Goal: Task Accomplishment & Management: Complete application form

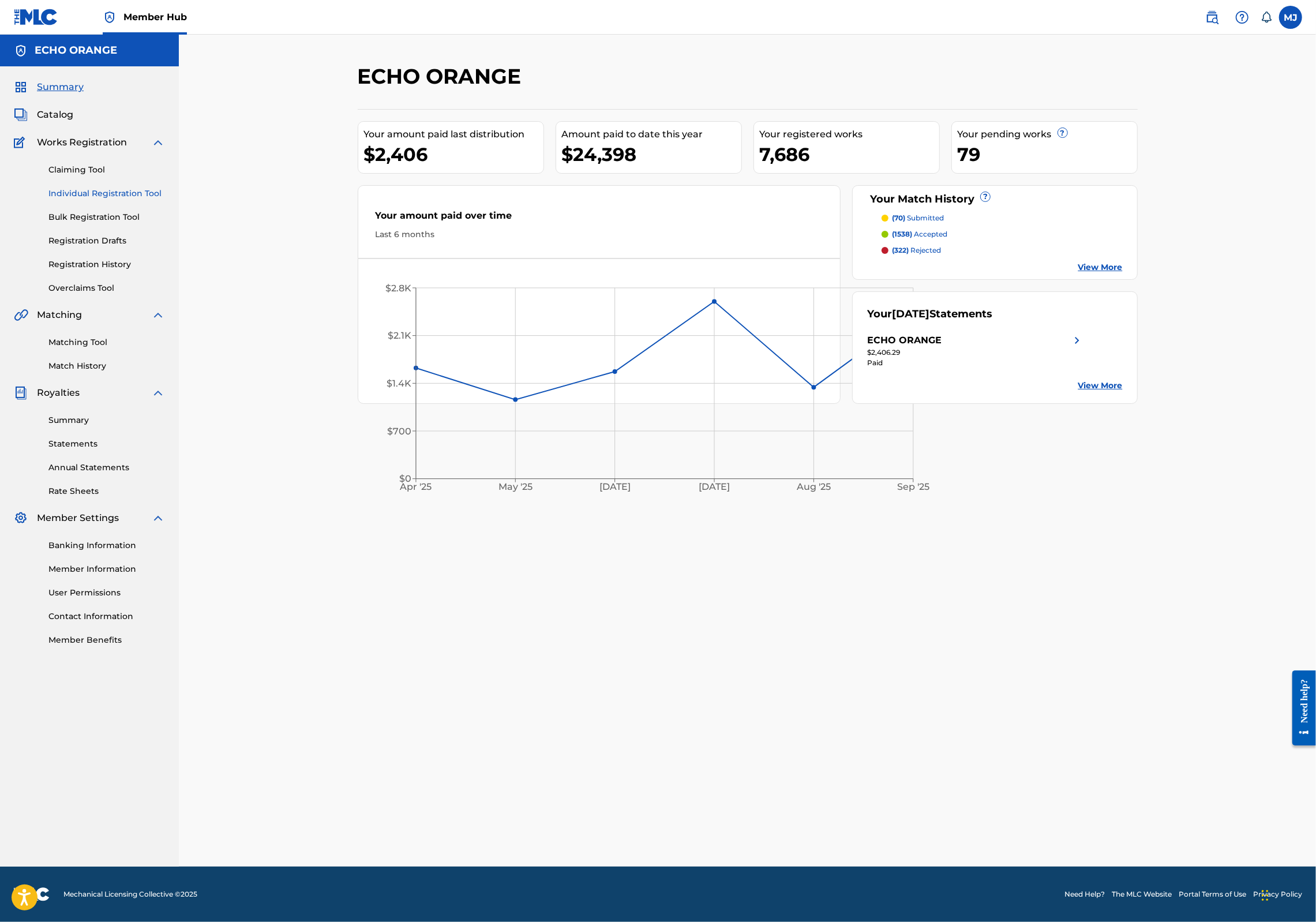
click at [131, 200] on link "Individual Registration Tool" at bounding box center [107, 193] width 116 height 12
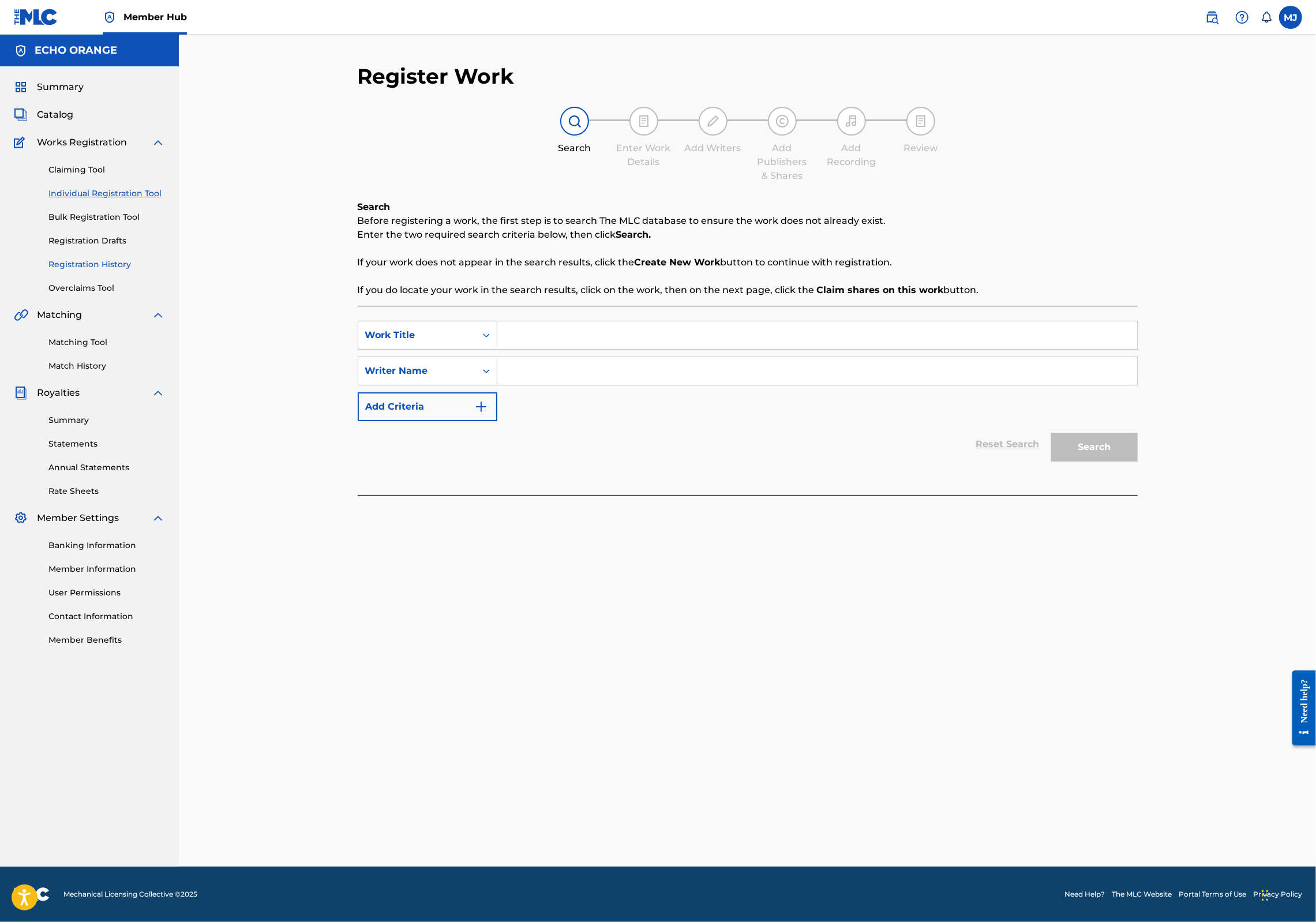
click at [88, 270] on link "Registration History" at bounding box center [107, 265] width 116 height 12
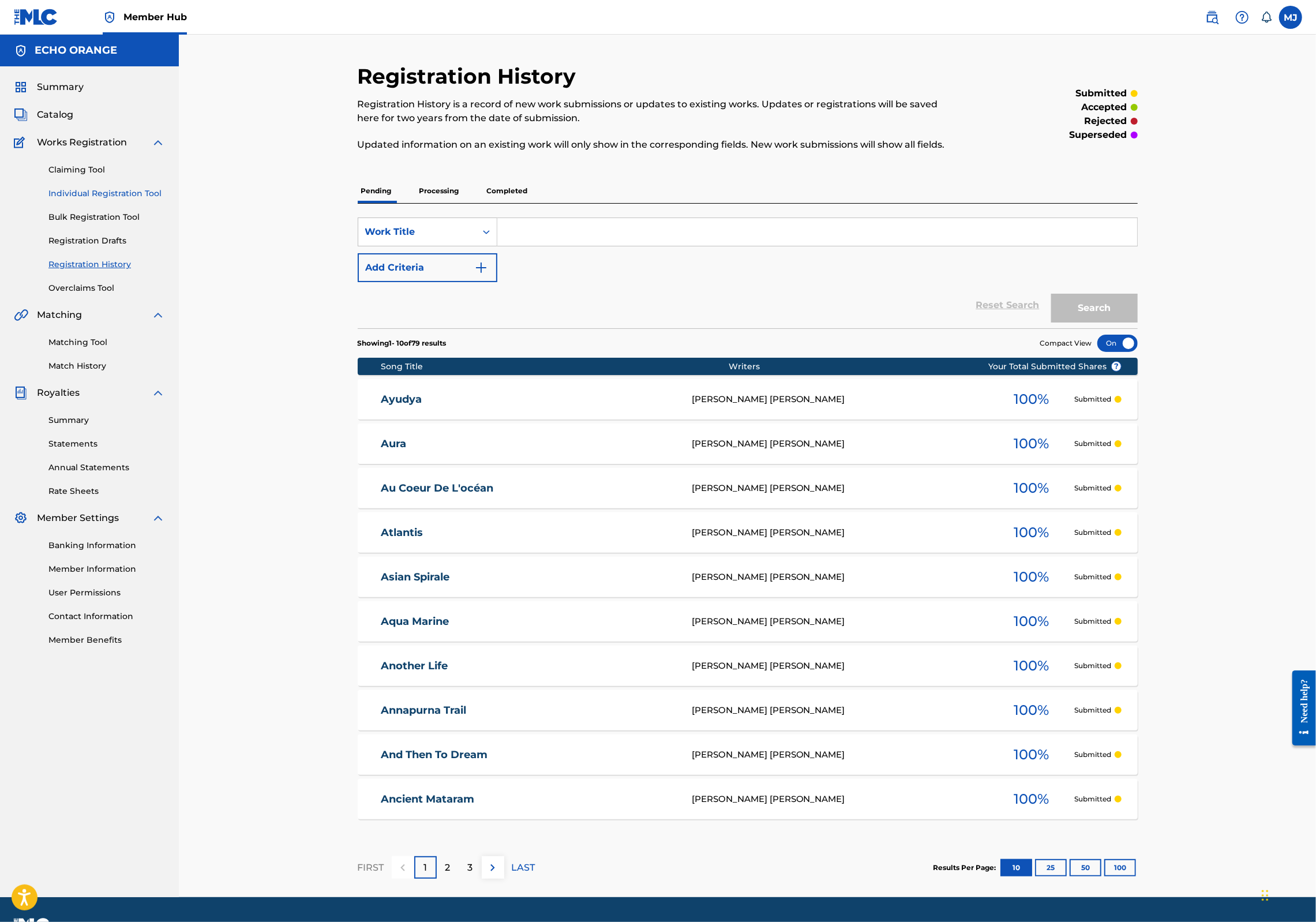
click at [129, 200] on link "Individual Registration Tool" at bounding box center [107, 193] width 116 height 12
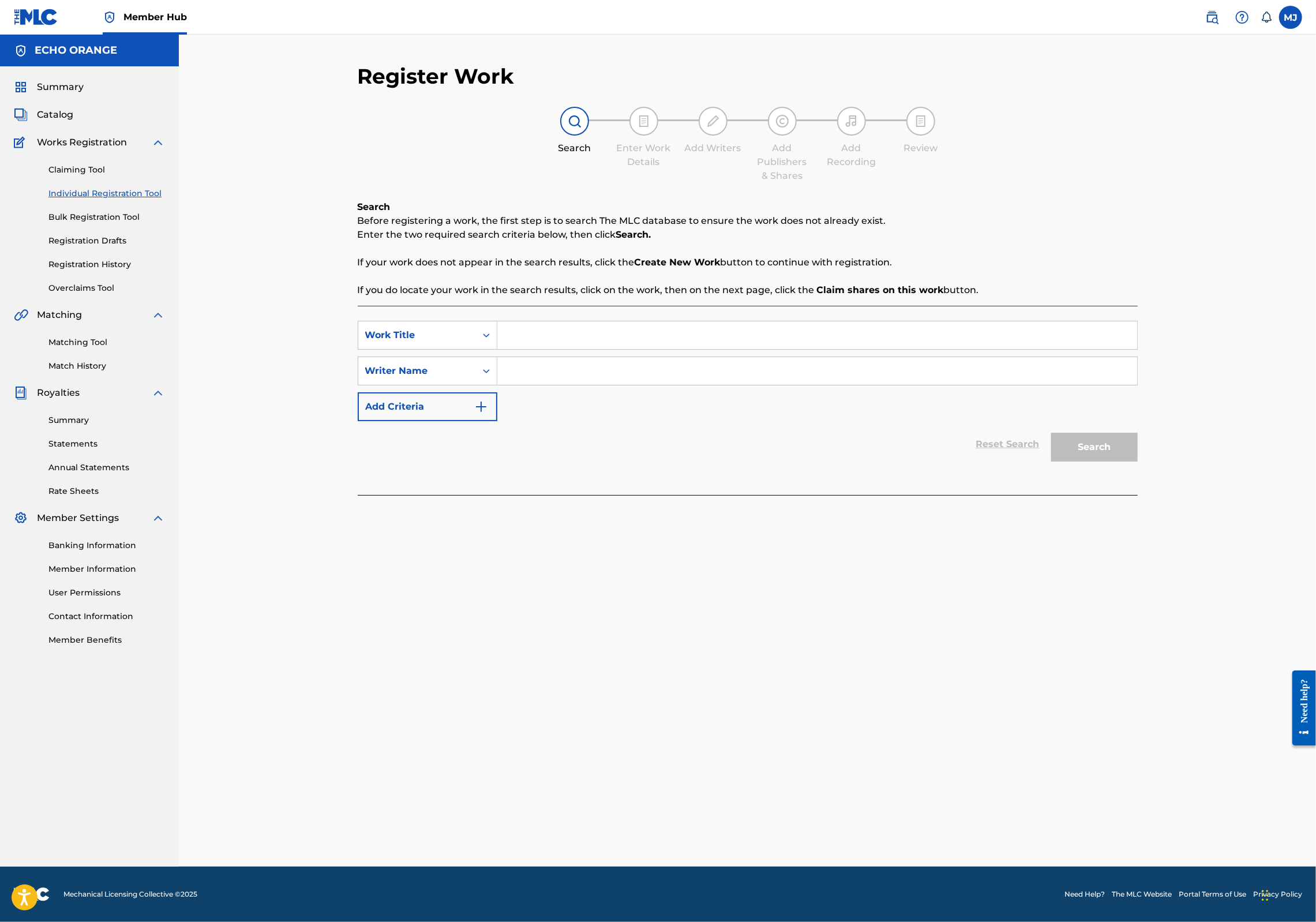
click at [589, 385] on input "Search Form" at bounding box center [818, 371] width 640 height 28
paste input "huile corps musc ravageur"
click at [585, 385] on input "huile corps musc ravageur" at bounding box center [818, 371] width 640 height 28
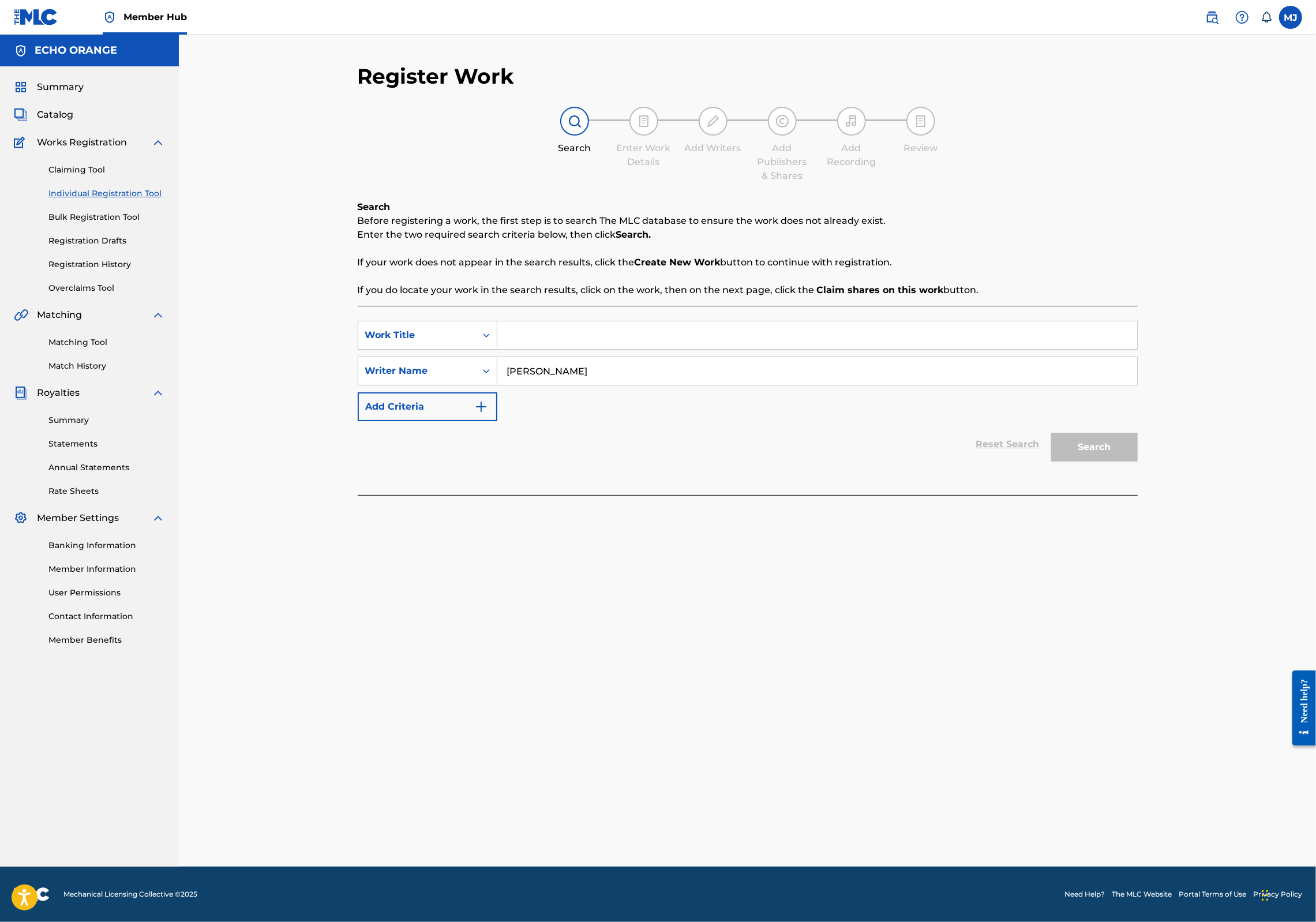
type input "[PERSON_NAME]"
click at [592, 349] on input "Search Form" at bounding box center [818, 335] width 640 height 28
type input "back to you"
click at [627, 385] on input "[PERSON_NAME]" at bounding box center [818, 371] width 640 height 28
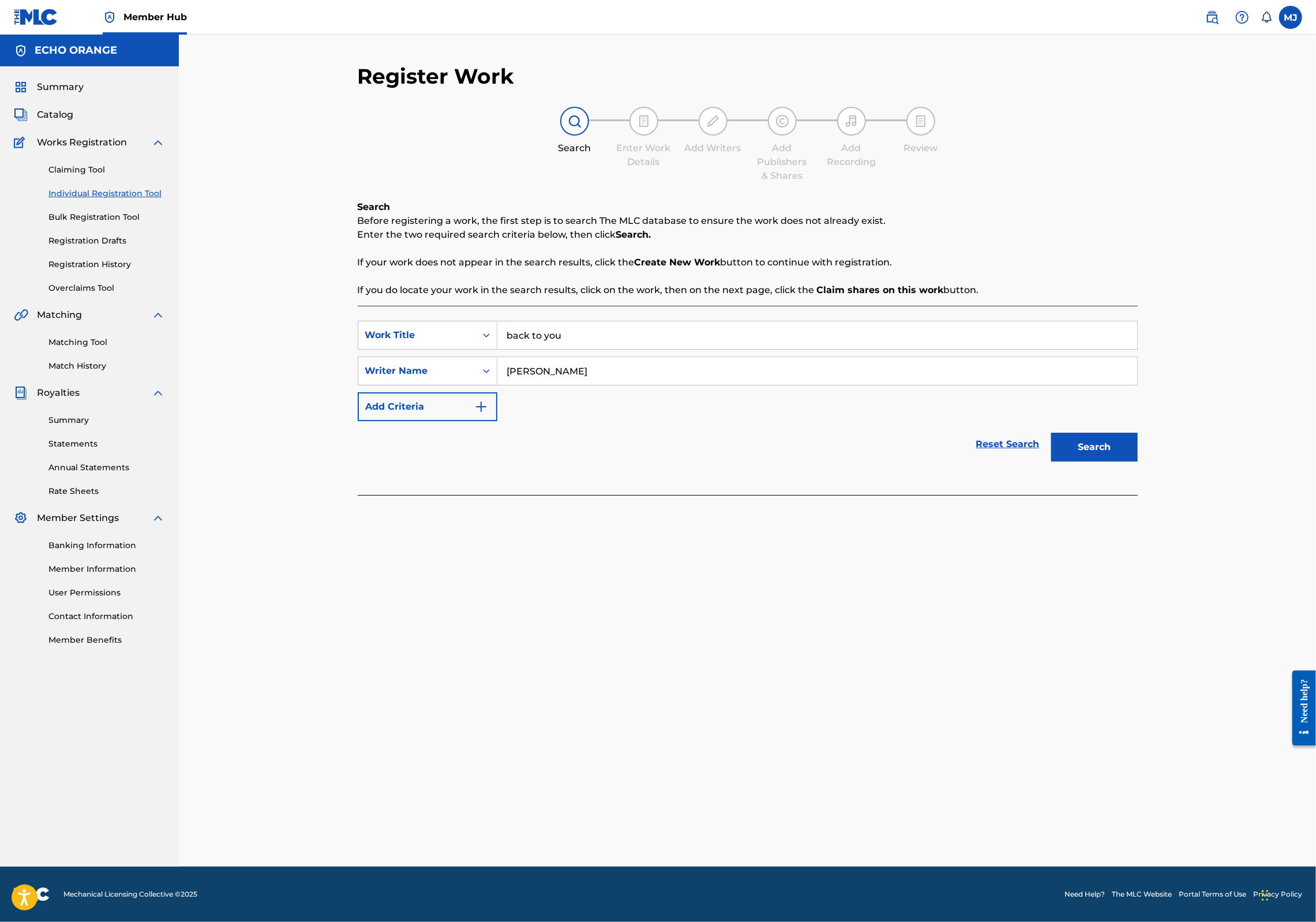
click at [627, 385] on input "[PERSON_NAME]" at bounding box center [818, 371] width 640 height 28
click at [1138, 461] on button "Search" at bounding box center [1094, 447] width 86 height 29
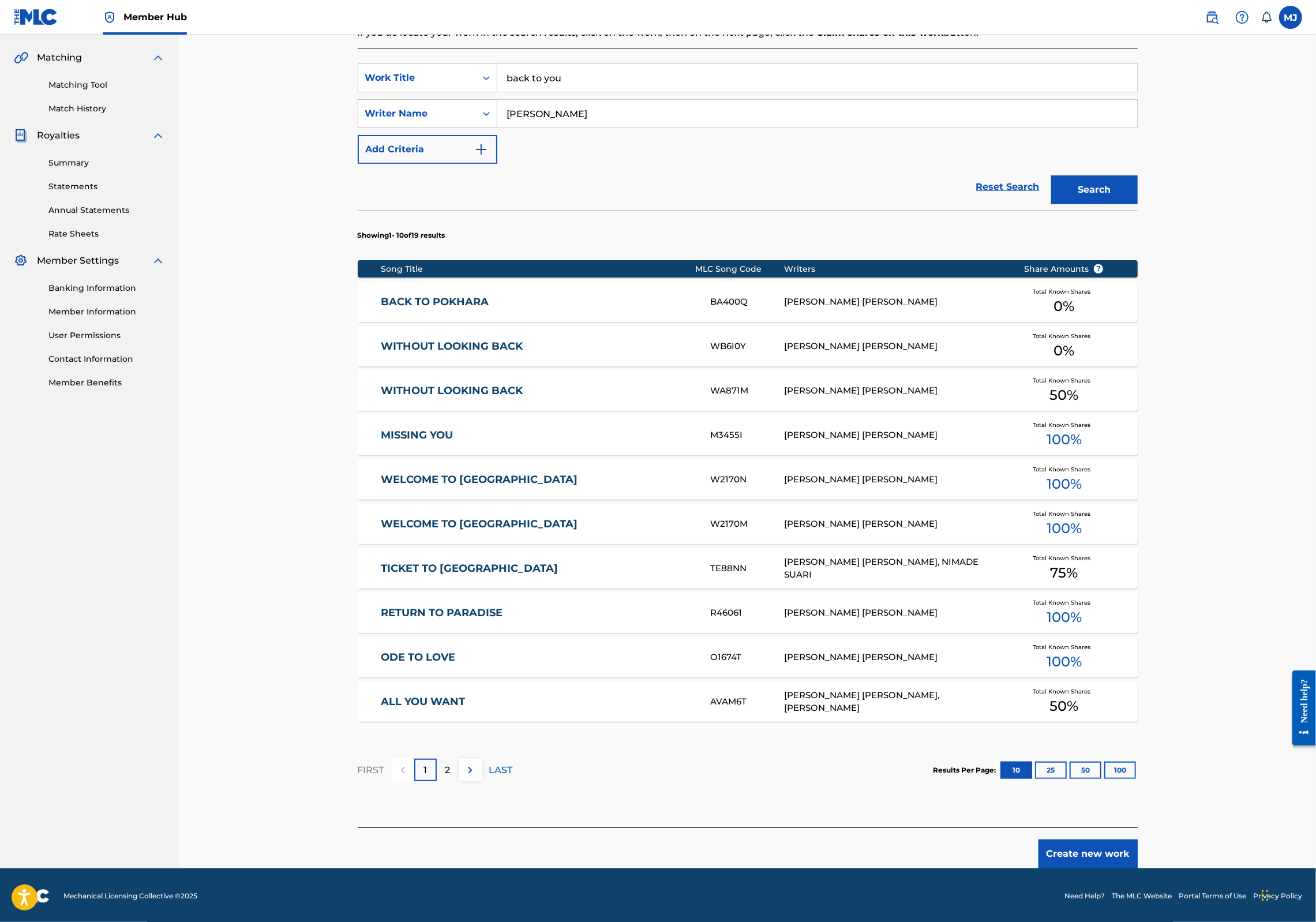
scroll to position [358, 0]
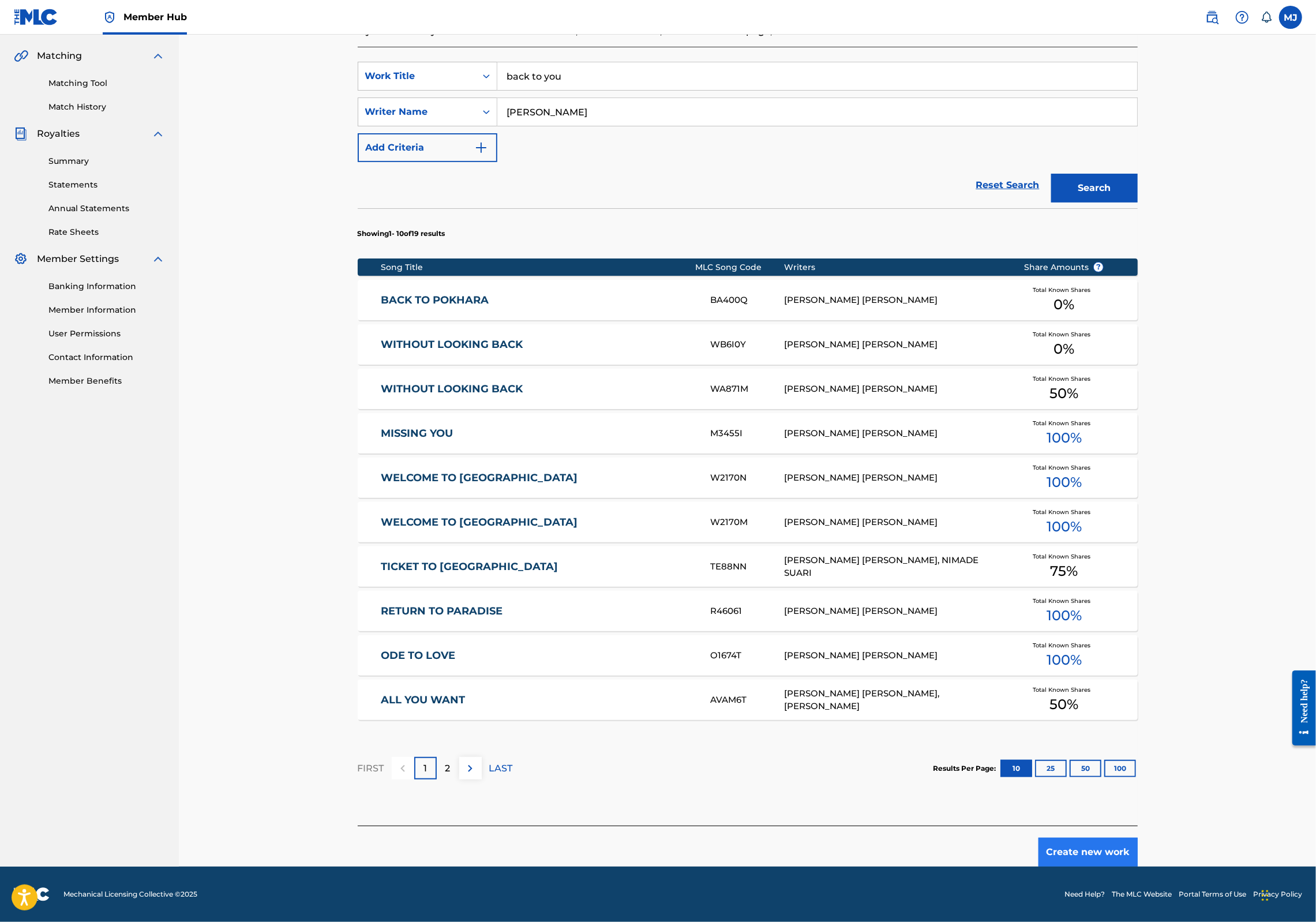
click at [1138, 848] on button "Create new work" at bounding box center [1088, 851] width 100 height 29
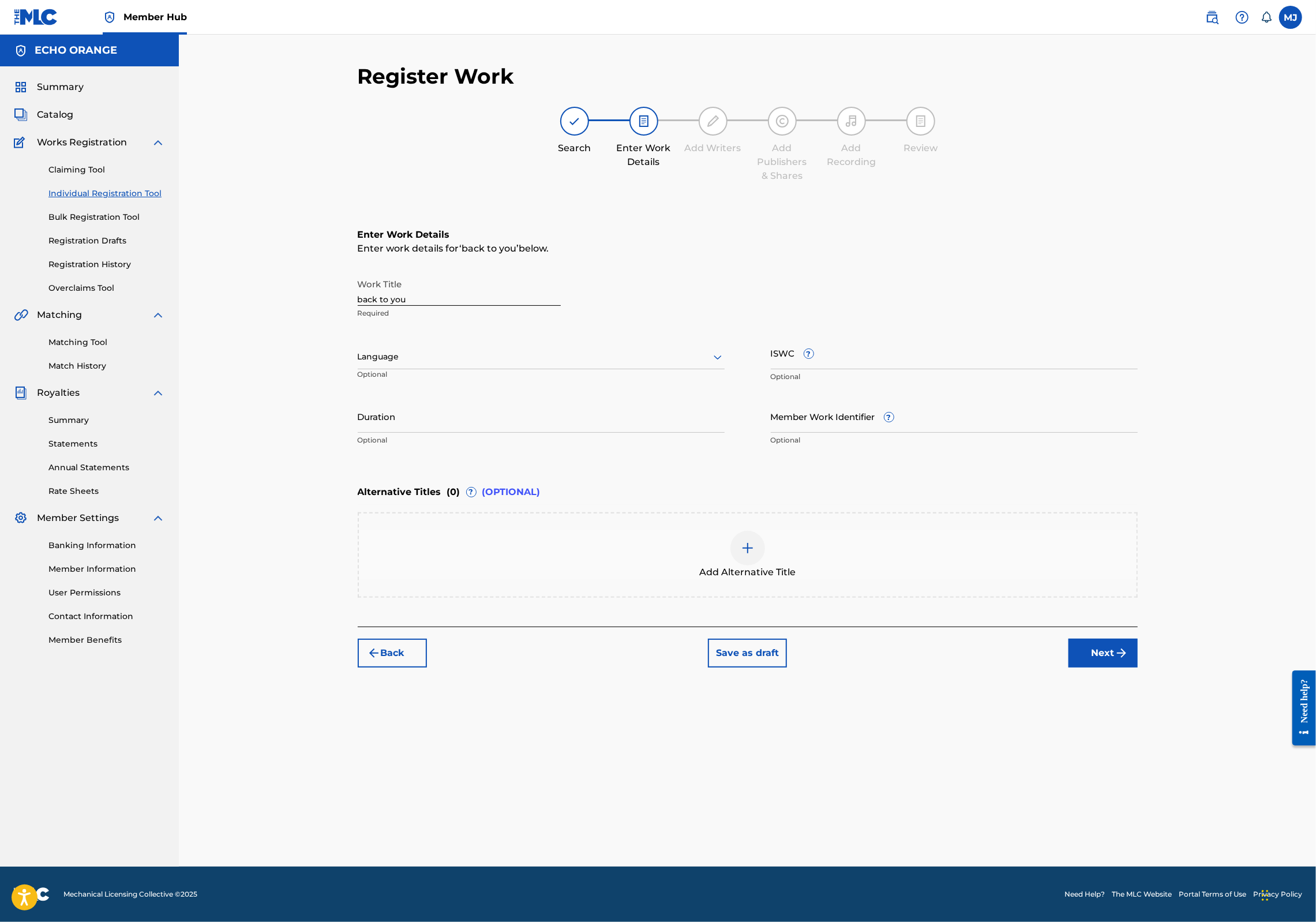
scroll to position [0, 0]
click at [1138, 667] on button "Next" at bounding box center [1103, 652] width 69 height 29
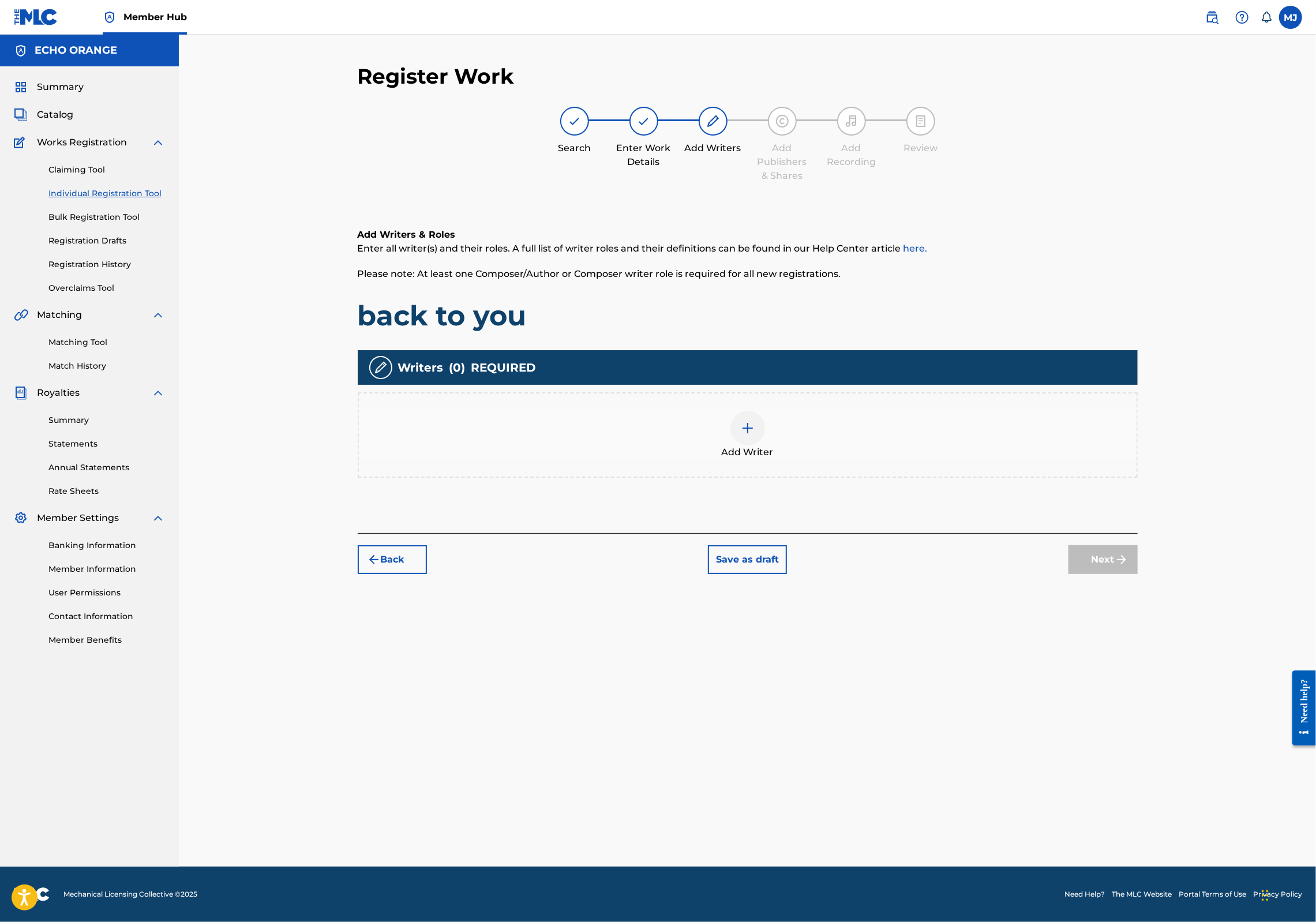
click at [896, 478] on div "Add Writer" at bounding box center [748, 435] width 780 height 85
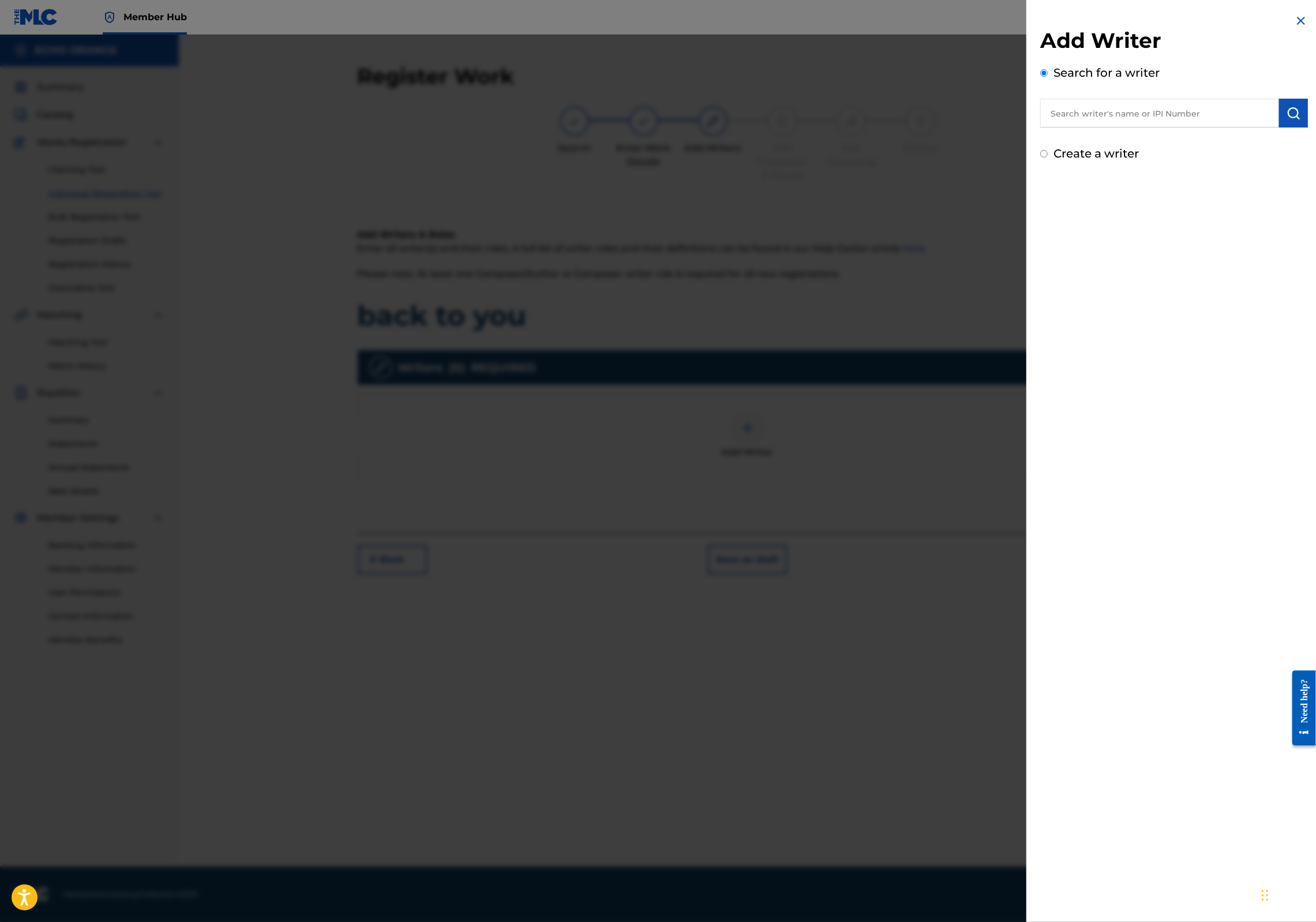
click at [1068, 123] on input "text" at bounding box center [1160, 113] width 239 height 29
paste input "[PERSON_NAME]"
type input "[PERSON_NAME]"
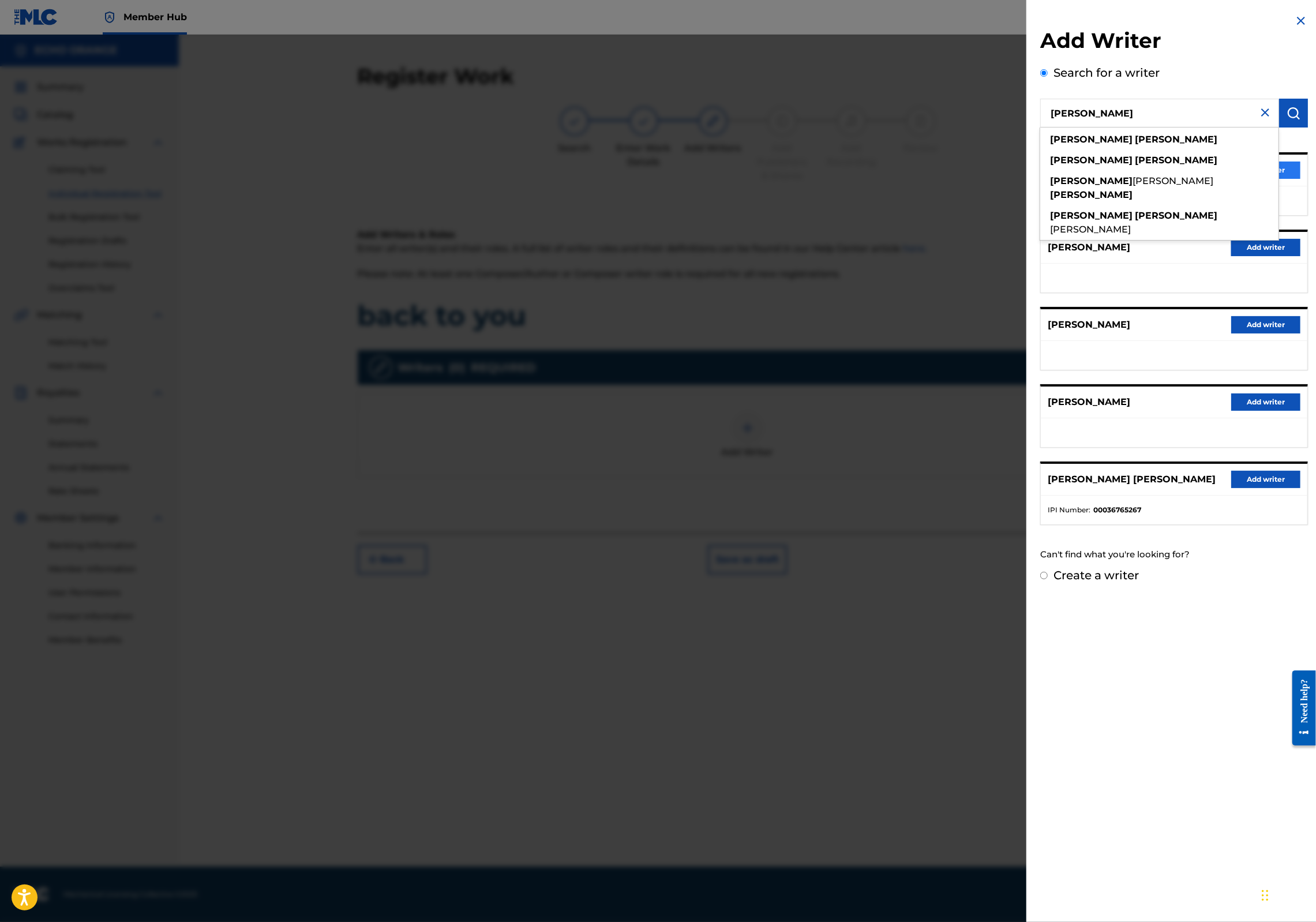
click at [1287, 179] on button "Add writer" at bounding box center [1266, 170] width 69 height 17
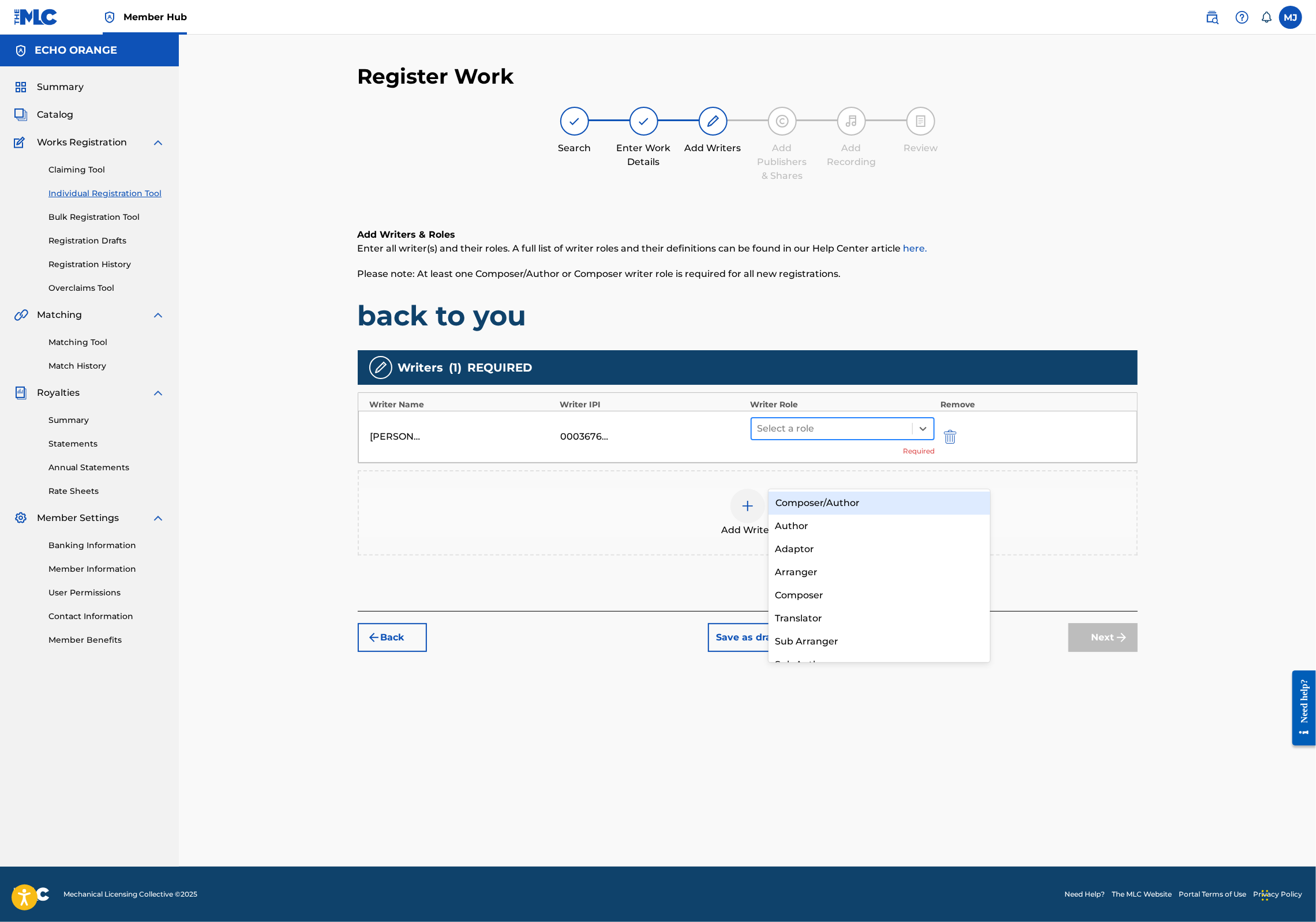
click at [878, 436] on div at bounding box center [832, 428] width 150 height 16
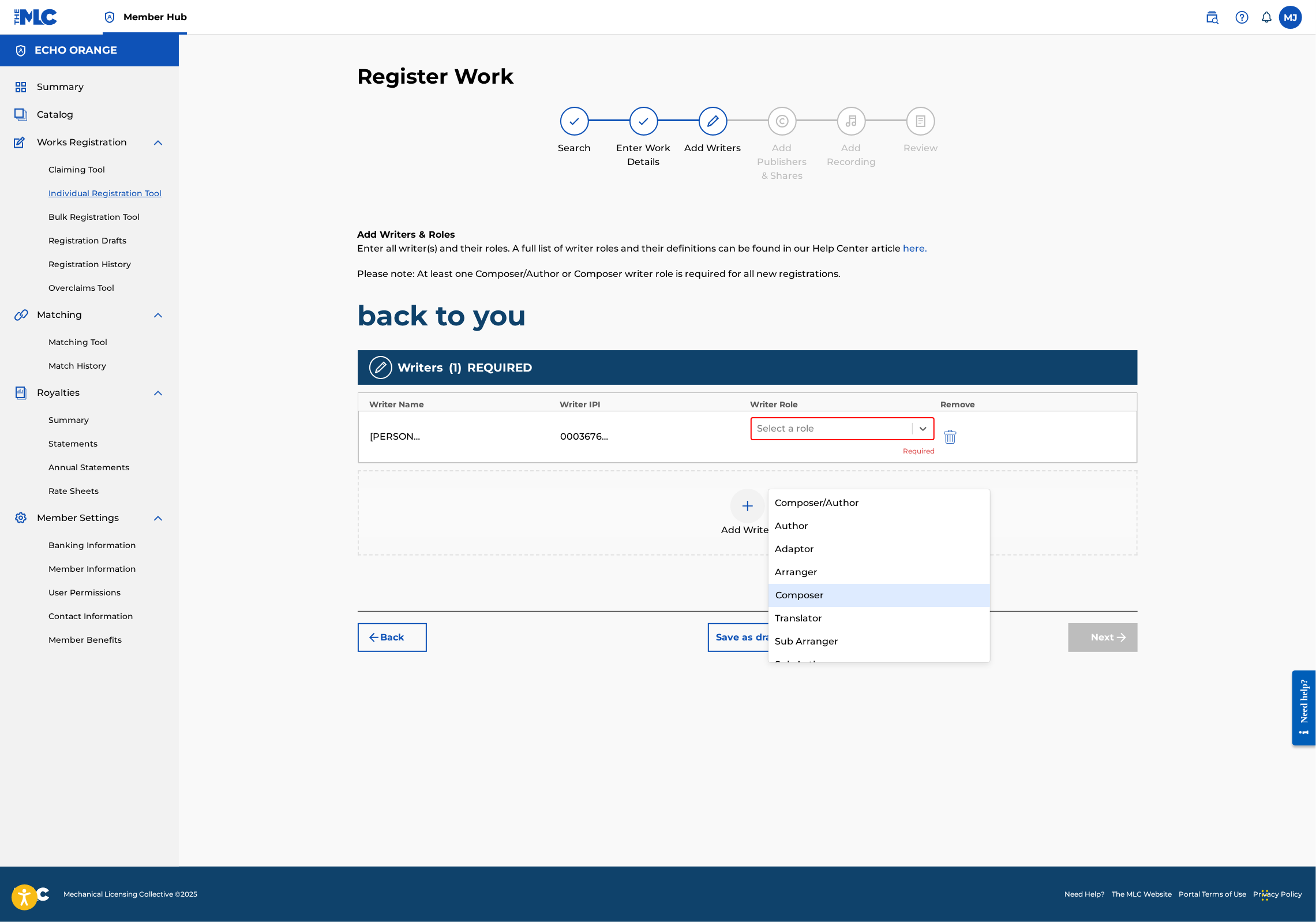
click at [849, 593] on div "Composer" at bounding box center [879, 595] width 222 height 23
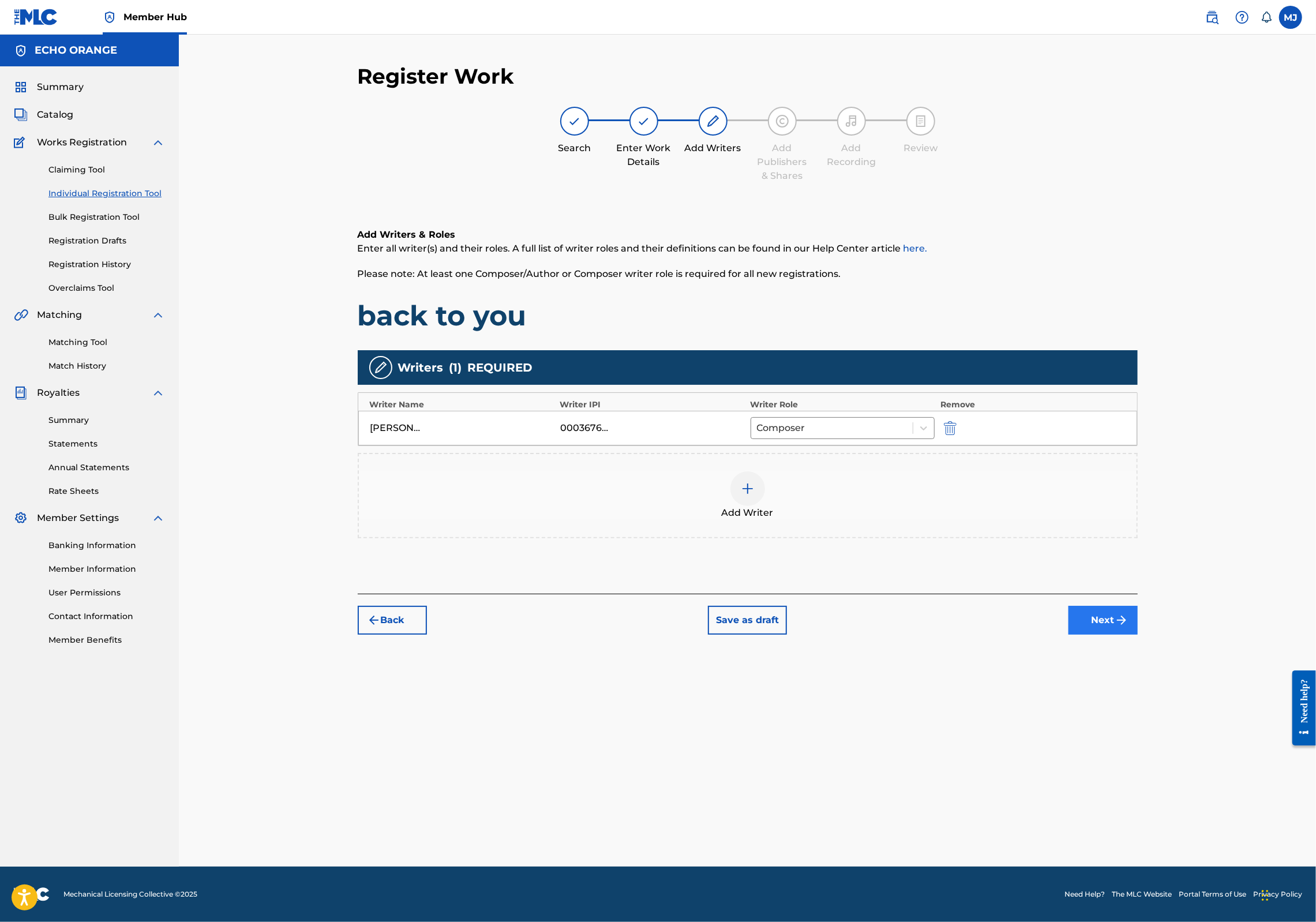
click at [1138, 635] on button "Next" at bounding box center [1103, 620] width 69 height 29
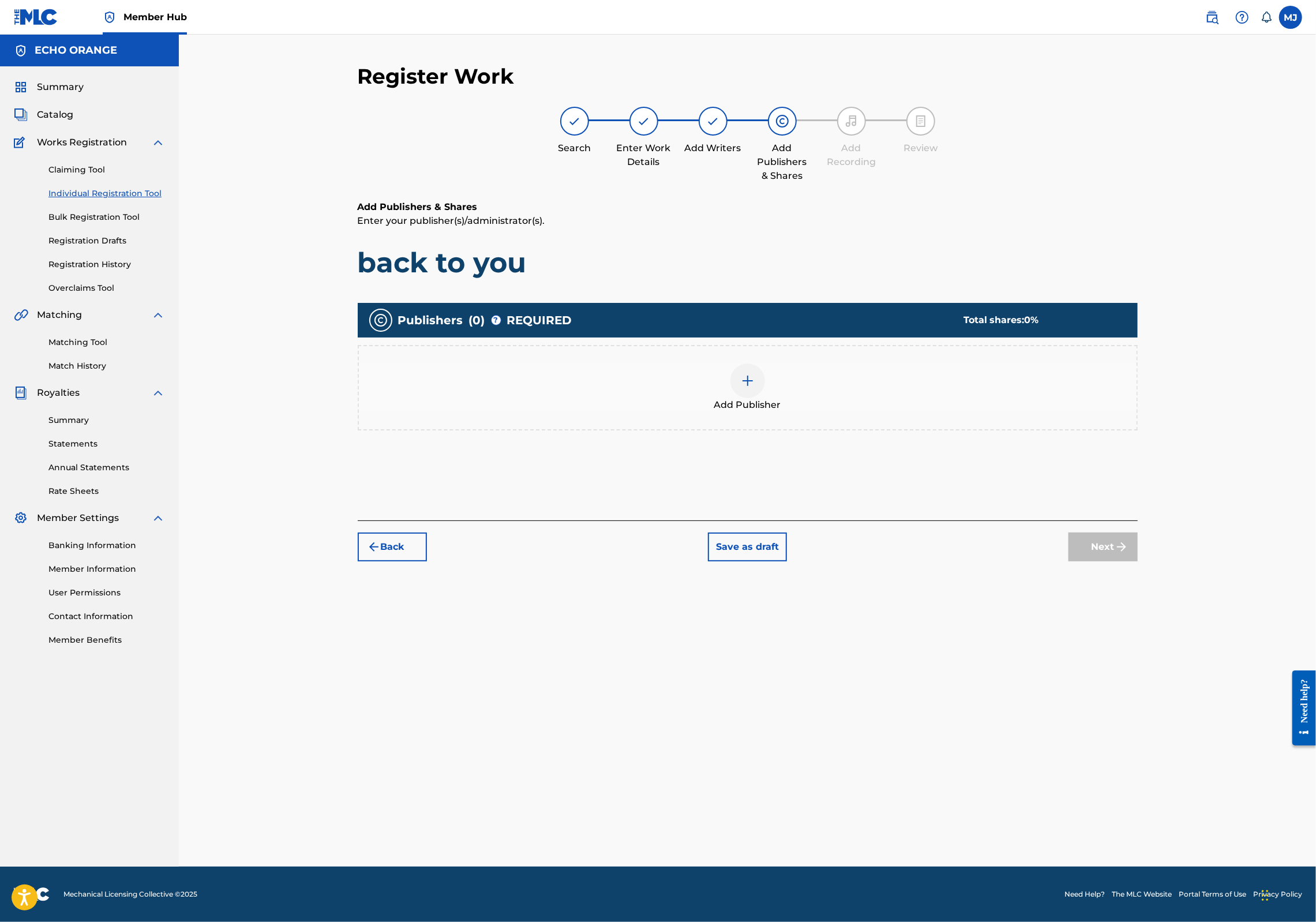
click at [719, 380] on div "Add Publisher" at bounding box center [748, 388] width 780 height 85
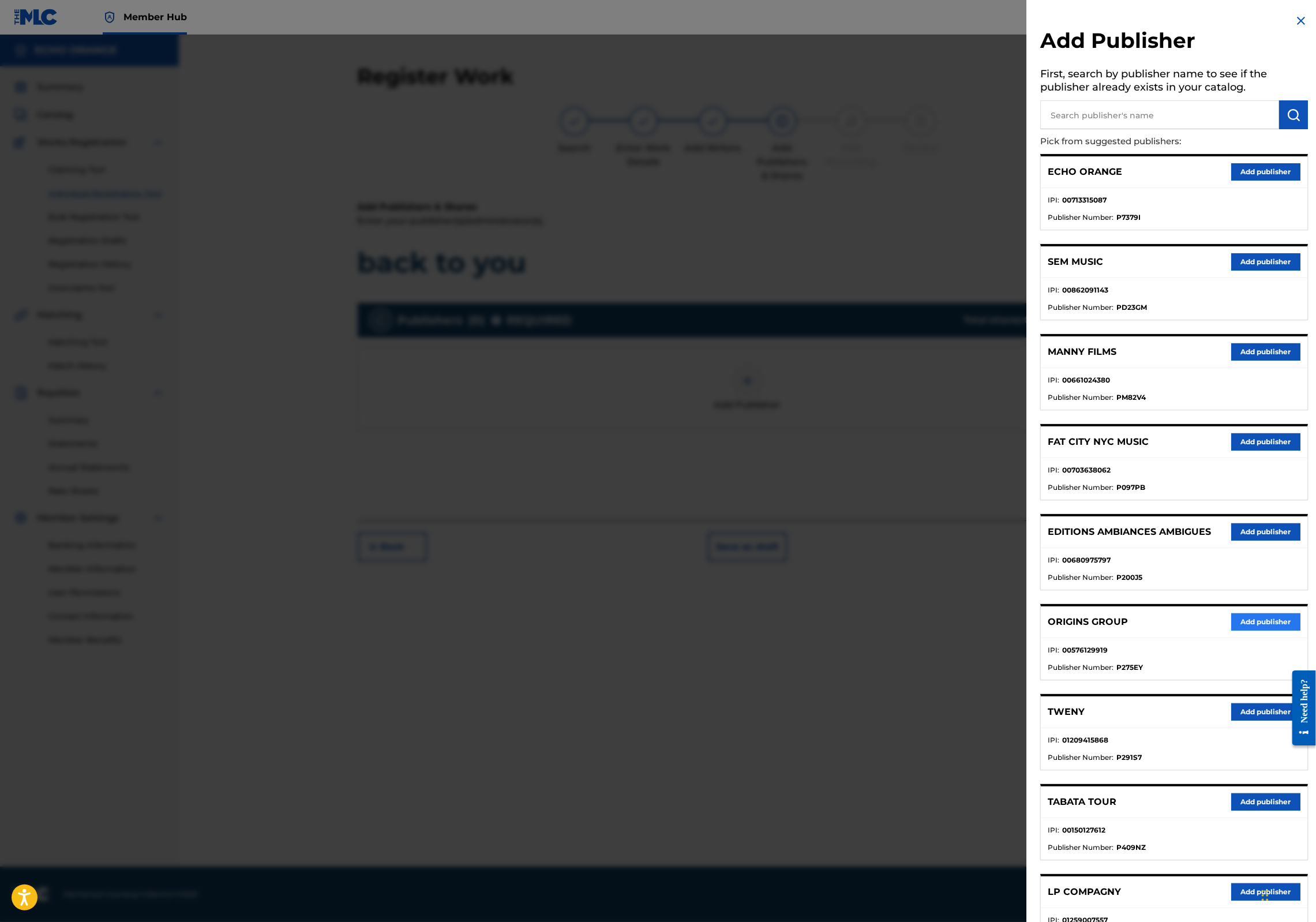
click at [1244, 630] on button "Add publisher" at bounding box center [1266, 621] width 69 height 17
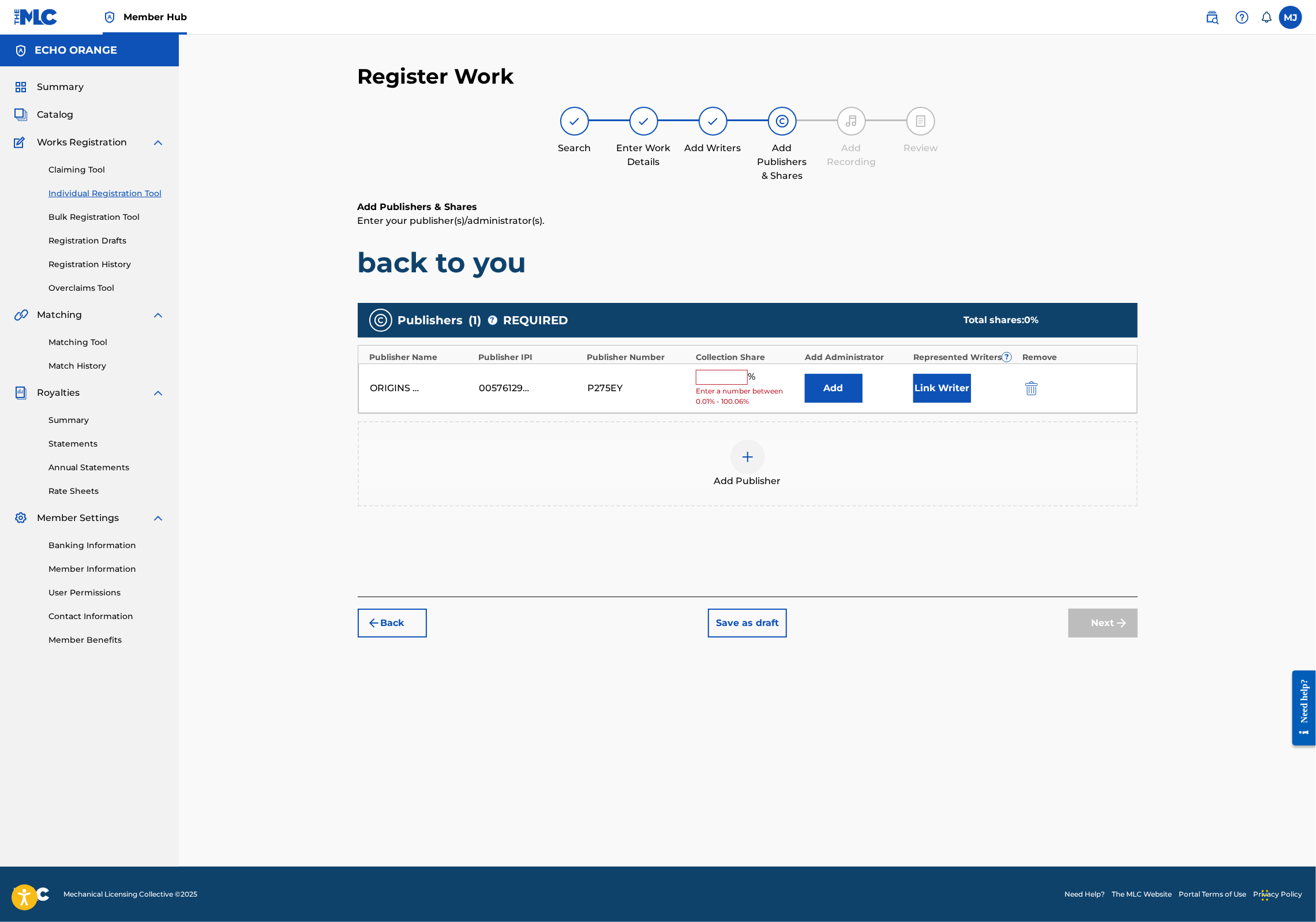
click at [905, 413] on div "ORIGINS GROUP 00576129919 P275EY % Enter a number between 0.01% - 100.06% Add L…" at bounding box center [748, 388] width 779 height 50
click at [863, 402] on button "Add" at bounding box center [834, 388] width 58 height 29
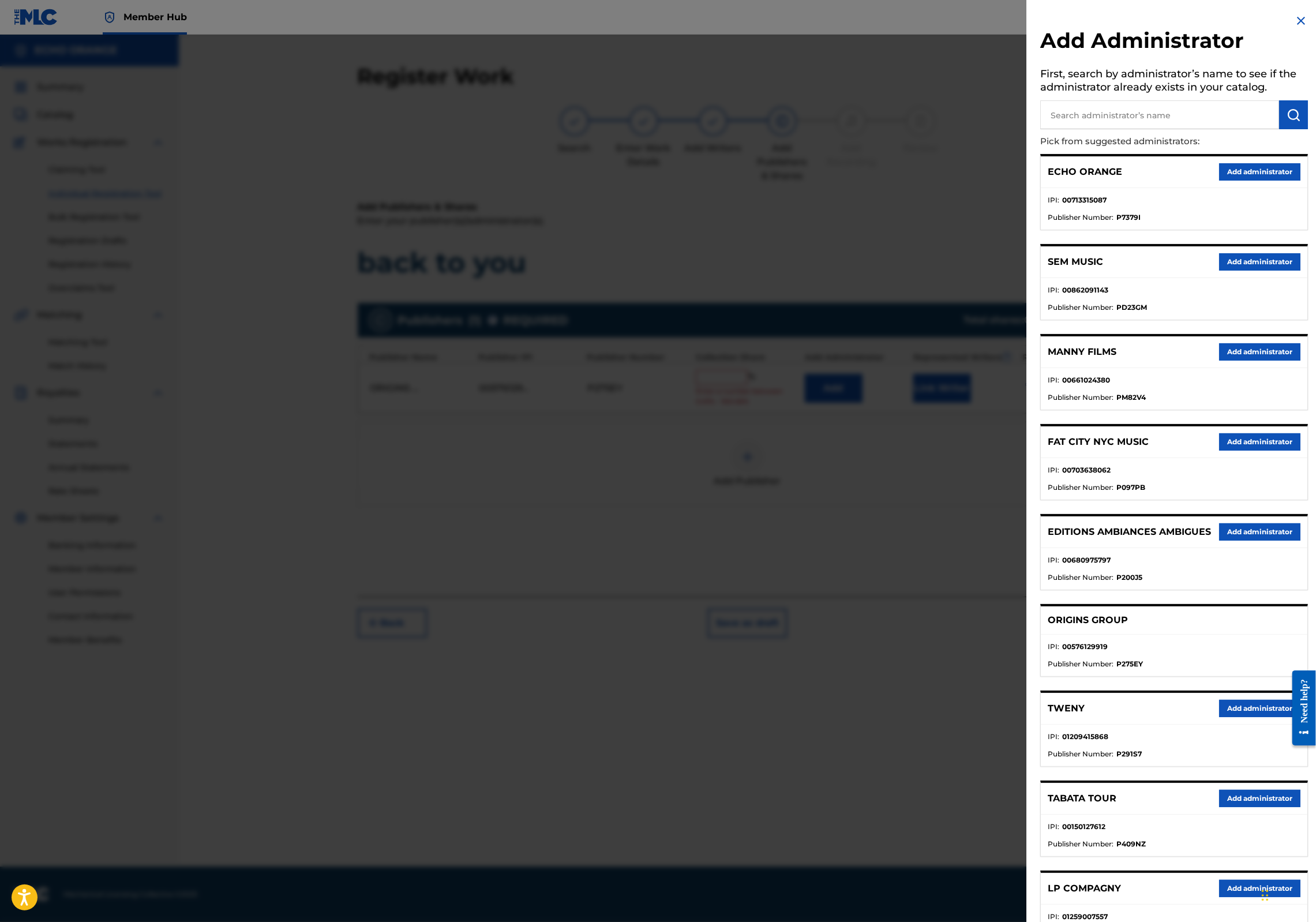
click at [1225, 181] on button "Add administrator" at bounding box center [1260, 171] width 81 height 17
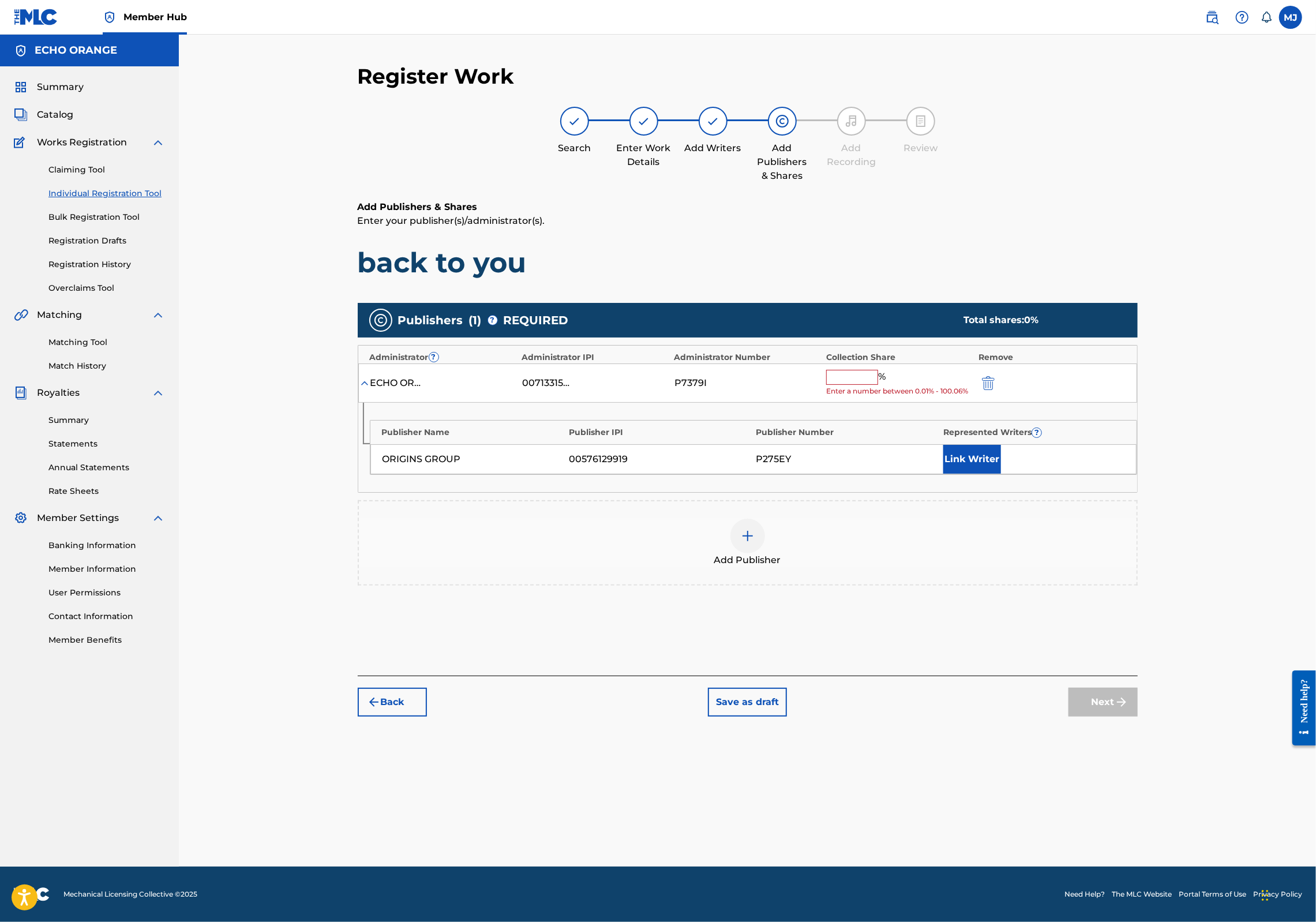
click at [878, 385] on input "text" at bounding box center [852, 377] width 52 height 15
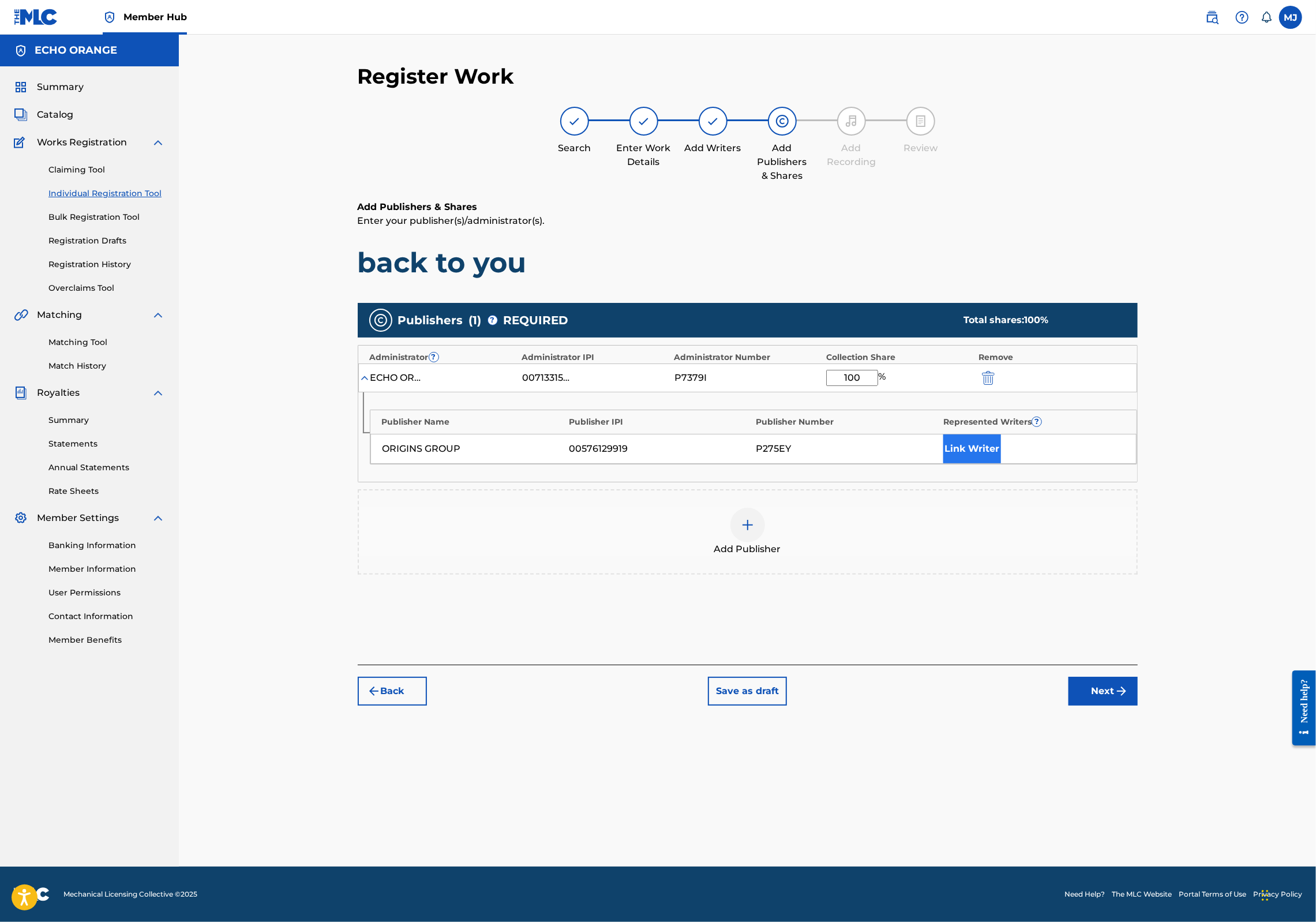
type input "100"
click at [1001, 463] on button "Link Writer" at bounding box center [972, 448] width 58 height 29
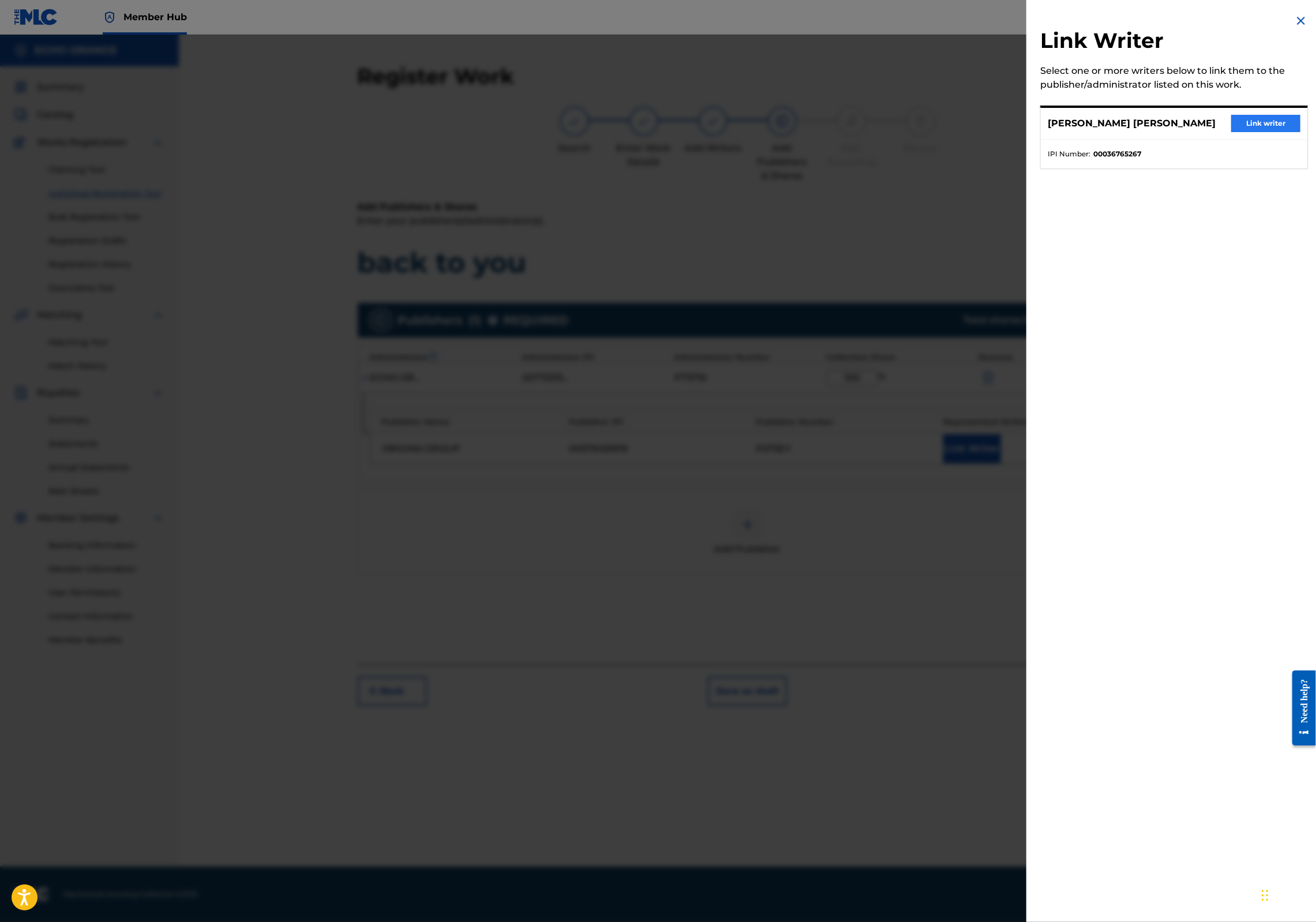
click at [1238, 132] on button "Link writer" at bounding box center [1266, 123] width 69 height 17
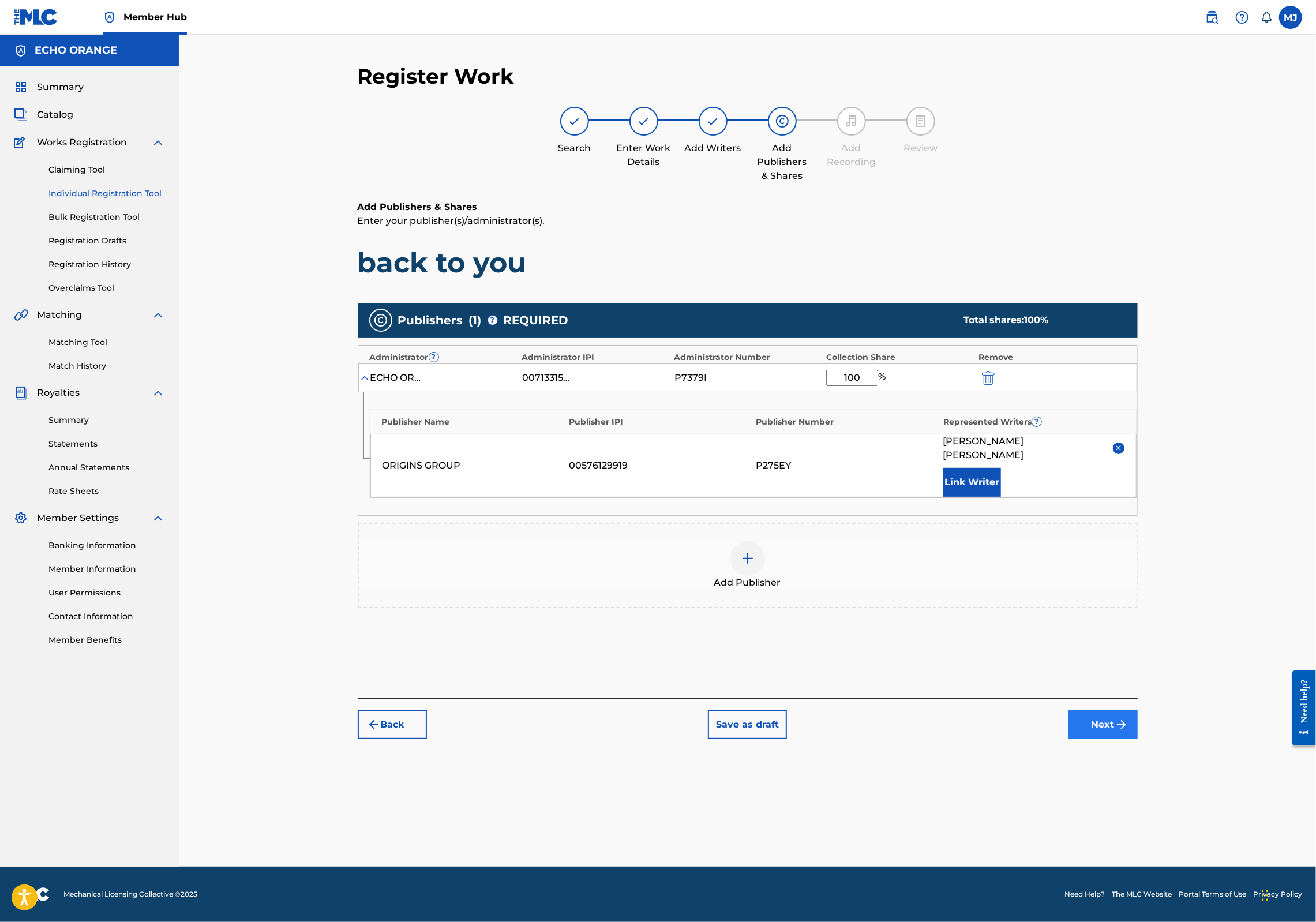
click at [1138, 738] on button "Next" at bounding box center [1103, 724] width 69 height 29
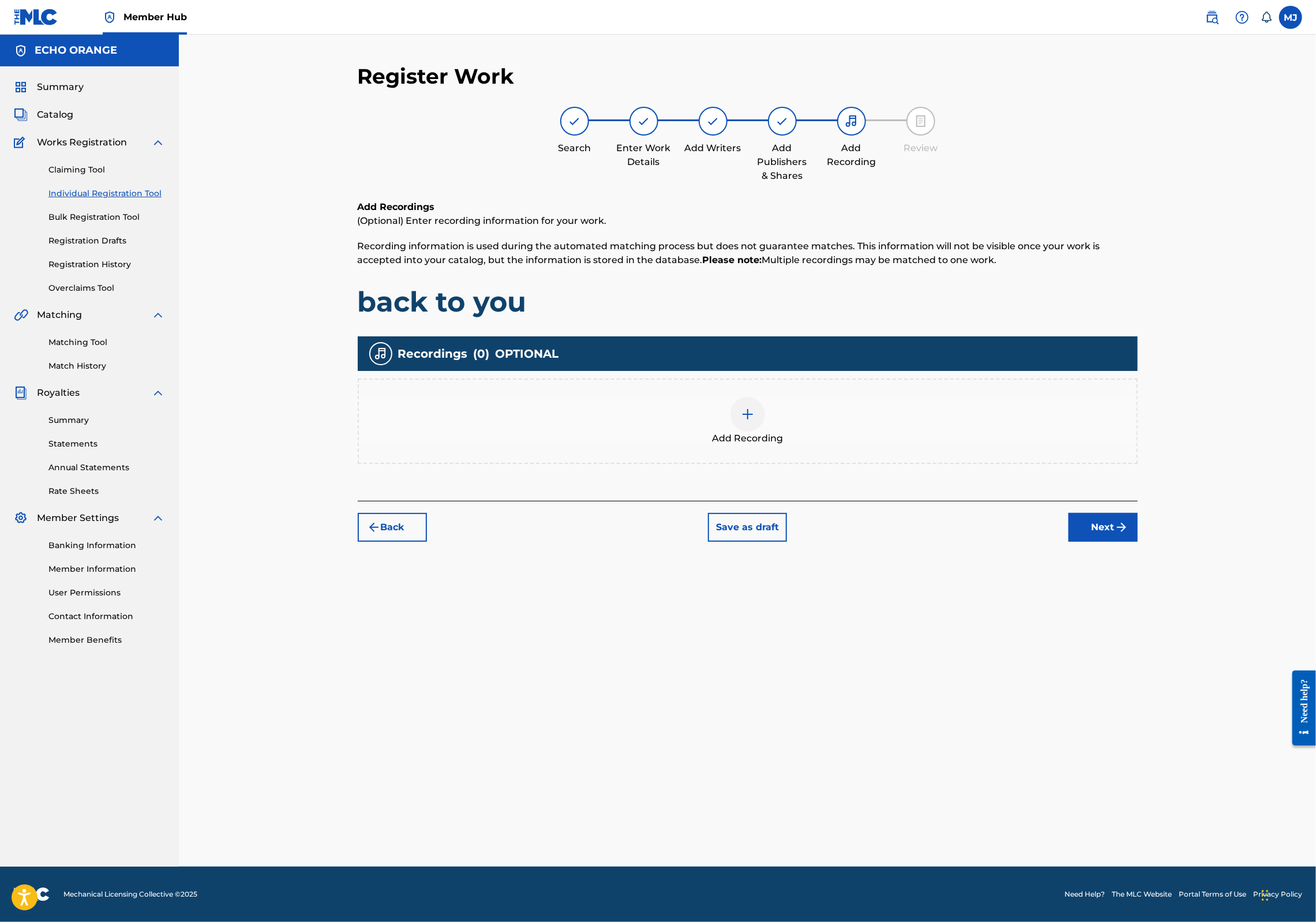
click at [1152, 612] on div "Register Work Search Enter Work Details Add Writers Add Publishers & Shares Add…" at bounding box center [748, 464] width 808 height 803
click at [1138, 542] on button "Next" at bounding box center [1103, 527] width 69 height 29
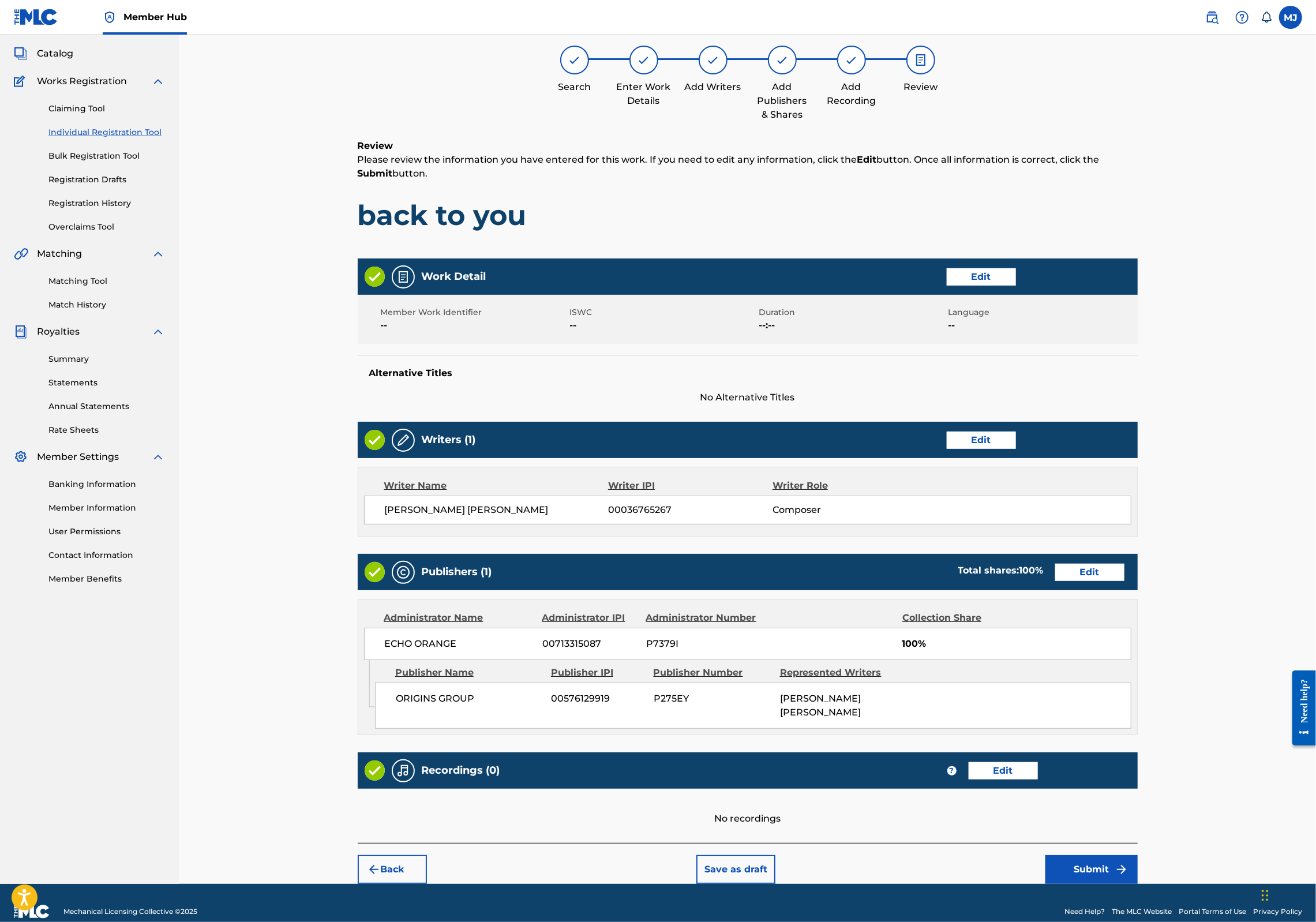
scroll to position [186, 0]
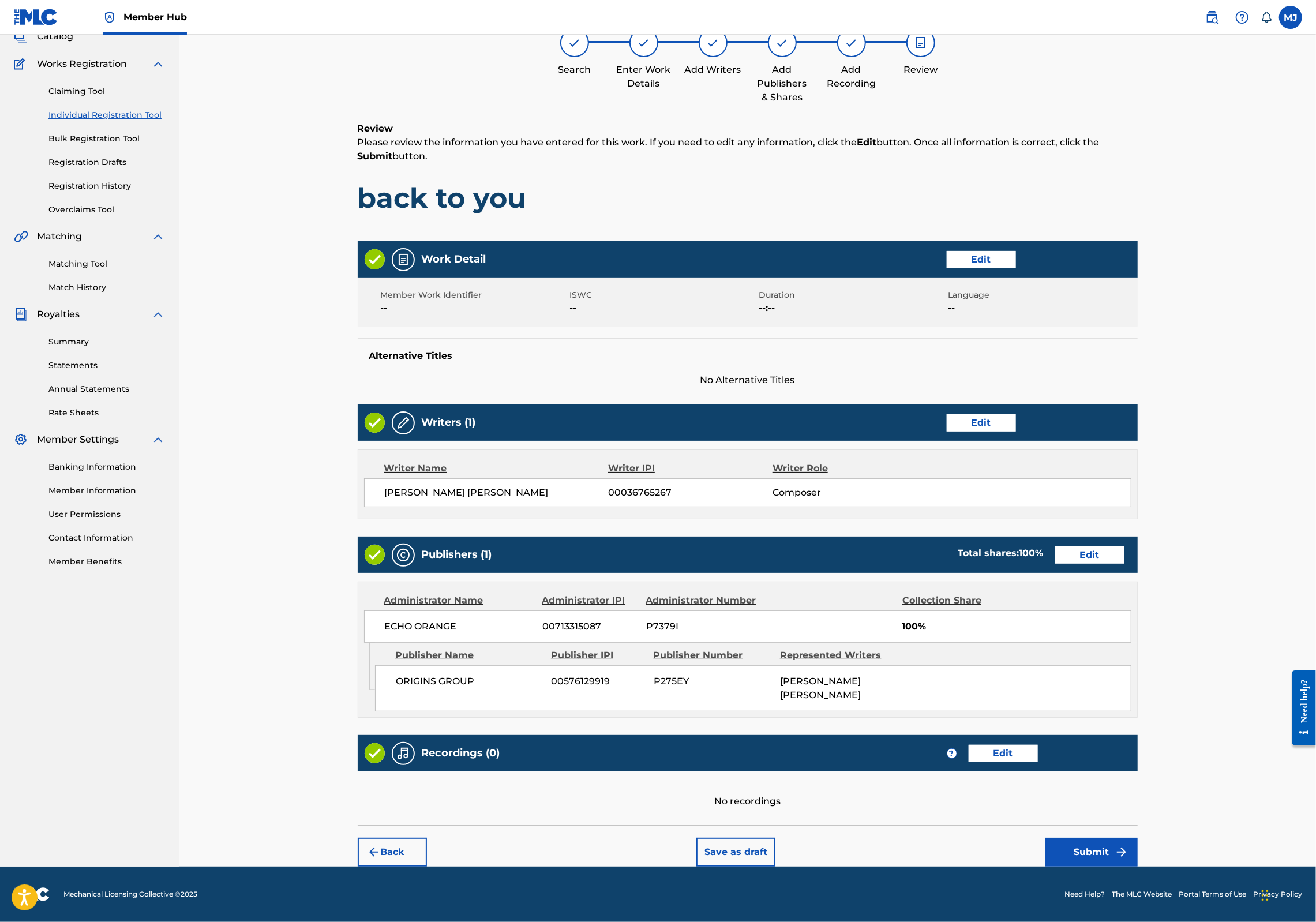
click at [1138, 825] on div "Back Save as draft Submit" at bounding box center [748, 846] width 780 height 41
click at [1138, 837] on button "Submit" at bounding box center [1091, 851] width 92 height 29
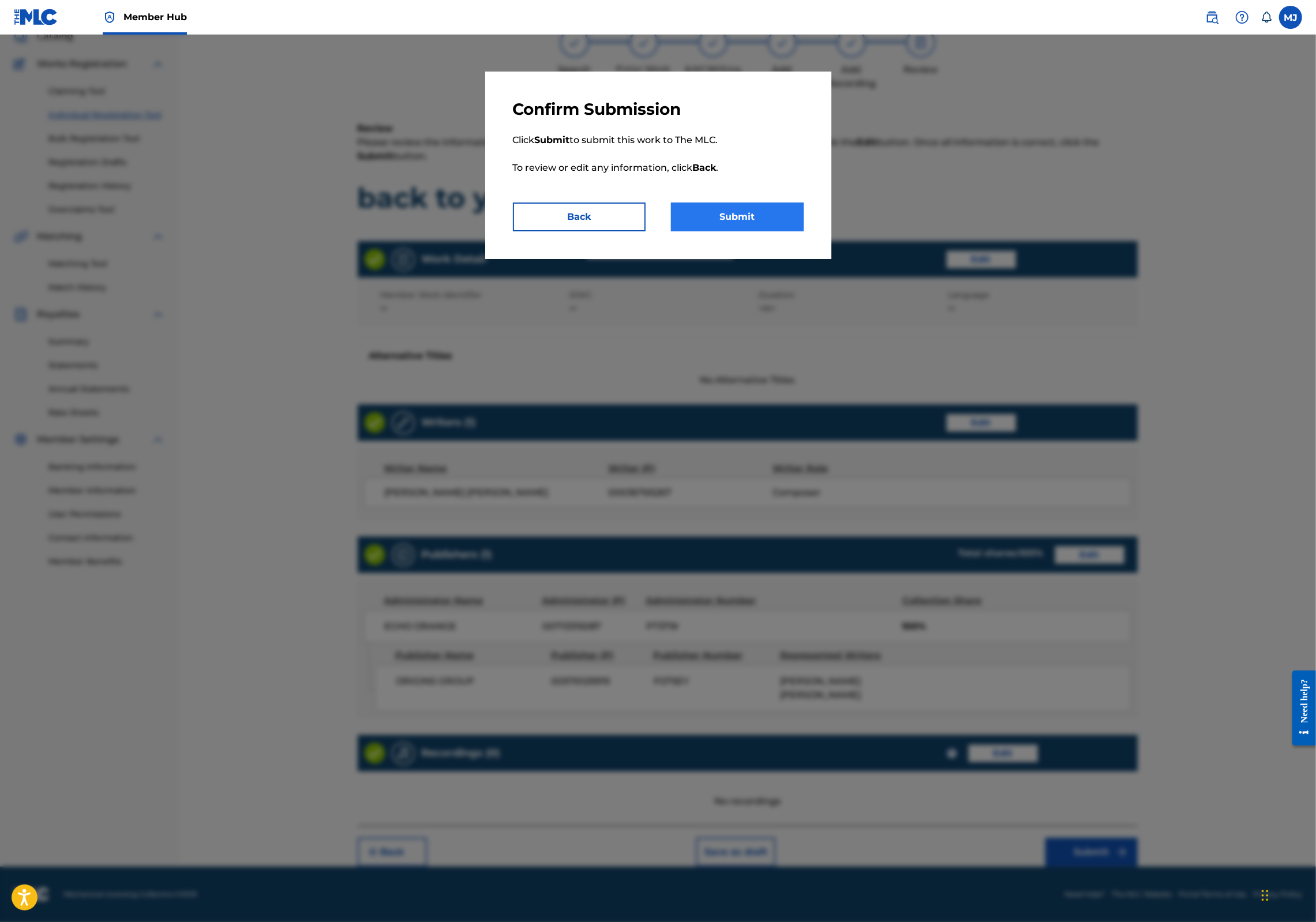
click at [731, 231] on button "Submit" at bounding box center [737, 217] width 133 height 29
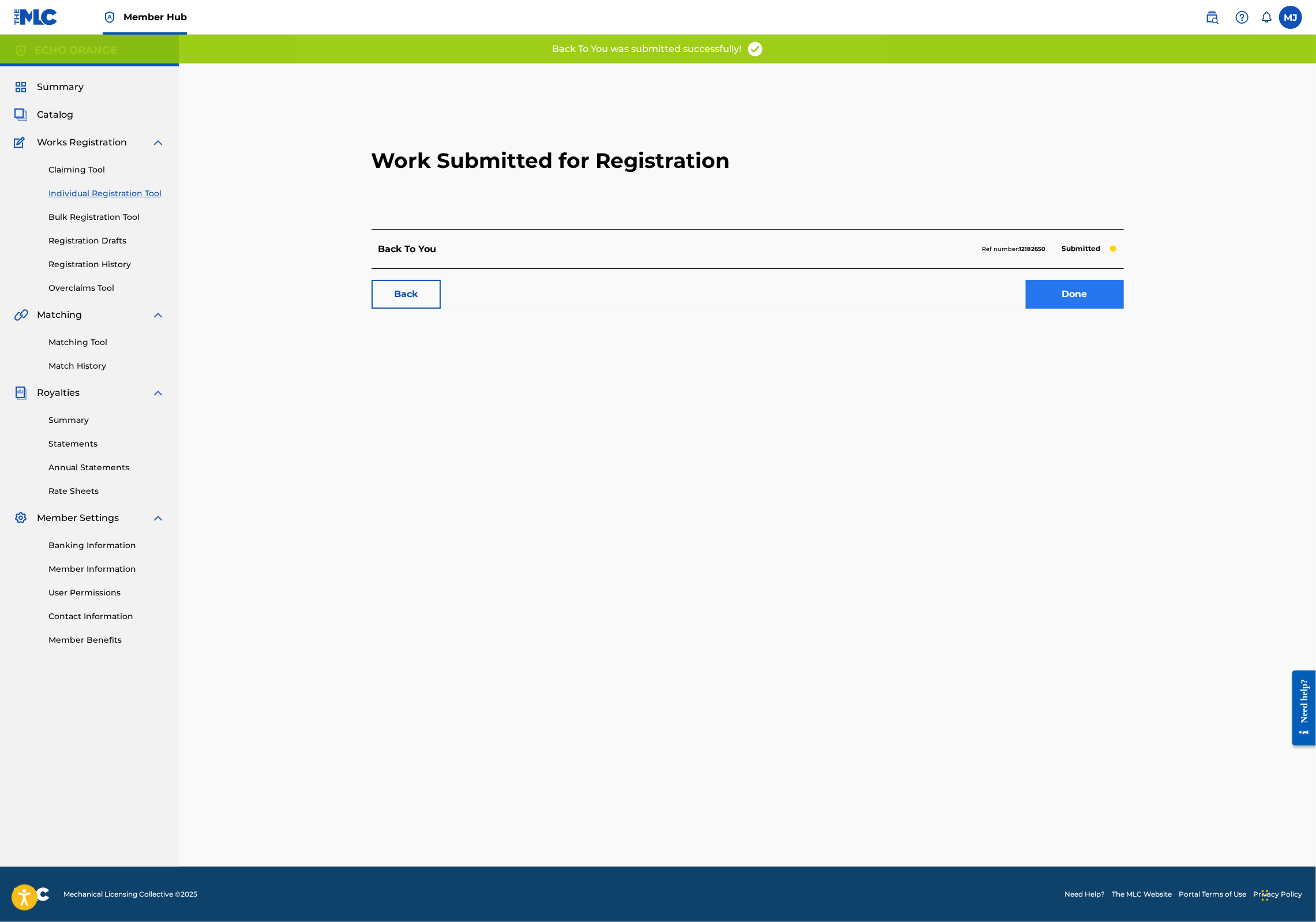
click at [1124, 309] on link "Done" at bounding box center [1074, 294] width 98 height 29
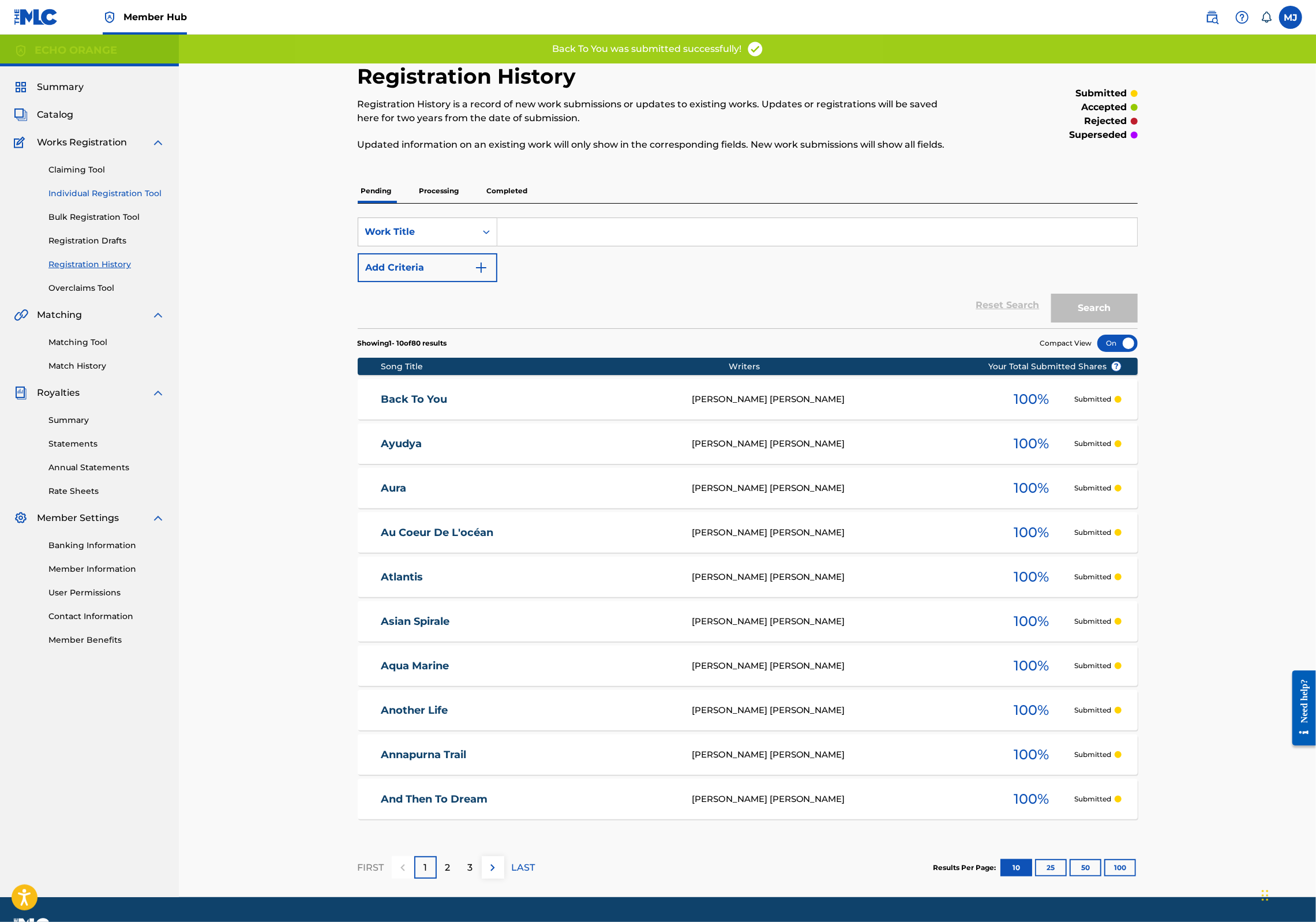
click at [128, 200] on link "Individual Registration Tool" at bounding box center [107, 193] width 116 height 12
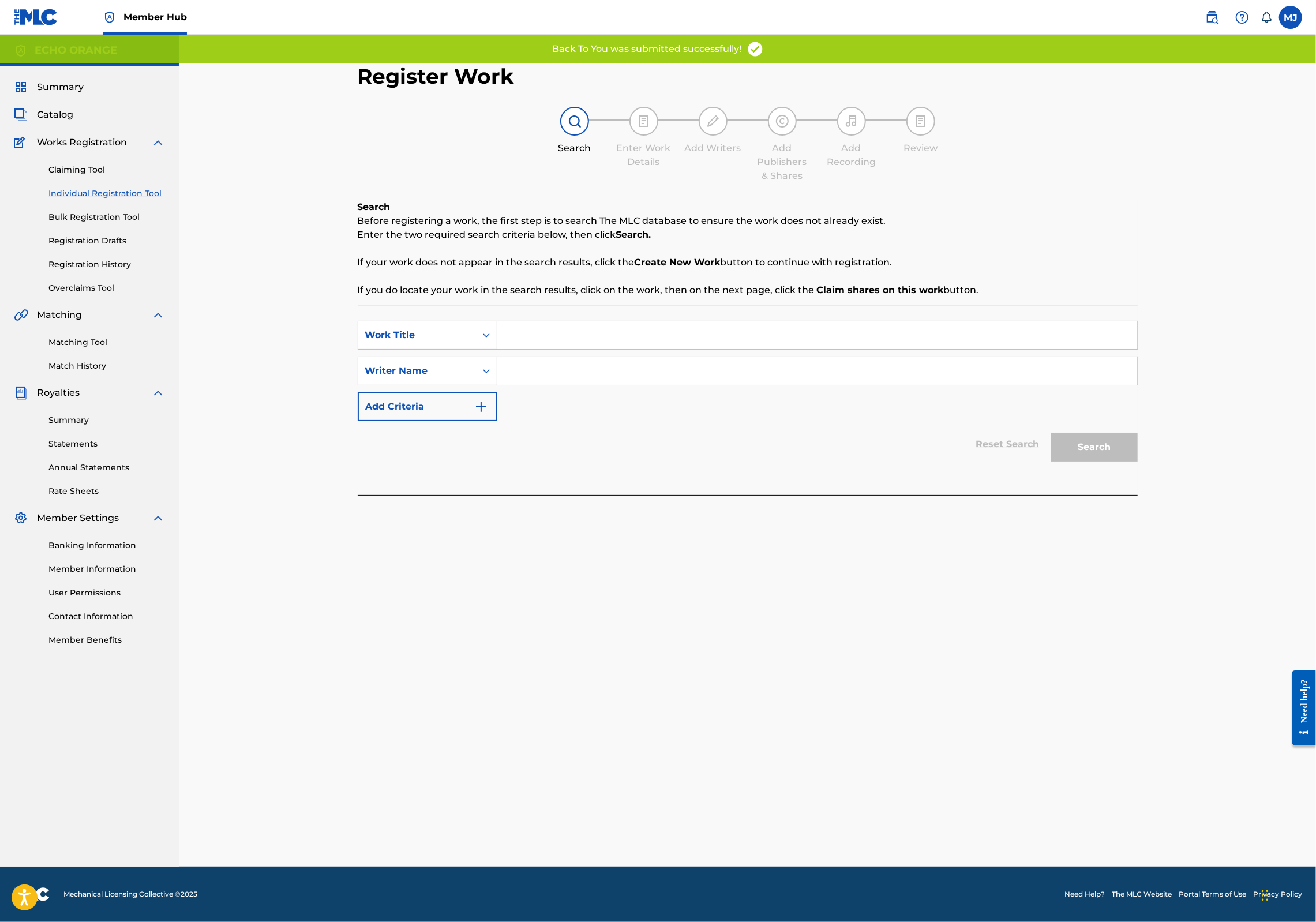
click at [587, 349] on input "Search Form" at bounding box center [818, 335] width 640 height 28
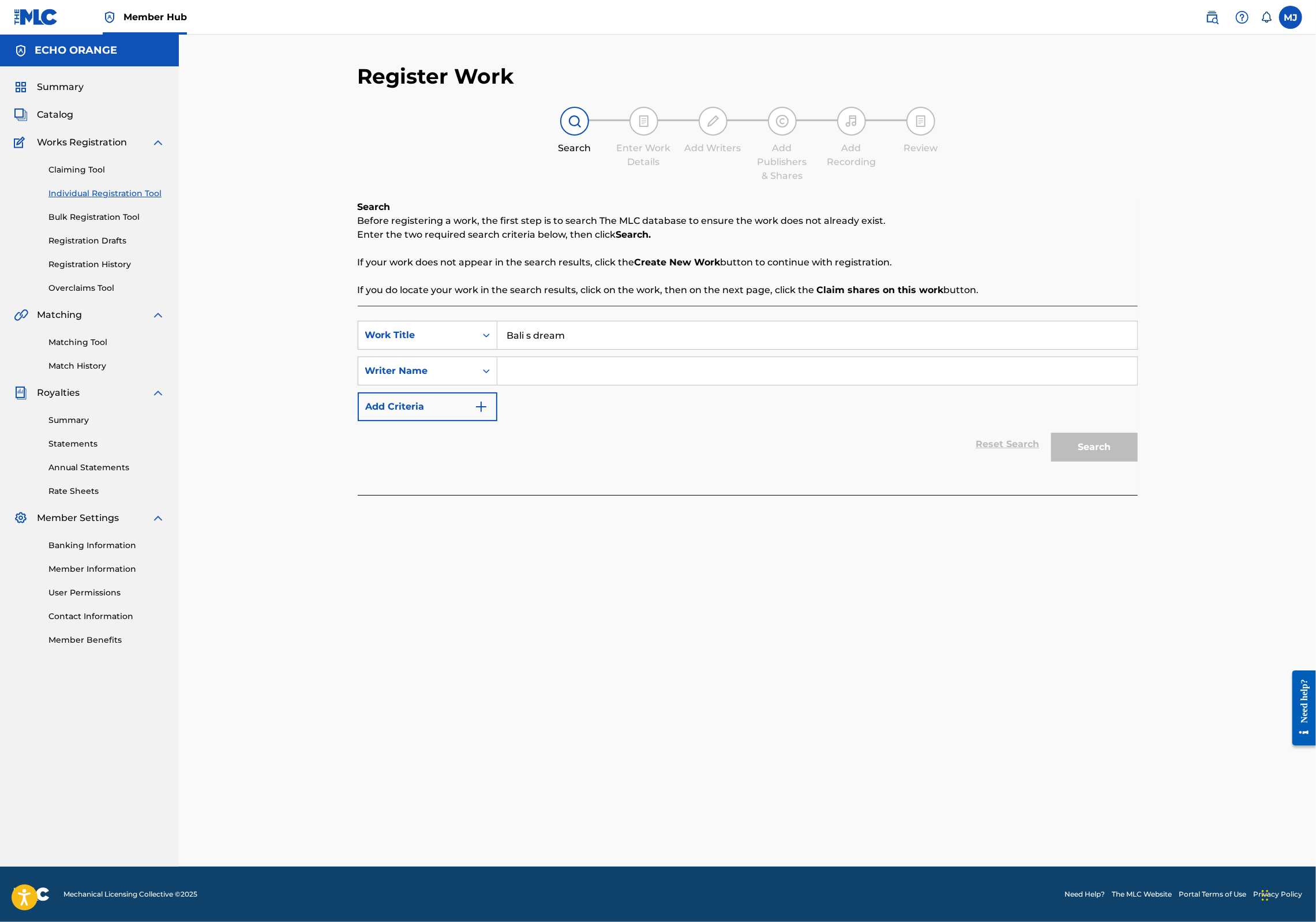
type input "Bali s dream"
paste input "[PERSON_NAME]"
type input "[PERSON_NAME]"
click at [1138, 461] on button "Search" at bounding box center [1094, 447] width 86 height 29
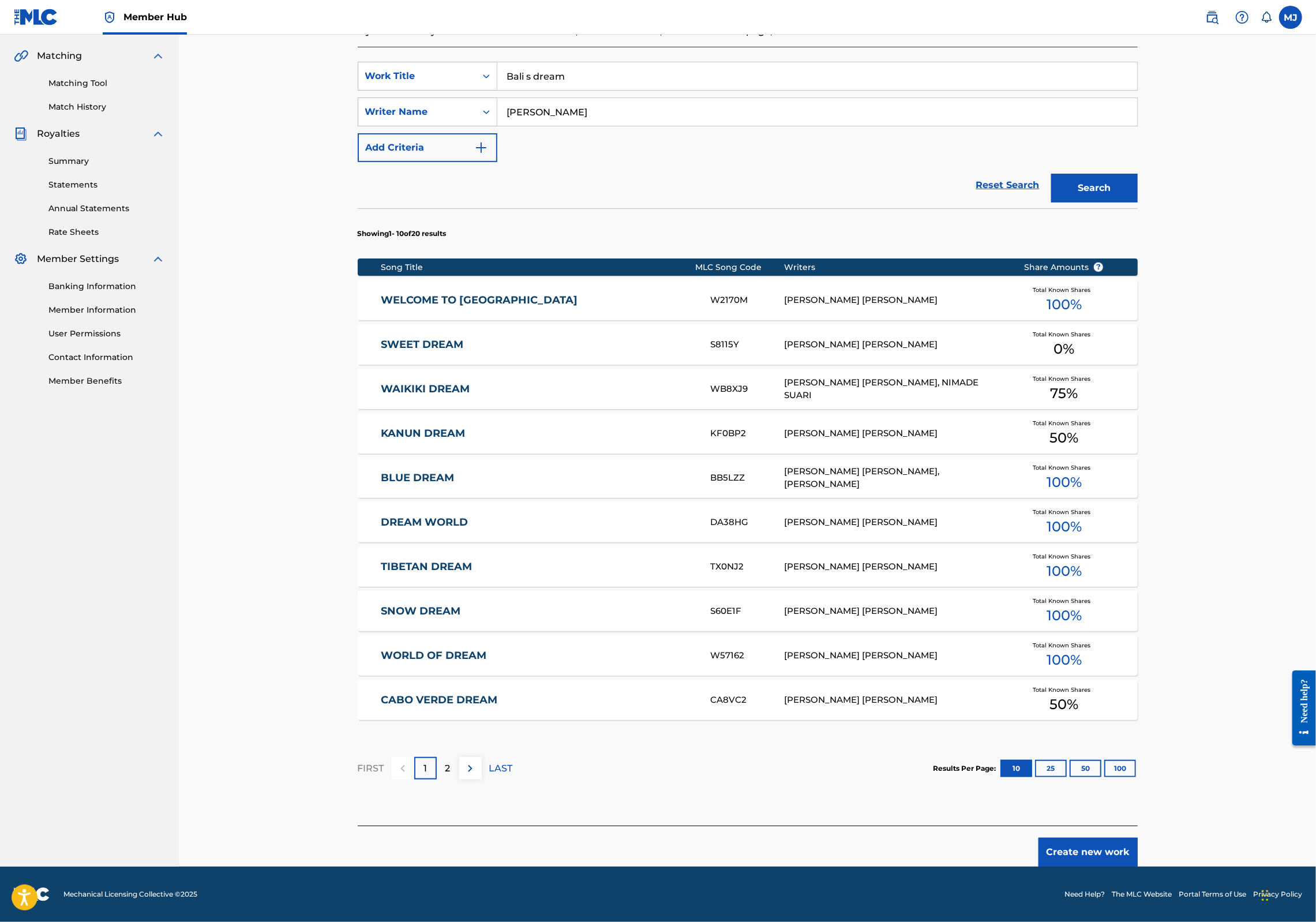
scroll to position [358, 0]
drag, startPoint x: 1166, startPoint y: 856, endPoint x: 1177, endPoint y: 848, distance: 13.6
click at [1166, 854] on div "Member Hub MJ [PERSON_NAME] [EMAIL_ADDRESS][DOMAIN_NAME] Notification Preferenc…" at bounding box center [658, 332] width 1316 height 1181
click at [1138, 848] on button "Create new work" at bounding box center [1088, 851] width 100 height 29
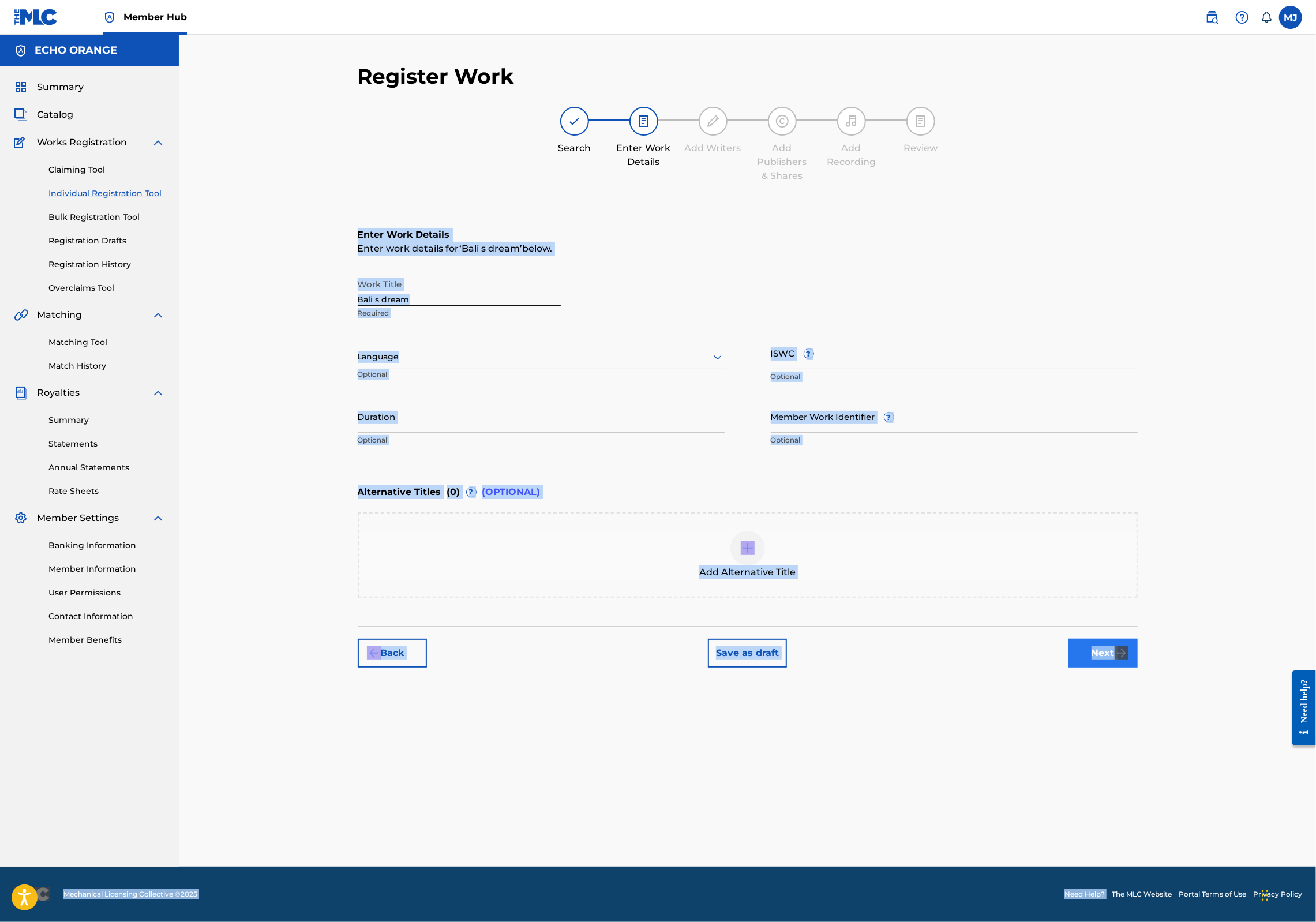
click at [1138, 667] on button "Next" at bounding box center [1103, 652] width 69 height 29
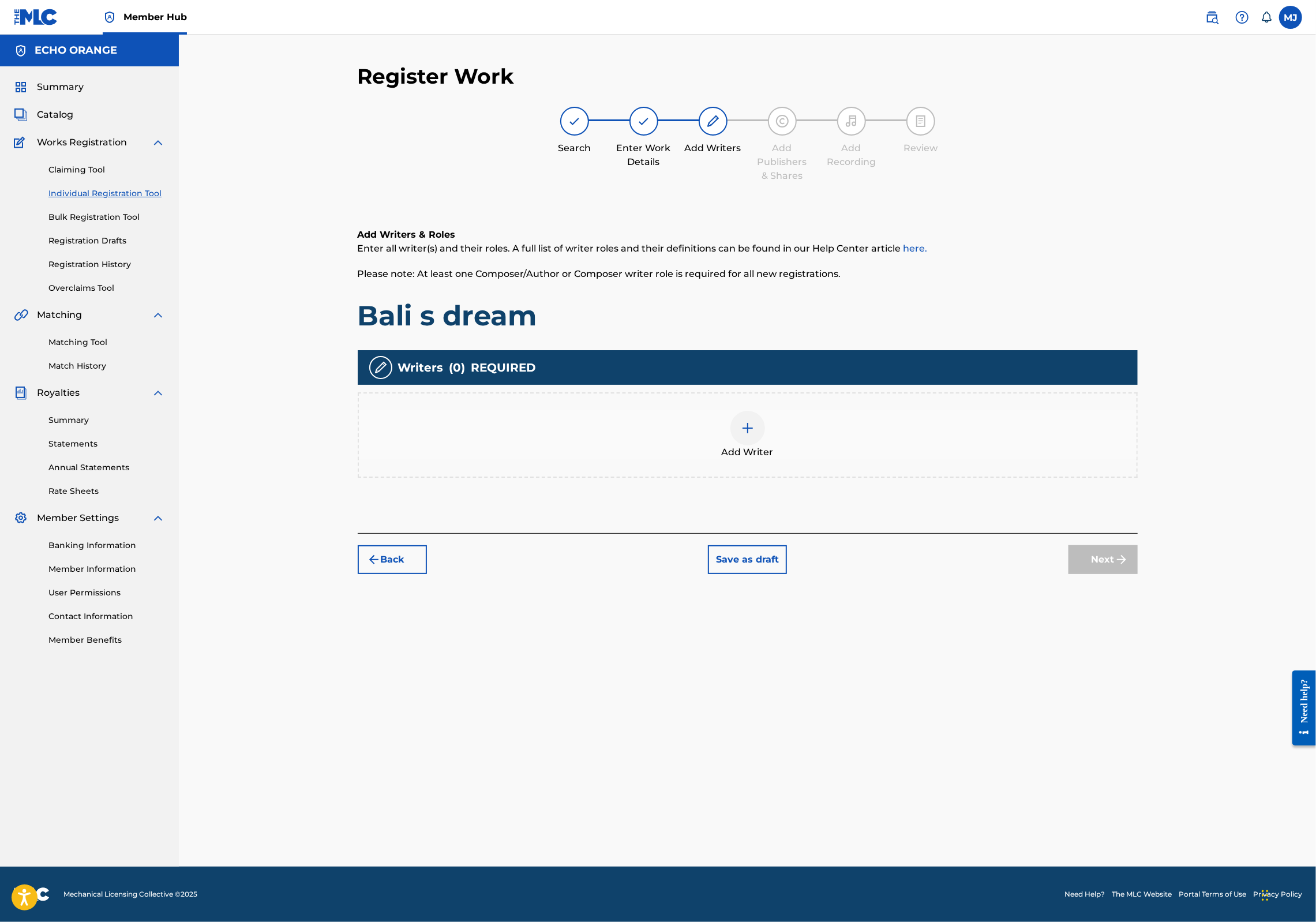
click at [959, 459] on div "Add Writer" at bounding box center [748, 435] width 778 height 49
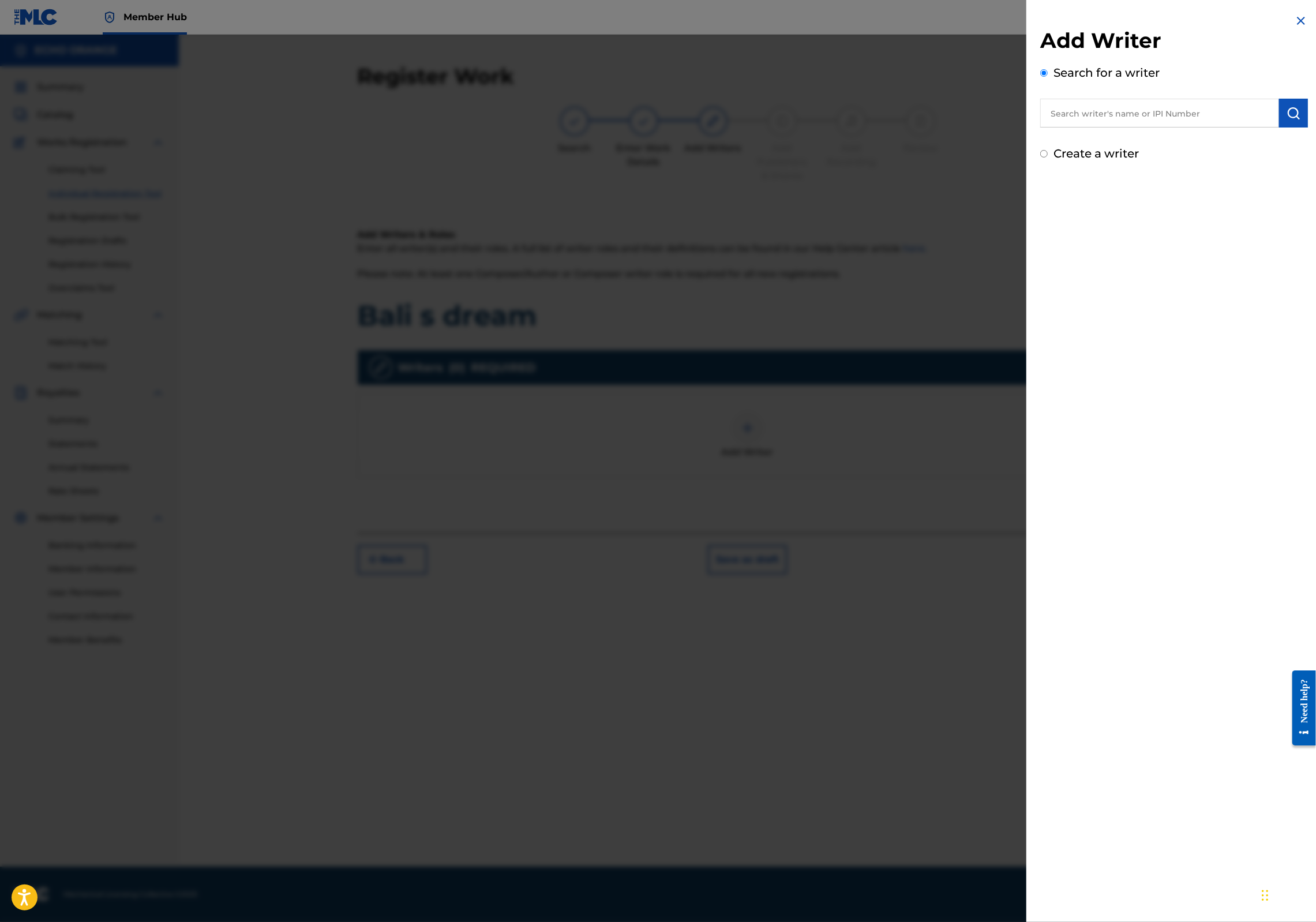
click at [1100, 128] on input "text" at bounding box center [1160, 113] width 239 height 29
paste input "[PERSON_NAME]"
type input "[PERSON_NAME]"
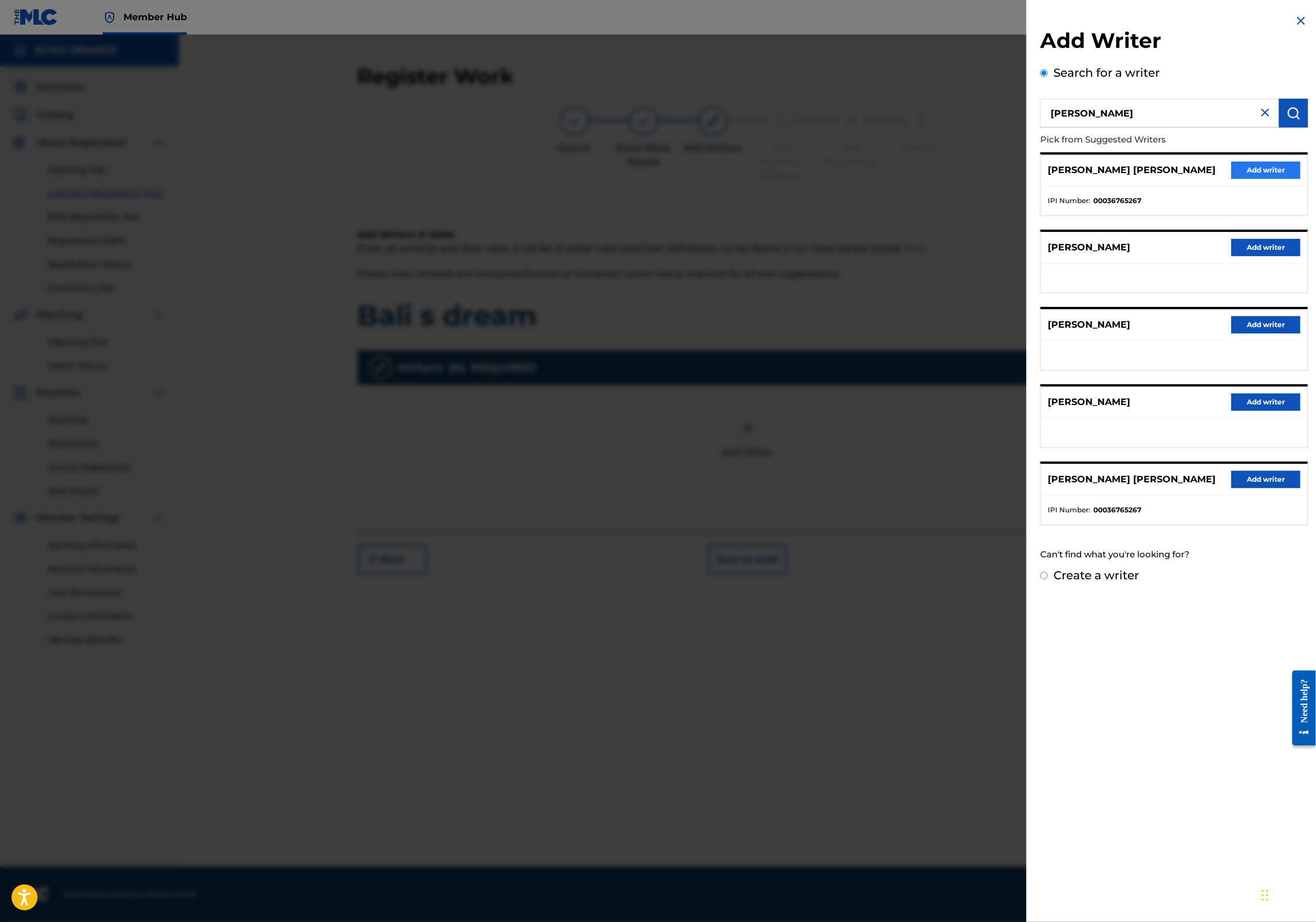
click at [1244, 179] on button "Add writer" at bounding box center [1266, 170] width 69 height 17
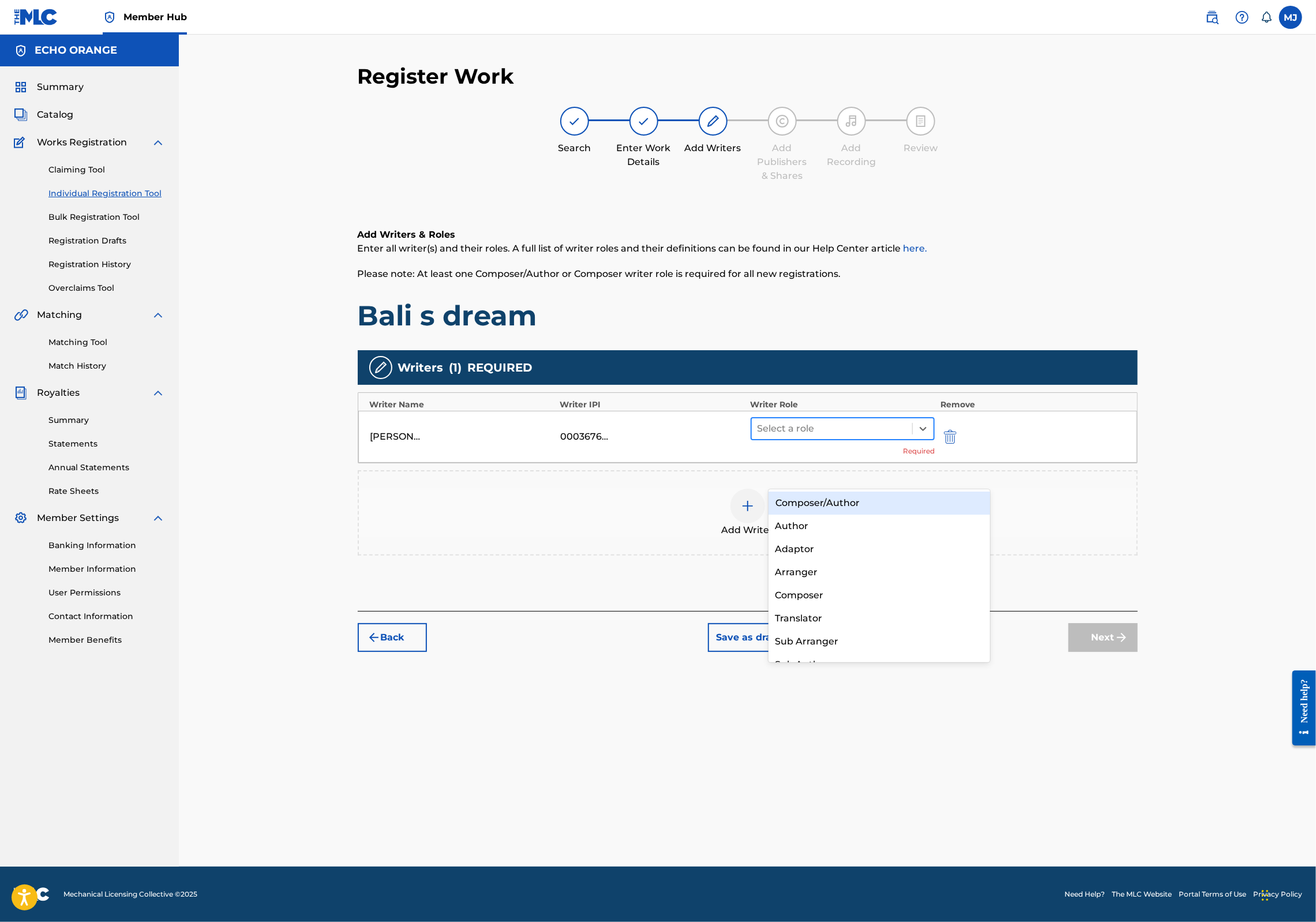
click at [802, 436] on div at bounding box center [832, 428] width 150 height 16
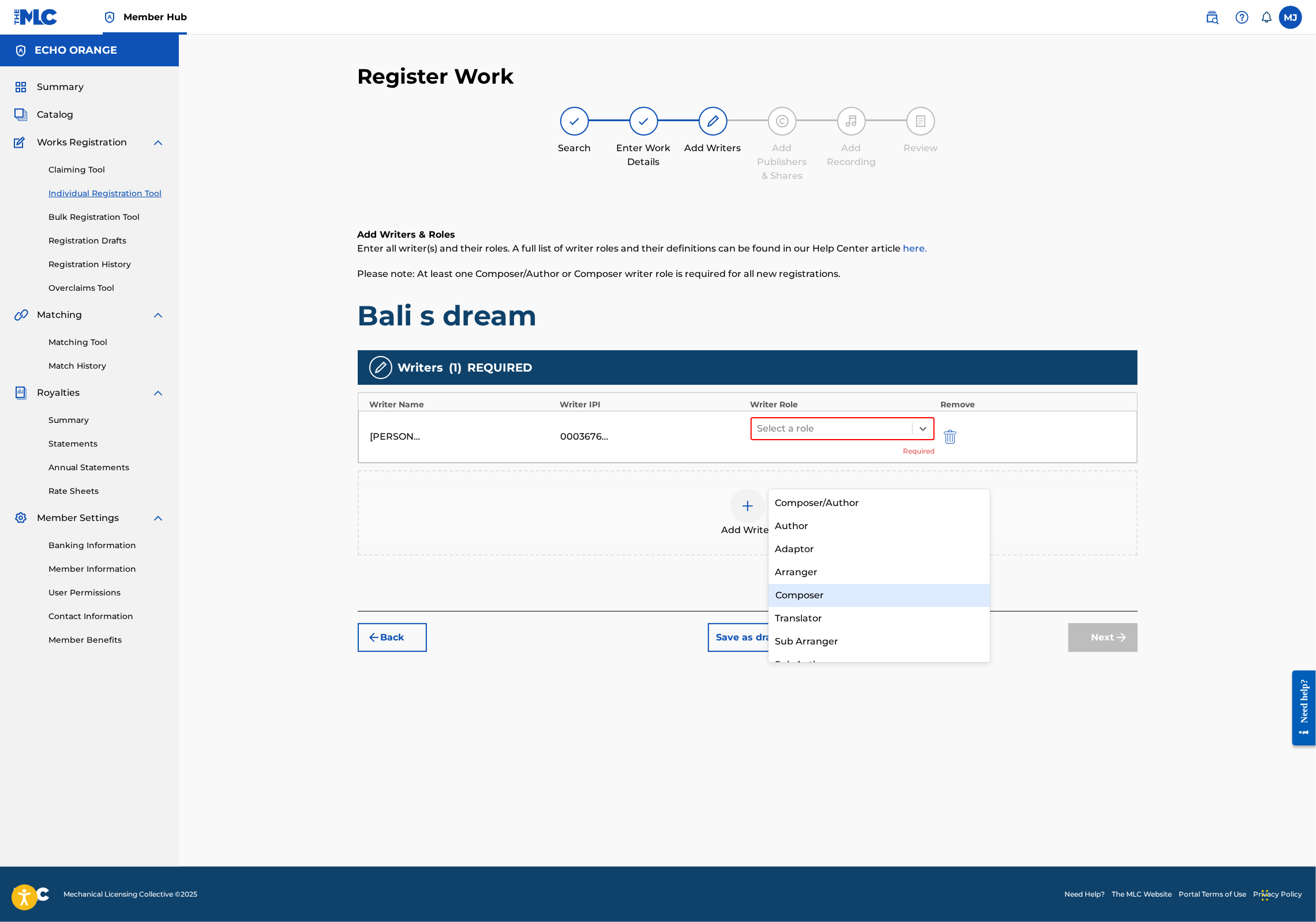
click at [806, 602] on div "Composer" at bounding box center [879, 595] width 222 height 23
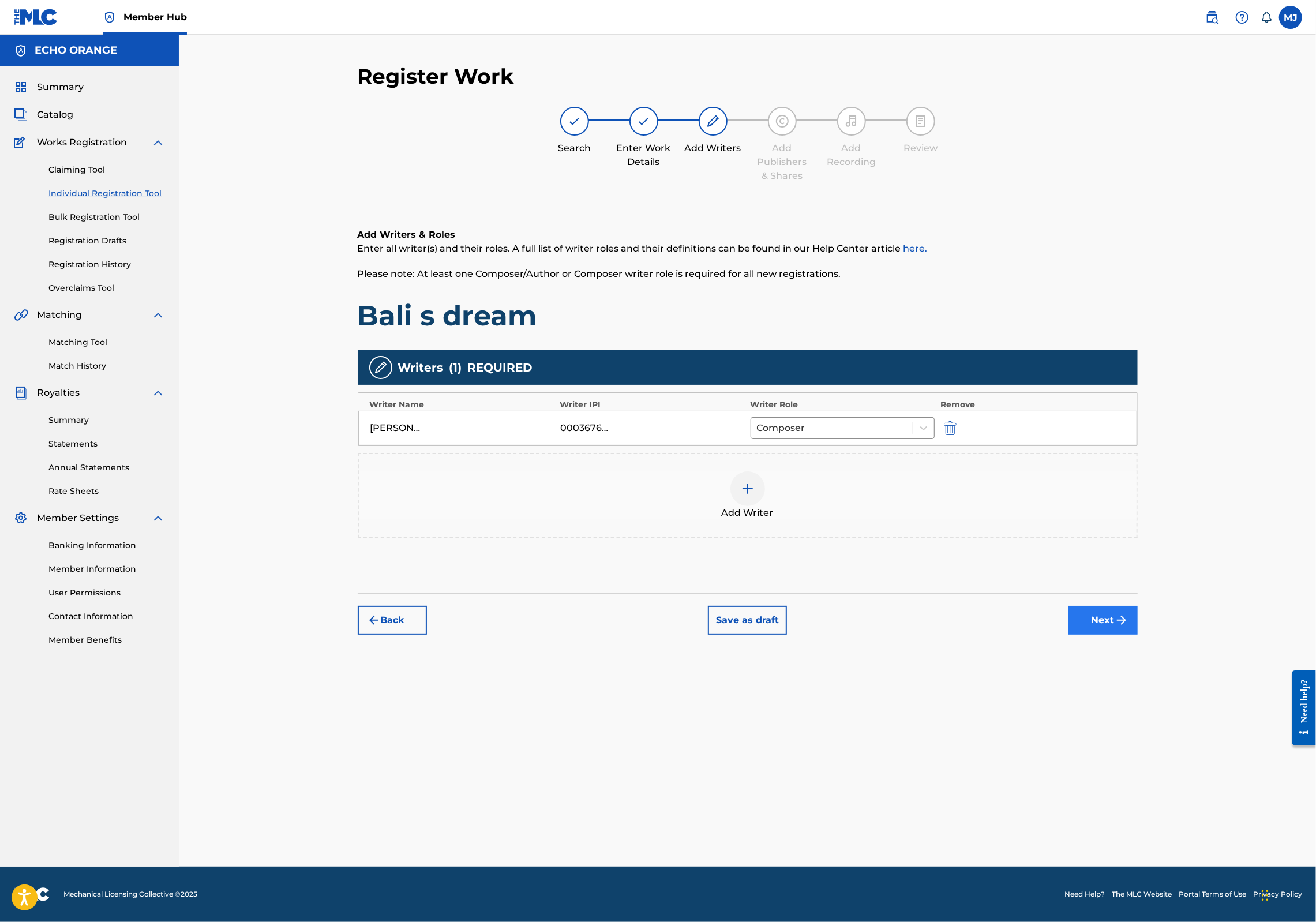
click at [1138, 635] on button "Next" at bounding box center [1103, 620] width 69 height 29
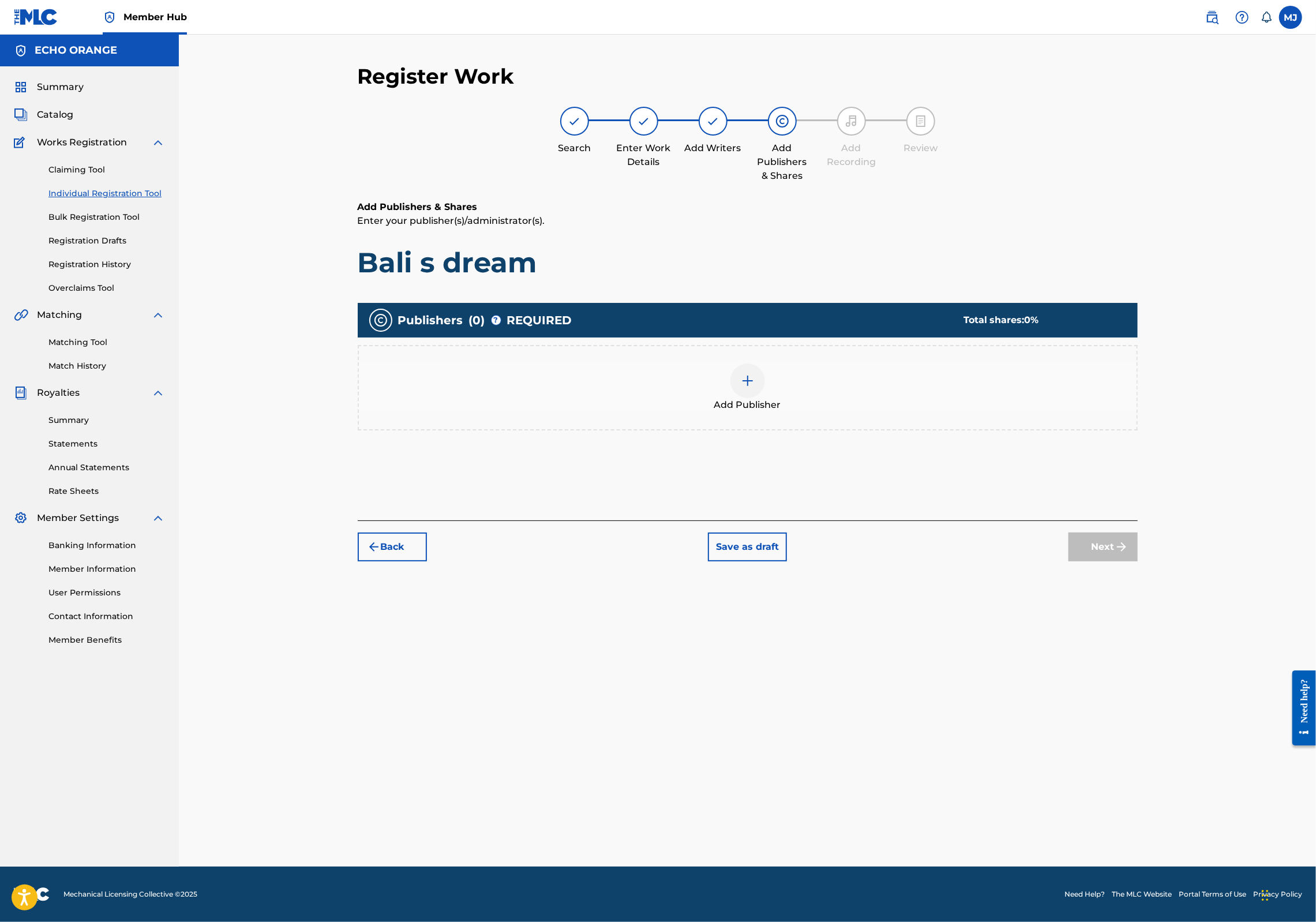
click at [767, 404] on div "Add Publisher" at bounding box center [748, 388] width 780 height 85
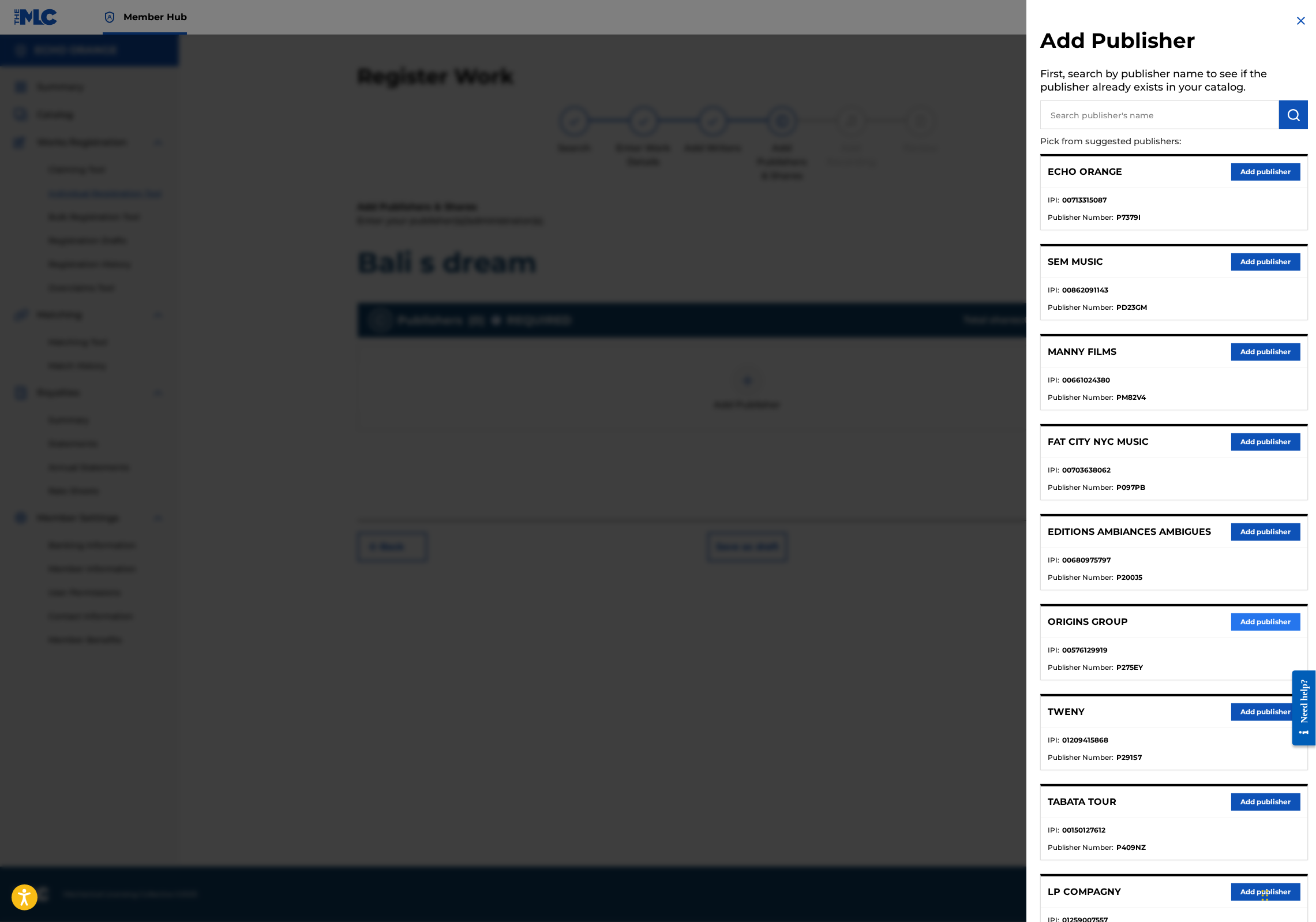
click at [1248, 630] on button "Add publisher" at bounding box center [1266, 621] width 69 height 17
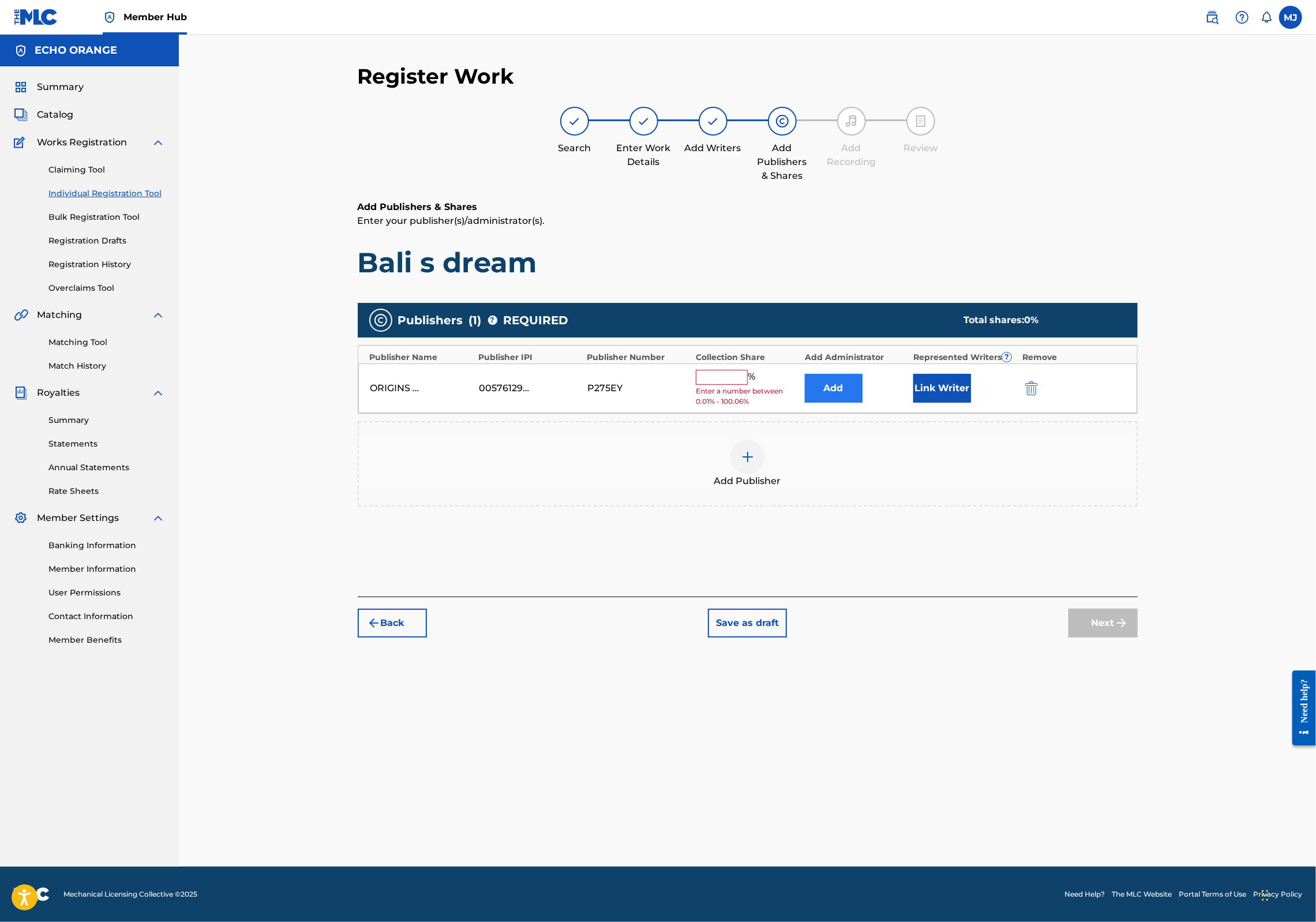
click at [902, 402] on div "Add" at bounding box center [856, 388] width 102 height 29
click at [835, 404] on div "Publisher Name Publisher IPI Publisher Number Collection Share Add Administrato…" at bounding box center [748, 380] width 780 height 69
click at [848, 402] on button "Add" at bounding box center [834, 388] width 58 height 29
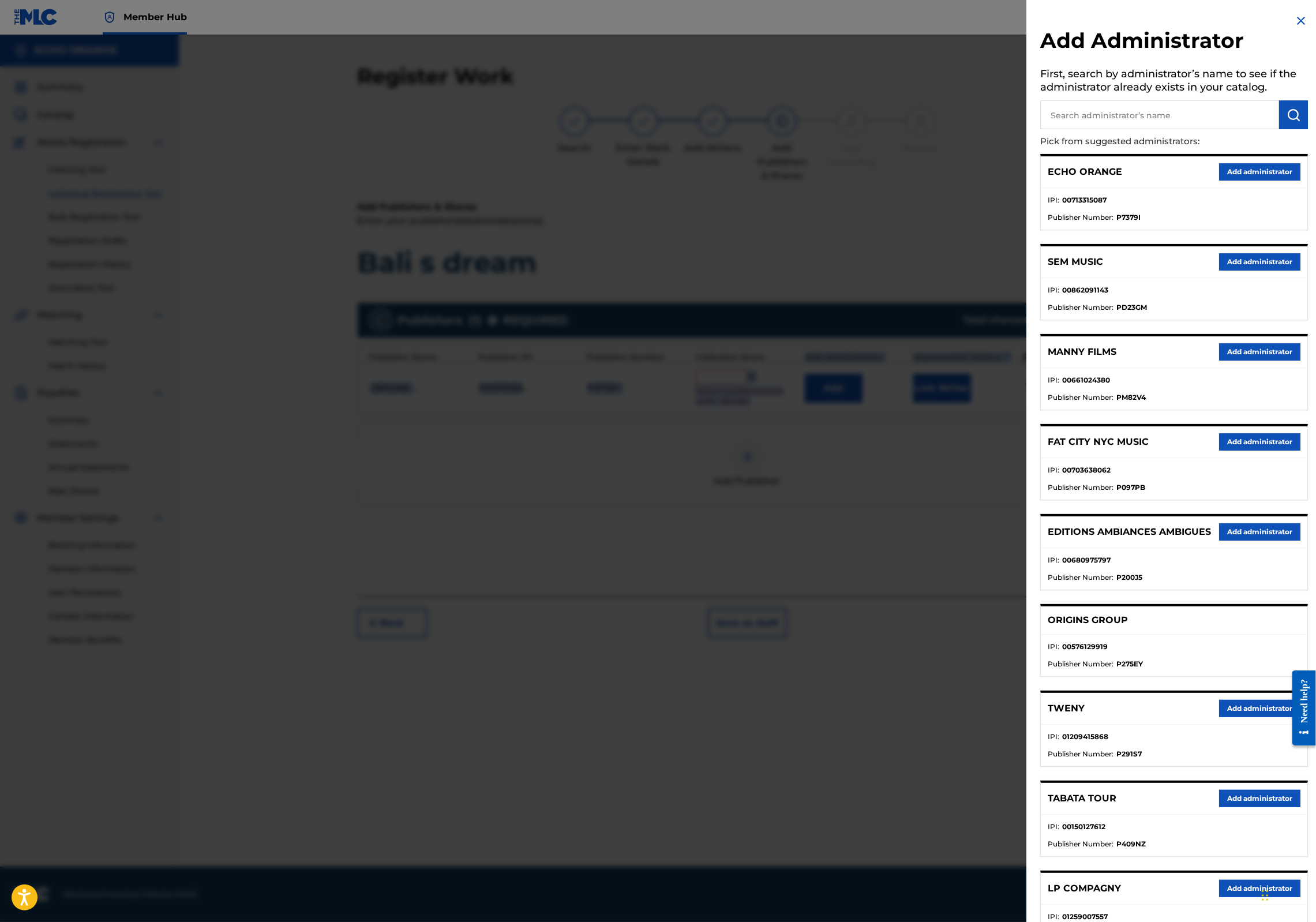
click at [1247, 181] on button "Add administrator" at bounding box center [1260, 171] width 81 height 17
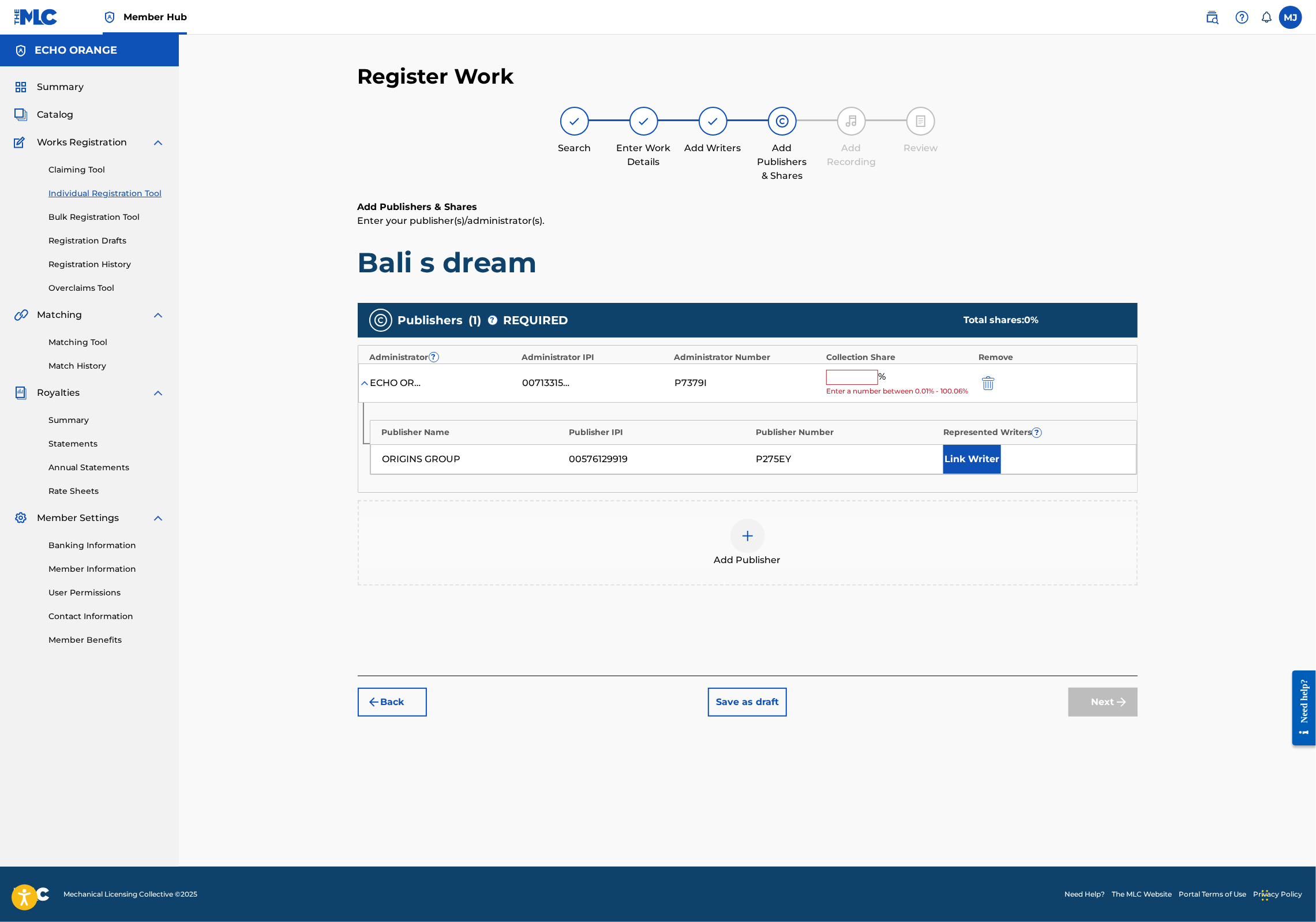
click at [878, 385] on input "text" at bounding box center [852, 377] width 52 height 15
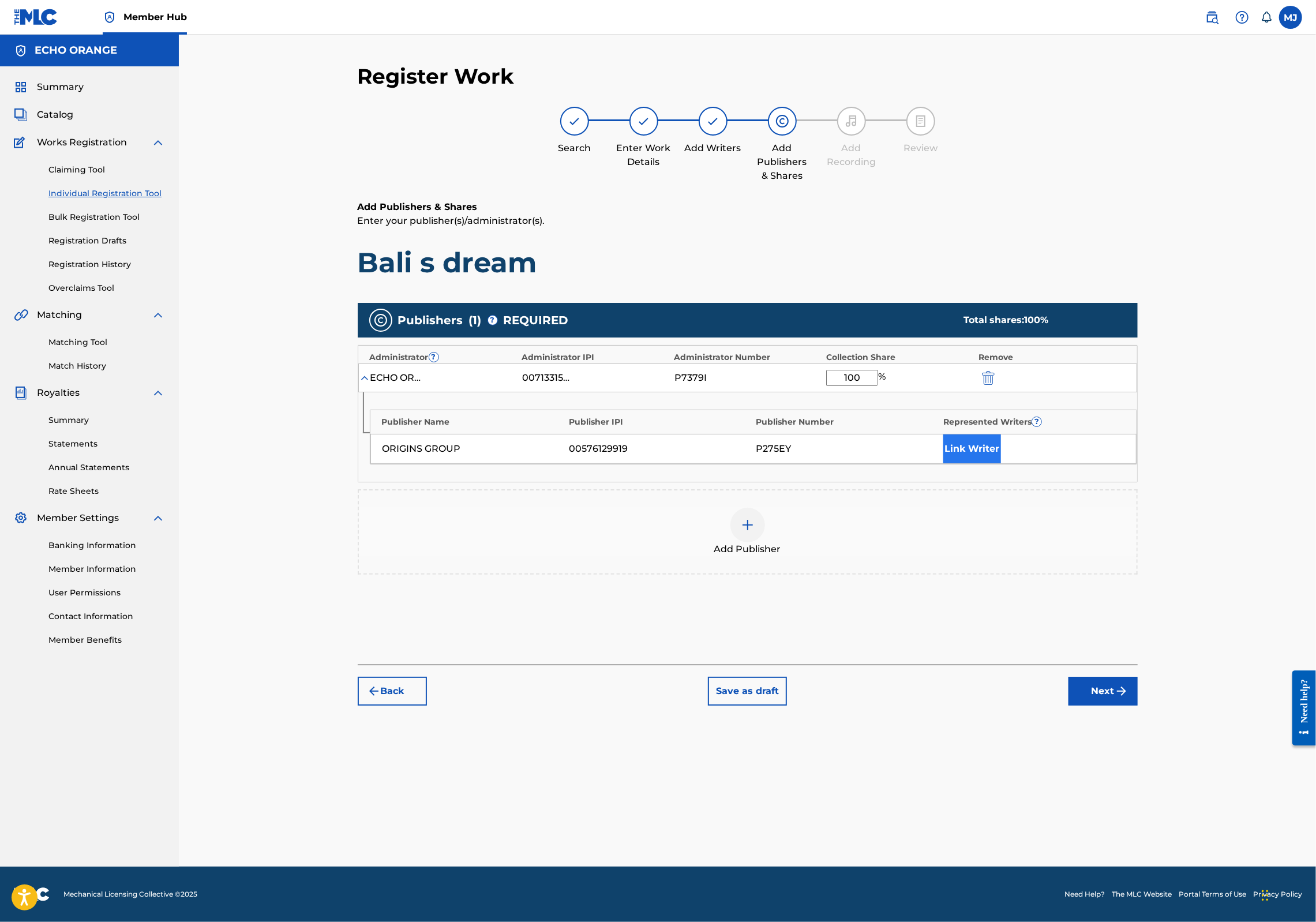
type input "100"
click at [1002, 464] on div "ORIGINS GROUP 00576129919 P275EY Link Writer" at bounding box center [753, 448] width 766 height 30
click at [1001, 463] on button "Link Writer" at bounding box center [972, 448] width 58 height 29
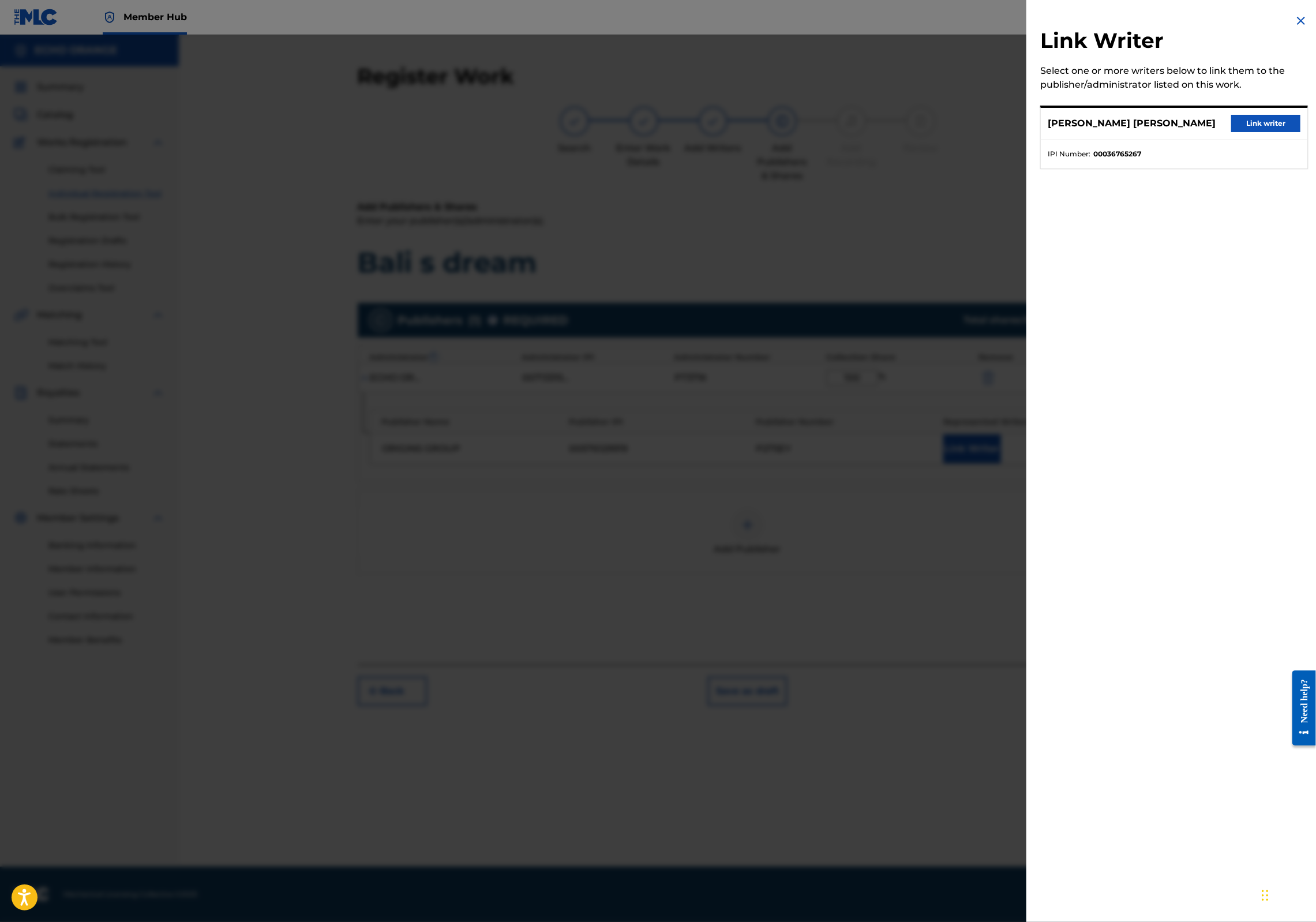
drag, startPoint x: 1270, startPoint y: 104, endPoint x: 1270, endPoint y: 123, distance: 19.0
click at [1270, 105] on div "Link Writer Select one or more writers below to link them to the publisher/admi…" at bounding box center [1174, 98] width 296 height 197
click at [1270, 130] on button "Link writer" at bounding box center [1266, 123] width 69 height 17
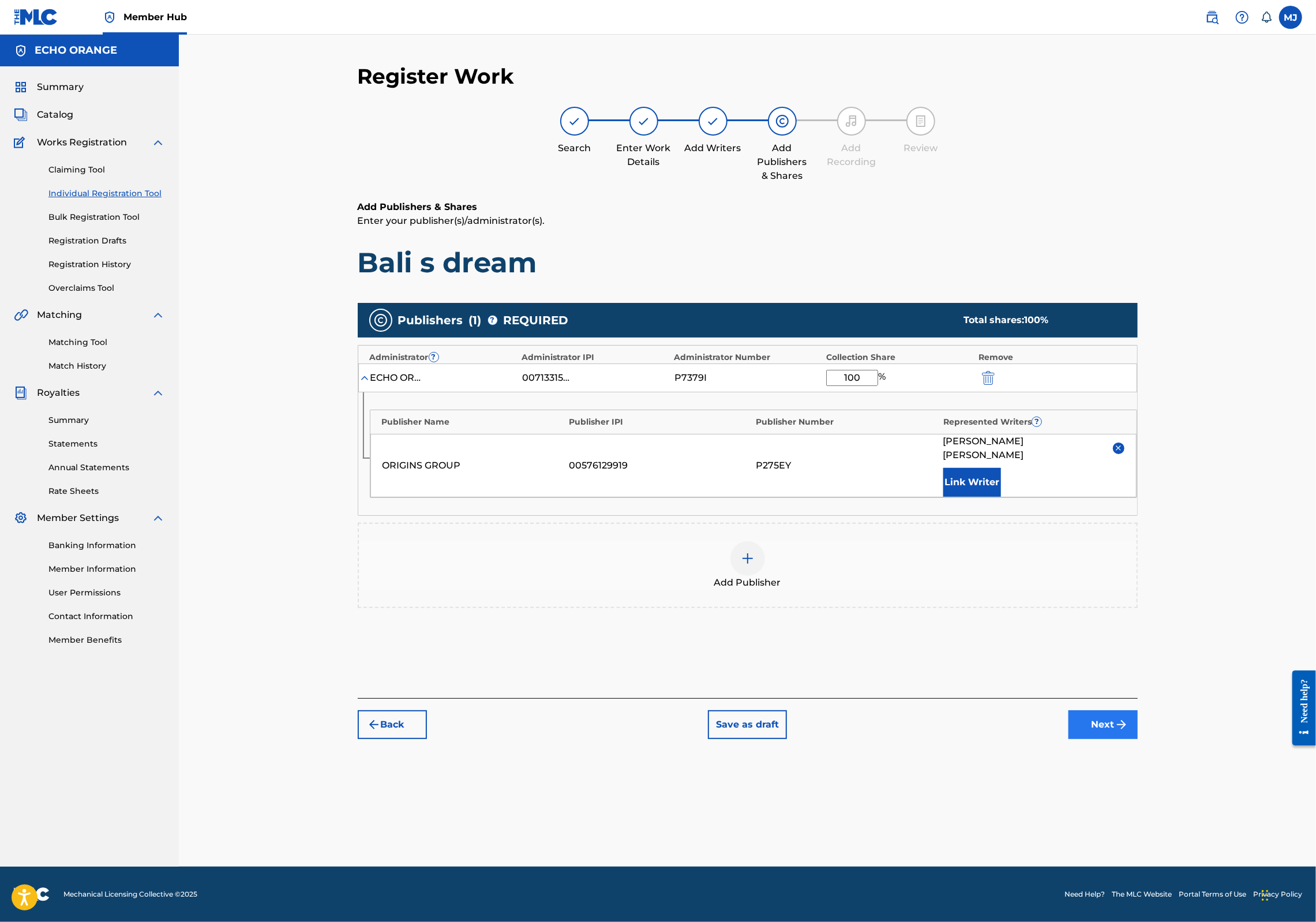
click at [1138, 738] on button "Next" at bounding box center [1103, 724] width 69 height 29
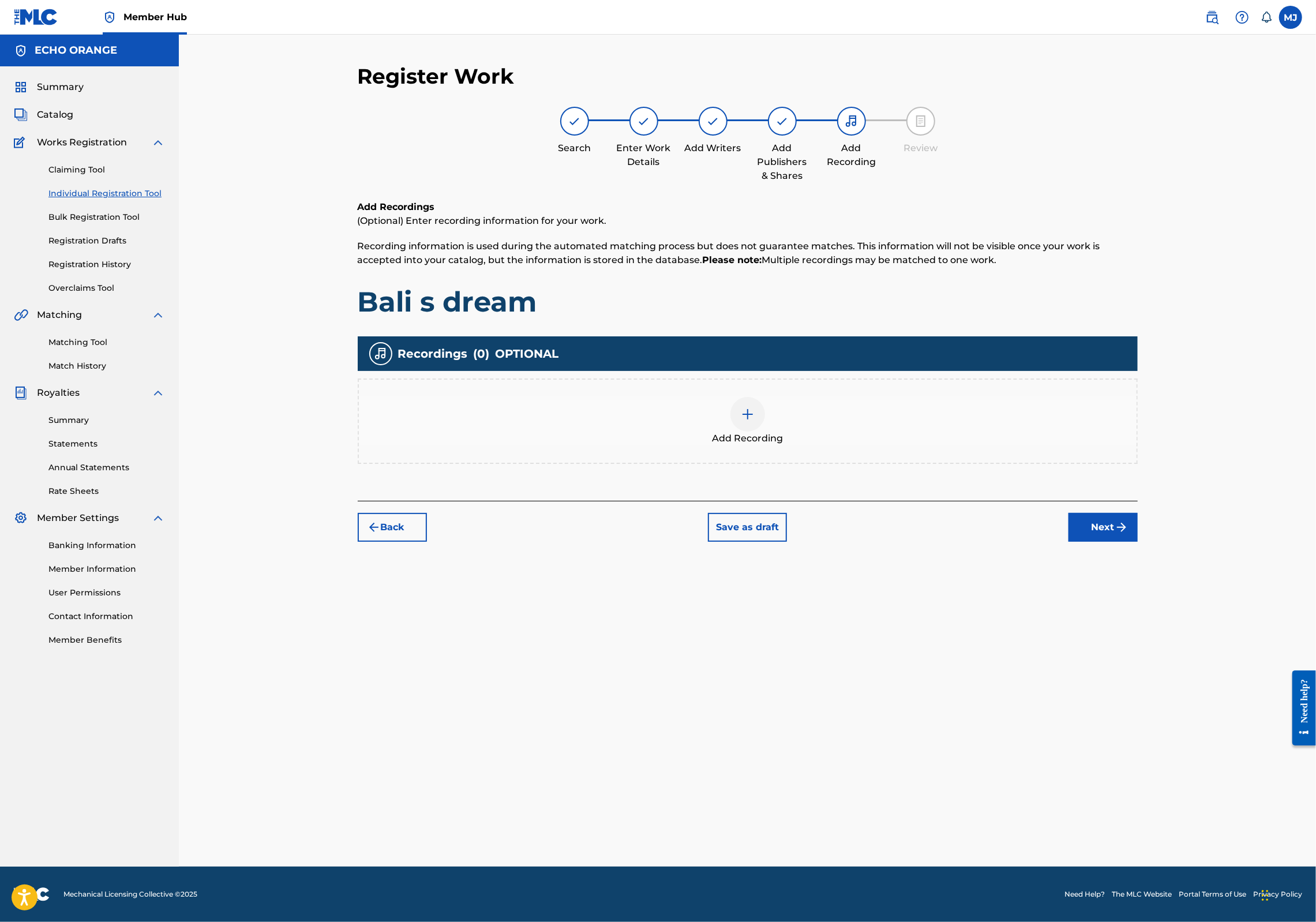
click at [1152, 617] on div "Register Work Search Enter Work Details Add Writers Add Publishers & Shares Add…" at bounding box center [748, 464] width 808 height 803
click at [1138, 542] on button "Next" at bounding box center [1103, 527] width 69 height 29
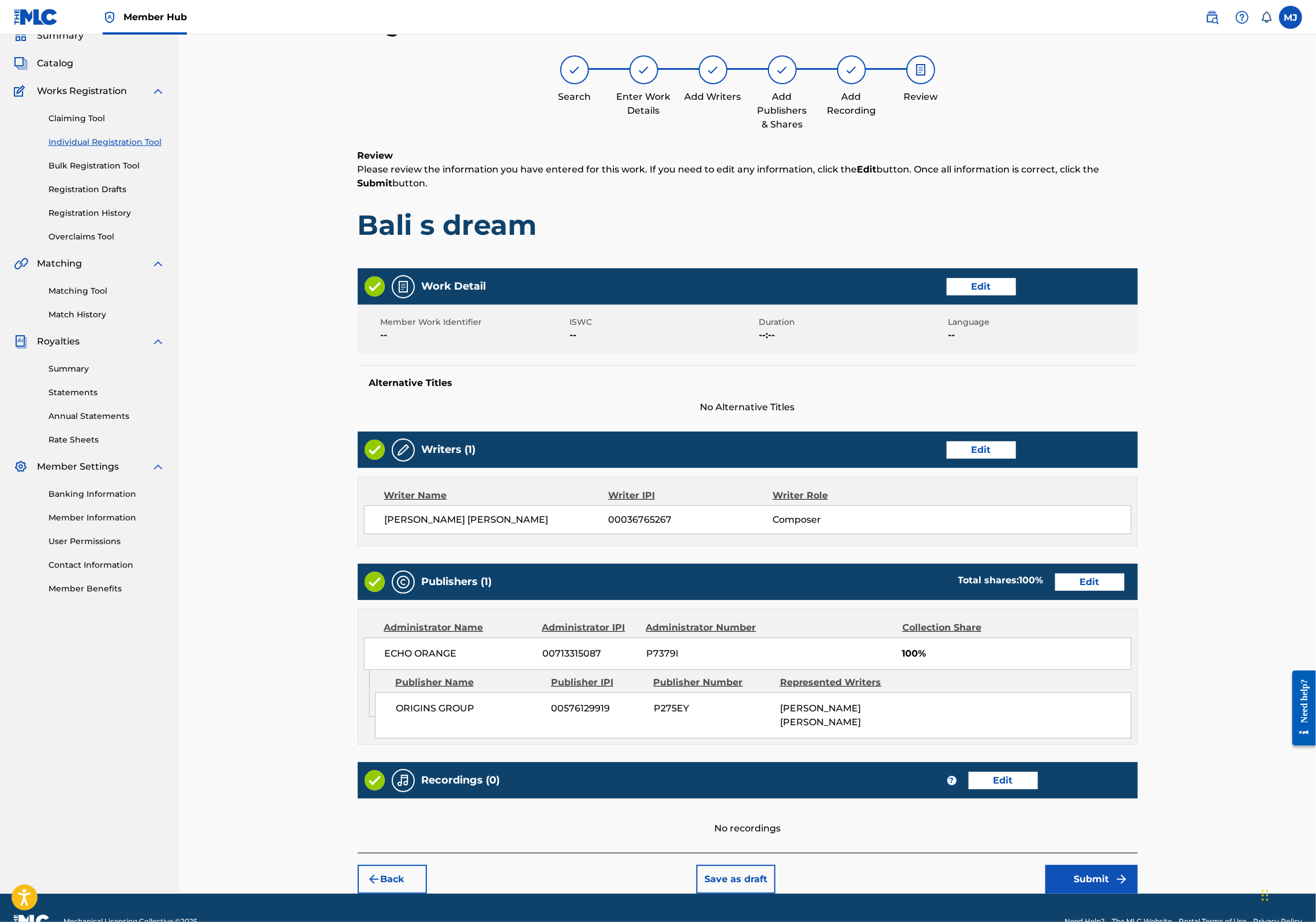
scroll to position [186, 0]
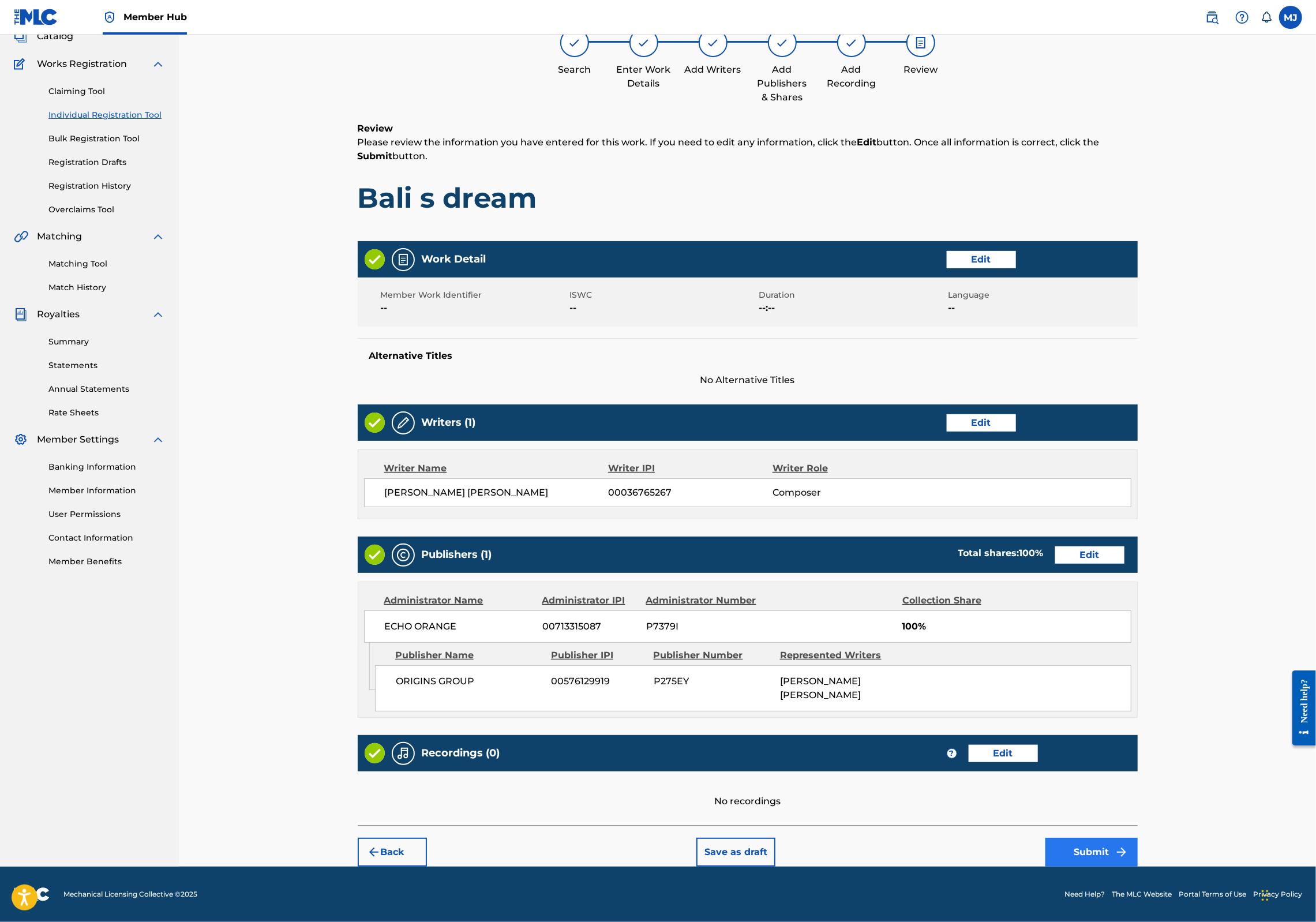
click at [1138, 837] on button "Submit" at bounding box center [1091, 851] width 92 height 29
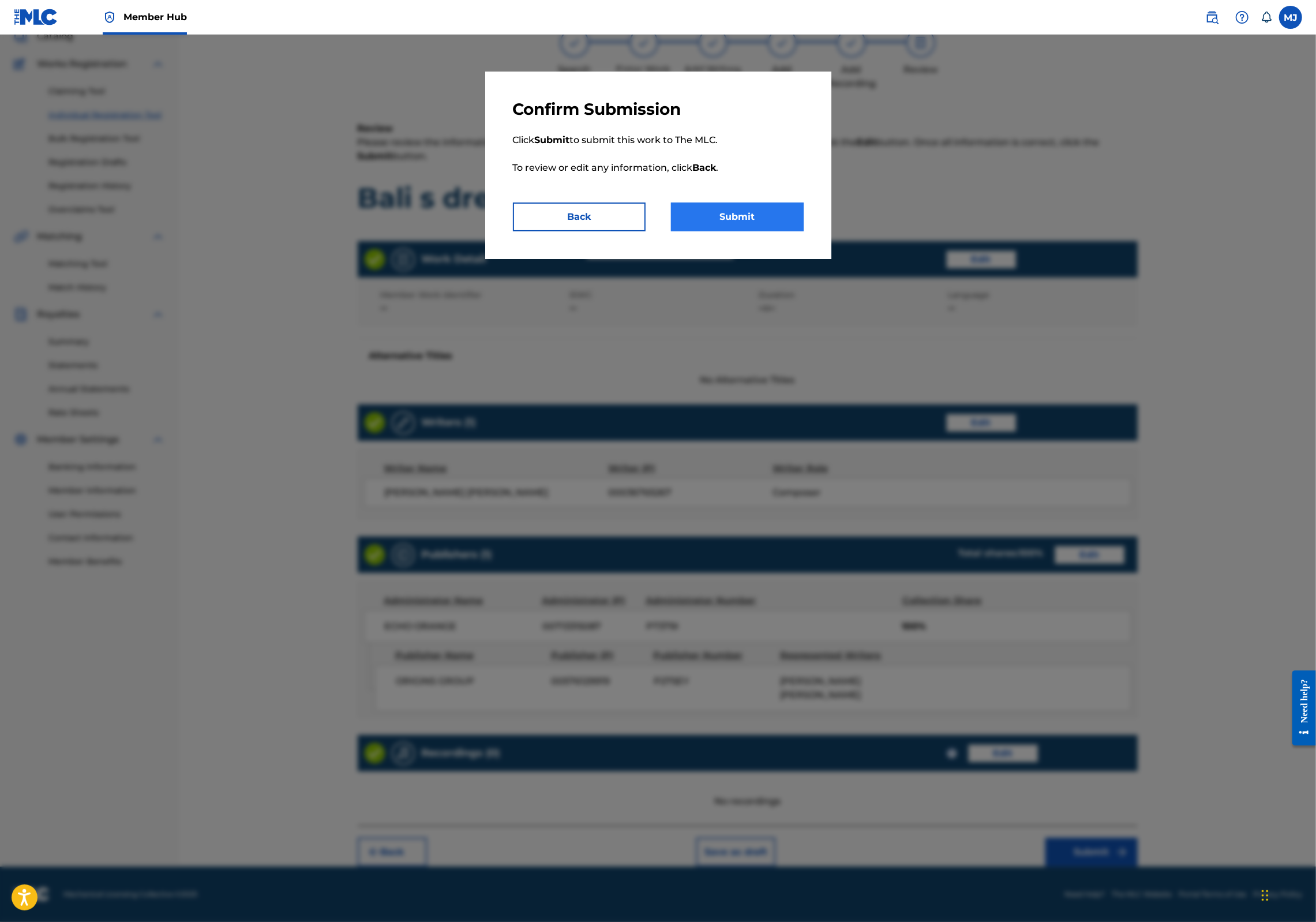
click at [804, 231] on button "Submit" at bounding box center [737, 217] width 133 height 29
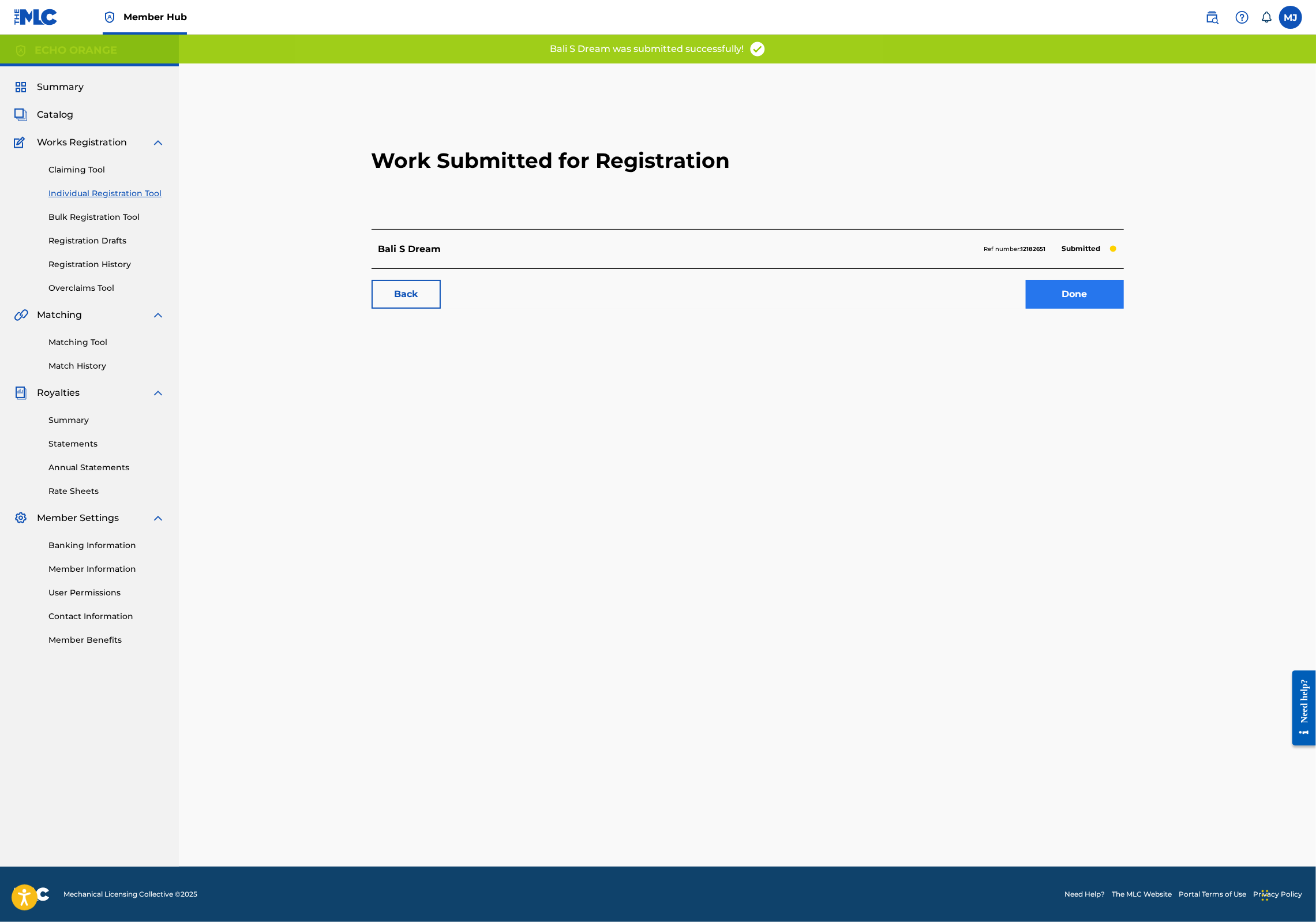
click at [1124, 309] on link "Done" at bounding box center [1074, 294] width 98 height 29
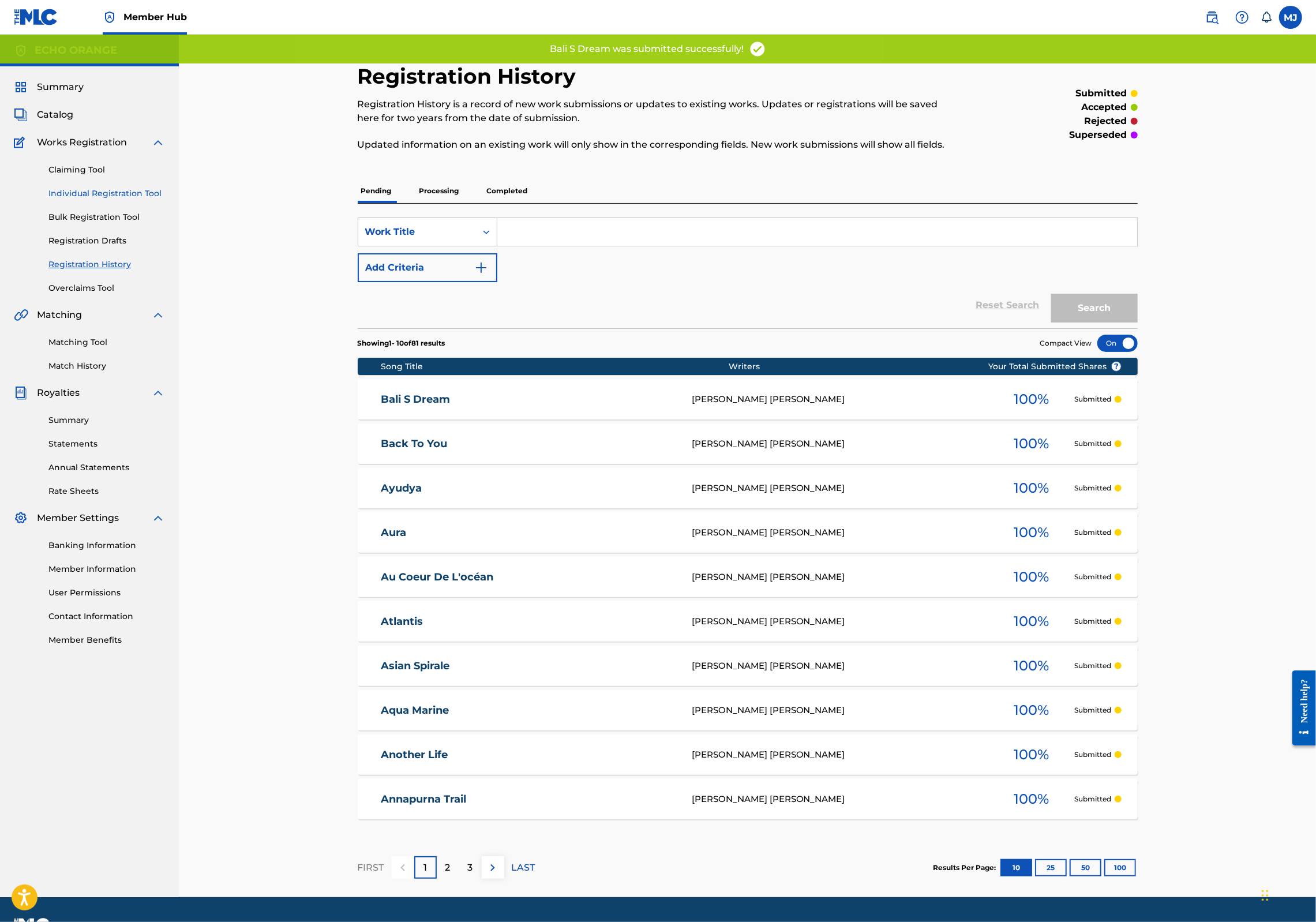
click at [156, 200] on link "Individual Registration Tool" at bounding box center [107, 193] width 116 height 12
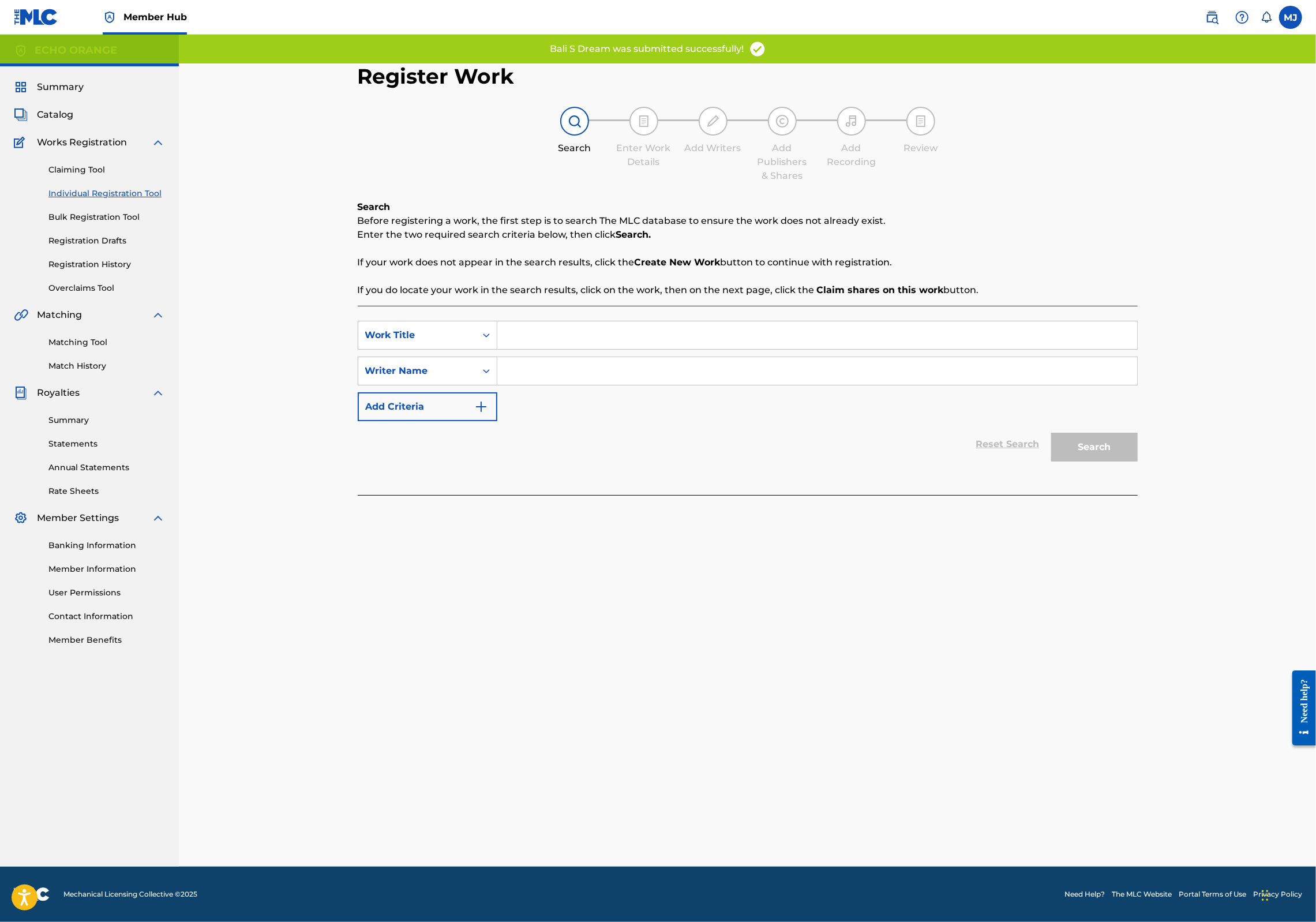
click at [579, 349] on input "Search Form" at bounding box center [818, 335] width 640 height 28
click at [575, 349] on input "Search Form" at bounding box center [818, 335] width 640 height 28
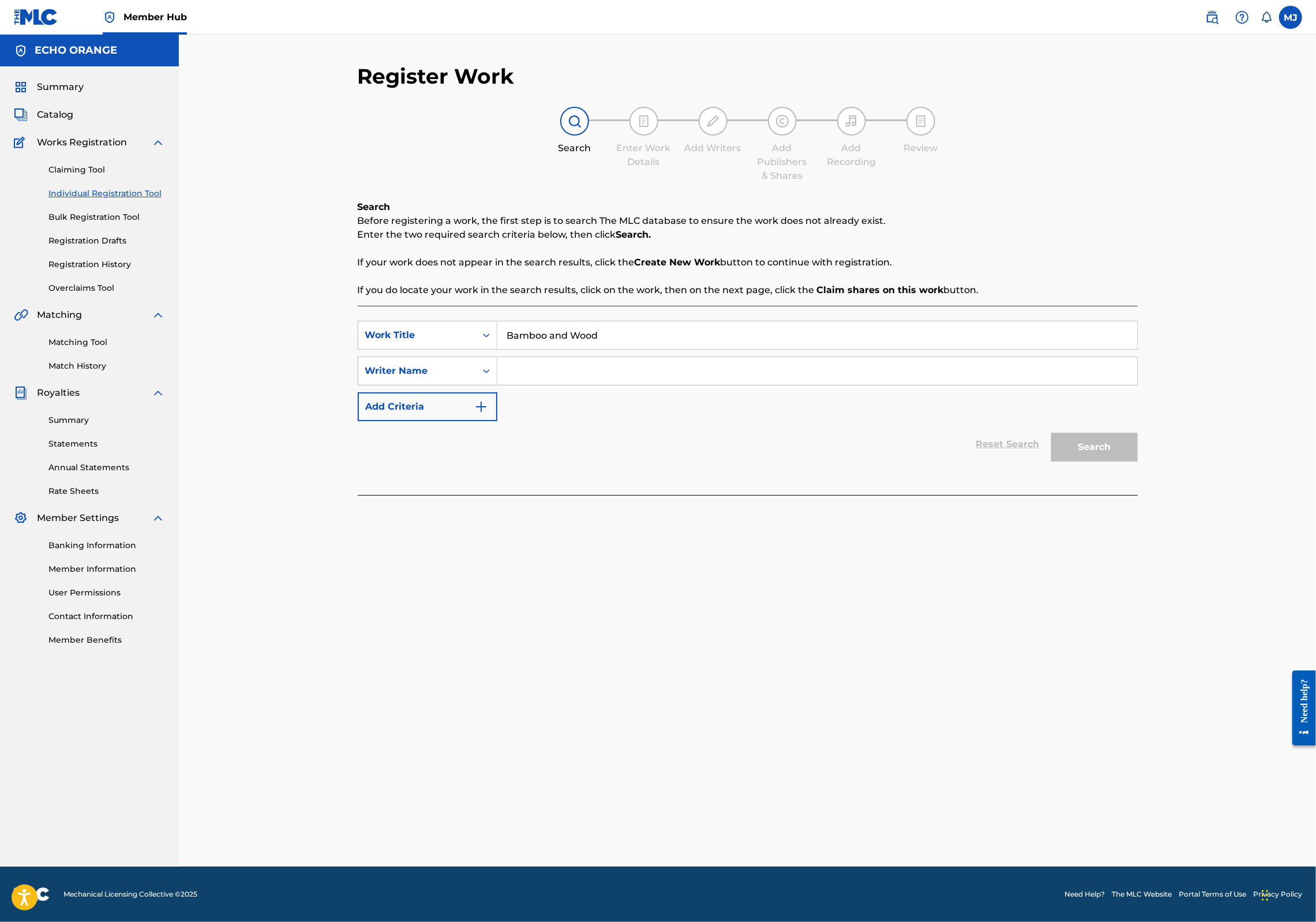
type input "Bamboo and Wood"
click at [565, 385] on input "Search Form" at bounding box center [818, 371] width 640 height 28
paste input "[PERSON_NAME]"
type input "[PERSON_NAME]"
click at [1138, 461] on button "Search" at bounding box center [1094, 447] width 86 height 29
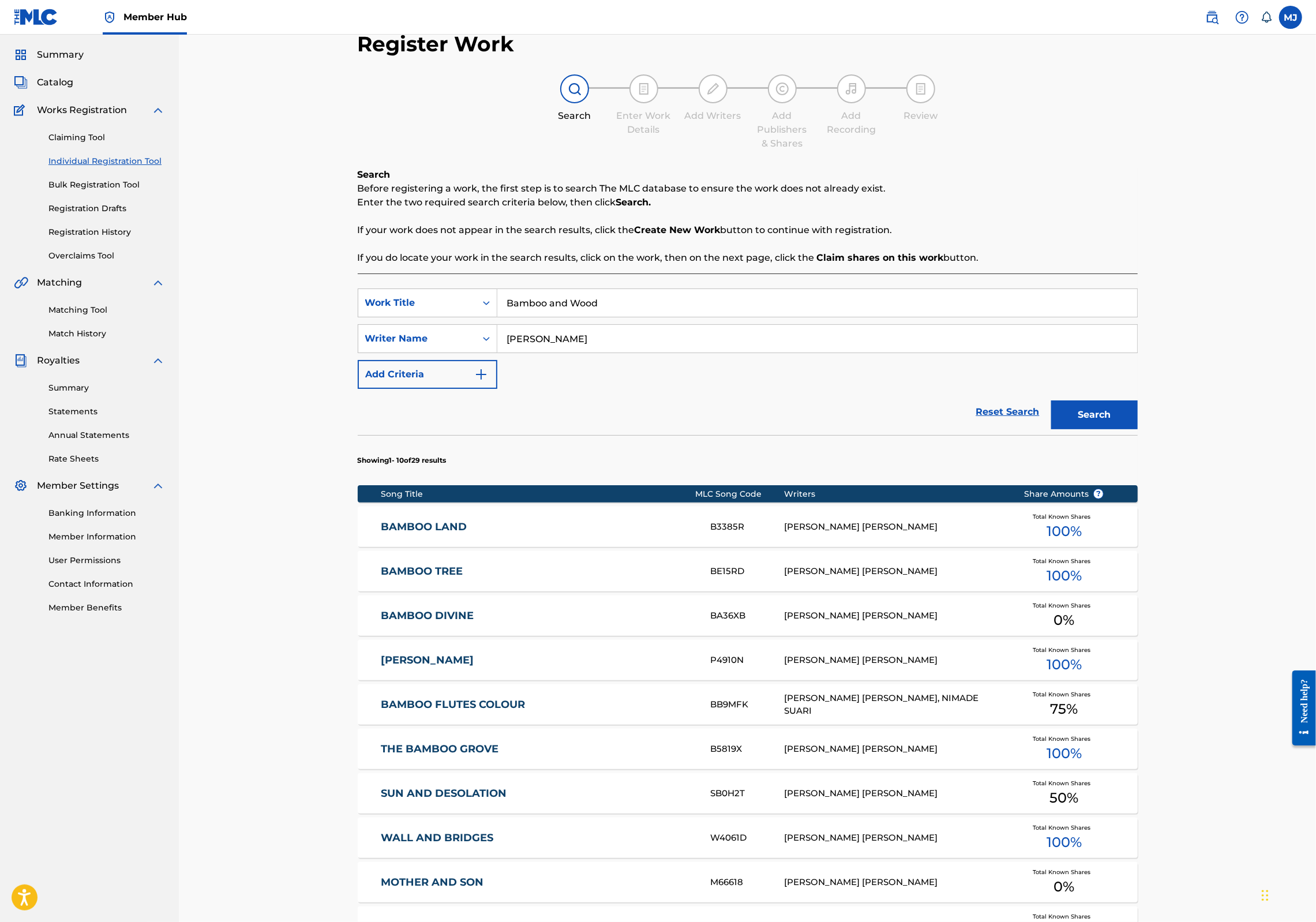
scroll to position [349, 0]
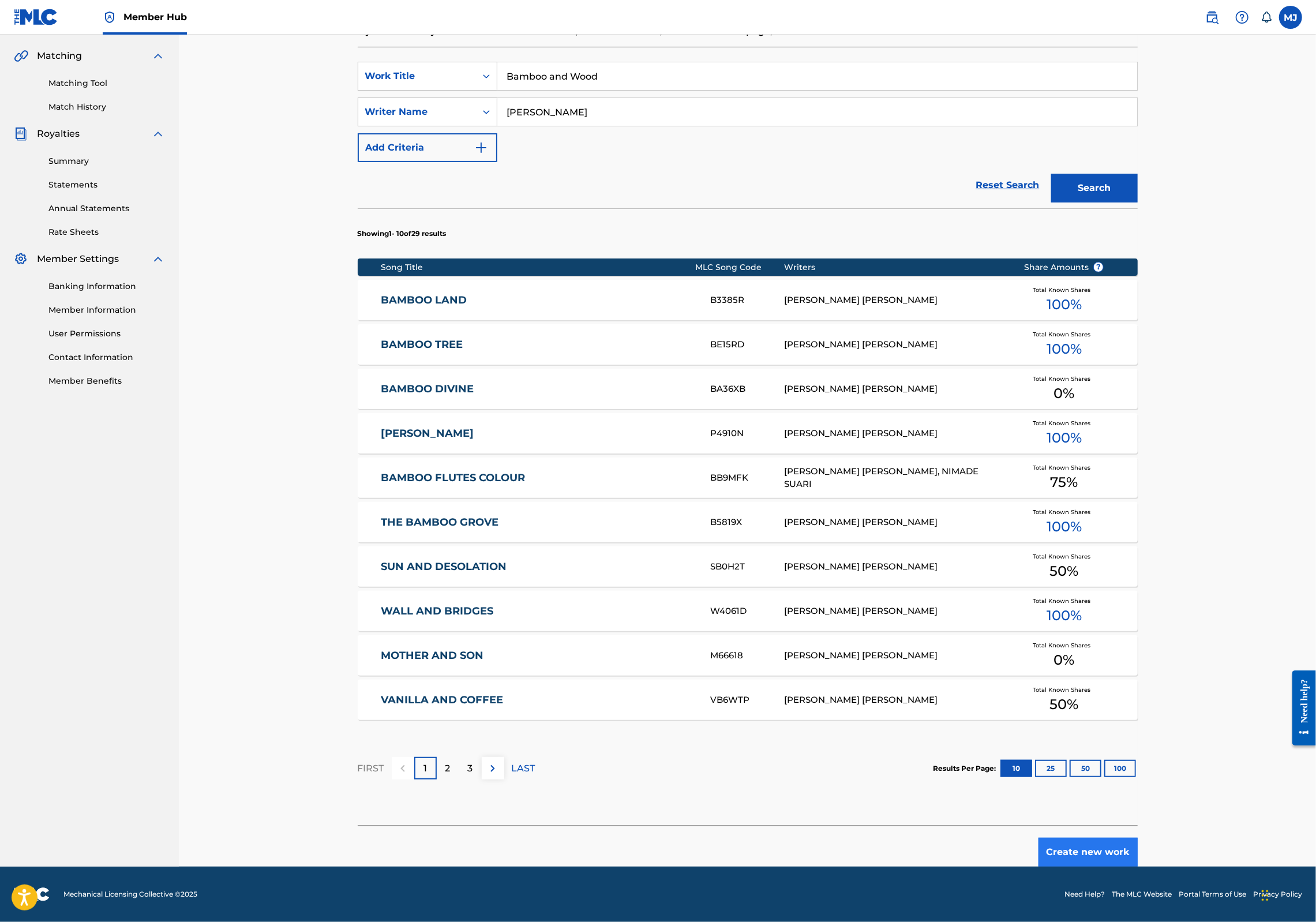
click at [1138, 842] on button "Create new work" at bounding box center [1088, 851] width 100 height 29
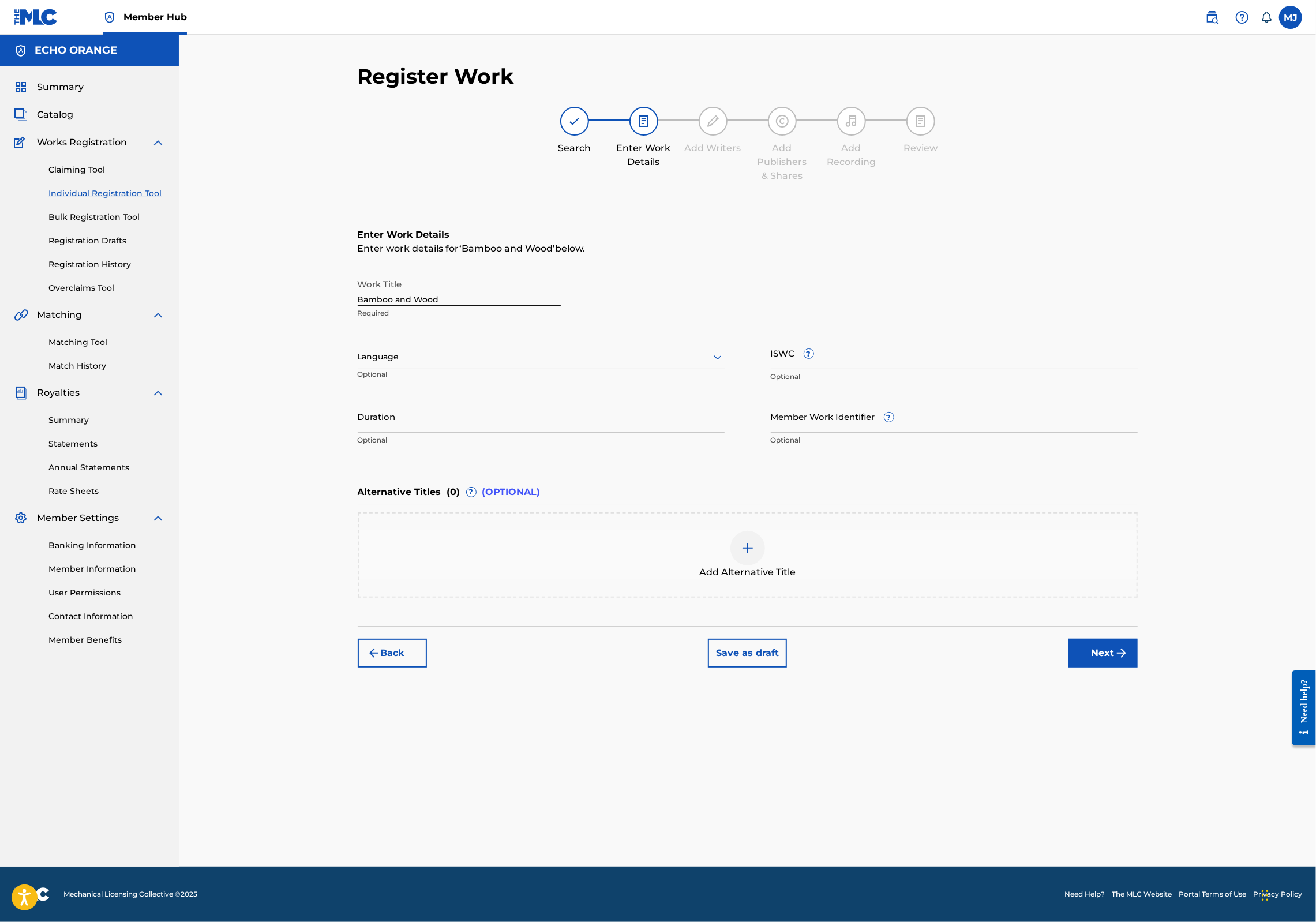
scroll to position [0, 0]
click at [1138, 667] on div "Back Save as draft Next" at bounding box center [748, 647] width 780 height 41
click at [1138, 667] on button "Next" at bounding box center [1103, 652] width 69 height 29
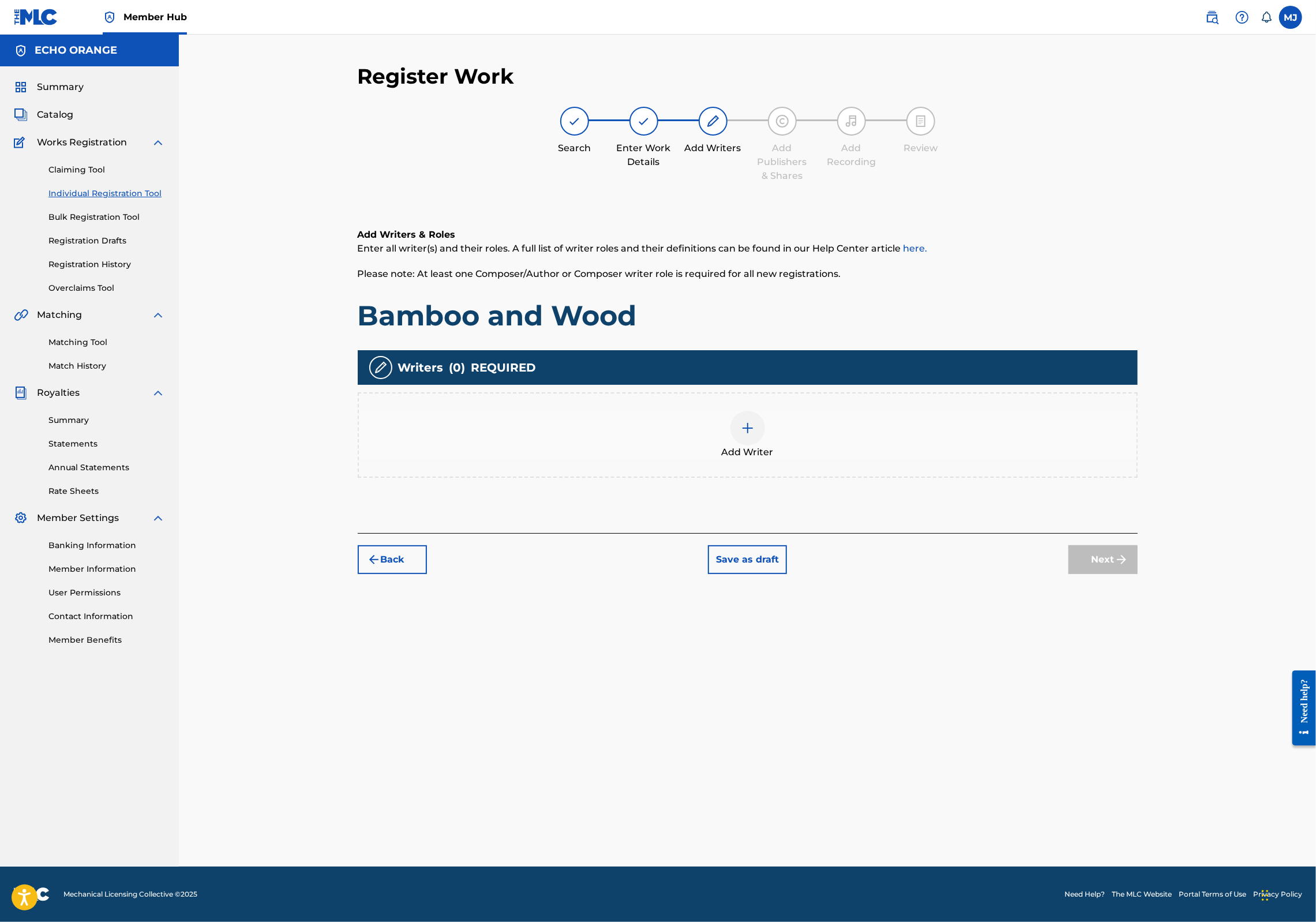
click at [935, 459] on div "Add Writer" at bounding box center [748, 435] width 778 height 49
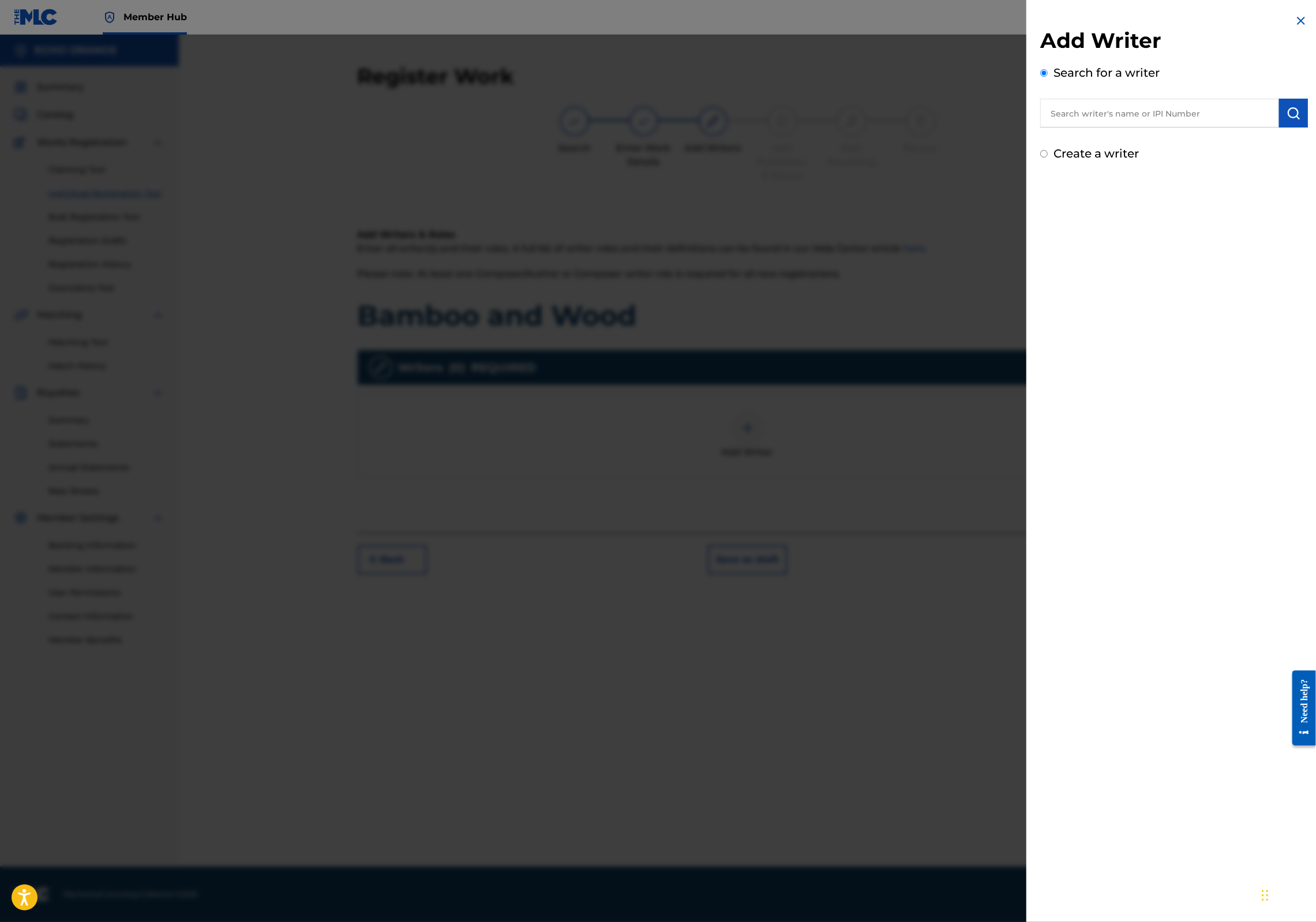
click at [1201, 128] on input "text" at bounding box center [1160, 113] width 239 height 29
paste input "[PERSON_NAME]"
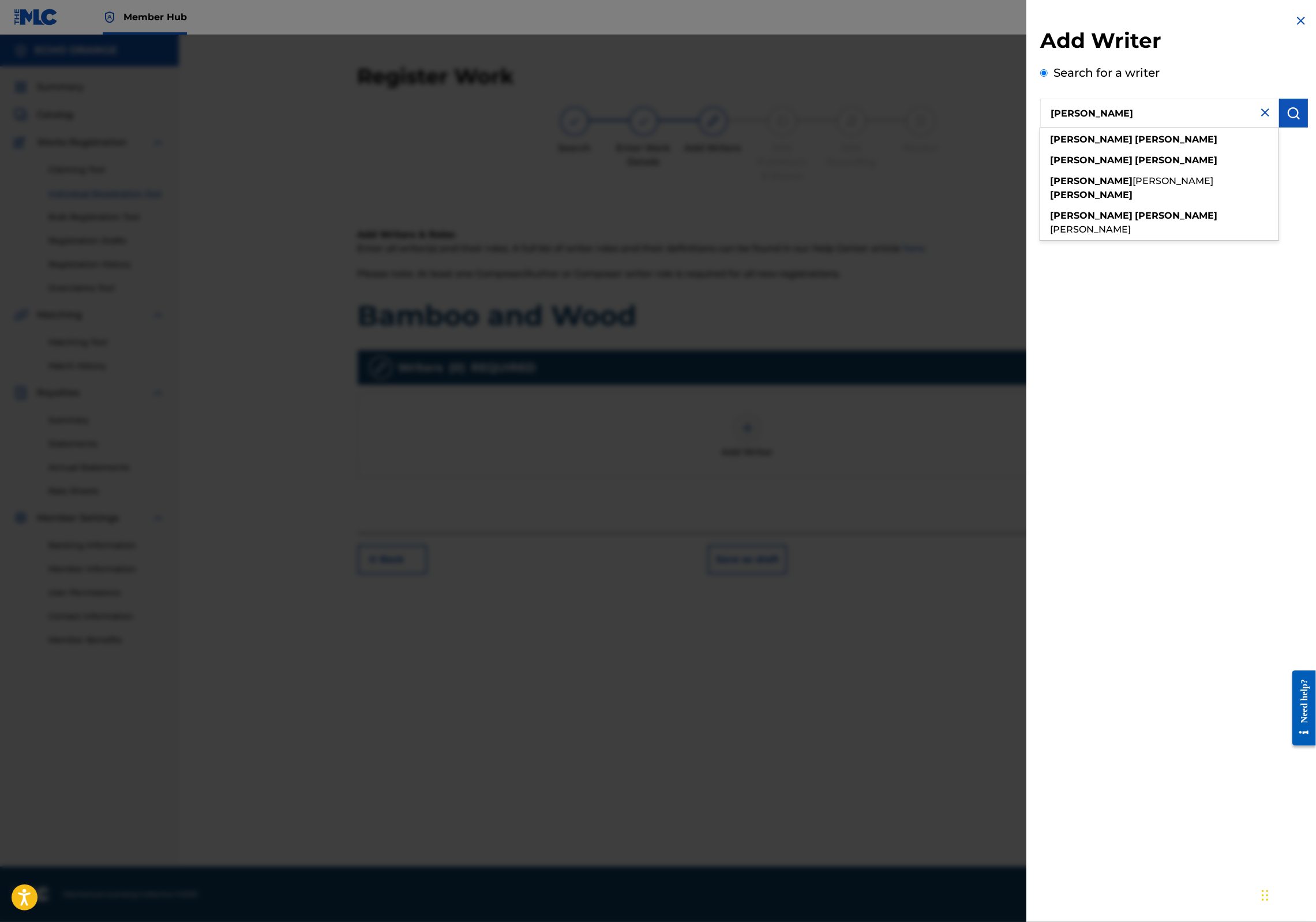
type input "[PERSON_NAME]"
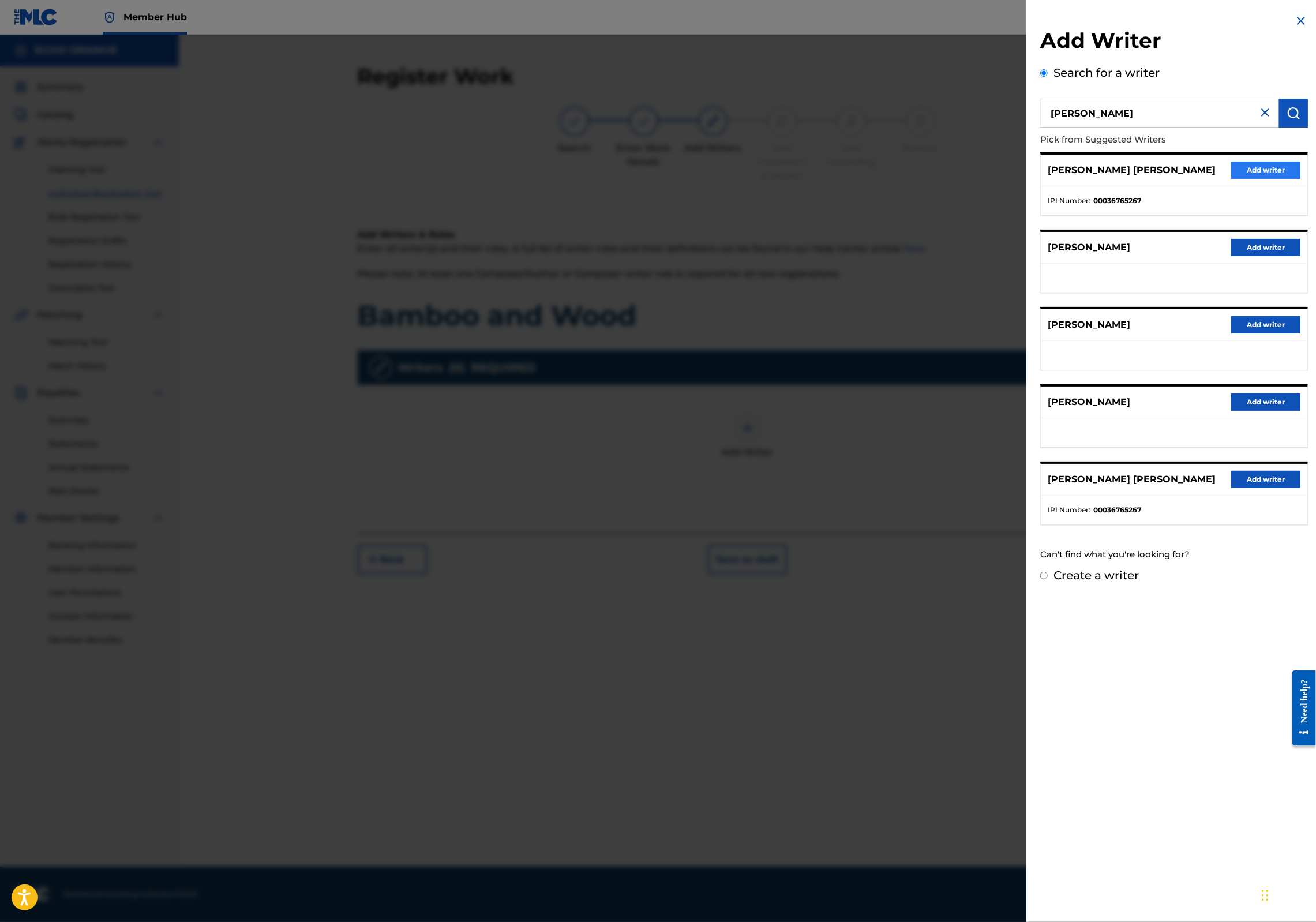
click at [1254, 179] on button "Add writer" at bounding box center [1266, 170] width 69 height 17
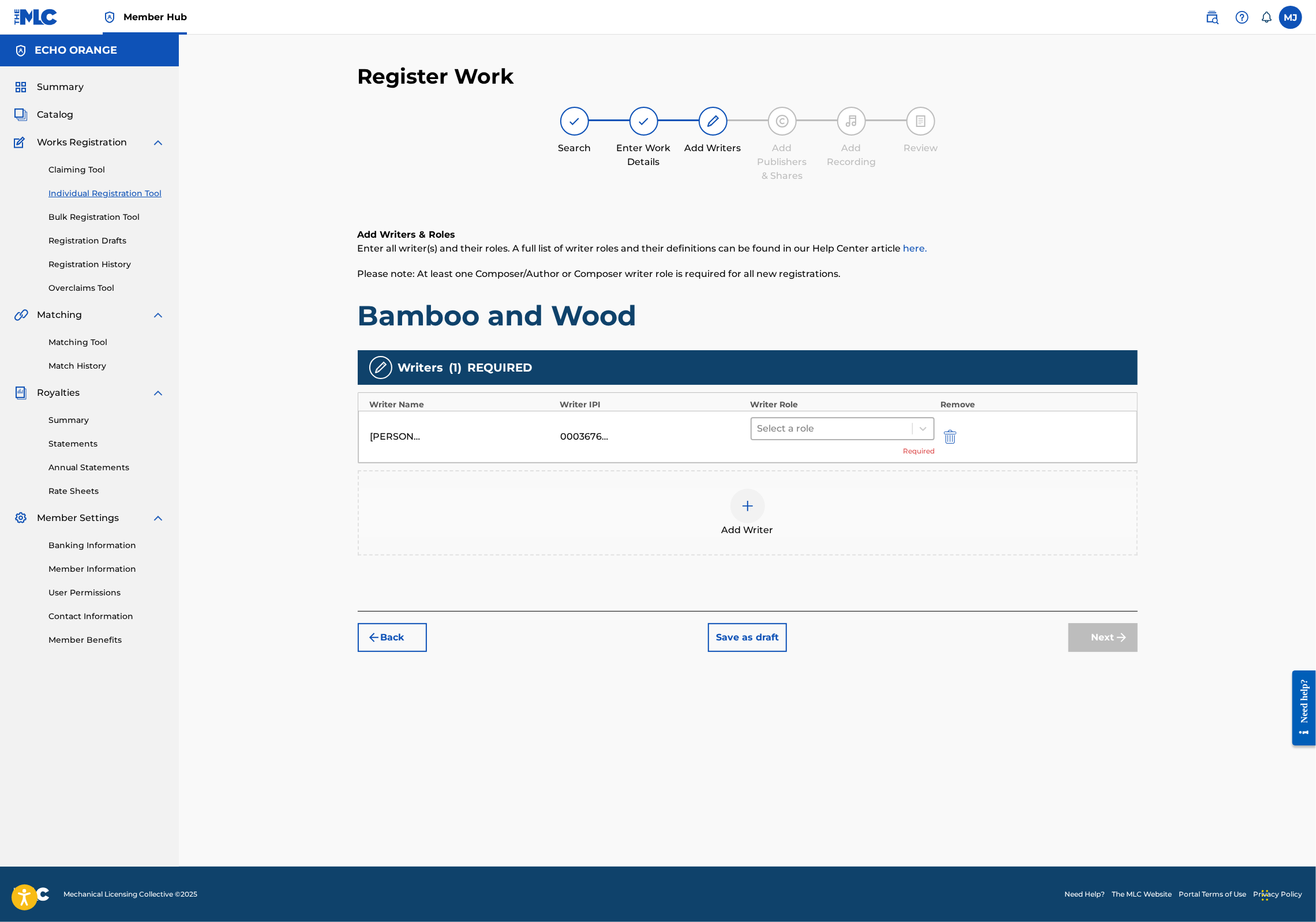
click at [888, 436] on div at bounding box center [832, 428] width 150 height 16
drag, startPoint x: 858, startPoint y: 605, endPoint x: 876, endPoint y: 612, distance: 19.3
click at [858, 604] on div "Composer" at bounding box center [879, 595] width 222 height 23
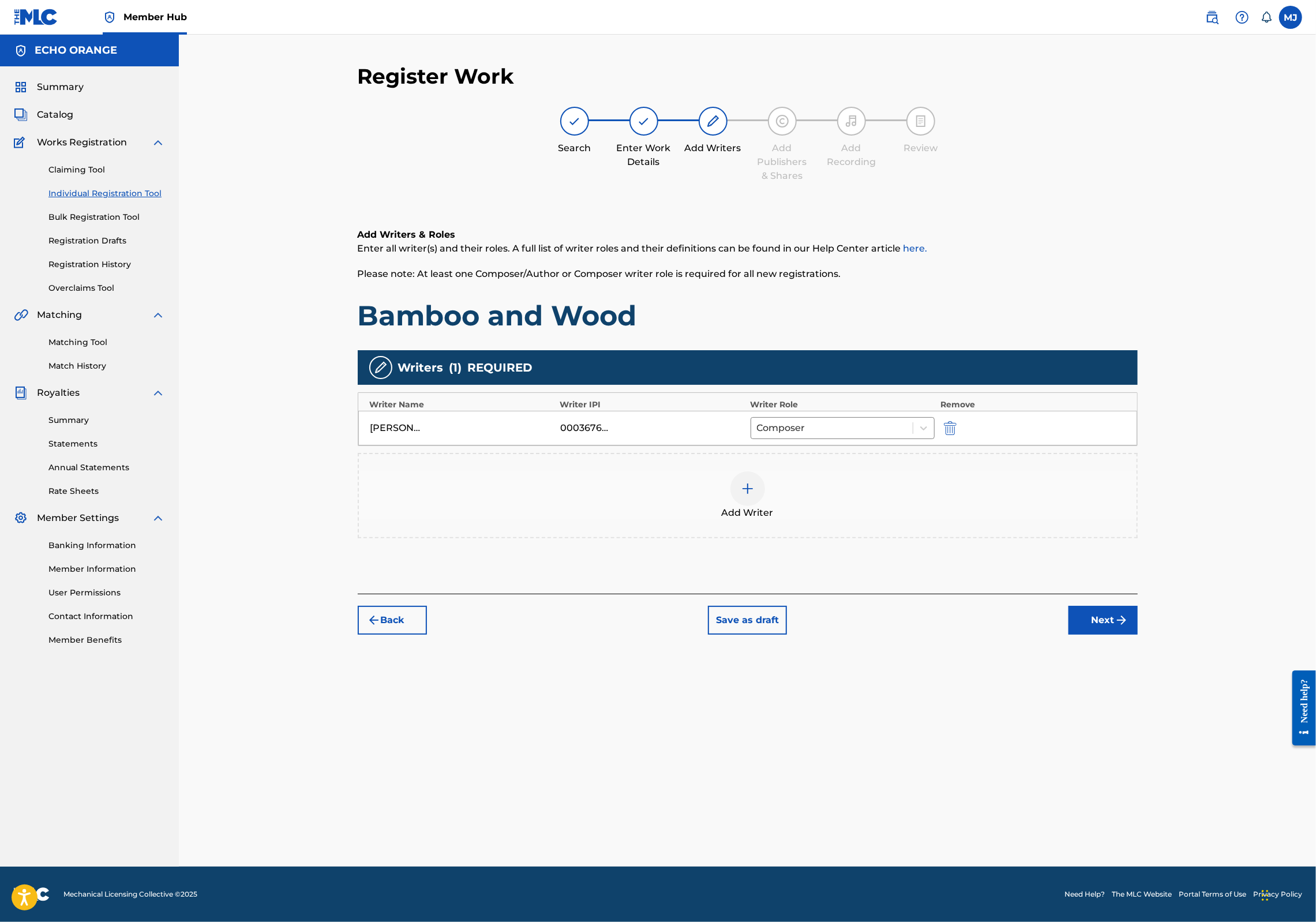
click at [1138, 635] on div "Back Save as draft Next" at bounding box center [748, 614] width 780 height 41
click at [1138, 635] on button "Next" at bounding box center [1103, 620] width 69 height 29
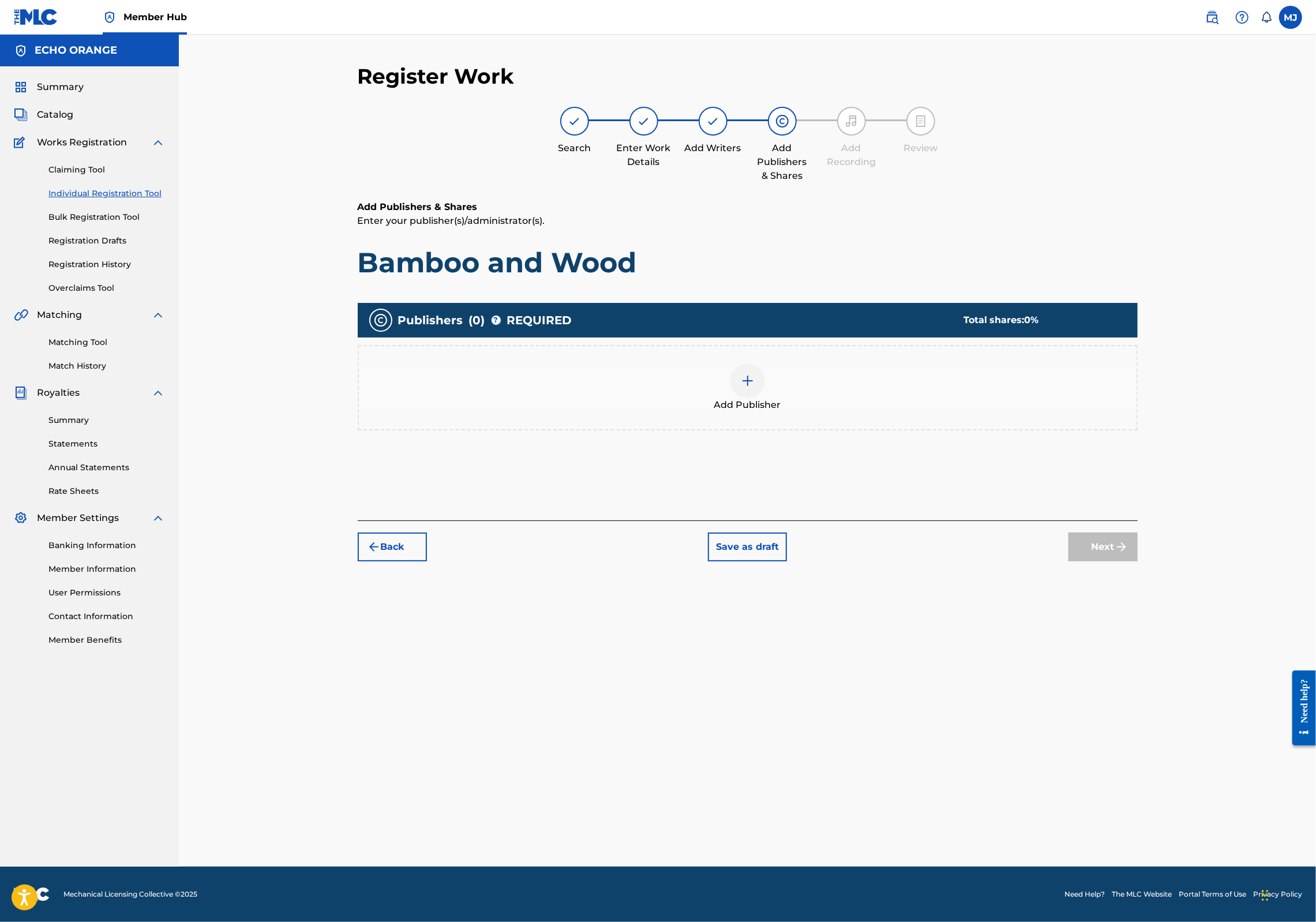
click at [850, 399] on div "Add Publisher" at bounding box center [748, 388] width 780 height 85
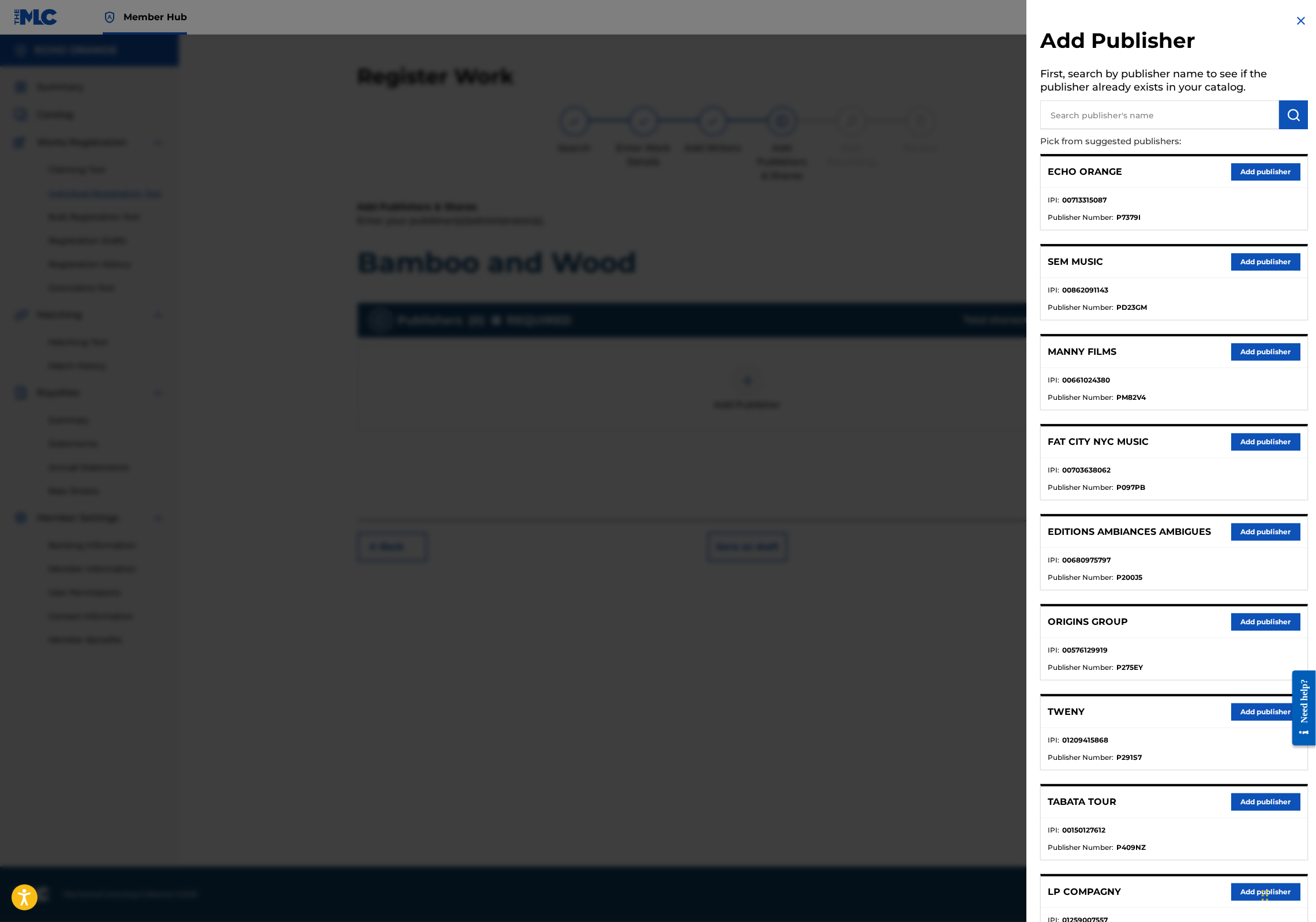
click at [1254, 638] on div "ORIGINS GROUP Add publisher" at bounding box center [1174, 621] width 267 height 32
click at [1256, 630] on button "Add publisher" at bounding box center [1266, 621] width 69 height 17
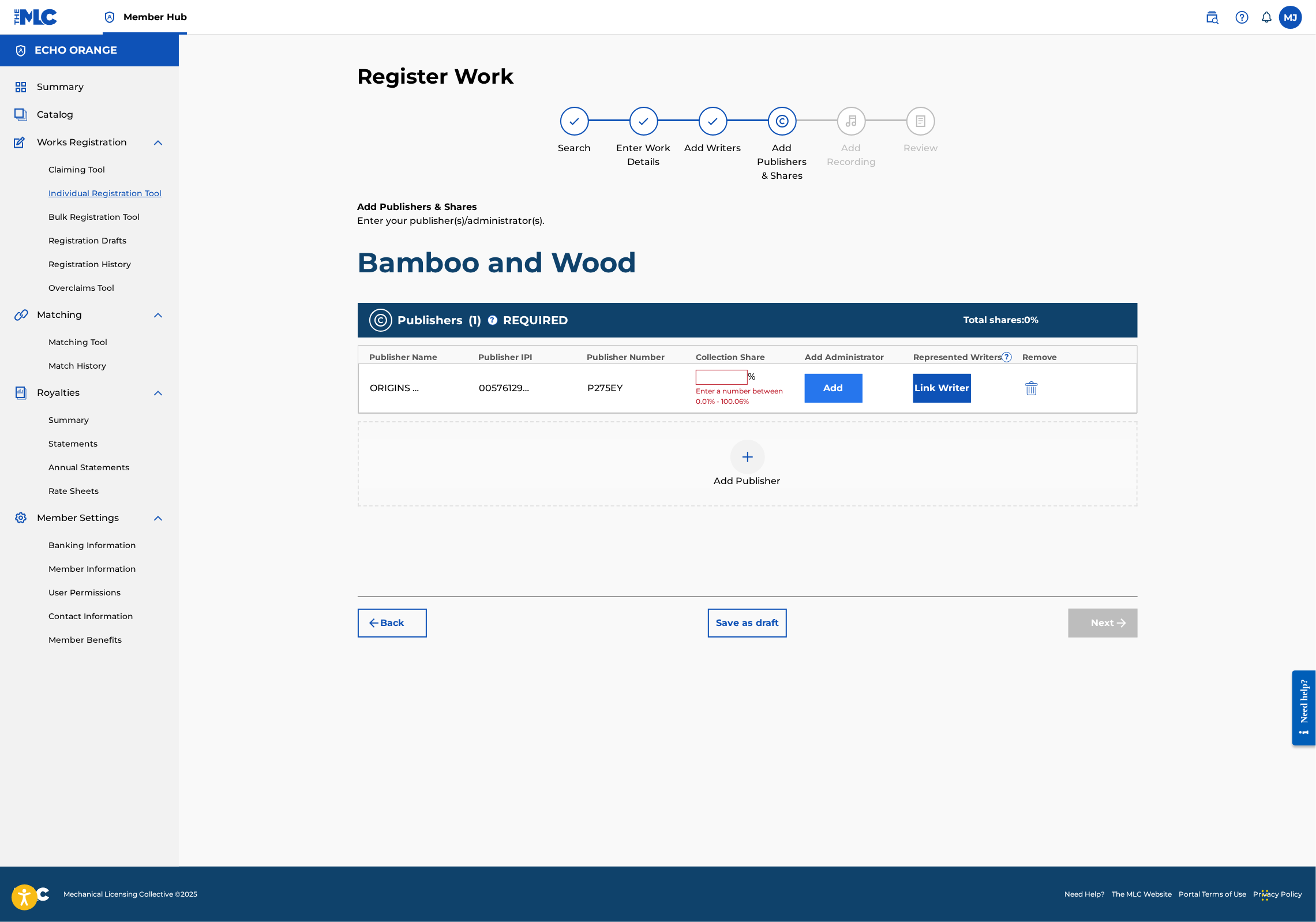
click at [863, 402] on button "Add" at bounding box center [834, 388] width 58 height 29
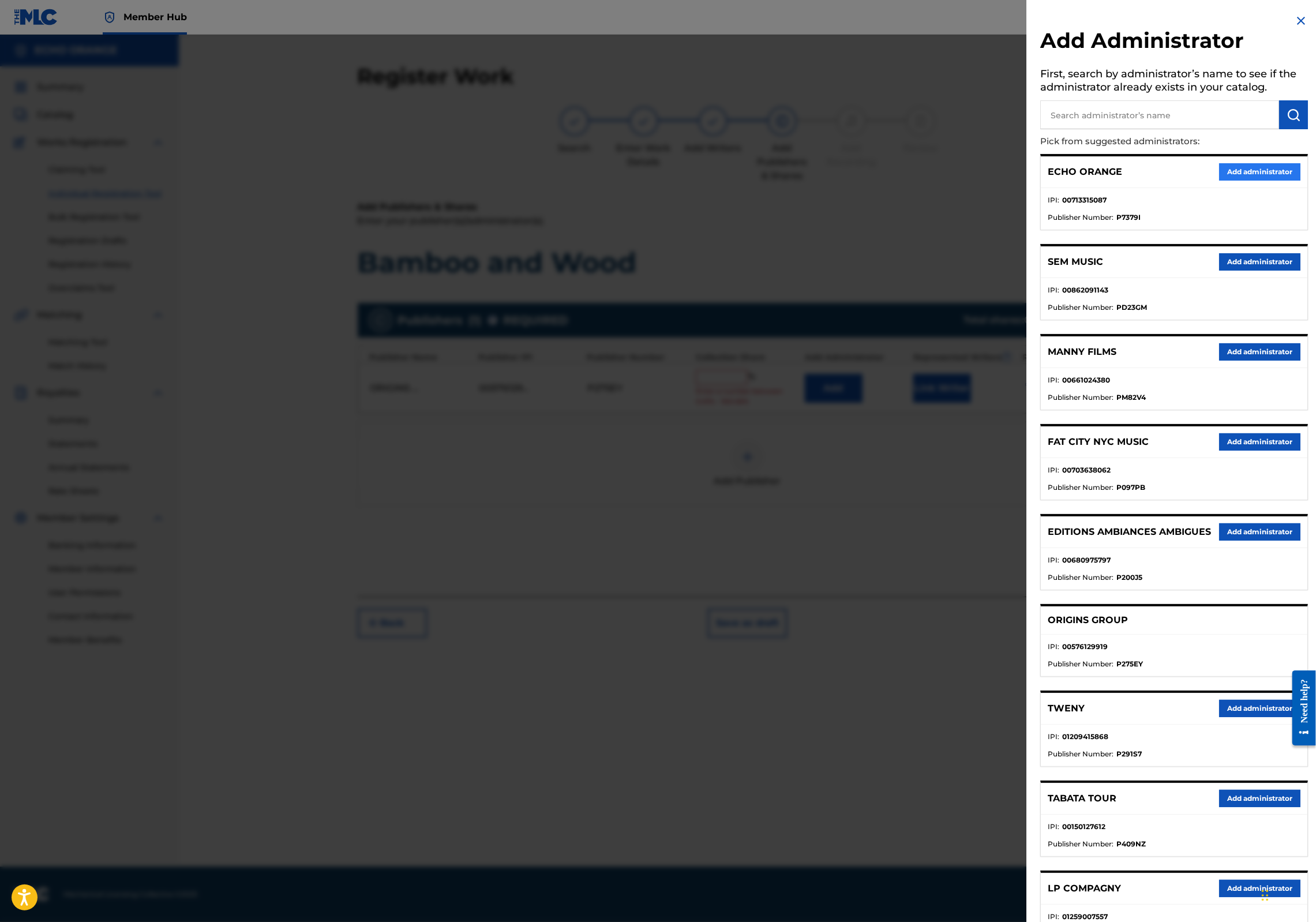
click at [1251, 181] on button "Add administrator" at bounding box center [1260, 171] width 81 height 17
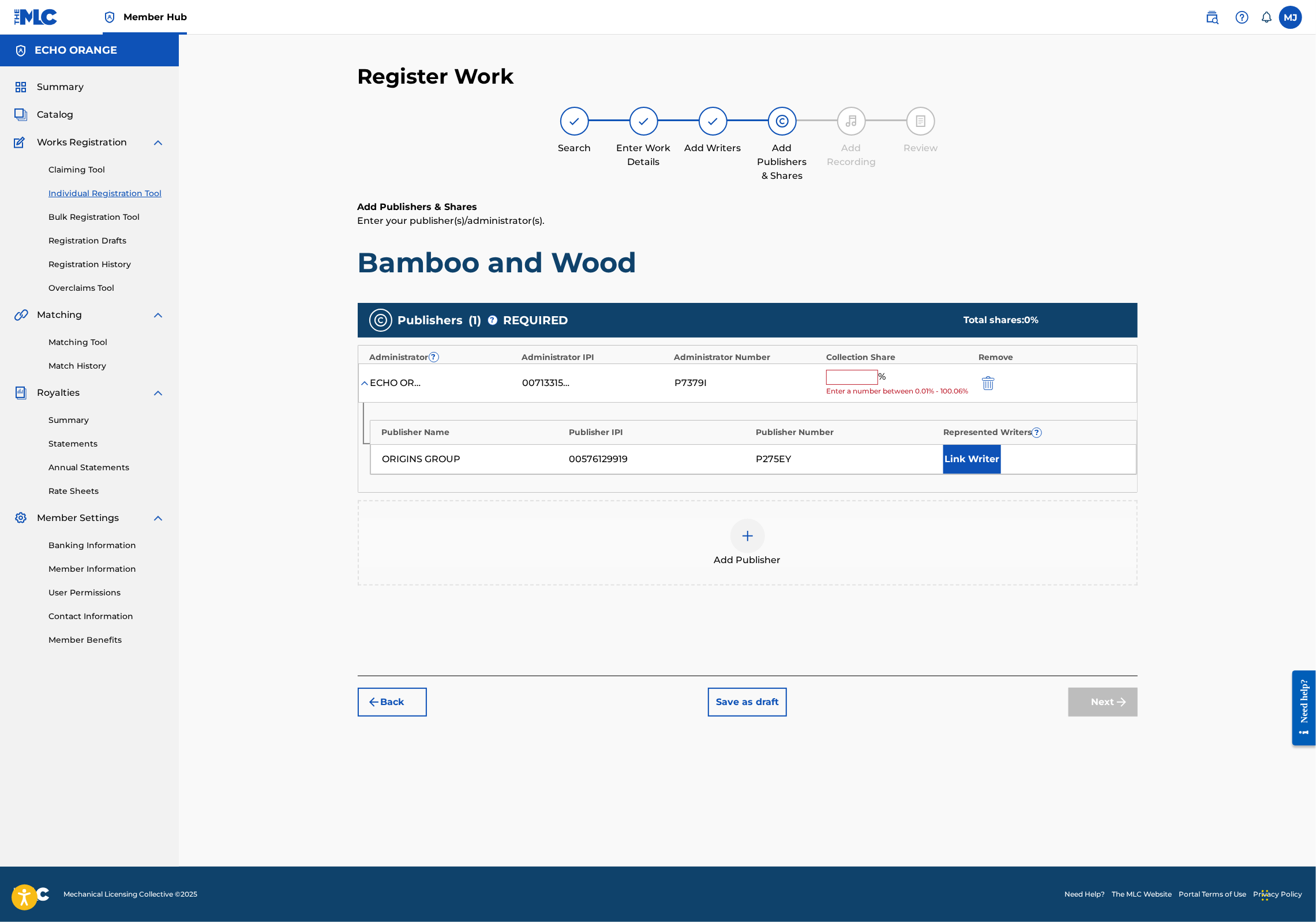
click at [863, 397] on span "Enter a number between 0.01% - 100.06%" at bounding box center [899, 391] width 147 height 10
click at [877, 385] on input "text" at bounding box center [852, 377] width 52 height 15
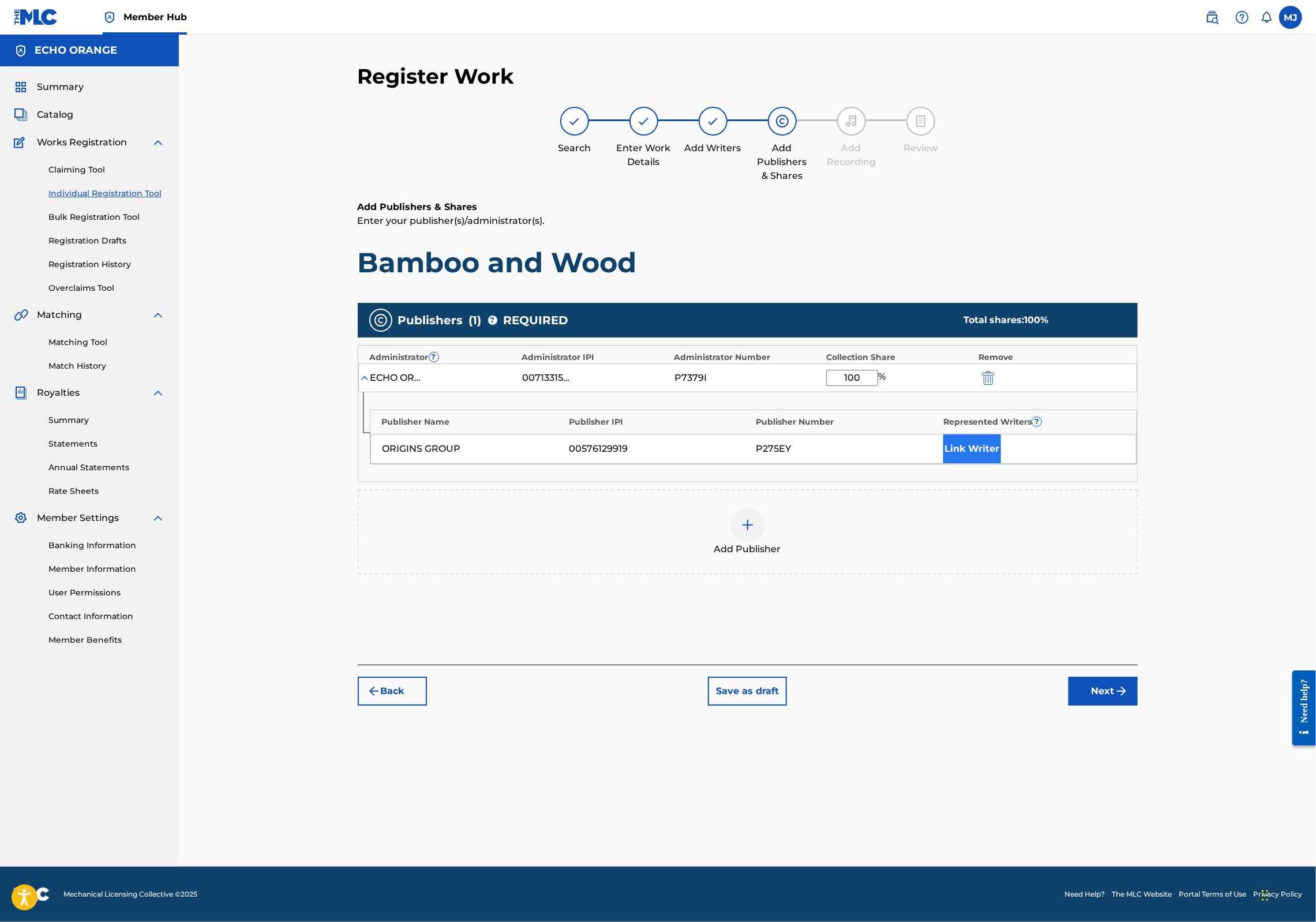
type input "100"
click at [1001, 463] on button "Link Writer" at bounding box center [972, 448] width 58 height 29
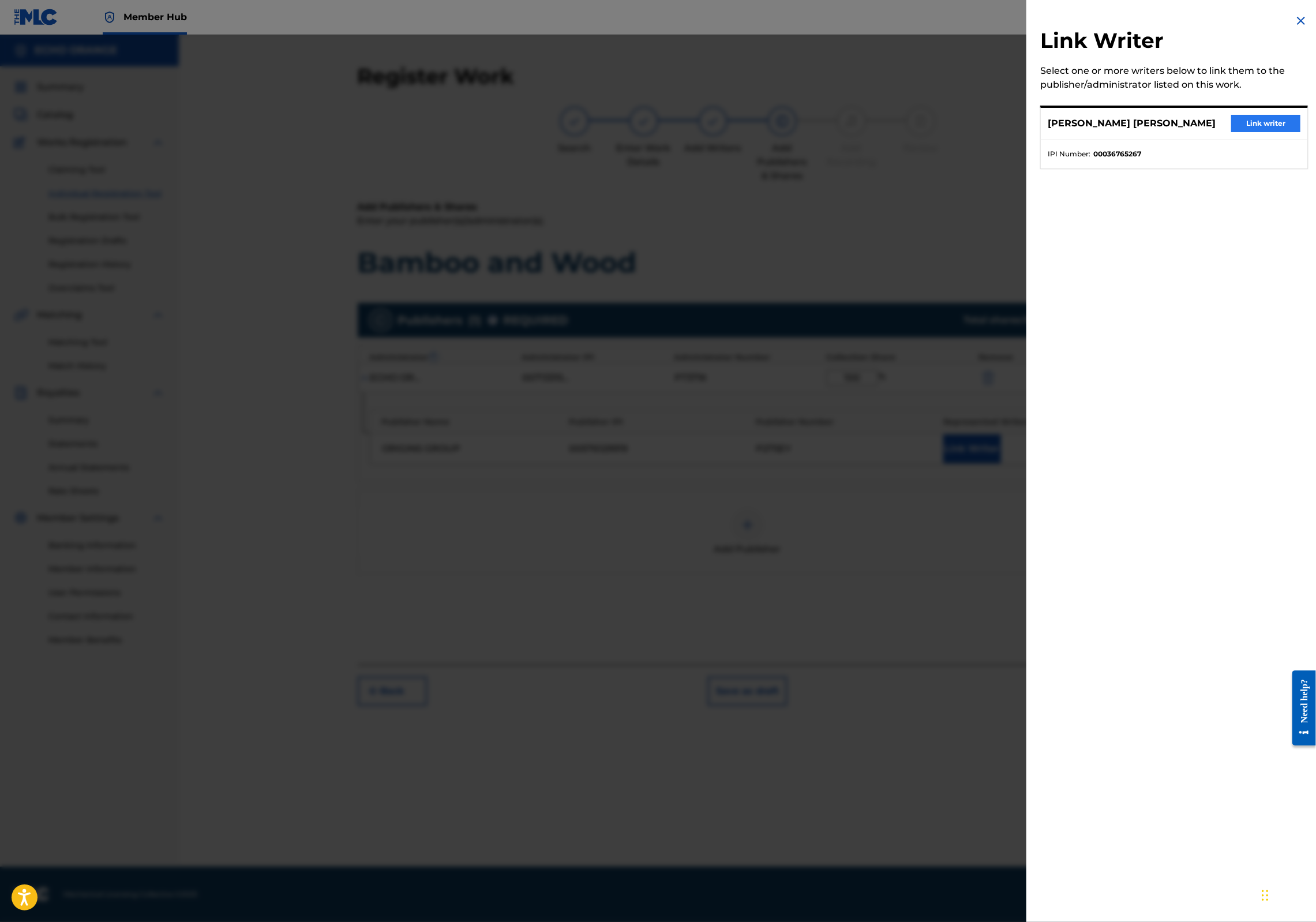
click at [1231, 128] on button "Link writer" at bounding box center [1266, 123] width 69 height 17
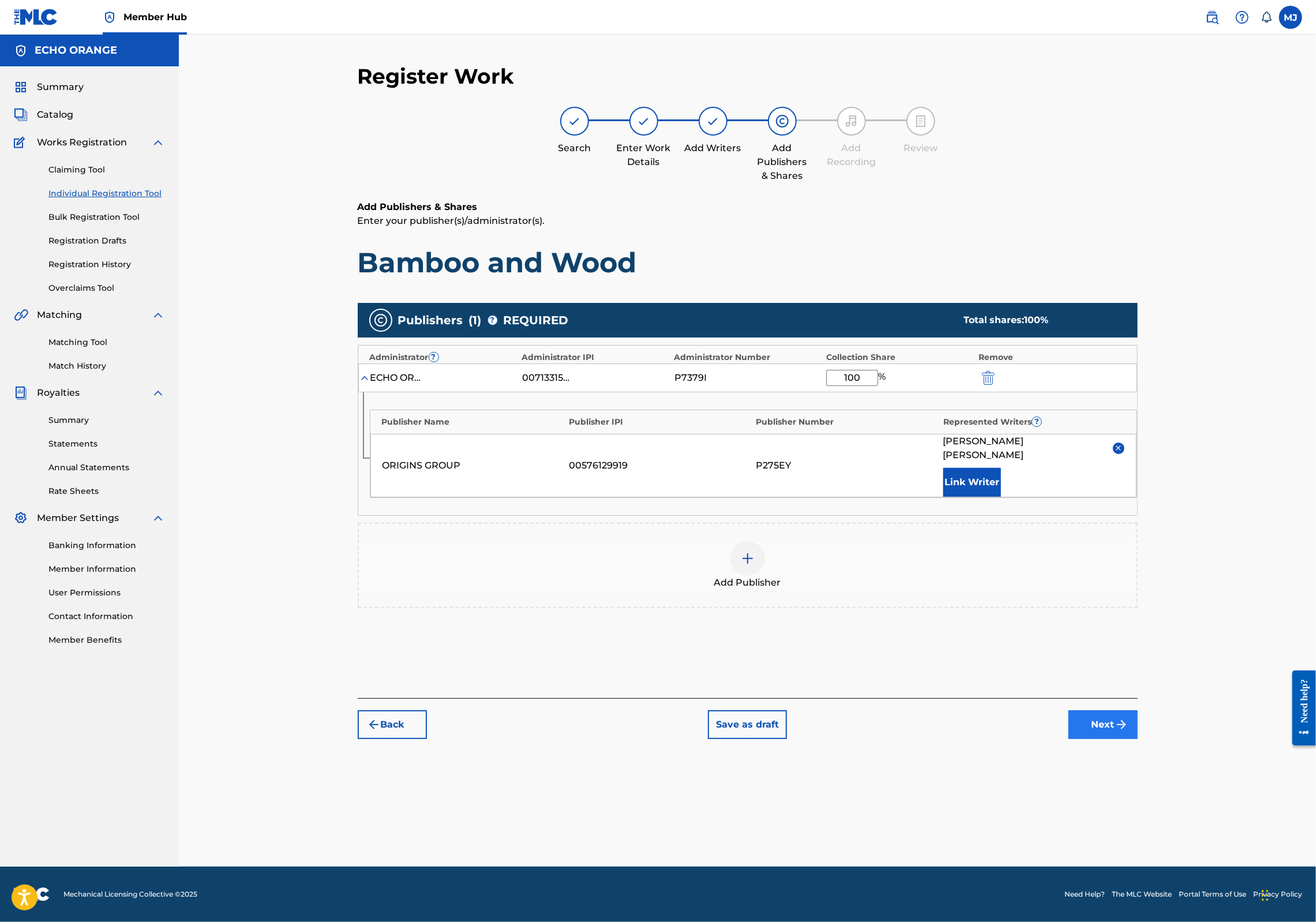
click at [1129, 731] on img "submit" at bounding box center [1121, 724] width 14 height 14
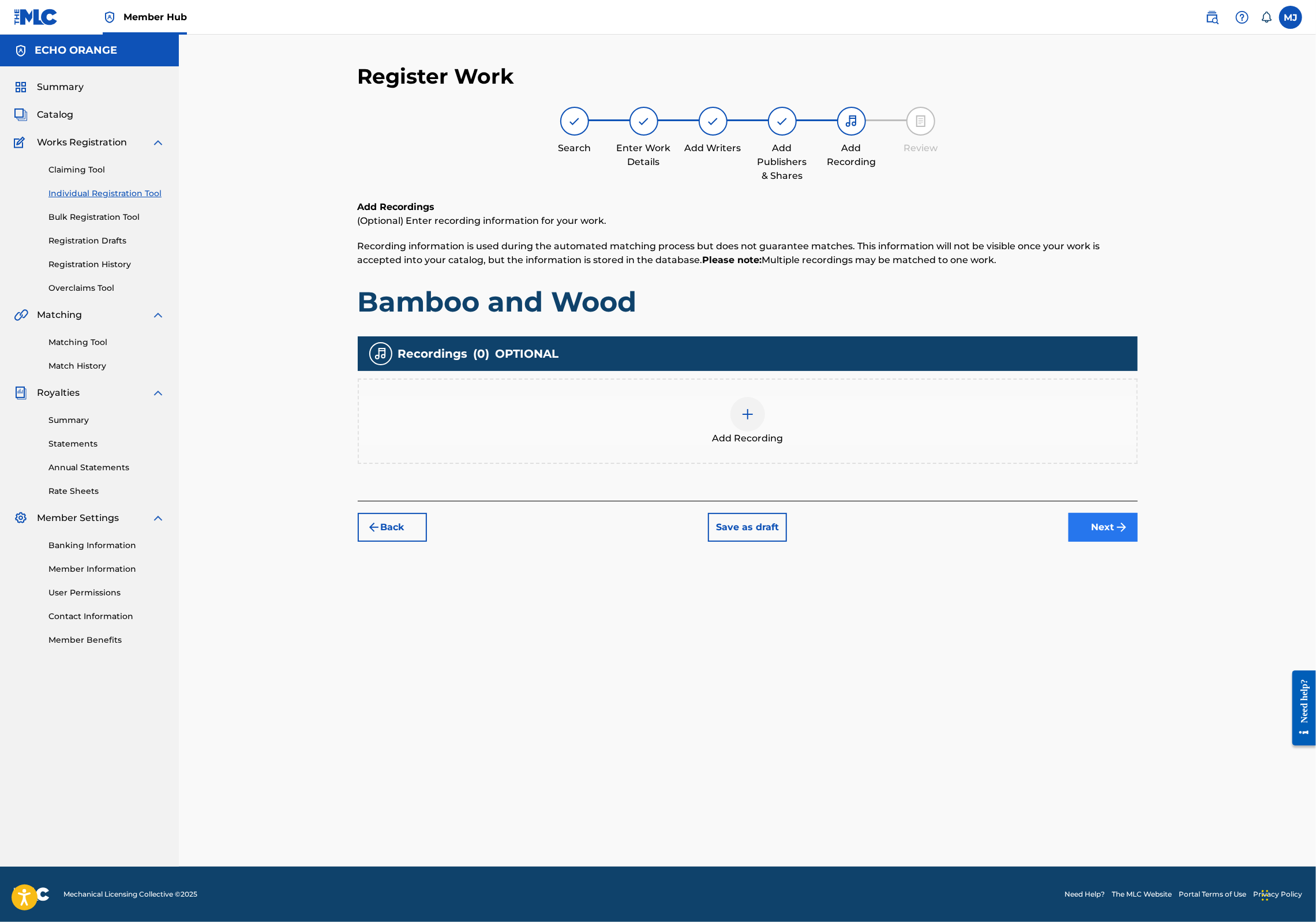
drag, startPoint x: 1194, startPoint y: 615, endPoint x: 1194, endPoint y: 607, distance: 8.0
click at [1152, 615] on div "Register Work Search Enter Work Details Add Writers Add Publishers & Shares Add…" at bounding box center [748, 464] width 808 height 803
click at [1138, 542] on button "Next" at bounding box center [1103, 527] width 69 height 29
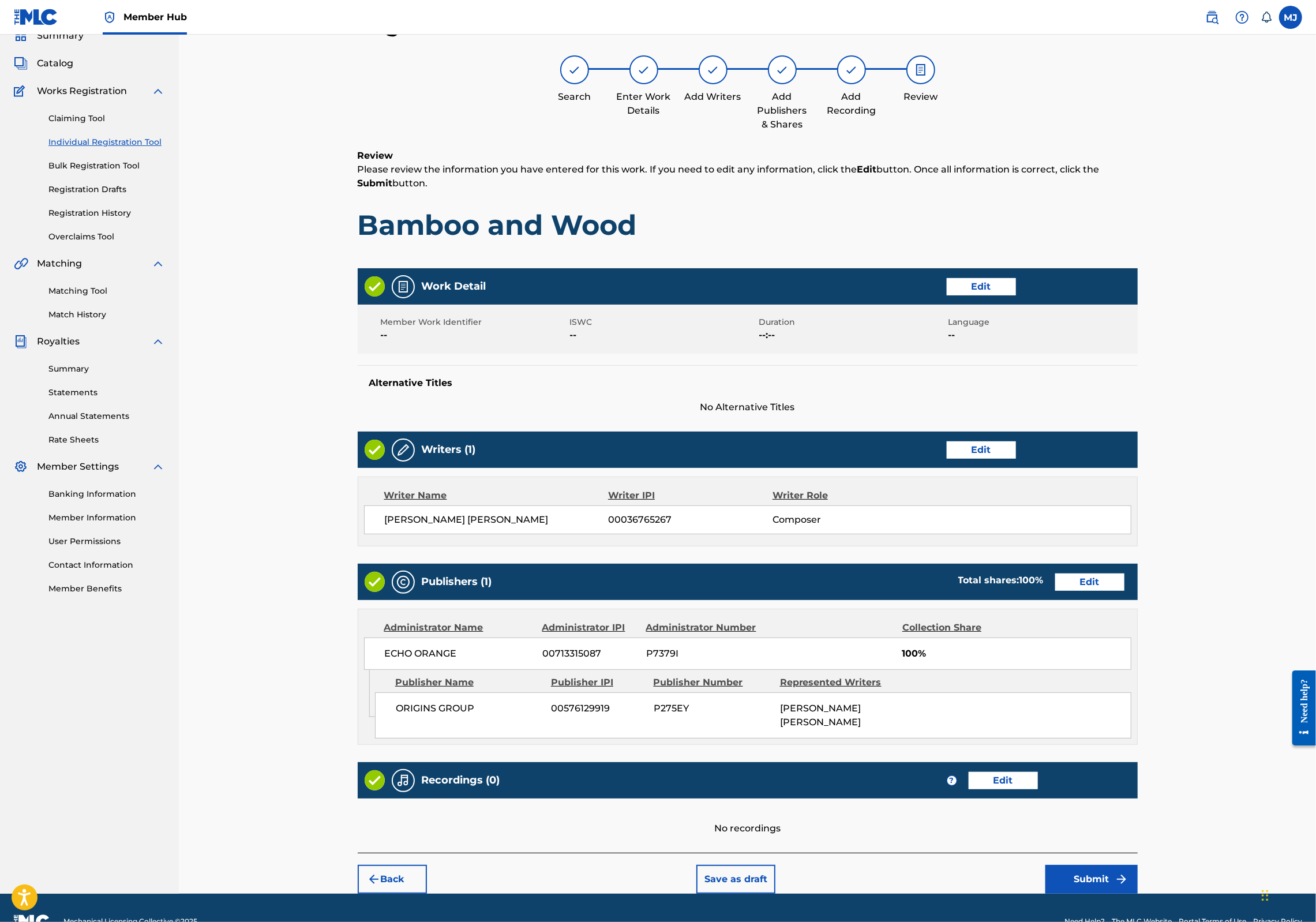
scroll to position [186, 0]
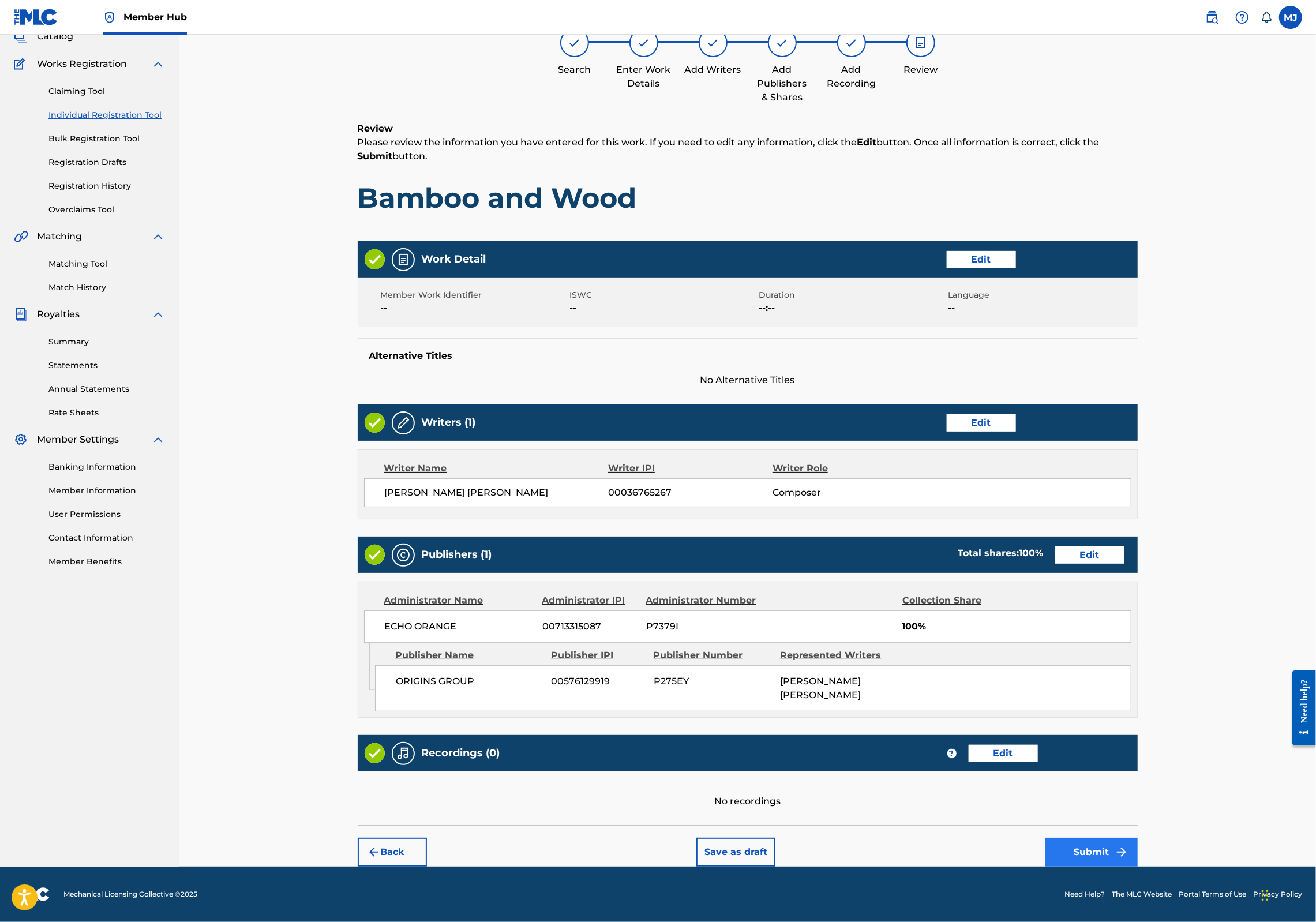
click at [1138, 846] on button "Submit" at bounding box center [1091, 851] width 92 height 29
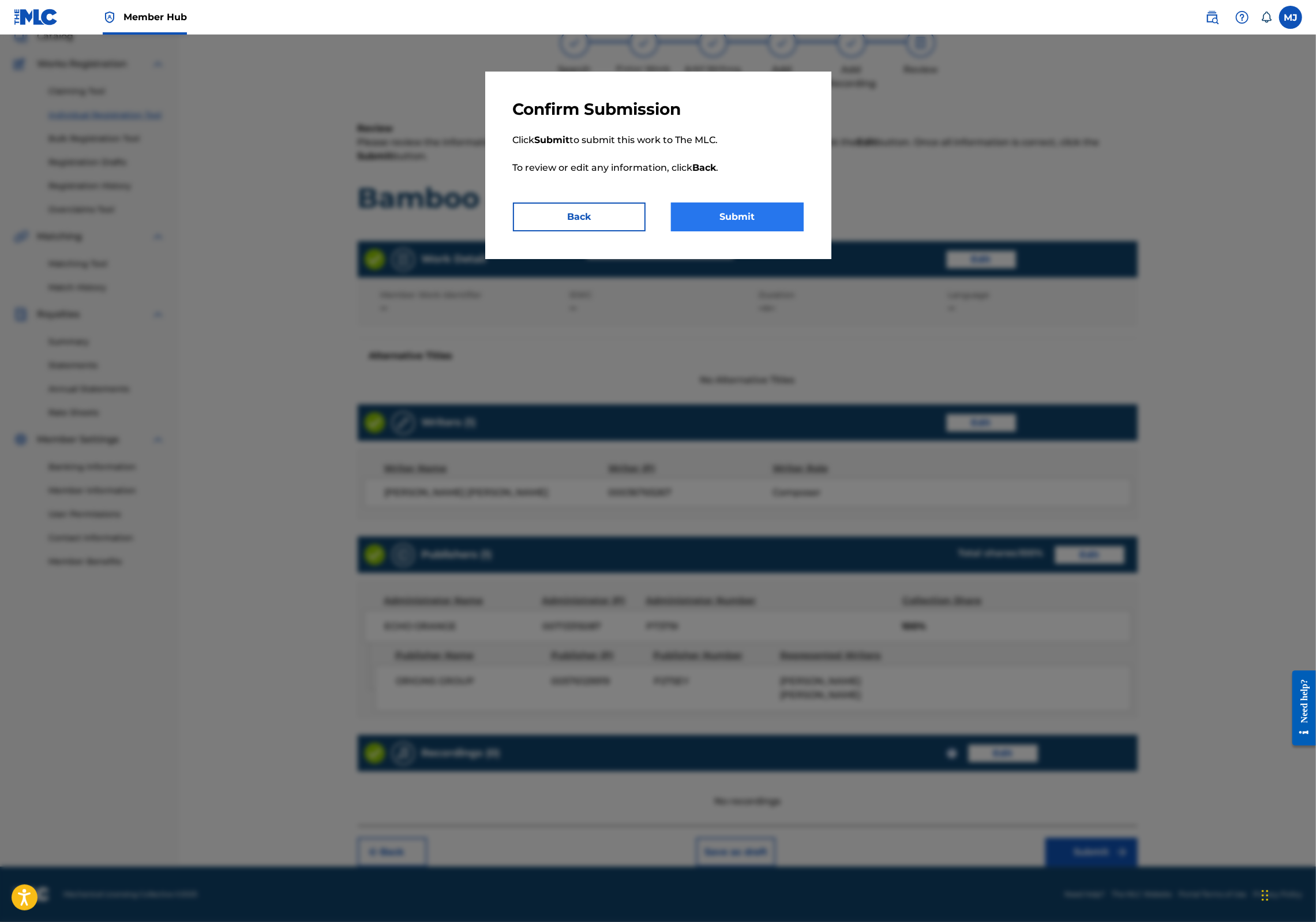
click at [689, 231] on button "Submit" at bounding box center [737, 217] width 133 height 29
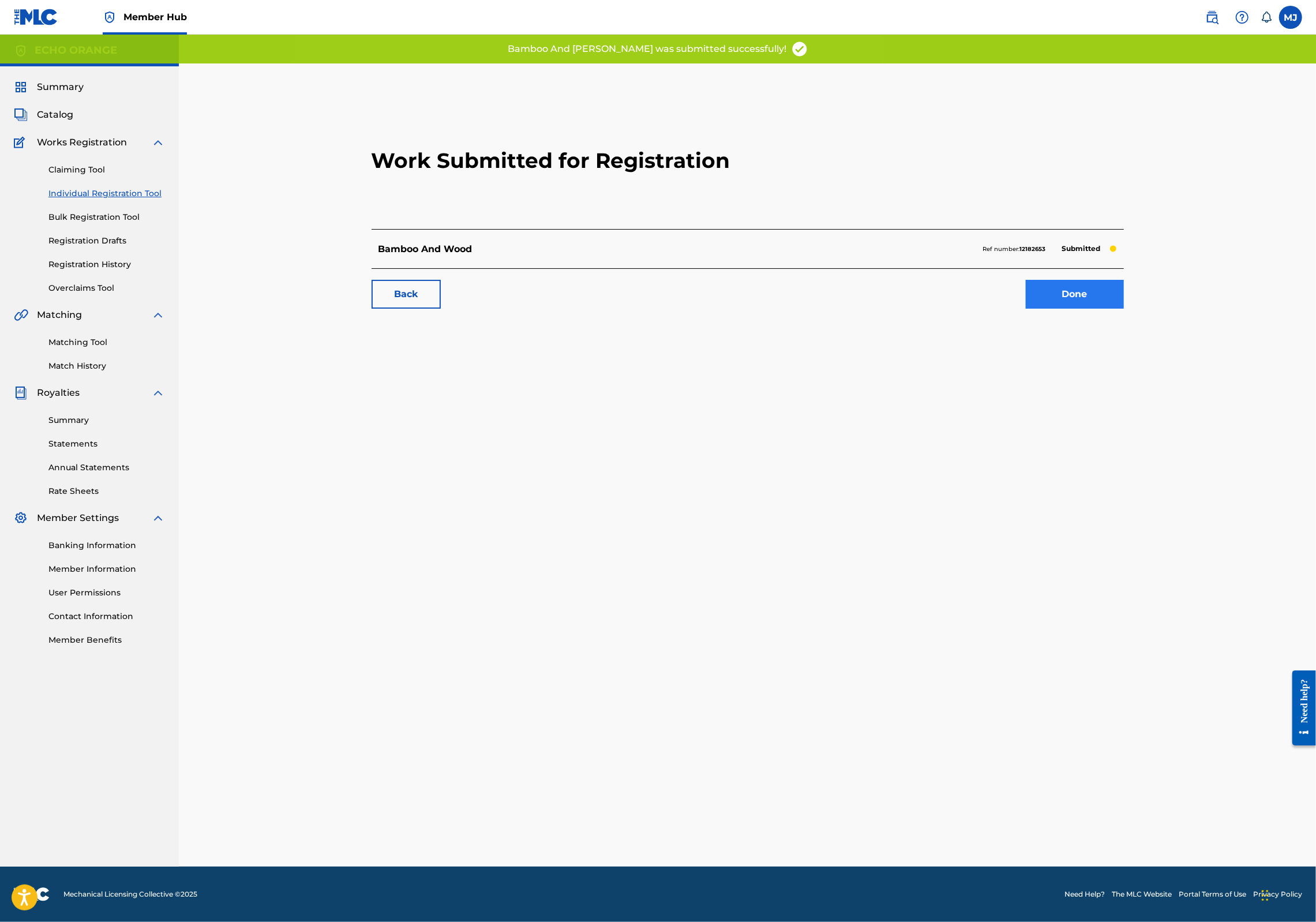
click at [1124, 309] on link "Done" at bounding box center [1074, 294] width 98 height 29
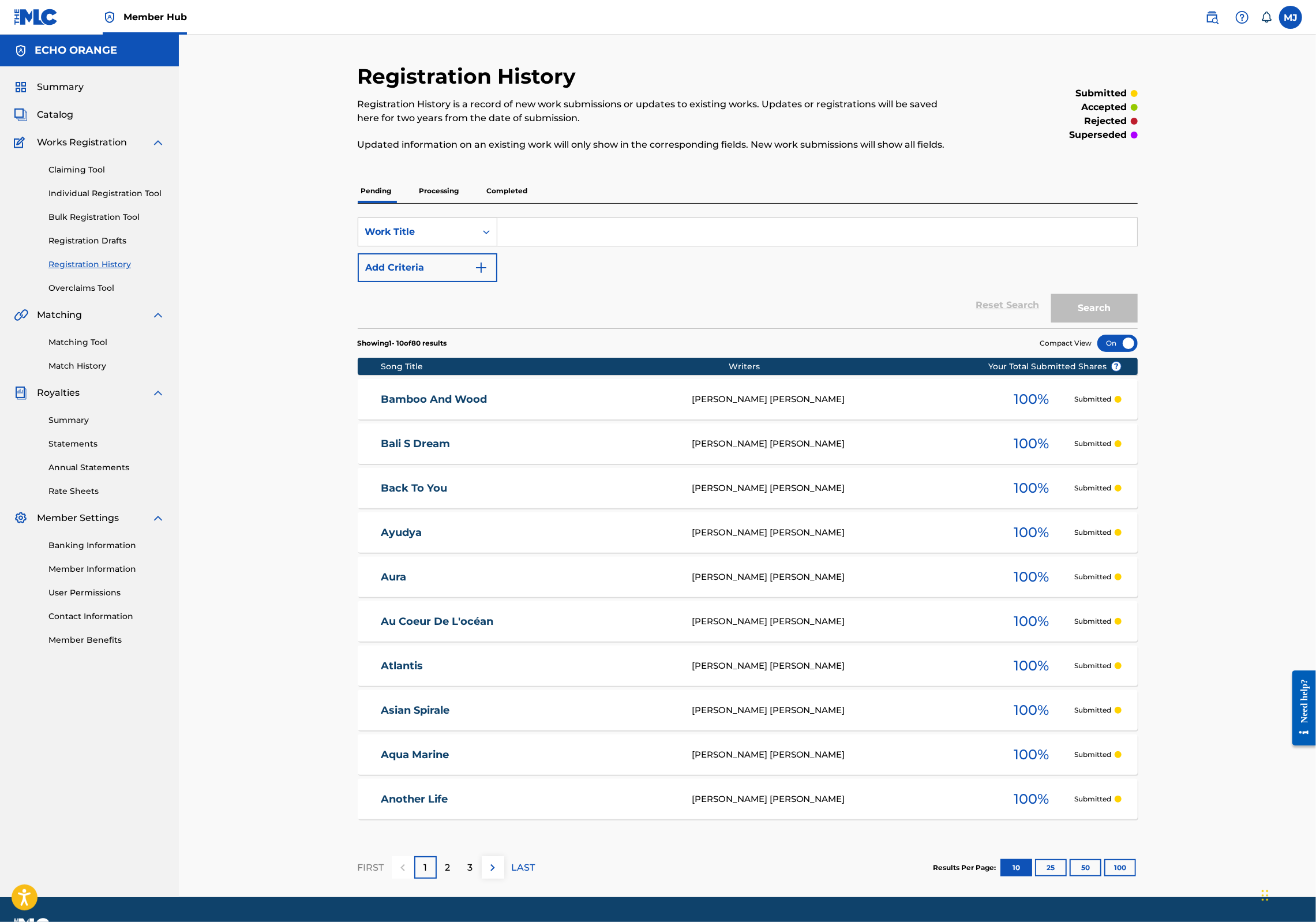
click at [61, 220] on div "Claiming Tool Individual Registration Tool Bulk Registration Tool Registration …" at bounding box center [89, 222] width 151 height 144
click at [74, 200] on link "Individual Registration Tool" at bounding box center [107, 193] width 116 height 12
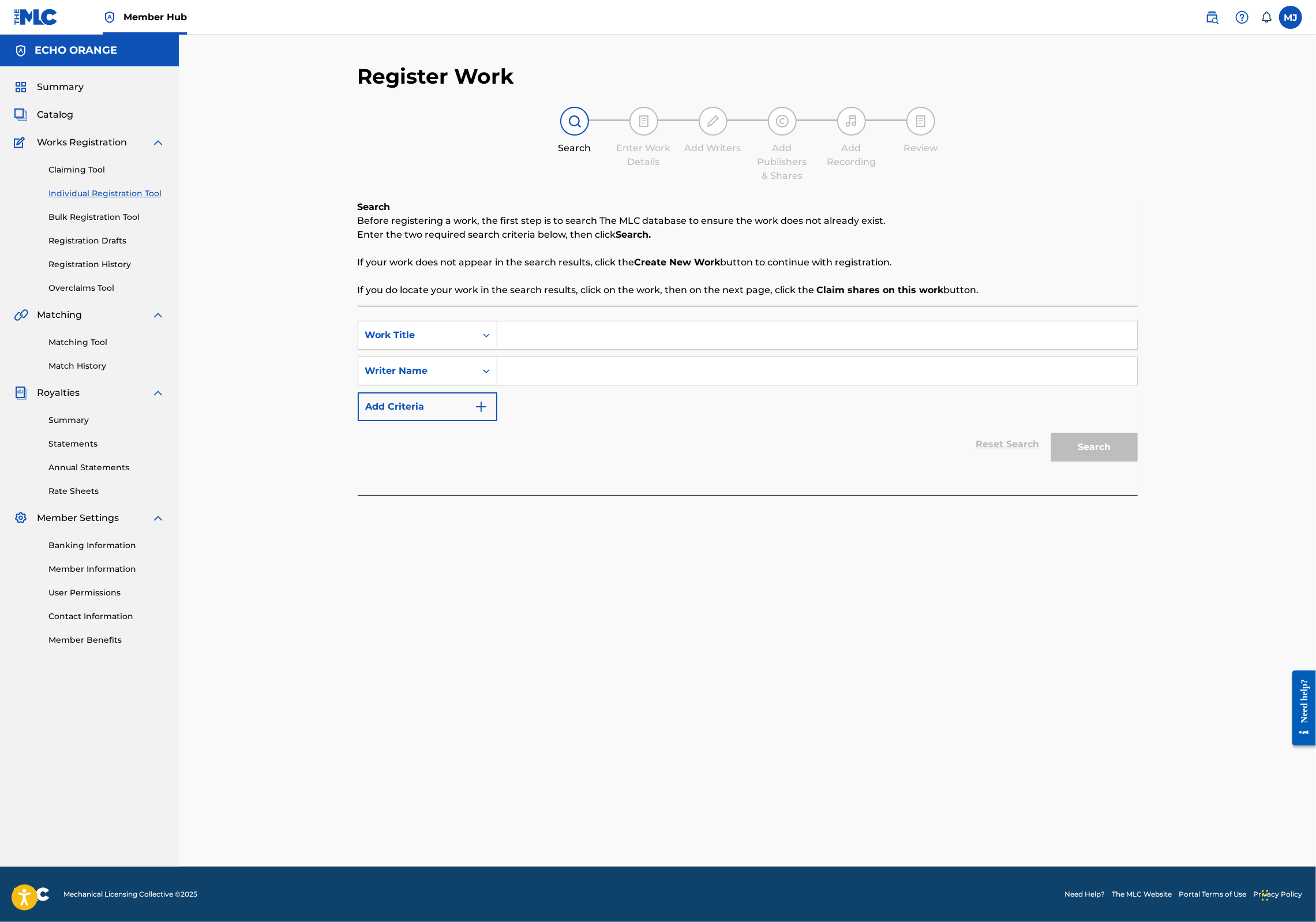
drag, startPoint x: 559, startPoint y: 346, endPoint x: 560, endPoint y: 352, distance: 6.1
click at [559, 347] on input "Search Form" at bounding box center [818, 335] width 640 height 28
type input "Bamboo dance"
click at [622, 385] on input "Search Form" at bounding box center [818, 371] width 640 height 28
paste input "[PERSON_NAME]"
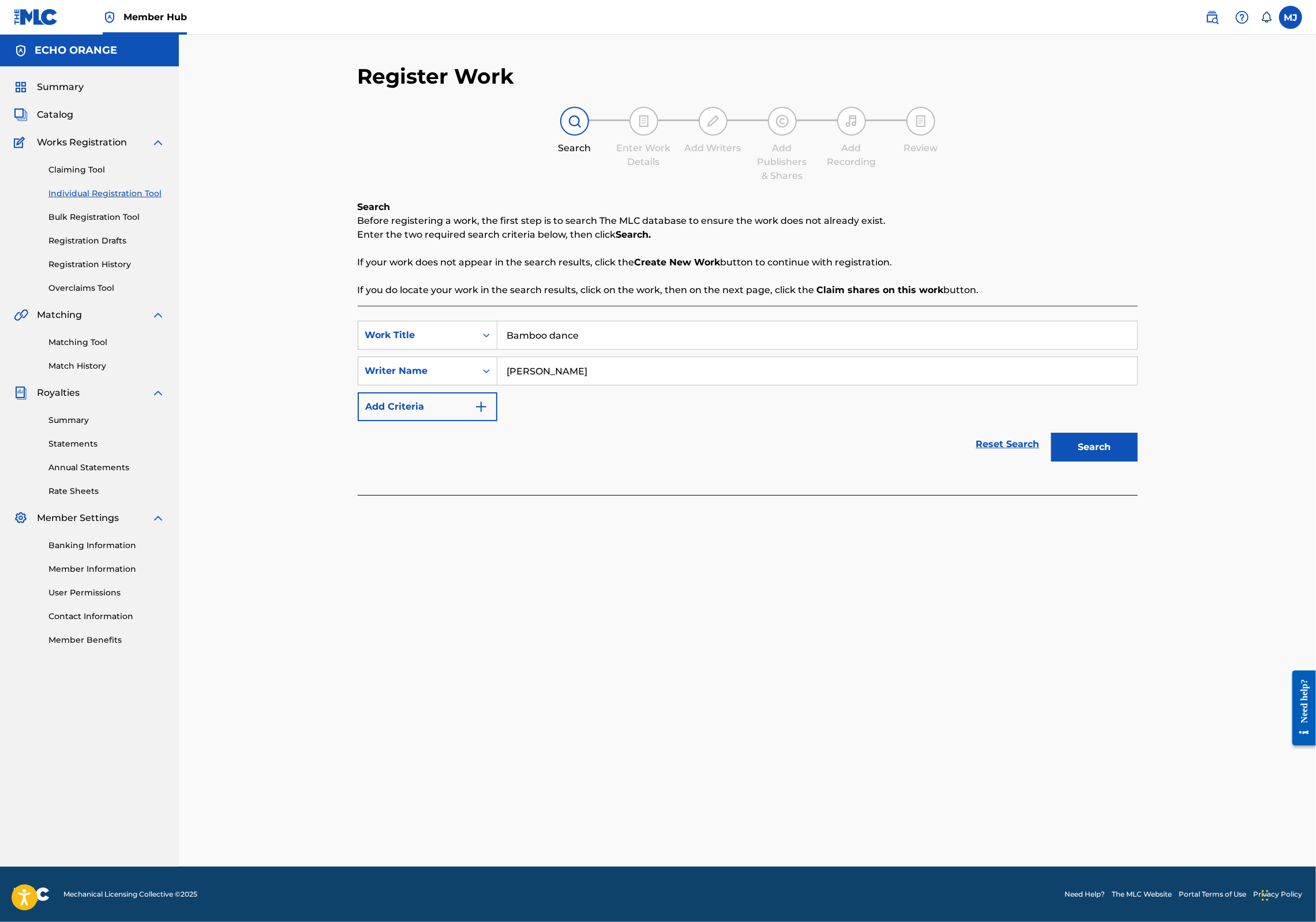
type input "[PERSON_NAME]"
click at [1138, 461] on button "Search" at bounding box center [1094, 447] width 86 height 29
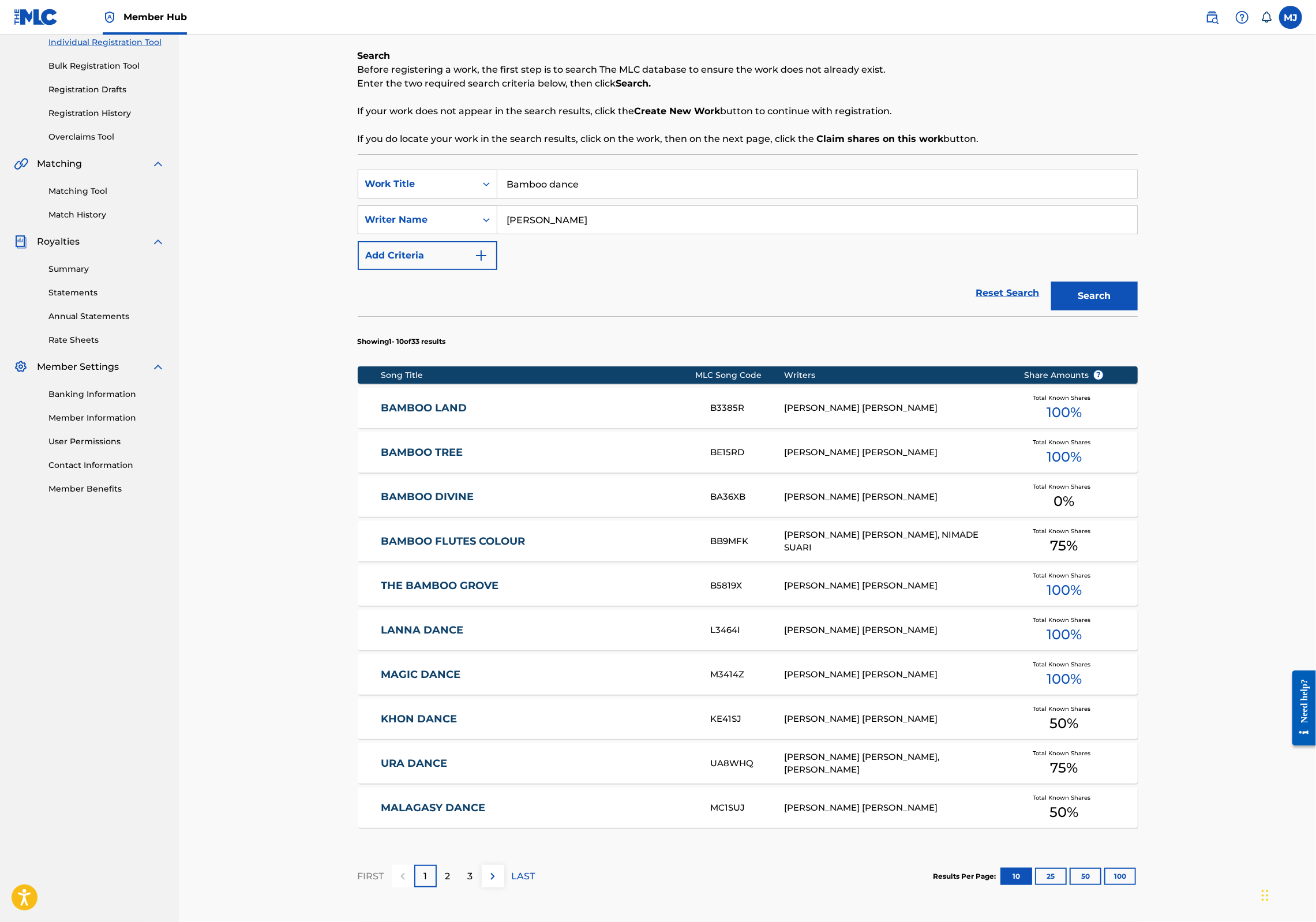
scroll to position [358, 0]
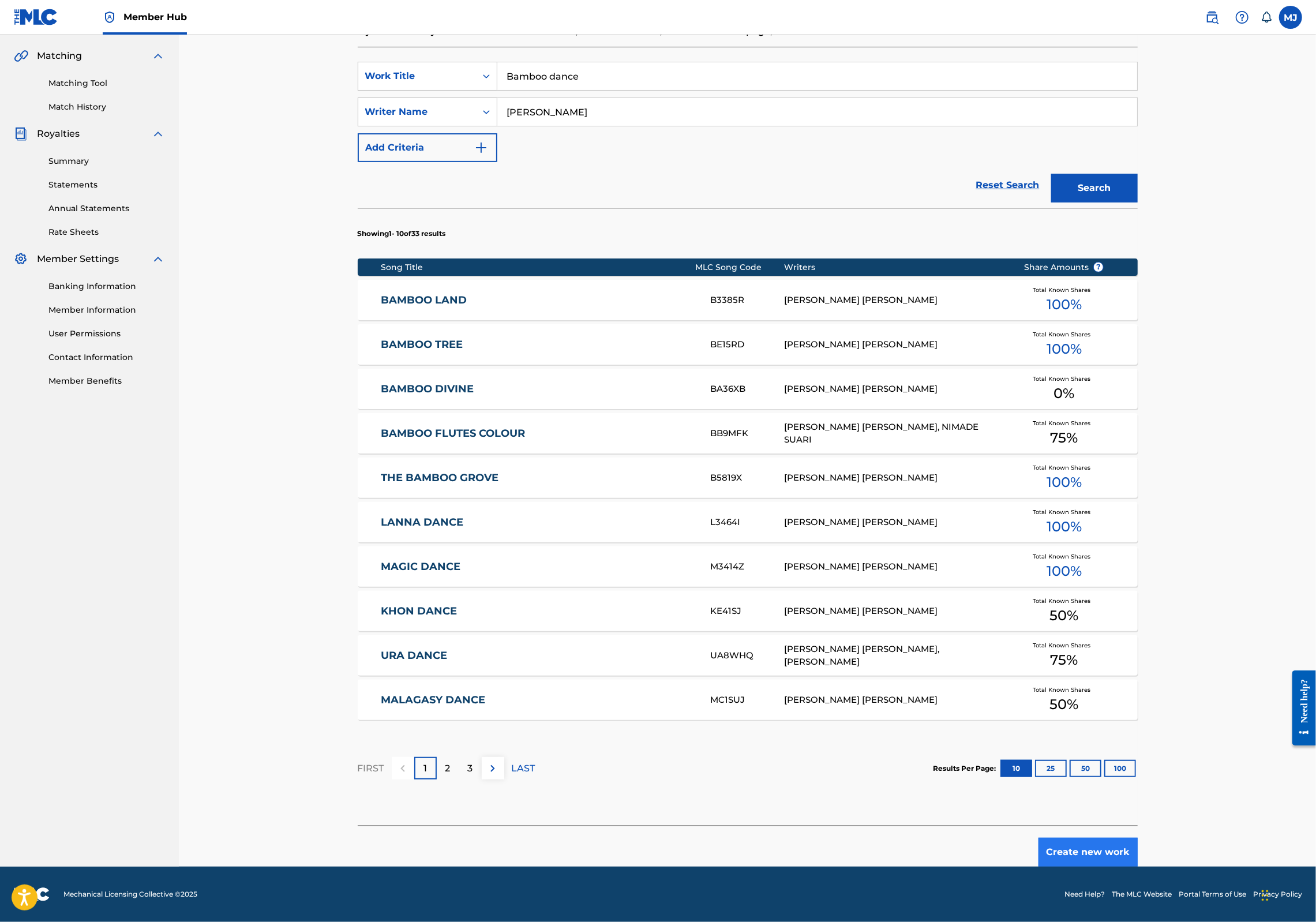
click at [1138, 839] on button "Create new work" at bounding box center [1088, 851] width 100 height 29
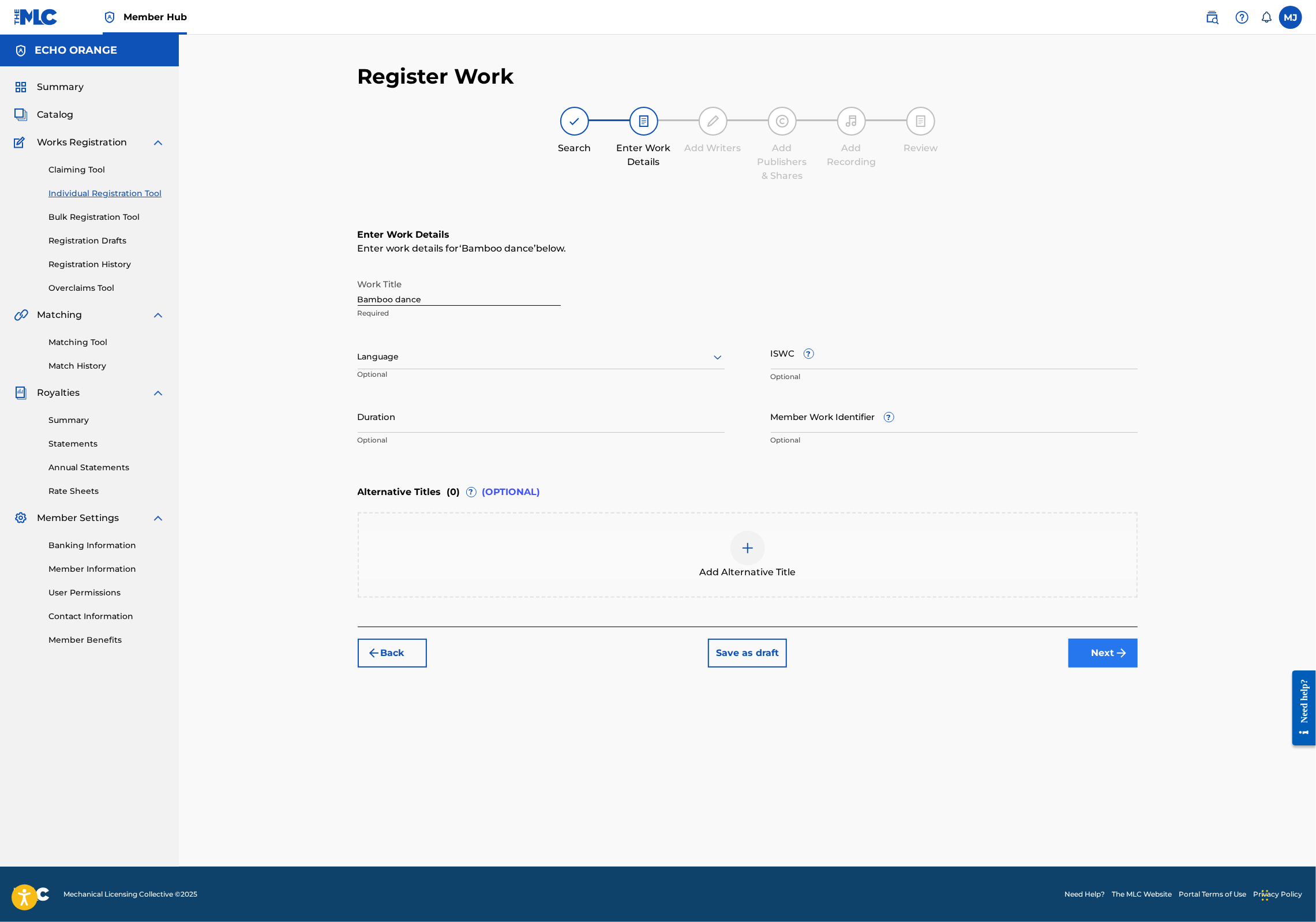
click at [1138, 667] on button "Next" at bounding box center [1103, 652] width 69 height 29
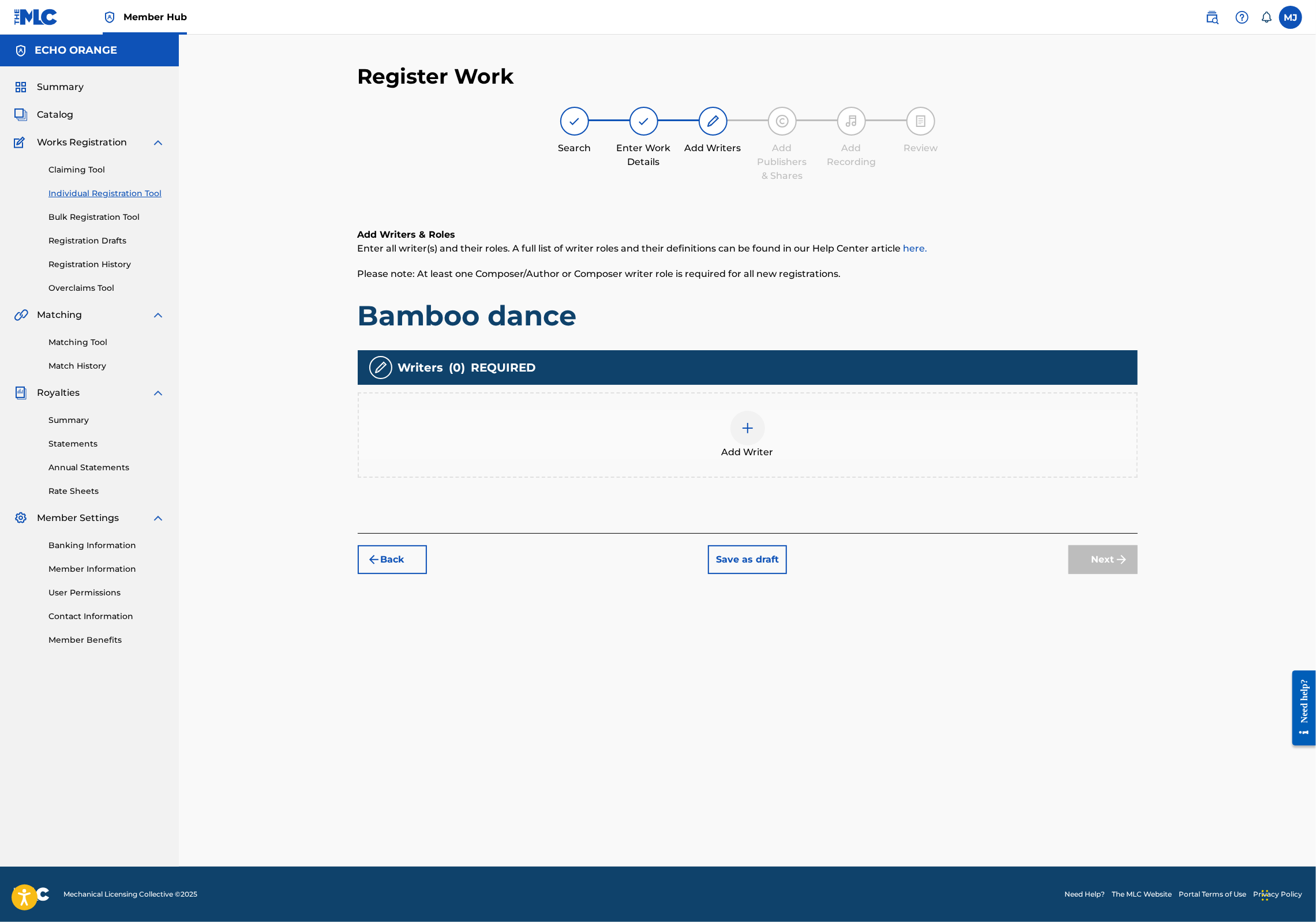
click at [854, 478] on div "Add Writer" at bounding box center [748, 435] width 780 height 85
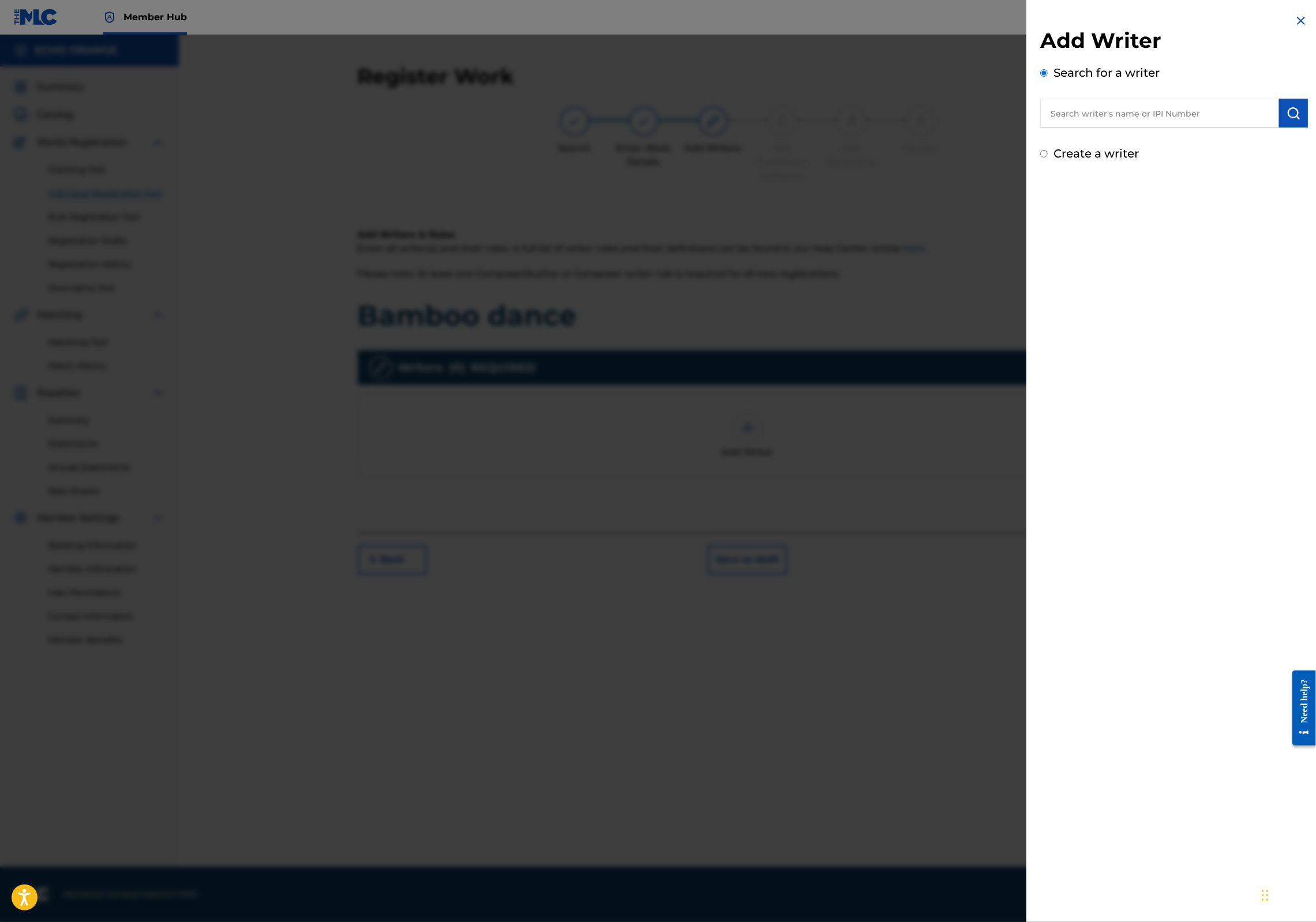
click at [1113, 146] on div "Add Writer Search for a writer Create a writer" at bounding box center [1174, 95] width 268 height 134
click at [1122, 128] on input "text" at bounding box center [1160, 113] width 239 height 29
paste input "[PERSON_NAME]"
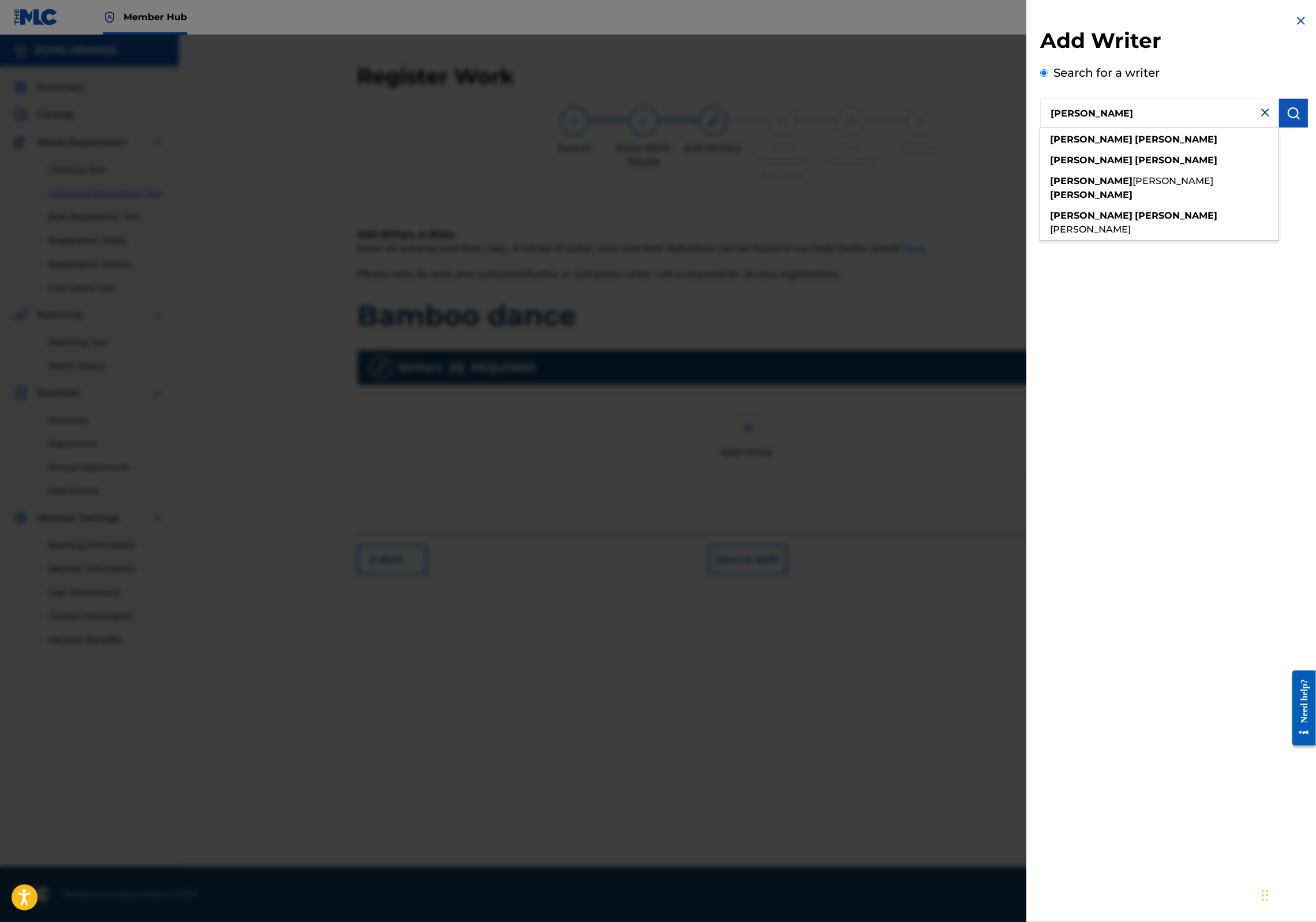
type input "[PERSON_NAME]"
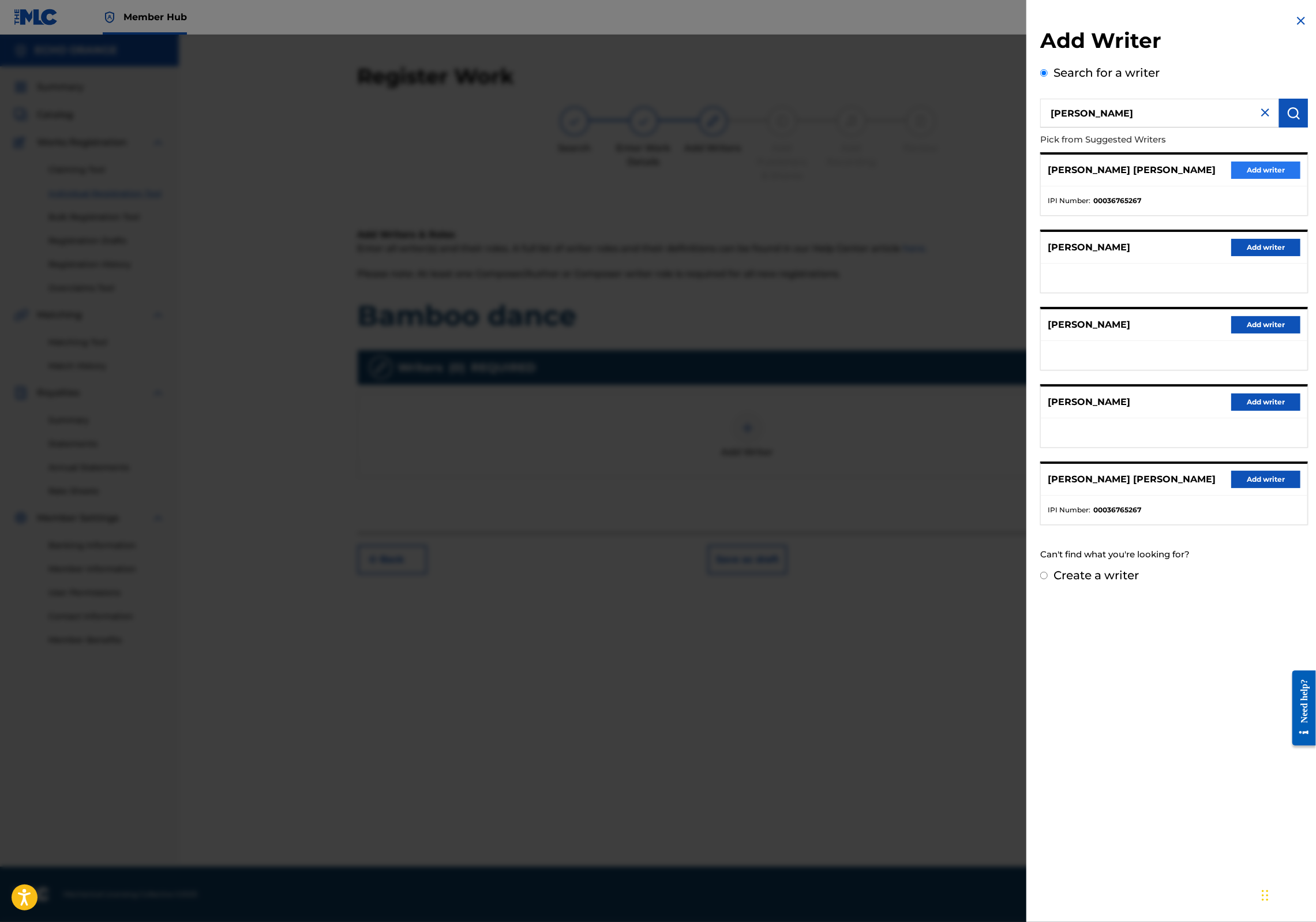
click at [1251, 179] on button "Add writer" at bounding box center [1266, 170] width 69 height 17
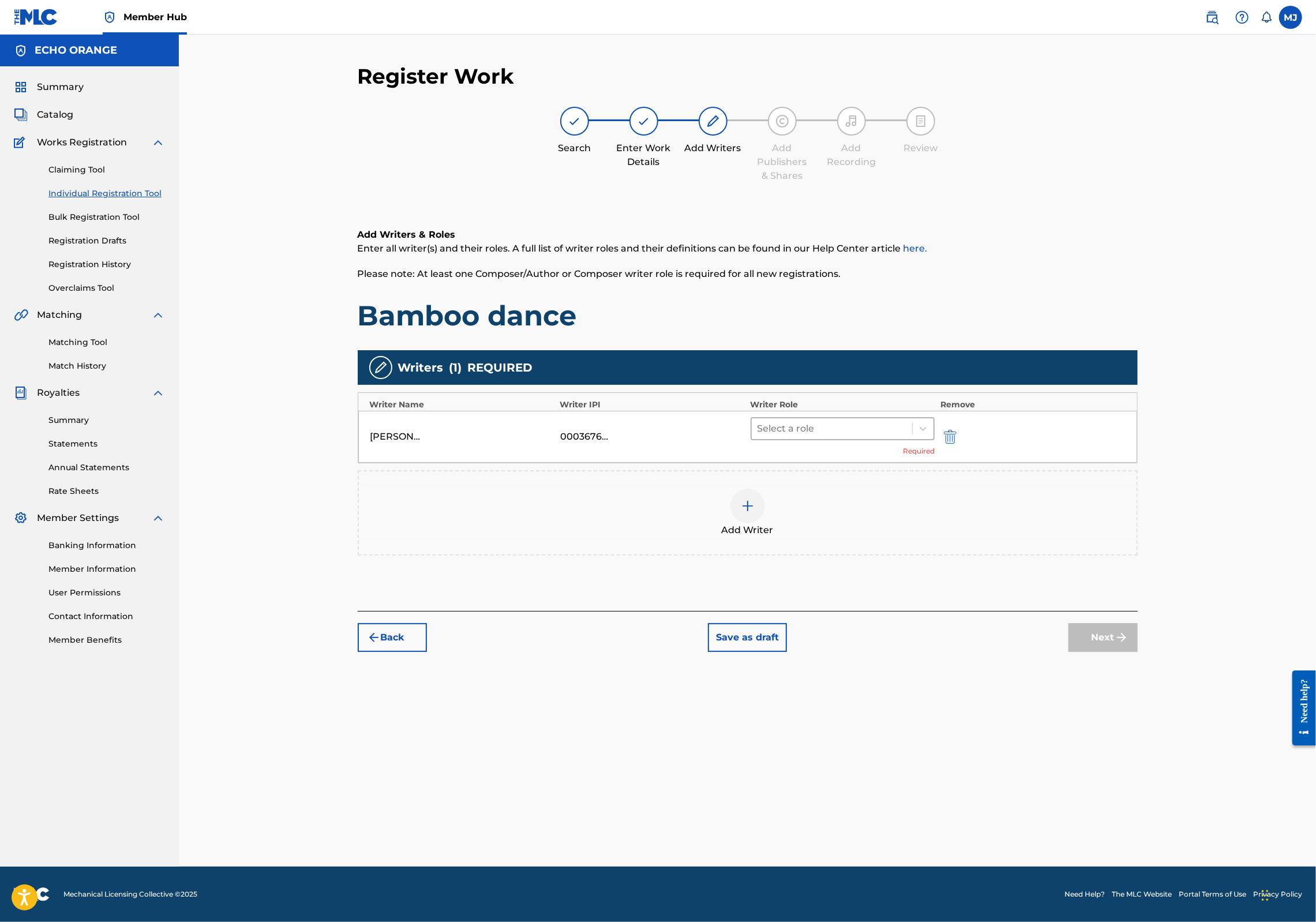
click at [843, 436] on div at bounding box center [832, 428] width 150 height 16
drag, startPoint x: 848, startPoint y: 579, endPoint x: 848, endPoint y: 601, distance: 22.0
click at [848, 601] on div "Composer/Author Author Adaptor Arranger Composer Translator Sub Arranger Sub Au…" at bounding box center [879, 576] width 222 height 173
click at [848, 601] on div "Composer" at bounding box center [879, 595] width 222 height 23
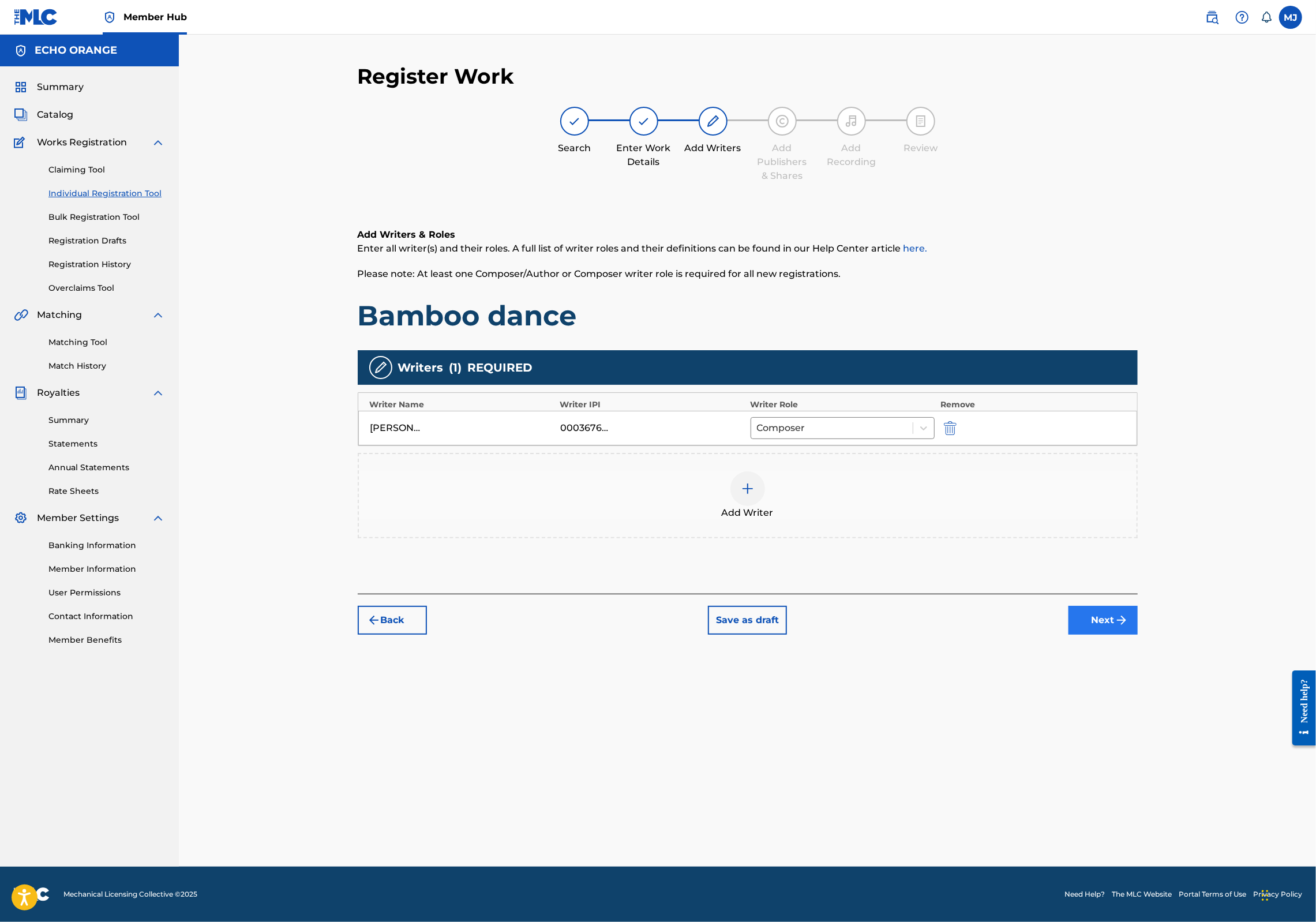
click at [1138, 635] on button "Next" at bounding box center [1103, 620] width 69 height 29
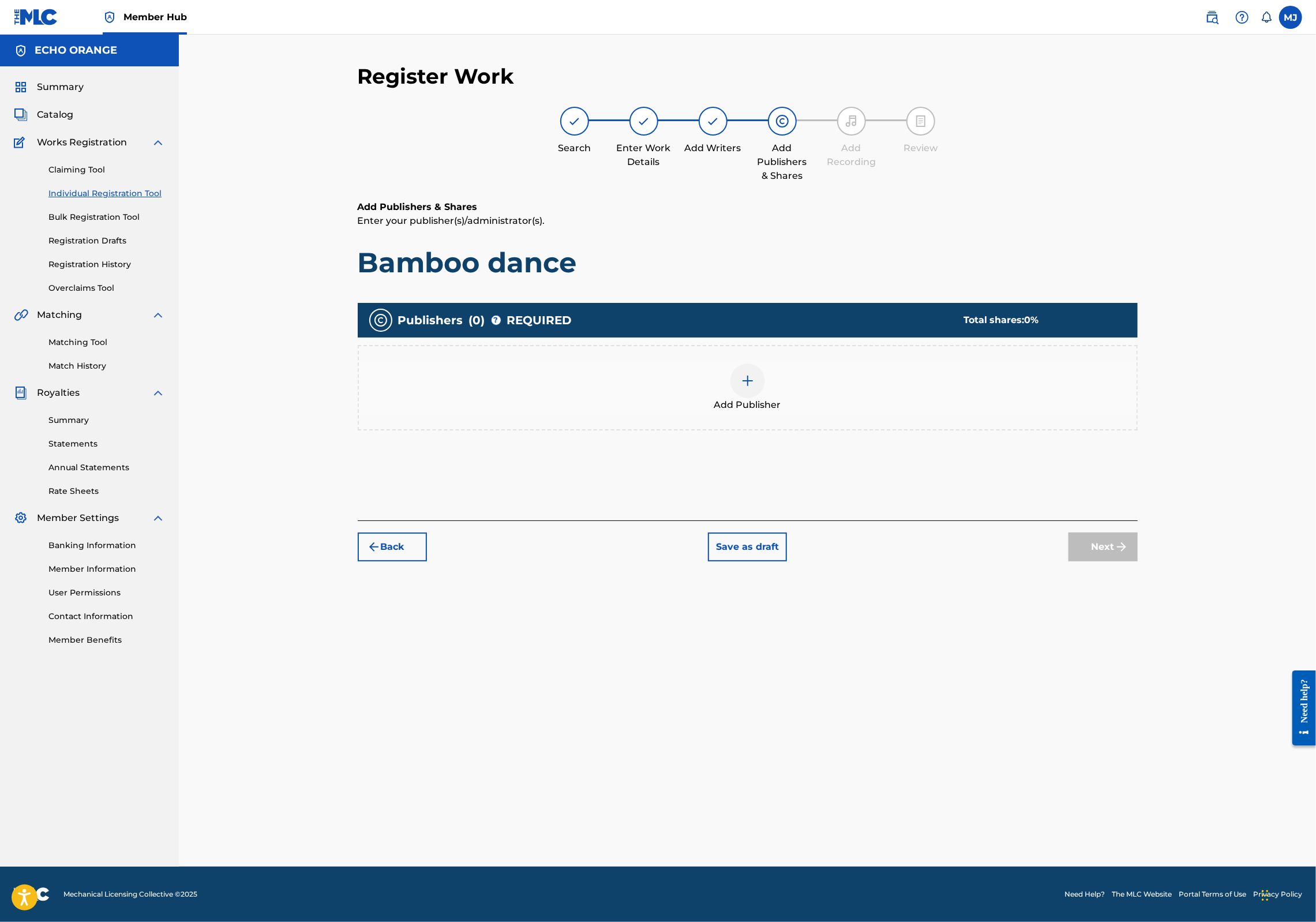
click at [808, 412] on div "Add Publisher" at bounding box center [748, 388] width 778 height 49
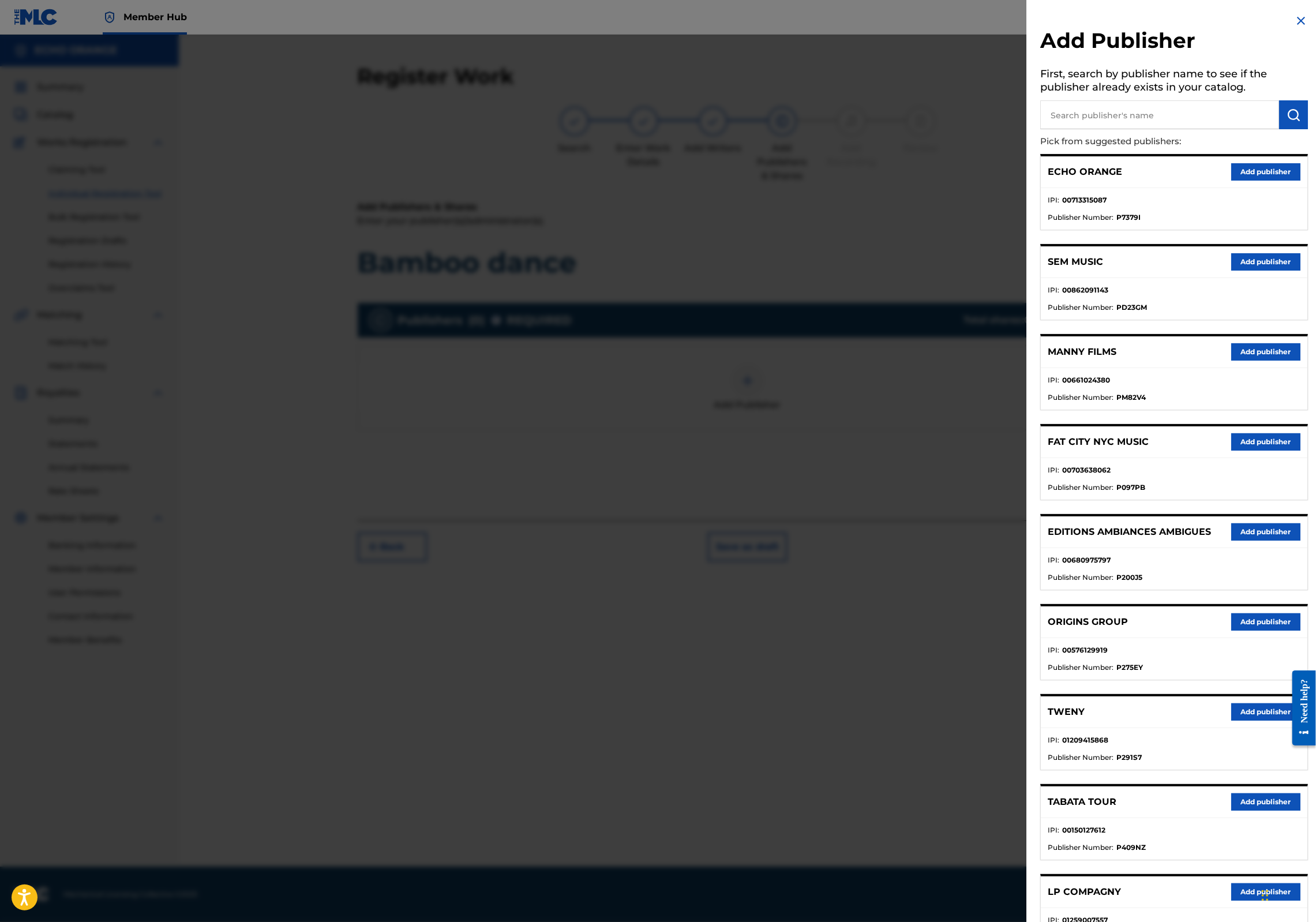
scroll to position [20, 0]
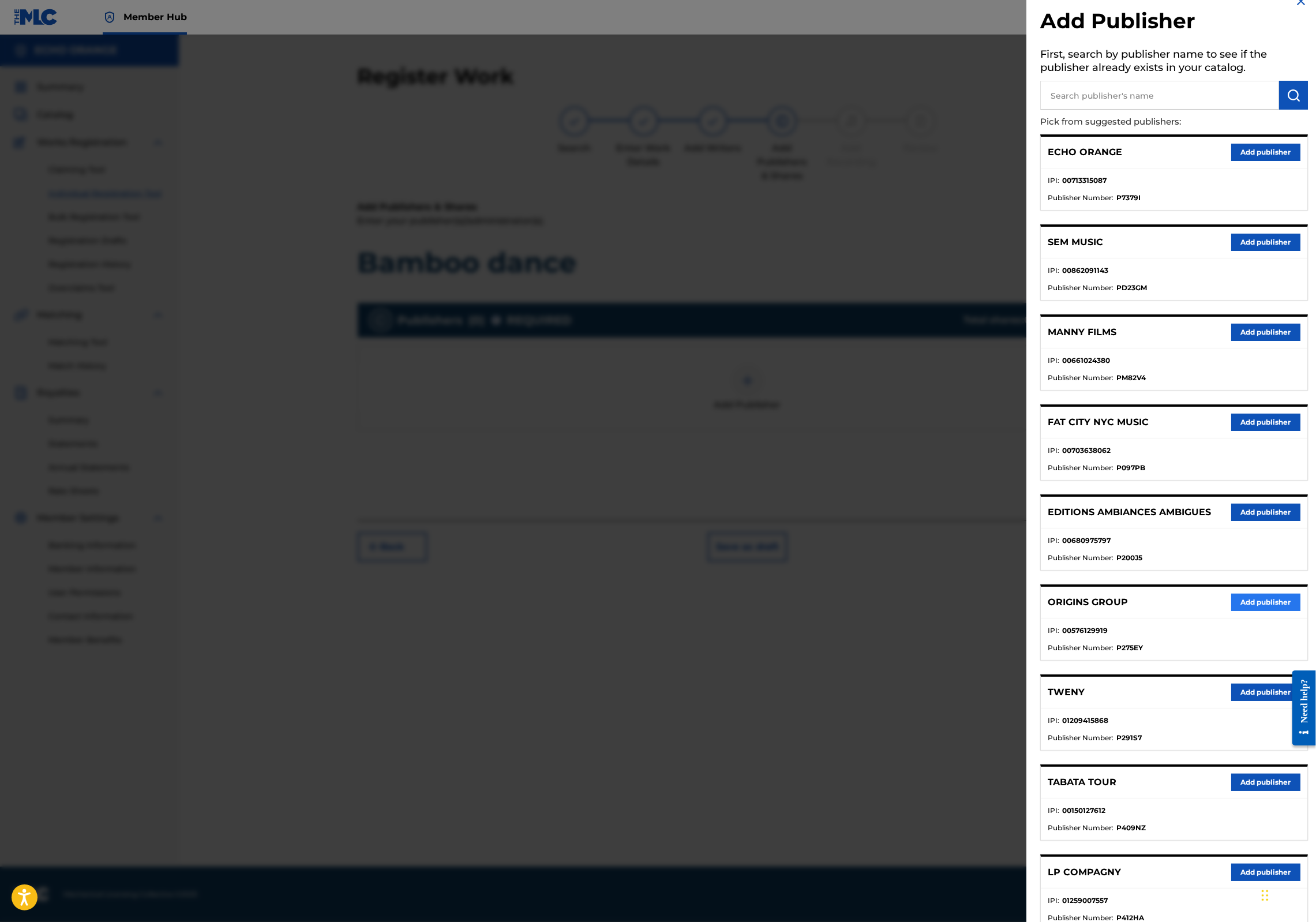
click at [1233, 611] on button "Add publisher" at bounding box center [1266, 601] width 69 height 17
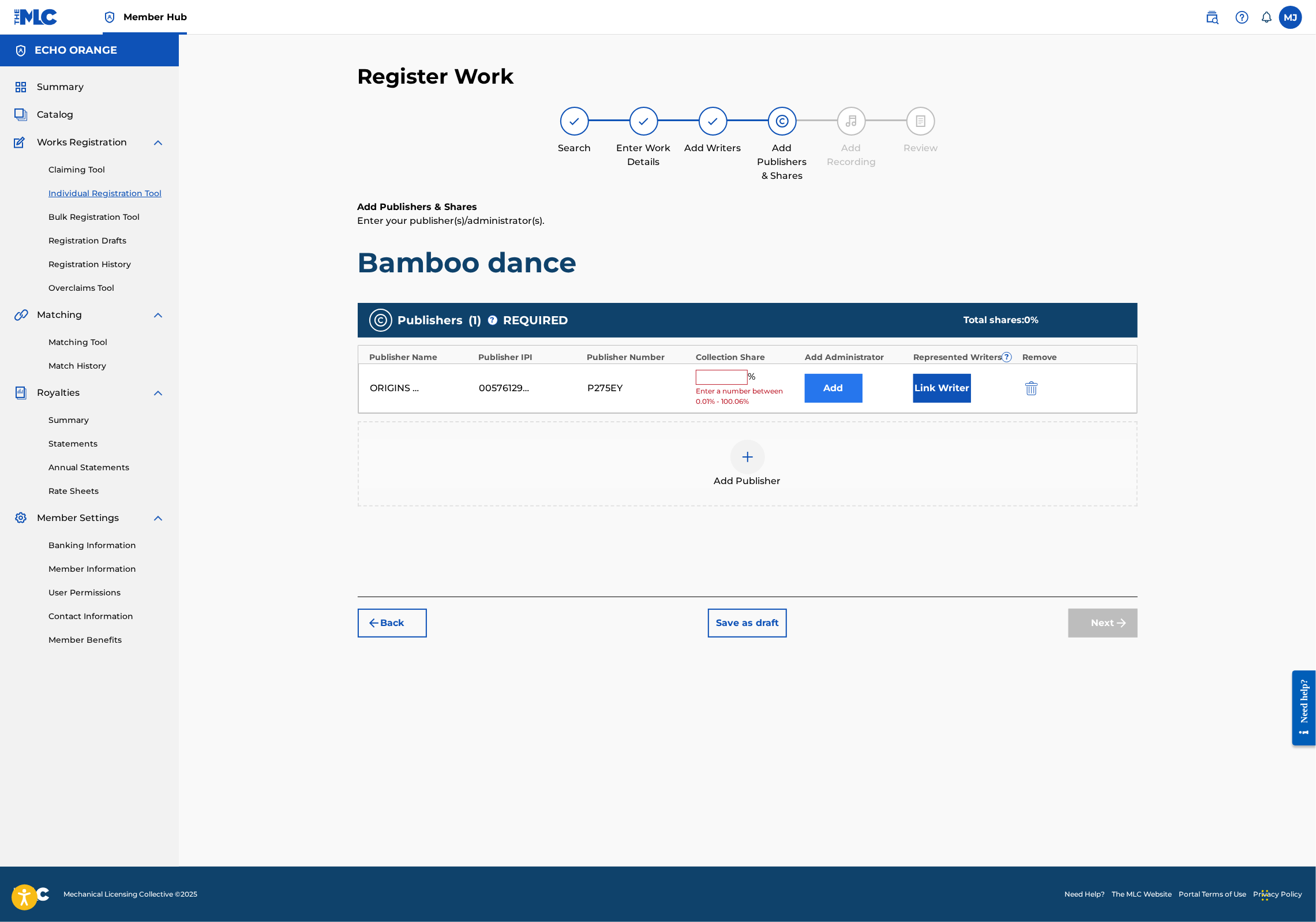
click at [863, 402] on button "Add" at bounding box center [834, 388] width 58 height 29
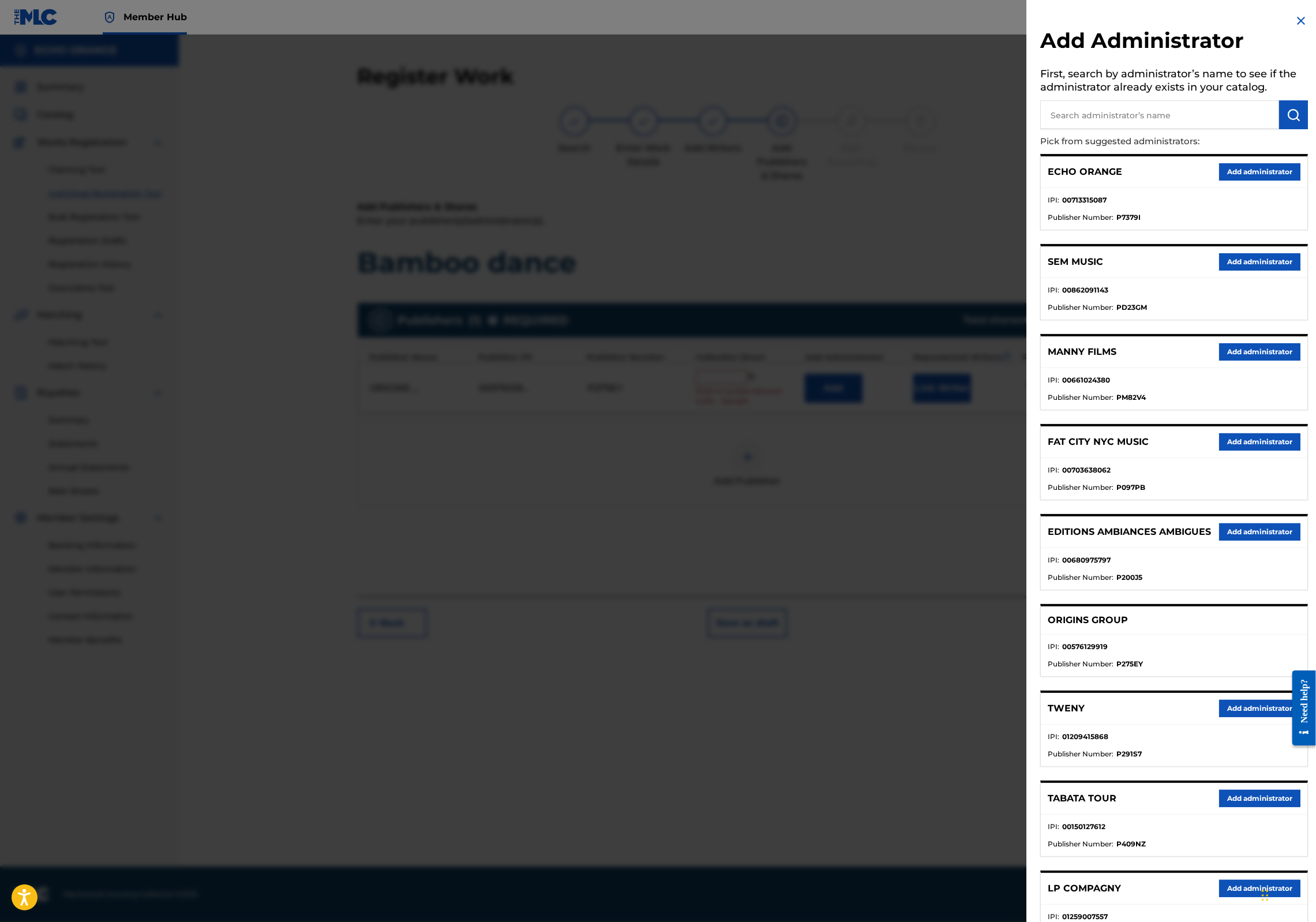
click at [1258, 181] on button "Add administrator" at bounding box center [1260, 171] width 81 height 17
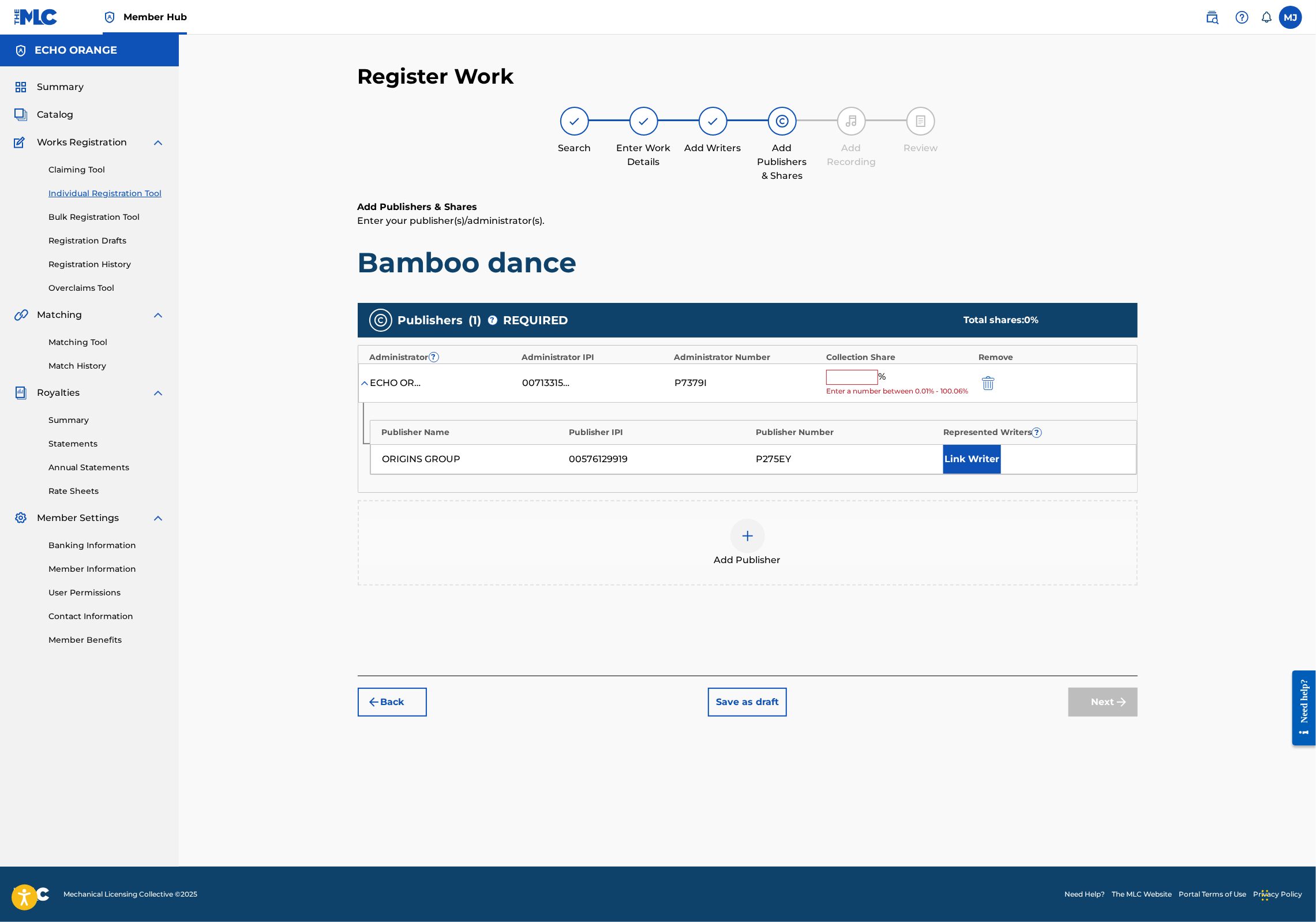
click at [878, 385] on input "text" at bounding box center [852, 377] width 52 height 15
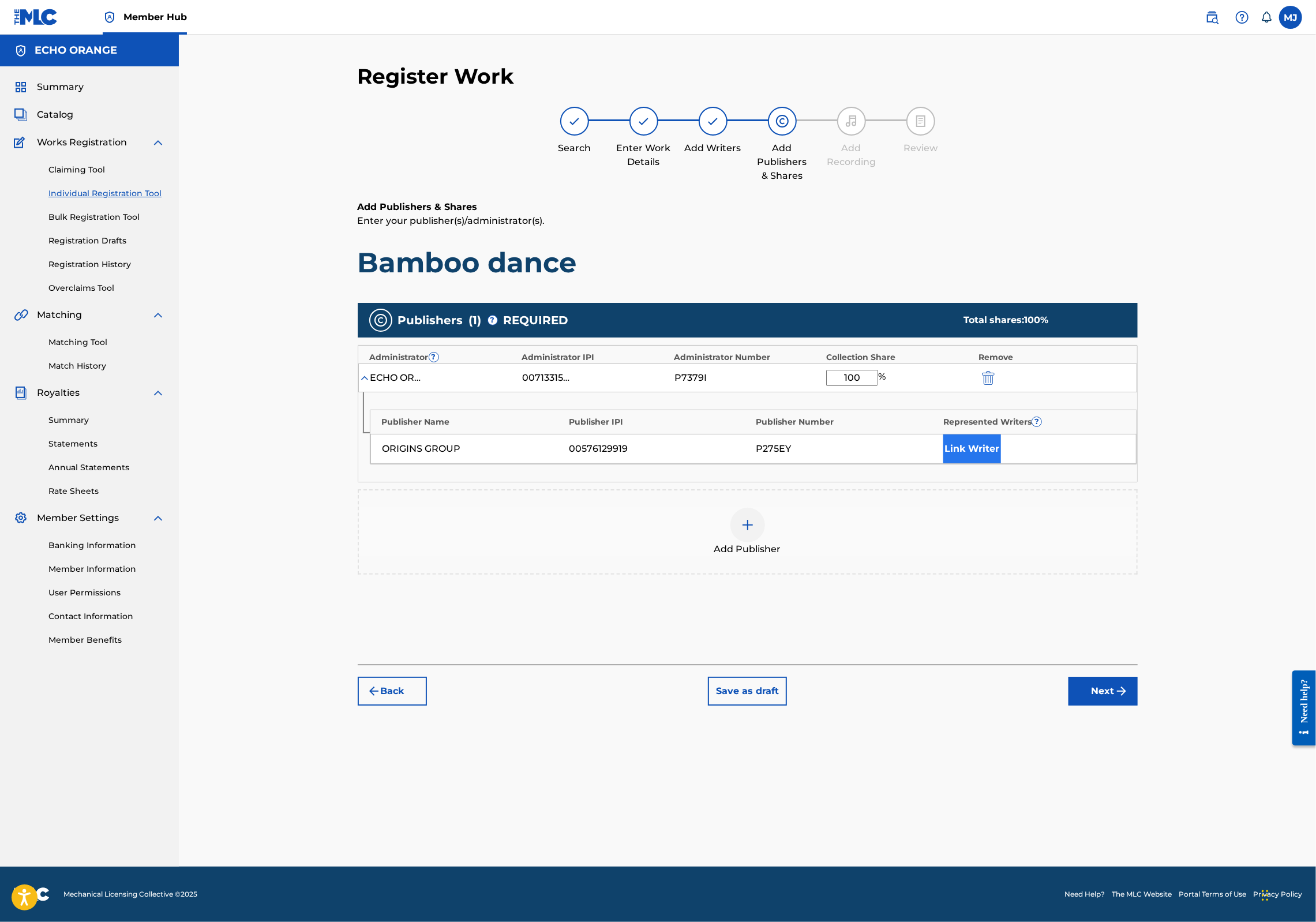
type input "100"
click at [1001, 463] on button "Link Writer" at bounding box center [972, 448] width 58 height 29
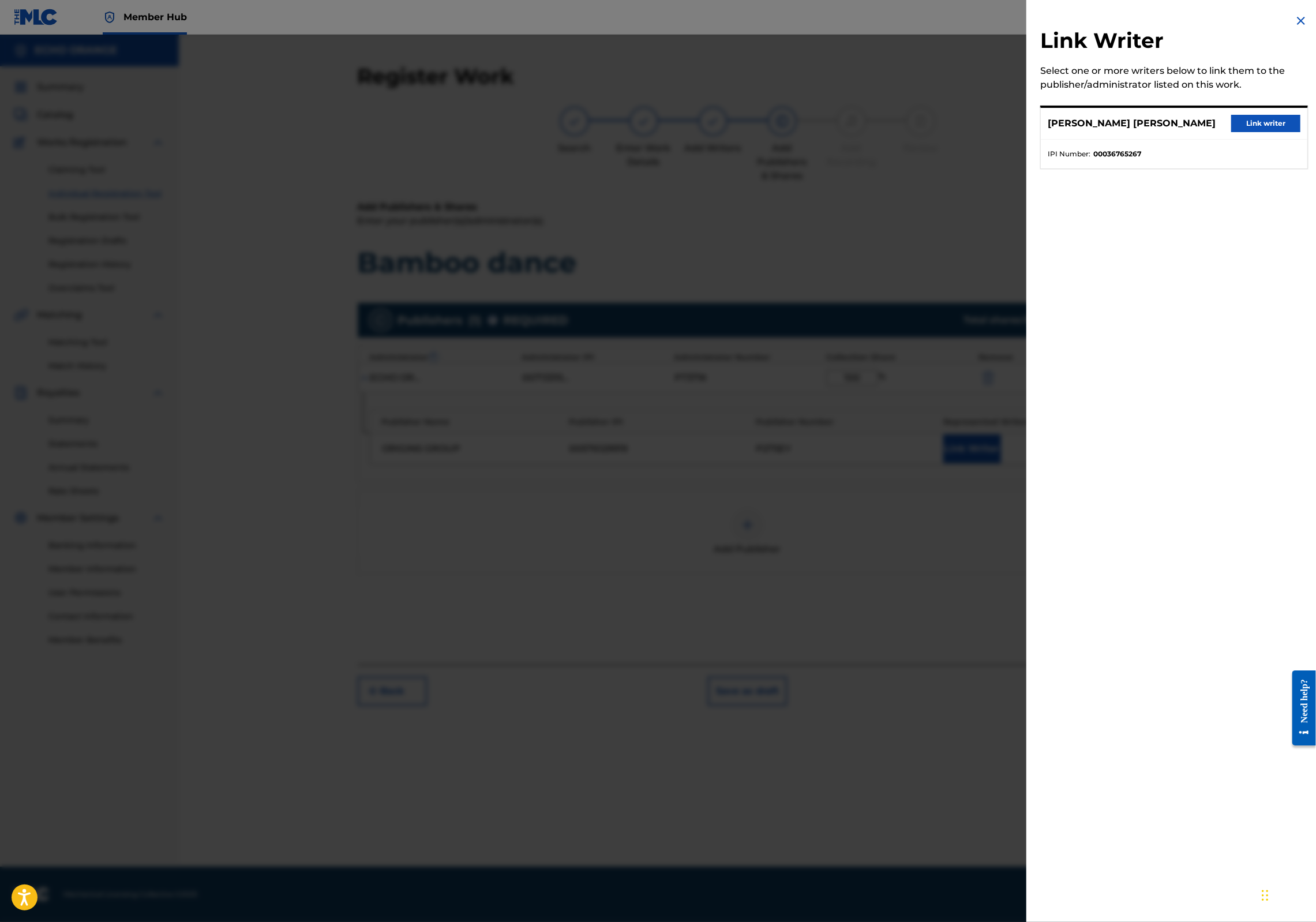
click at [1275, 130] on button "Link writer" at bounding box center [1266, 123] width 69 height 17
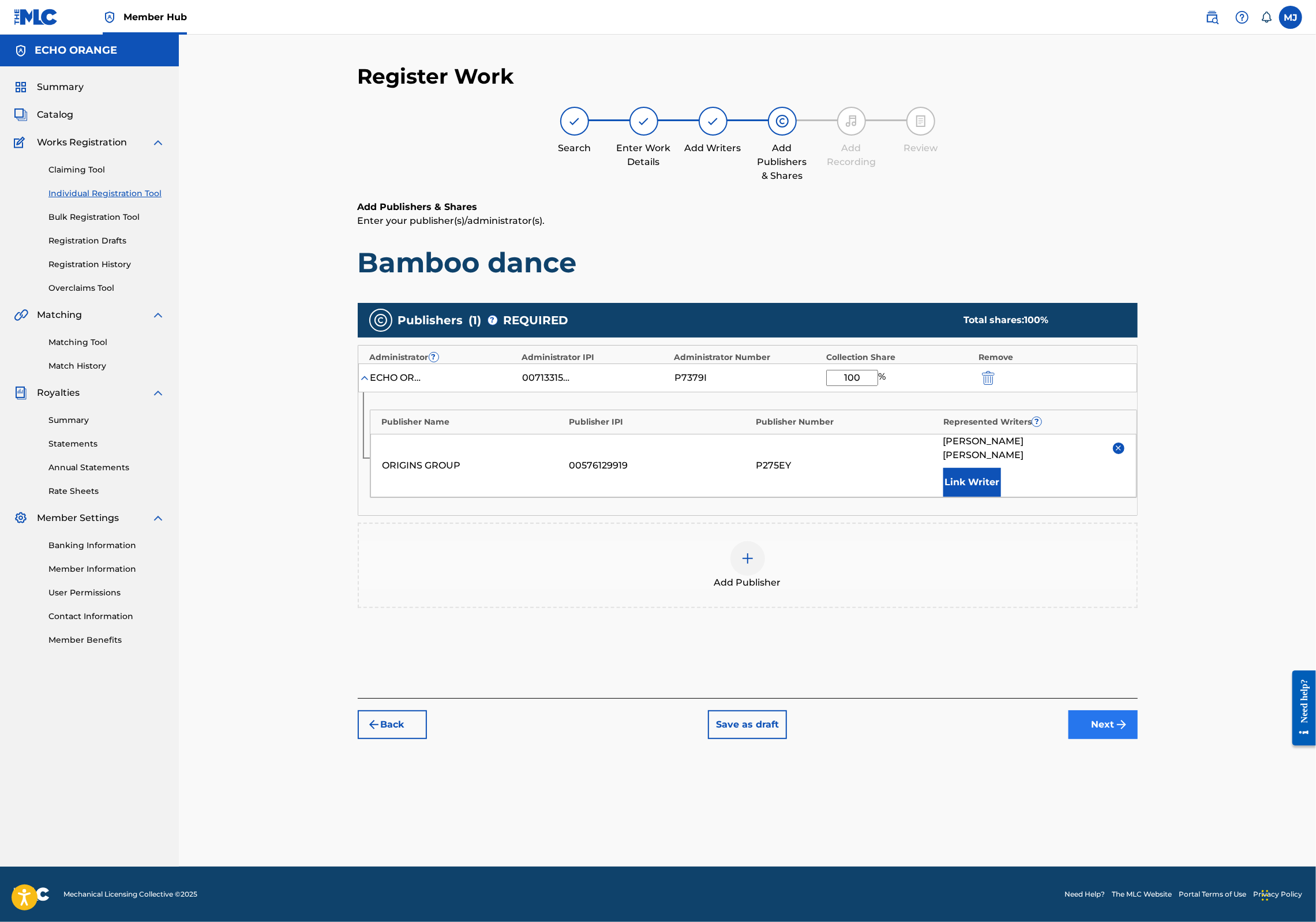
click at [1138, 738] on button "Next" at bounding box center [1103, 724] width 69 height 29
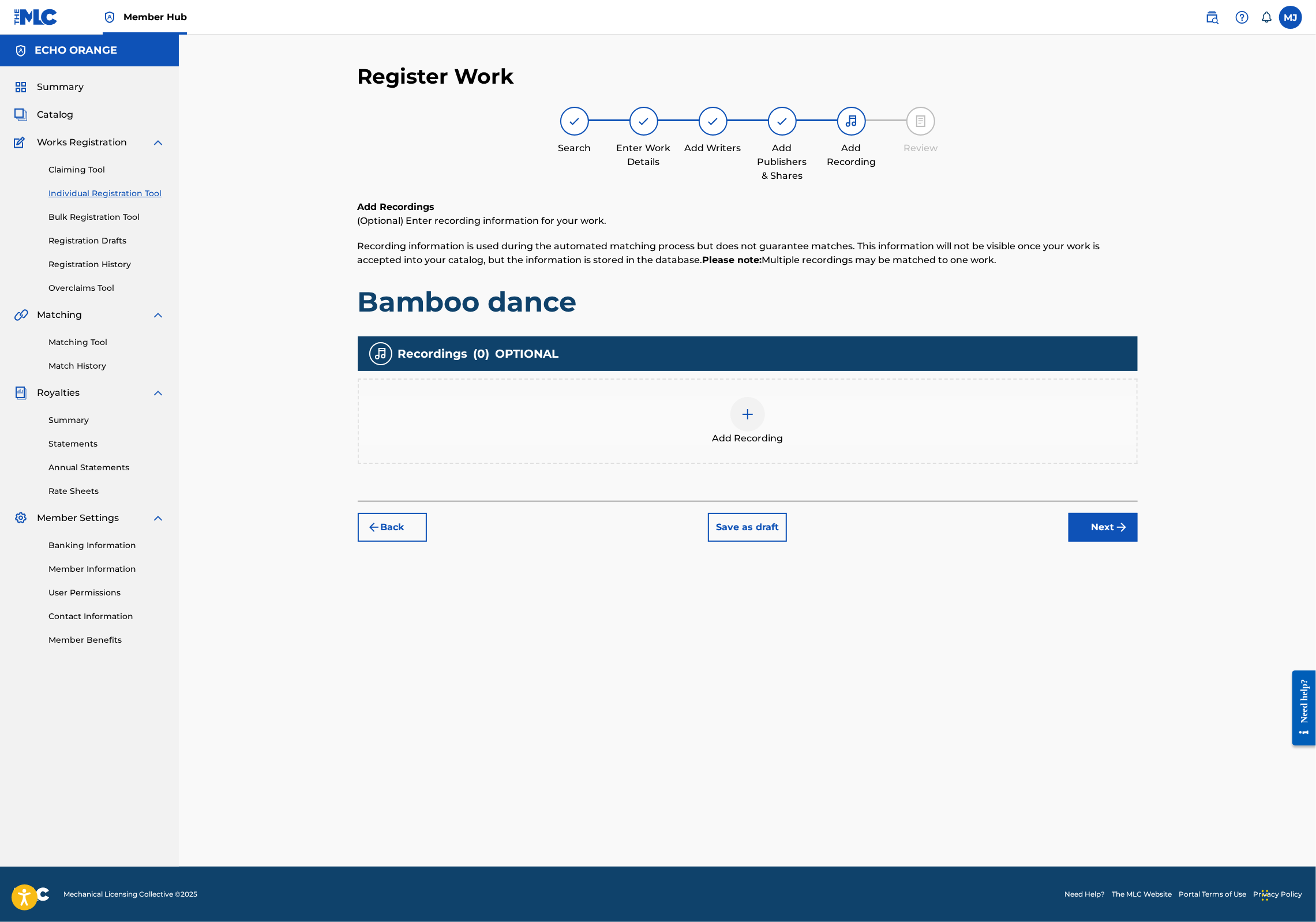
click at [1138, 542] on div "Back Save as draft Next" at bounding box center [748, 521] width 780 height 41
click at [1138, 542] on button "Next" at bounding box center [1103, 527] width 69 height 29
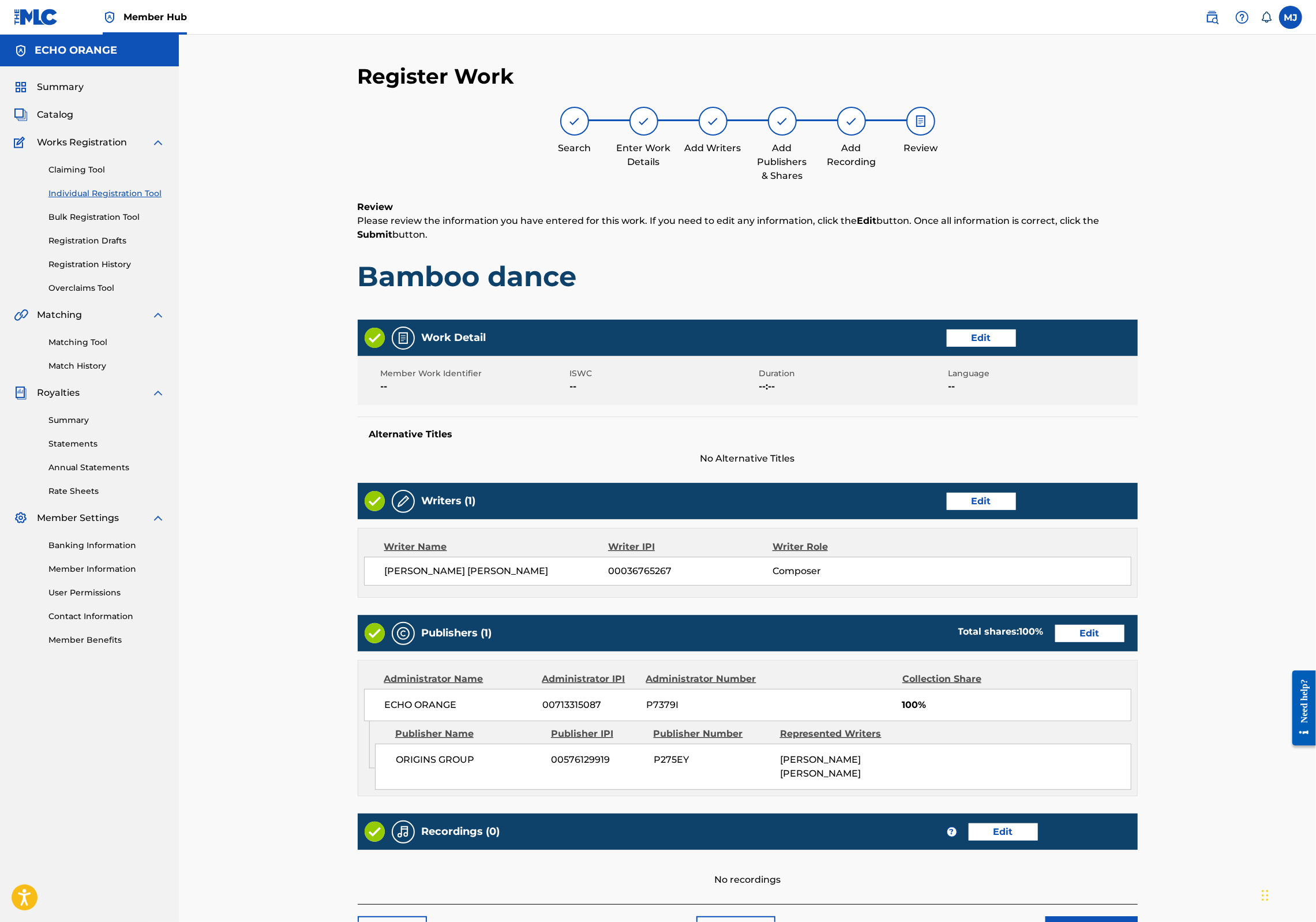
scroll to position [186, 0]
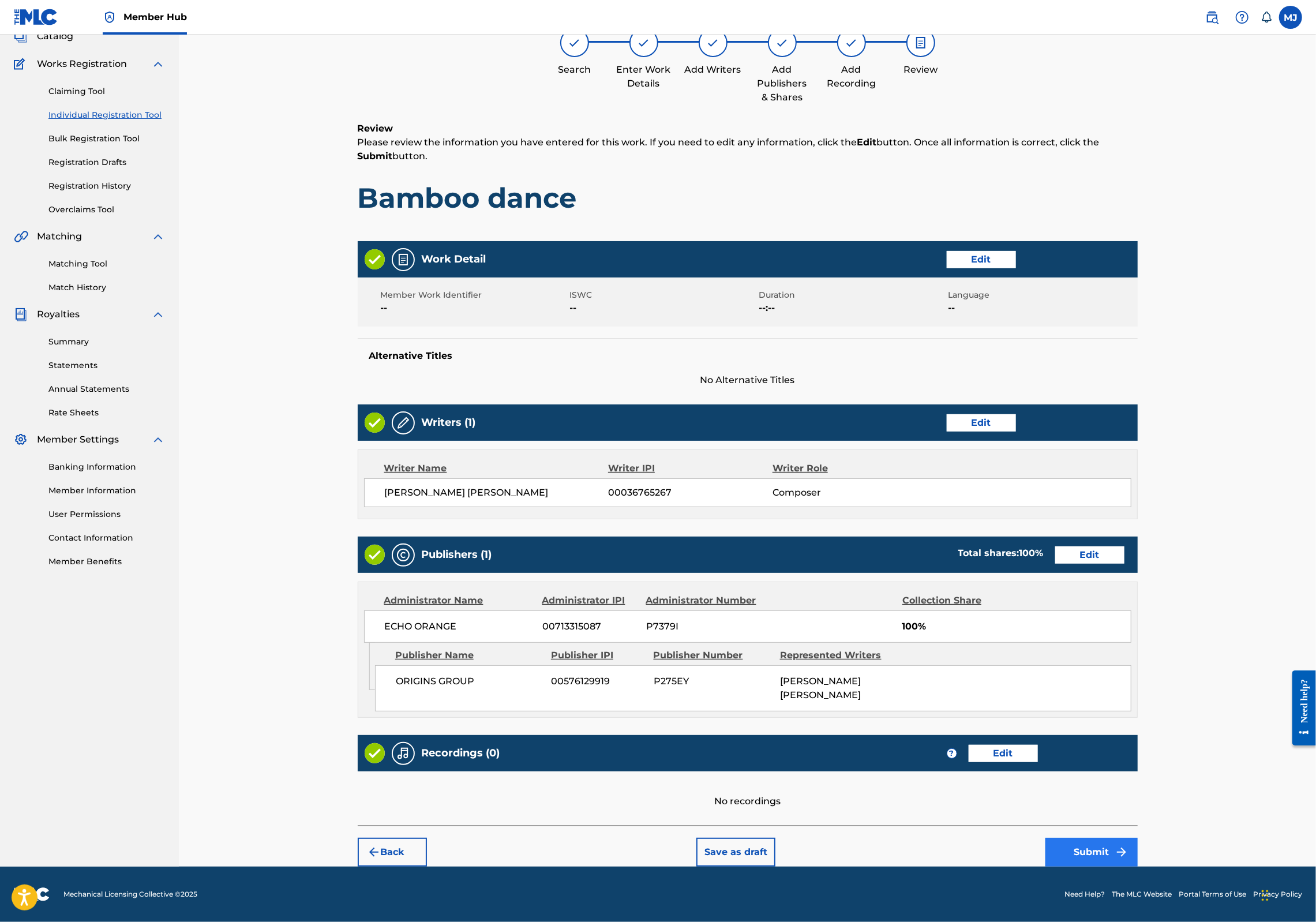
click at [1138, 850] on button "Submit" at bounding box center [1091, 851] width 92 height 29
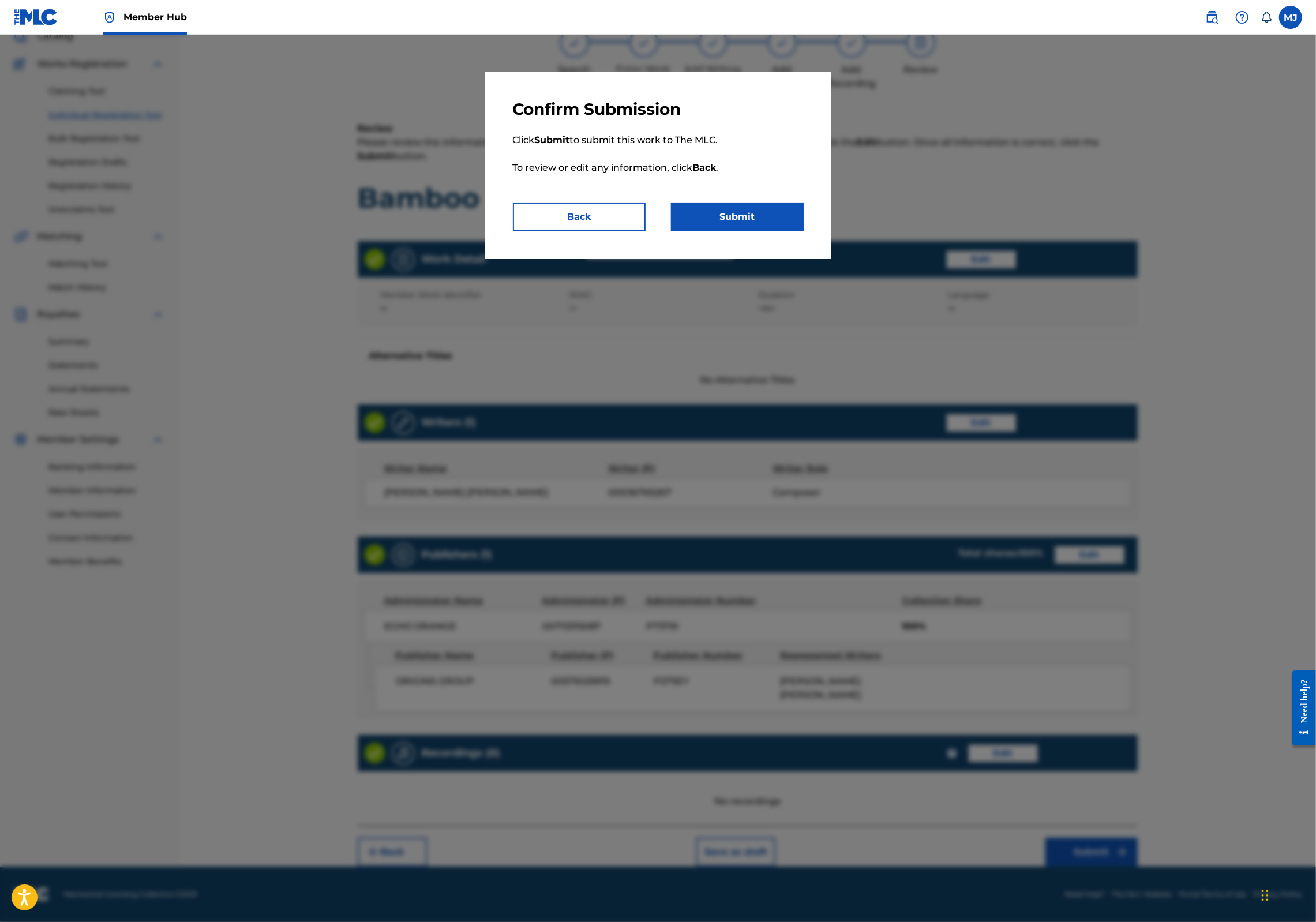
click at [737, 203] on p "Click Submit to submit this work to The MLC. To review or edit any information,…" at bounding box center [658, 161] width 290 height 83
click at [739, 231] on button "Submit" at bounding box center [737, 217] width 133 height 29
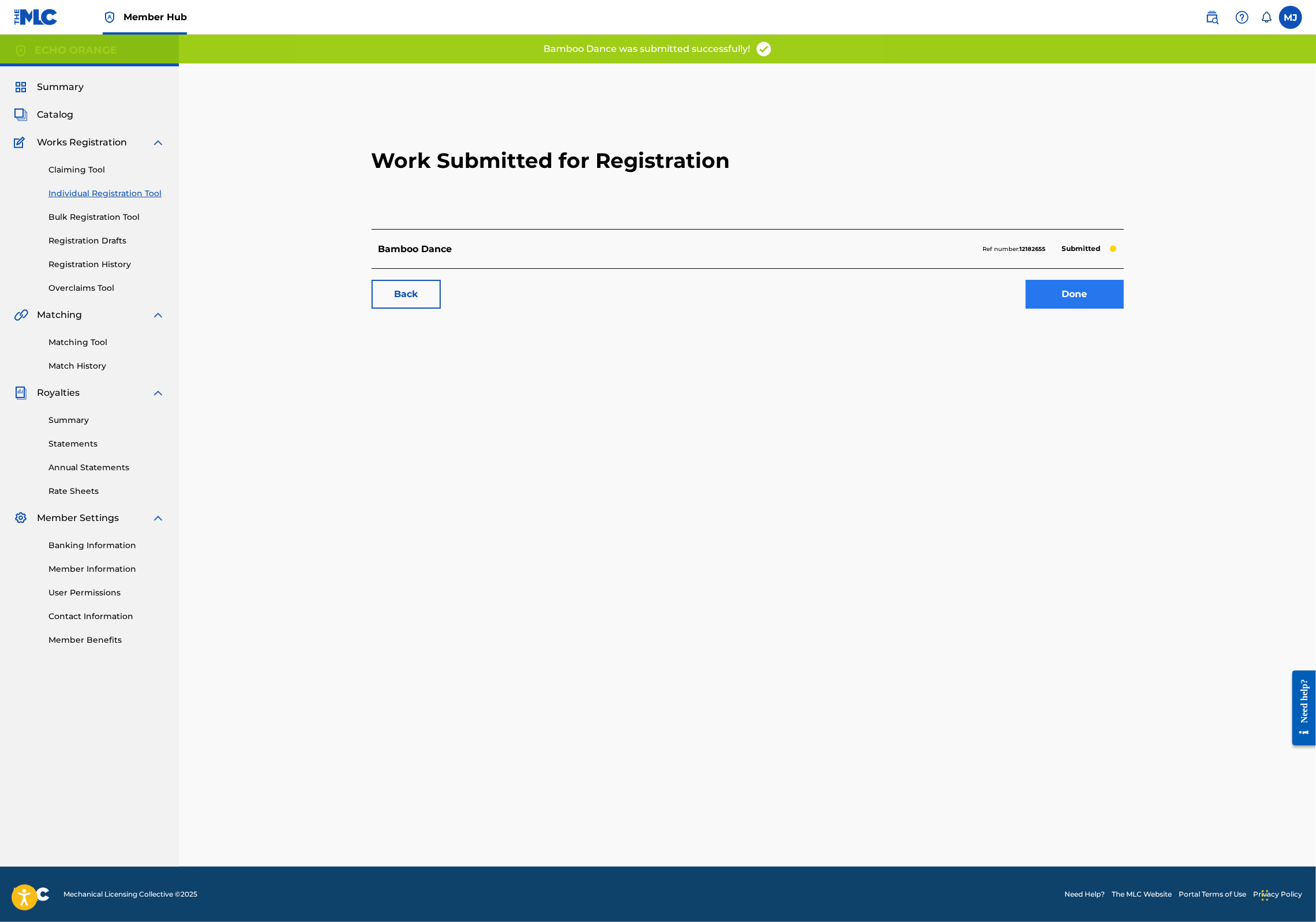
click at [1124, 309] on link "Done" at bounding box center [1074, 294] width 98 height 29
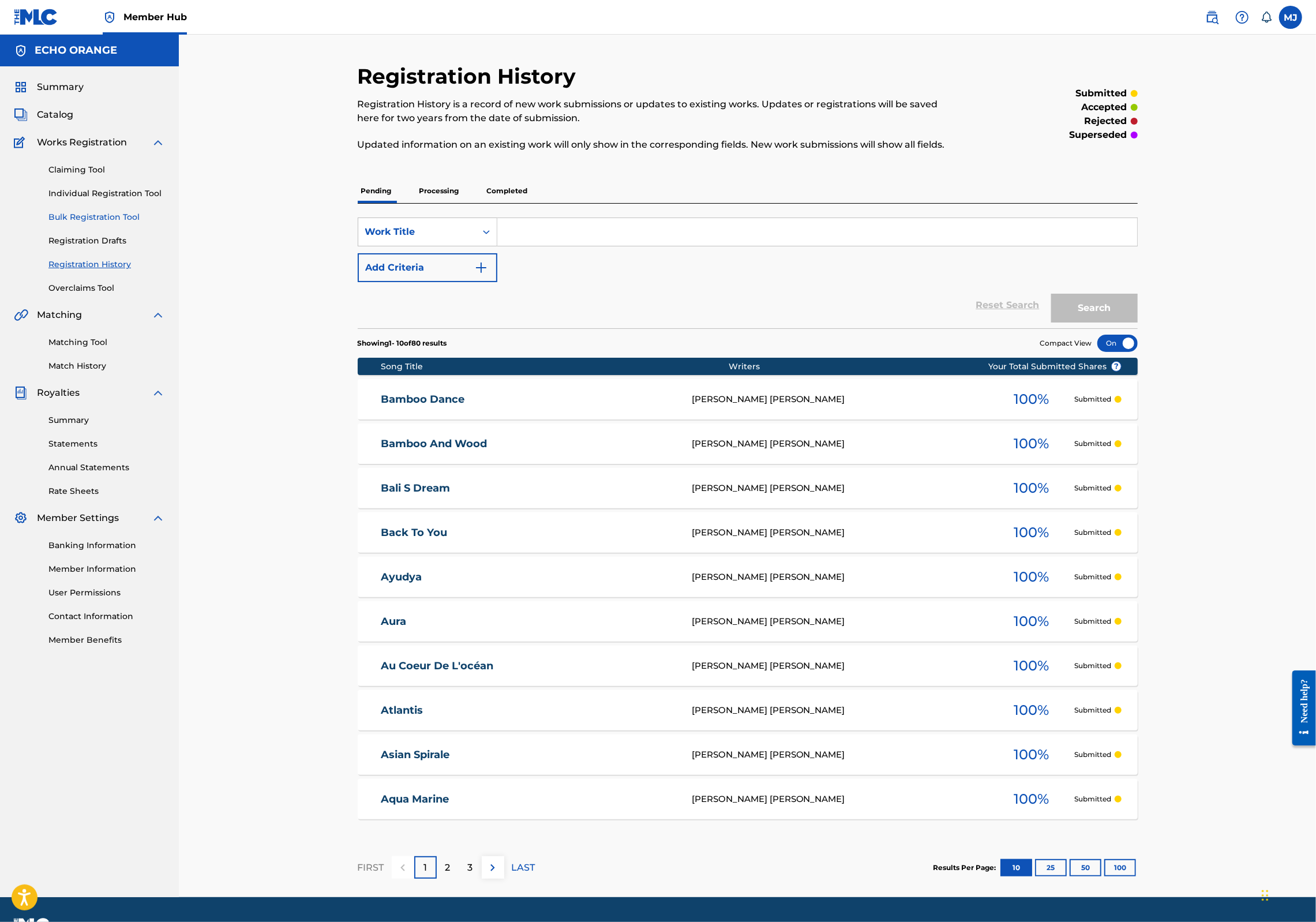
drag, startPoint x: 161, startPoint y: 267, endPoint x: 170, endPoint y: 257, distance: 13.5
click at [165, 257] on div "Claiming Tool Individual Registration Tool Bulk Registration Tool Registration …" at bounding box center [89, 222] width 151 height 144
click at [149, 220] on div "Claiming Tool Individual Registration Tool Bulk Registration Tool Registration …" at bounding box center [89, 222] width 151 height 144
click at [149, 200] on link "Individual Registration Tool" at bounding box center [107, 193] width 116 height 12
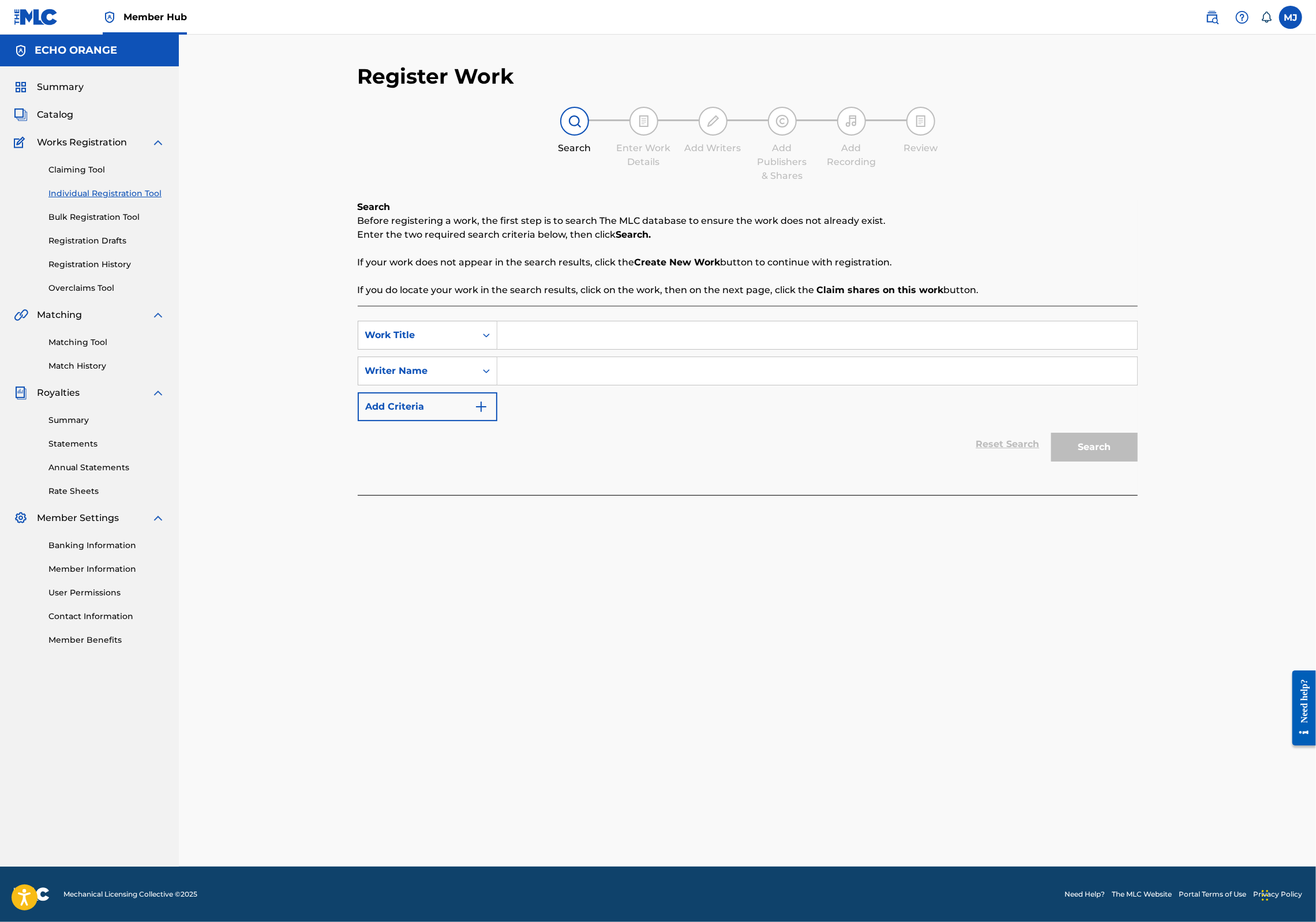
click at [498, 349] on input "Search Form" at bounding box center [818, 335] width 640 height 28
type input "Bamboo Khen"
paste input "[PERSON_NAME]"
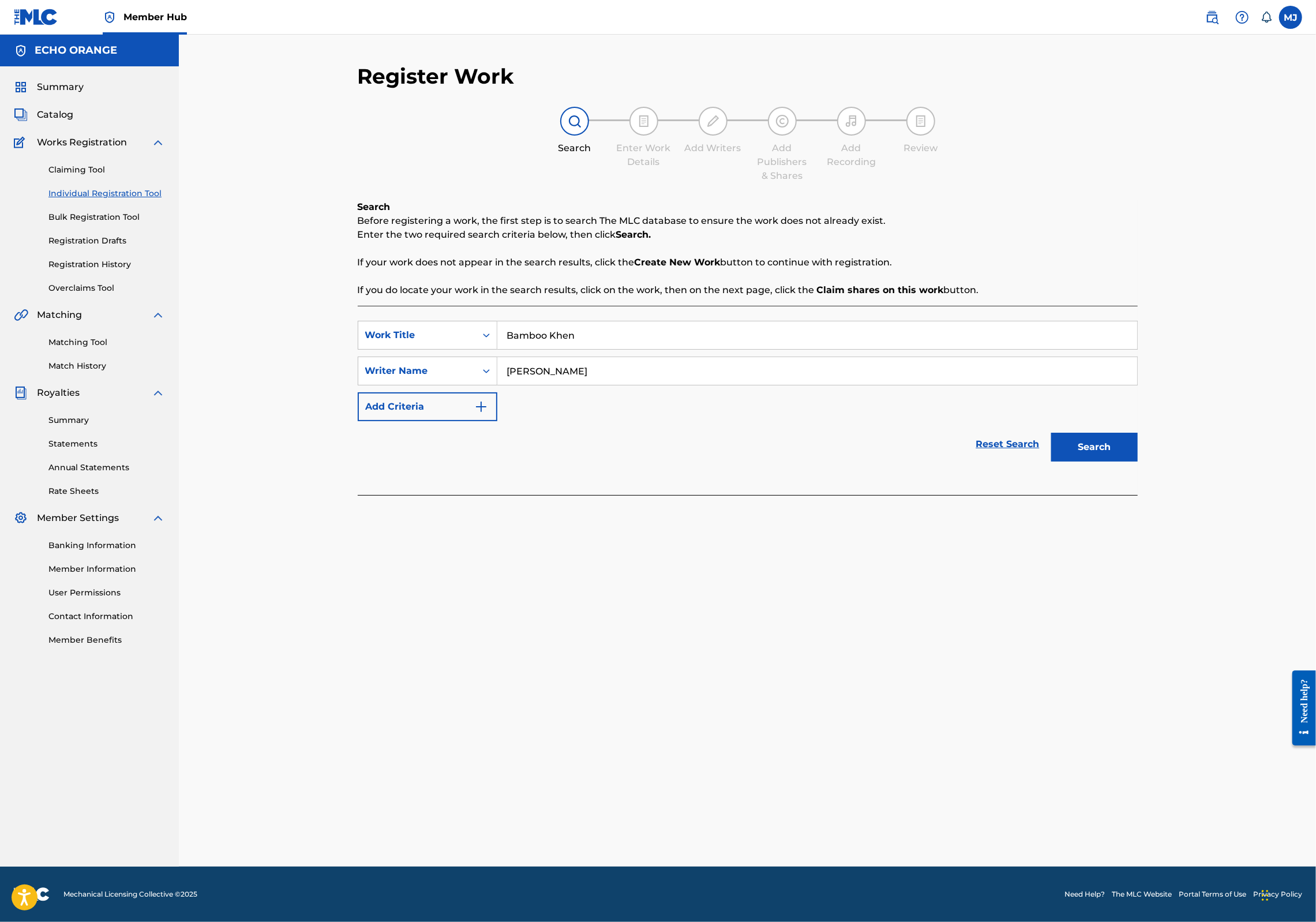
type input "[PERSON_NAME]"
click at [1138, 461] on button "Search" at bounding box center [1094, 447] width 86 height 29
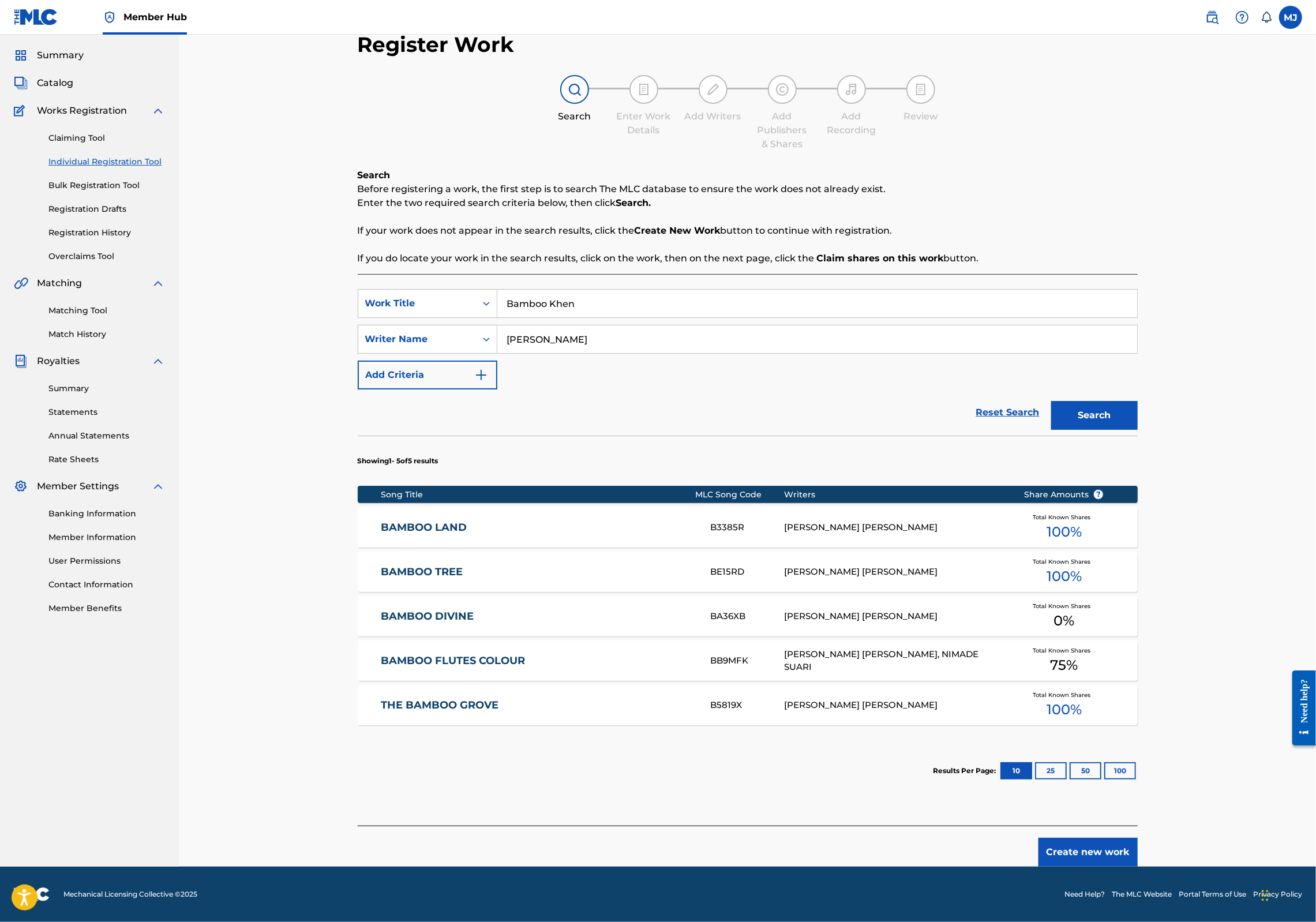
scroll to position [130, 0]
click at [1138, 837] on button "Create new work" at bounding box center [1088, 851] width 100 height 29
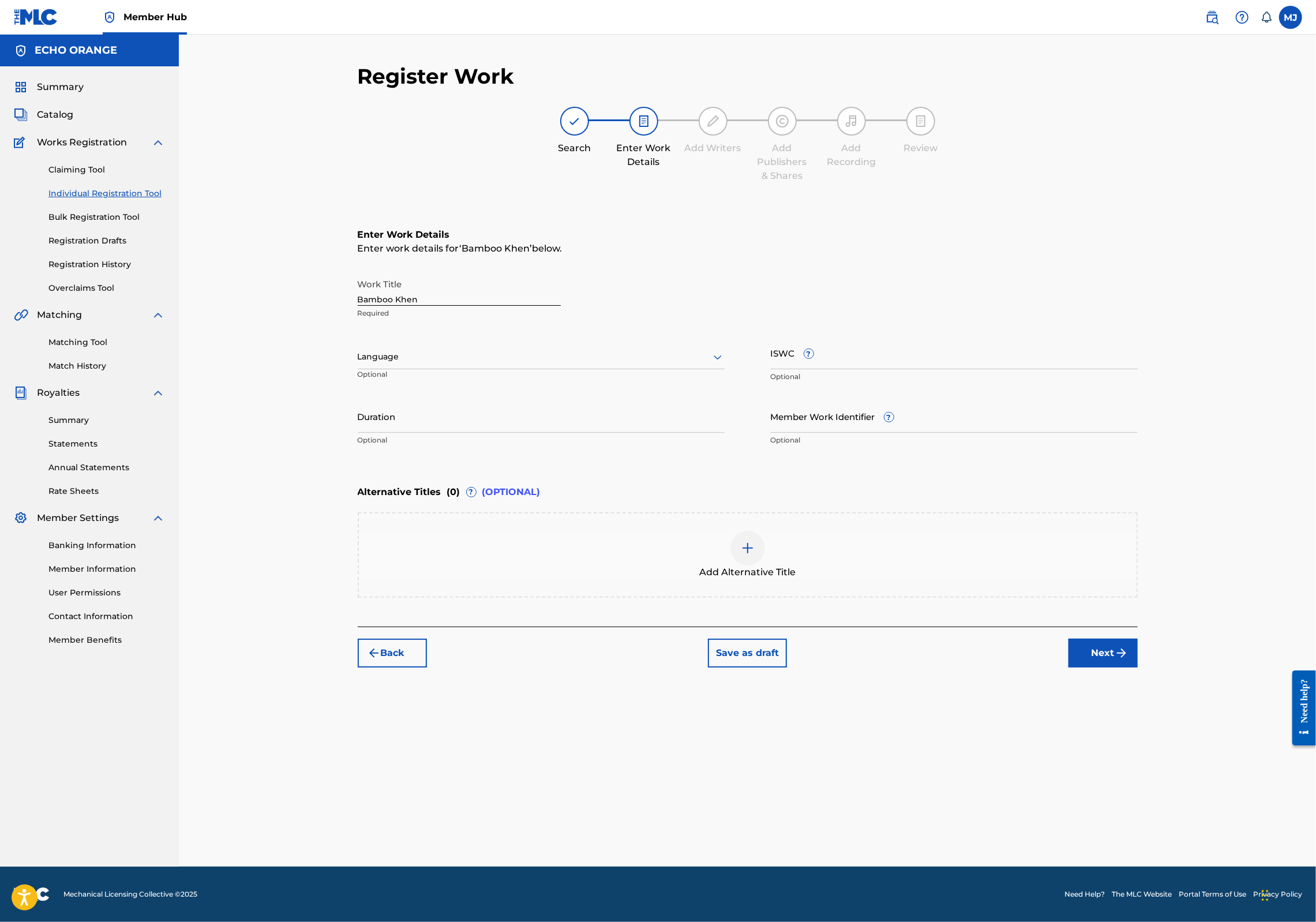
scroll to position [0, 0]
click at [1138, 667] on button "Next" at bounding box center [1103, 652] width 69 height 29
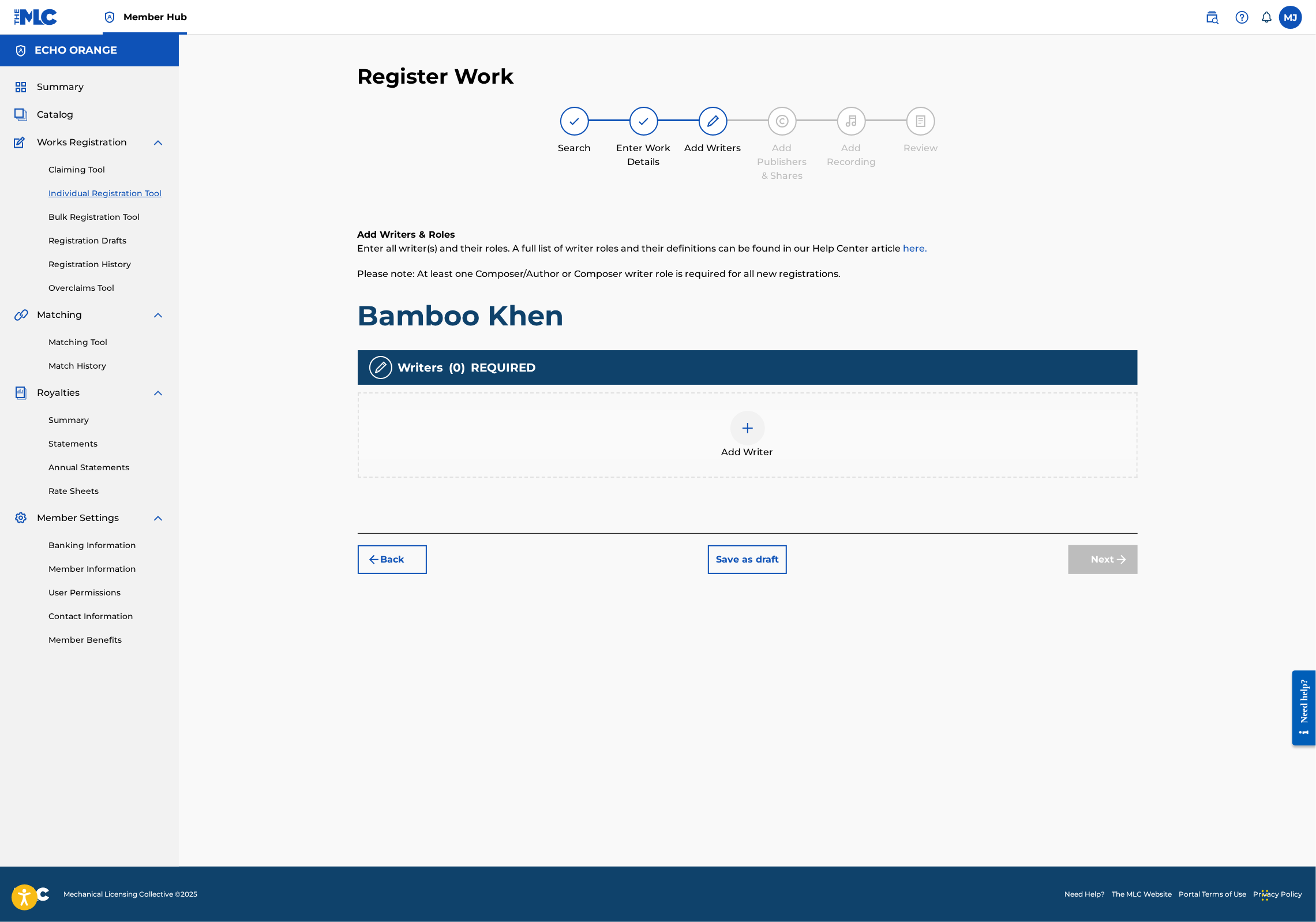
click at [958, 459] on div "Add Writer" at bounding box center [748, 435] width 778 height 49
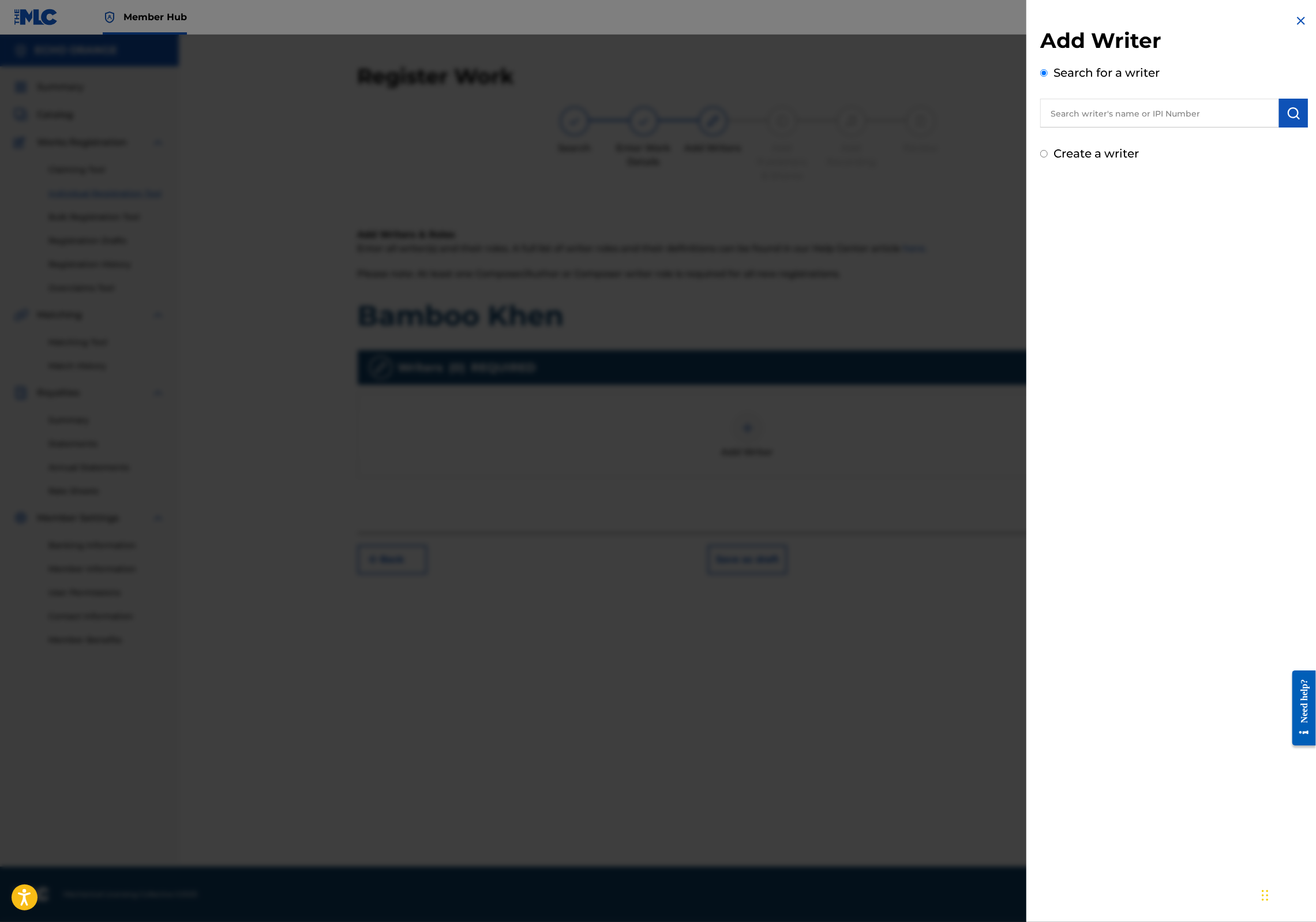
click at [1104, 128] on input "text" at bounding box center [1160, 113] width 239 height 29
paste input "[PERSON_NAME]"
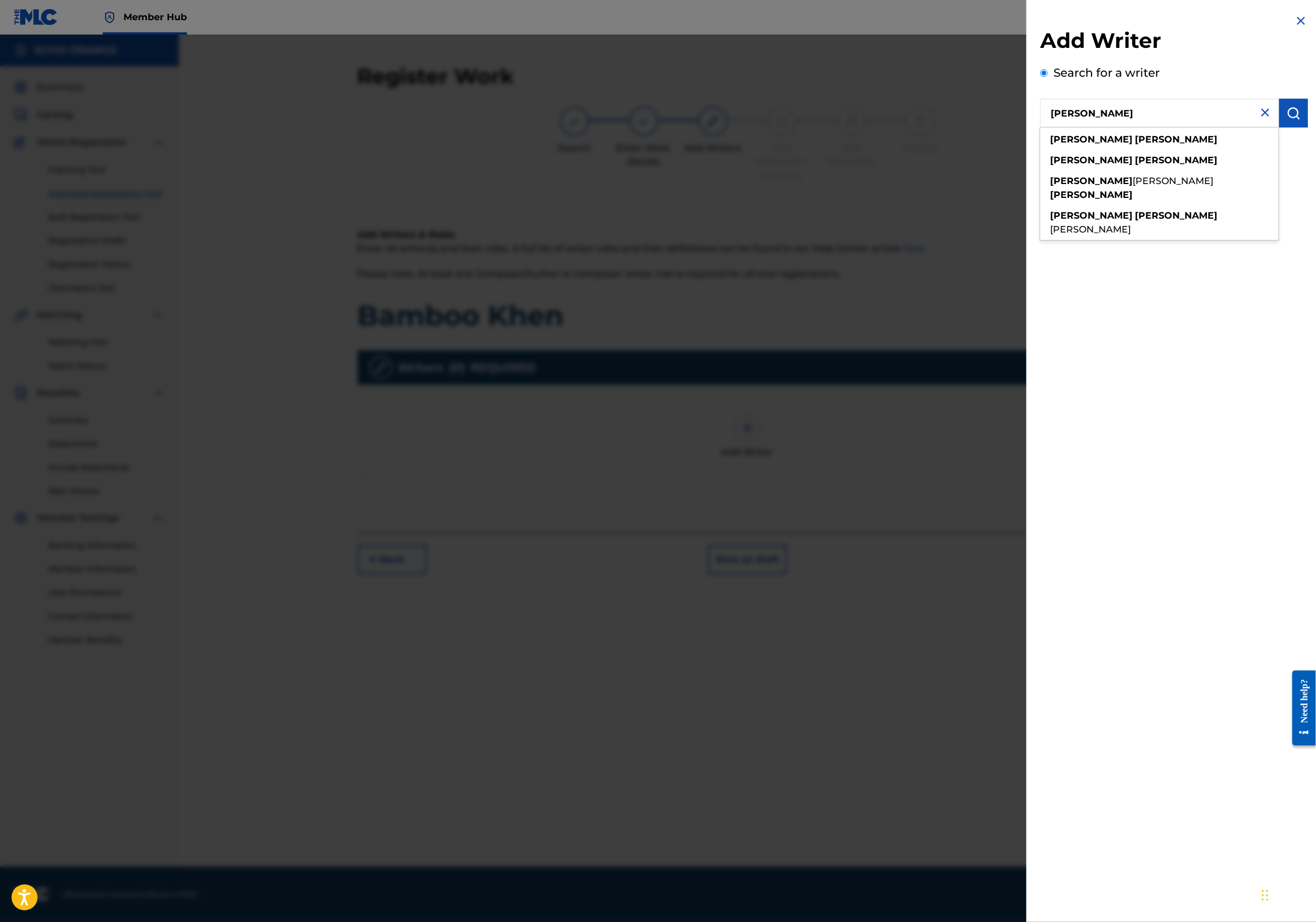
type input "[PERSON_NAME]"
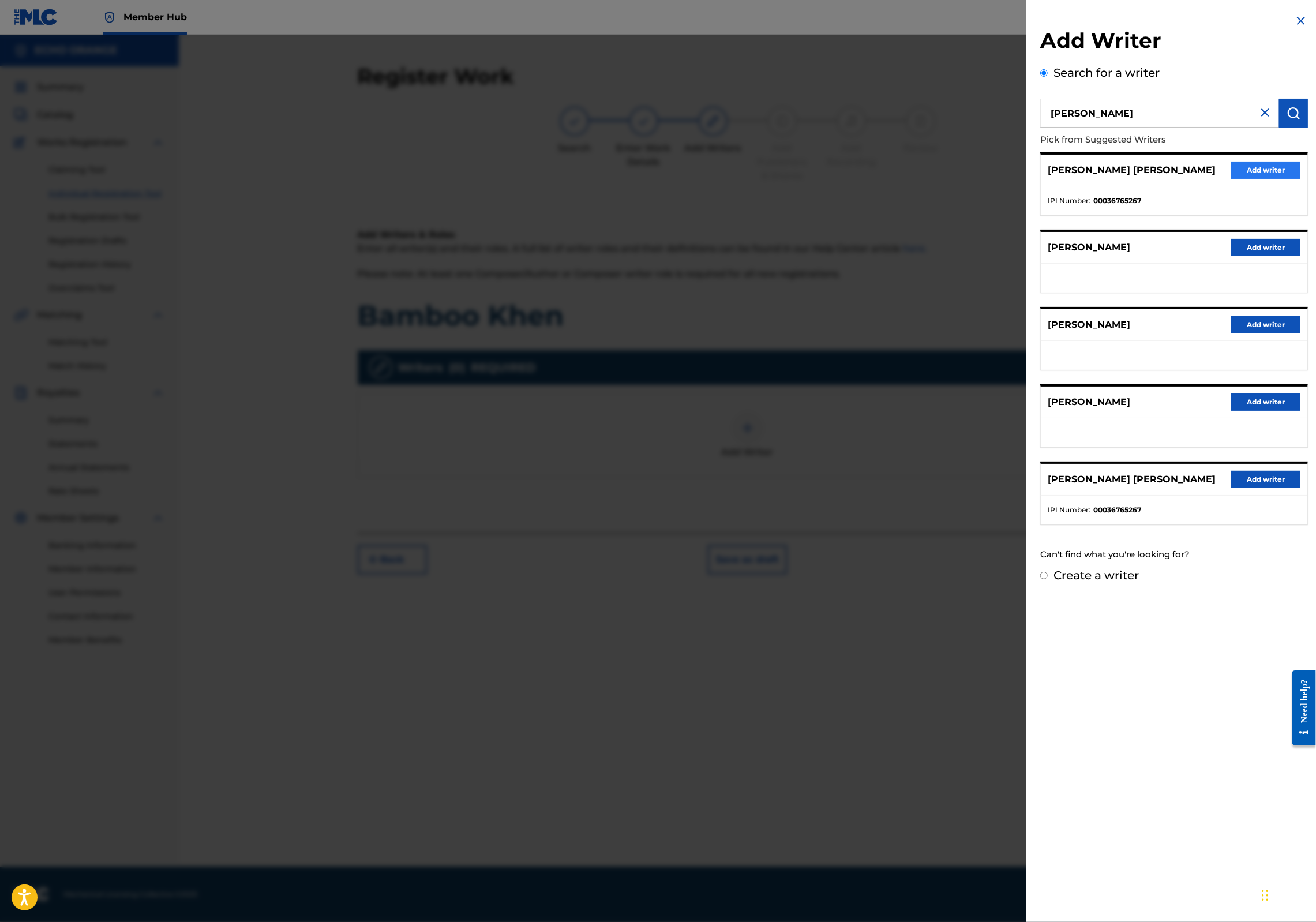
click at [1231, 179] on button "Add writer" at bounding box center [1266, 170] width 69 height 17
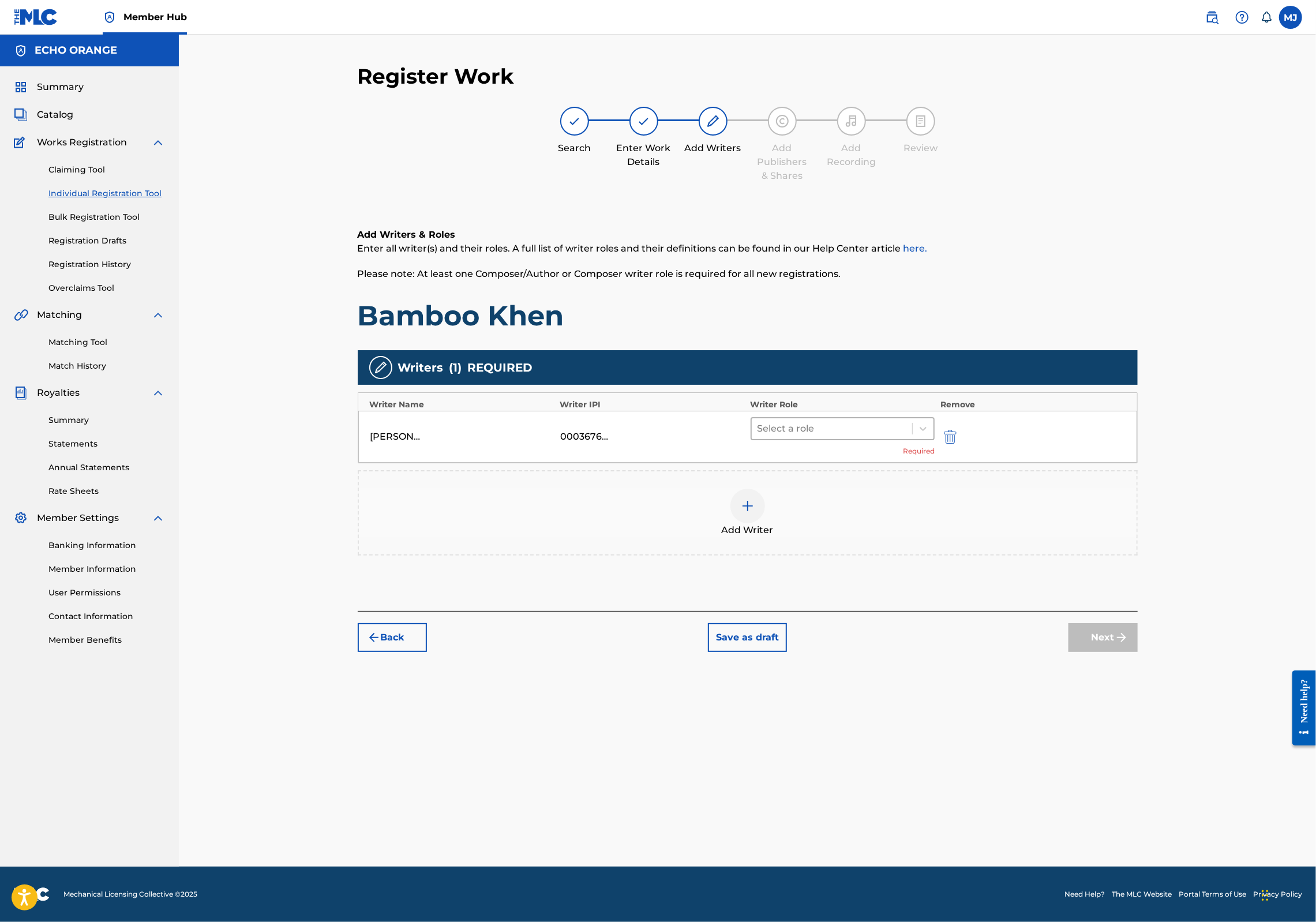
click at [868, 439] on div "Select a role" at bounding box center [832, 428] width 161 height 21
click at [852, 591] on div "Composer" at bounding box center [879, 595] width 222 height 23
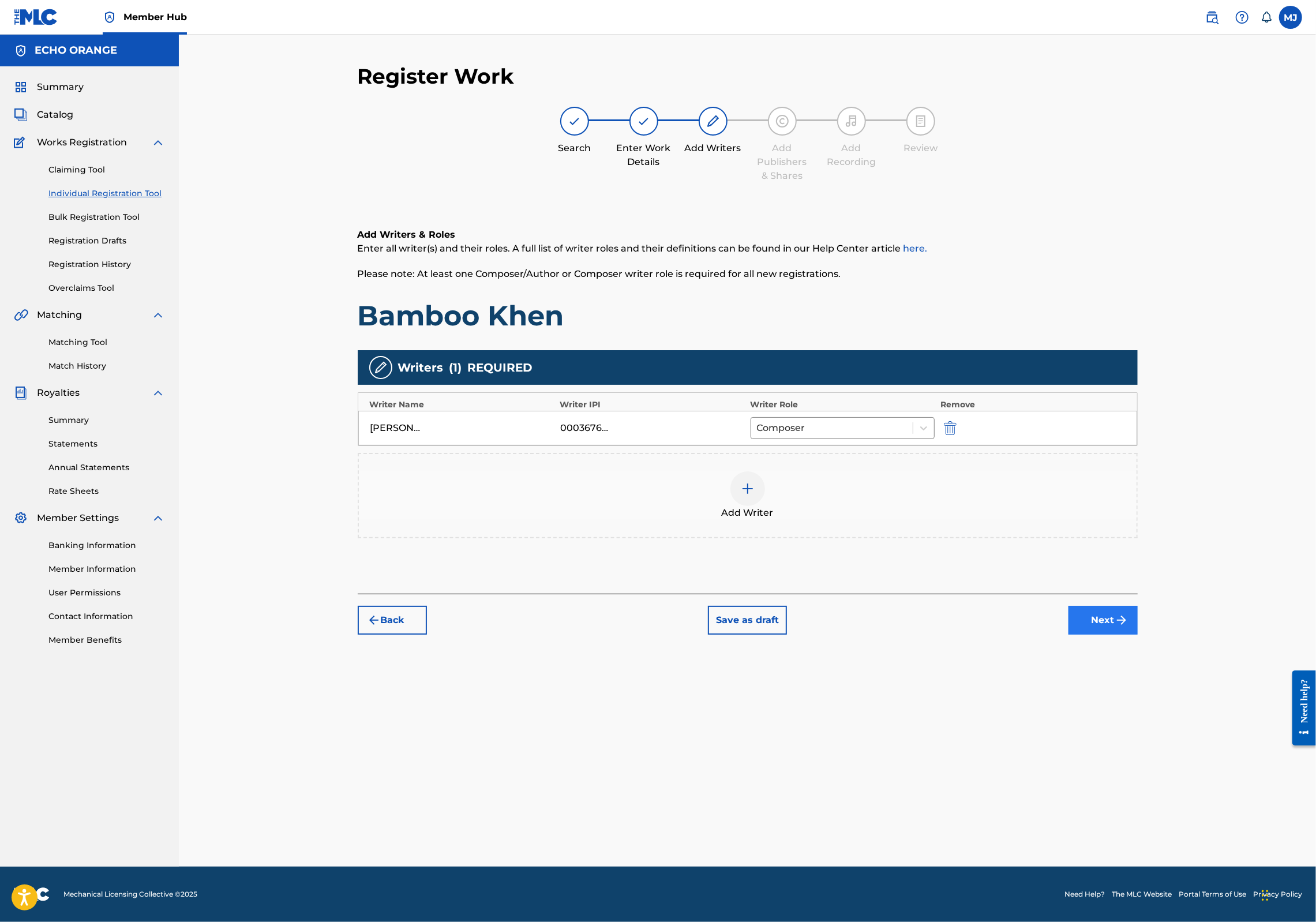
click at [1138, 635] on button "Next" at bounding box center [1103, 620] width 69 height 29
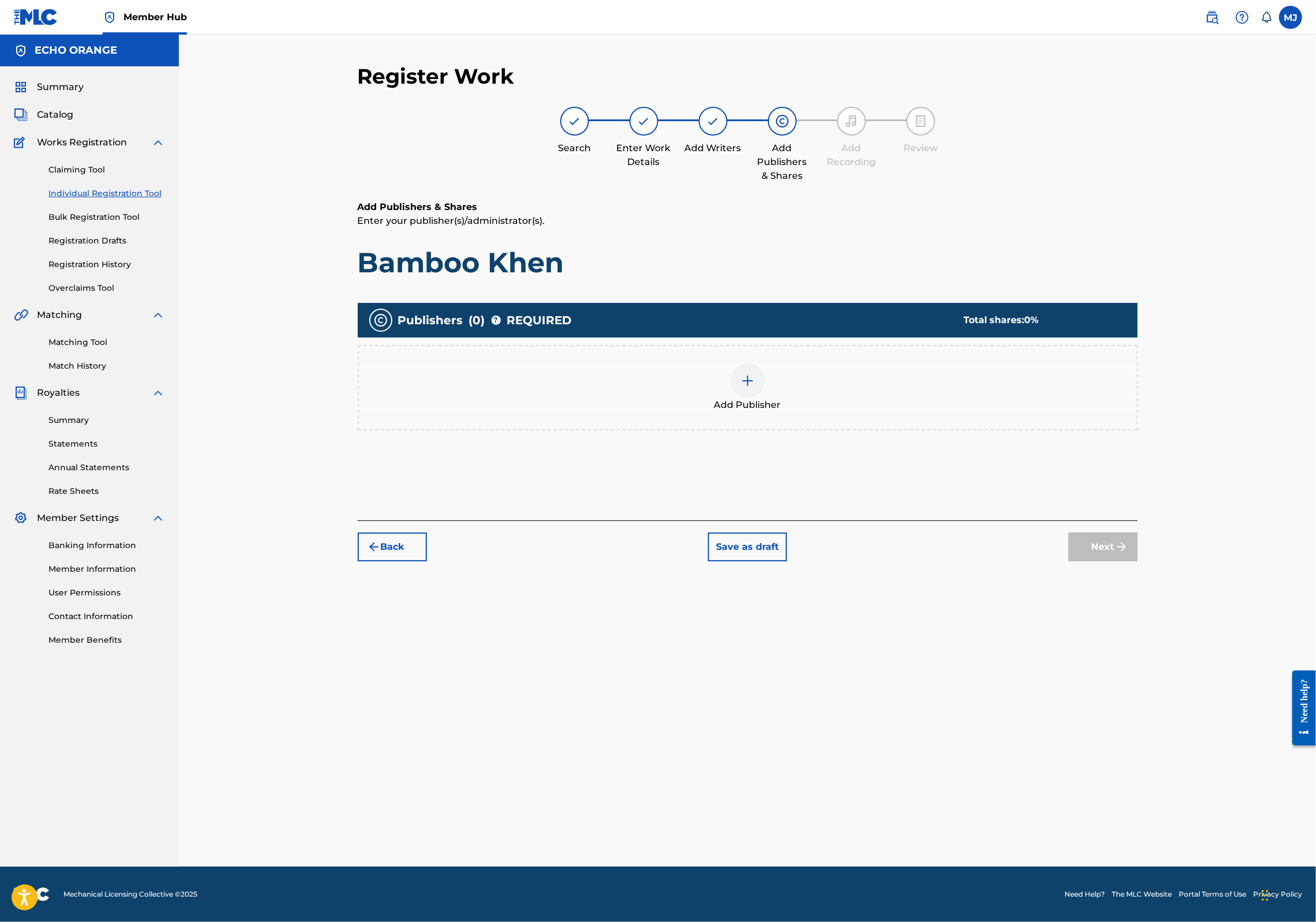
click at [809, 412] on div "Add Publisher" at bounding box center [748, 388] width 778 height 49
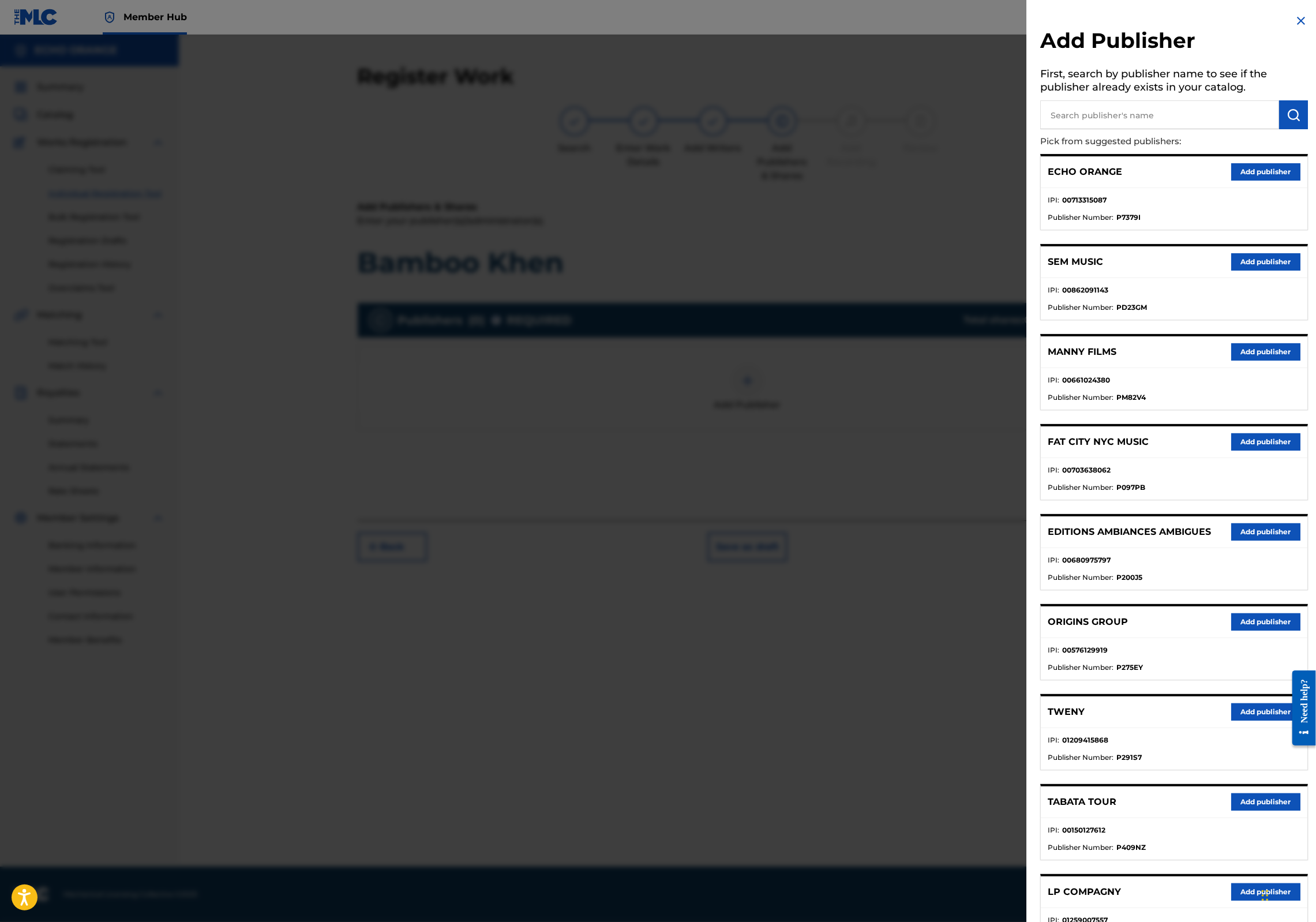
click at [1040, 127] on input "text" at bounding box center [1160, 114] width 239 height 29
paste input "[PERSON_NAME]"
type input "[PERSON_NAME]"
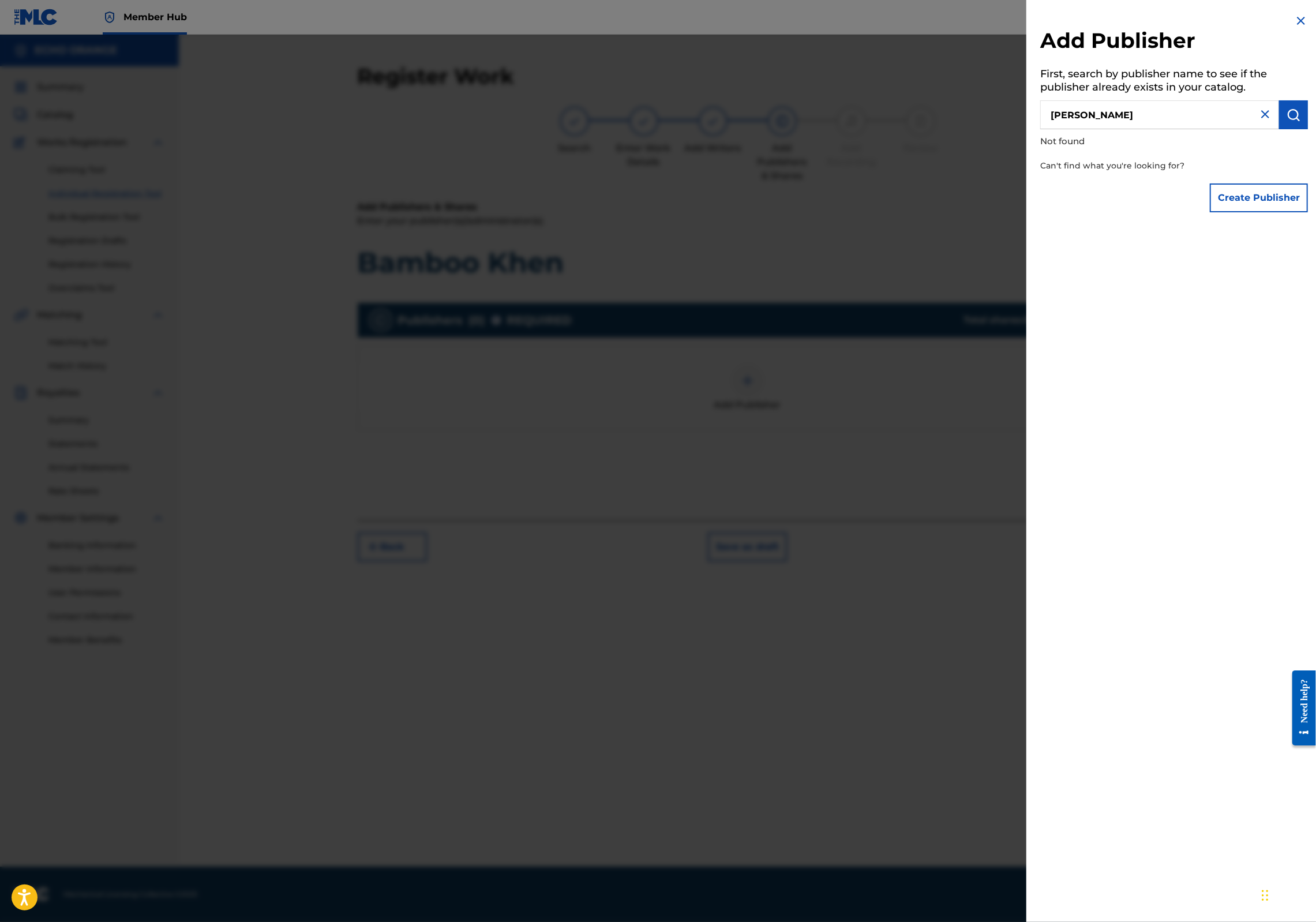
click at [1245, 121] on div "[PERSON_NAME]" at bounding box center [1174, 114] width 268 height 29
click at [1258, 121] on img at bounding box center [1265, 114] width 14 height 14
click at [1300, 26] on img at bounding box center [1301, 21] width 14 height 14
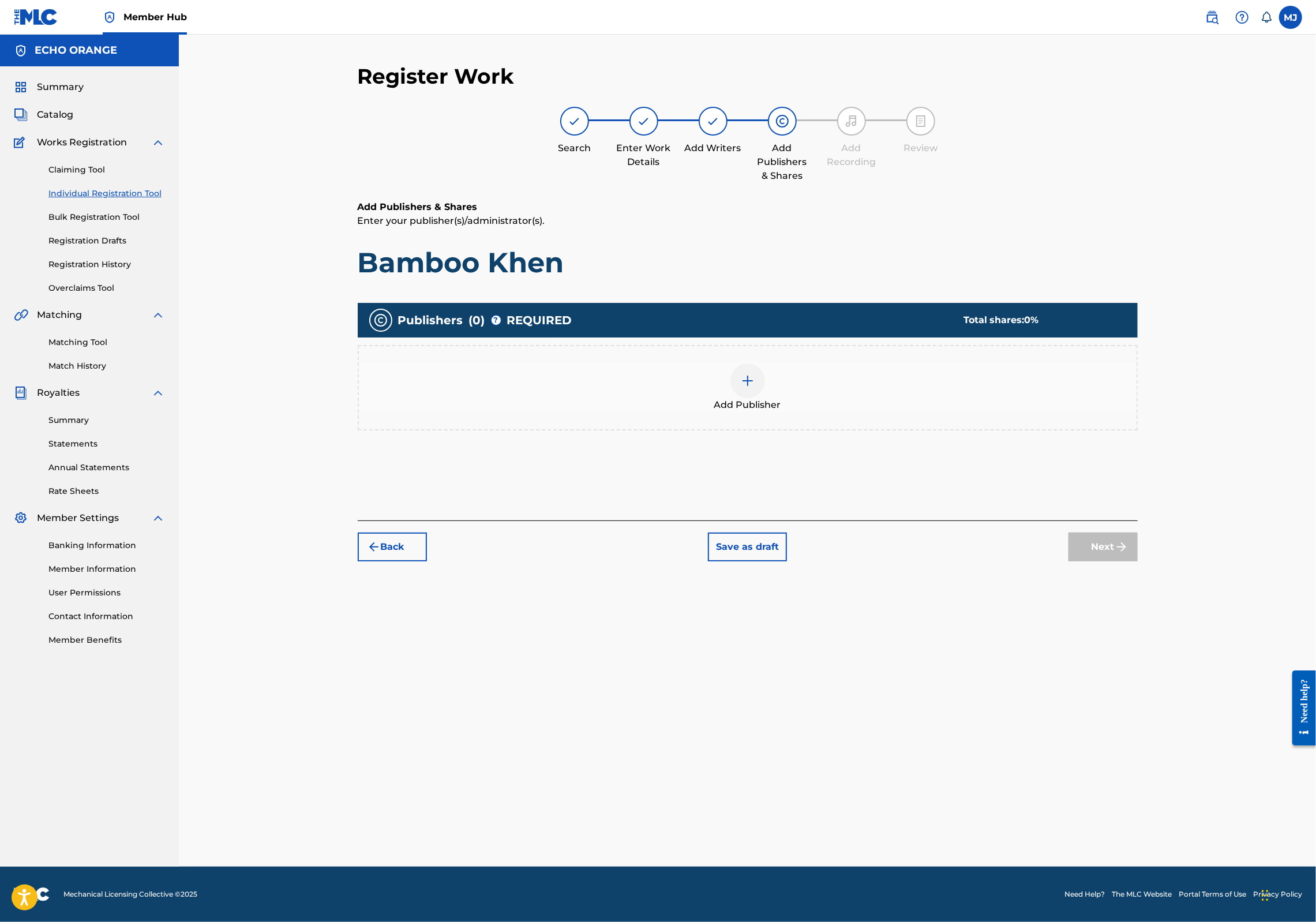
click at [839, 407] on div "Add Publisher" at bounding box center [748, 388] width 778 height 49
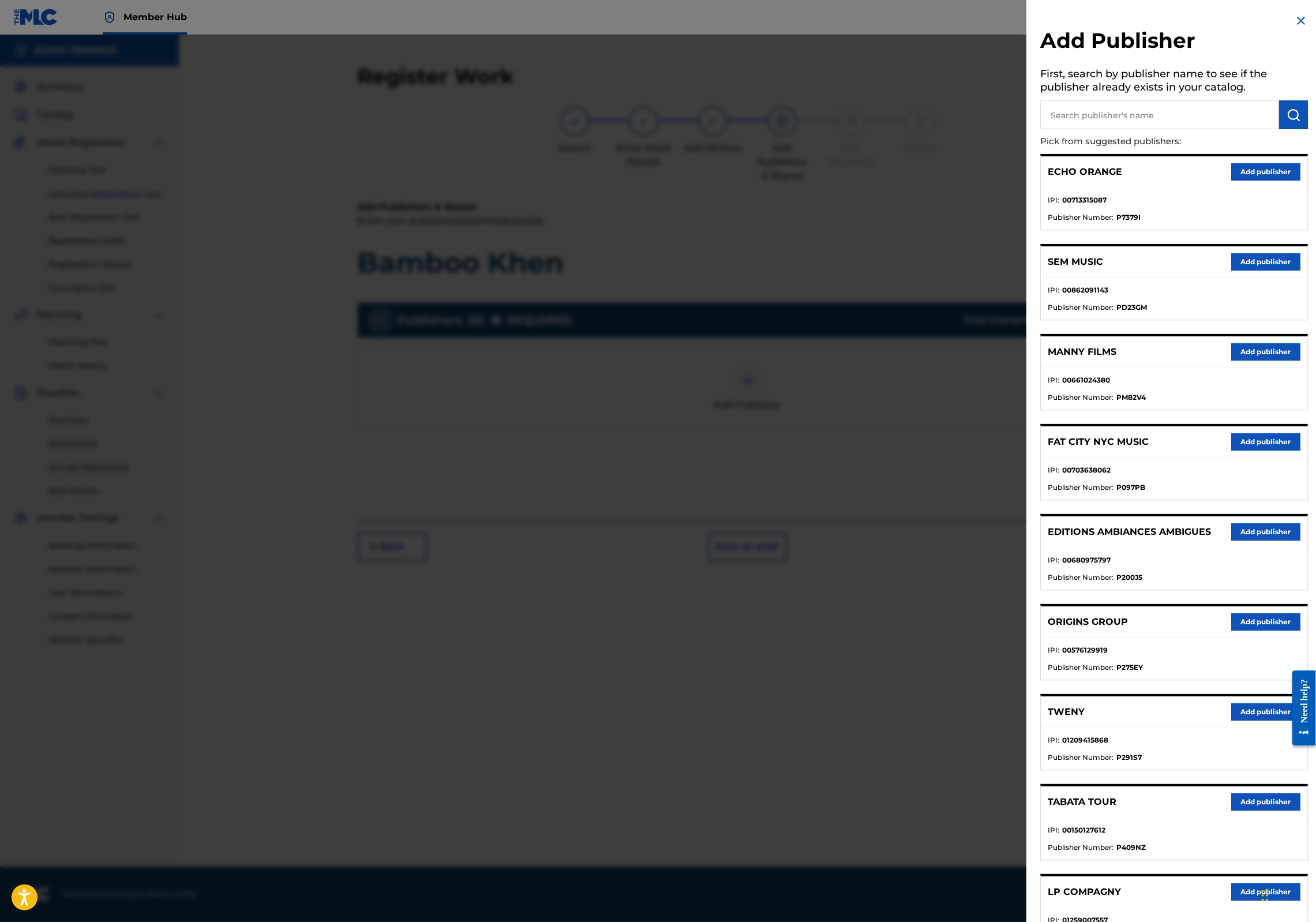
click at [1233, 630] on button "Add publisher" at bounding box center [1266, 621] width 69 height 17
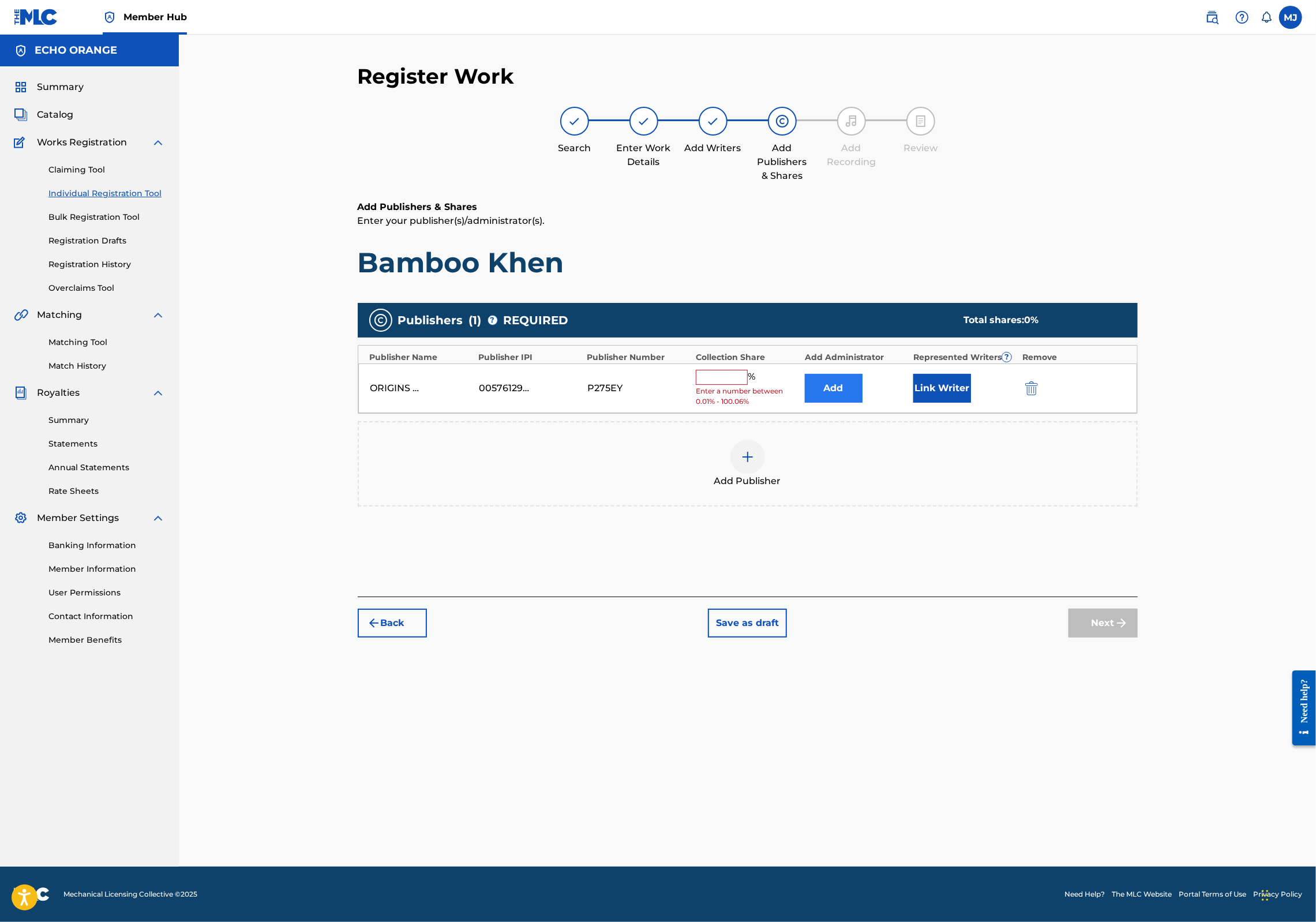
click at [861, 402] on button "Add" at bounding box center [834, 388] width 58 height 29
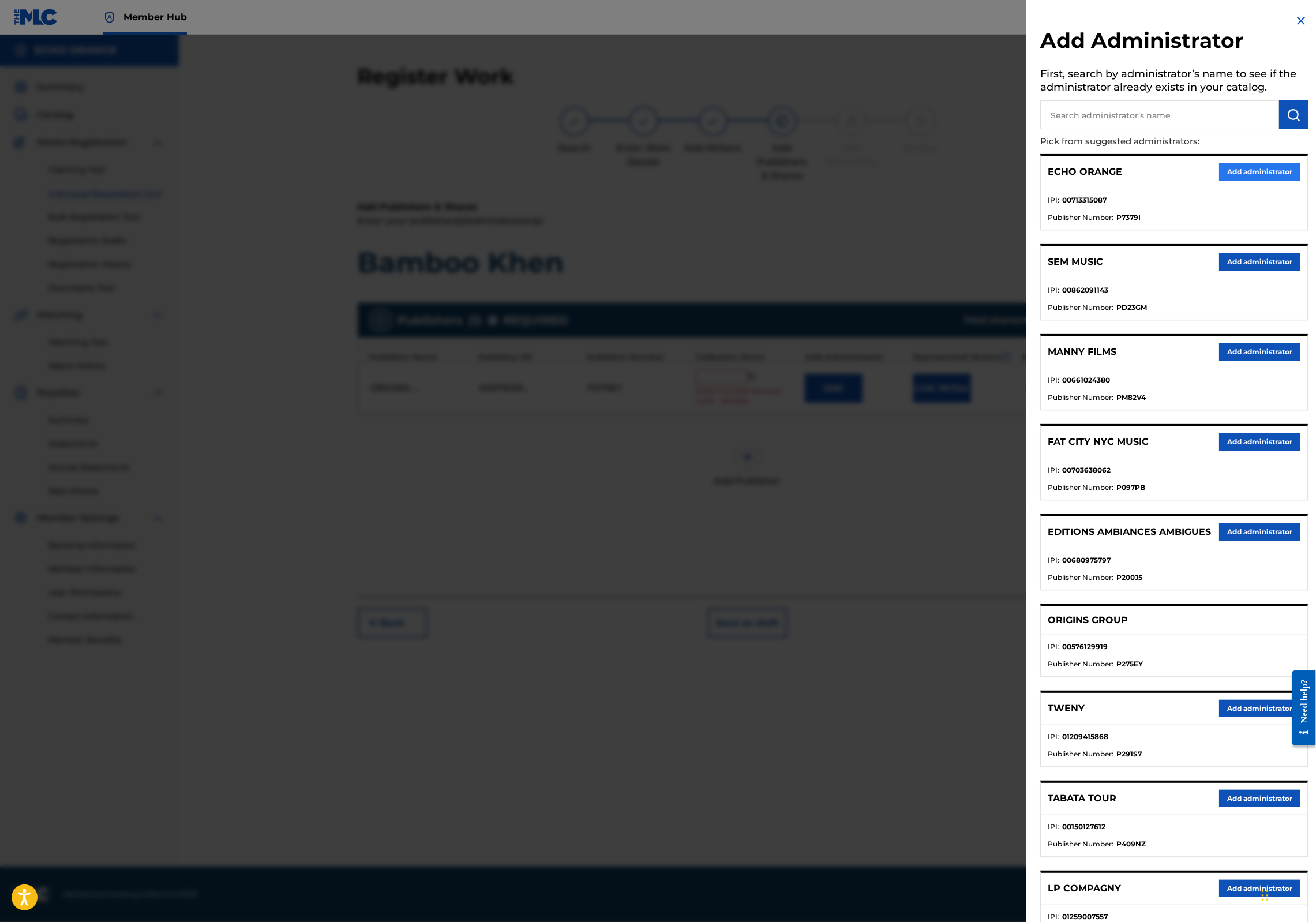
click at [1247, 181] on button "Add administrator" at bounding box center [1260, 171] width 81 height 17
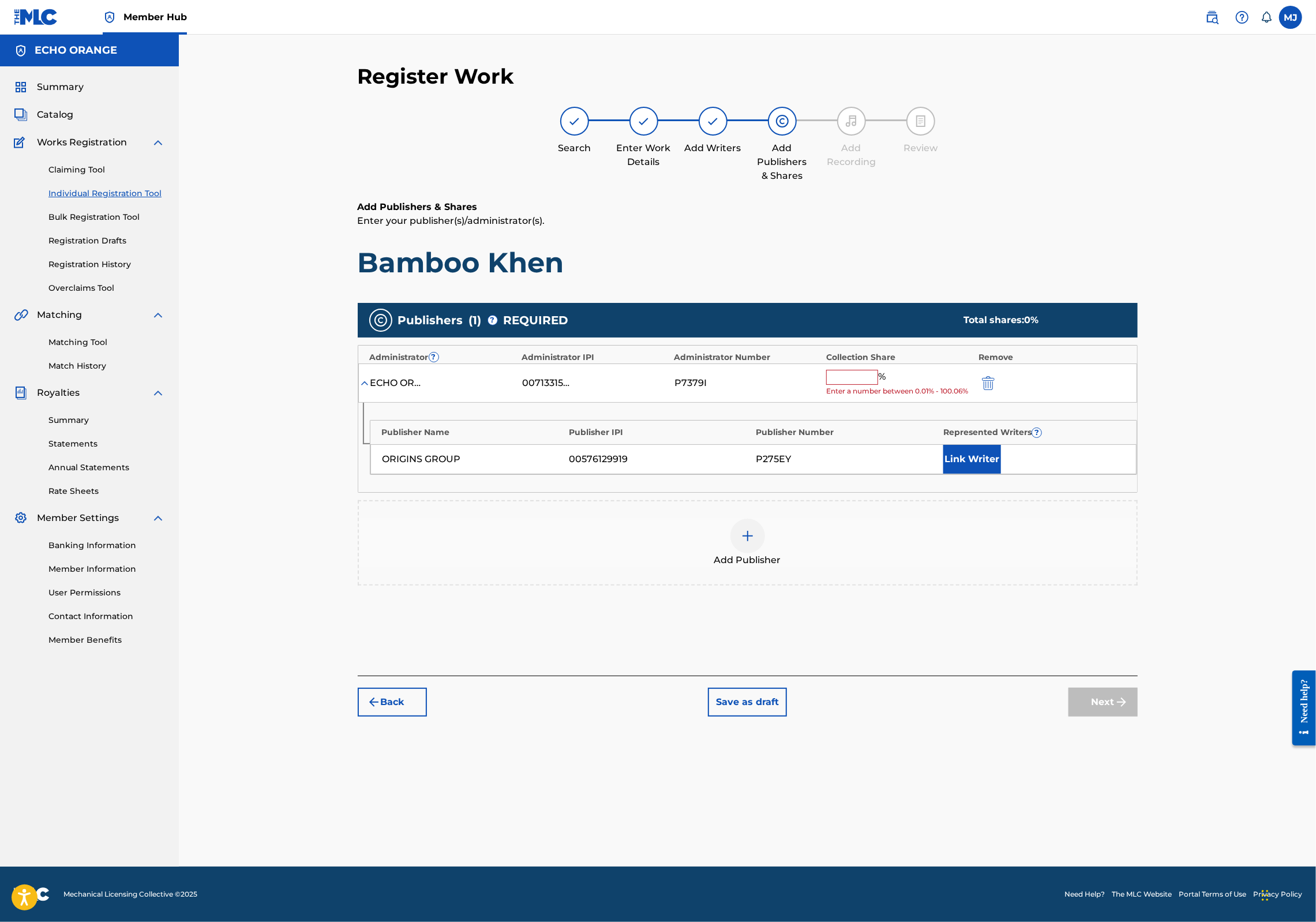
click at [878, 385] on input "text" at bounding box center [852, 377] width 52 height 15
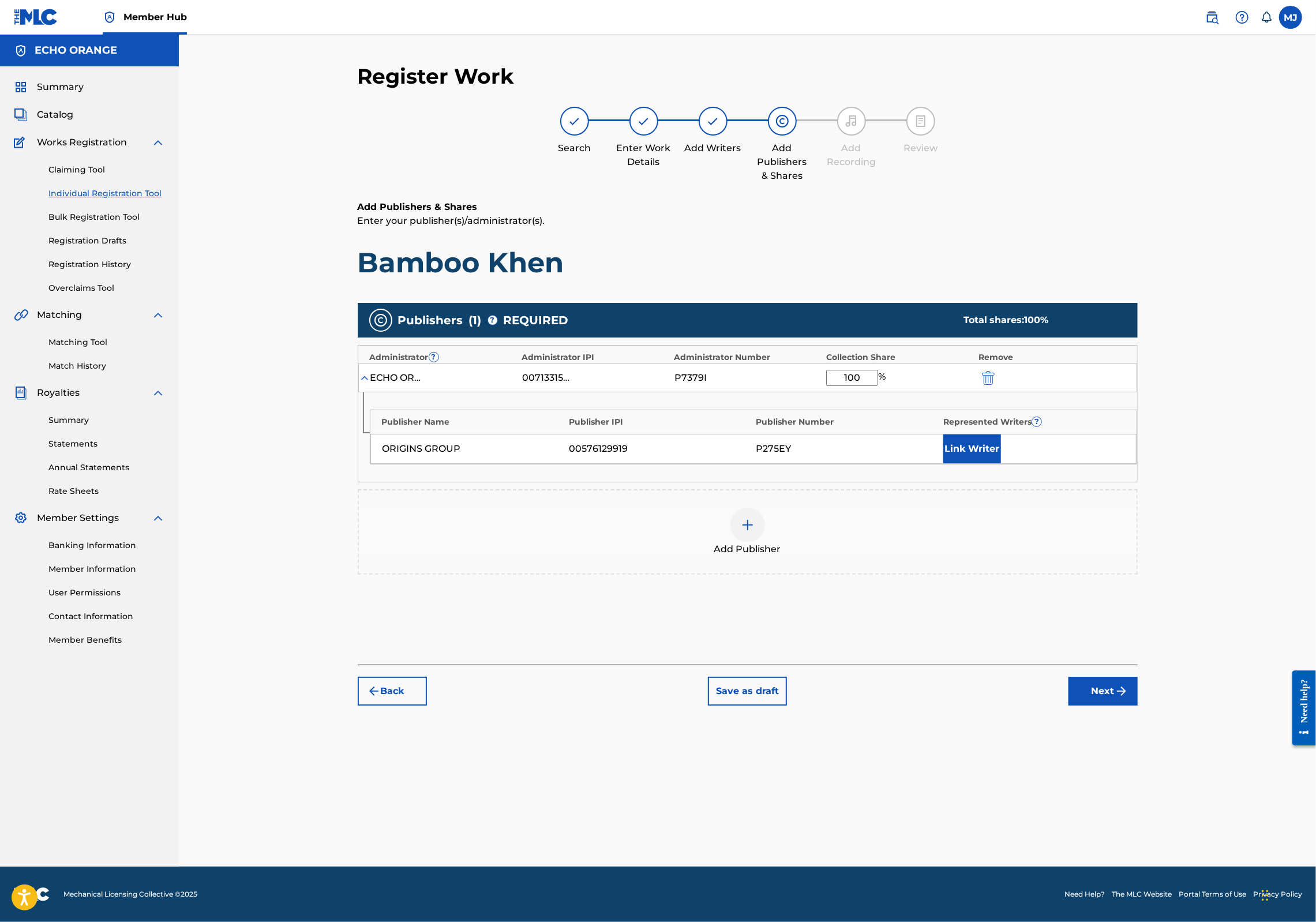
type input "100"
click at [1037, 481] on div "Publisher Name Publisher IPI Publisher Number Represented Writers ? ORIGINS GRO…" at bounding box center [748, 436] width 779 height 89
click at [1001, 463] on button "Link Writer" at bounding box center [972, 448] width 58 height 29
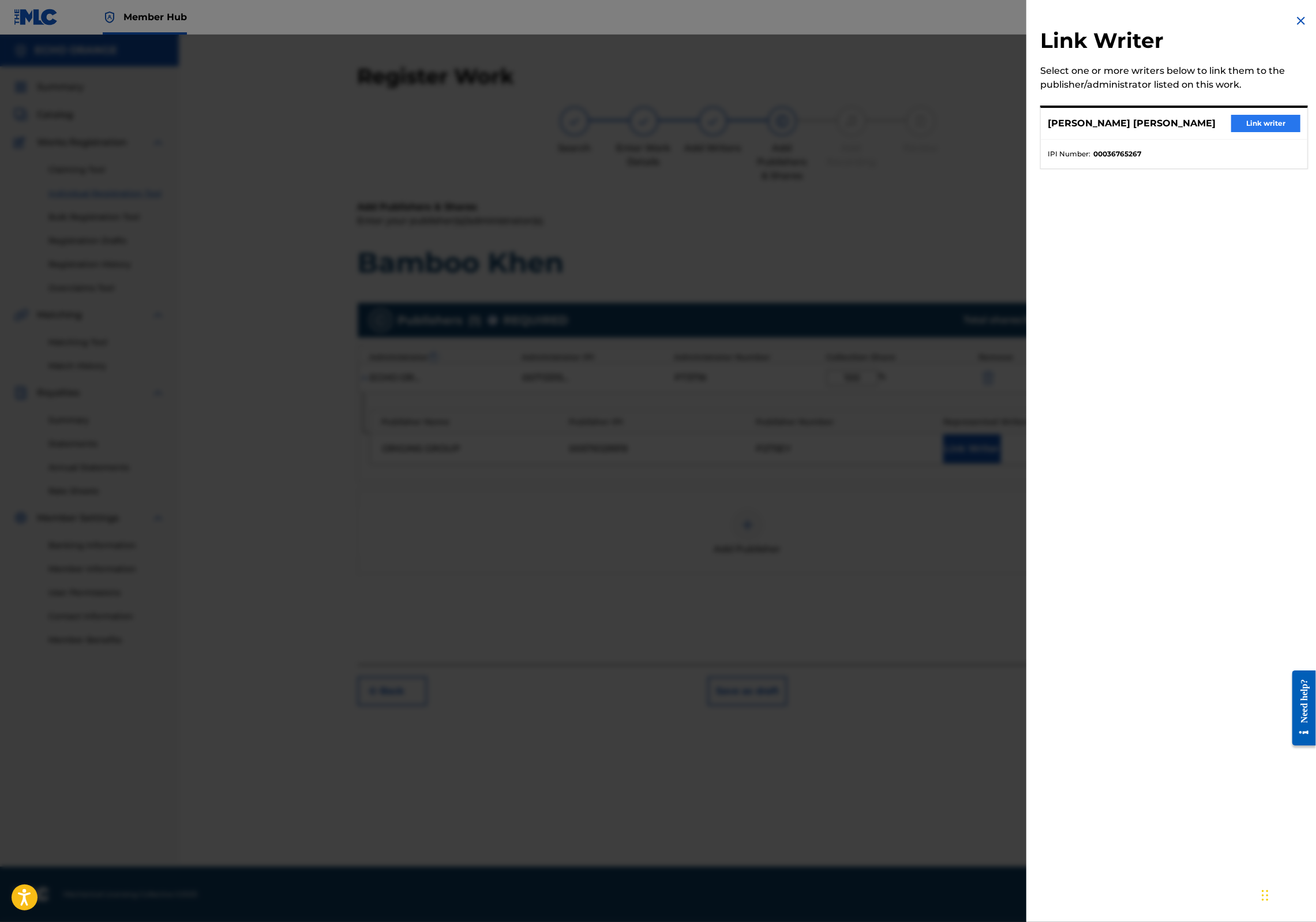
drag, startPoint x: 1278, startPoint y: 120, endPoint x: 1275, endPoint y: 129, distance: 9.5
click at [1278, 120] on div "[PERSON_NAME] [PERSON_NAME] Link writer" at bounding box center [1174, 123] width 267 height 32
click at [1273, 132] on button "Link writer" at bounding box center [1266, 123] width 69 height 17
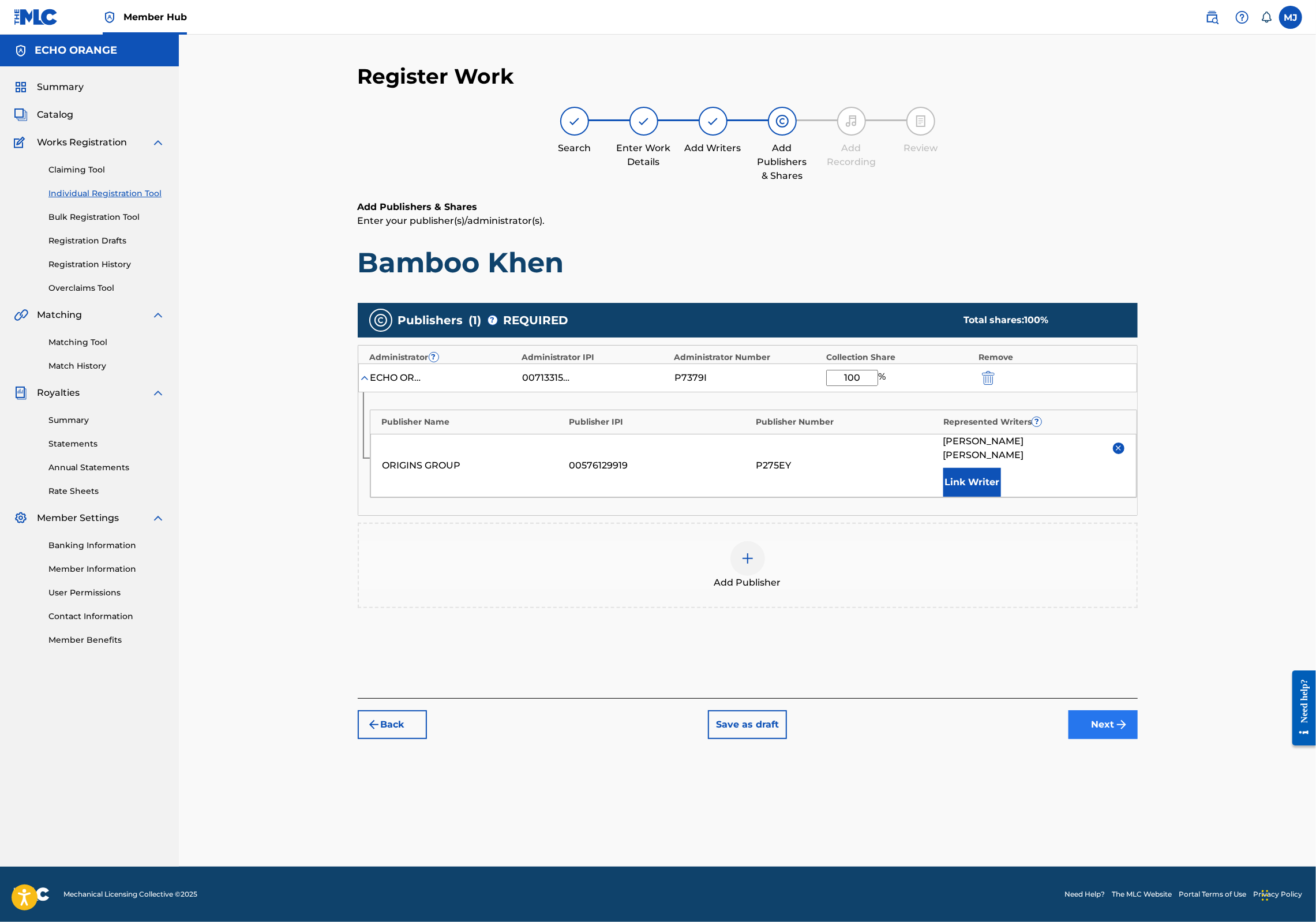
click at [1138, 738] on button "Next" at bounding box center [1103, 724] width 69 height 29
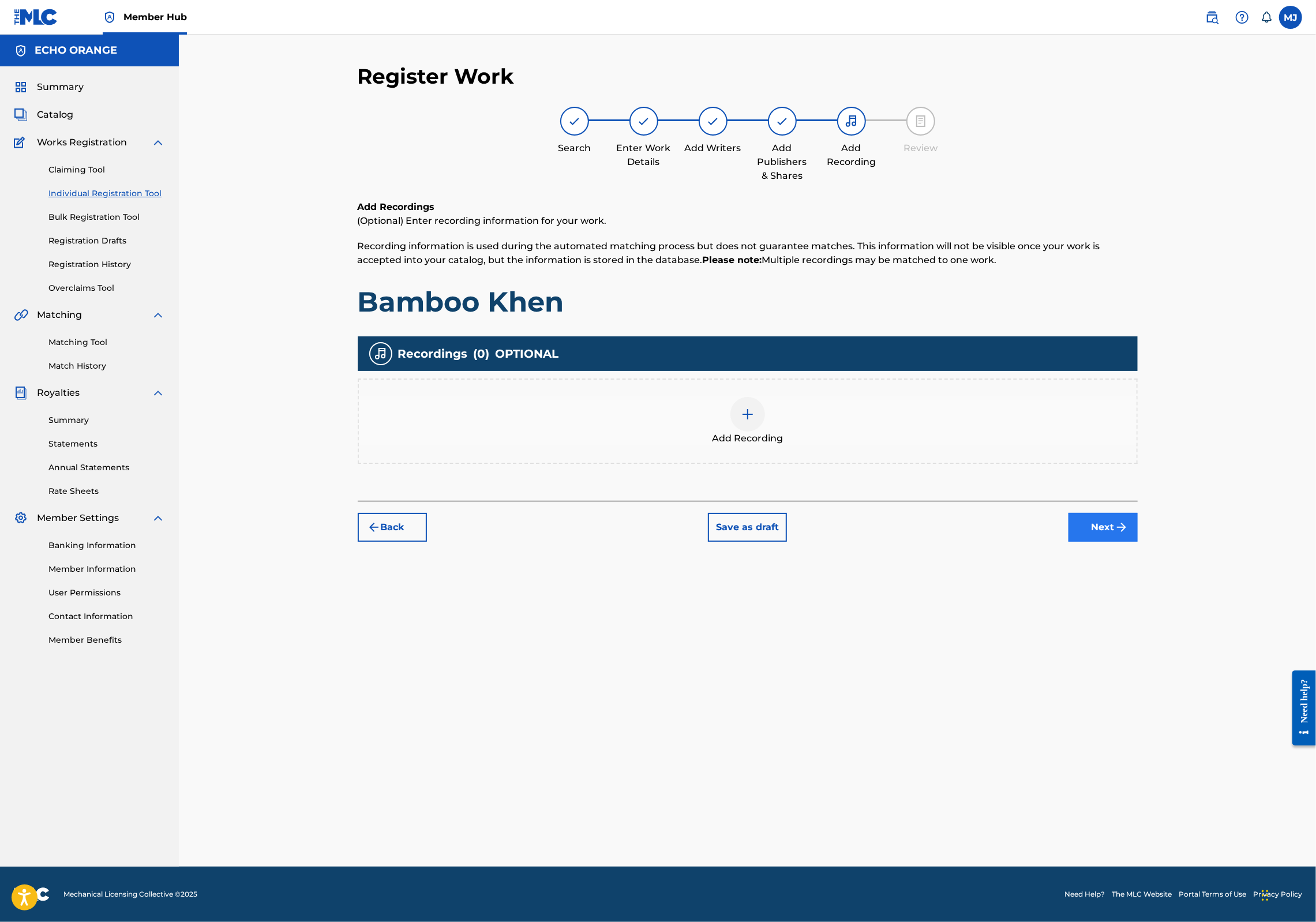
click at [1138, 542] on button "Next" at bounding box center [1103, 527] width 69 height 29
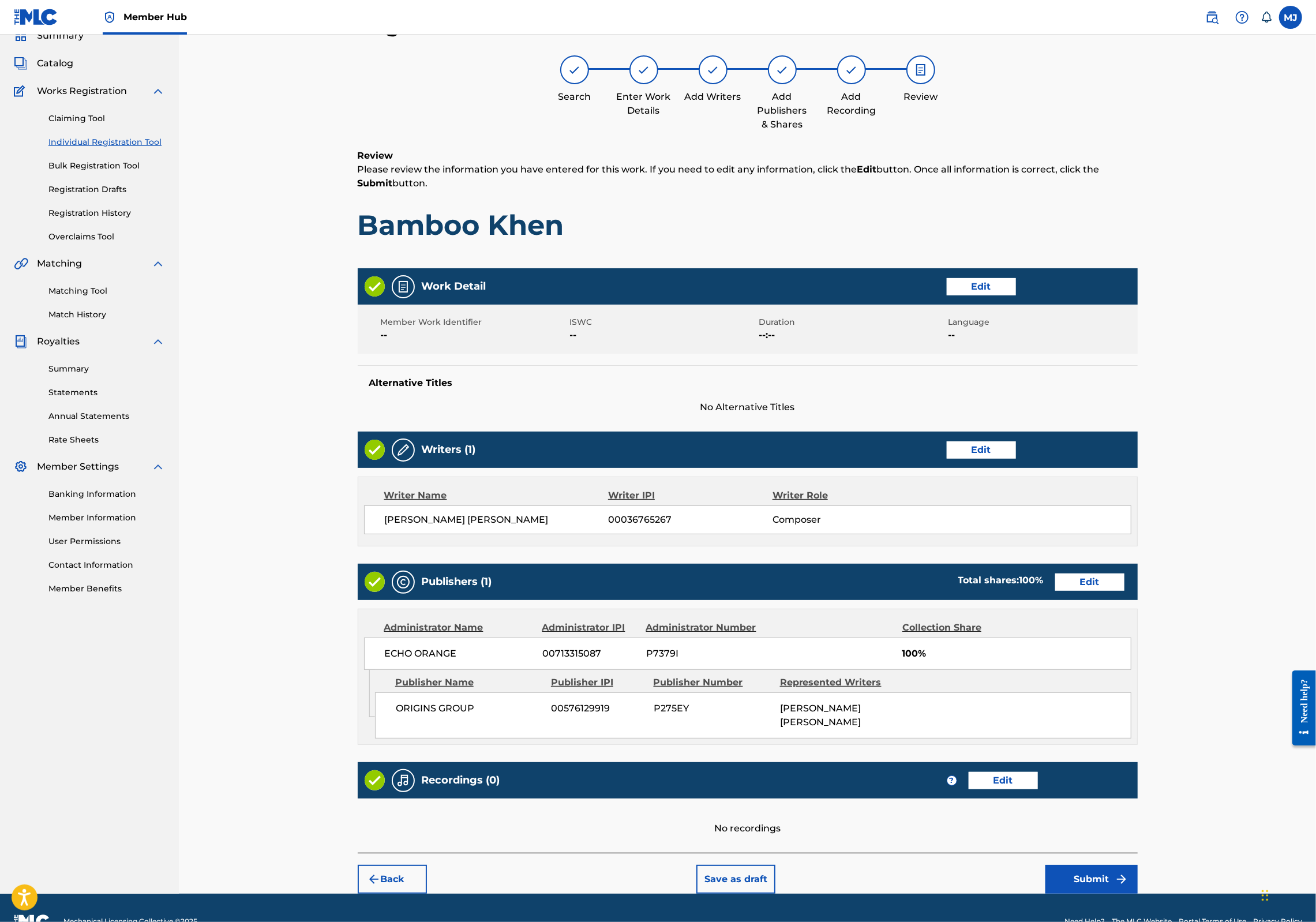
scroll to position [186, 0]
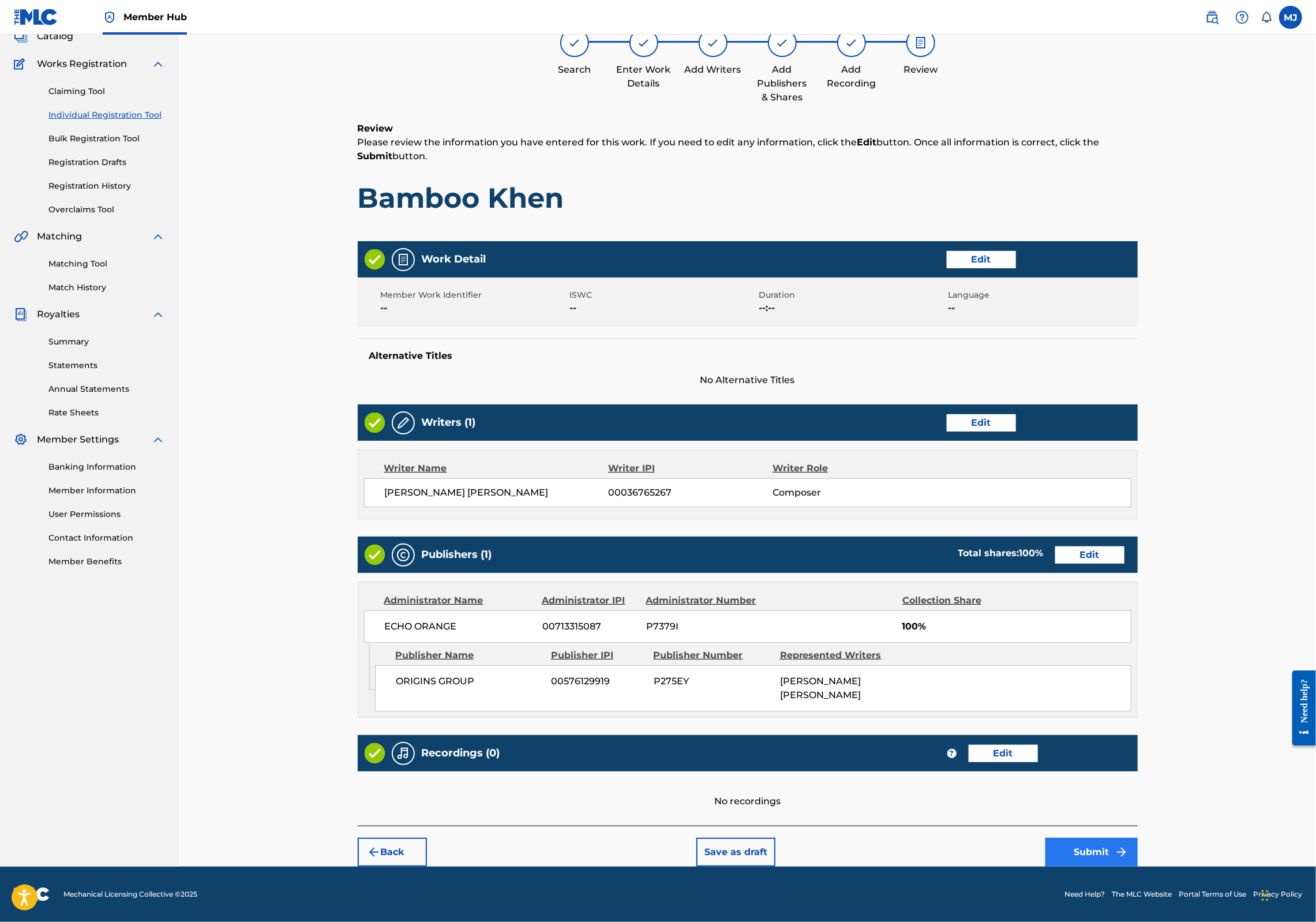
click at [1138, 837] on button "Submit" at bounding box center [1091, 851] width 92 height 29
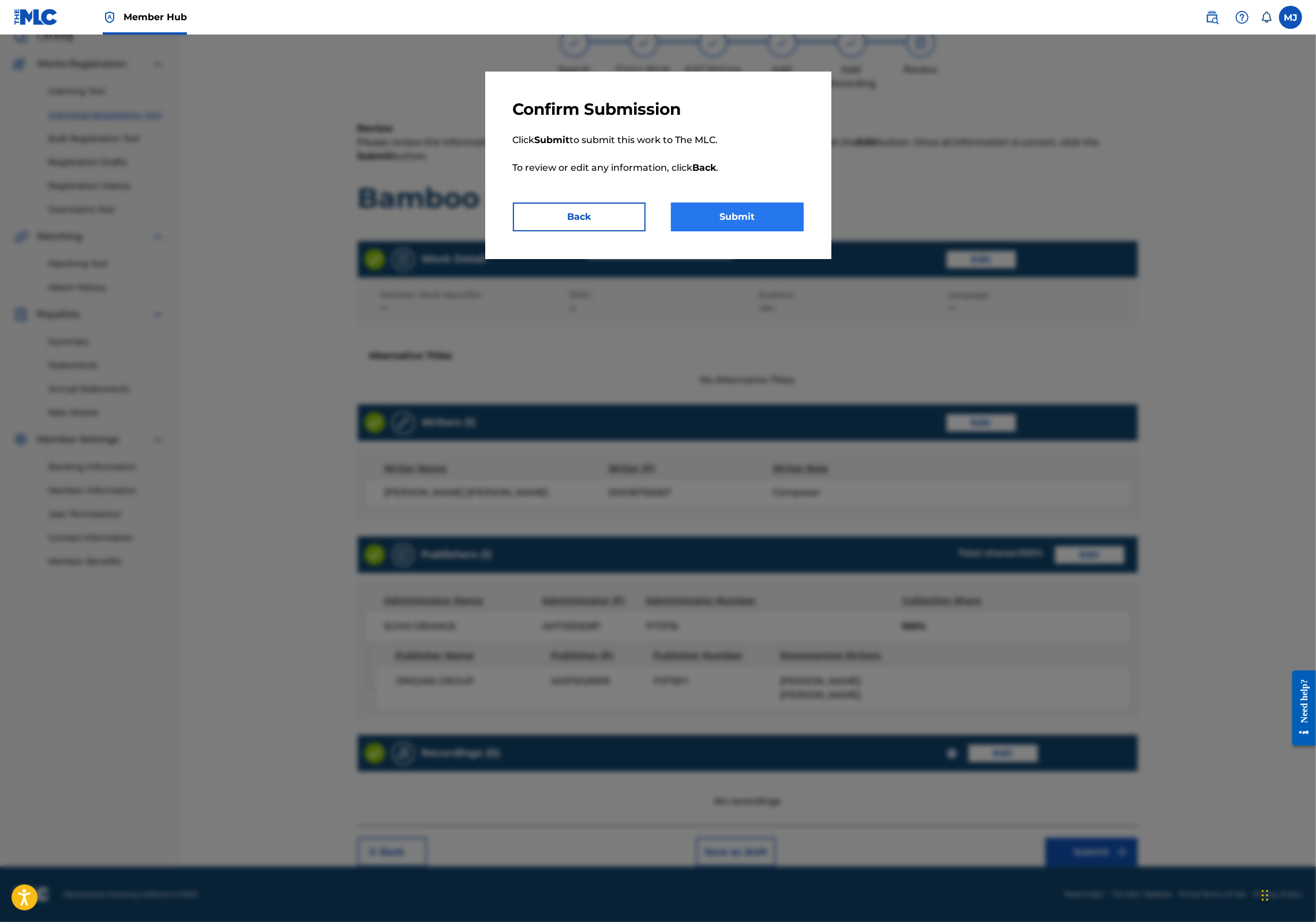
click at [737, 231] on button "Submit" at bounding box center [737, 217] width 133 height 29
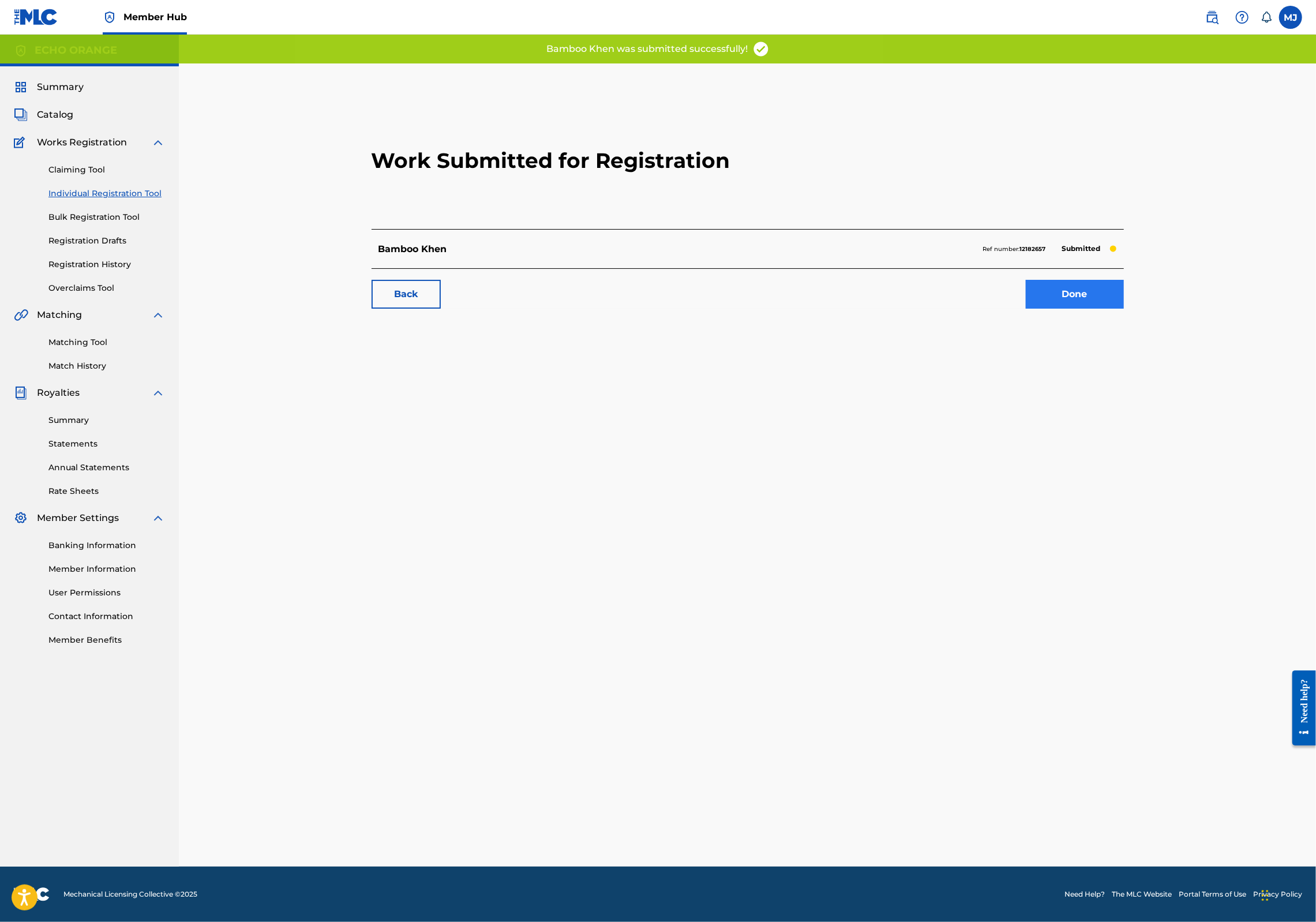
click at [1124, 309] on link "Done" at bounding box center [1074, 294] width 98 height 29
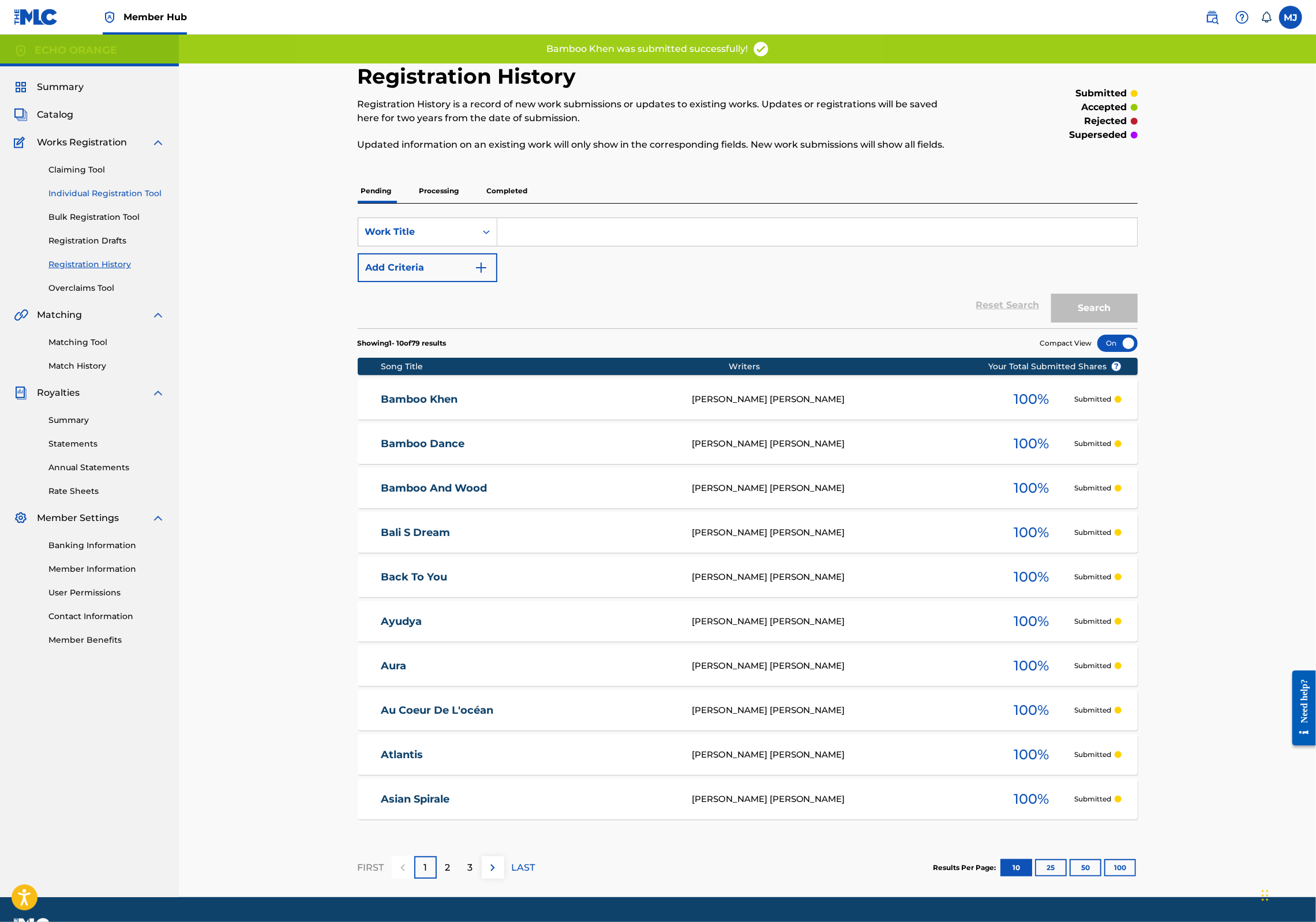
click at [146, 200] on link "Individual Registration Tool" at bounding box center [107, 193] width 116 height 12
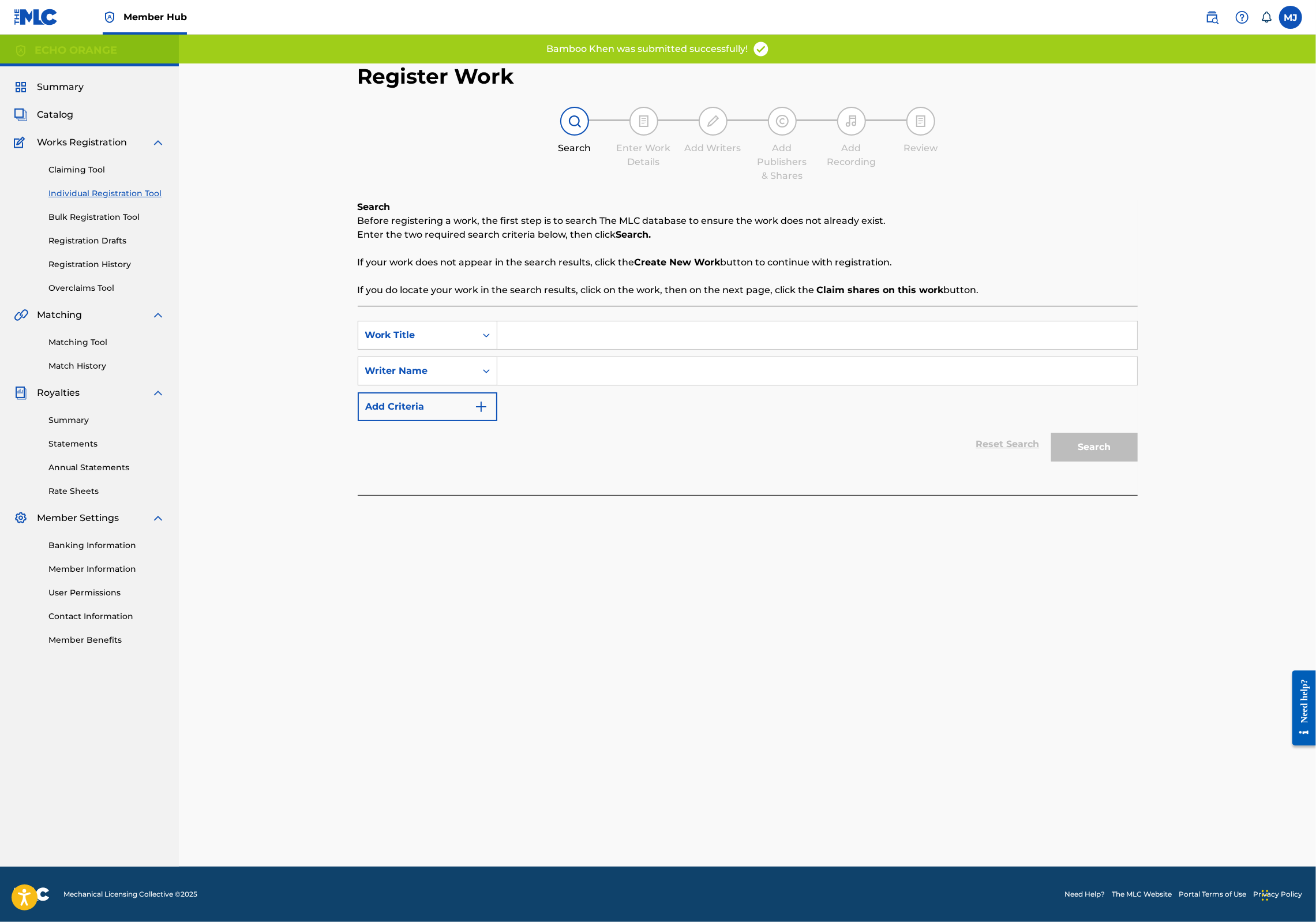
click at [560, 345] on div "Search Form" at bounding box center [818, 335] width 641 height 29
click at [559, 349] on input "Search Form" at bounding box center [818, 335] width 640 height 28
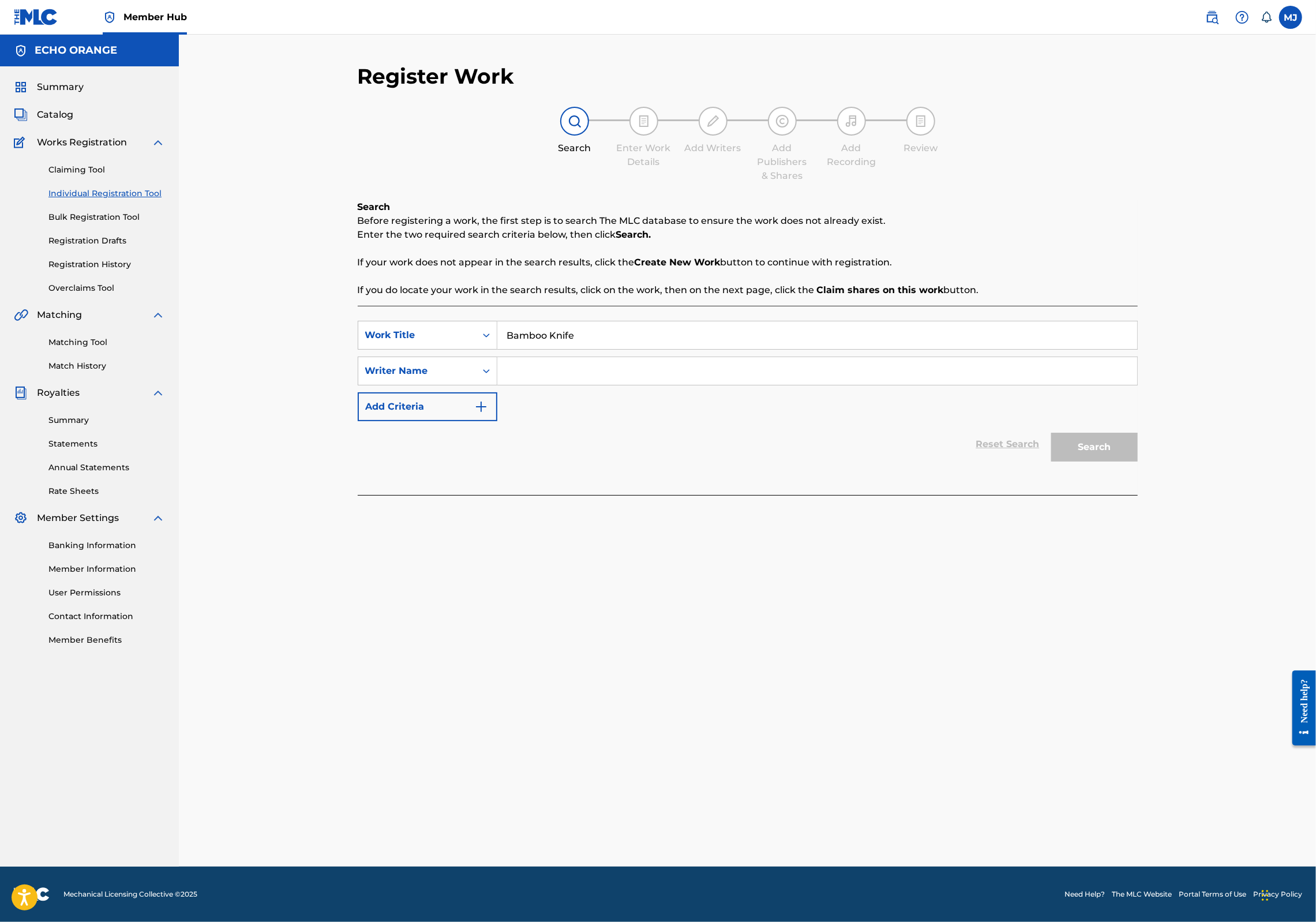
type input "Bamboo Knife"
paste input "[PERSON_NAME]"
type input "[PERSON_NAME]"
click at [1138, 461] on button "Search" at bounding box center [1094, 447] width 86 height 29
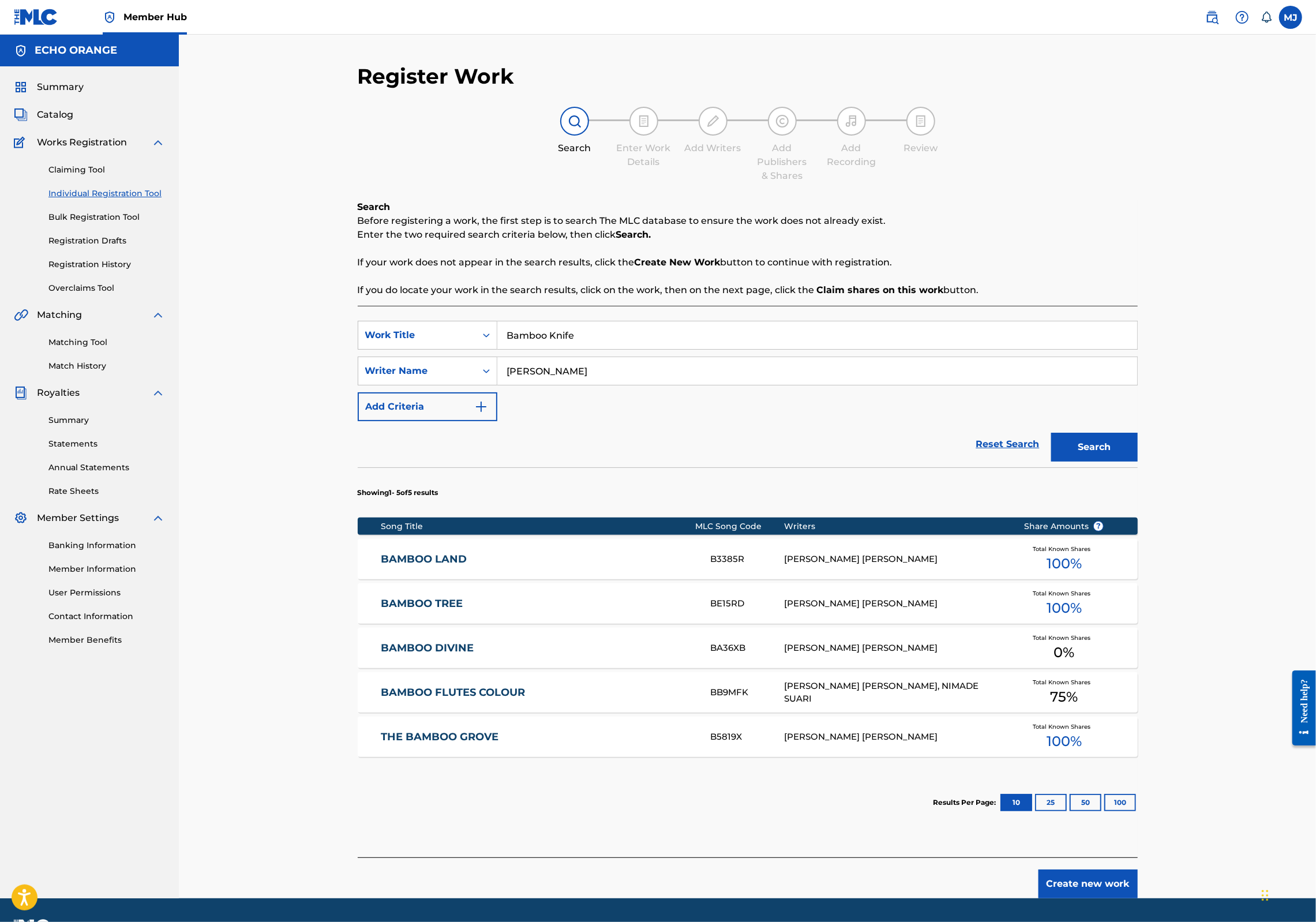
scroll to position [130, 0]
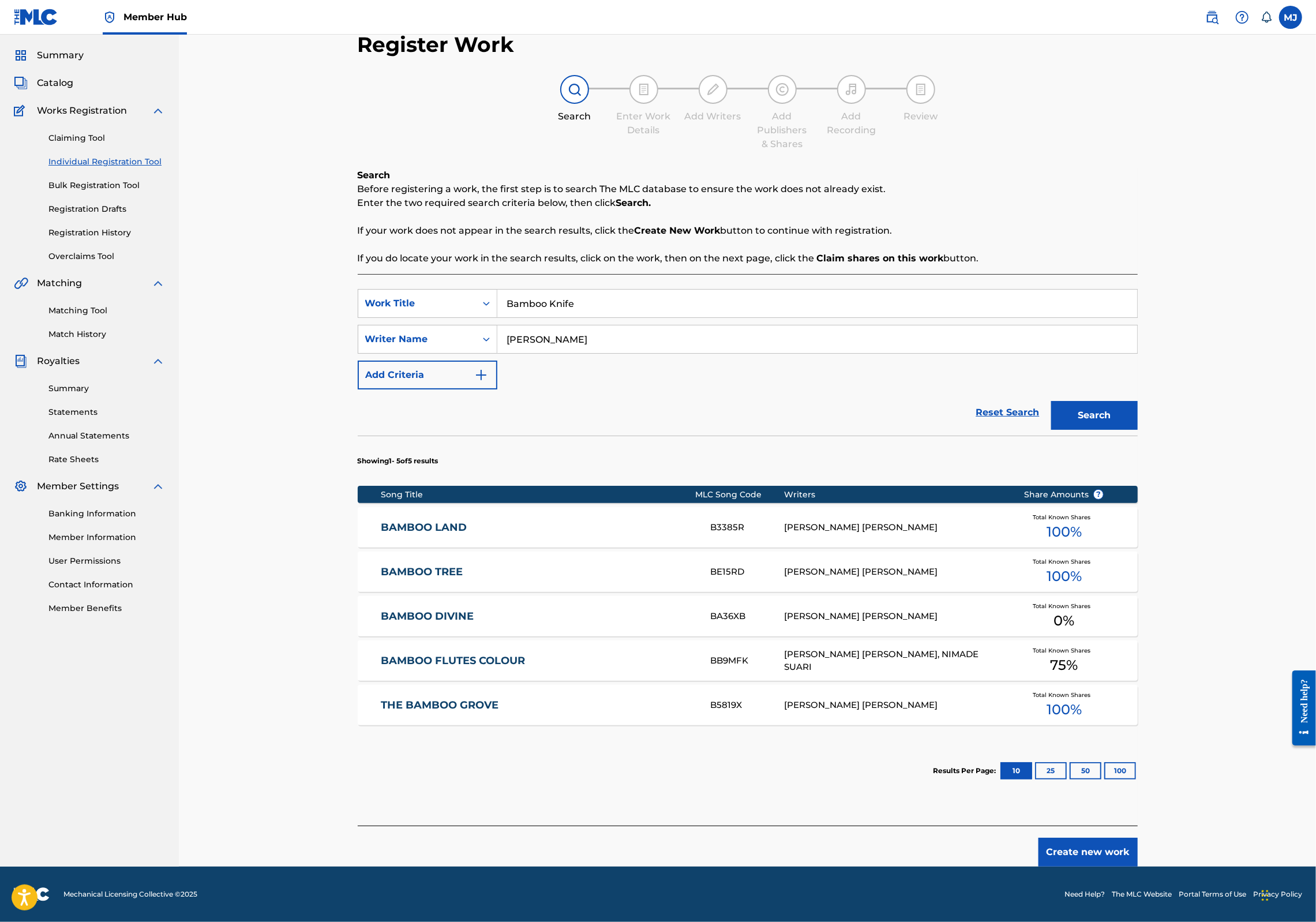
click at [1138, 837] on button "Create new work" at bounding box center [1088, 851] width 100 height 29
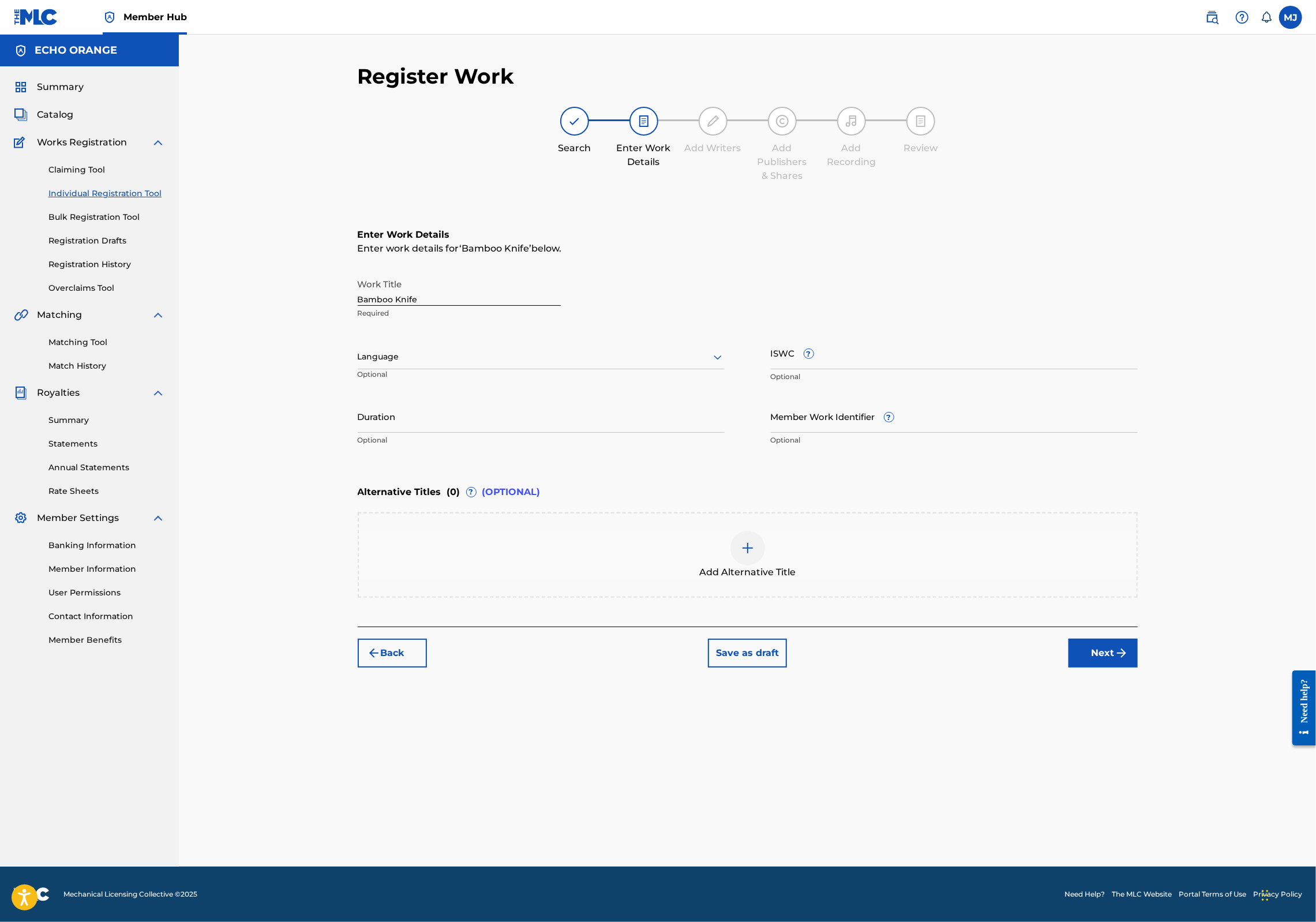
scroll to position [0, 0]
click at [1138, 667] on div "Back Save as draft Next" at bounding box center [748, 647] width 780 height 41
click at [1138, 667] on button "Next" at bounding box center [1103, 652] width 69 height 29
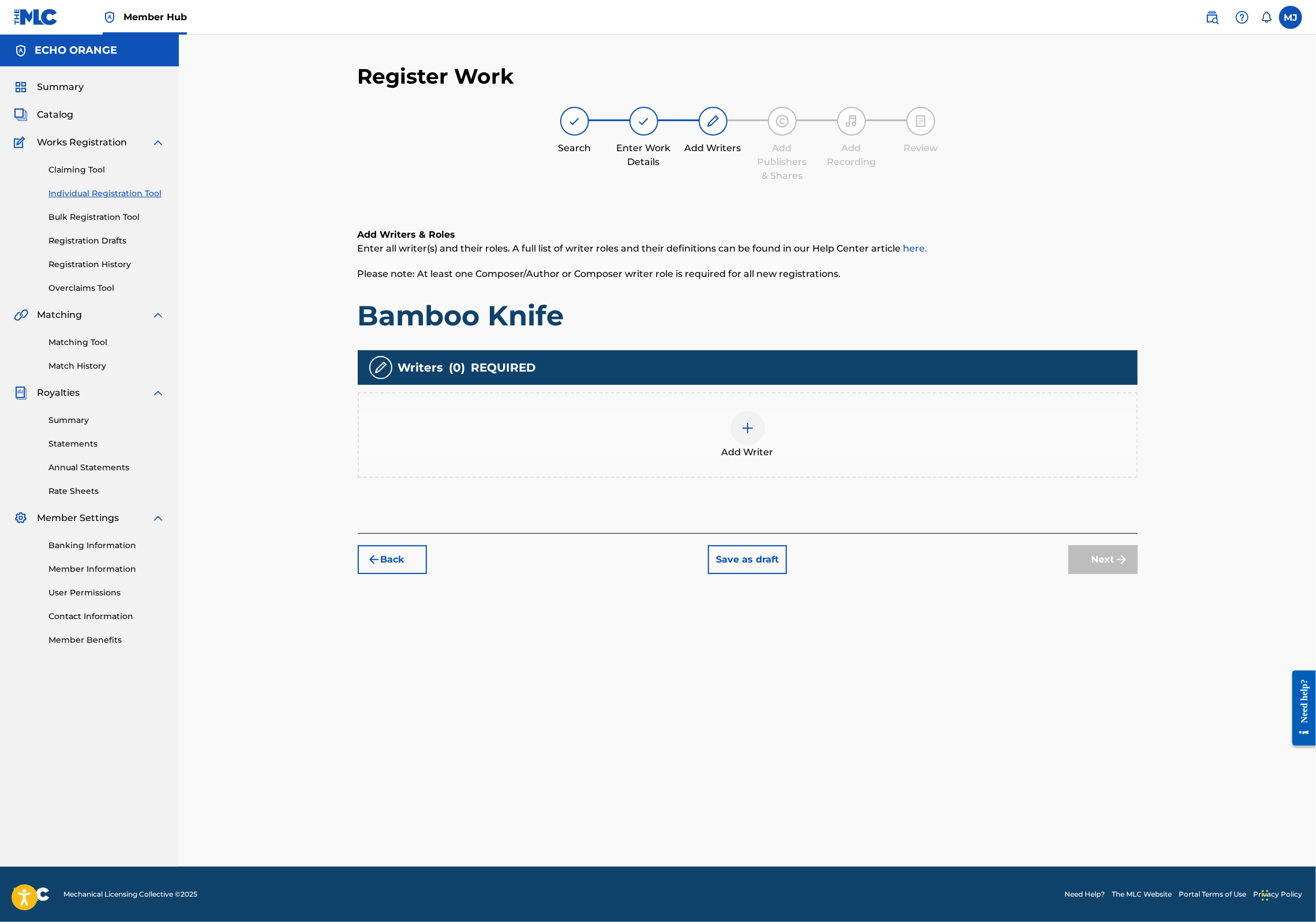
click at [954, 478] on div "Add Writer" at bounding box center [748, 435] width 780 height 85
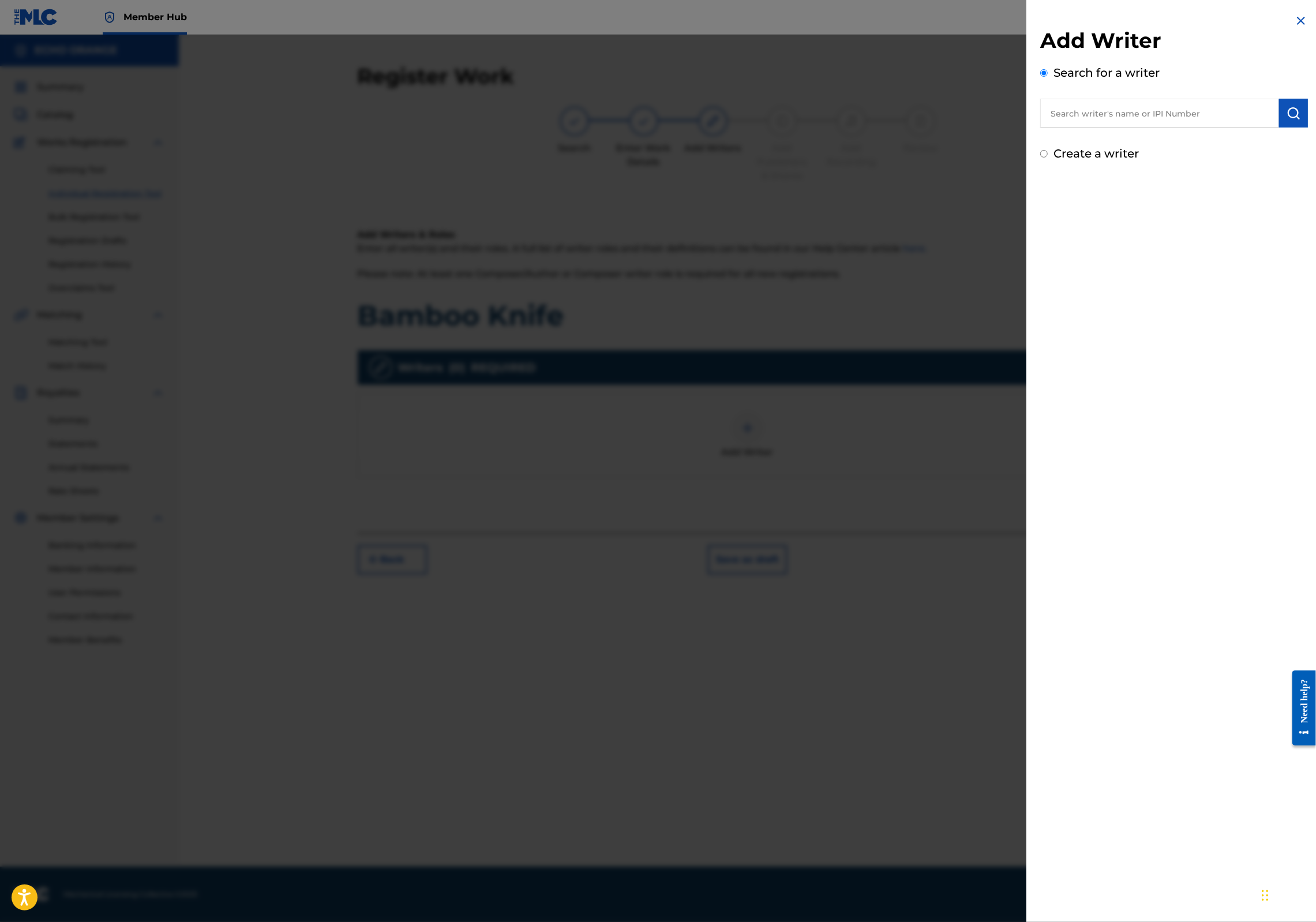
click at [1097, 112] on input "text" at bounding box center [1160, 113] width 239 height 29
paste input "[PERSON_NAME]"
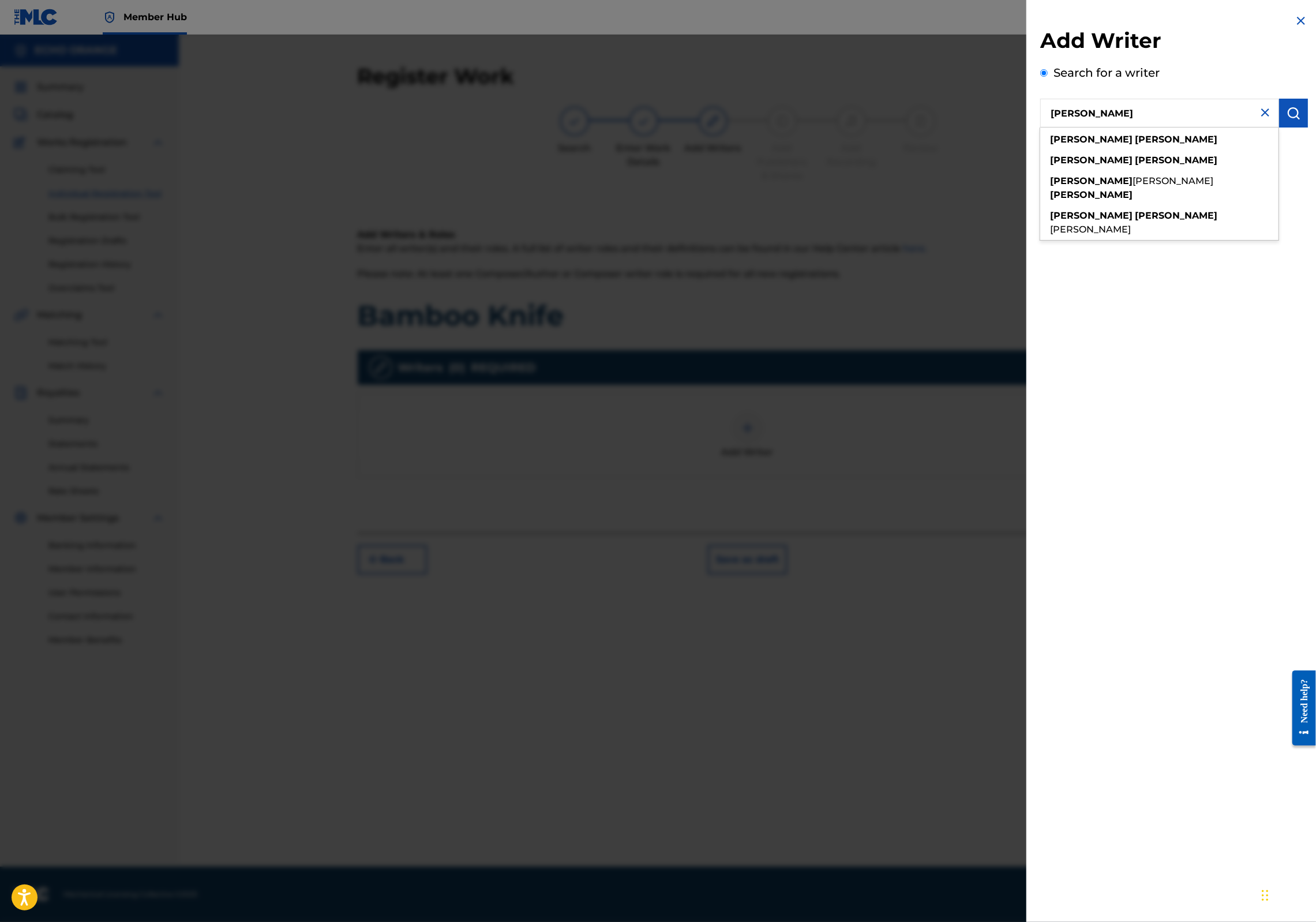
type input "[PERSON_NAME]"
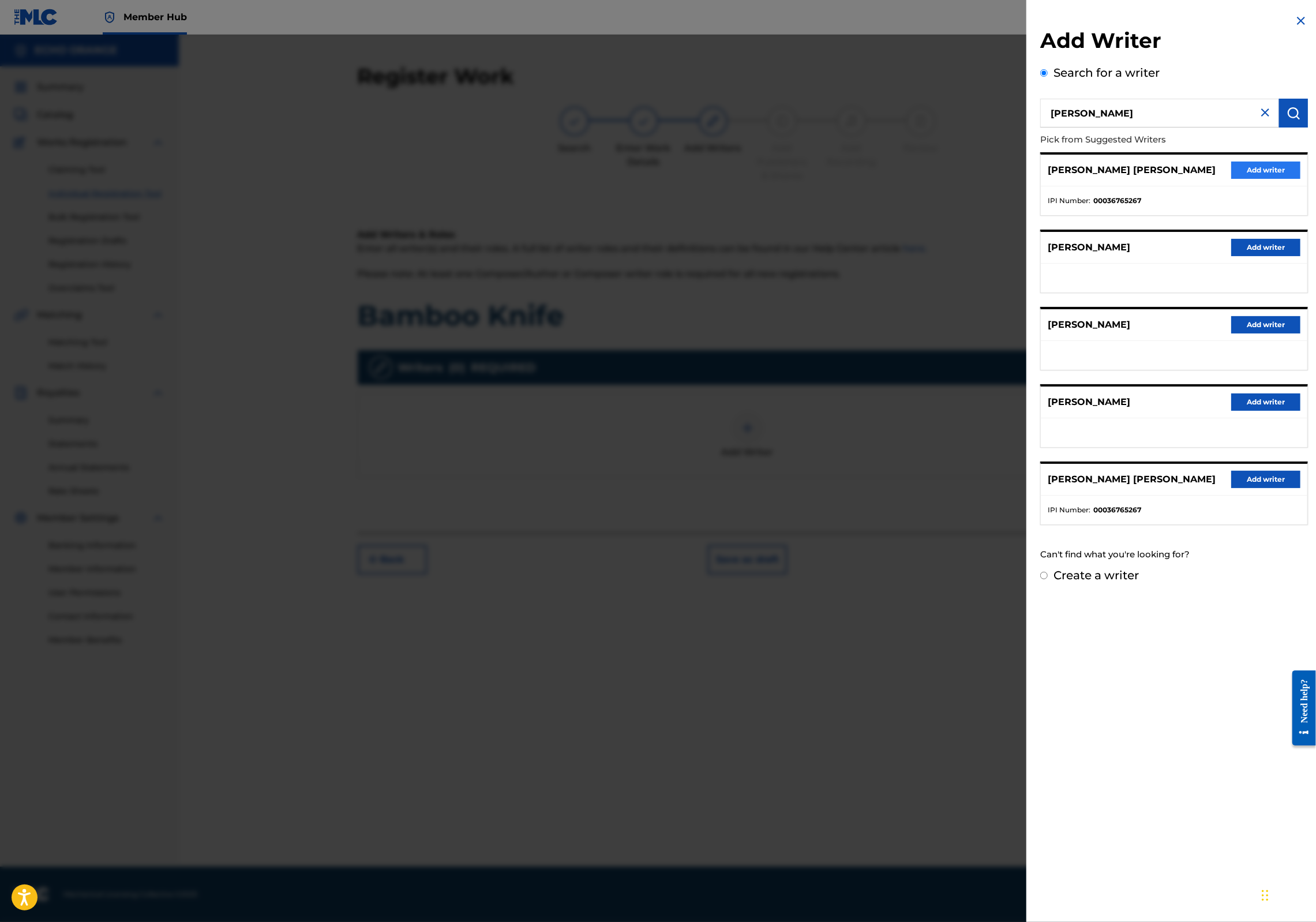
click at [1231, 179] on button "Add writer" at bounding box center [1266, 170] width 69 height 17
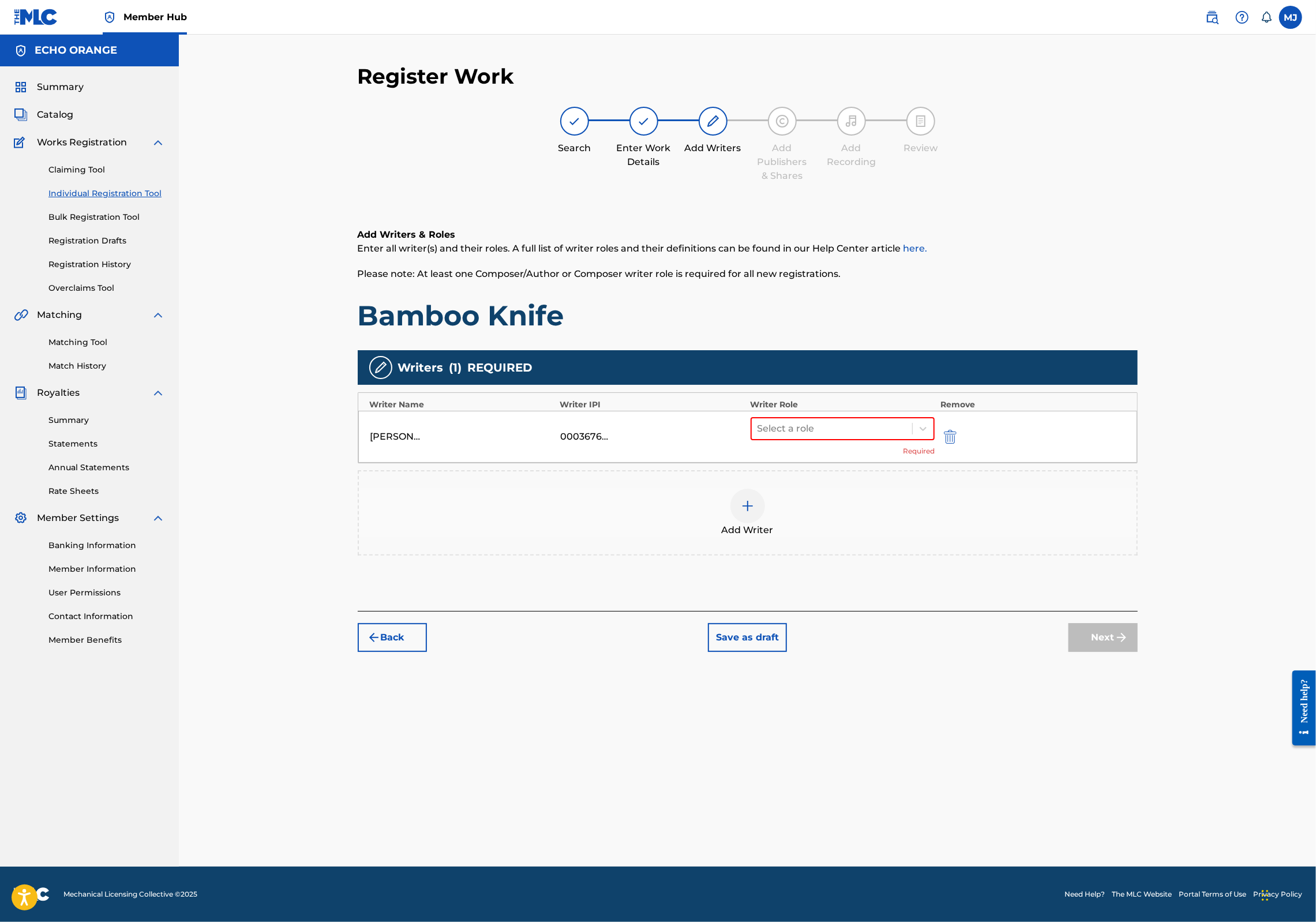
click at [822, 456] on div "Select a role Required" at bounding box center [843, 436] width 184 height 39
click at [840, 436] on div at bounding box center [832, 428] width 150 height 16
click at [861, 601] on div "Composer" at bounding box center [879, 595] width 222 height 23
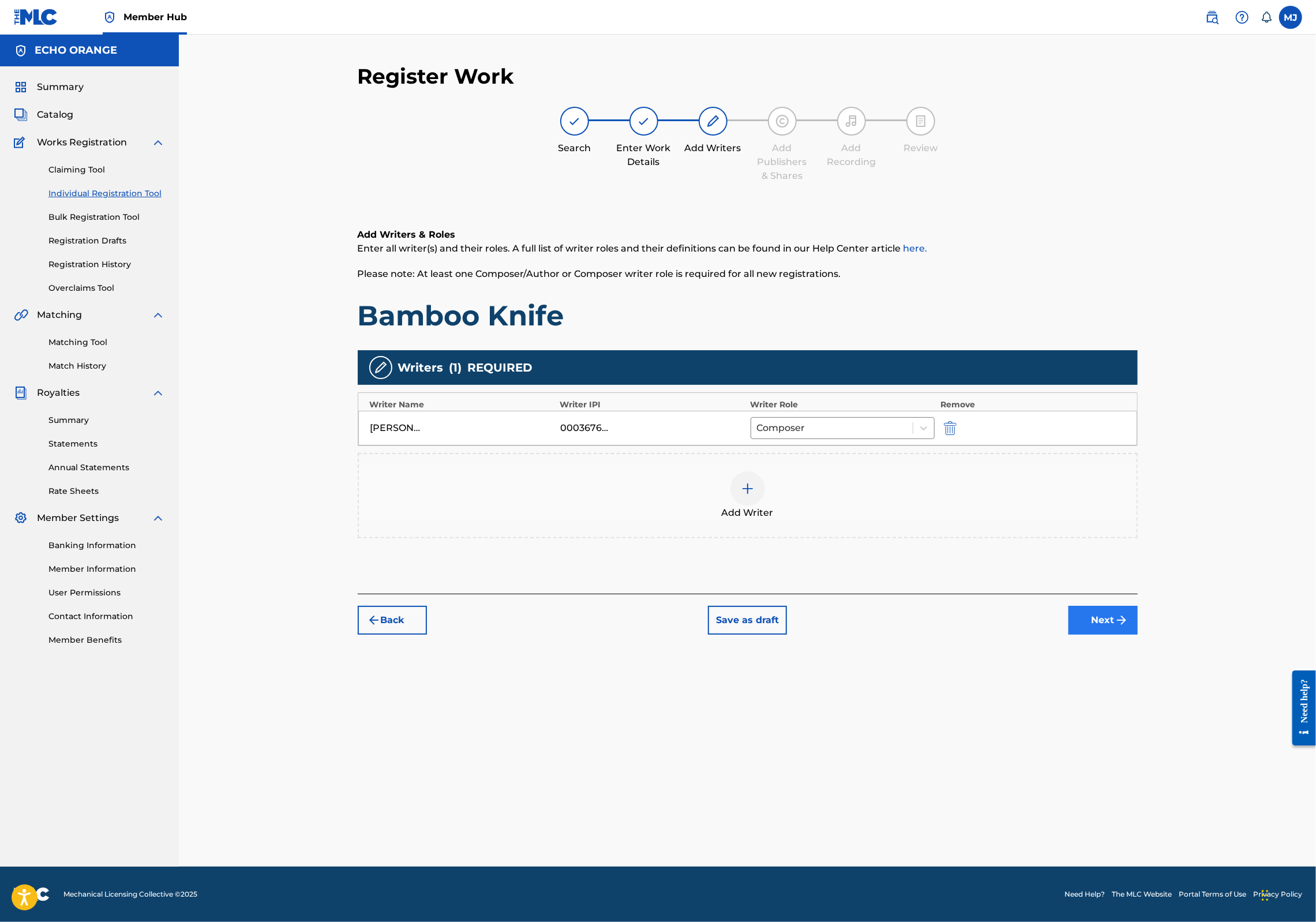
click at [1138, 635] on button "Next" at bounding box center [1103, 620] width 69 height 29
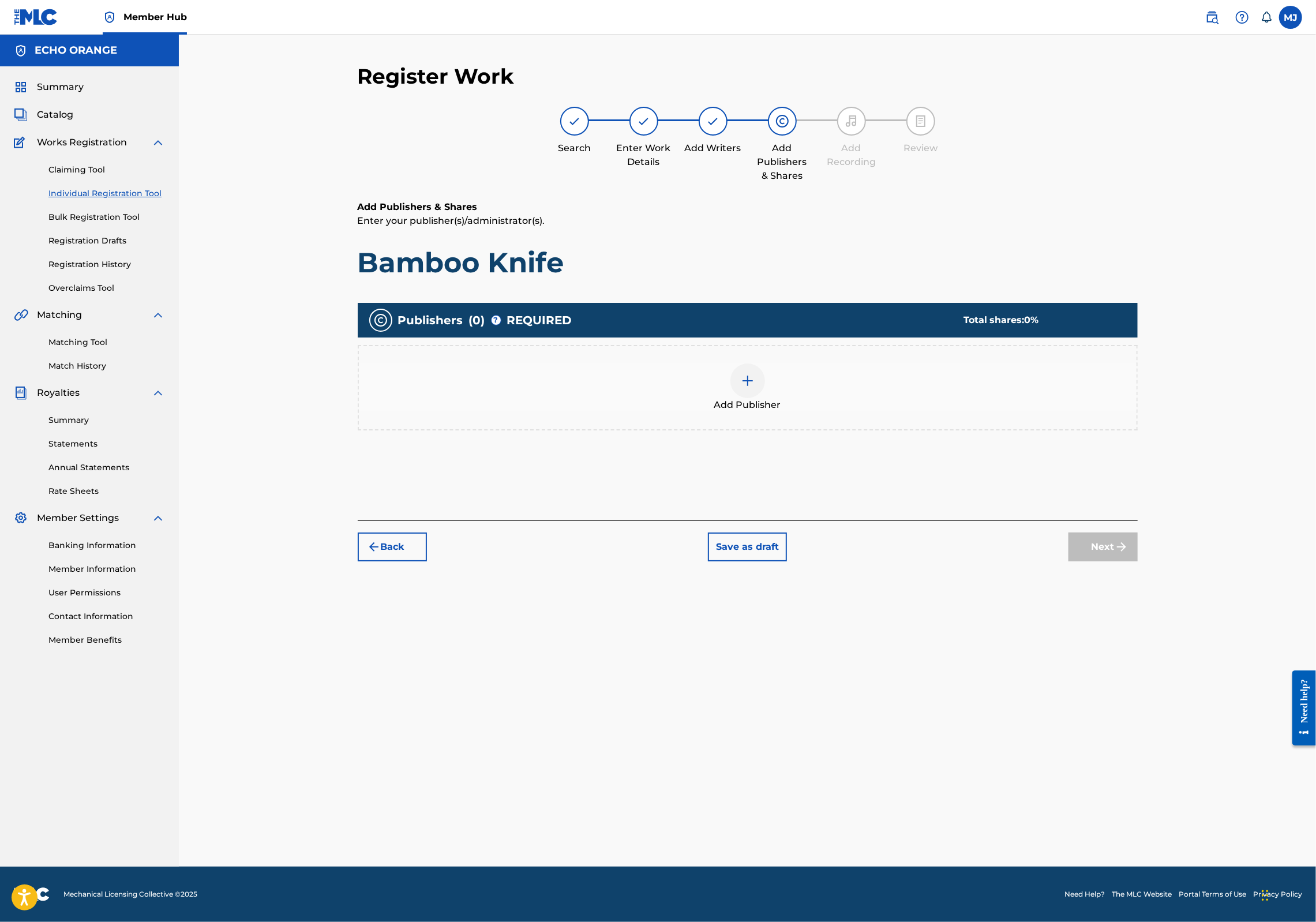
click at [909, 412] on div "Add Publisher" at bounding box center [748, 388] width 778 height 49
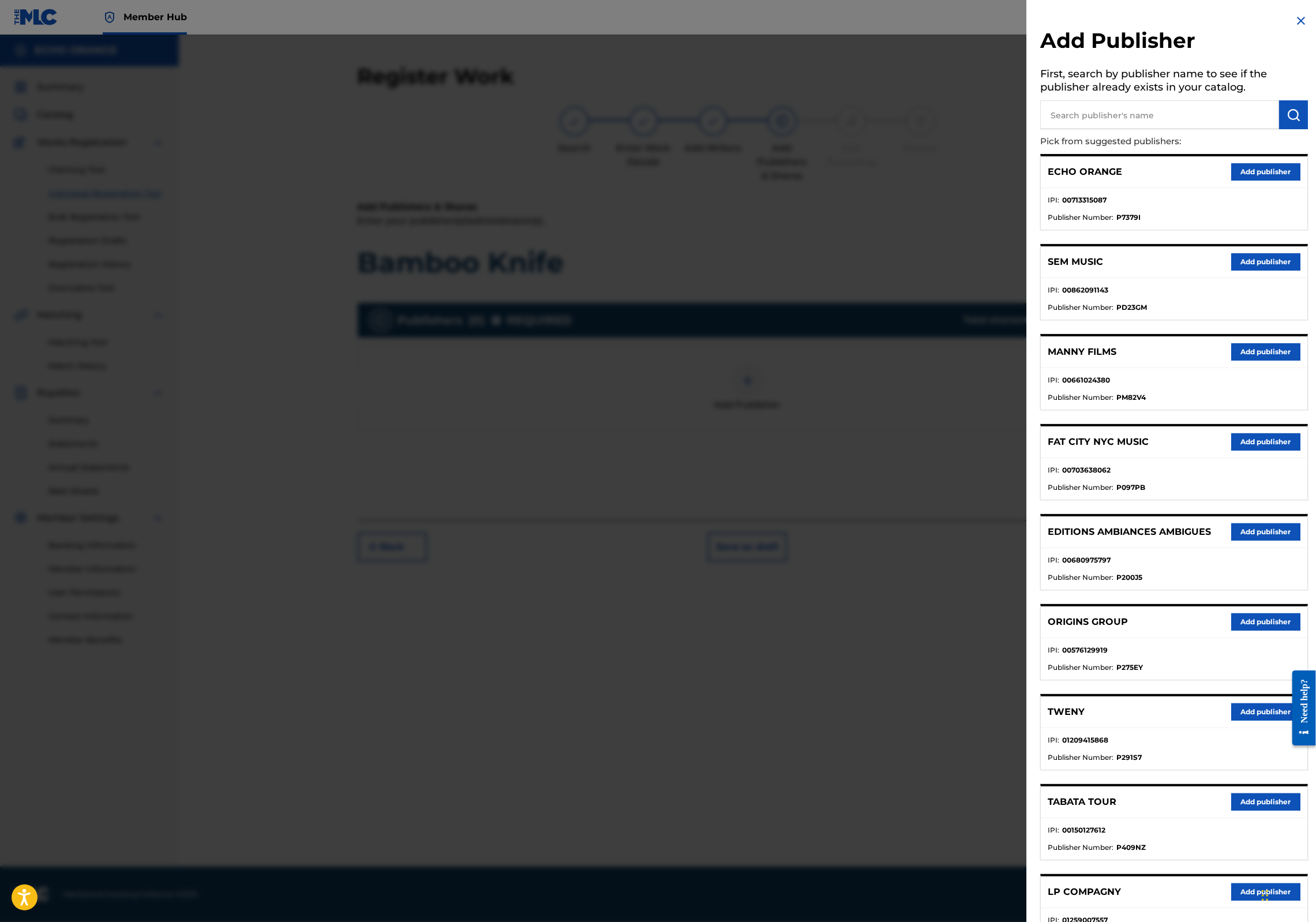
click at [1238, 720] on button "Add publisher" at bounding box center [1266, 711] width 69 height 17
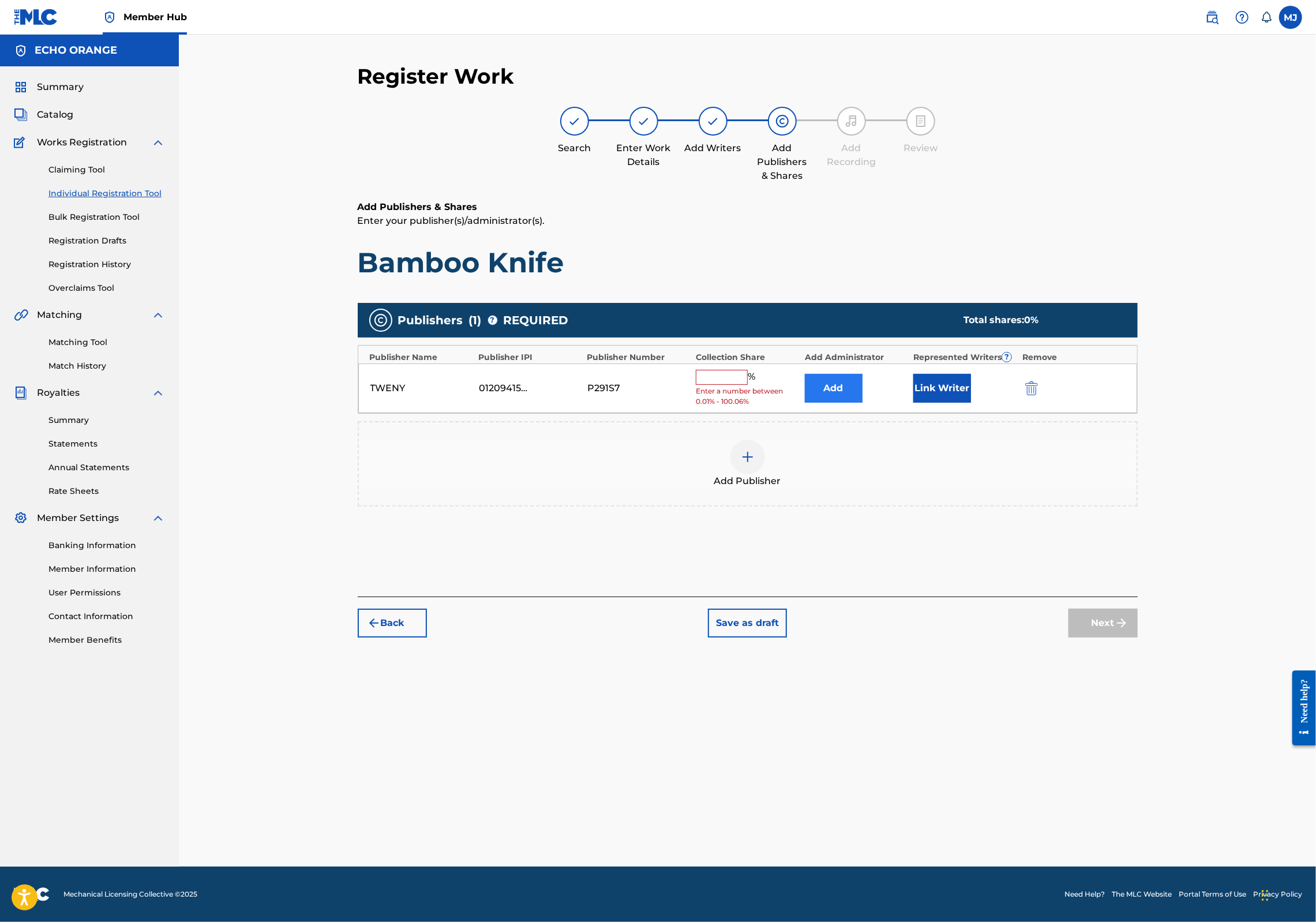
click at [901, 402] on div "Add" at bounding box center [856, 388] width 102 height 29
click at [863, 402] on button "Add" at bounding box center [834, 388] width 58 height 29
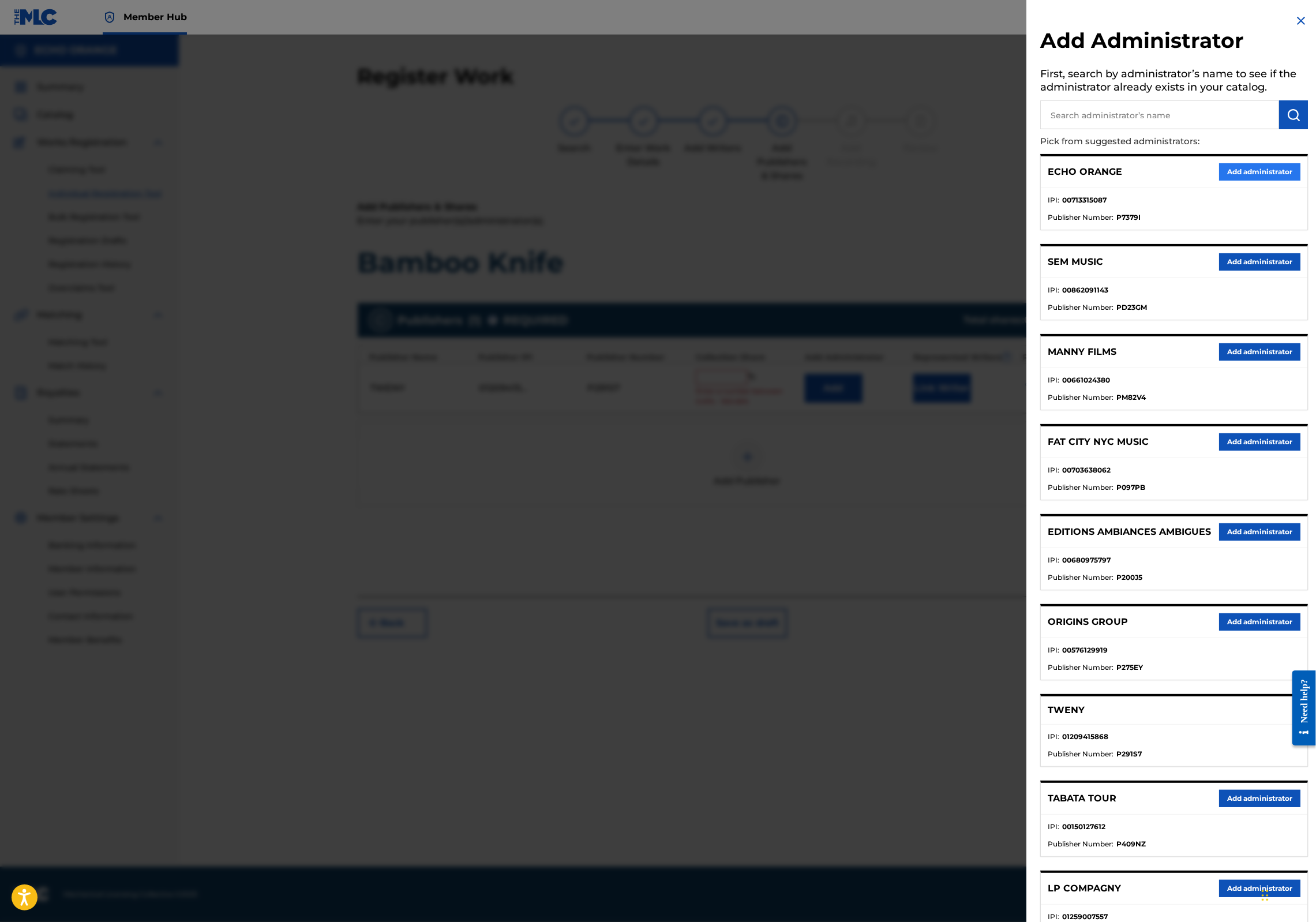
click at [1242, 181] on button "Add administrator" at bounding box center [1260, 171] width 81 height 17
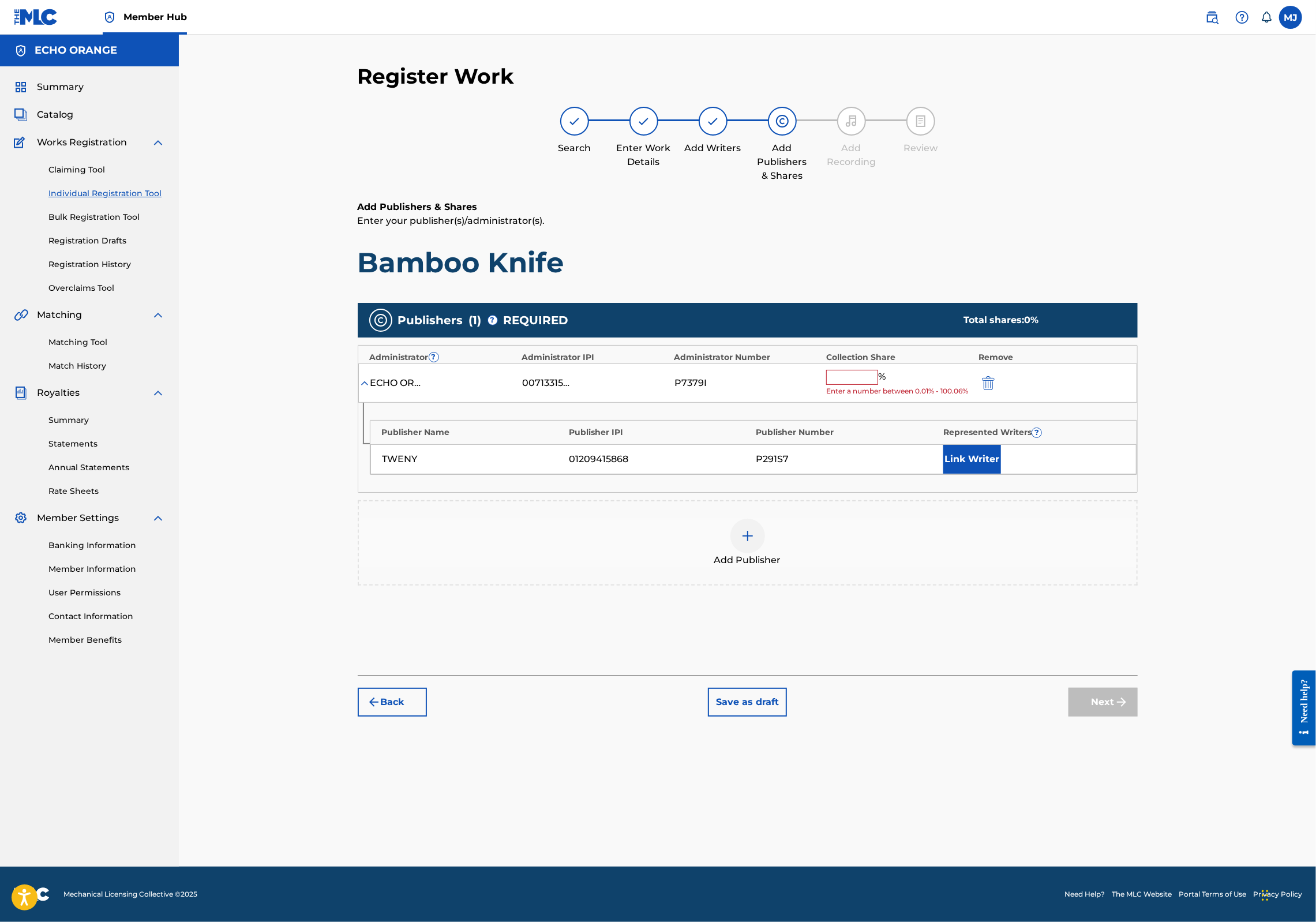
click at [909, 403] on div "ECHO ORANGE 00713315087 P7379I % Enter a number between 0.01% - 100.06%" at bounding box center [748, 383] width 779 height 40
click at [878, 385] on input "text" at bounding box center [852, 377] width 52 height 15
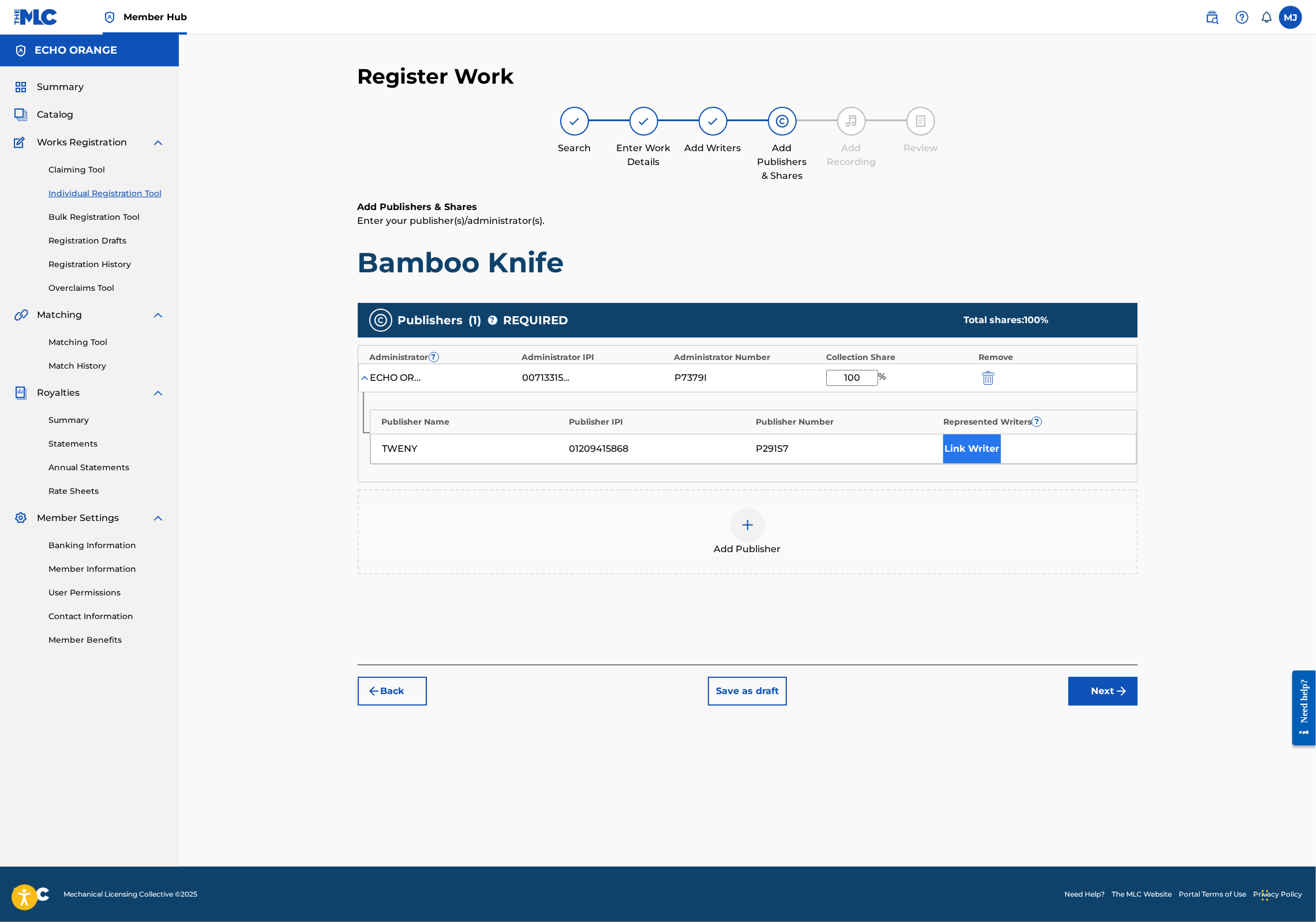
type input "100"
click at [1001, 463] on button "Link Writer" at bounding box center [972, 448] width 58 height 29
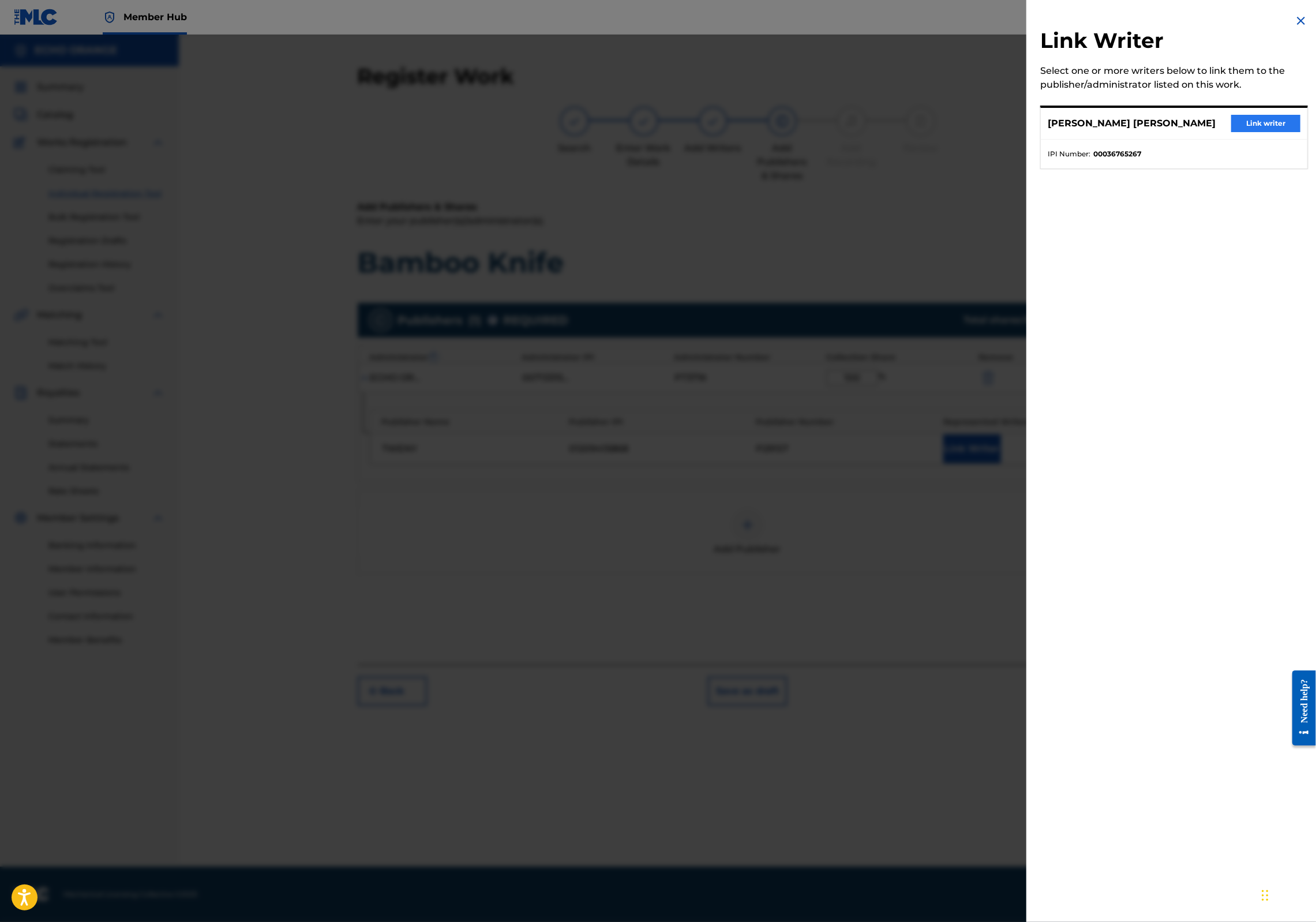
click at [1240, 132] on button "Link writer" at bounding box center [1266, 123] width 69 height 17
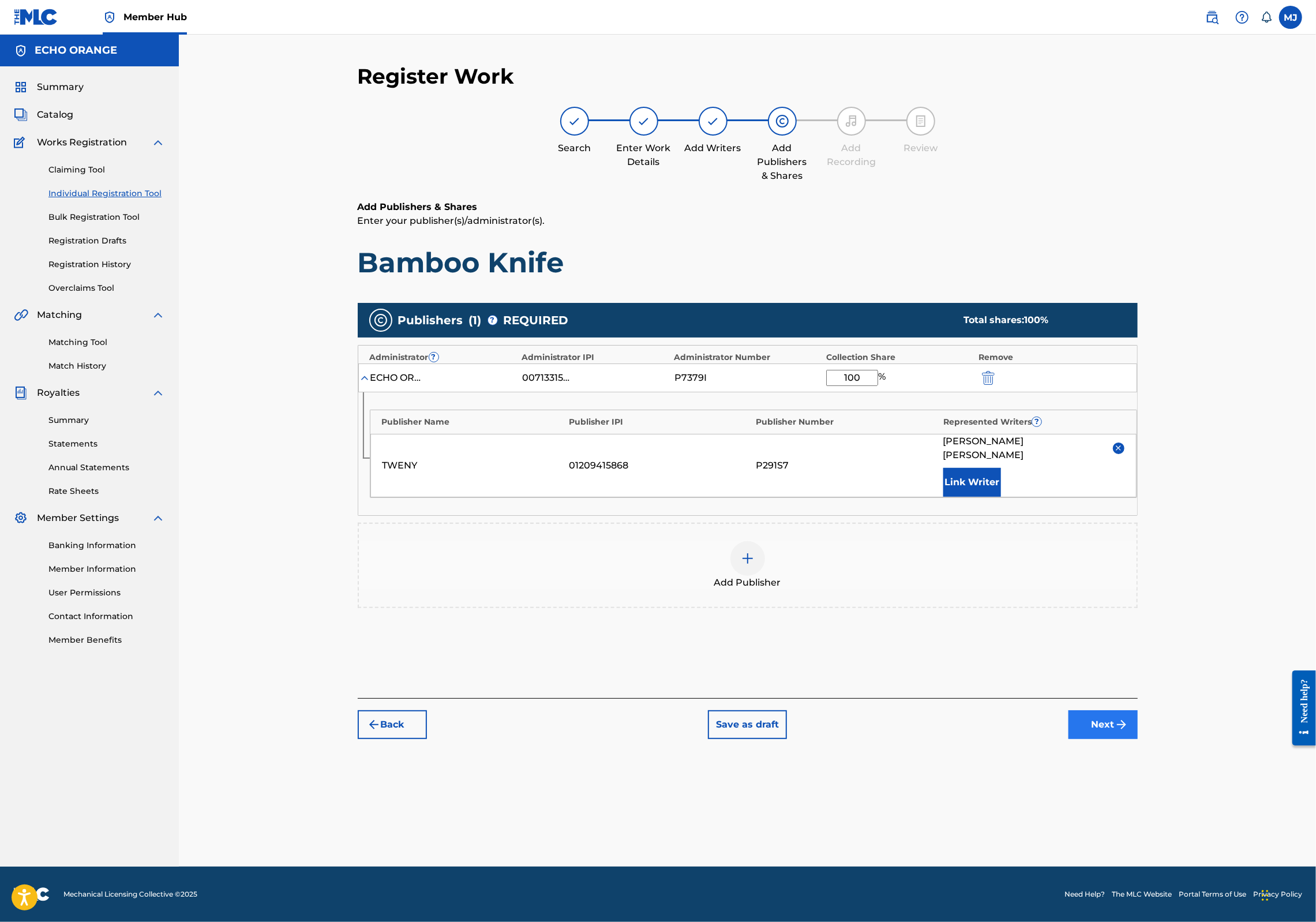
click at [1138, 738] on button "Next" at bounding box center [1103, 724] width 69 height 29
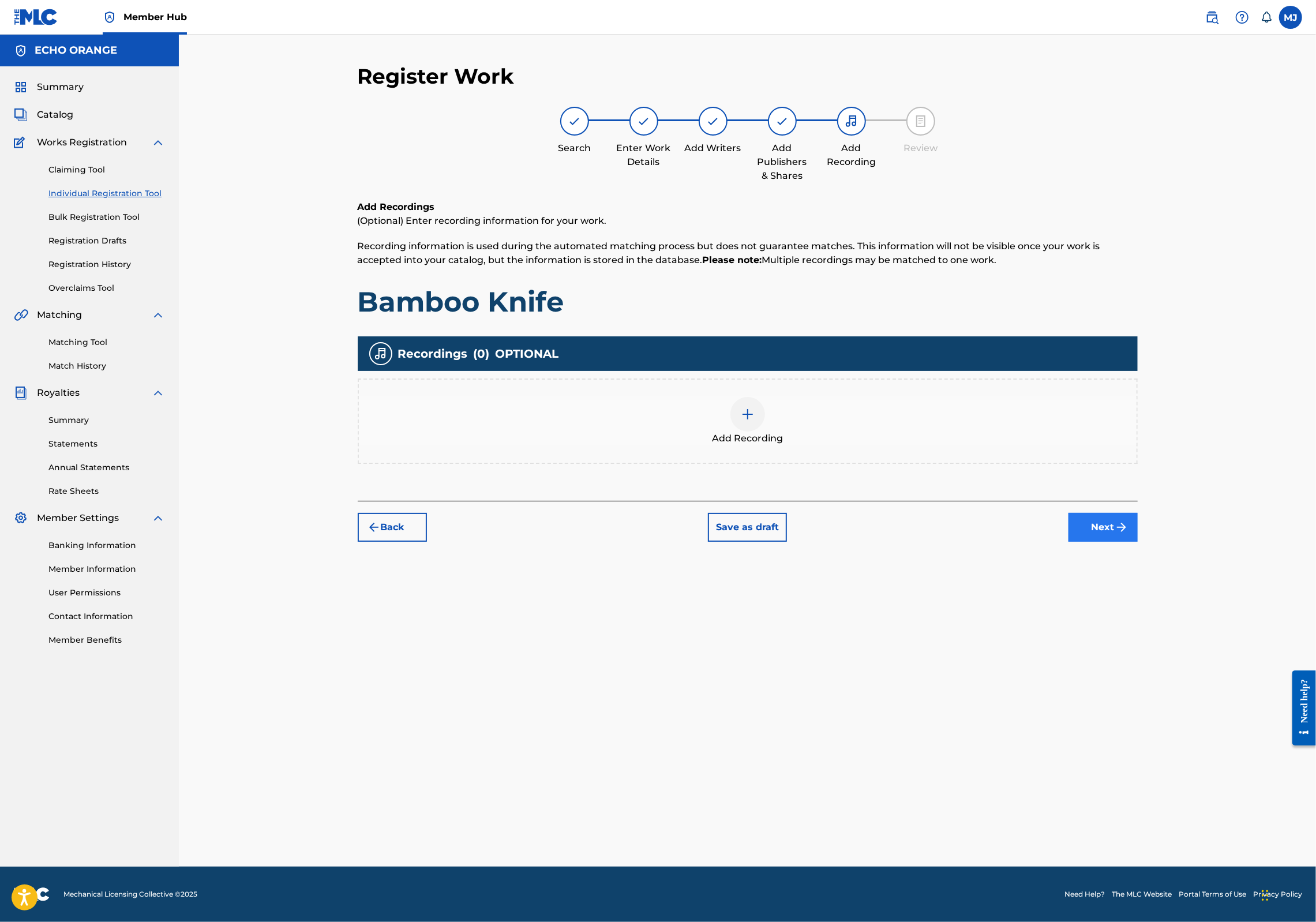
click at [1138, 542] on button "Next" at bounding box center [1103, 527] width 69 height 29
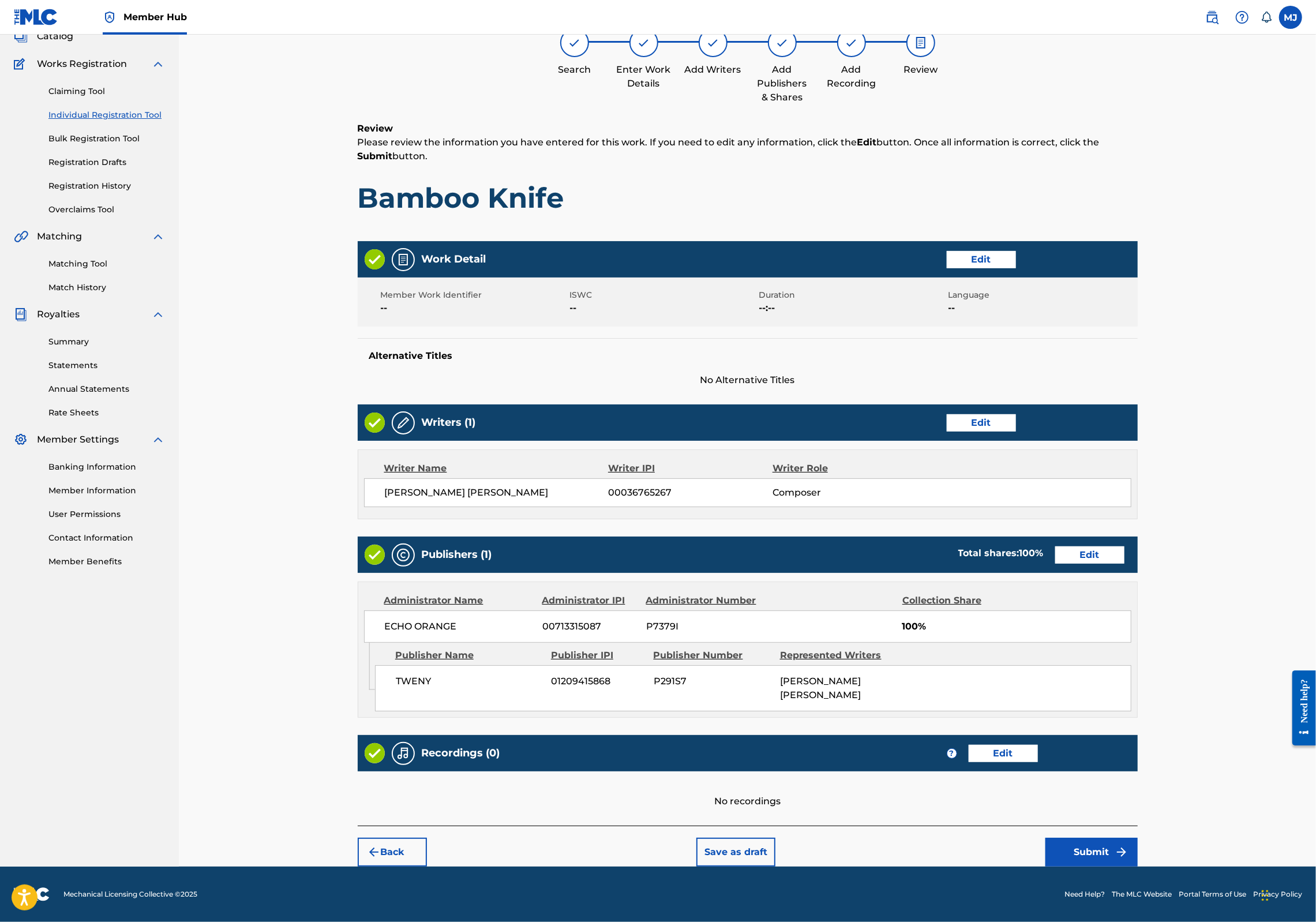
scroll to position [186, 0]
click at [1138, 837] on button "Submit" at bounding box center [1091, 851] width 92 height 29
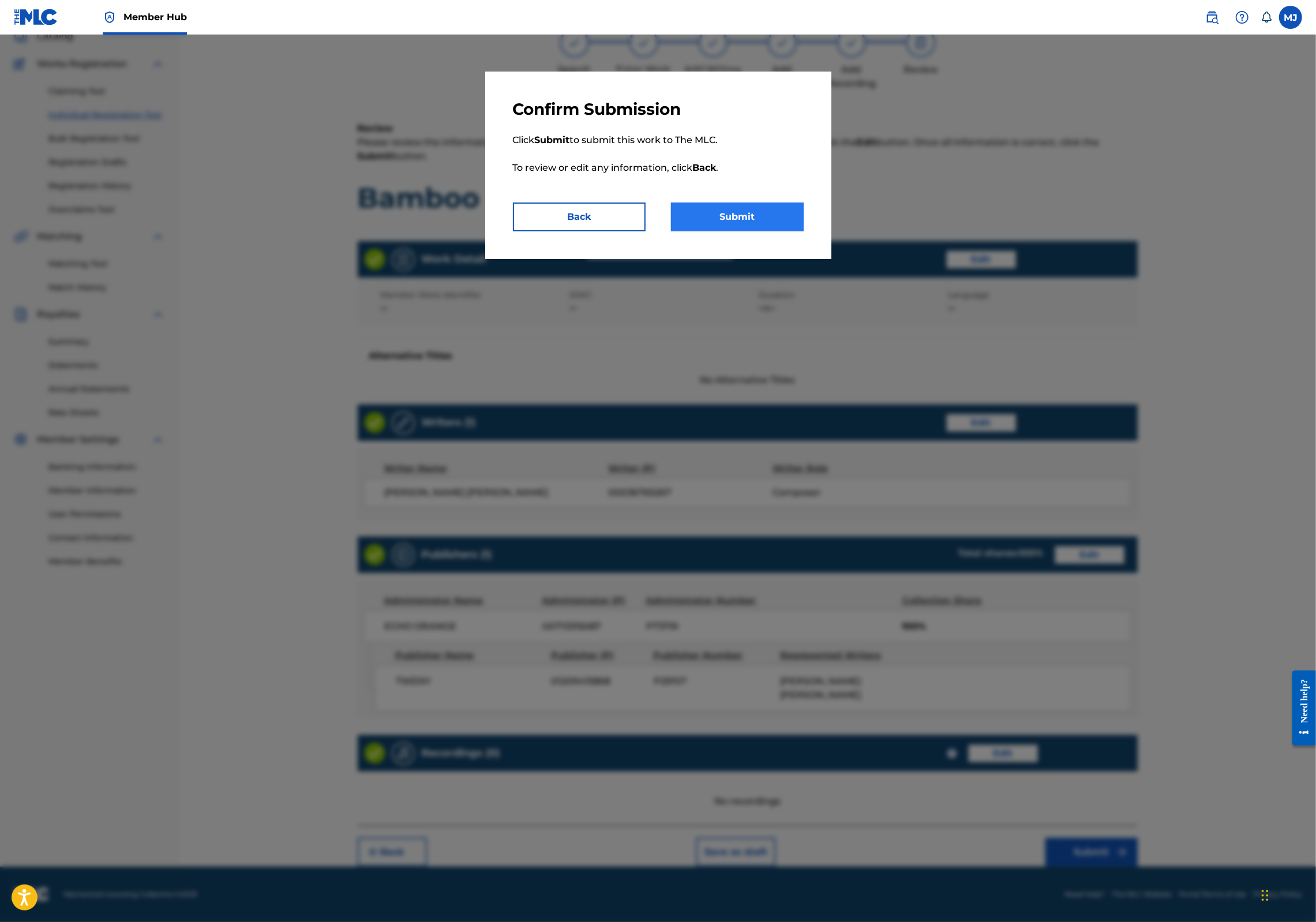
click at [751, 231] on button "Submit" at bounding box center [737, 217] width 133 height 29
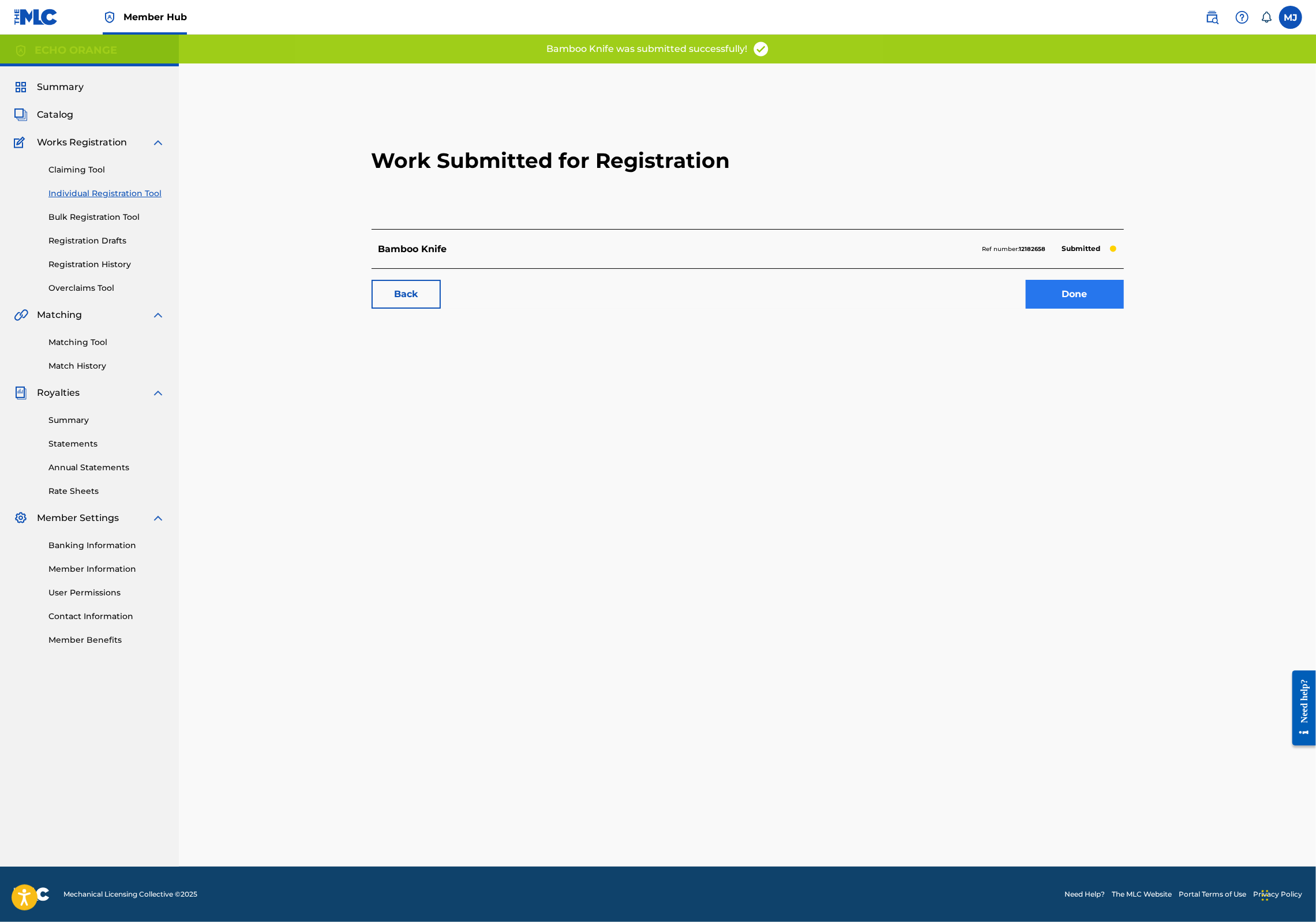
click at [1124, 309] on link "Done" at bounding box center [1074, 294] width 98 height 29
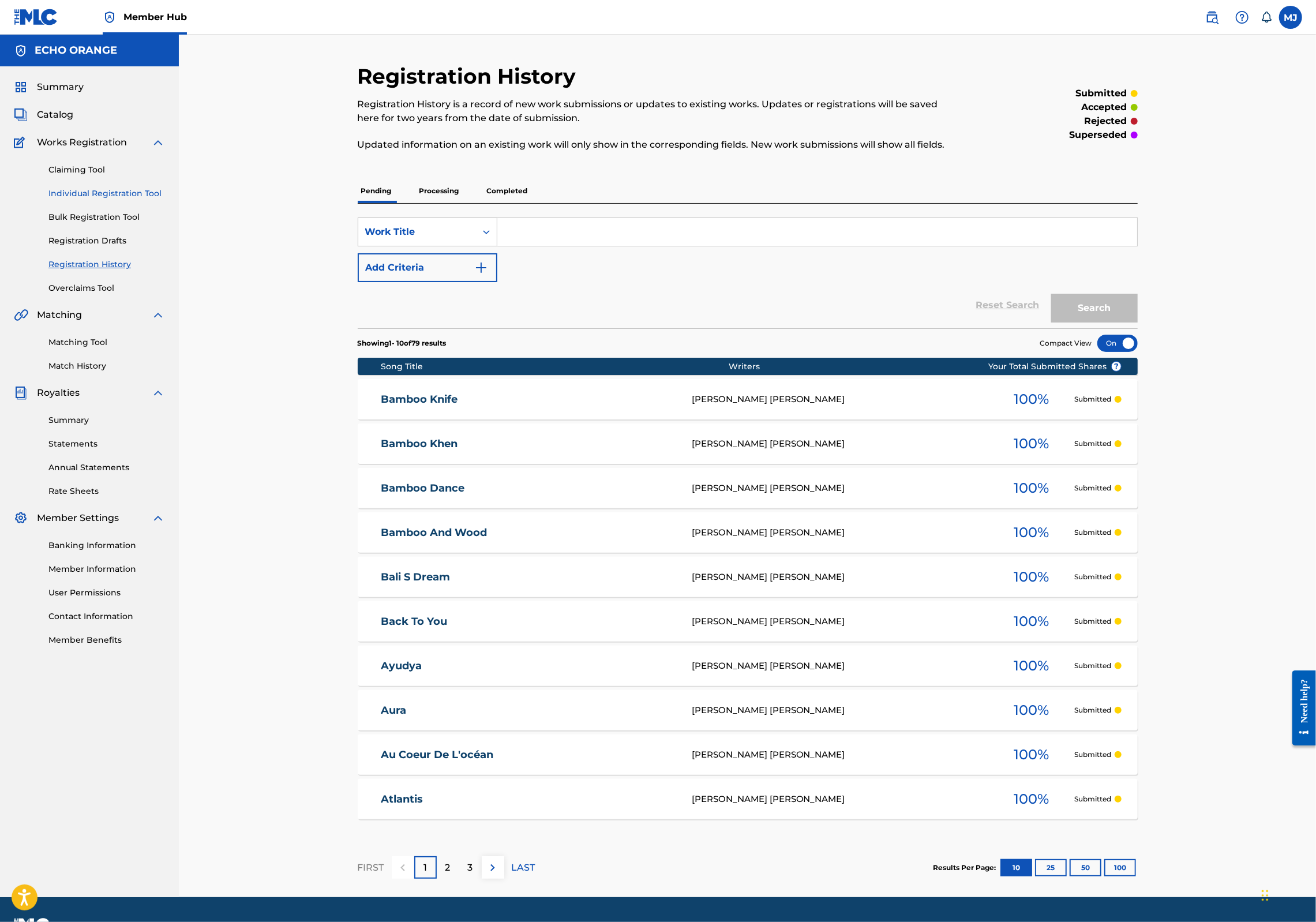
click at [134, 200] on link "Individual Registration Tool" at bounding box center [107, 193] width 116 height 12
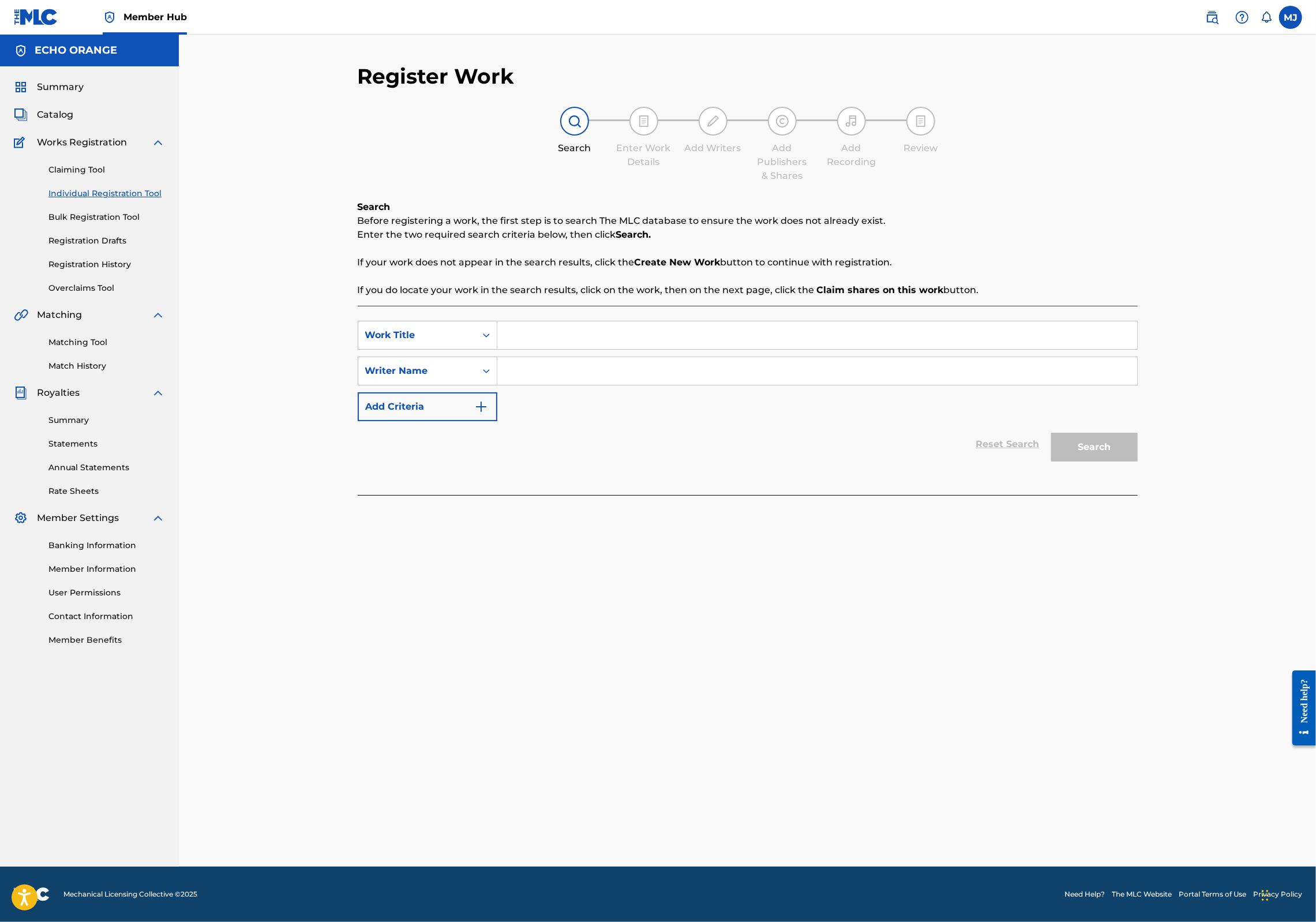
click at [503, 349] on input "Search Form" at bounding box center [818, 335] width 640 height 28
type input "Bamboo Romance"
paste input "[PERSON_NAME]"
type input "[PERSON_NAME]"
click at [1138, 461] on button "Search" at bounding box center [1094, 447] width 86 height 29
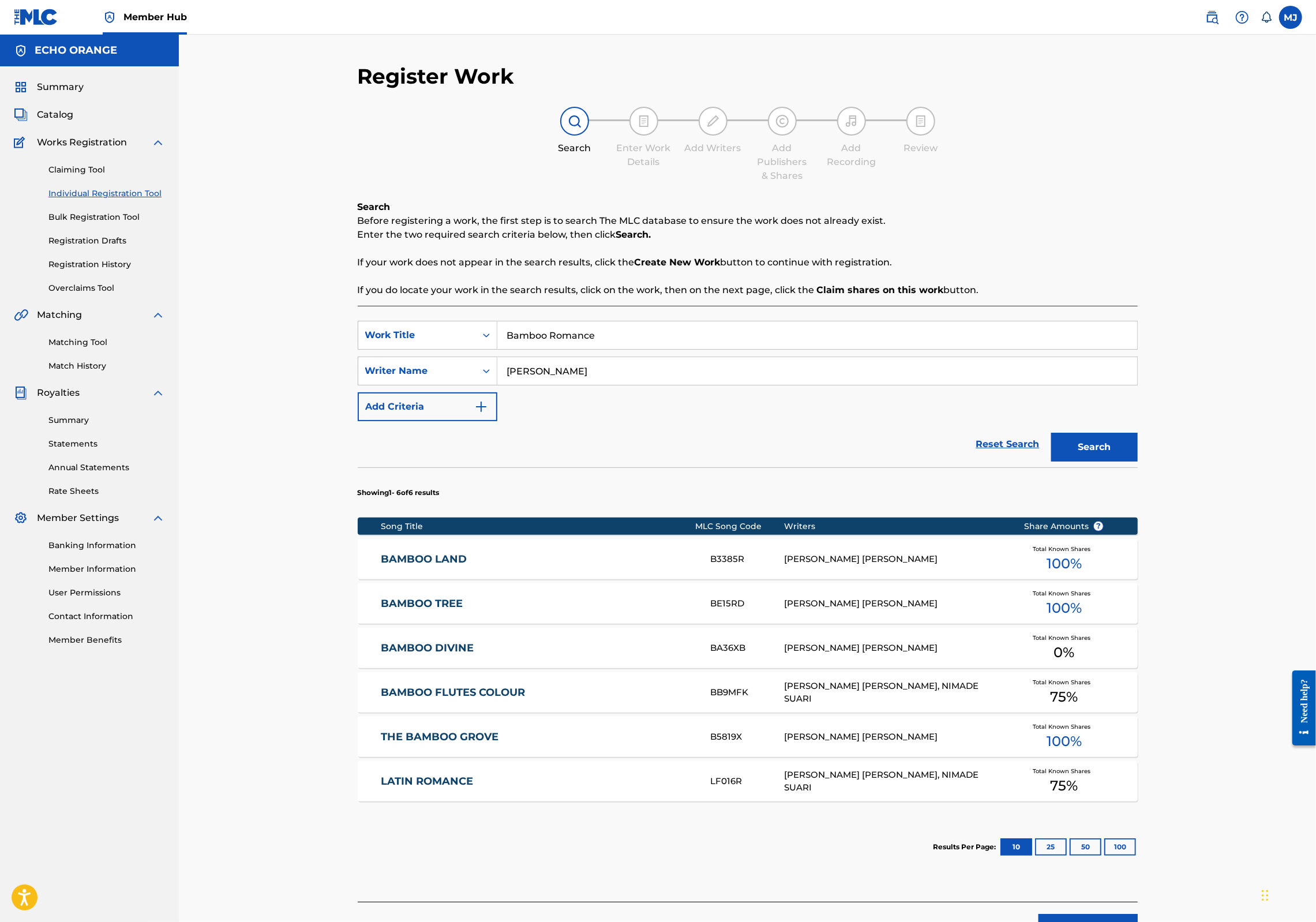
scroll to position [174, 0]
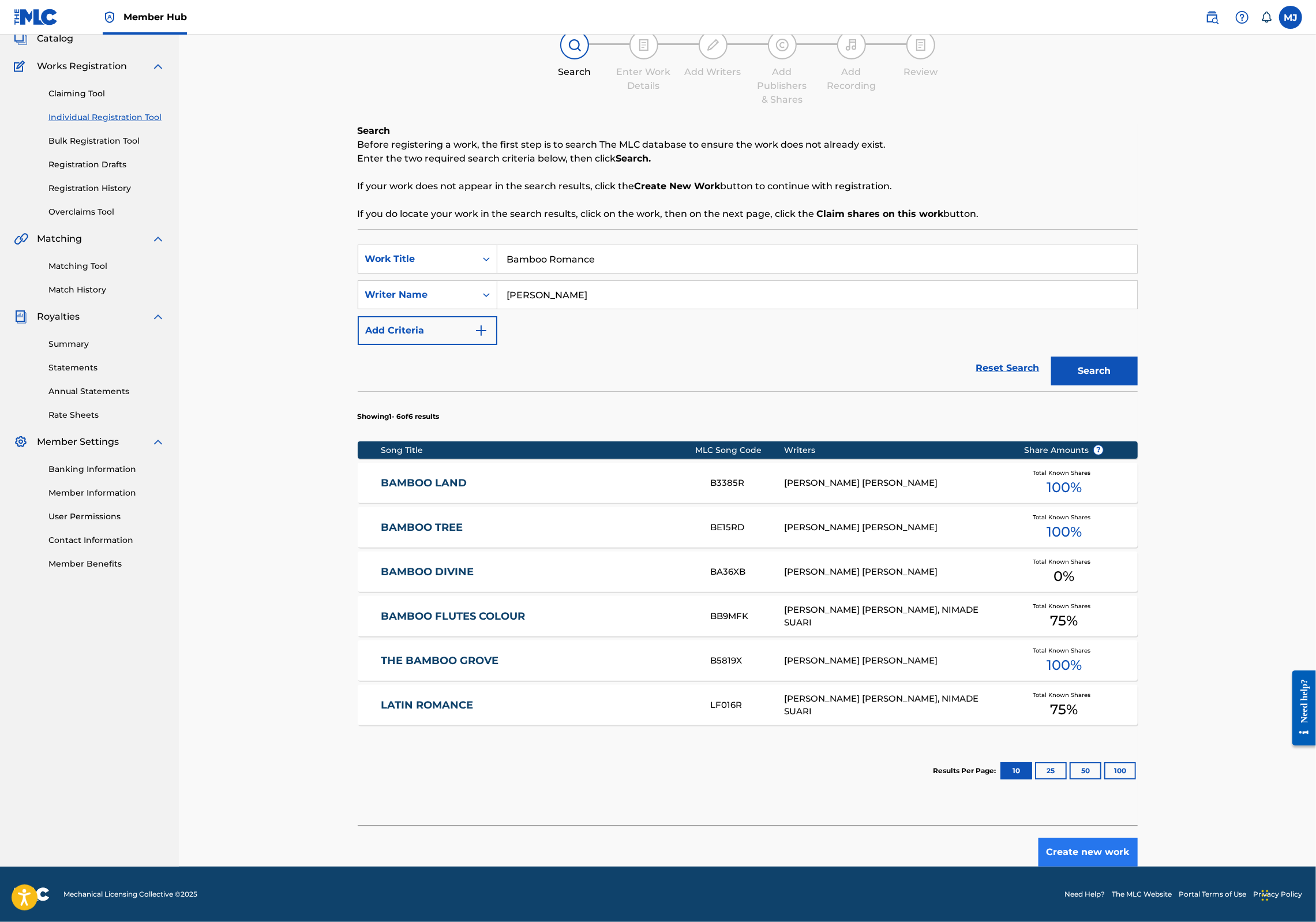
click at [1138, 837] on button "Create new work" at bounding box center [1088, 851] width 100 height 29
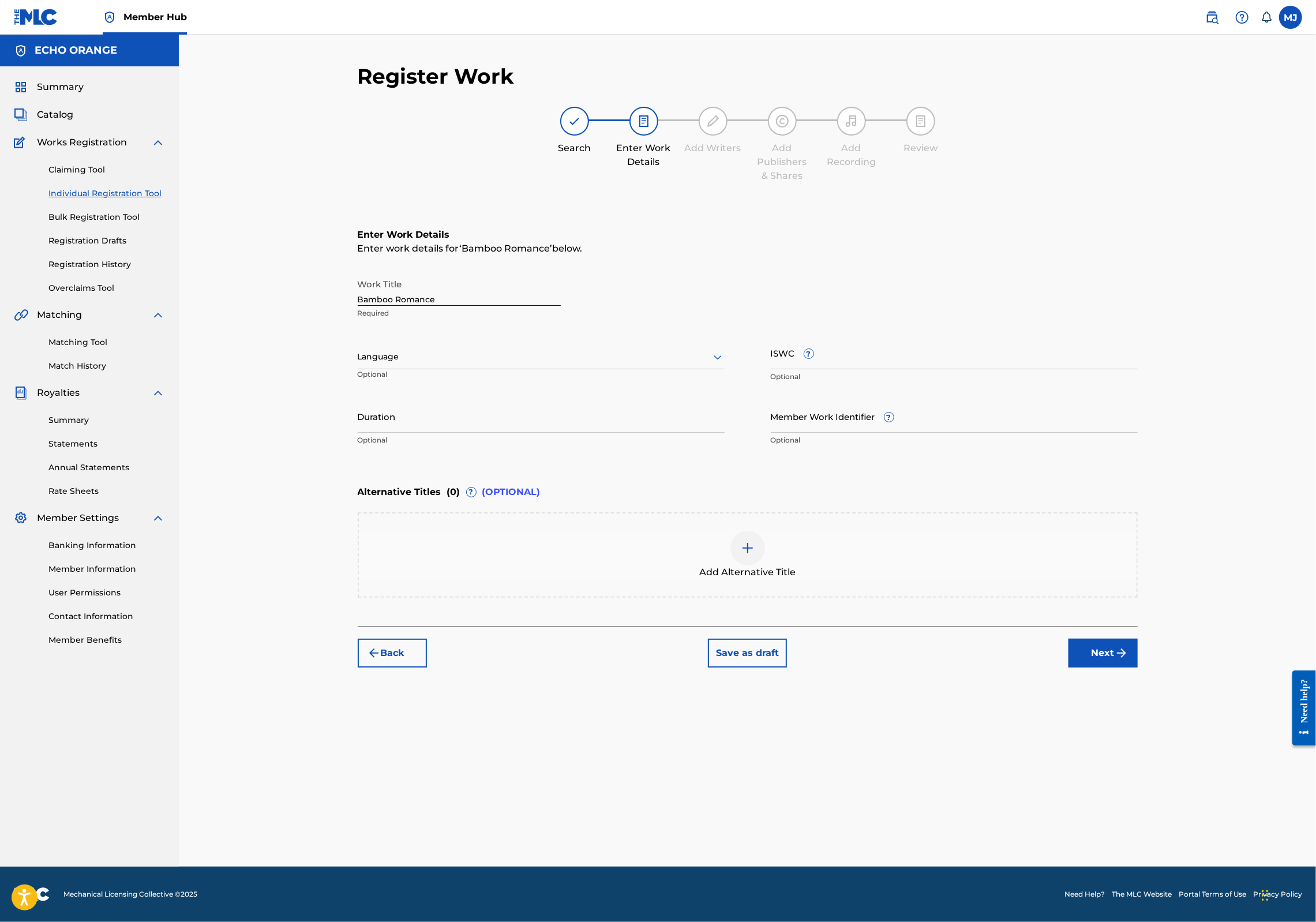
scroll to position [0, 0]
click at [1138, 667] on button "Next" at bounding box center [1103, 652] width 69 height 29
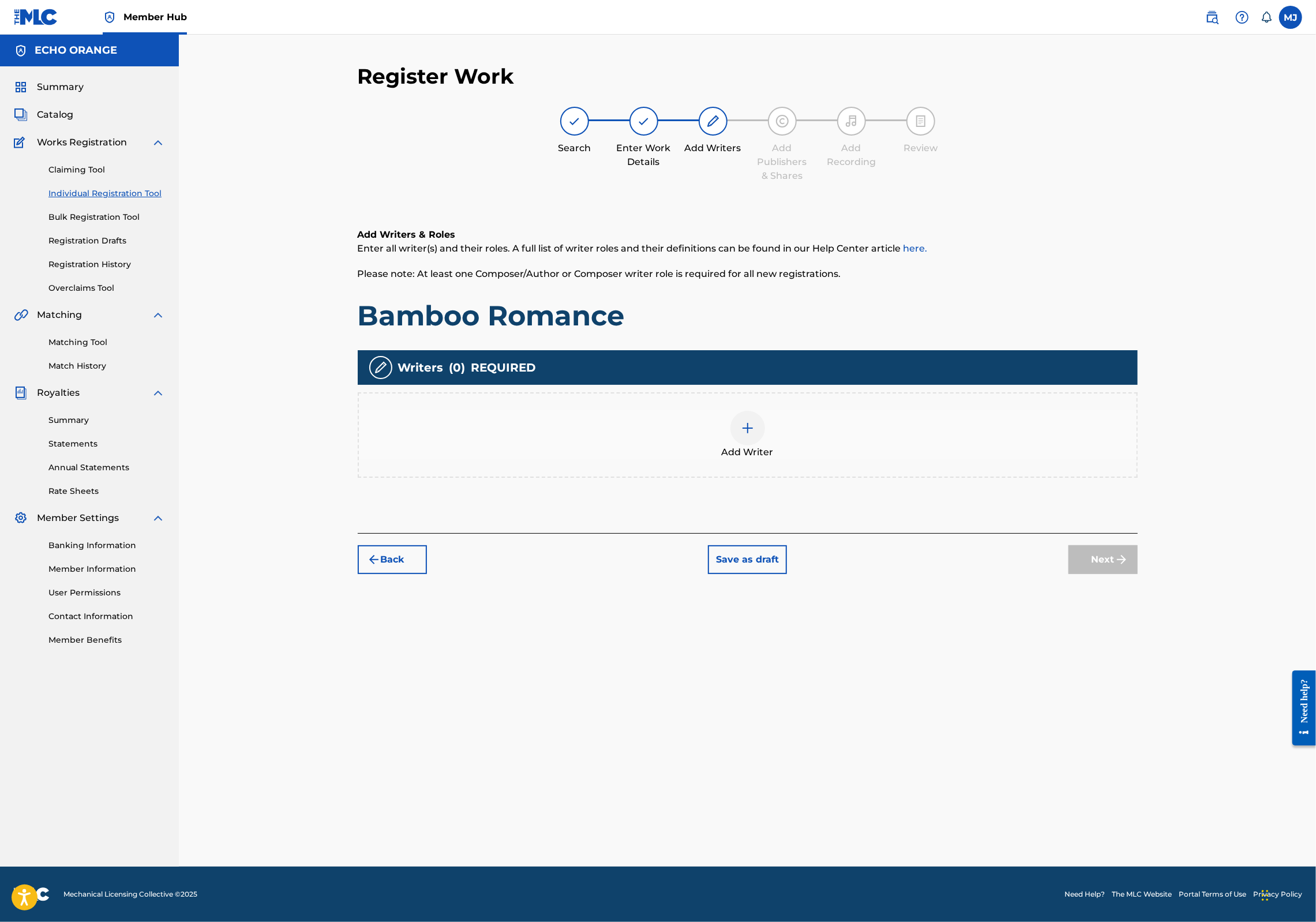
click at [773, 459] on span "Add Writer" at bounding box center [748, 452] width 52 height 14
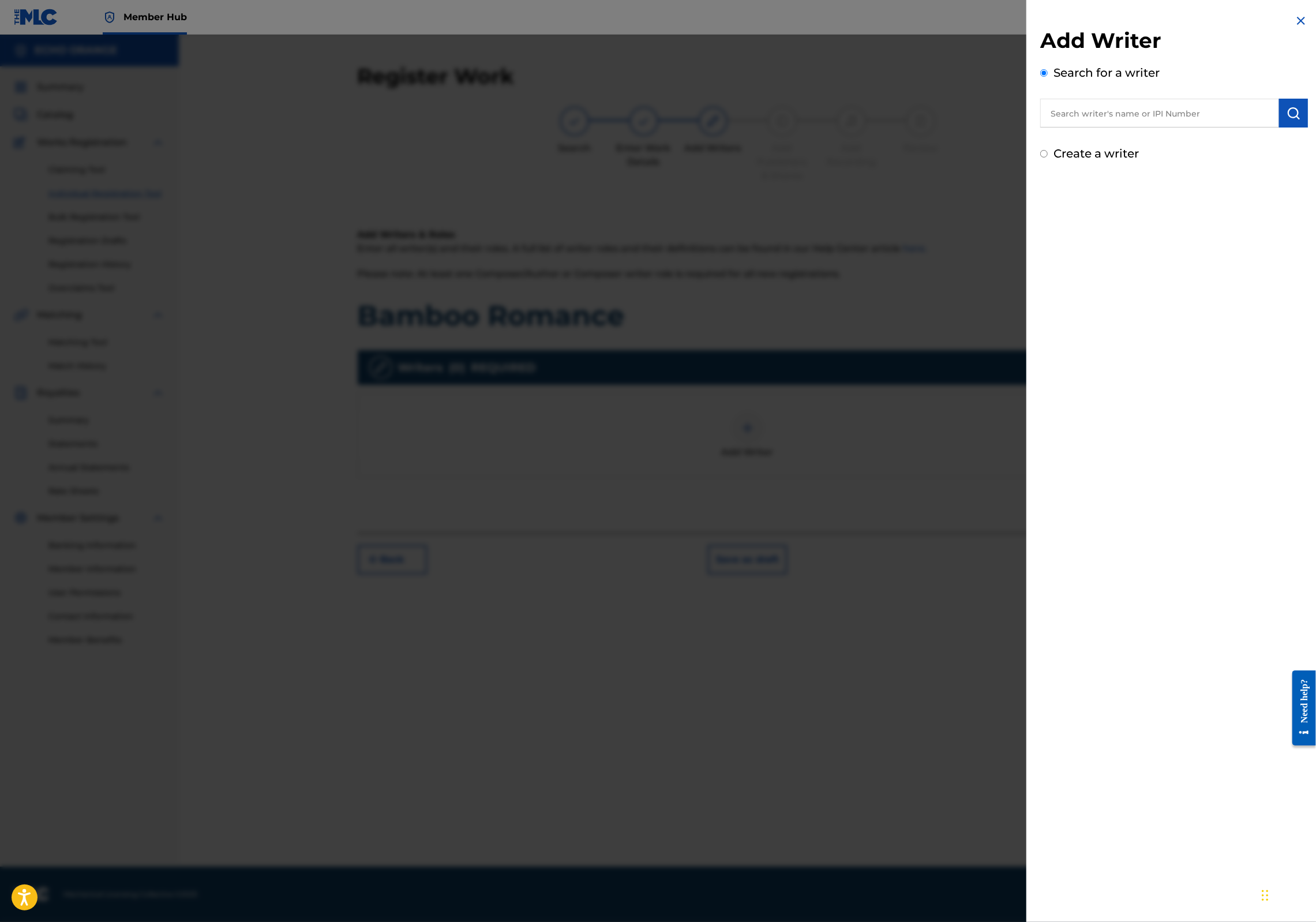
click at [1148, 112] on input "text" at bounding box center [1160, 113] width 239 height 29
paste input "[PERSON_NAME]"
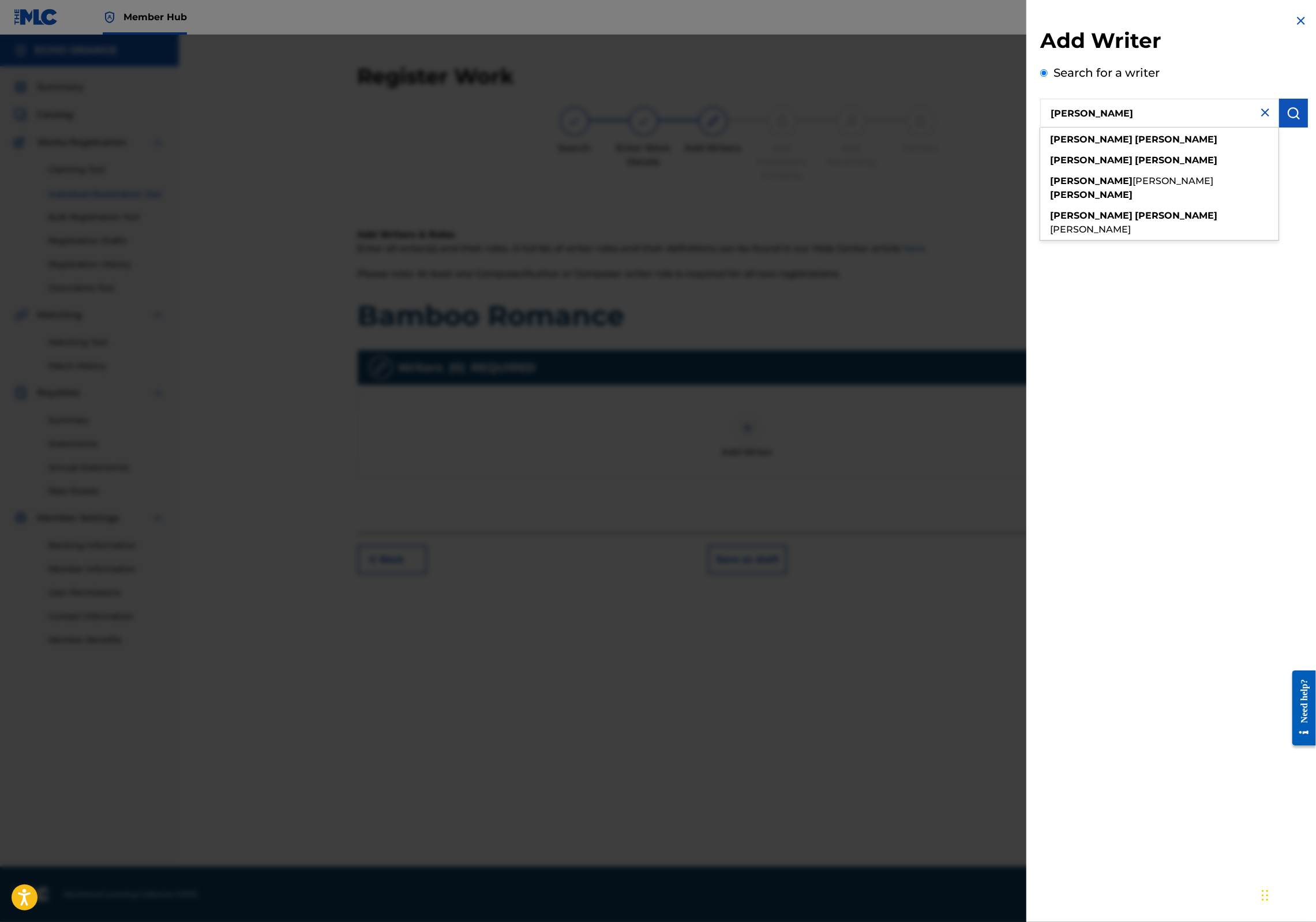
type input "[PERSON_NAME]"
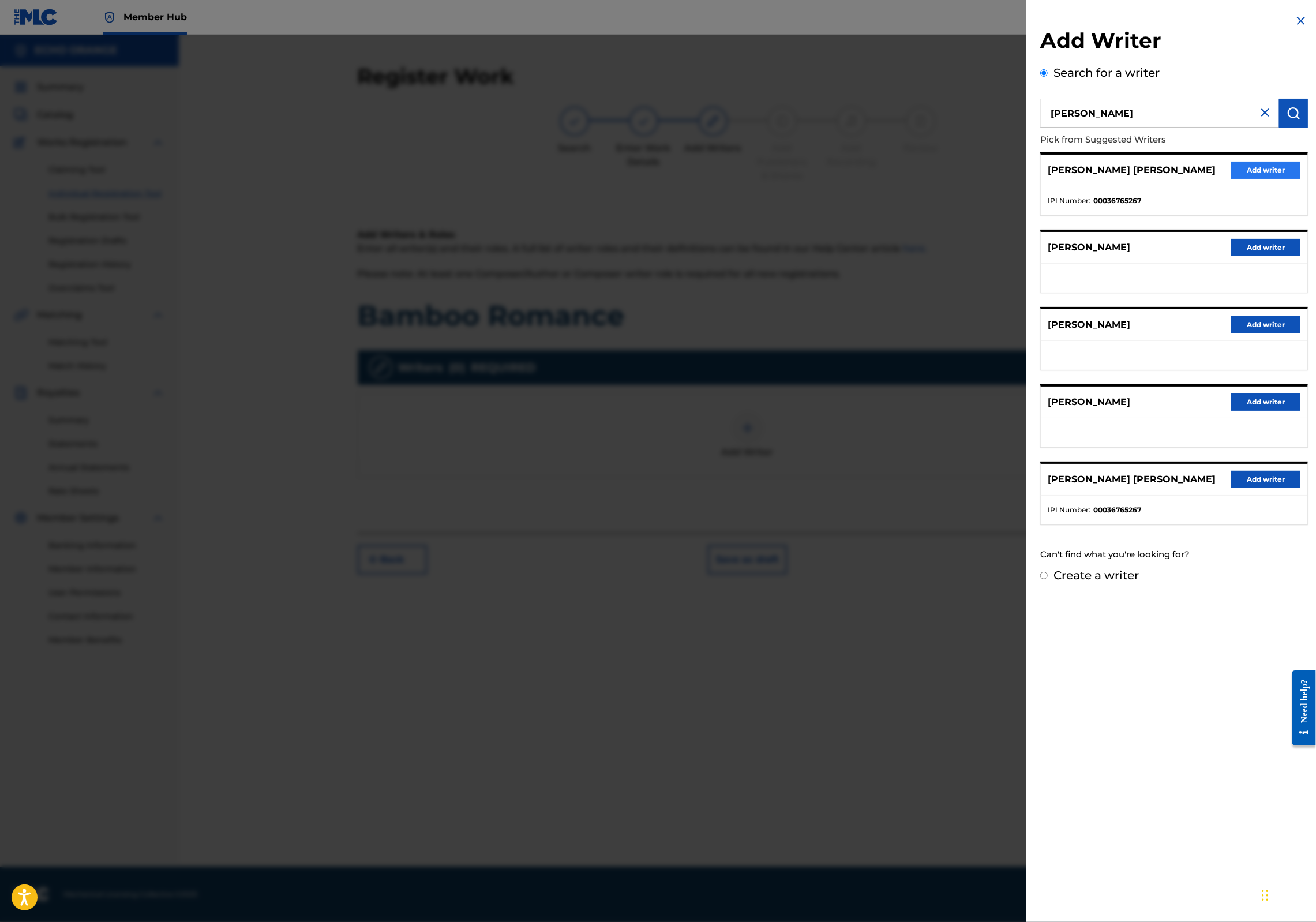
click at [1246, 179] on button "Add writer" at bounding box center [1266, 170] width 69 height 17
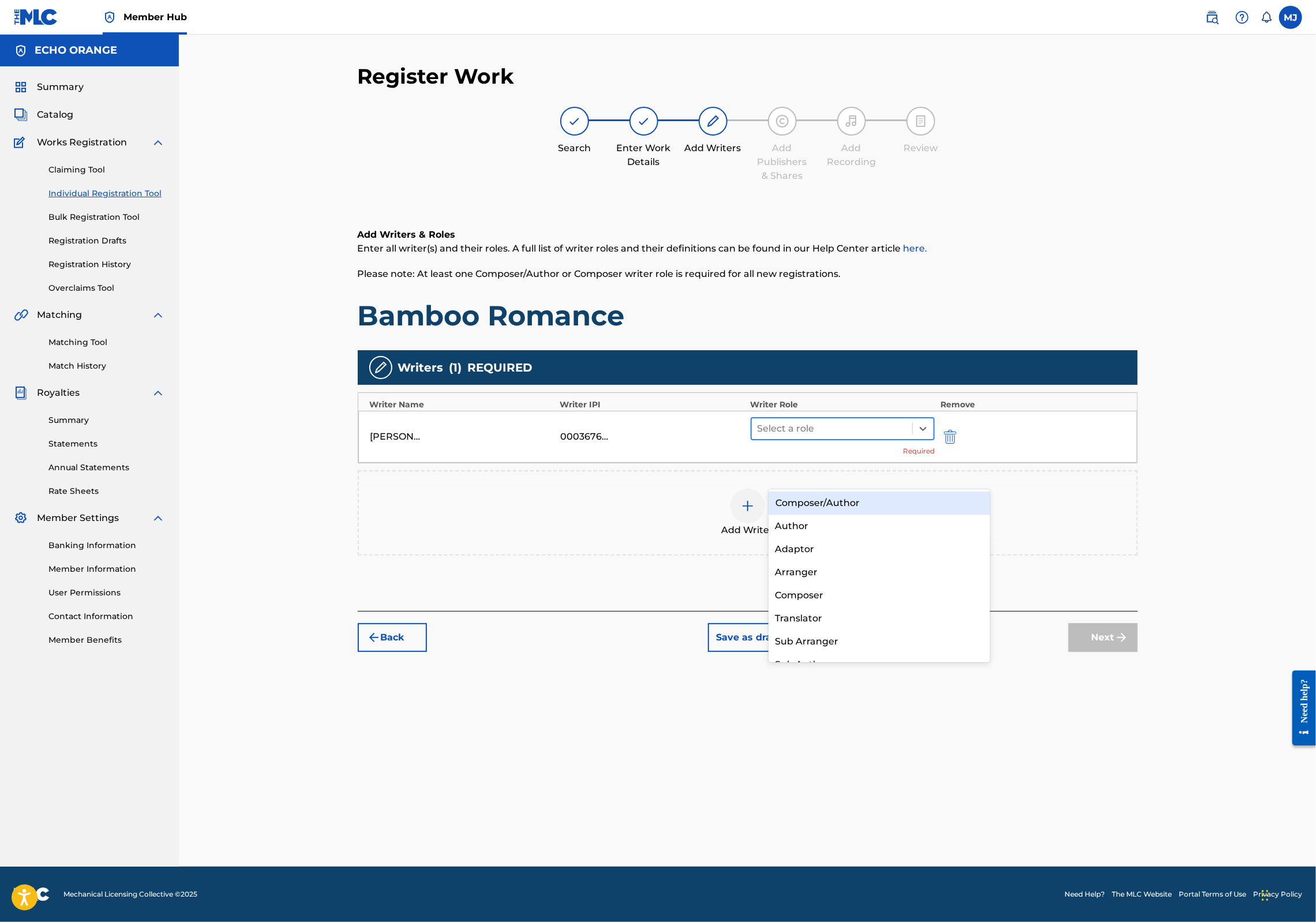
click at [831, 436] on div at bounding box center [832, 428] width 150 height 16
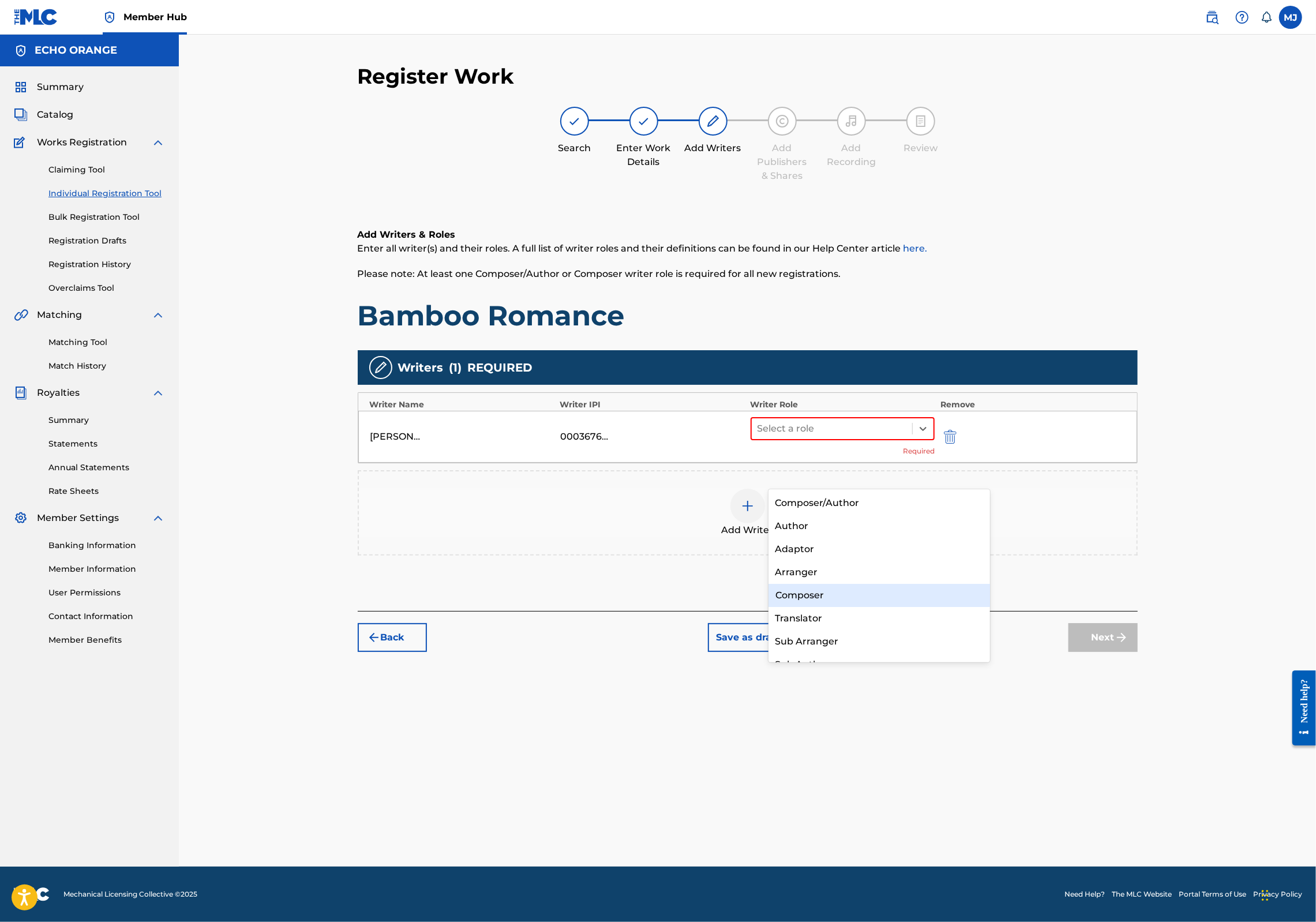
click at [810, 598] on div "Composer" at bounding box center [879, 595] width 222 height 23
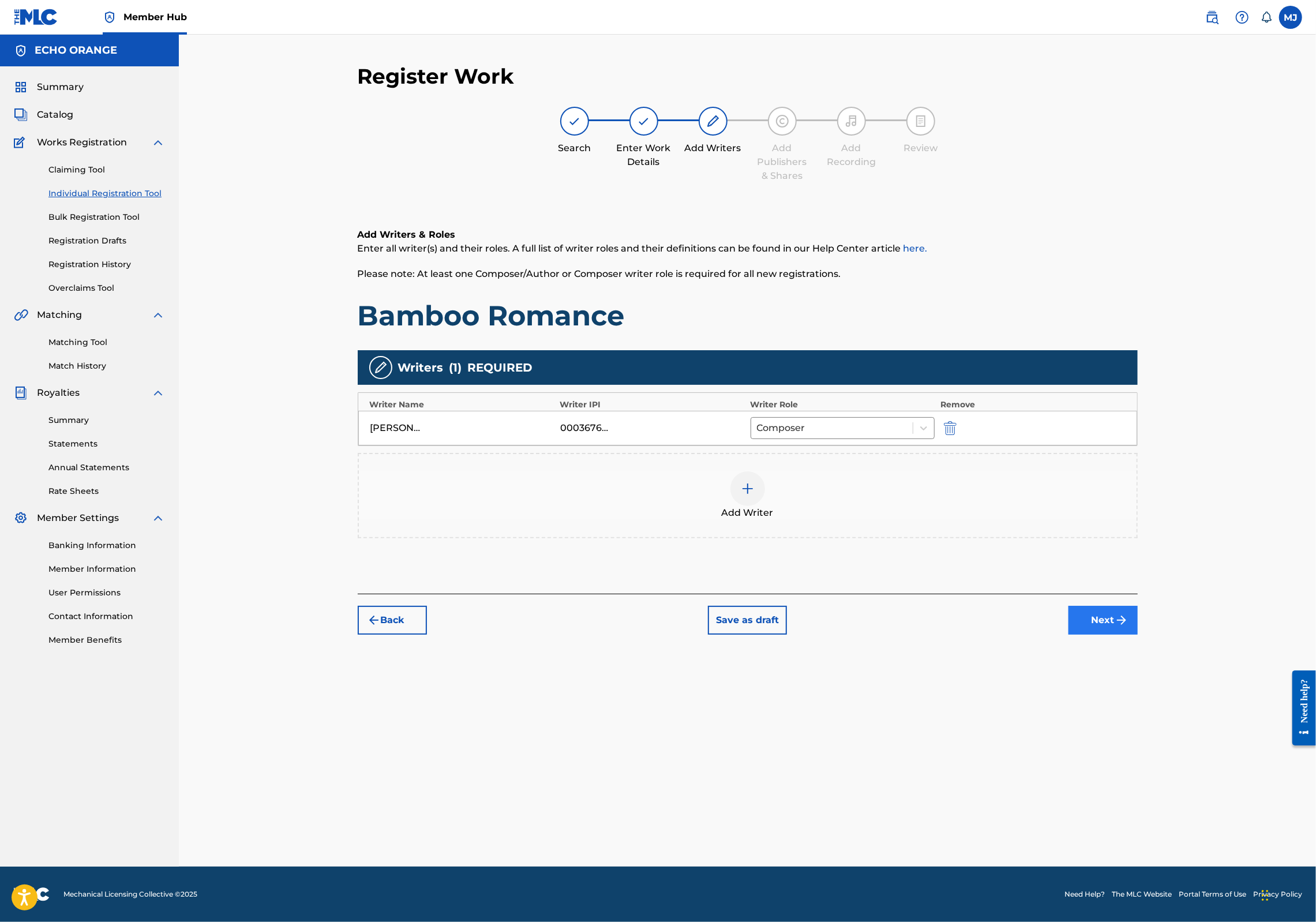
click at [1138, 635] on button "Next" at bounding box center [1103, 620] width 69 height 29
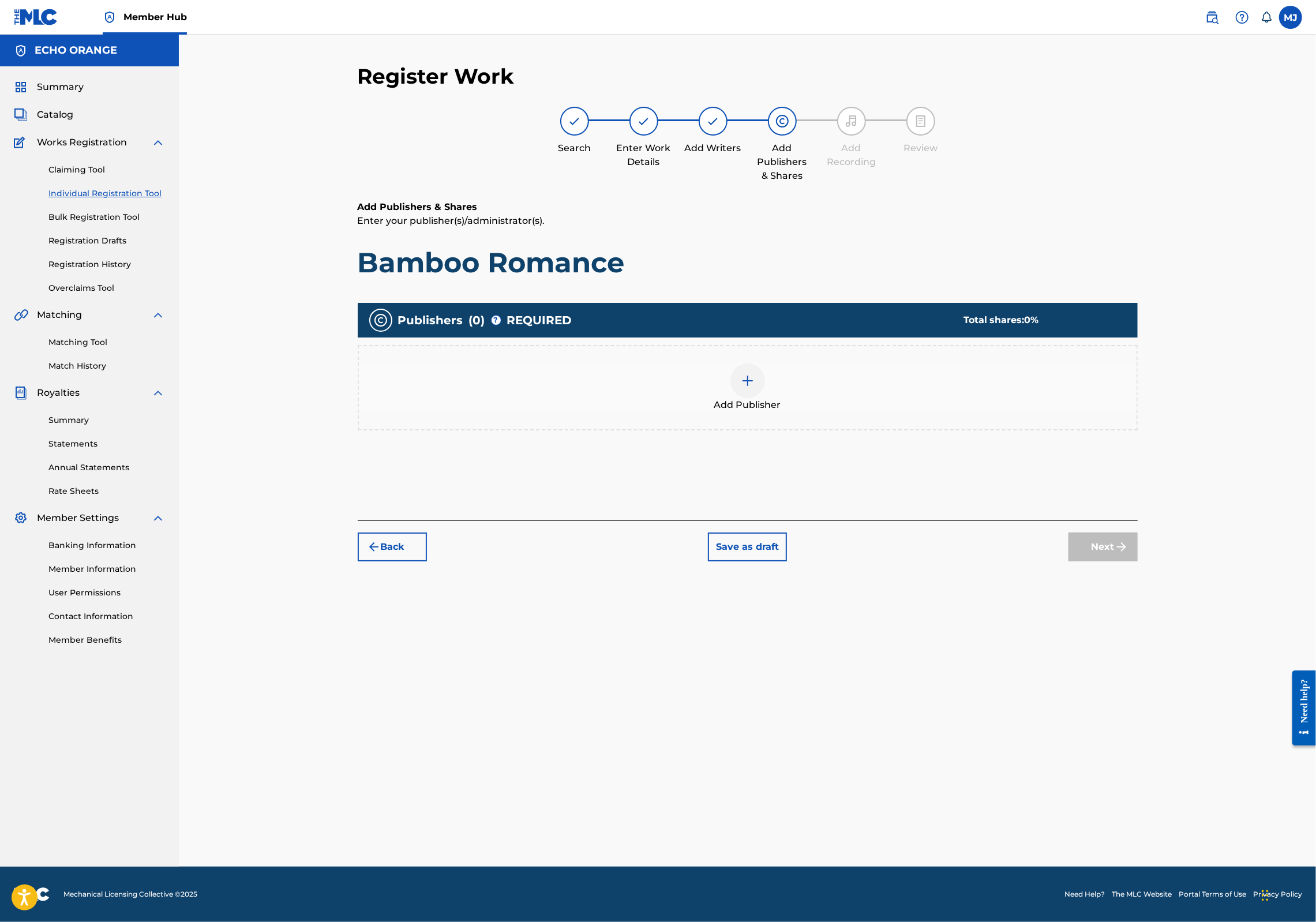
click at [767, 412] on span "Add Publisher" at bounding box center [748, 405] width 67 height 14
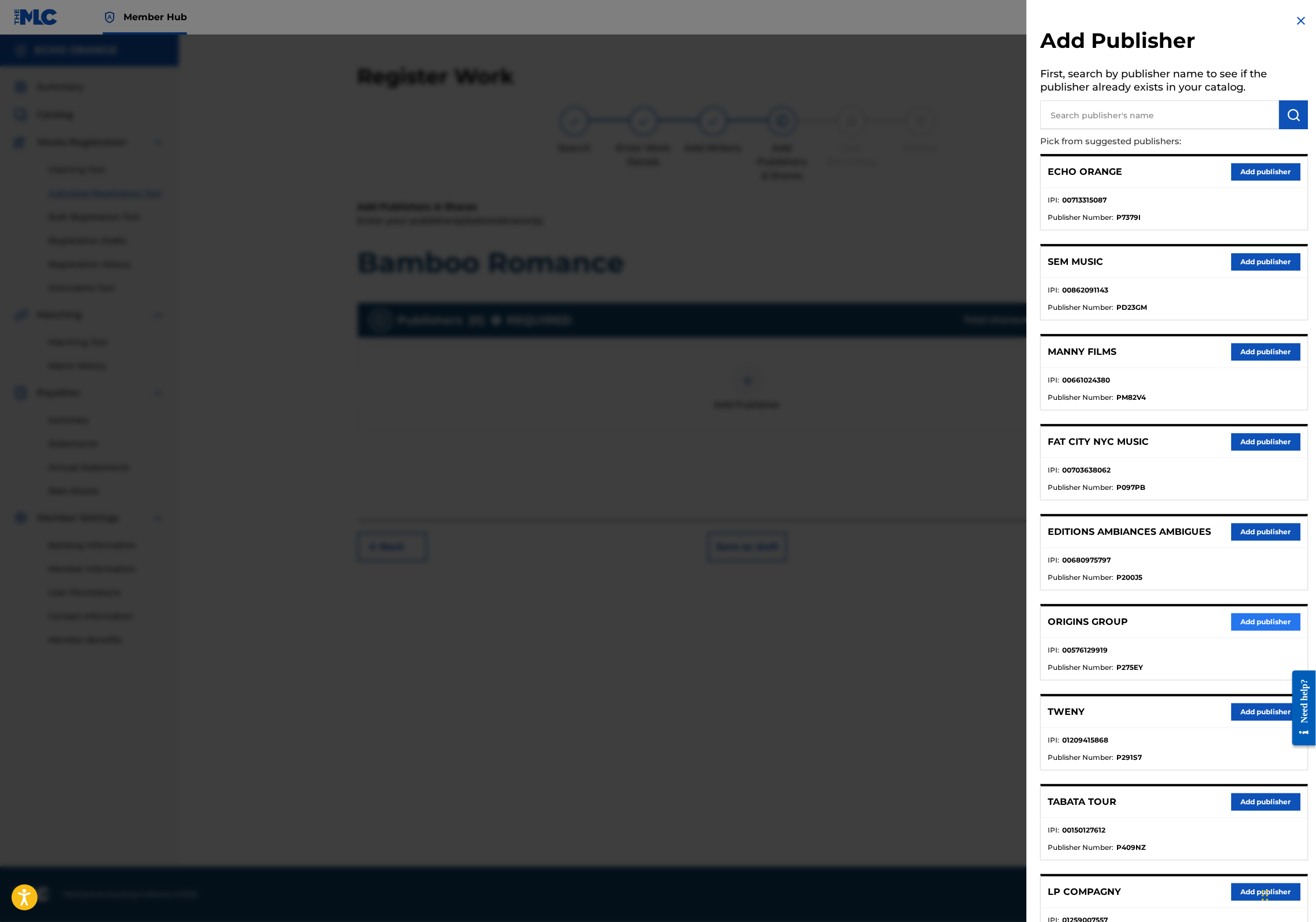
click at [1243, 630] on button "Add publisher" at bounding box center [1266, 621] width 69 height 17
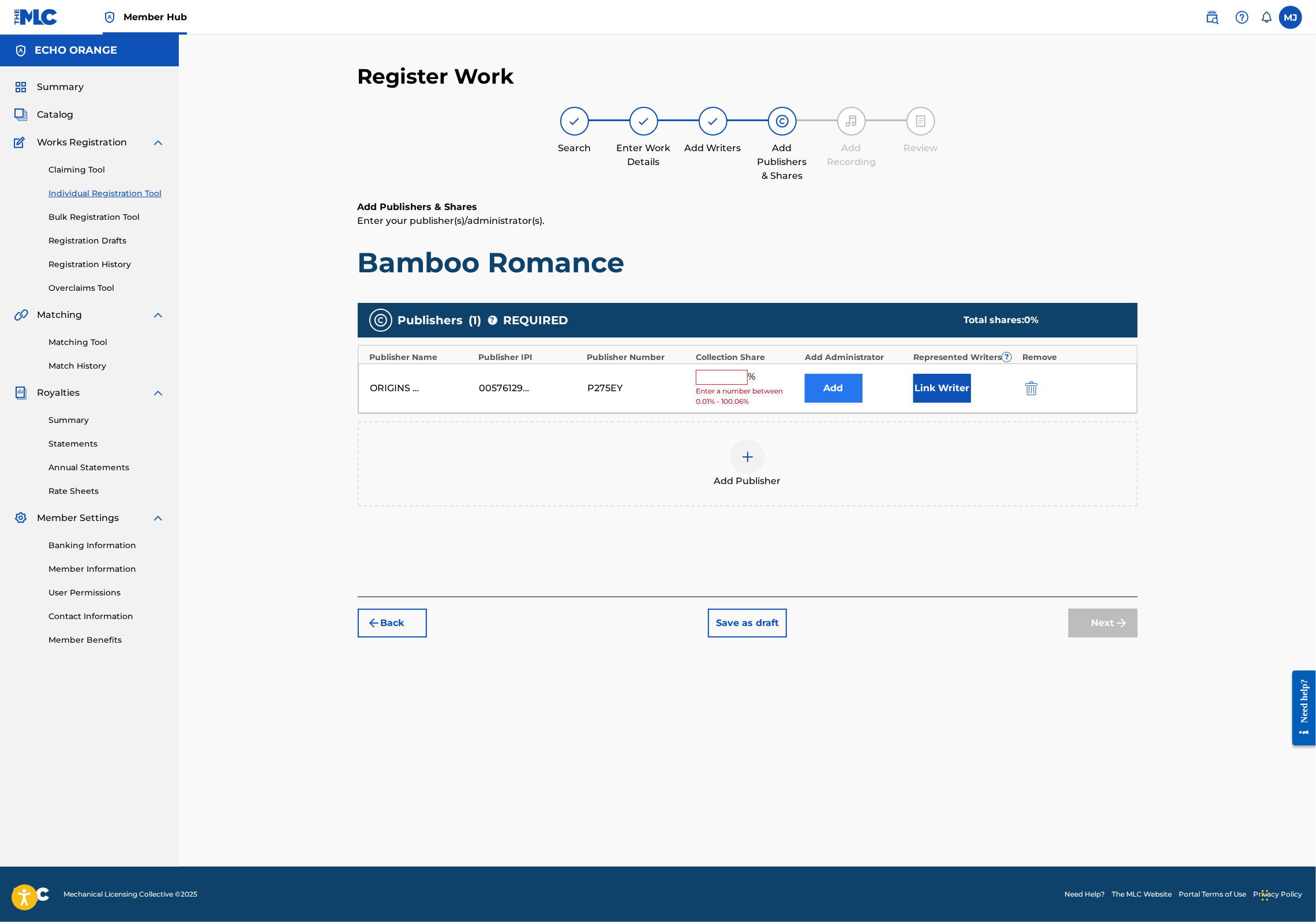
click at [860, 402] on button "Add" at bounding box center [834, 388] width 58 height 29
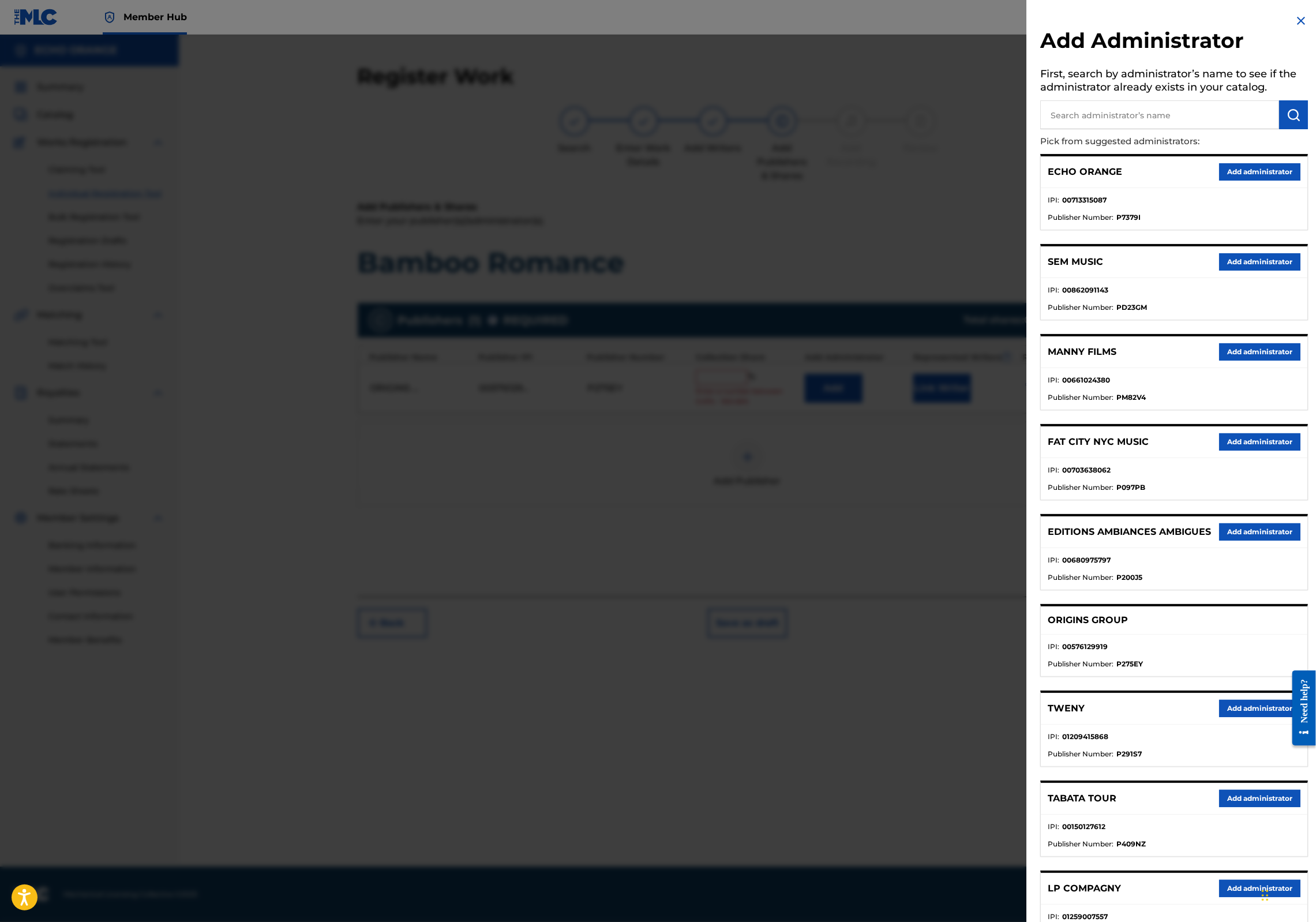
click at [1227, 181] on button "Add administrator" at bounding box center [1260, 171] width 81 height 17
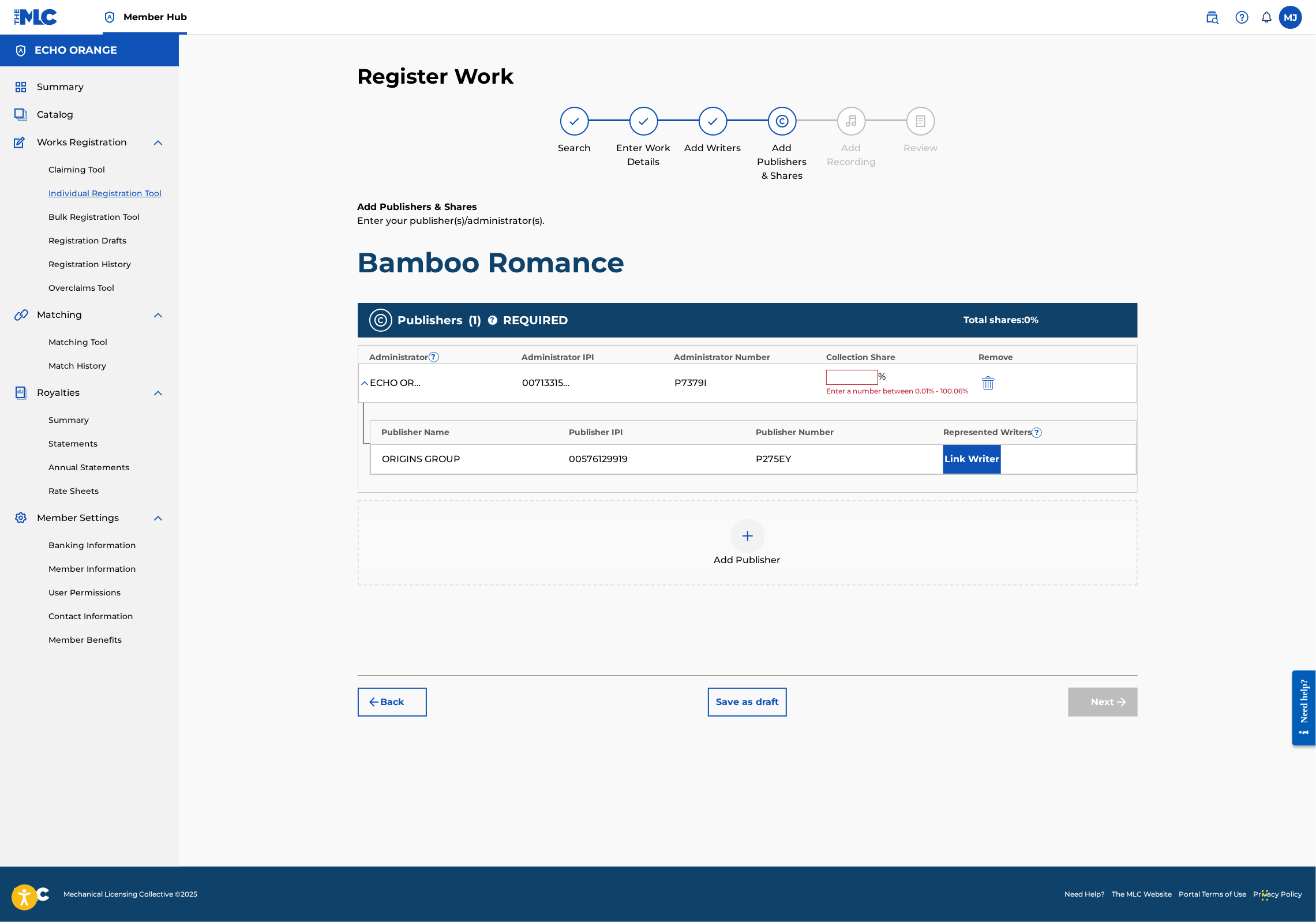
click at [878, 385] on input "text" at bounding box center [852, 377] width 52 height 15
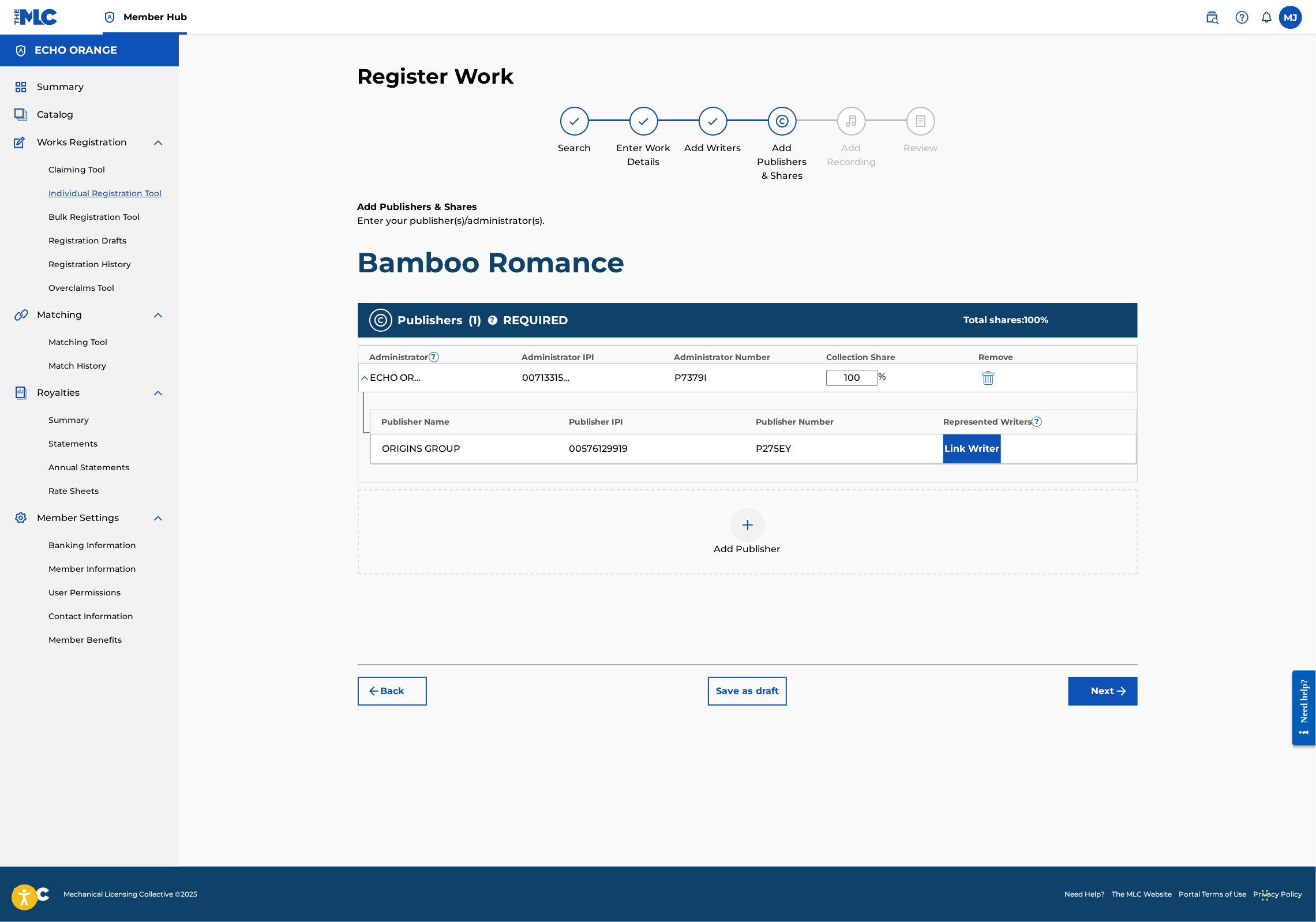
type input "100"
click at [1028, 481] on div "Publisher Name Publisher IPI Publisher Number Represented Writers ? ORIGINS GRO…" at bounding box center [748, 436] width 779 height 89
click at [1001, 463] on button "Link Writer" at bounding box center [972, 448] width 58 height 29
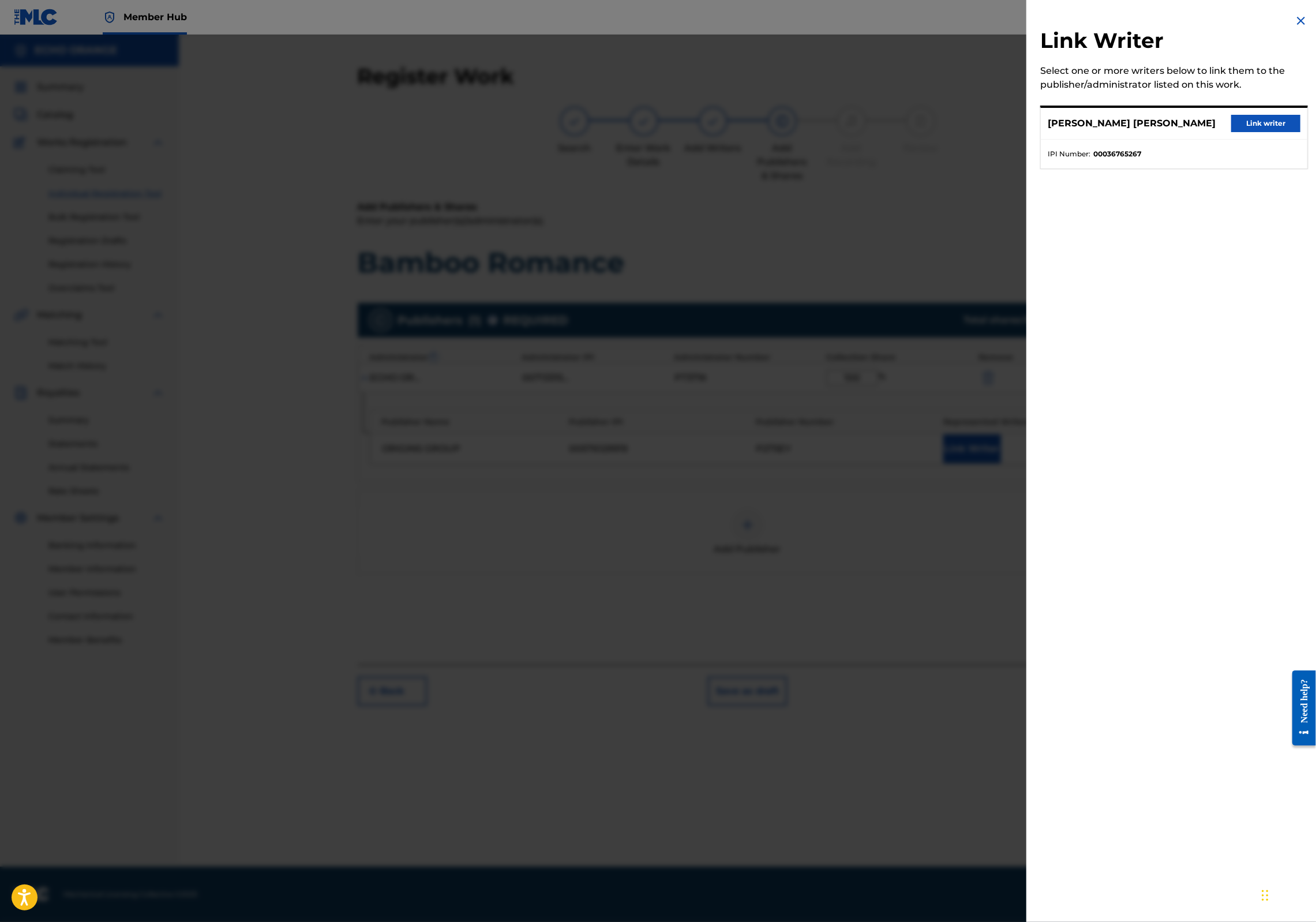
click at [1247, 132] on button "Link writer" at bounding box center [1266, 123] width 69 height 17
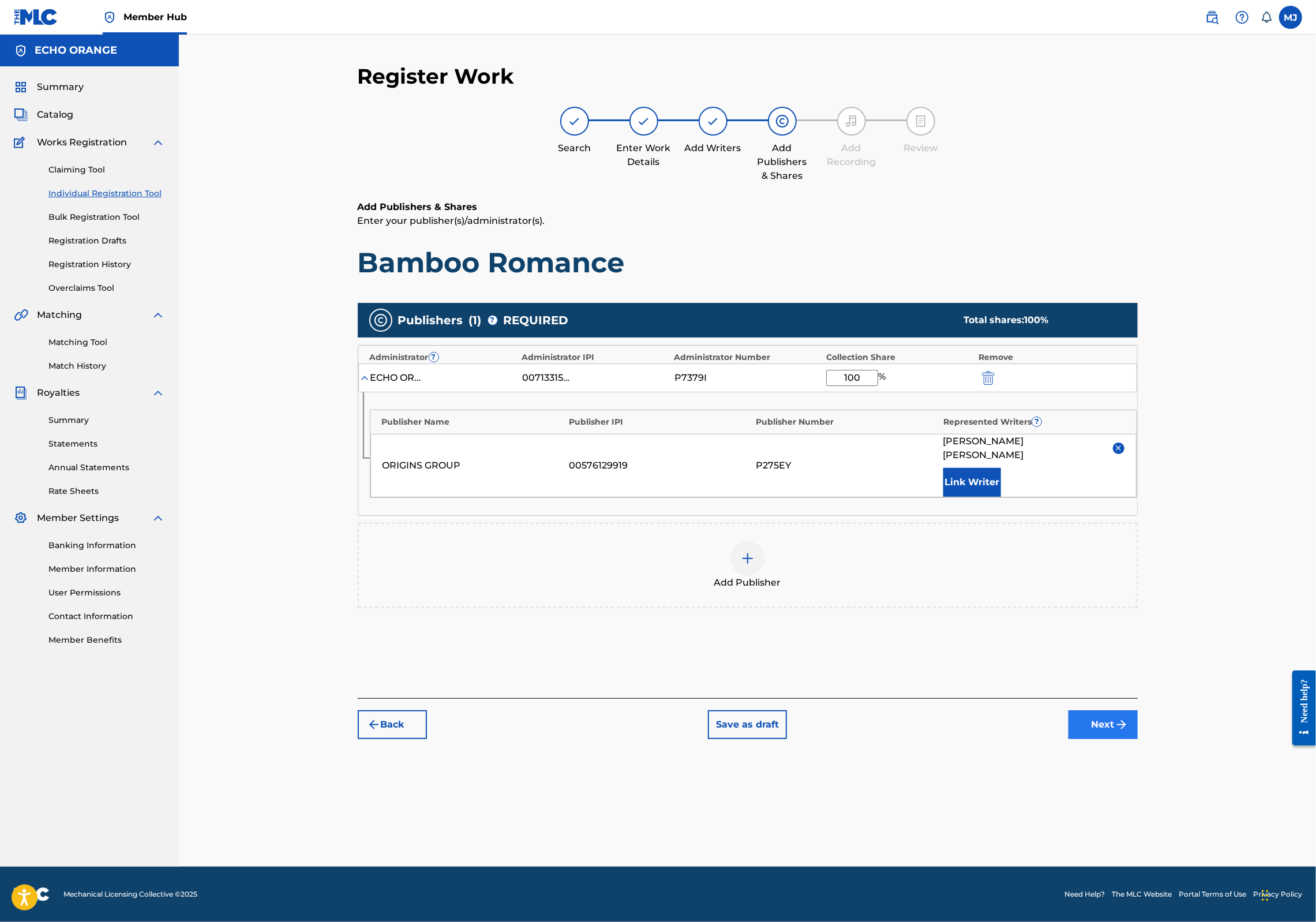
click at [1138, 738] on button "Next" at bounding box center [1103, 724] width 69 height 29
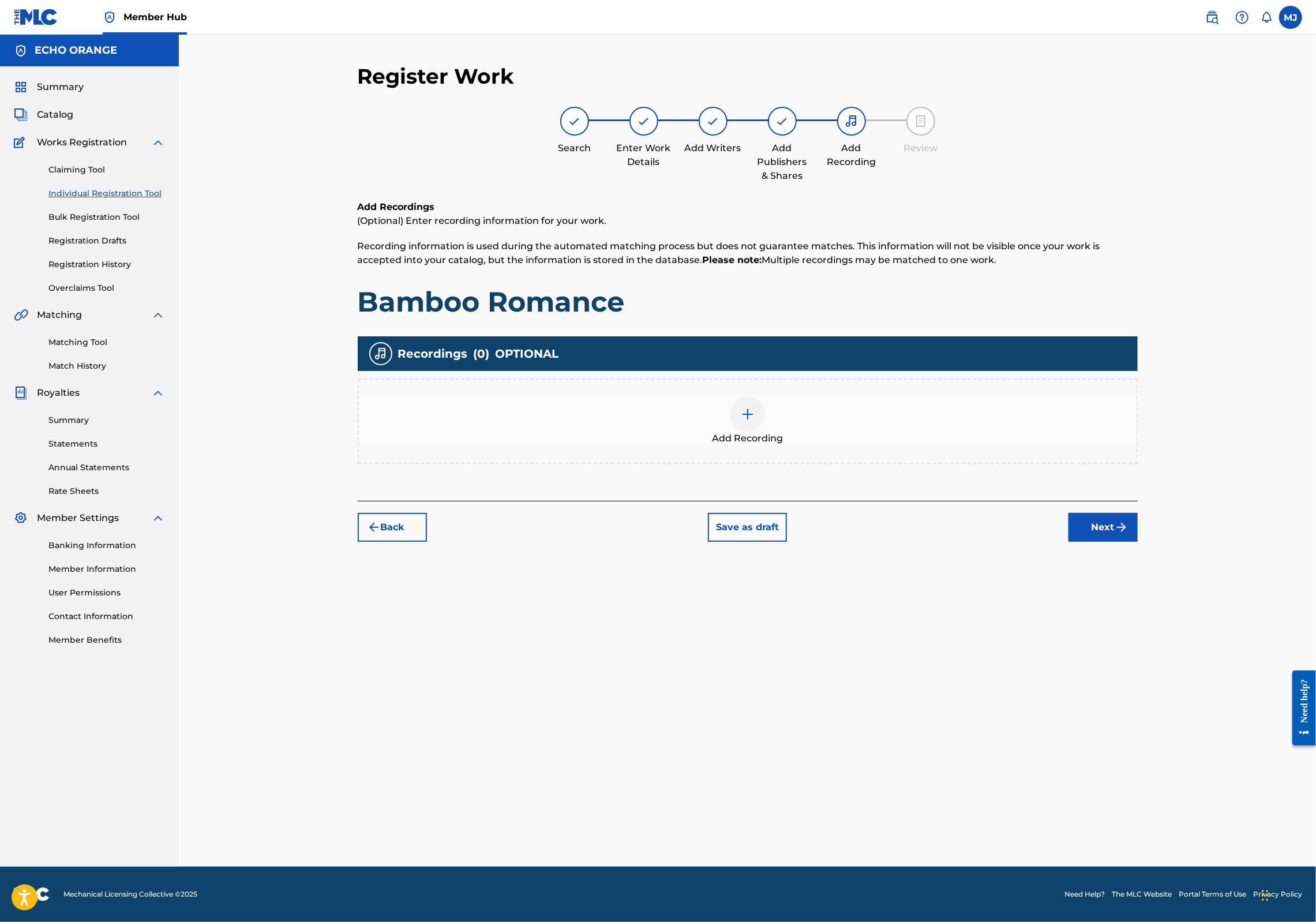
click at [1152, 616] on div "Register Work Search Enter Work Details Add Writers Add Publishers & Shares Add…" at bounding box center [748, 464] width 808 height 803
click at [1129, 534] on img "submit" at bounding box center [1121, 527] width 14 height 14
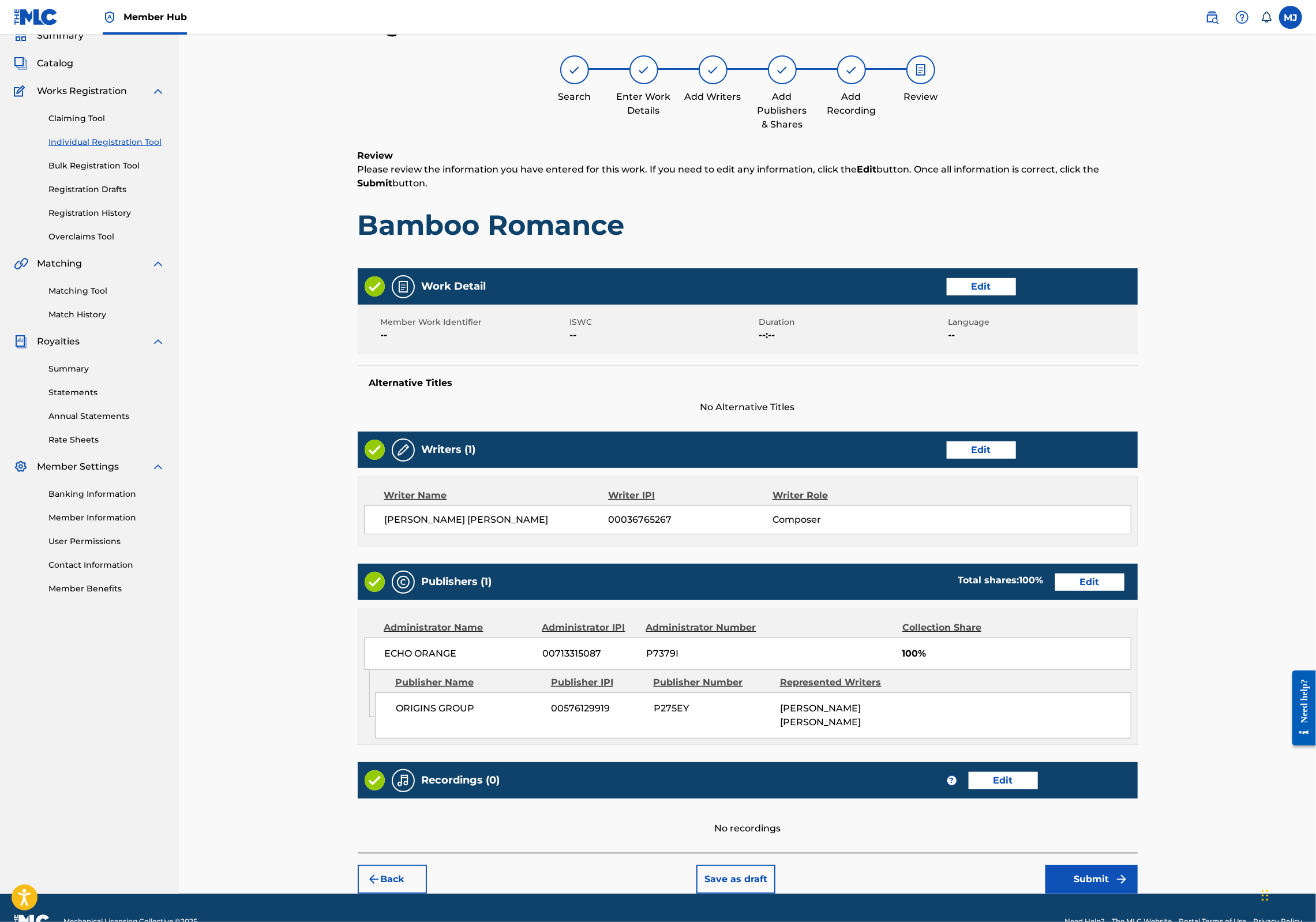
scroll to position [161, 0]
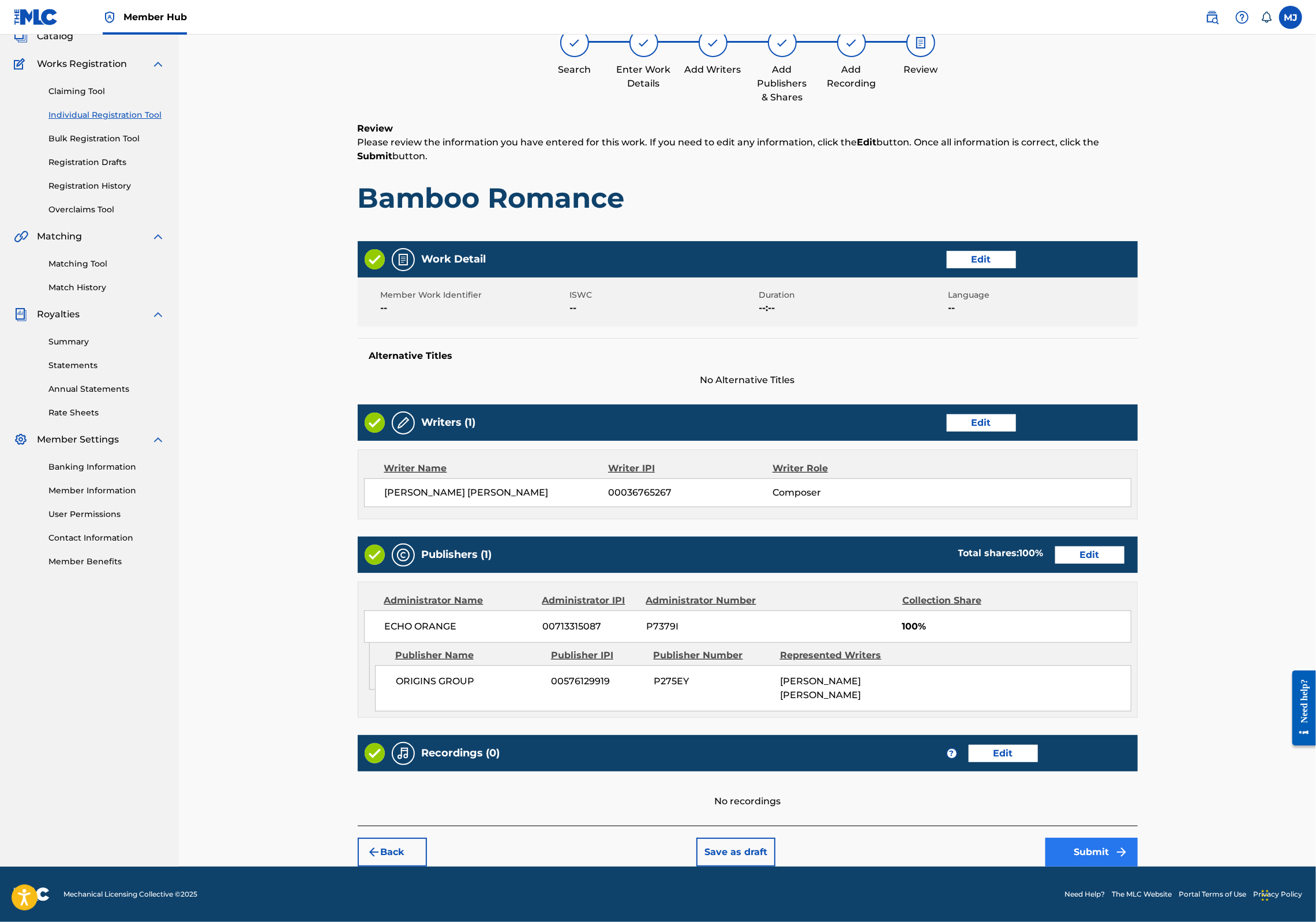
click at [1138, 854] on button "Submit" at bounding box center [1091, 851] width 92 height 29
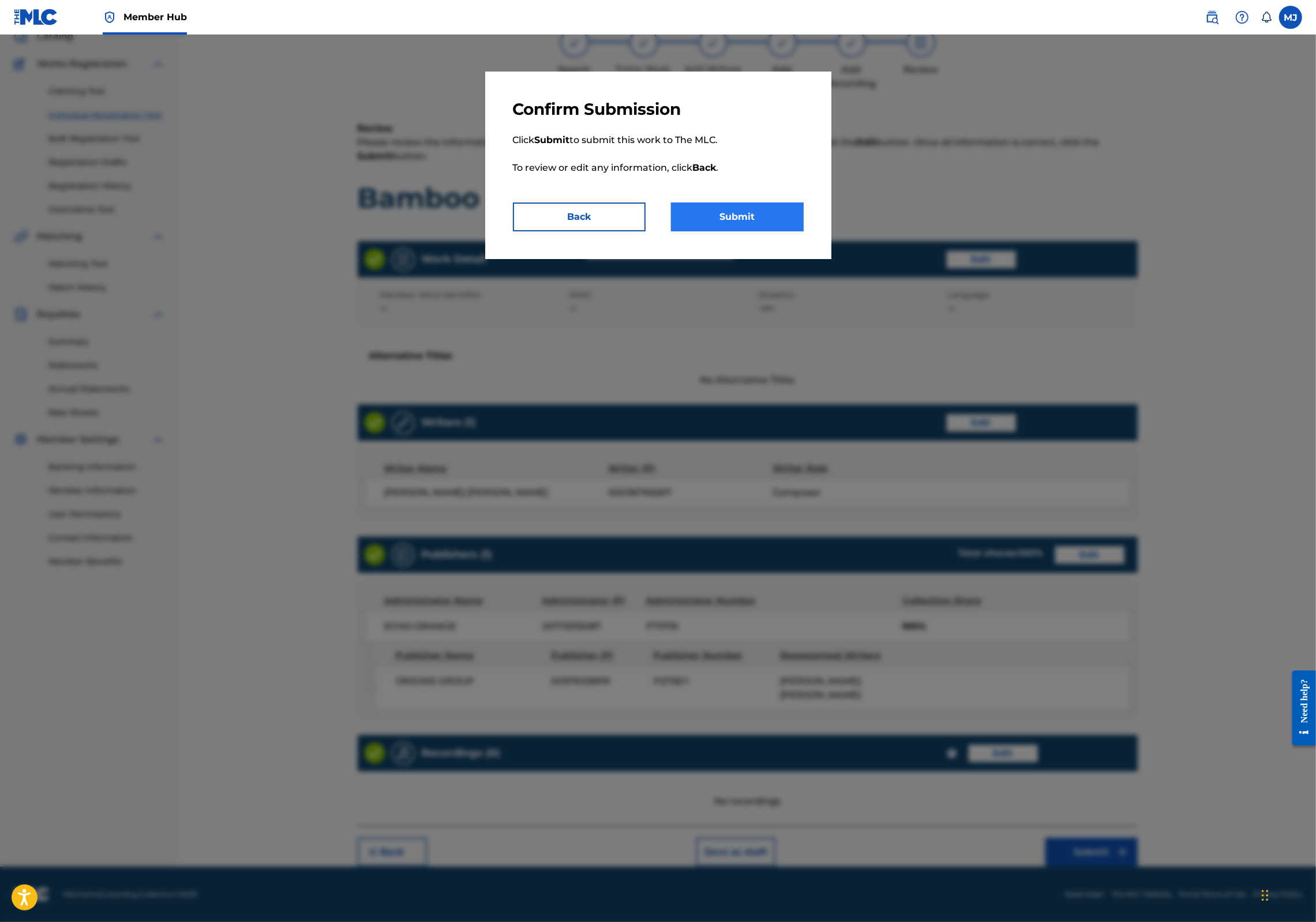
click at [735, 231] on button "Submit" at bounding box center [737, 217] width 133 height 29
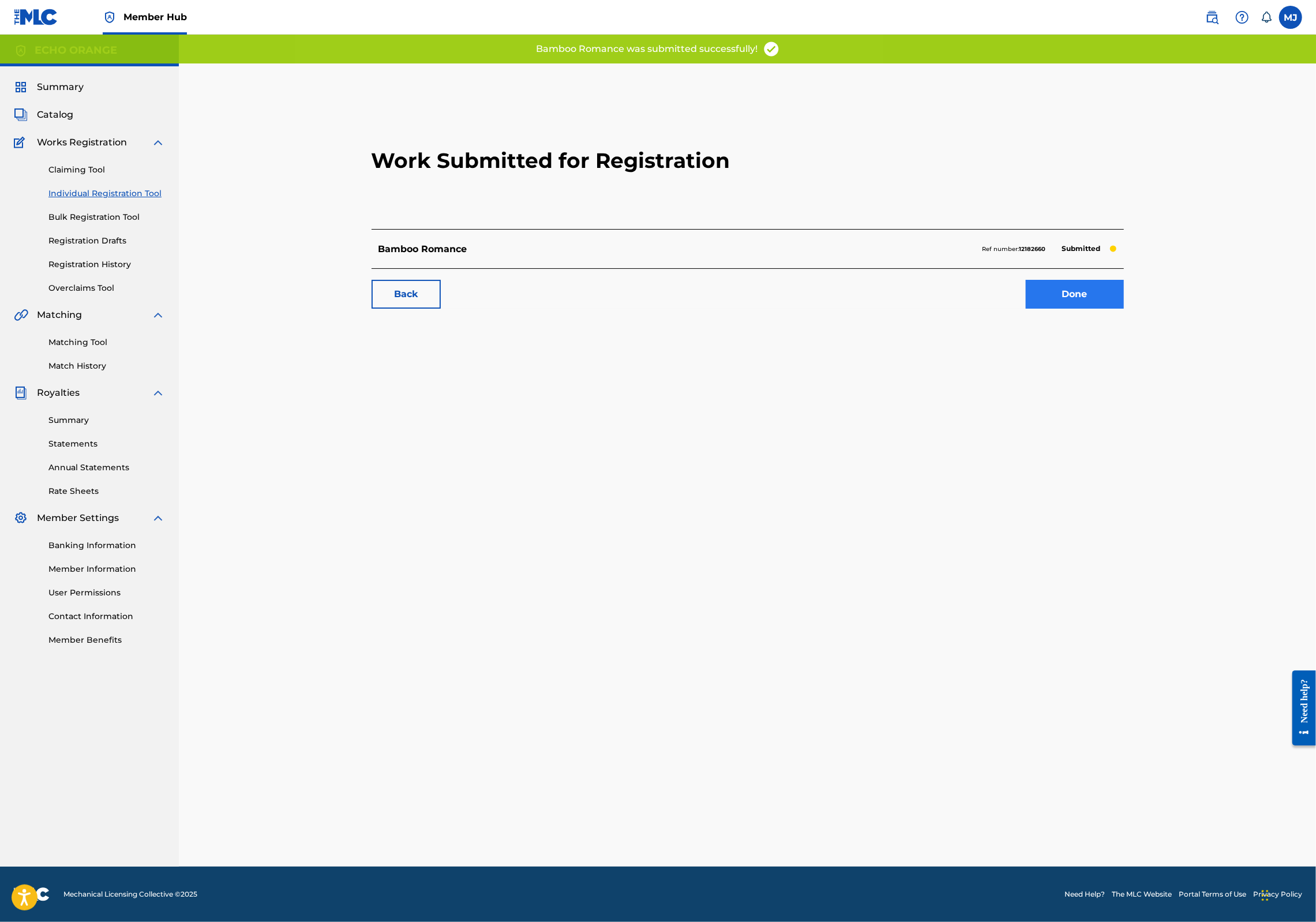
click at [1124, 309] on link "Done" at bounding box center [1074, 294] width 98 height 29
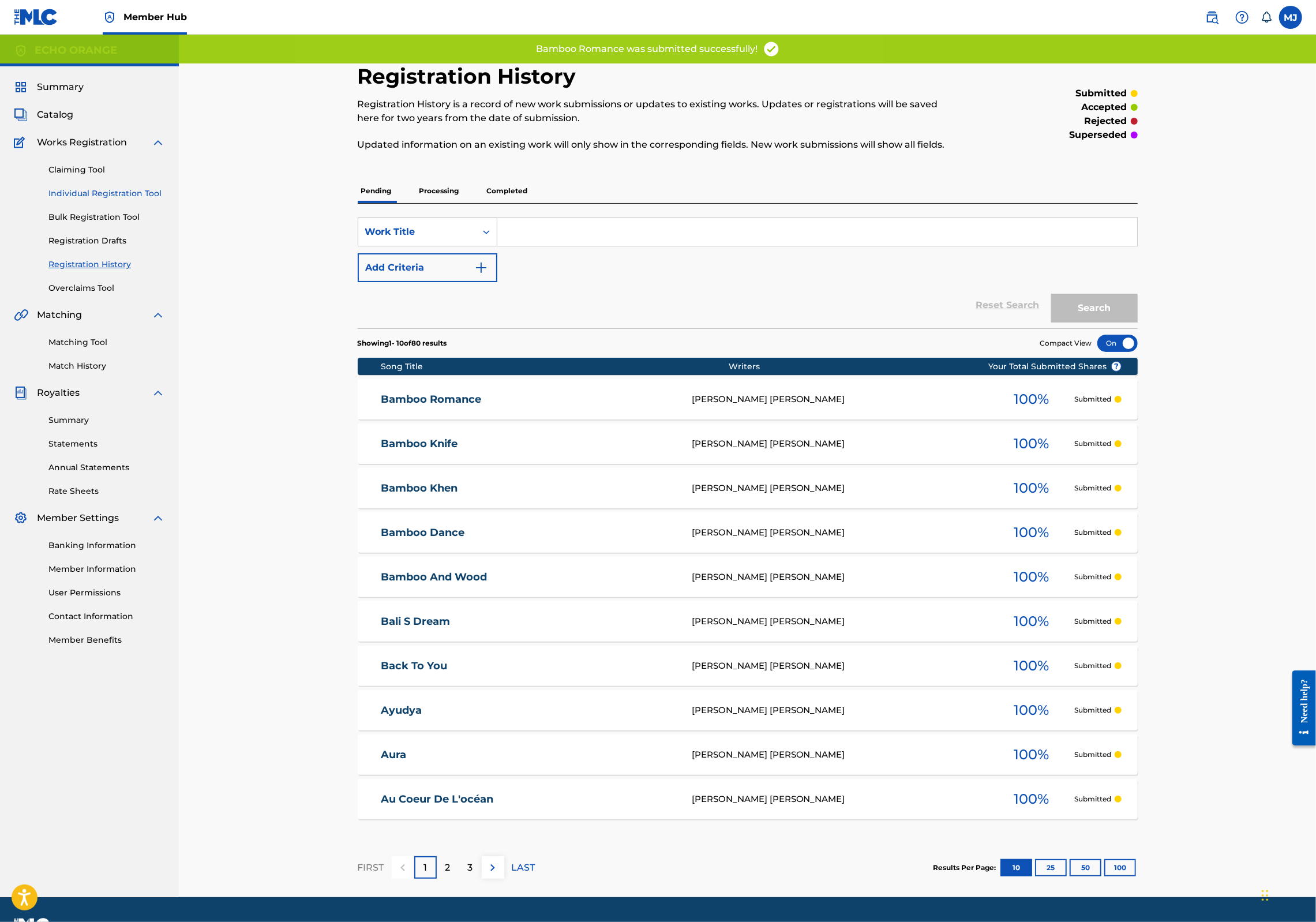
click at [84, 200] on link "Individual Registration Tool" at bounding box center [107, 193] width 116 height 12
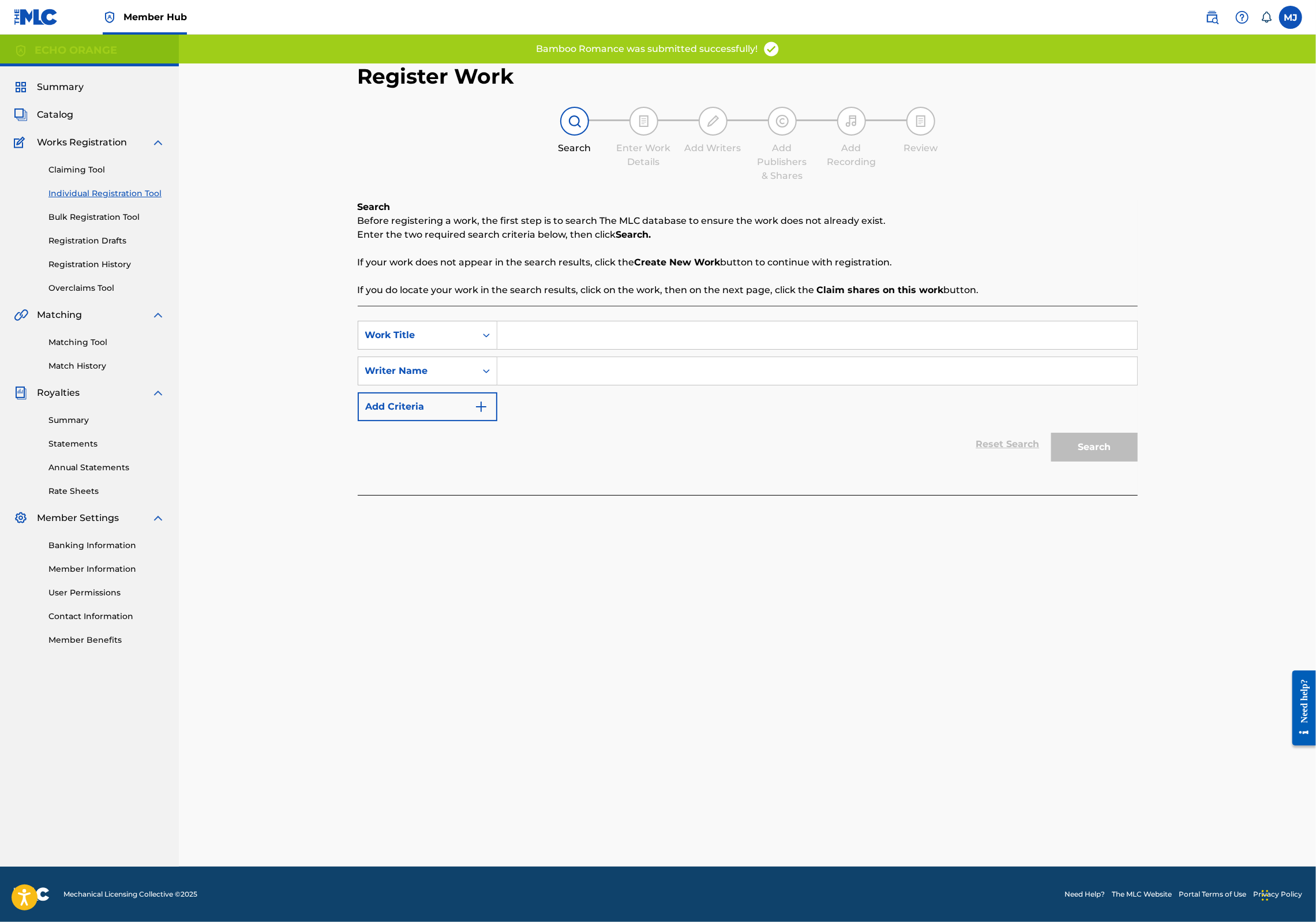
click at [508, 349] on input "Search Form" at bounding box center [818, 335] width 640 height 28
click at [114, 270] on link "Registration History" at bounding box center [107, 265] width 116 height 12
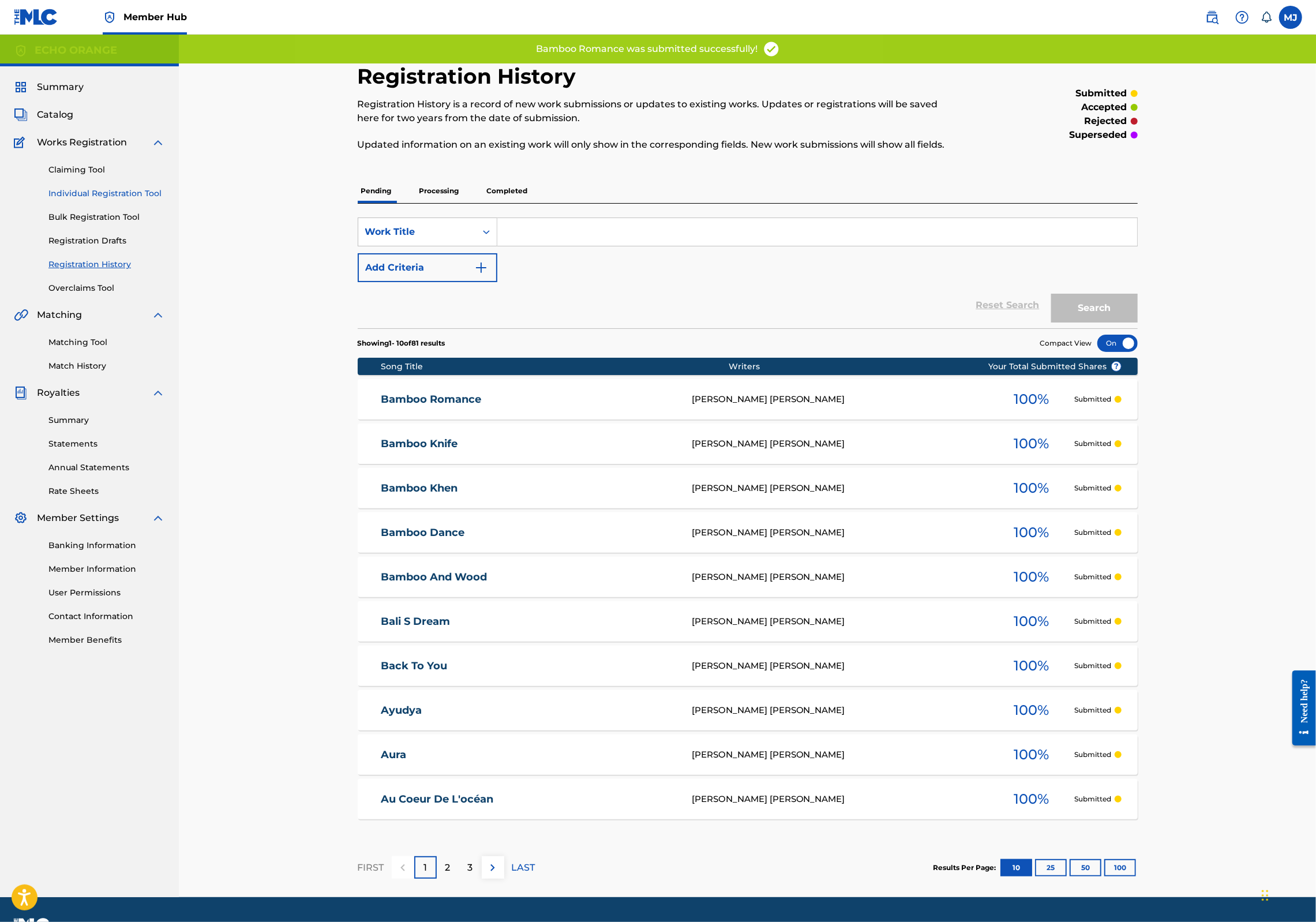
click at [126, 200] on link "Individual Registration Tool" at bounding box center [107, 193] width 116 height 12
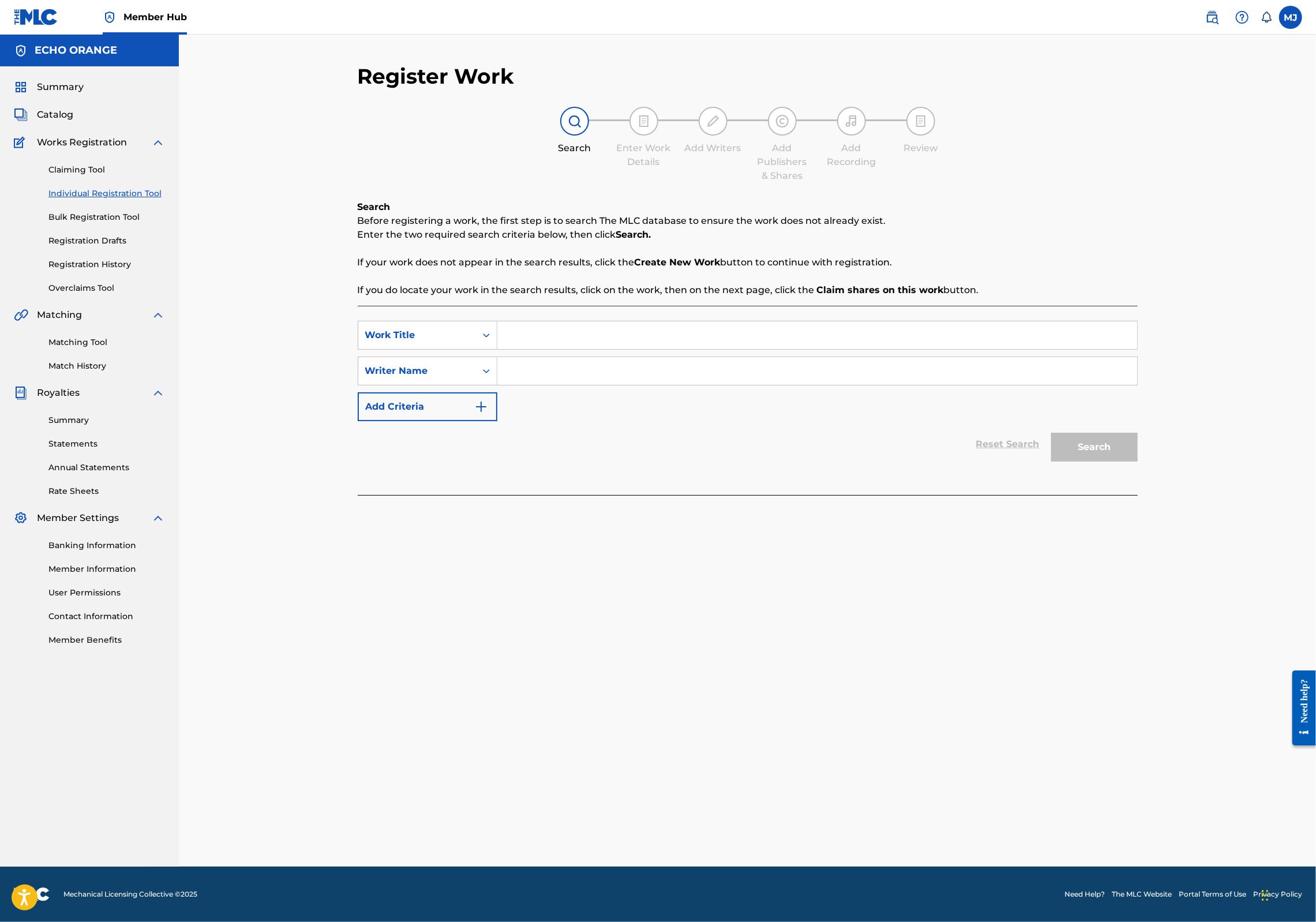
click at [543, 349] on input "Search Form" at bounding box center [818, 335] width 640 height 28
type input "Bamboo Tree"
paste input "[PERSON_NAME]"
type input "[PERSON_NAME]"
click at [1138, 461] on button "Search" at bounding box center [1094, 447] width 86 height 29
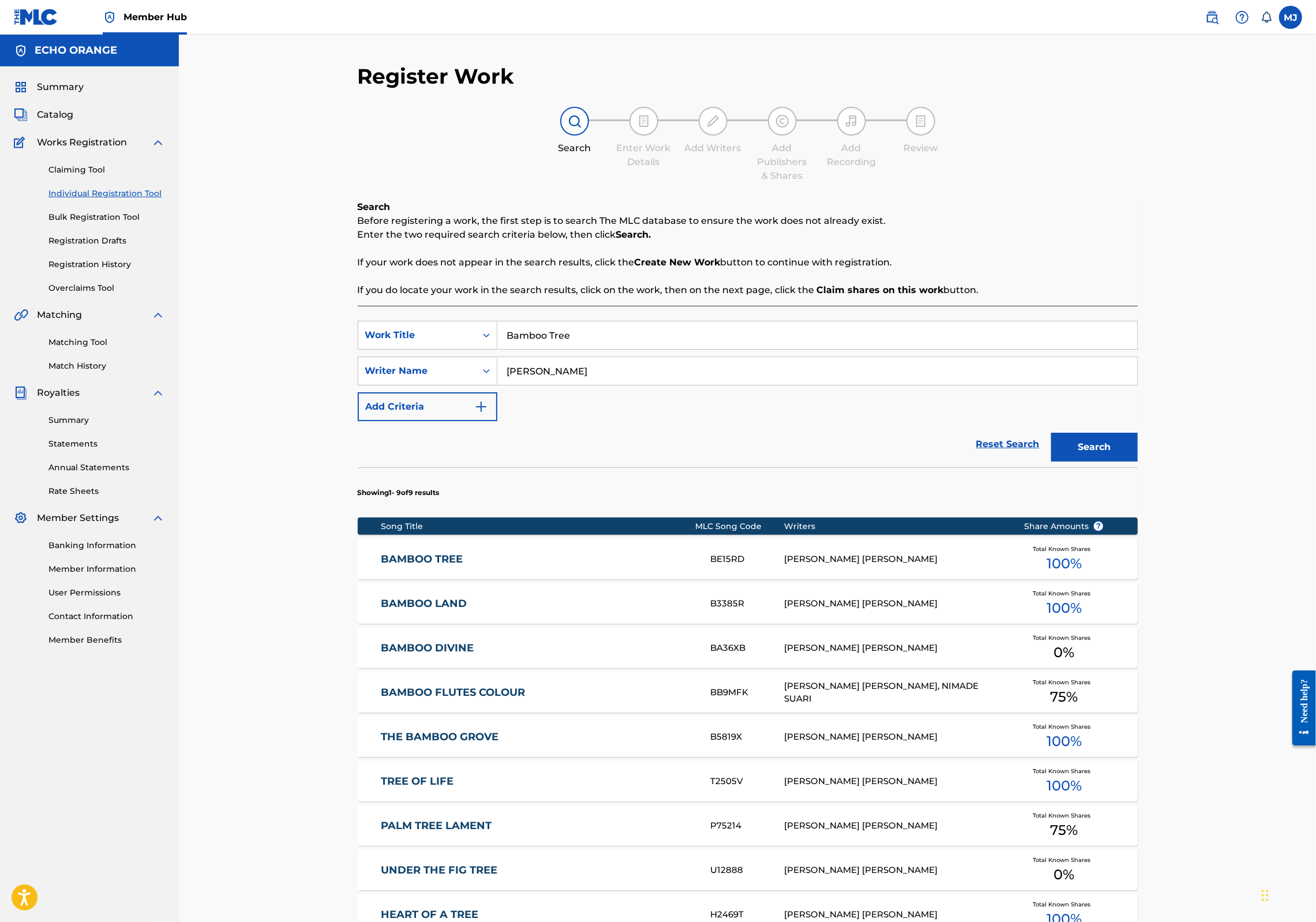
click at [98, 372] on div "Matching Tool Match History" at bounding box center [89, 347] width 151 height 50
click at [98, 349] on link "Matching Tool" at bounding box center [107, 342] width 116 height 12
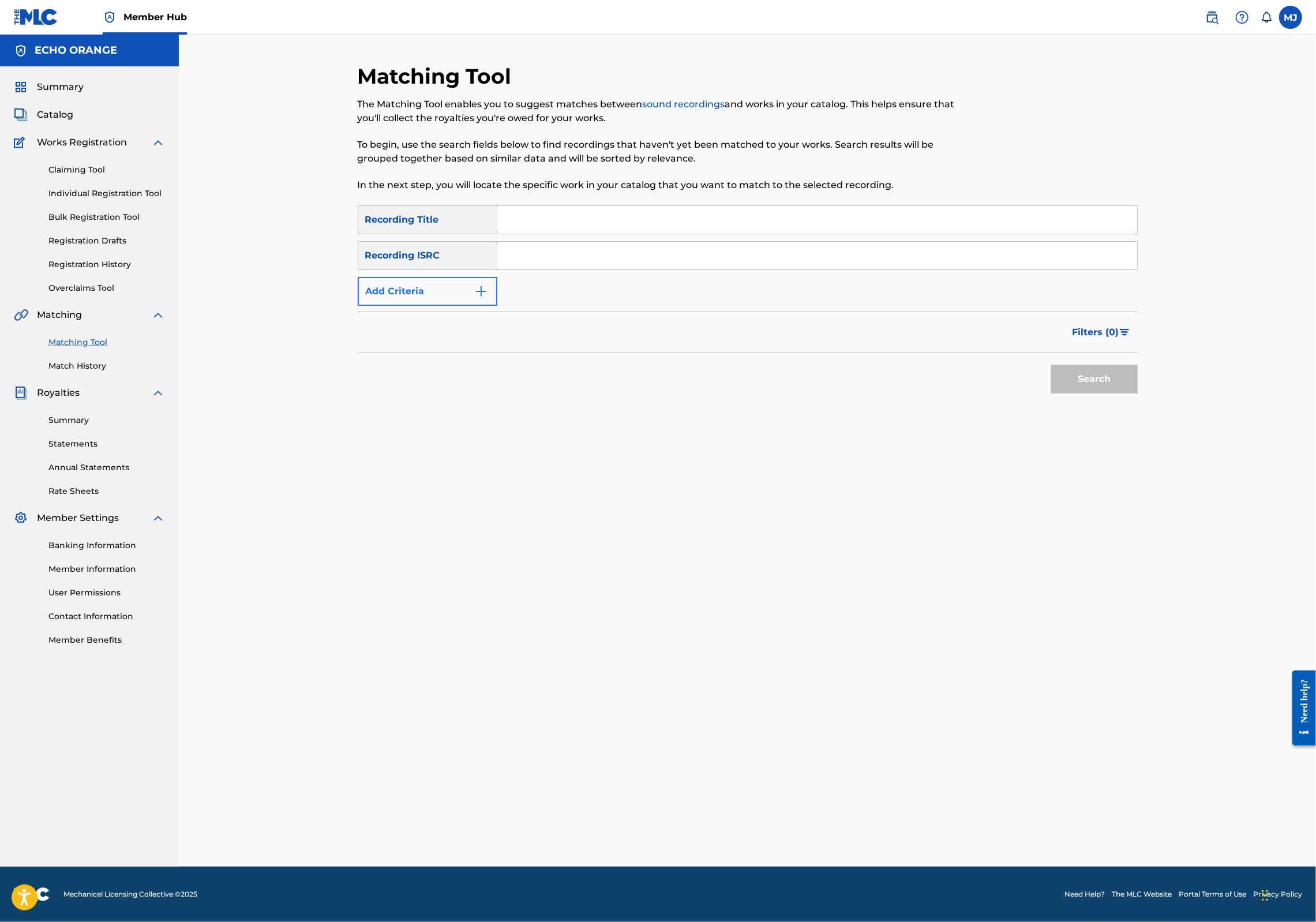
click at [421, 306] on button "Add Criteria" at bounding box center [427, 291] width 139 height 29
click at [536, 264] on div "SearchWithCriteriaa94472b2-0cf5-4526-9349-7ab492baf472 Recording Title SearchWi…" at bounding box center [748, 273] width 780 height 136
click at [548, 234] on input "Search Form" at bounding box center [818, 220] width 640 height 28
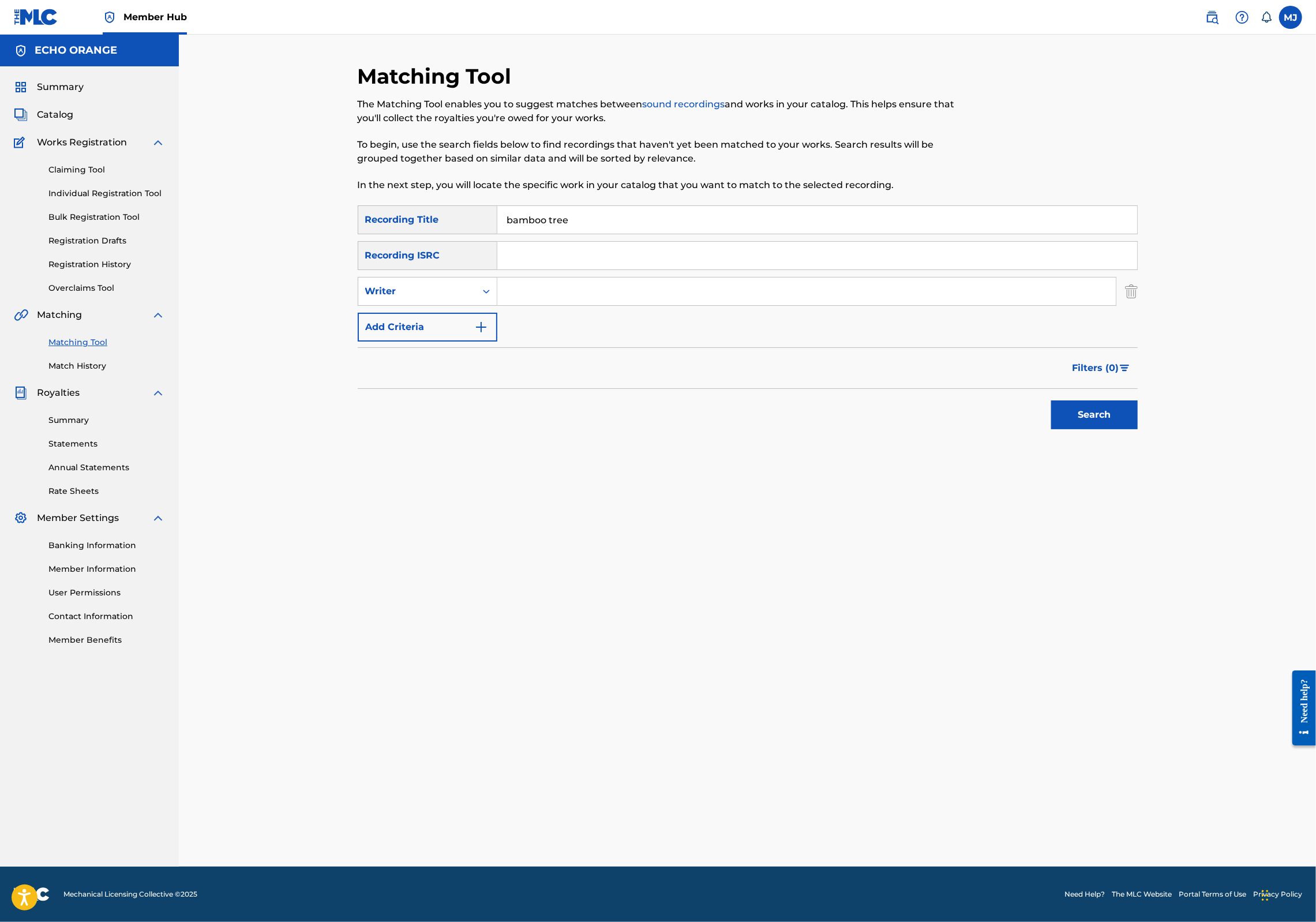
type input "bamboo tree"
click at [593, 305] on input "Search Form" at bounding box center [807, 291] width 619 height 28
paste input "[PERSON_NAME]"
type input "[PERSON_NAME]"
click at [1138, 429] on button "Search" at bounding box center [1094, 414] width 86 height 29
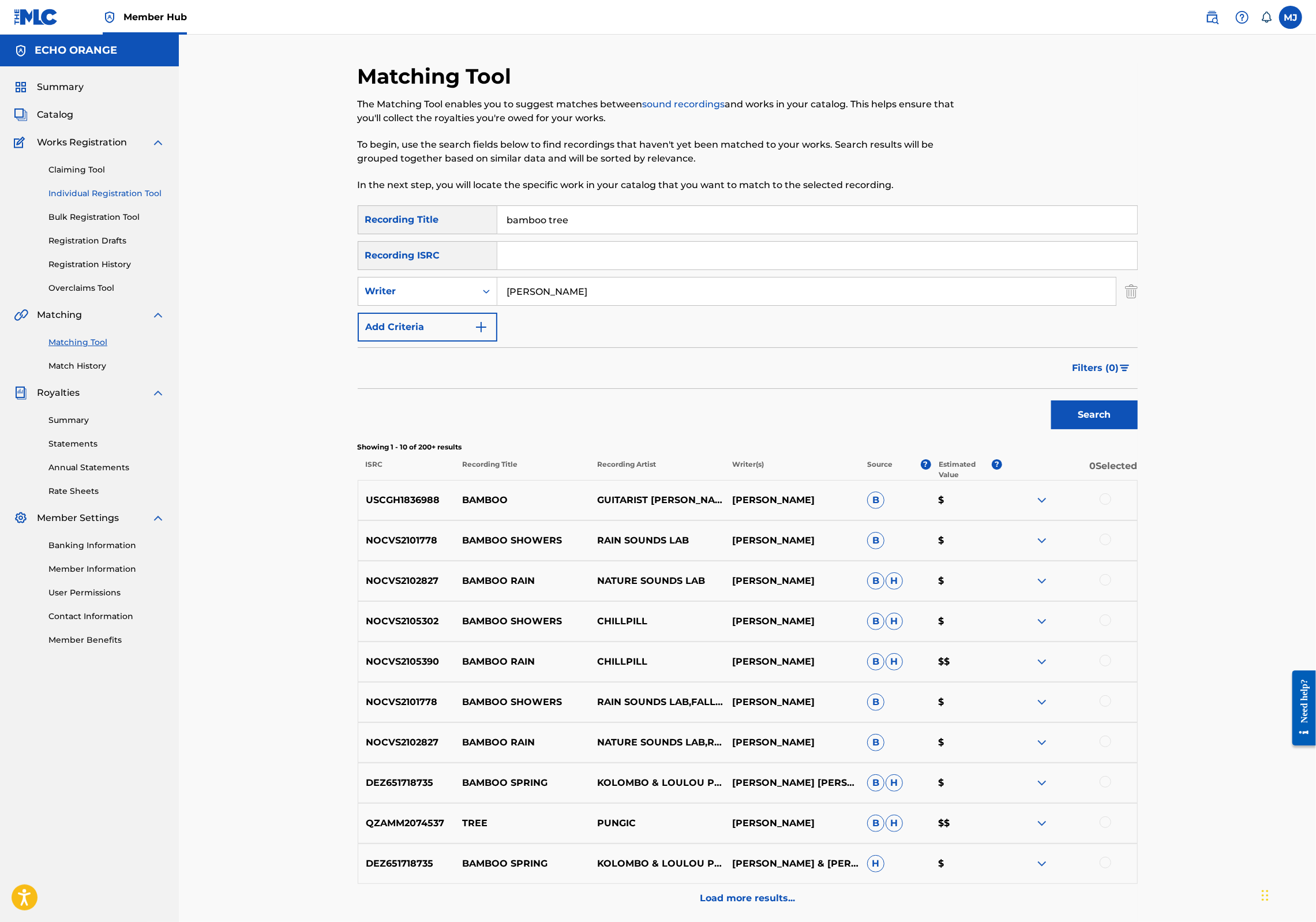
click at [142, 200] on link "Individual Registration Tool" at bounding box center [107, 193] width 116 height 12
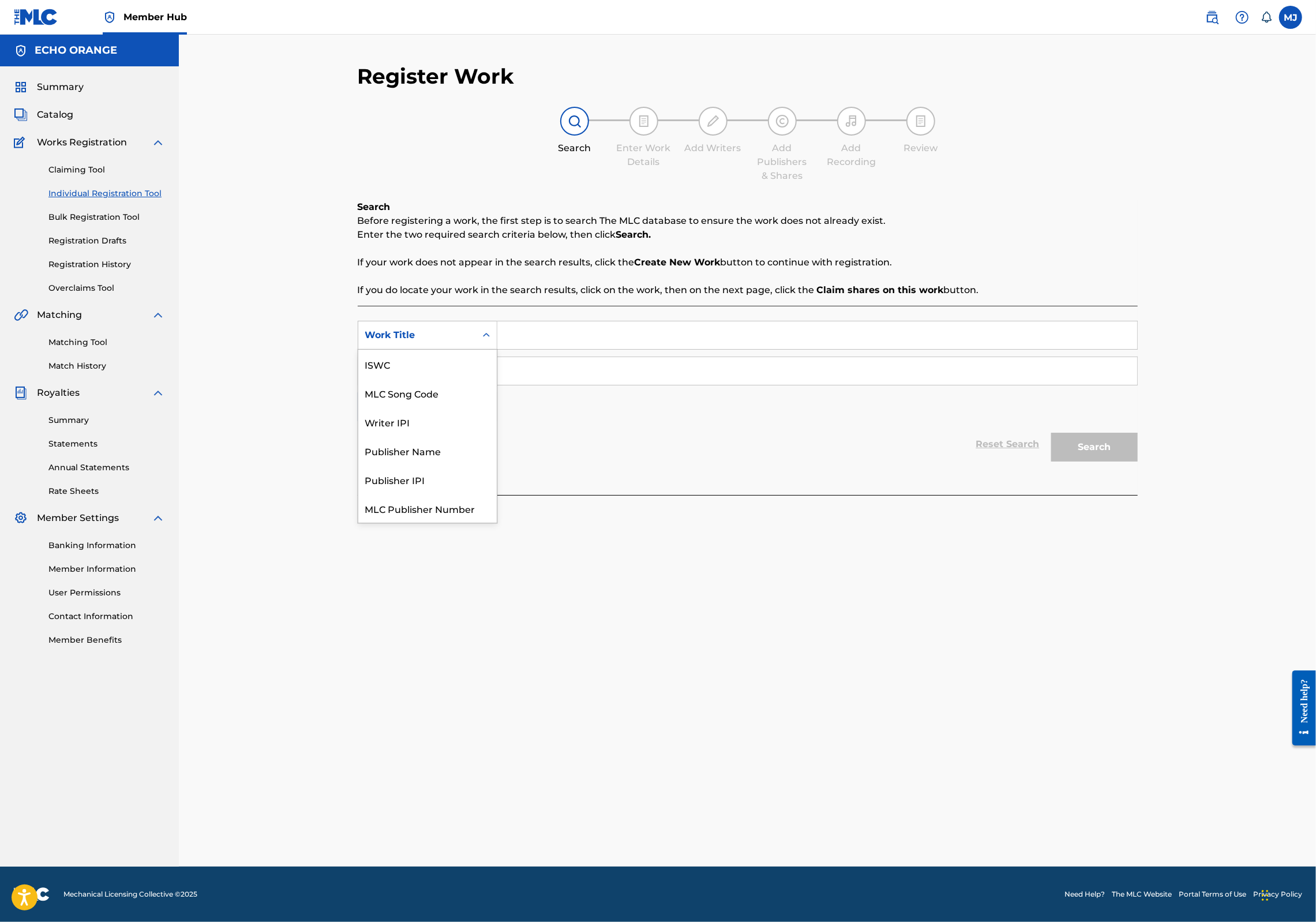
drag, startPoint x: 450, startPoint y: 345, endPoint x: 463, endPoint y: 349, distance: 13.6
click at [450, 345] on div "Work Title" at bounding box center [427, 335] width 139 height 29
click at [502, 349] on input "Search Form" at bounding box center [818, 335] width 640 height 28
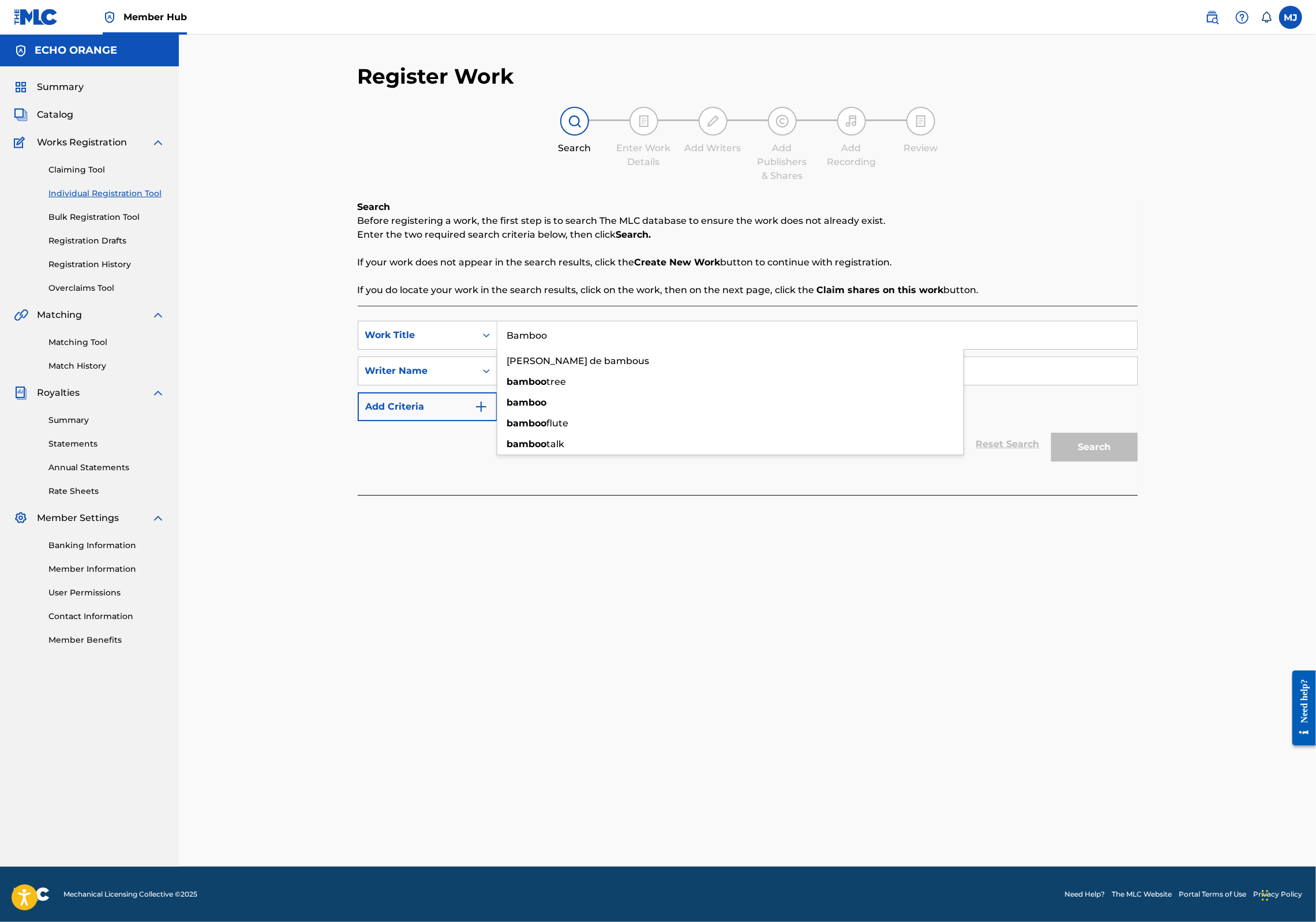
type input "Bamboo"
paste input "[PERSON_NAME]"
type input "[PERSON_NAME]"
click at [1138, 461] on button "Search" at bounding box center [1094, 447] width 86 height 29
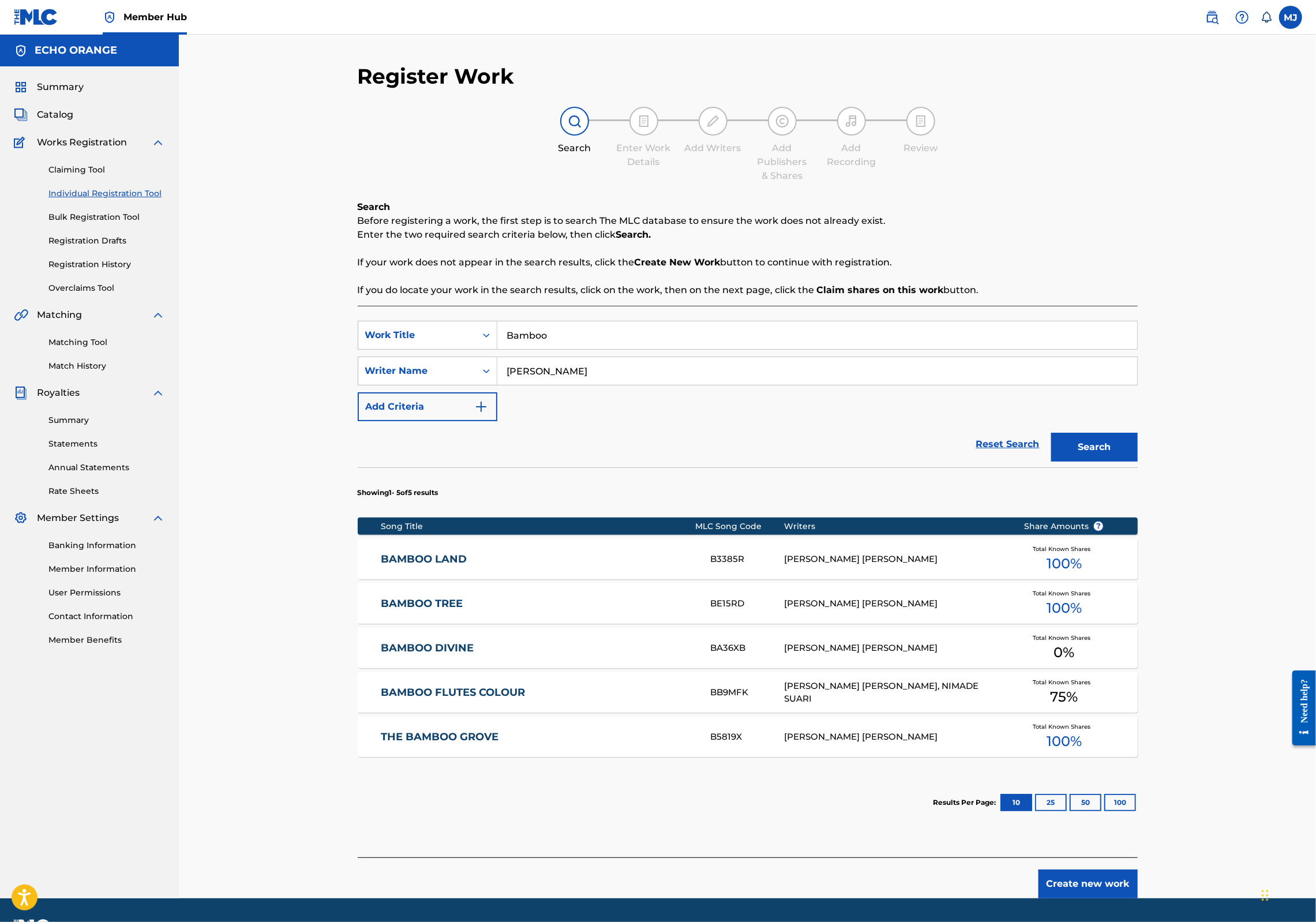
scroll to position [130, 0]
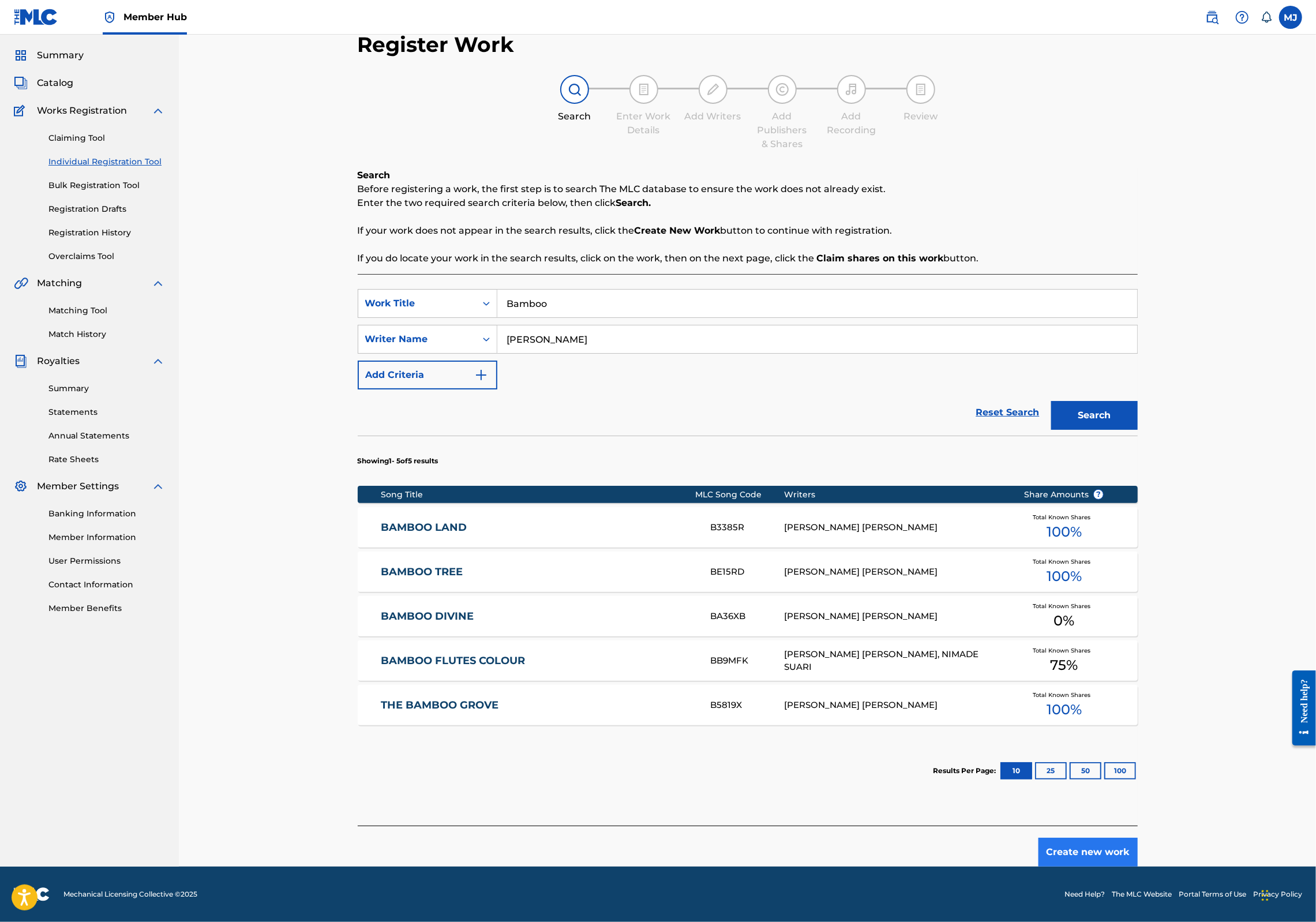
click at [1138, 837] on button "Create new work" at bounding box center [1088, 851] width 100 height 29
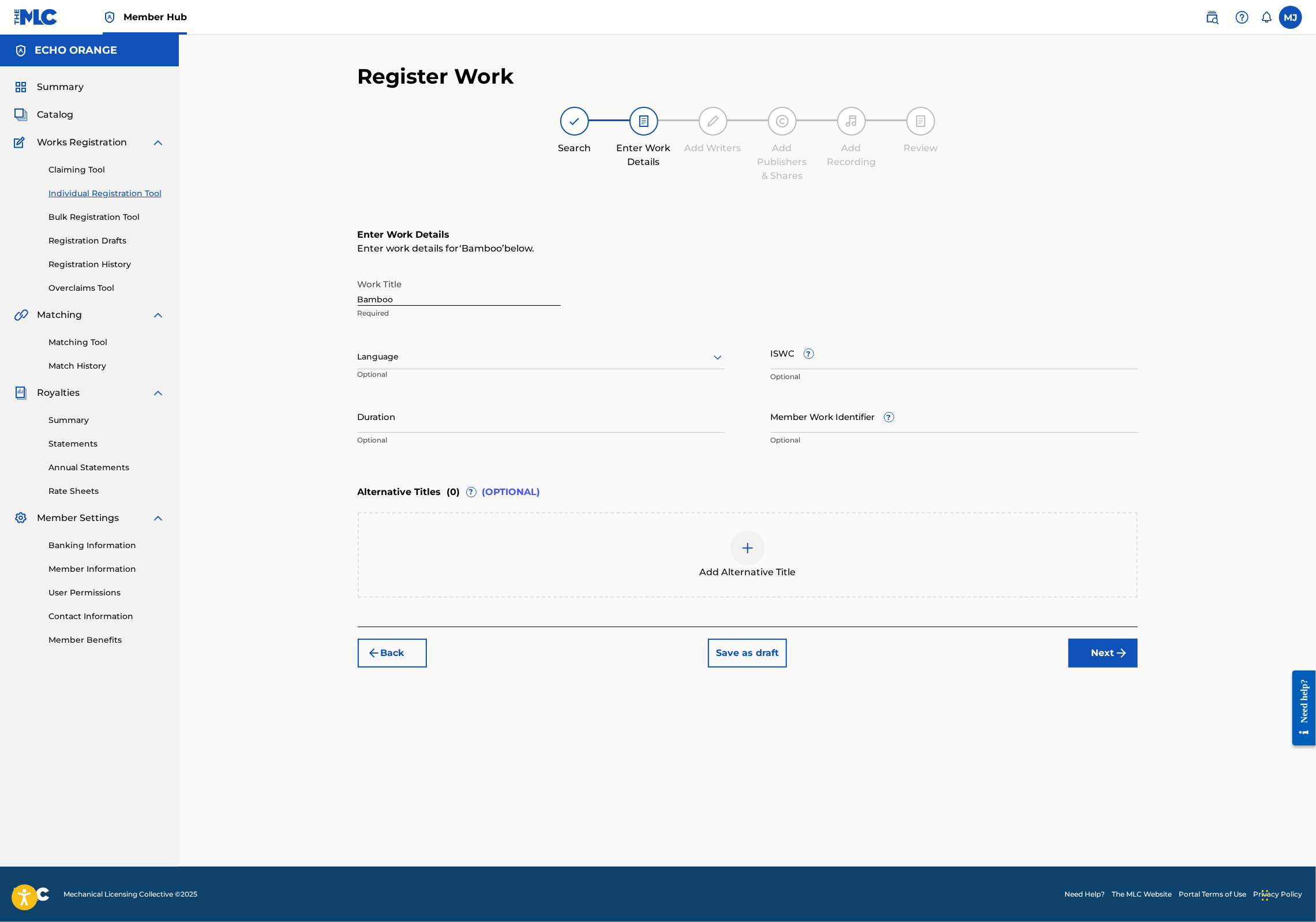
scroll to position [0, 0]
click at [1138, 667] on button "Next" at bounding box center [1103, 652] width 69 height 29
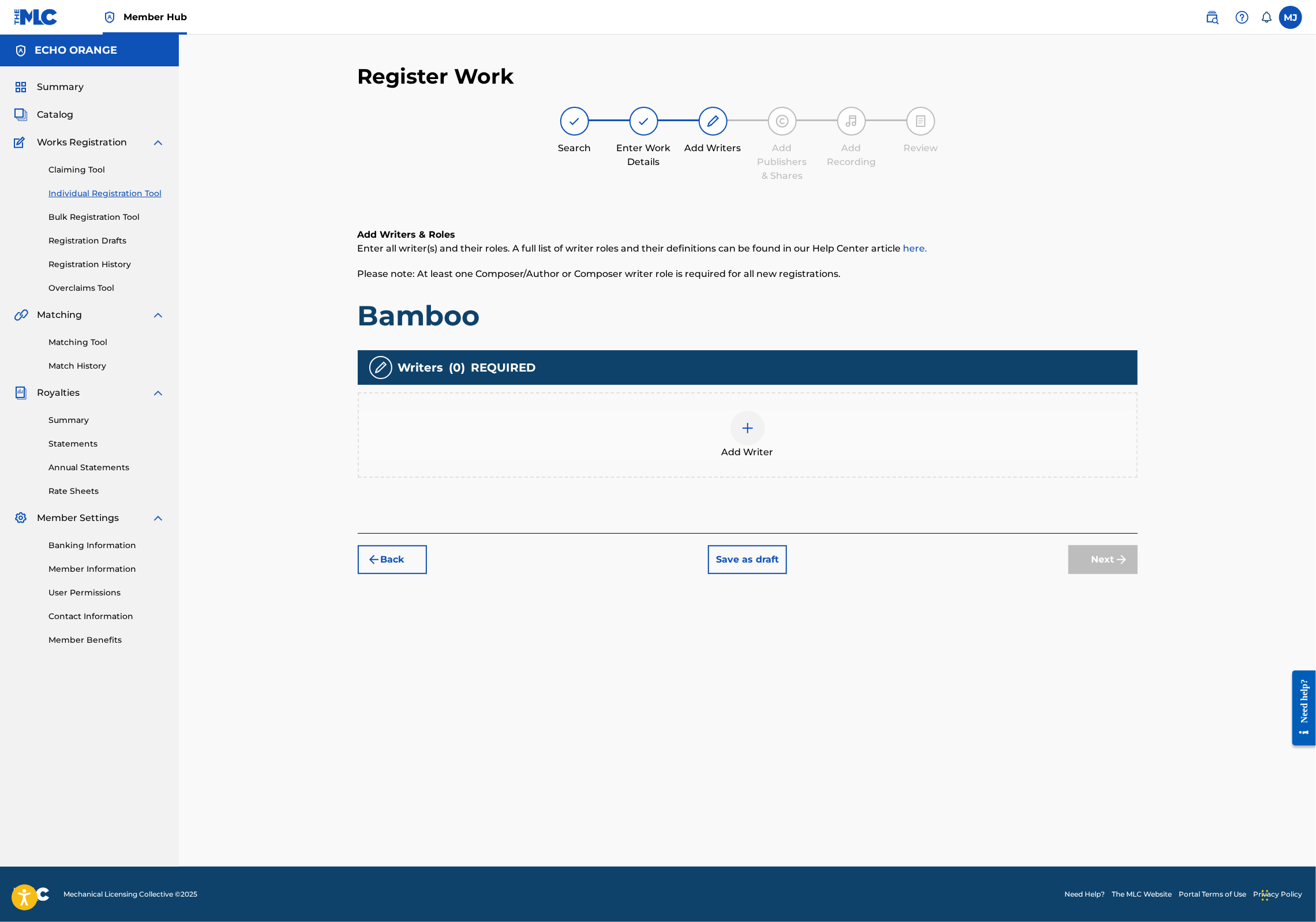
click at [861, 459] on div "Add Writer" at bounding box center [748, 435] width 778 height 49
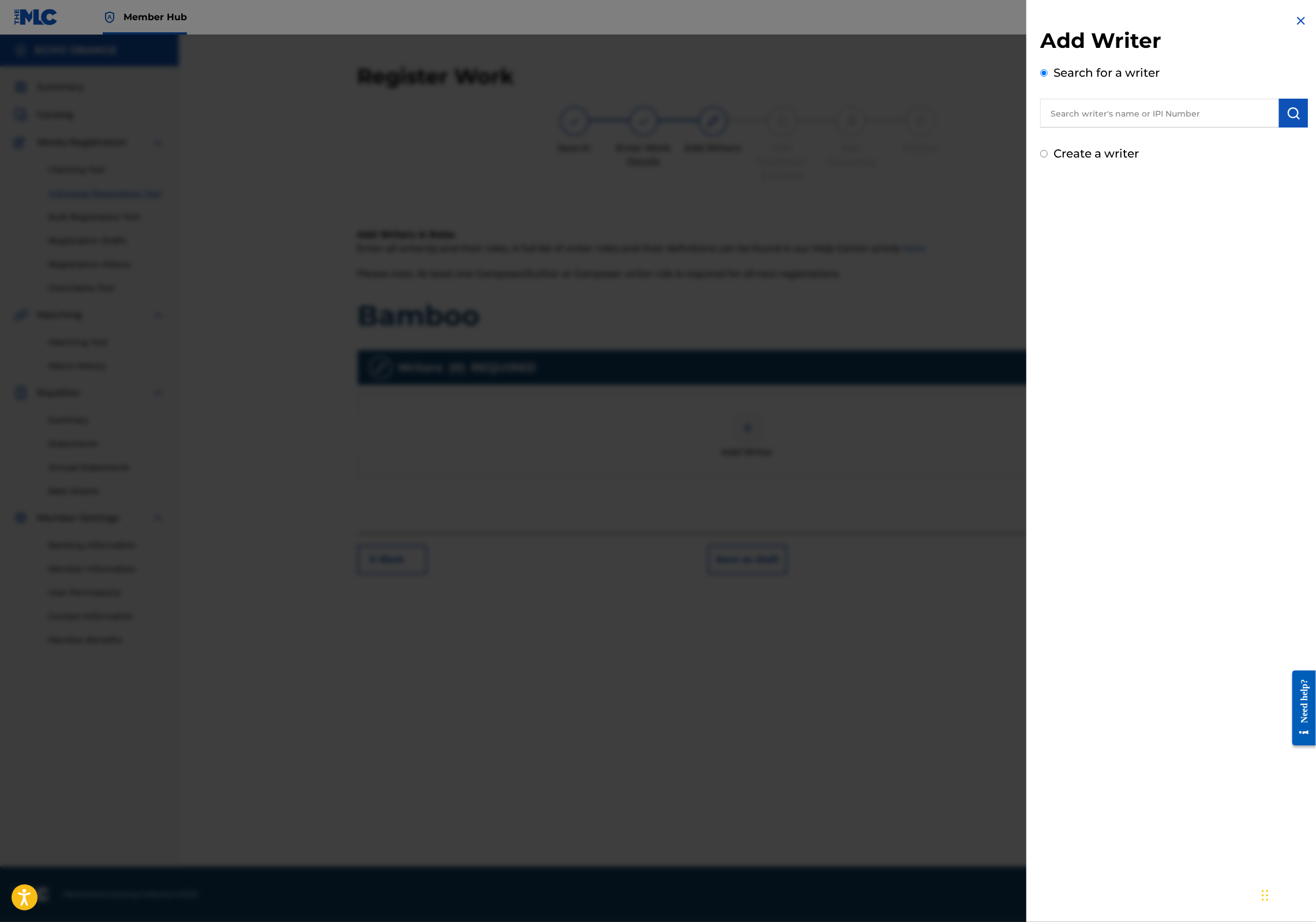
click at [1083, 128] on input "text" at bounding box center [1160, 113] width 239 height 29
paste input "[PERSON_NAME]"
type input "[PERSON_NAME]"
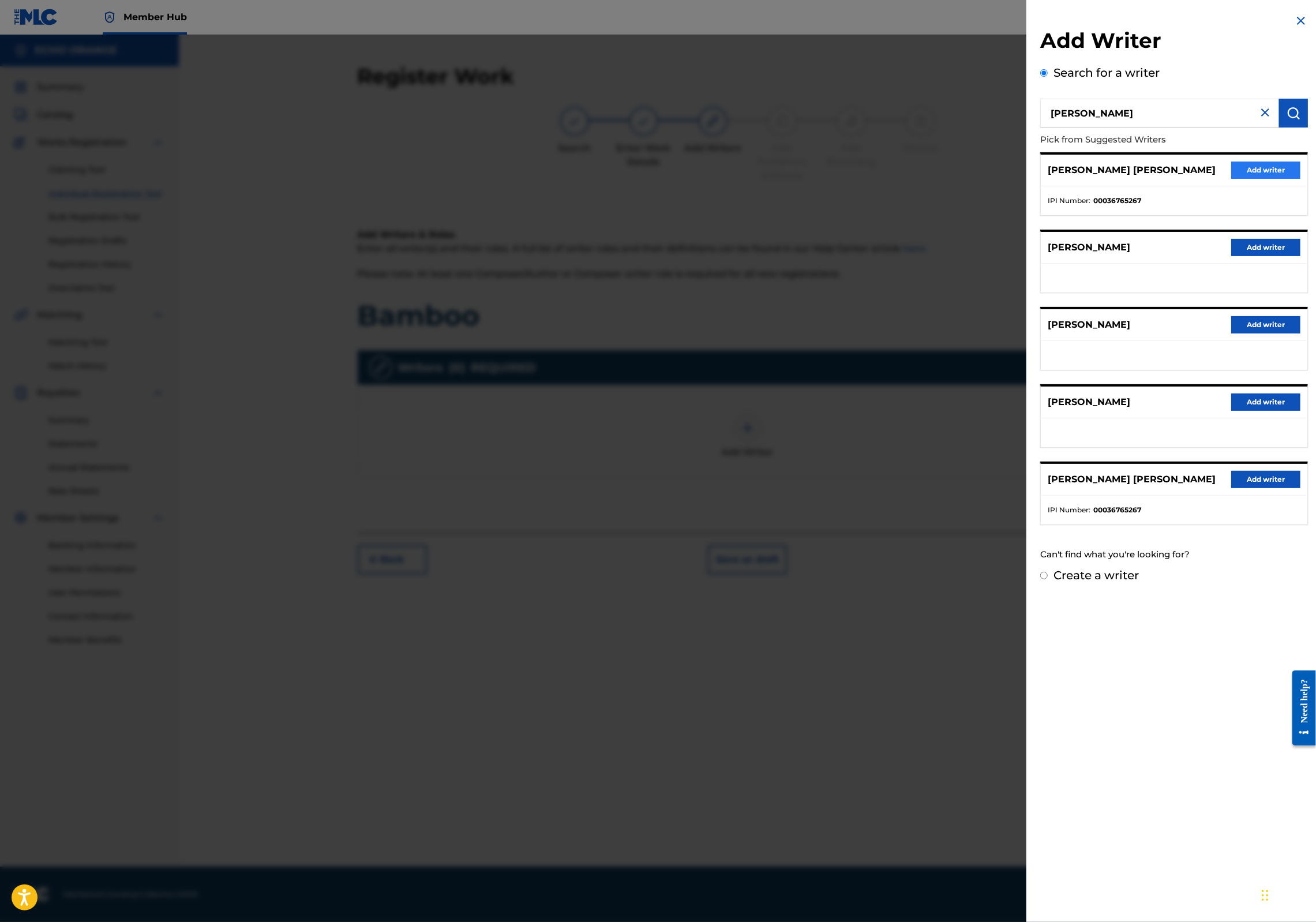
click at [1231, 179] on button "Add writer" at bounding box center [1266, 170] width 69 height 17
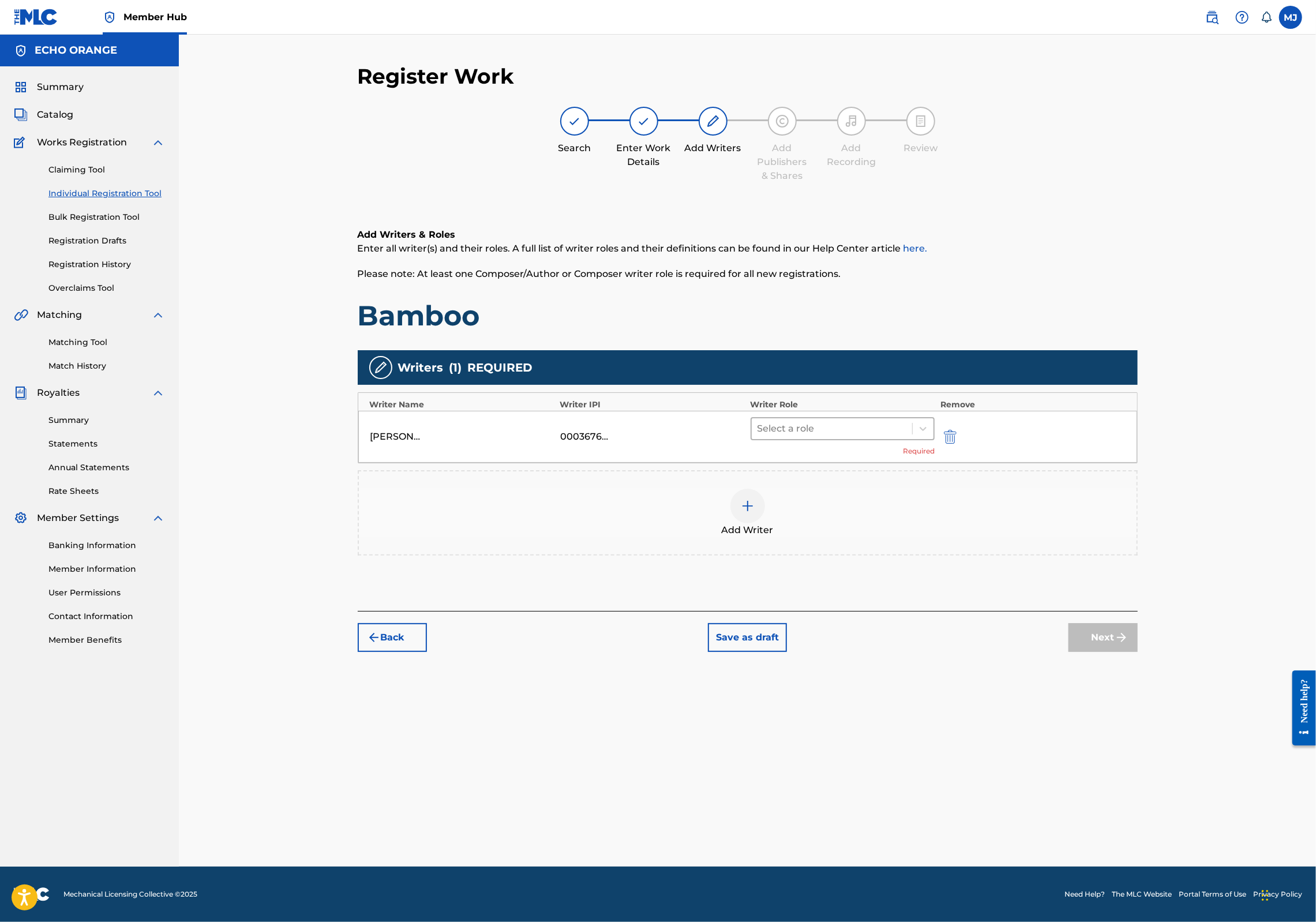
click at [827, 439] on div "Select a role" at bounding box center [832, 428] width 161 height 21
click at [841, 598] on div "Composer" at bounding box center [879, 595] width 222 height 23
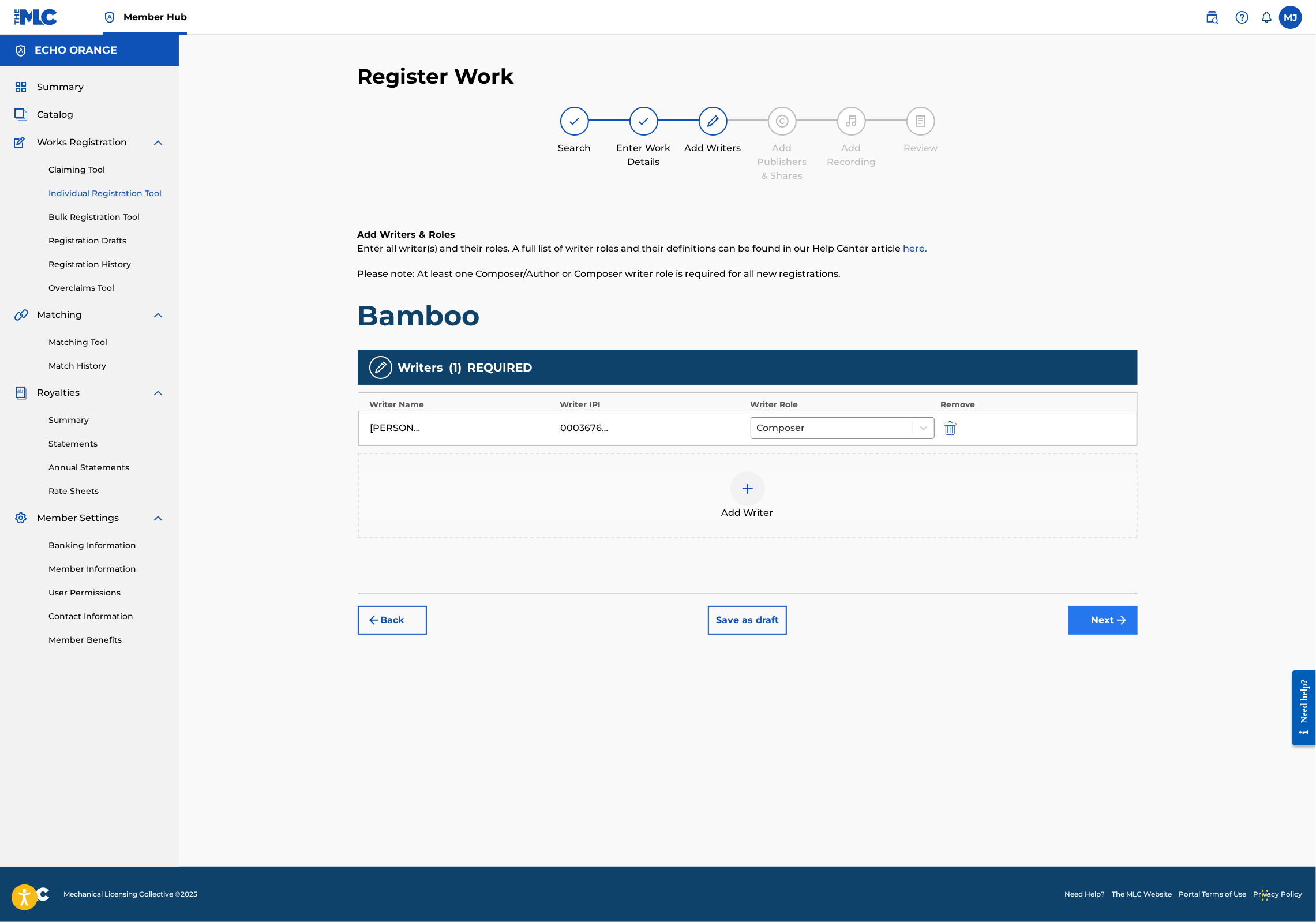
click at [1138, 635] on button "Next" at bounding box center [1103, 620] width 69 height 29
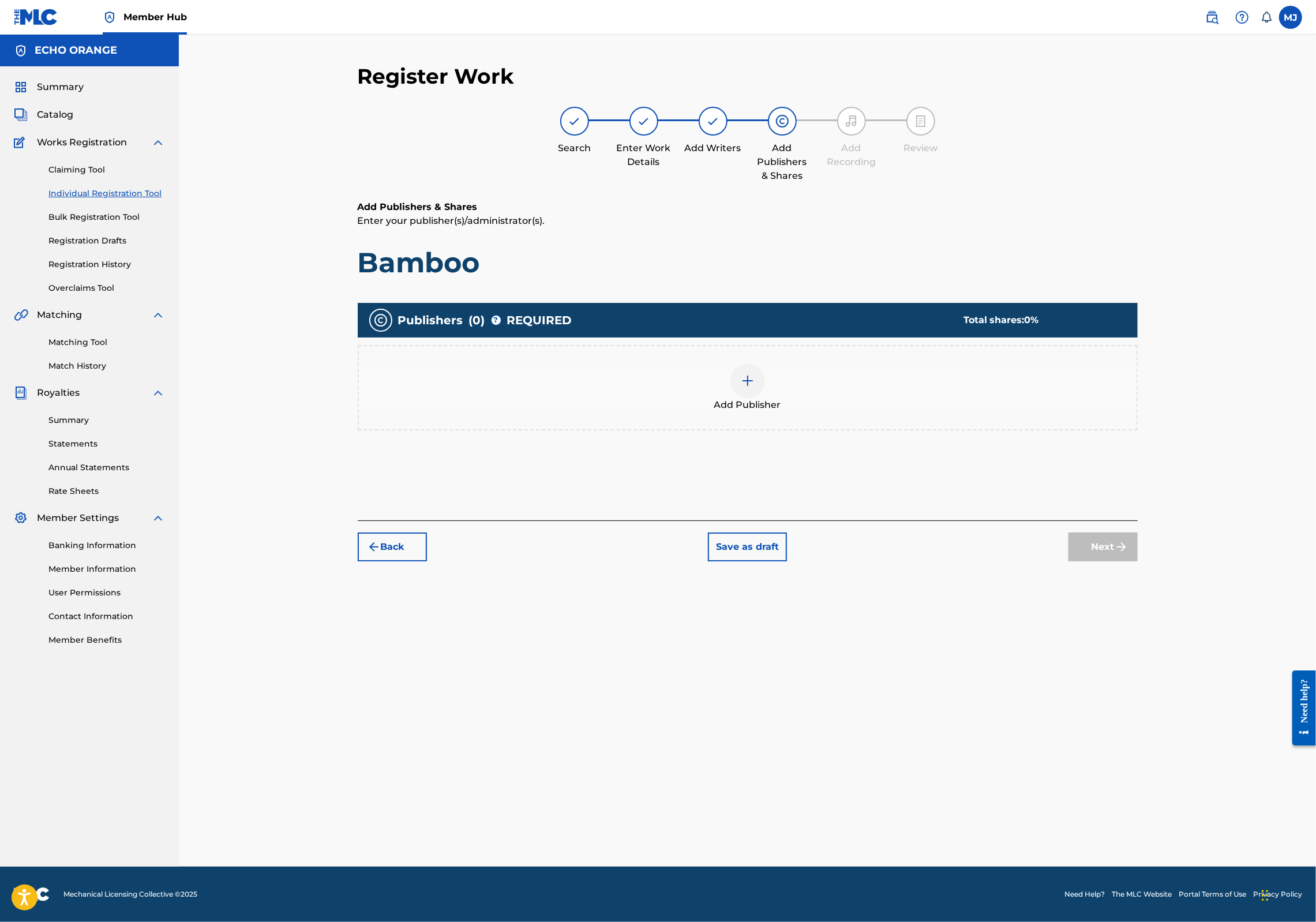
click at [794, 412] on div "Add Publisher" at bounding box center [748, 388] width 778 height 49
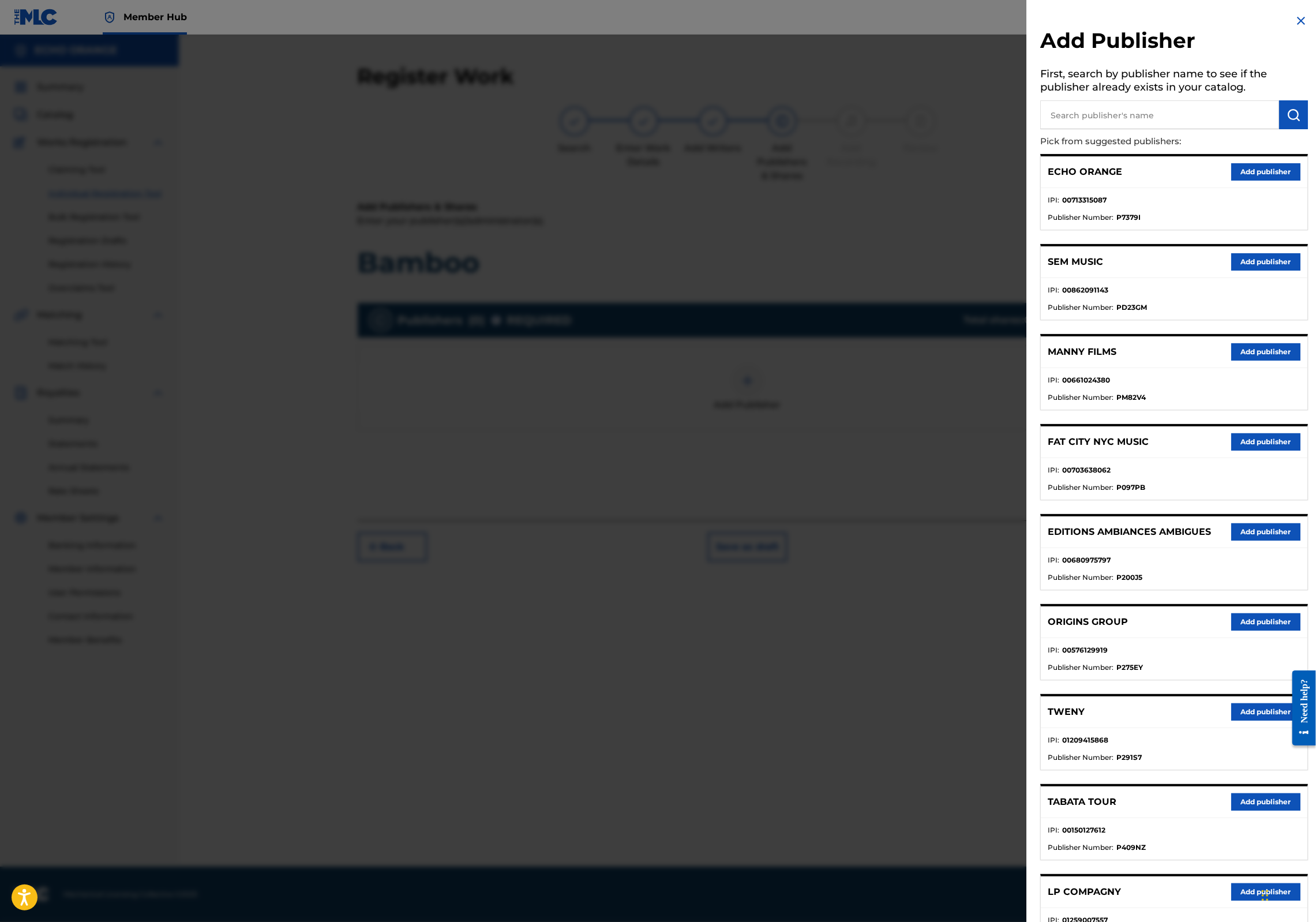
click at [1258, 638] on div "ORIGINS GROUP Add publisher" at bounding box center [1174, 621] width 267 height 32
click at [1260, 630] on button "Add publisher" at bounding box center [1266, 621] width 69 height 17
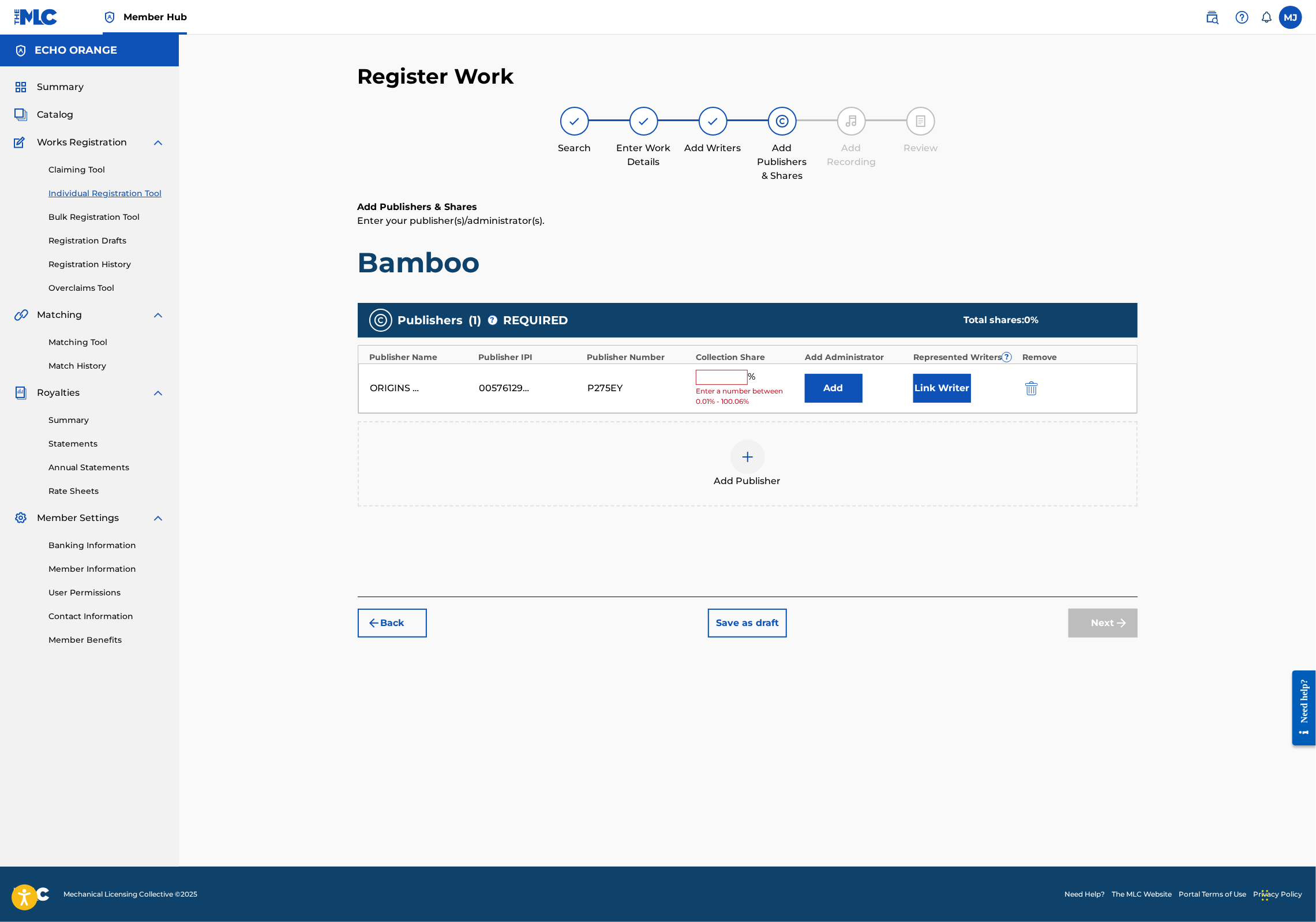
click at [882, 413] on div "ORIGINS GROUP 00576129919 P275EY % Enter a number between 0.01% - 100.06% Add L…" at bounding box center [748, 388] width 779 height 50
click at [863, 402] on button "Add" at bounding box center [834, 388] width 58 height 29
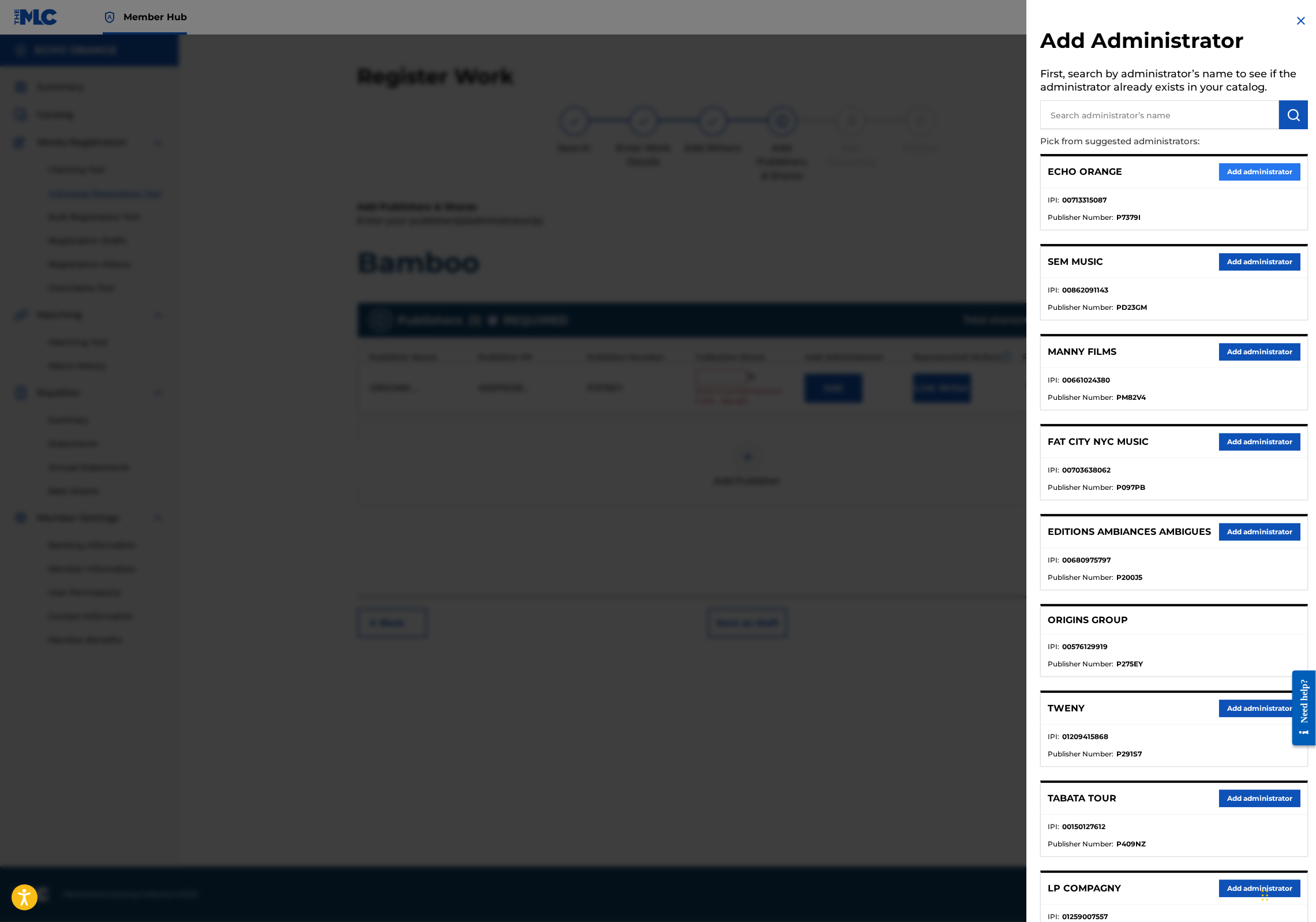
click at [1253, 181] on button "Add administrator" at bounding box center [1260, 171] width 81 height 17
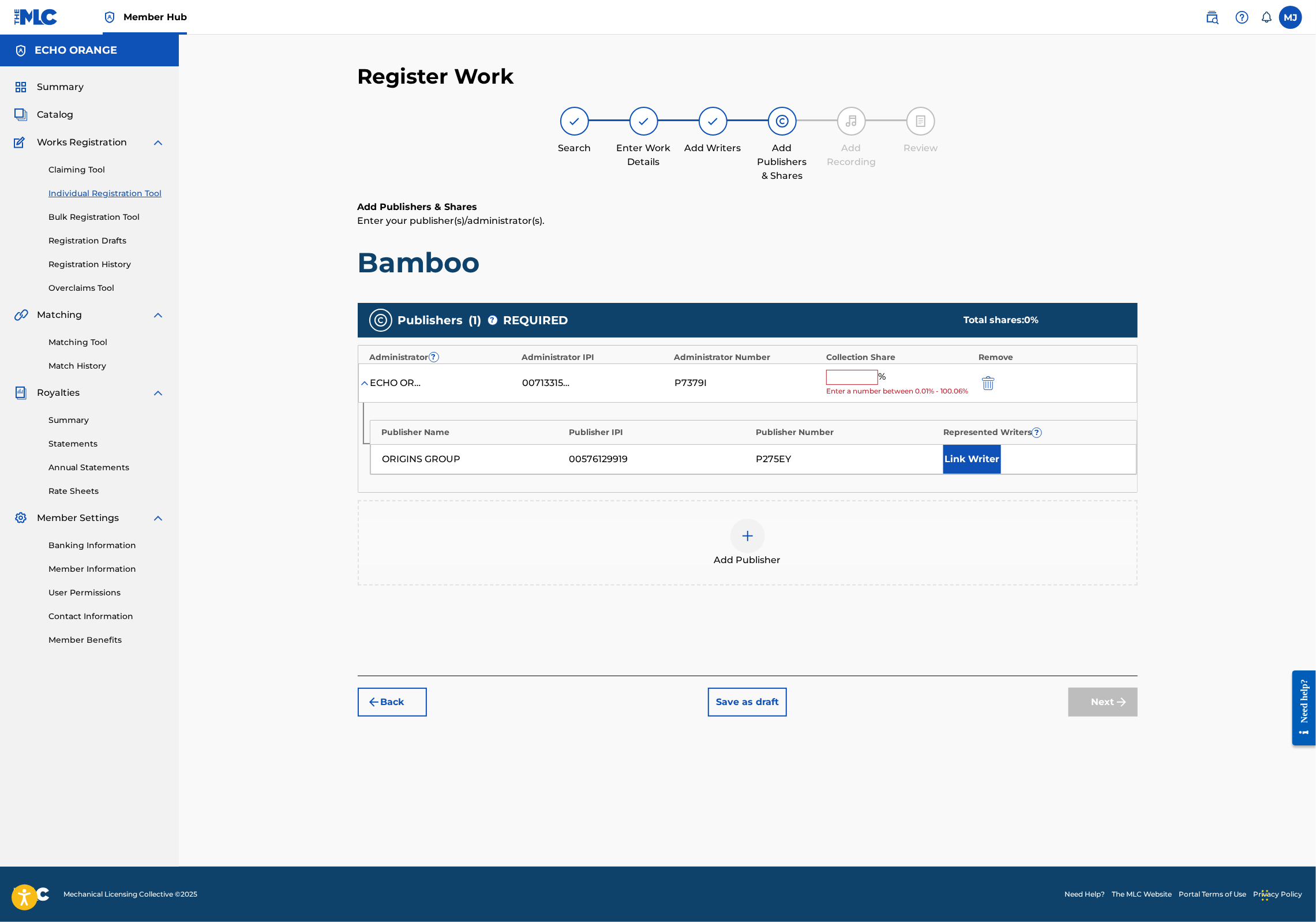
click at [878, 385] on input "text" at bounding box center [852, 377] width 52 height 15
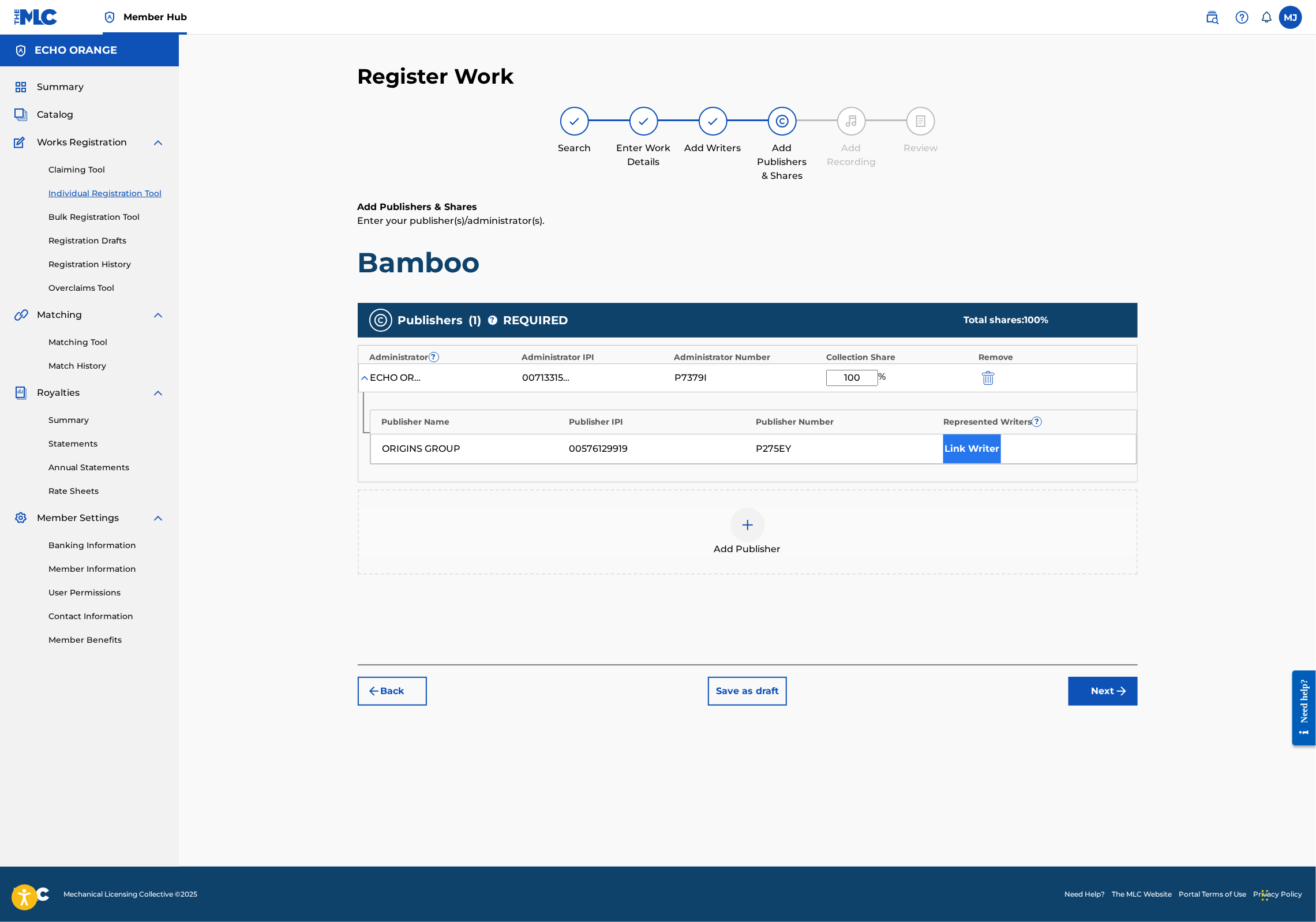
type input "100"
click at [1001, 463] on button "Link Writer" at bounding box center [972, 448] width 58 height 29
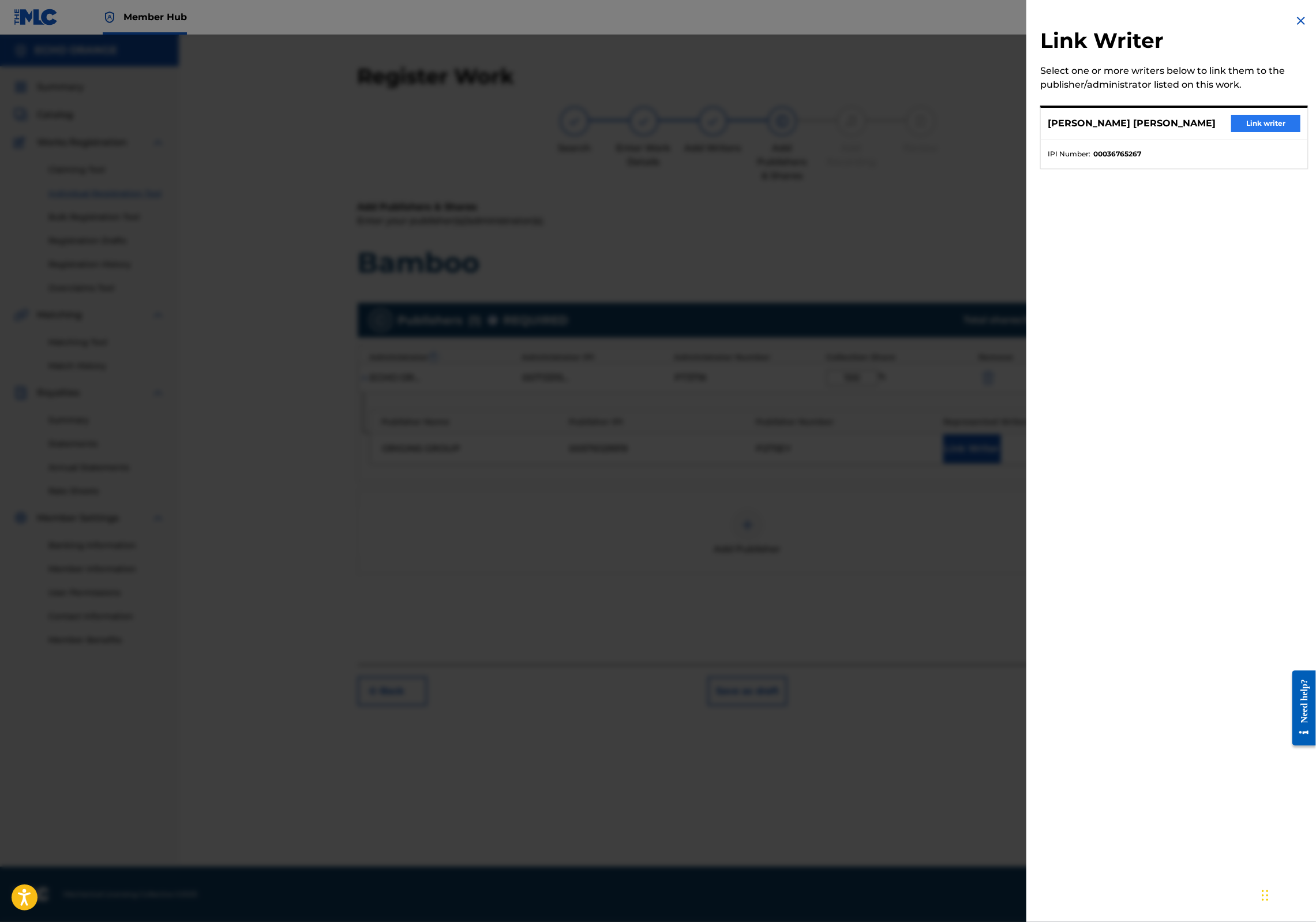
click at [1258, 132] on button "Link writer" at bounding box center [1266, 123] width 69 height 17
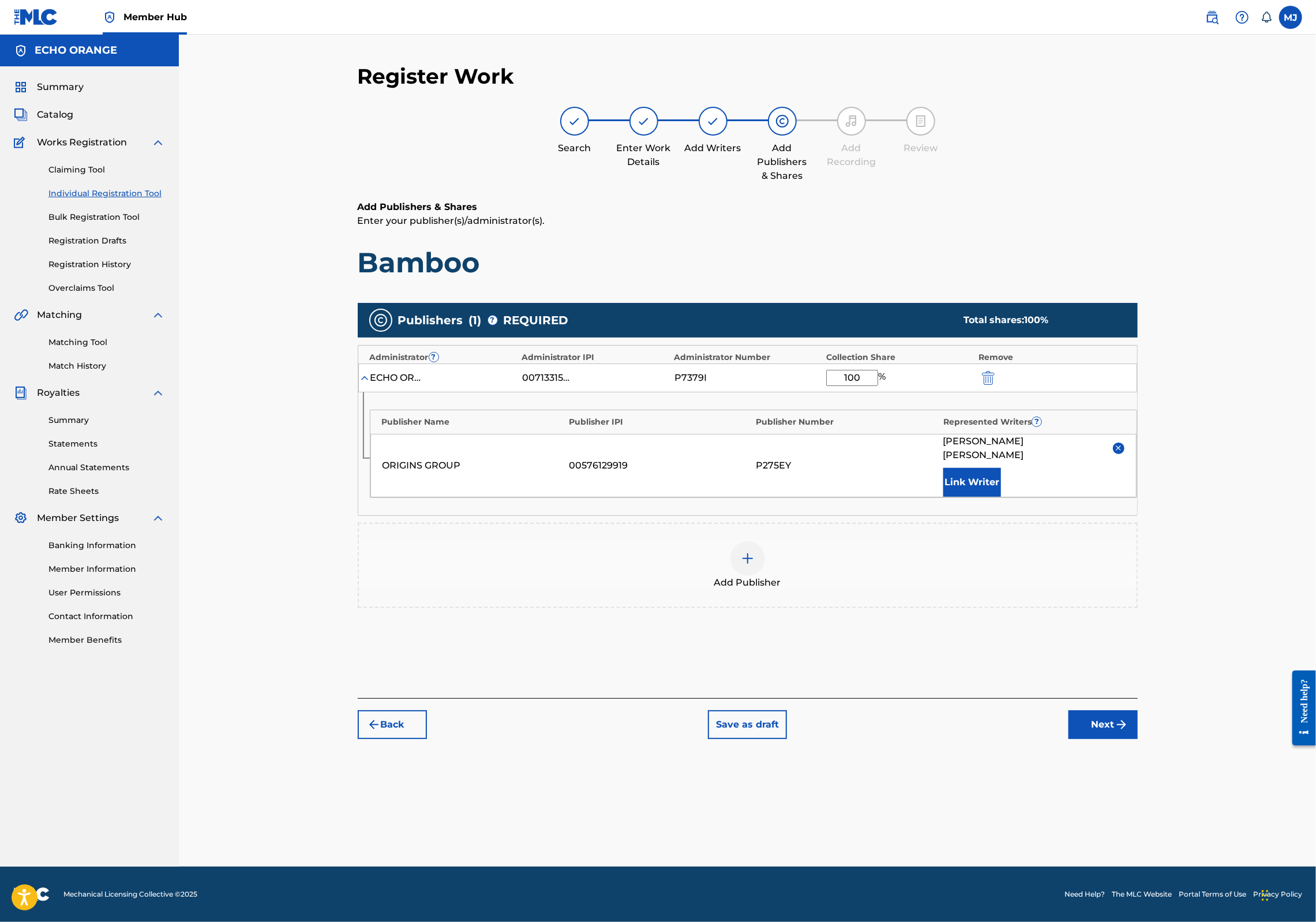
click at [1152, 828] on div "Register Work Search Enter Work Details Add Writers Add Publishers & Shares Add…" at bounding box center [748, 464] width 808 height 803
click at [1138, 738] on button "Next" at bounding box center [1103, 724] width 69 height 29
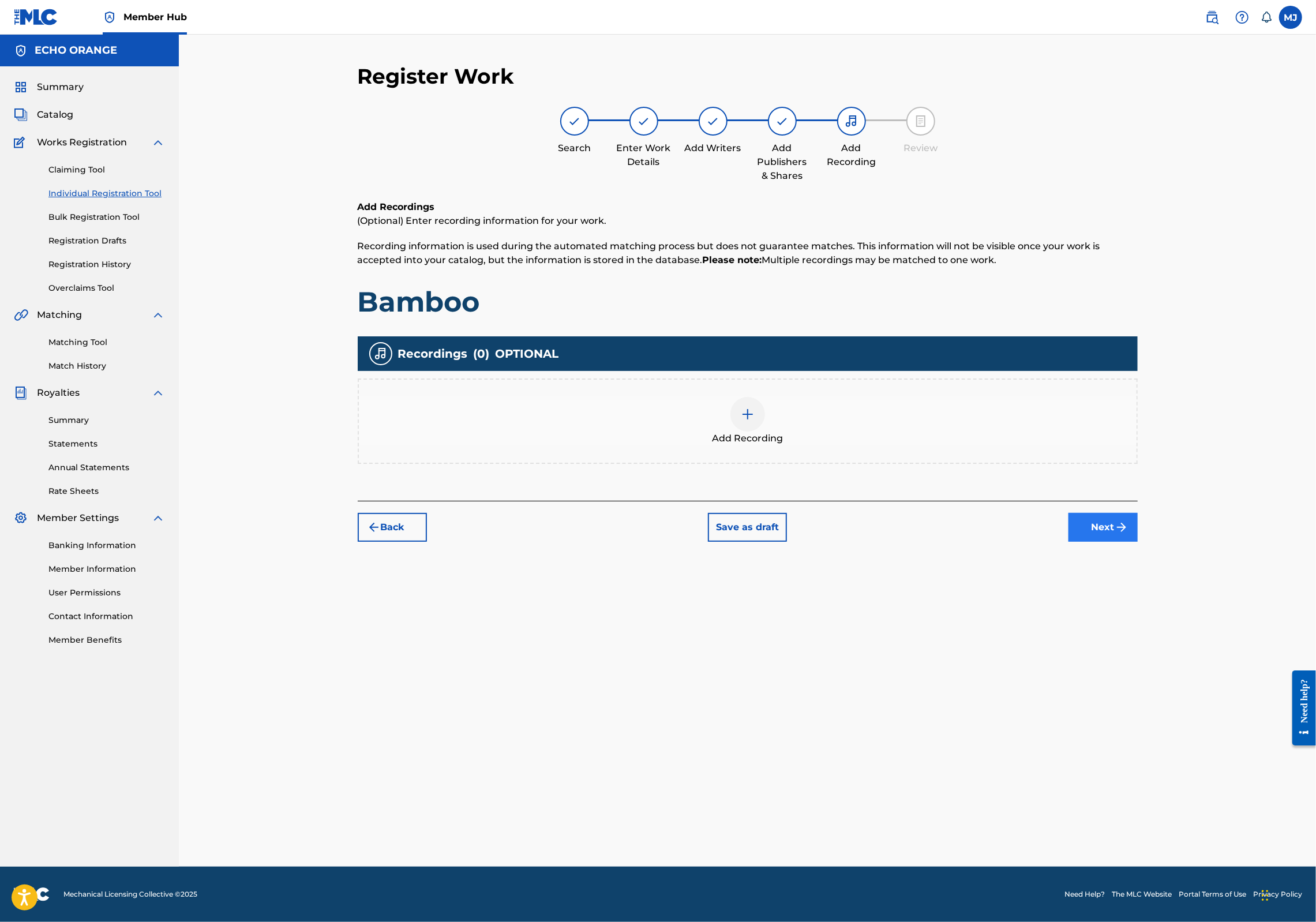
click at [1138, 542] on button "Next" at bounding box center [1103, 527] width 69 height 29
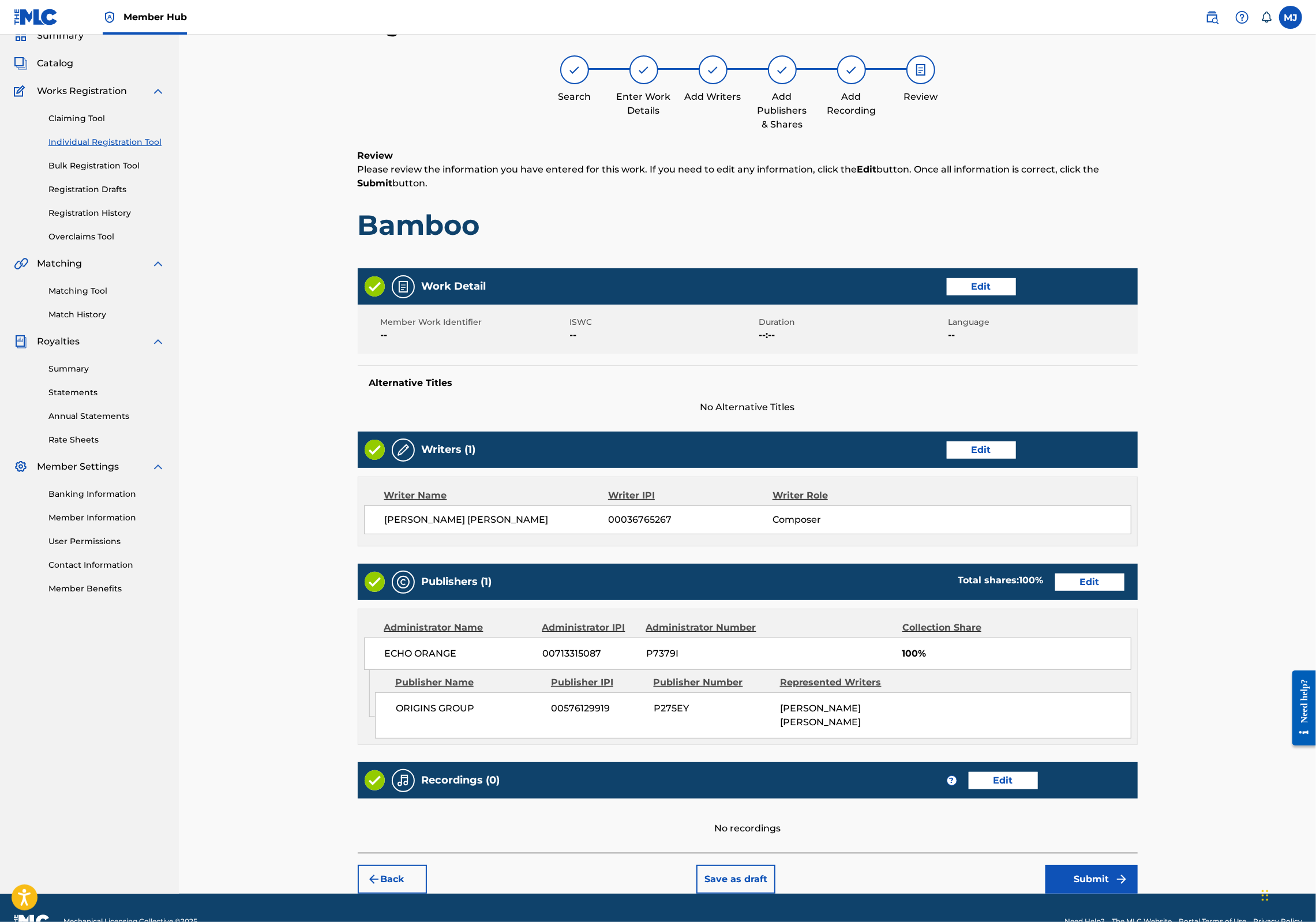
scroll to position [186, 0]
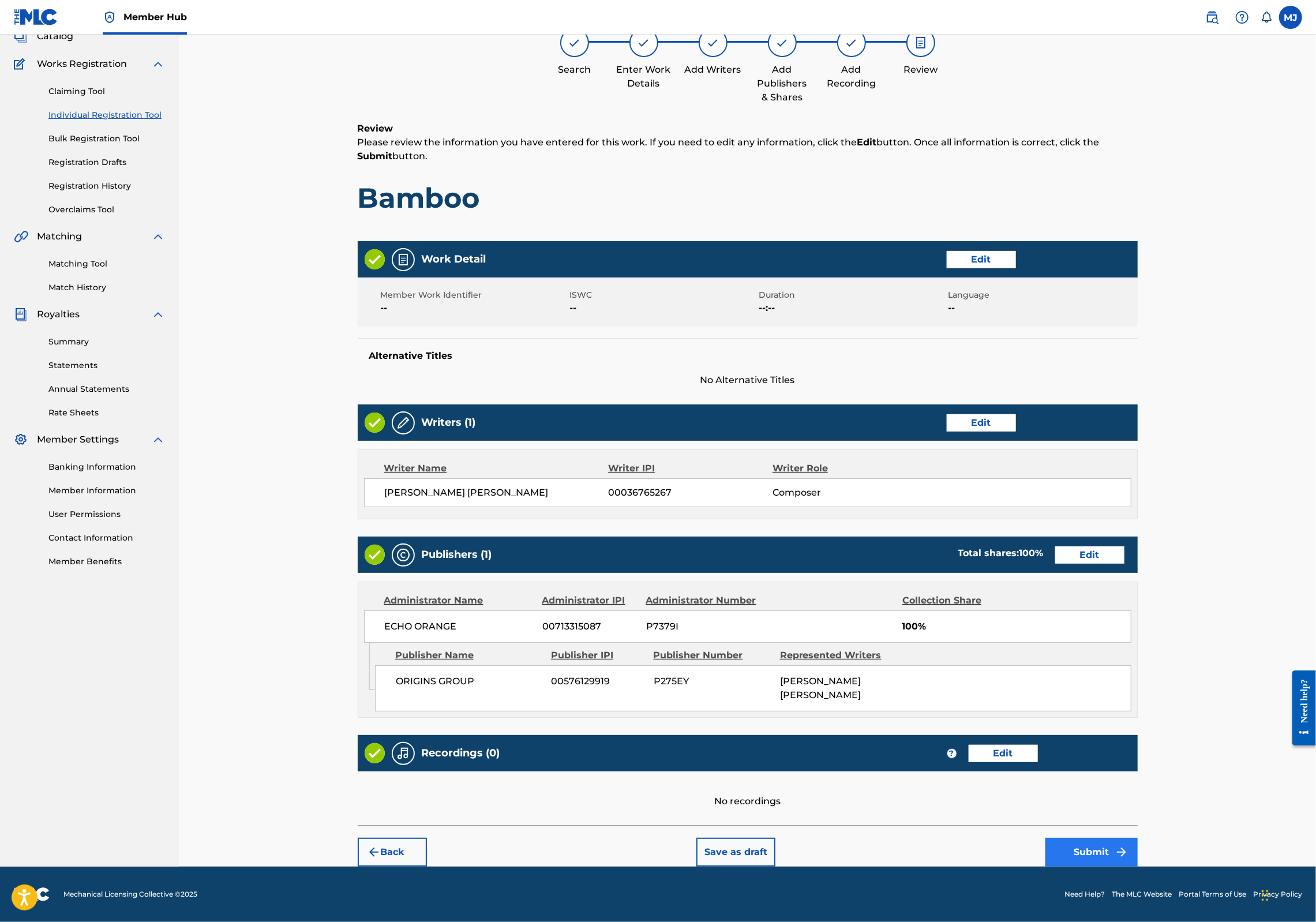
click at [1138, 837] on button "Submit" at bounding box center [1091, 851] width 92 height 29
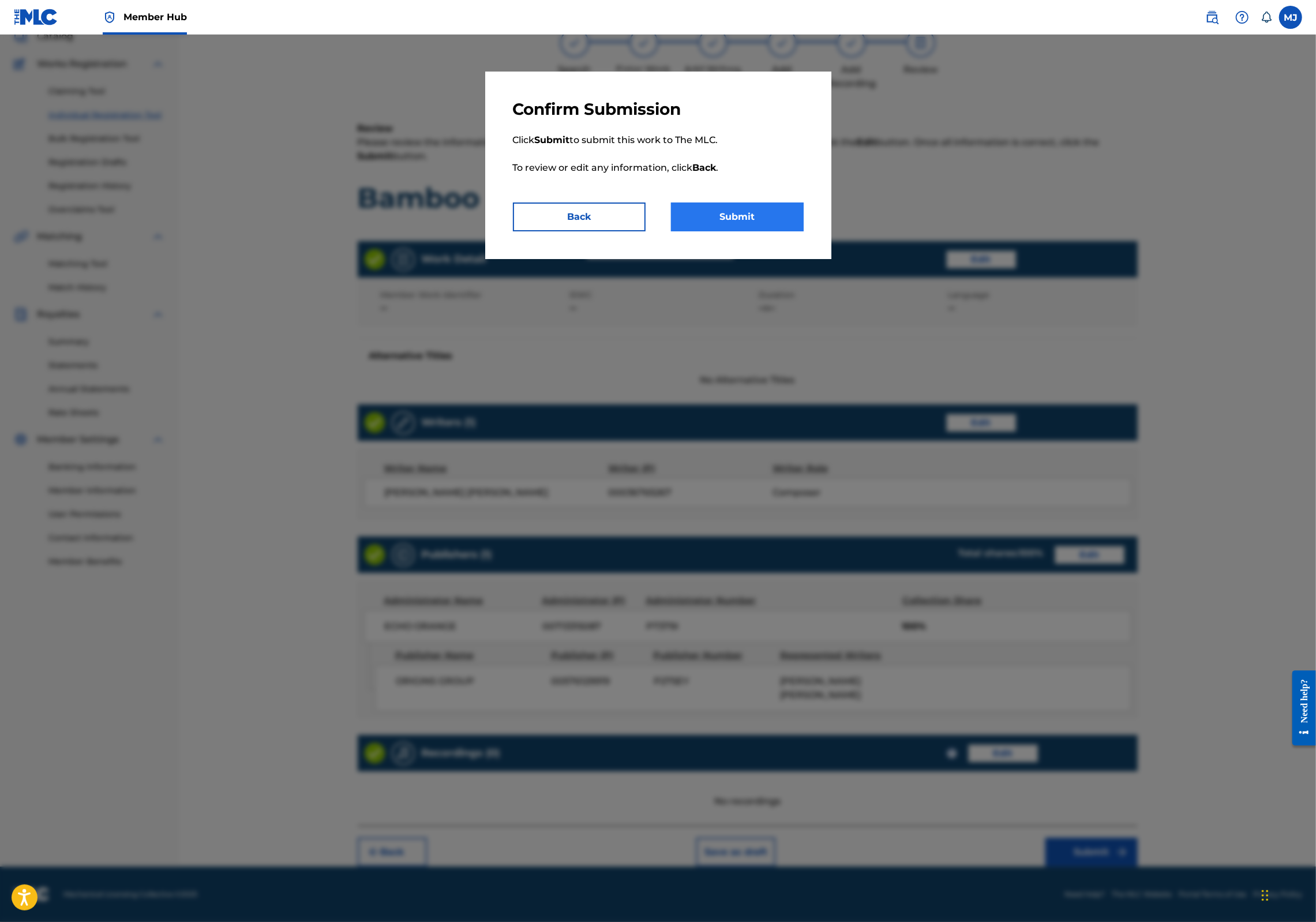
click at [751, 231] on button "Submit" at bounding box center [737, 217] width 133 height 29
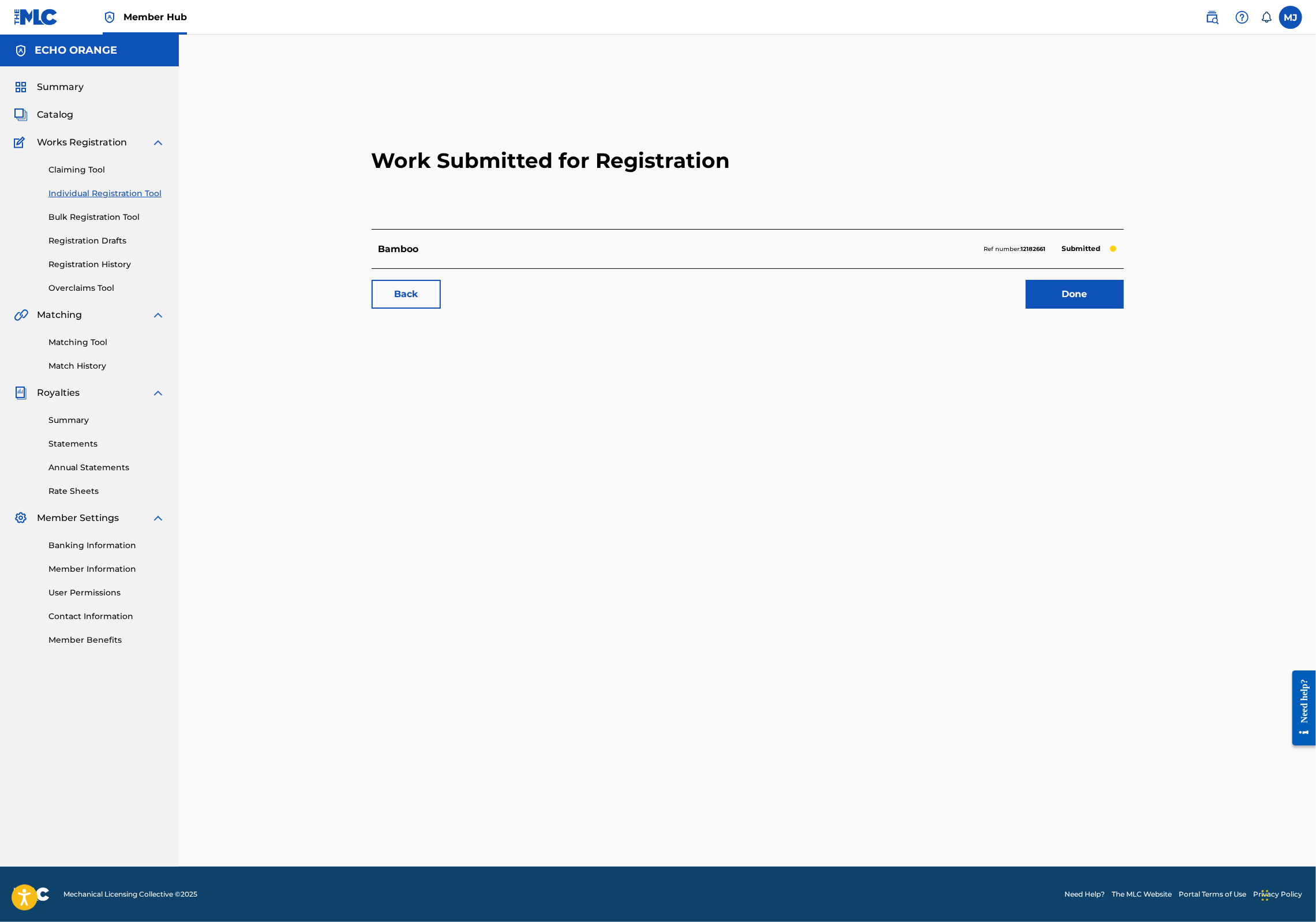
click at [1076, 309] on div "Back Done" at bounding box center [748, 288] width 752 height 41
click at [1124, 309] on link "Done" at bounding box center [1074, 294] width 98 height 29
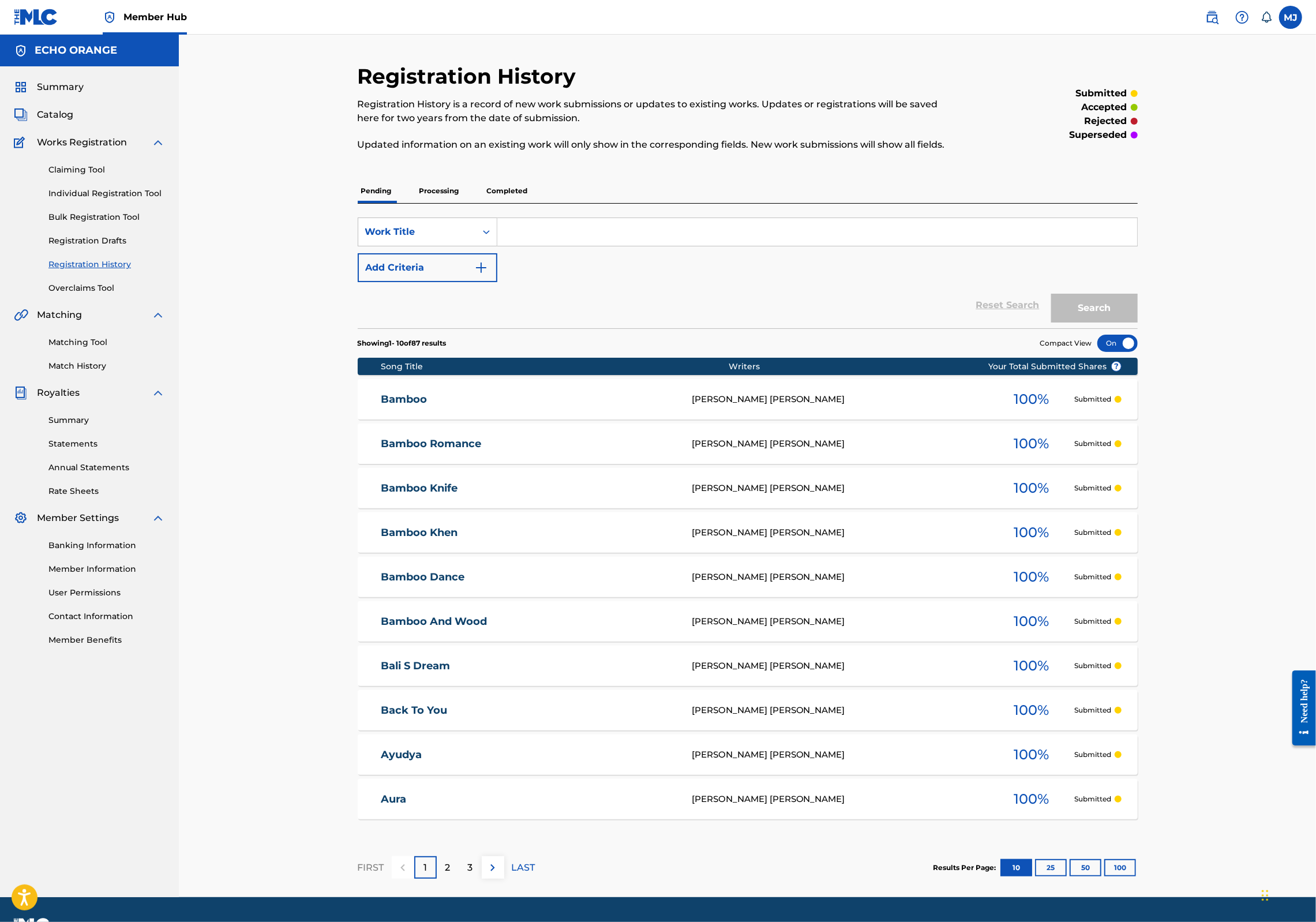
click at [125, 220] on div "Claiming Tool Individual Registration Tool Bulk Registration Tool Registration …" at bounding box center [89, 222] width 151 height 144
click at [131, 200] on link "Individual Registration Tool" at bounding box center [107, 193] width 116 height 12
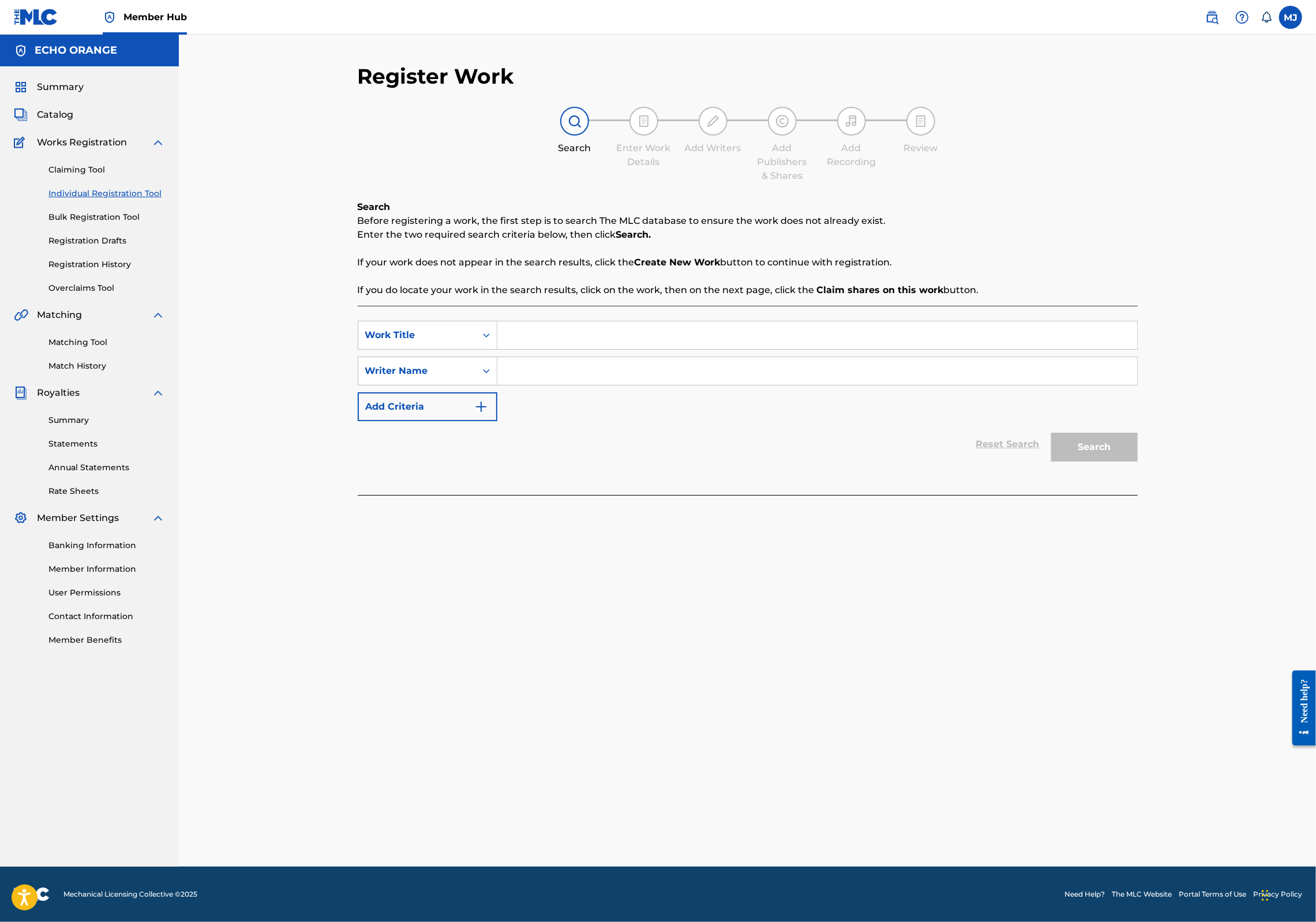
click at [680, 349] on input "Search Form" at bounding box center [818, 335] width 640 height 28
type input "Batbulan"
click at [697, 385] on input "Search Form" at bounding box center [818, 371] width 640 height 28
paste input "[PERSON_NAME]"
type input "[PERSON_NAME]"
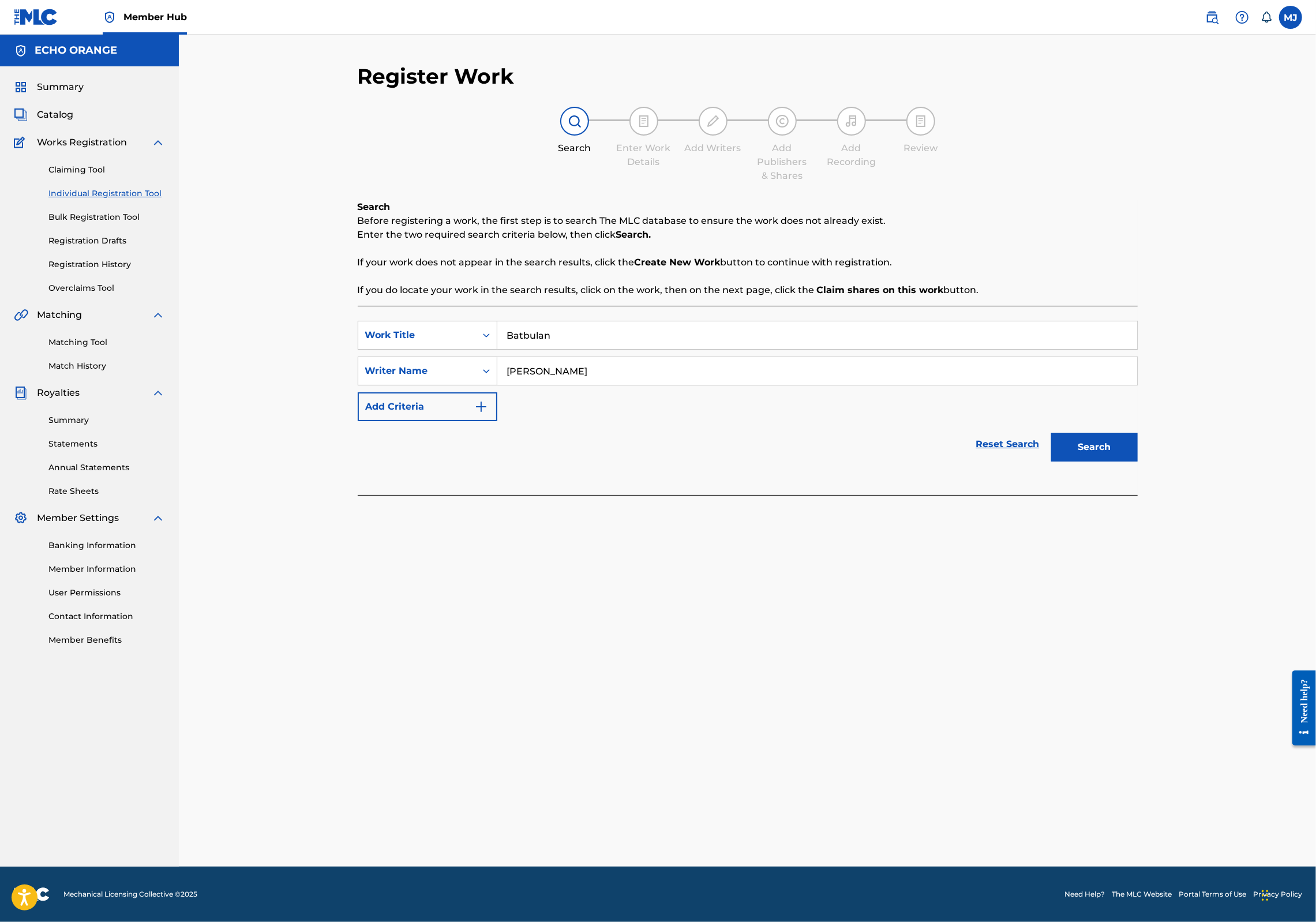
click at [1138, 461] on button "Search" at bounding box center [1094, 447] width 86 height 29
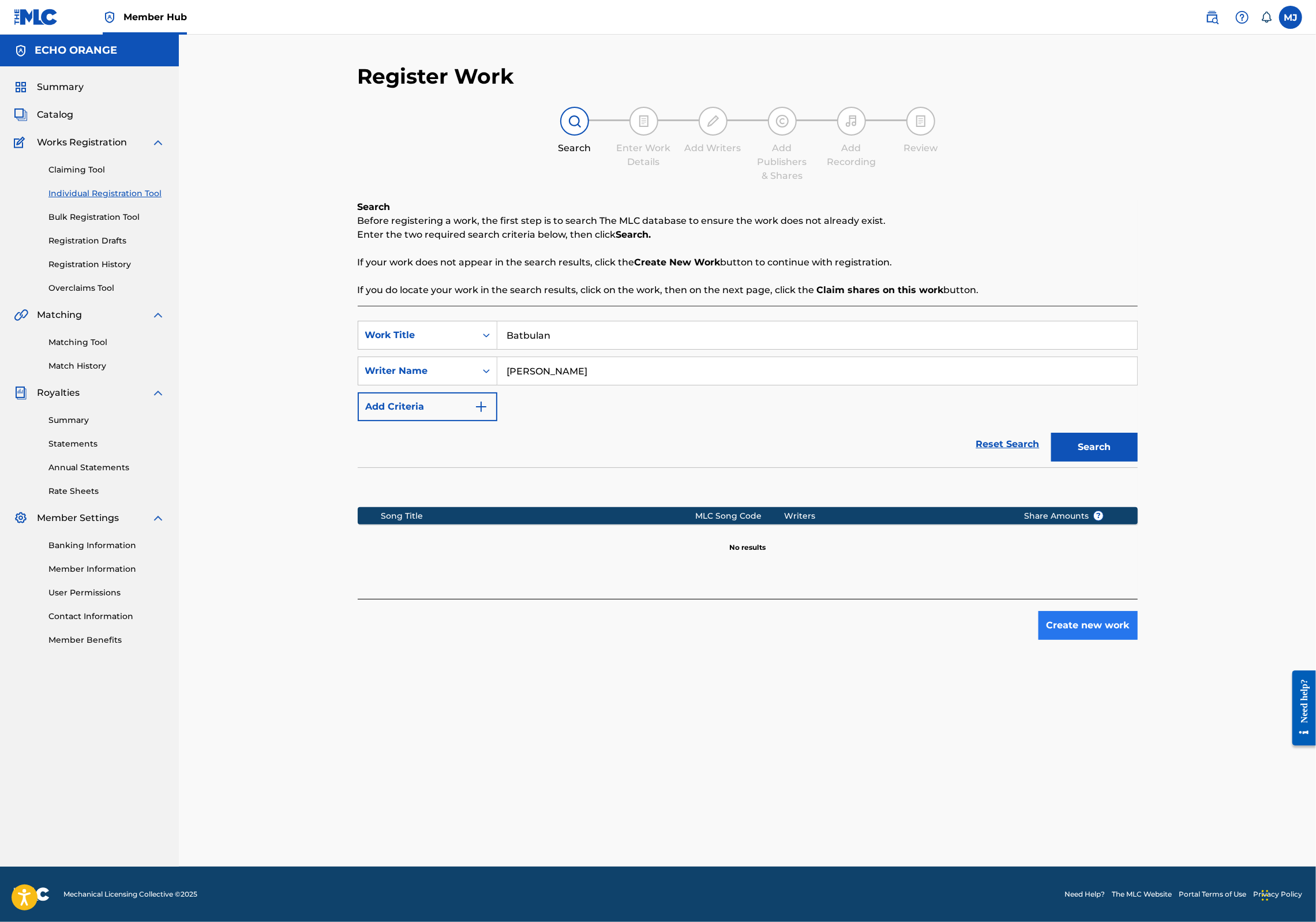
click at [1138, 640] on button "Create new work" at bounding box center [1088, 625] width 100 height 29
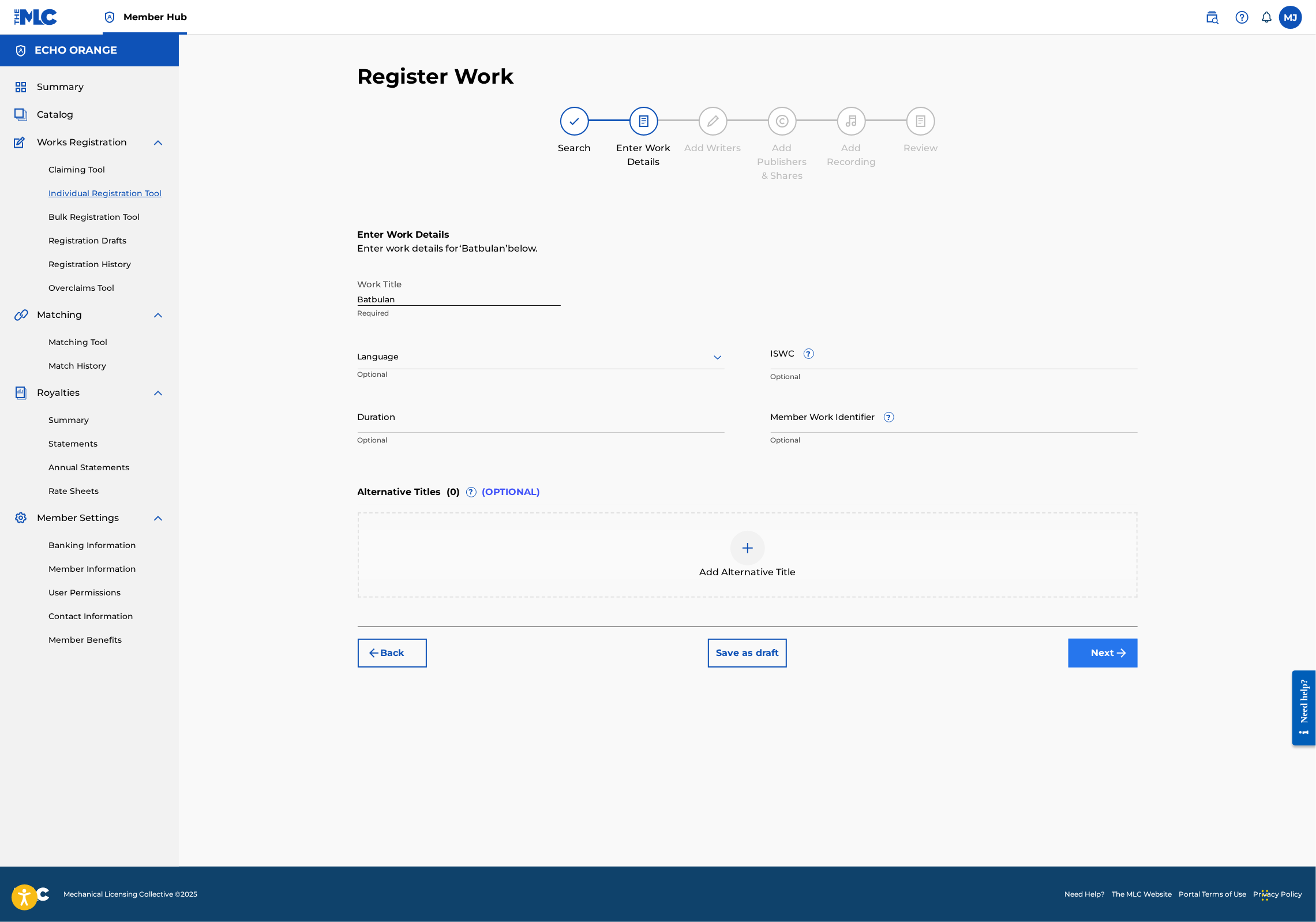
click at [1138, 667] on button "Next" at bounding box center [1103, 652] width 69 height 29
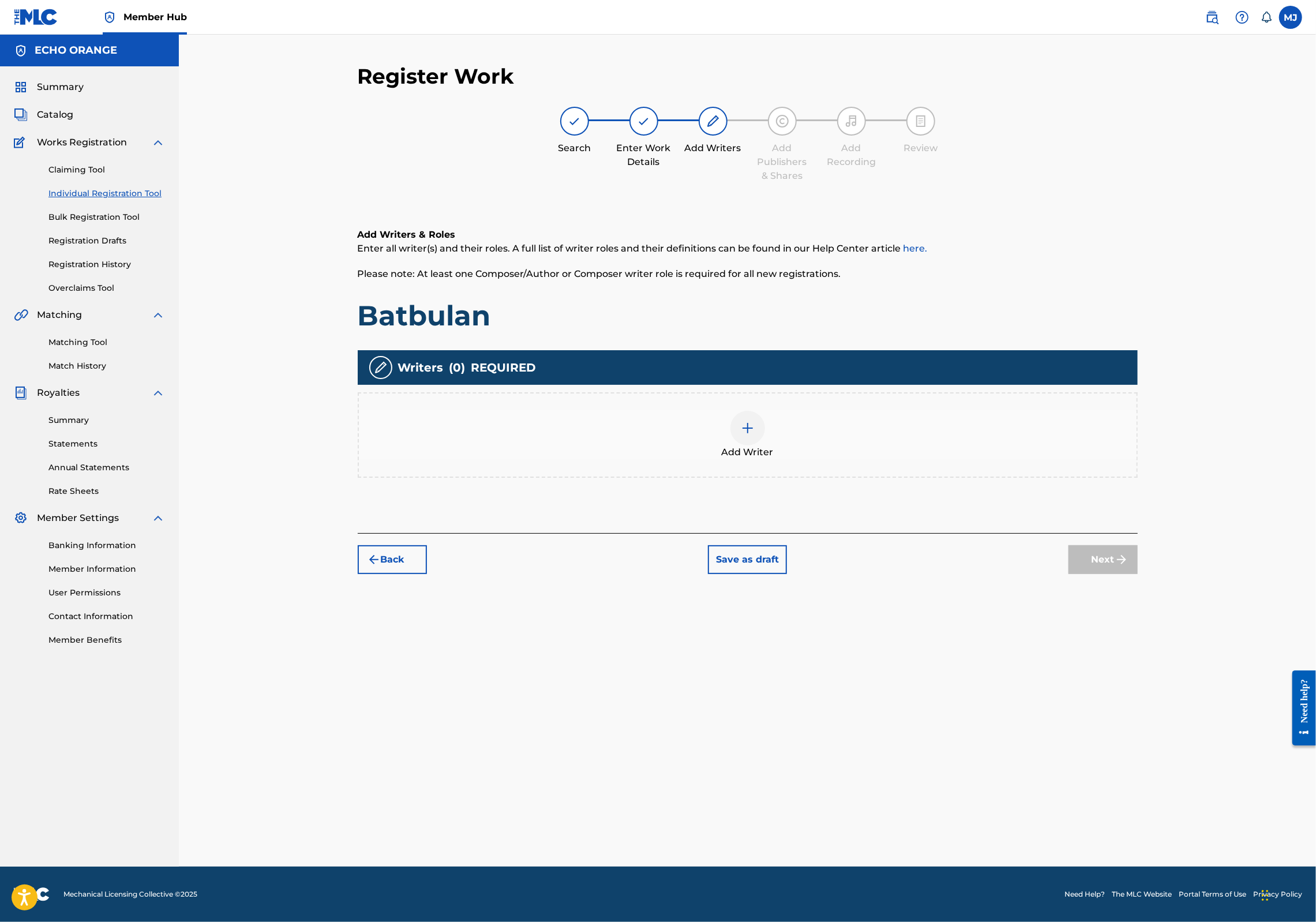
click at [765, 445] on div at bounding box center [748, 427] width 35 height 35
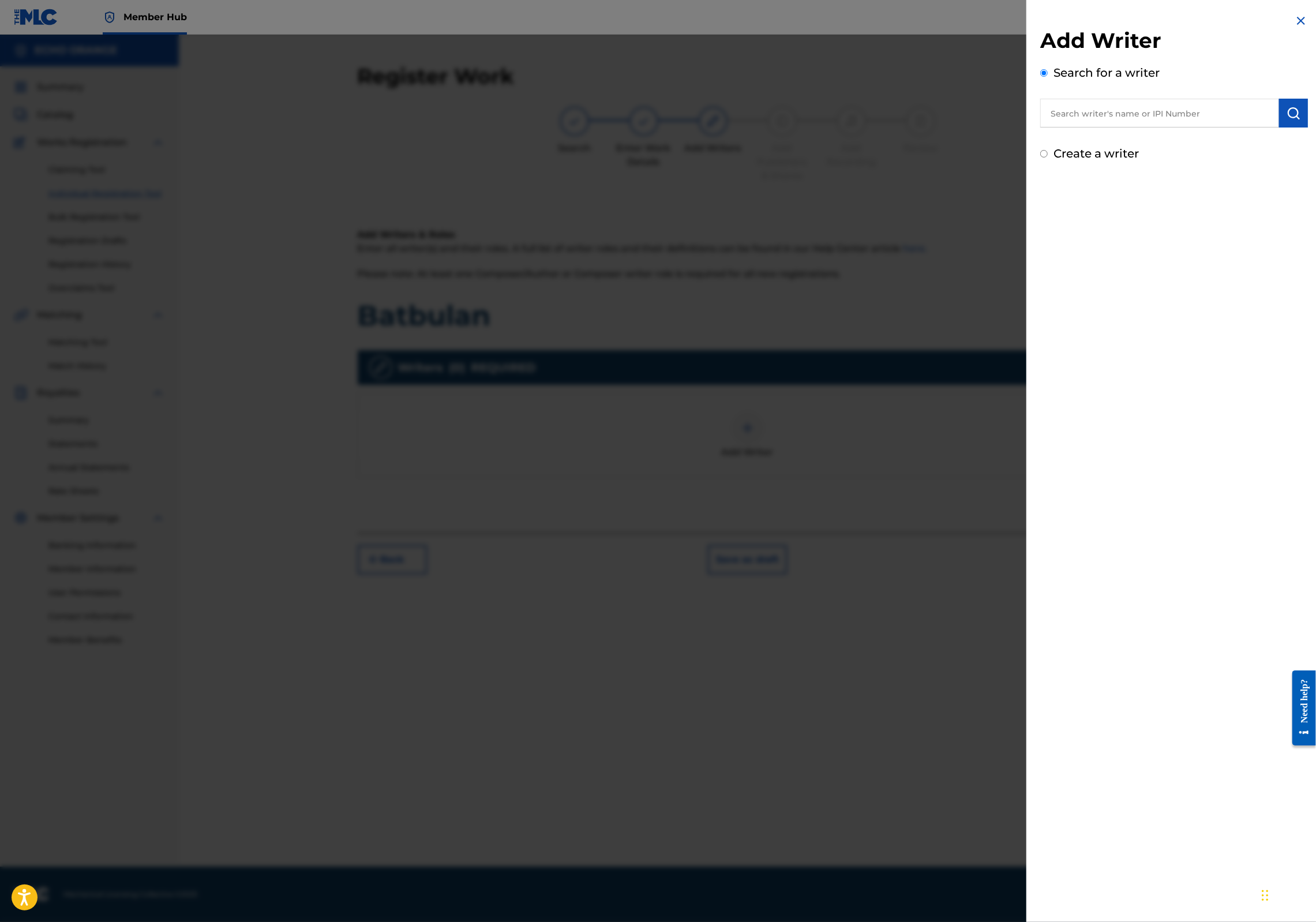
click at [1055, 128] on input "text" at bounding box center [1160, 113] width 239 height 29
paste input "[PERSON_NAME]"
type input "[PERSON_NAME]"
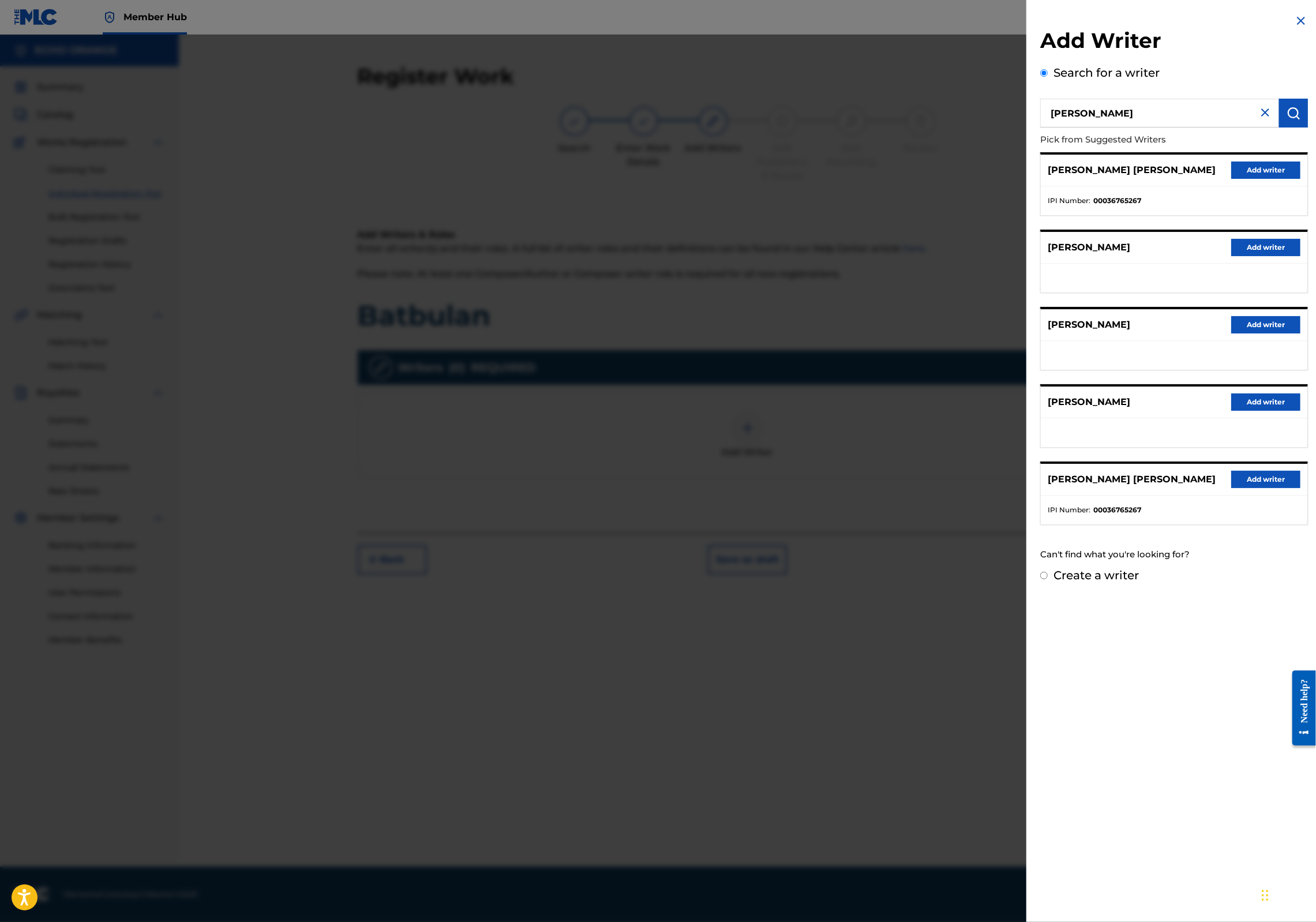
drag, startPoint x: 1241, startPoint y: 184, endPoint x: 1214, endPoint y: 225, distance: 49.1
click at [1241, 179] on button "Add writer" at bounding box center [1266, 170] width 69 height 17
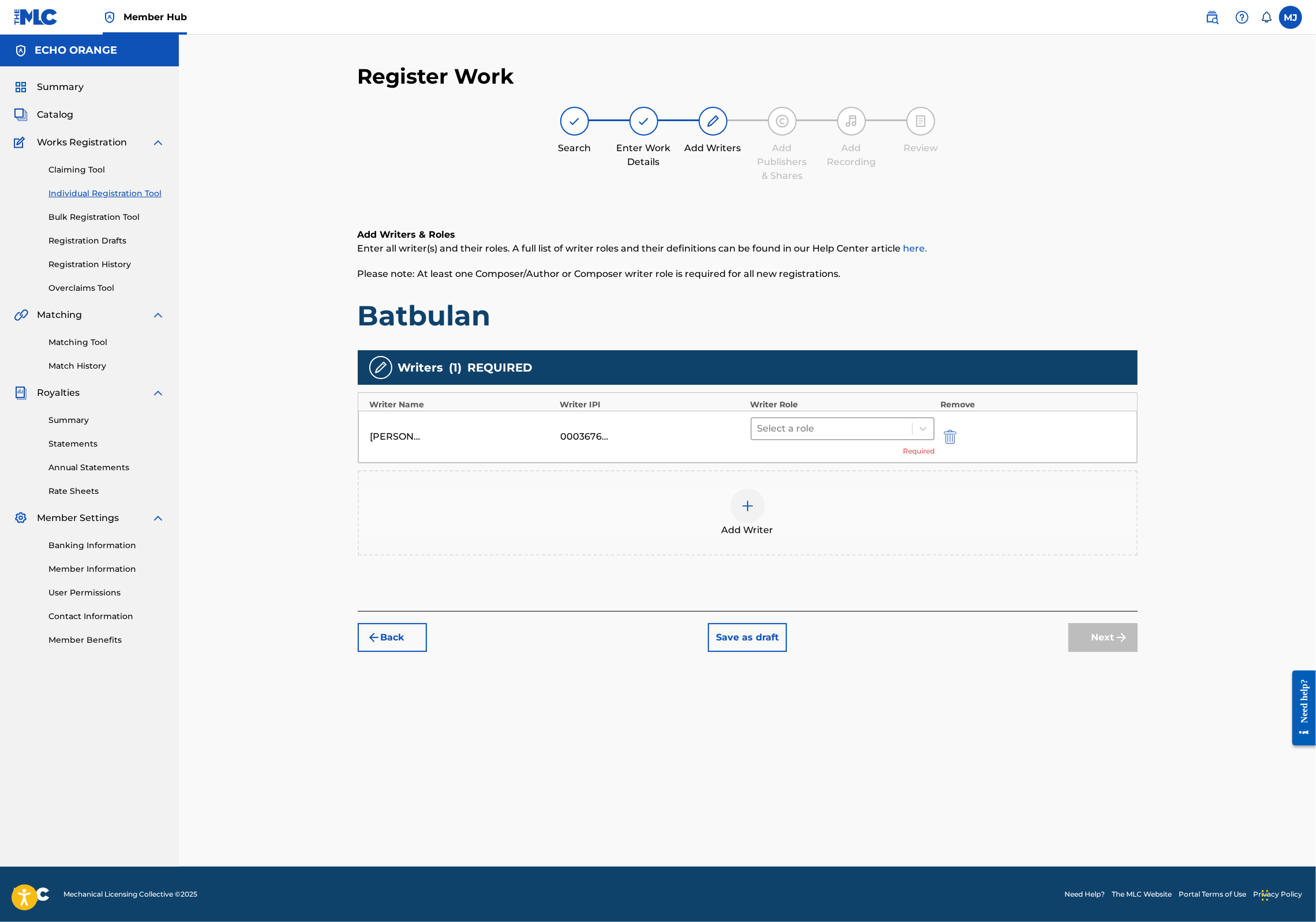
click at [858, 436] on div at bounding box center [832, 428] width 150 height 16
click at [816, 598] on div "Composer" at bounding box center [879, 595] width 222 height 23
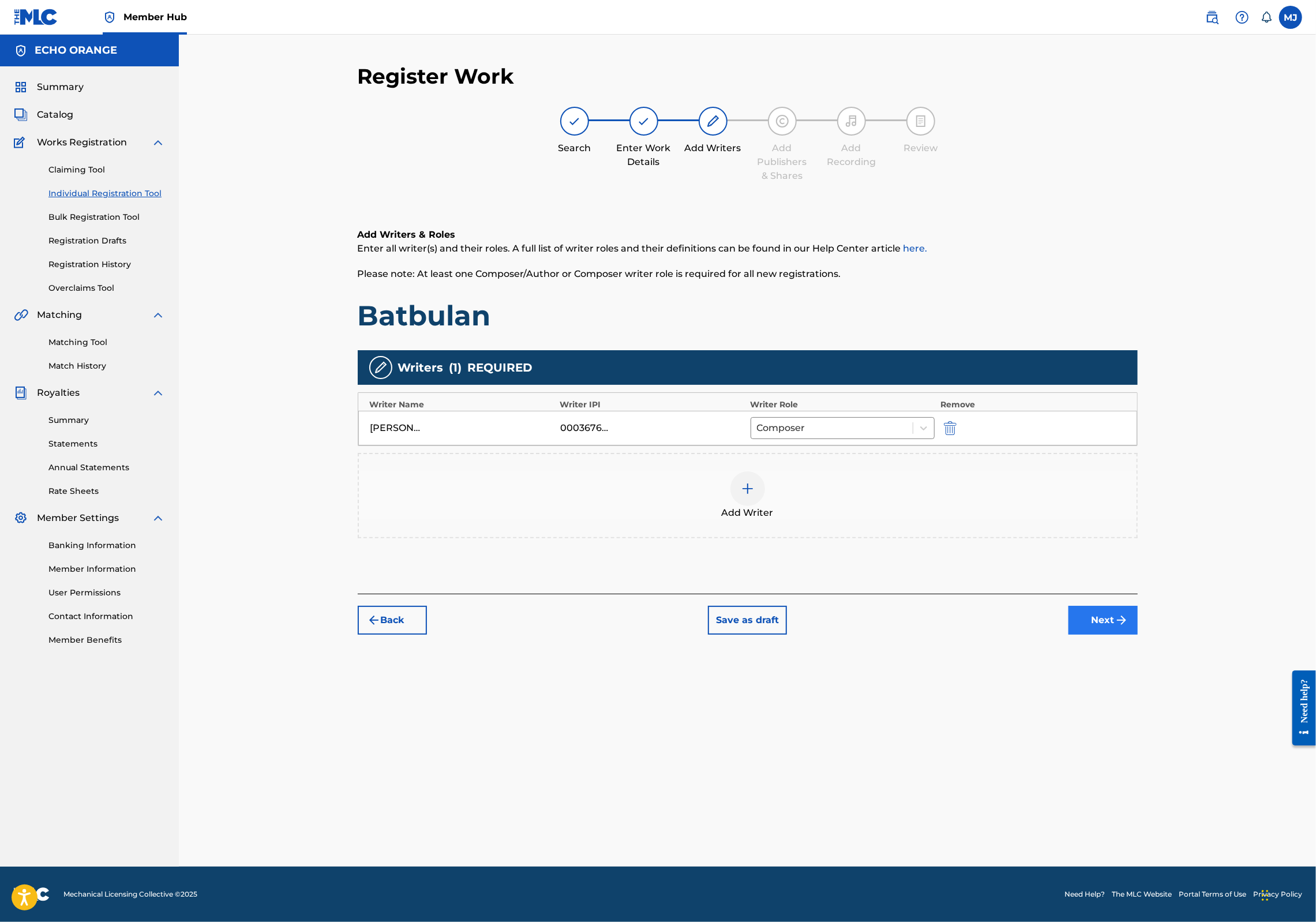
click at [1138, 635] on button "Next" at bounding box center [1103, 620] width 69 height 29
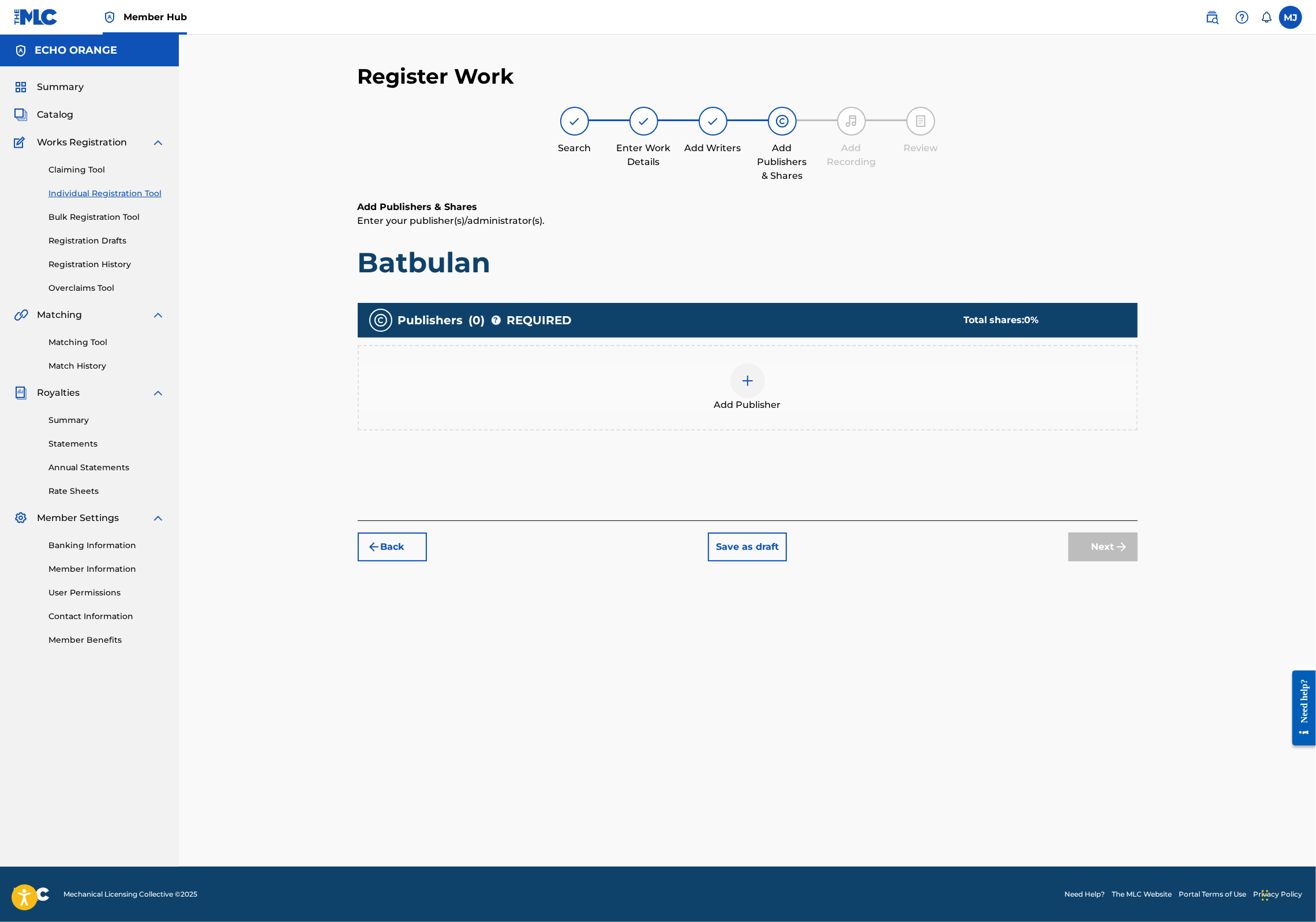
click at [926, 399] on div "Add Publisher" at bounding box center [748, 388] width 780 height 85
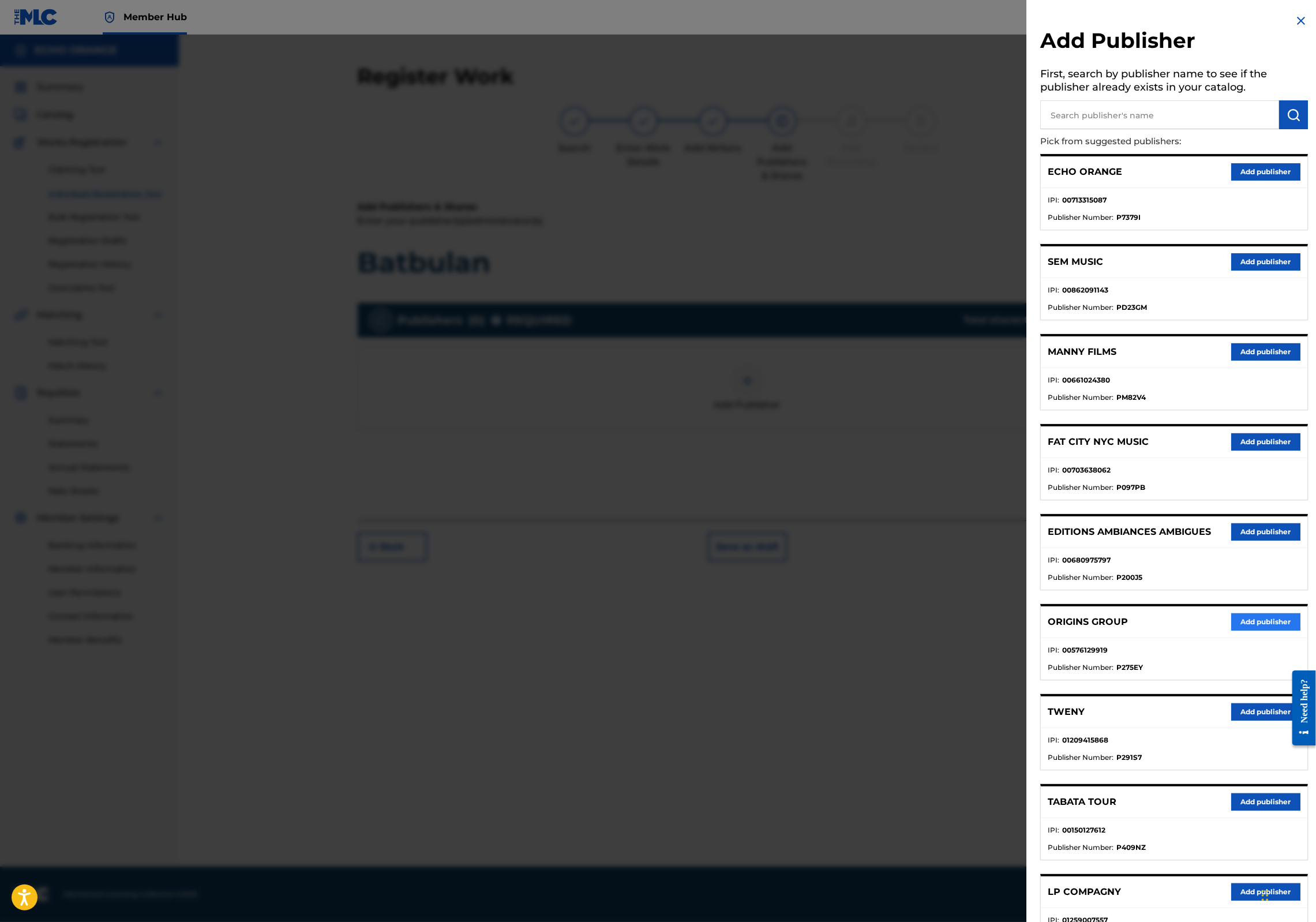
click at [1242, 630] on button "Add publisher" at bounding box center [1266, 621] width 69 height 17
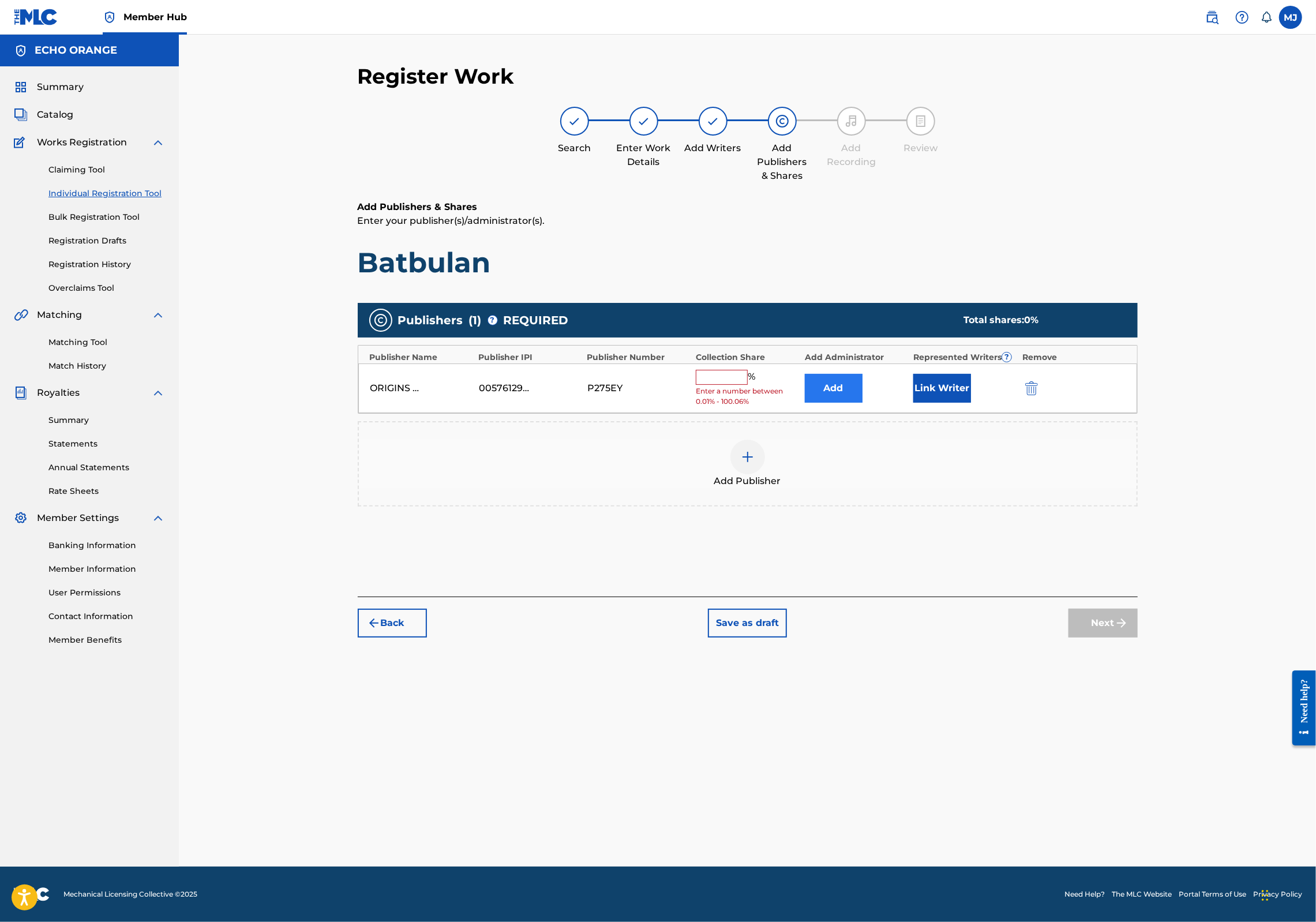
click at [863, 402] on button "Add" at bounding box center [834, 388] width 58 height 29
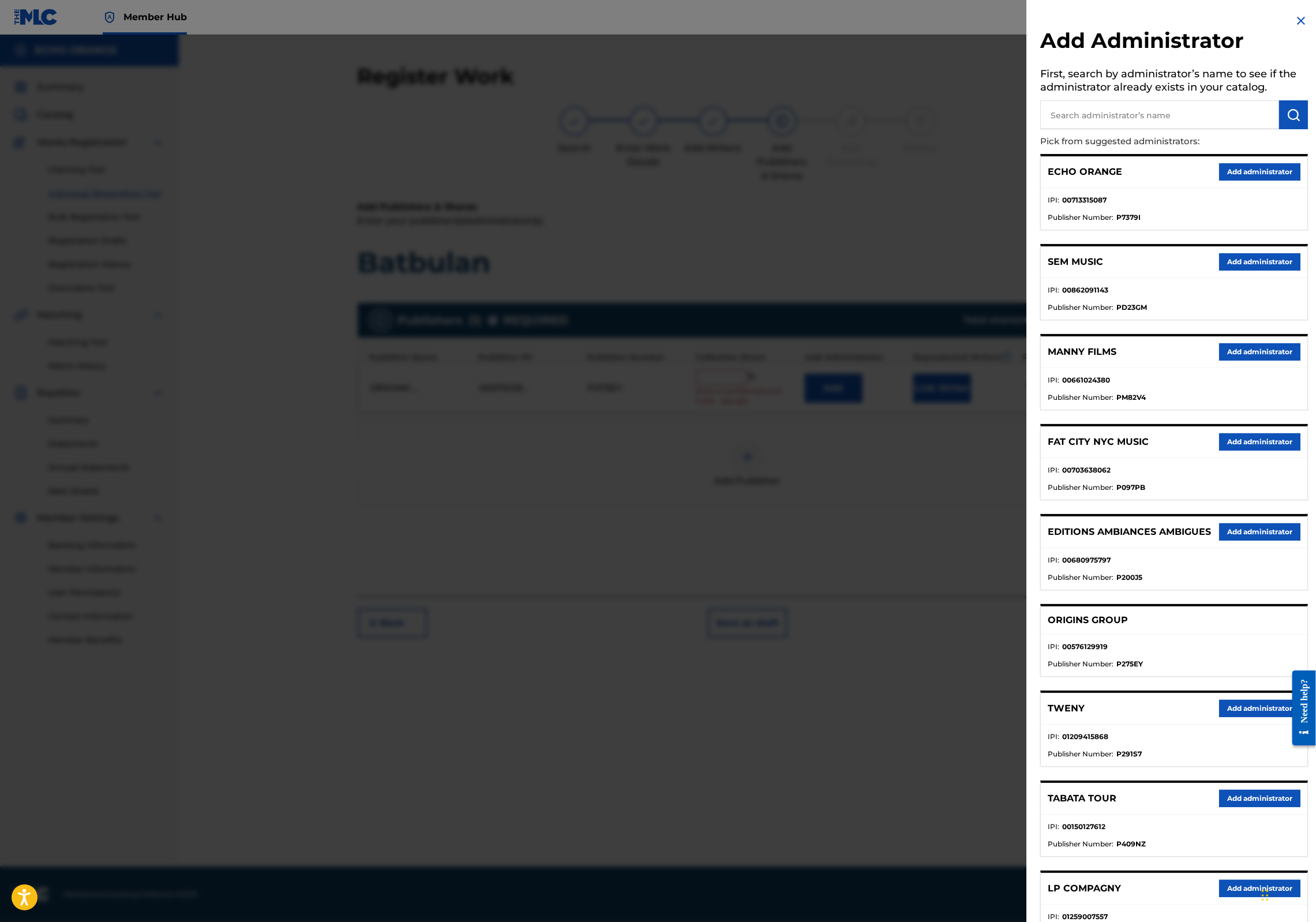
click at [1251, 173] on div "ECHO ORANGE Add administrator" at bounding box center [1174, 172] width 267 height 32
click at [1251, 181] on button "Add administrator" at bounding box center [1260, 171] width 81 height 17
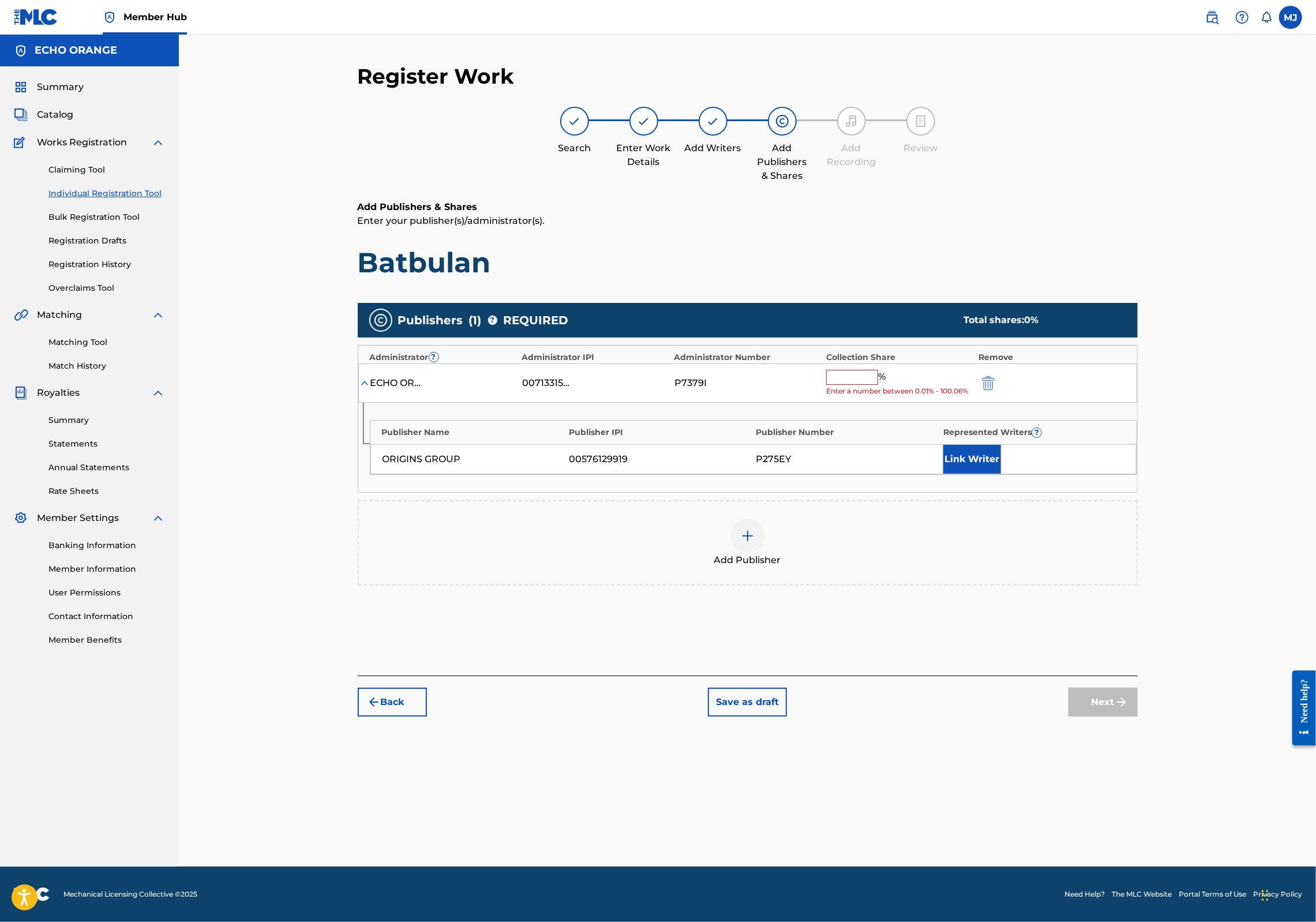
click at [878, 385] on input "text" at bounding box center [852, 377] width 52 height 15
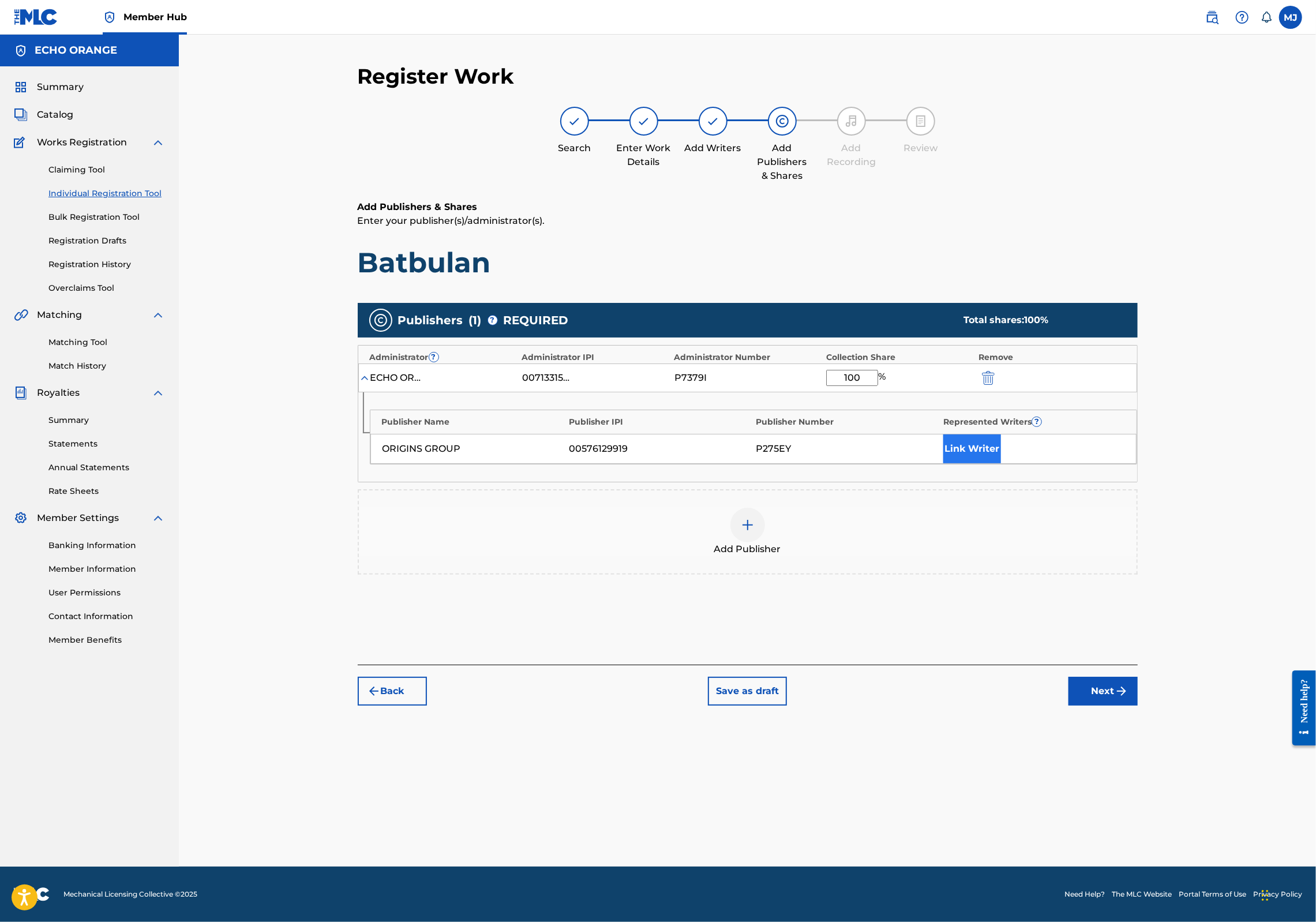
type input "100"
click at [1001, 463] on button "Link Writer" at bounding box center [972, 448] width 58 height 29
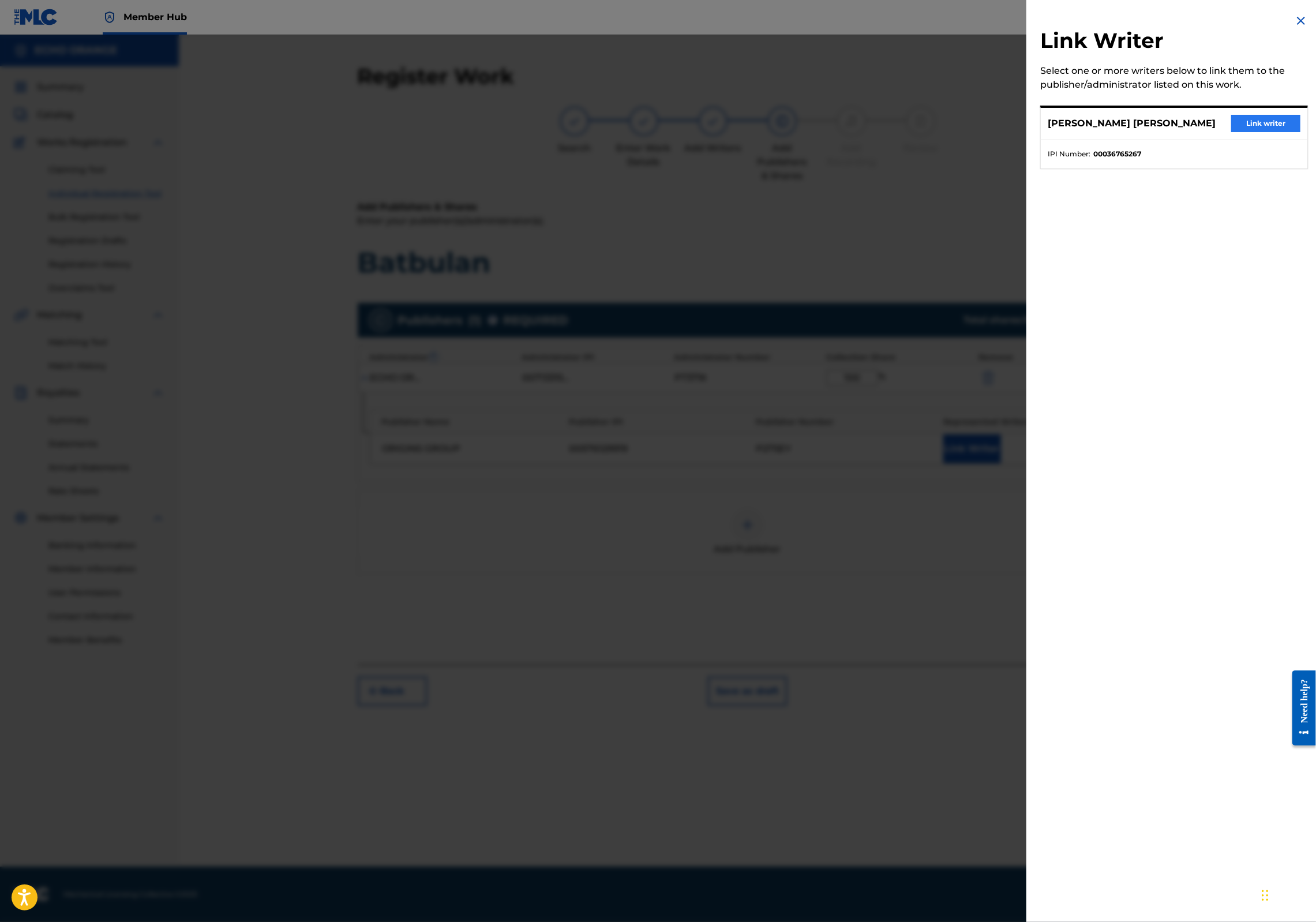
click at [1247, 132] on button "Link writer" at bounding box center [1266, 123] width 69 height 17
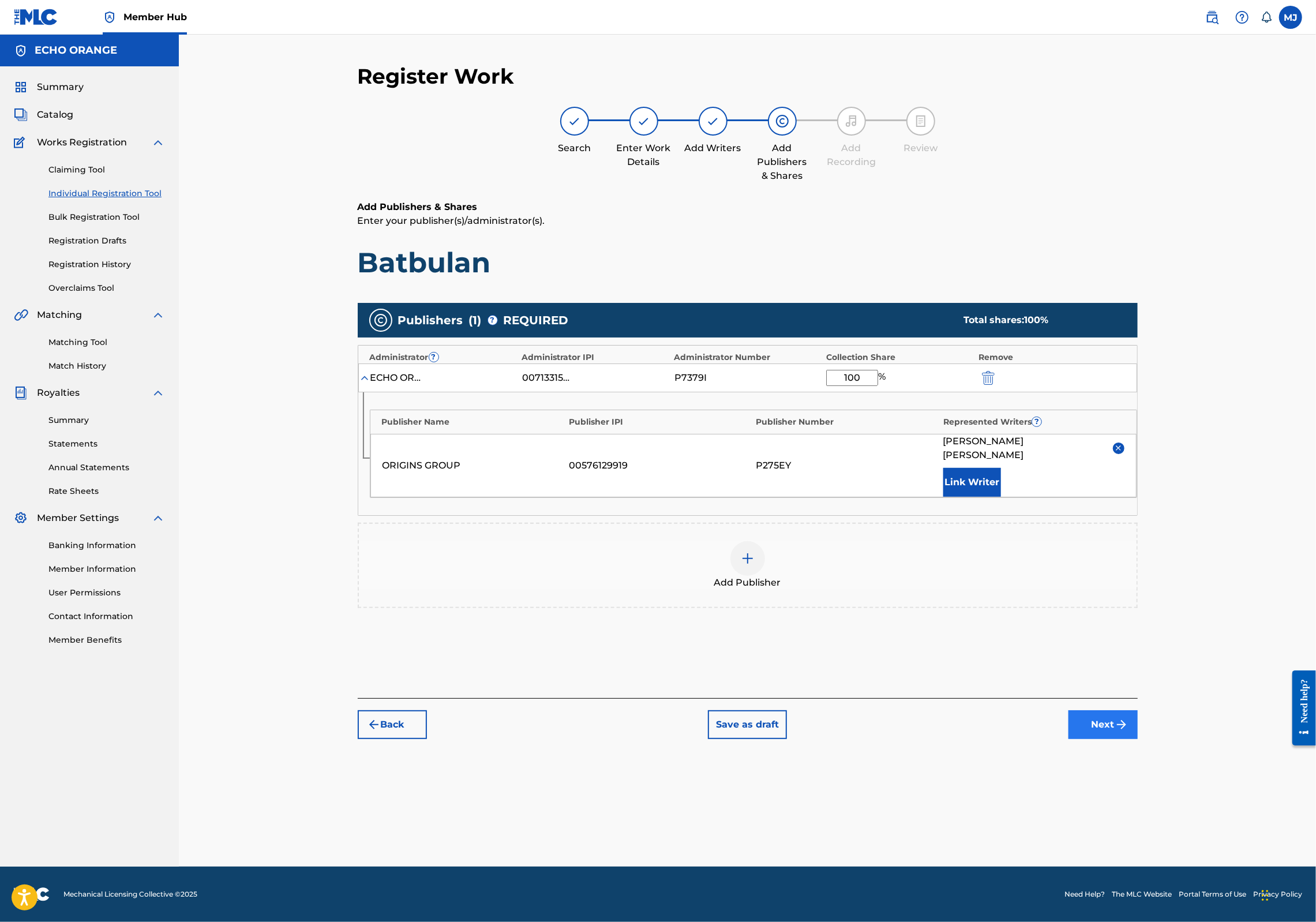
click at [1138, 738] on button "Next" at bounding box center [1103, 724] width 69 height 29
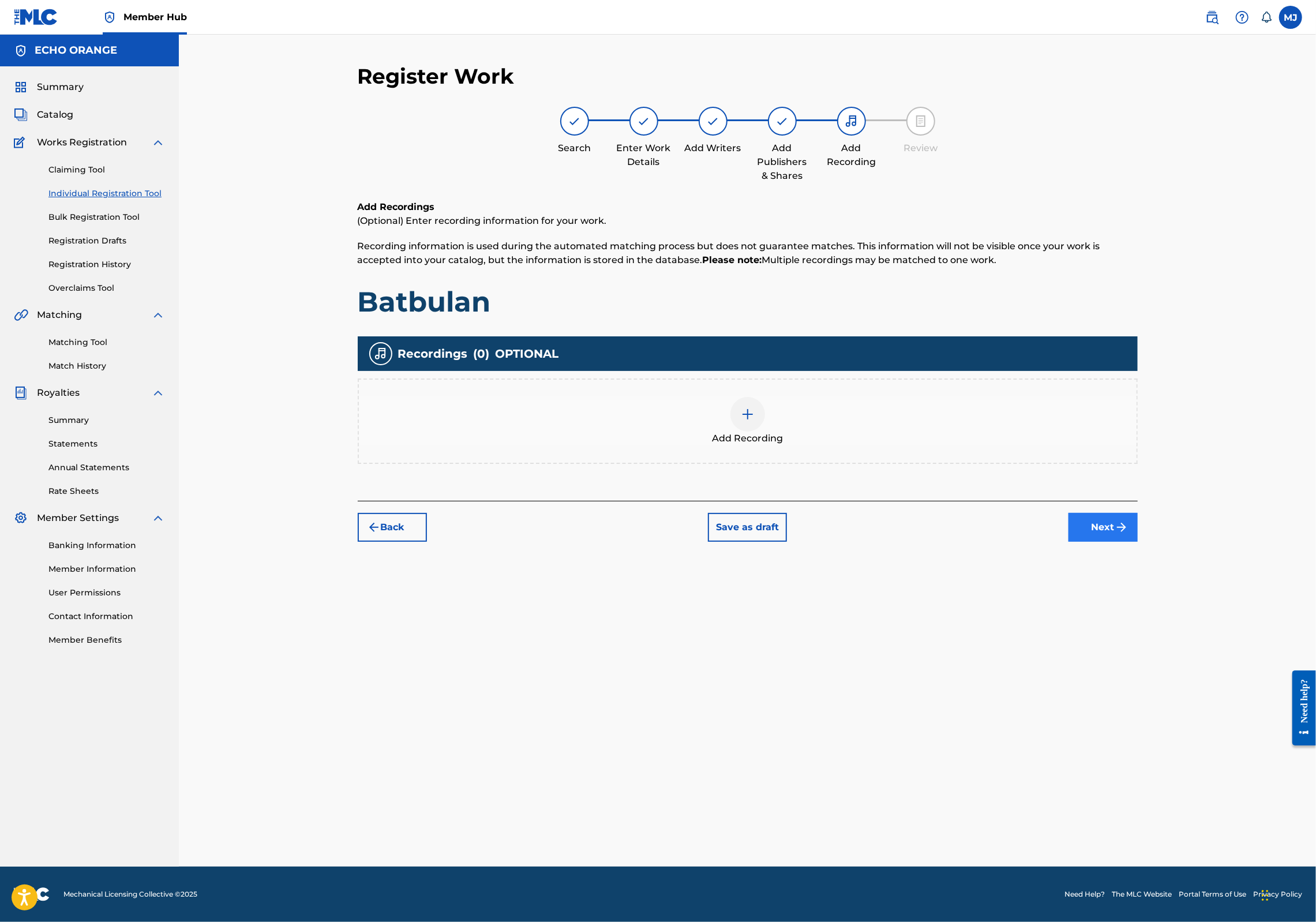
click at [1138, 542] on button "Next" at bounding box center [1103, 527] width 69 height 29
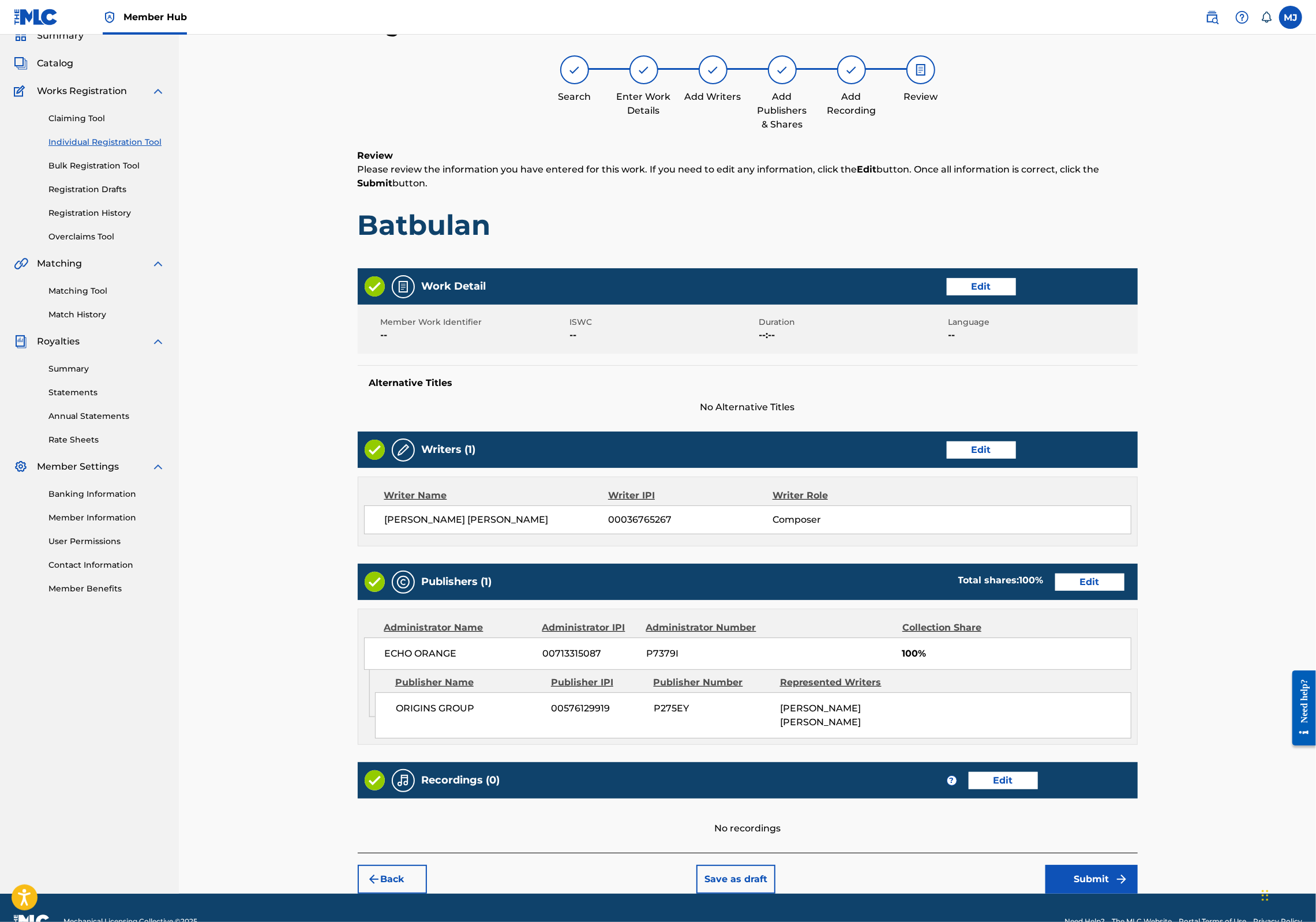
scroll to position [186, 0]
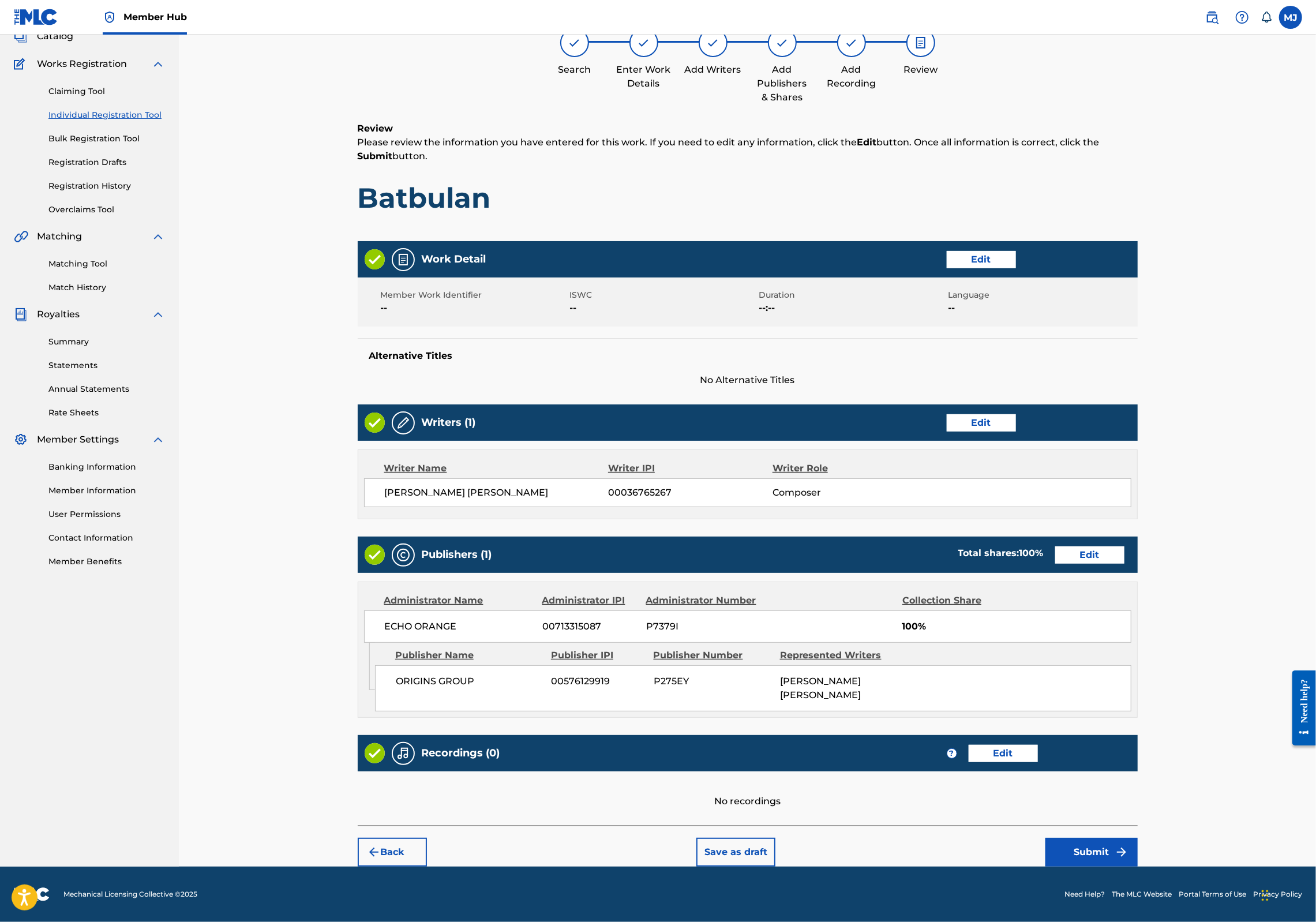
click at [1207, 866] on footer "Mechanical Licensing Collective © 2025 Need Help? The MLC Website Portal Terms …" at bounding box center [658, 893] width 1316 height 55
click at [1138, 852] on button "Submit" at bounding box center [1091, 851] width 92 height 29
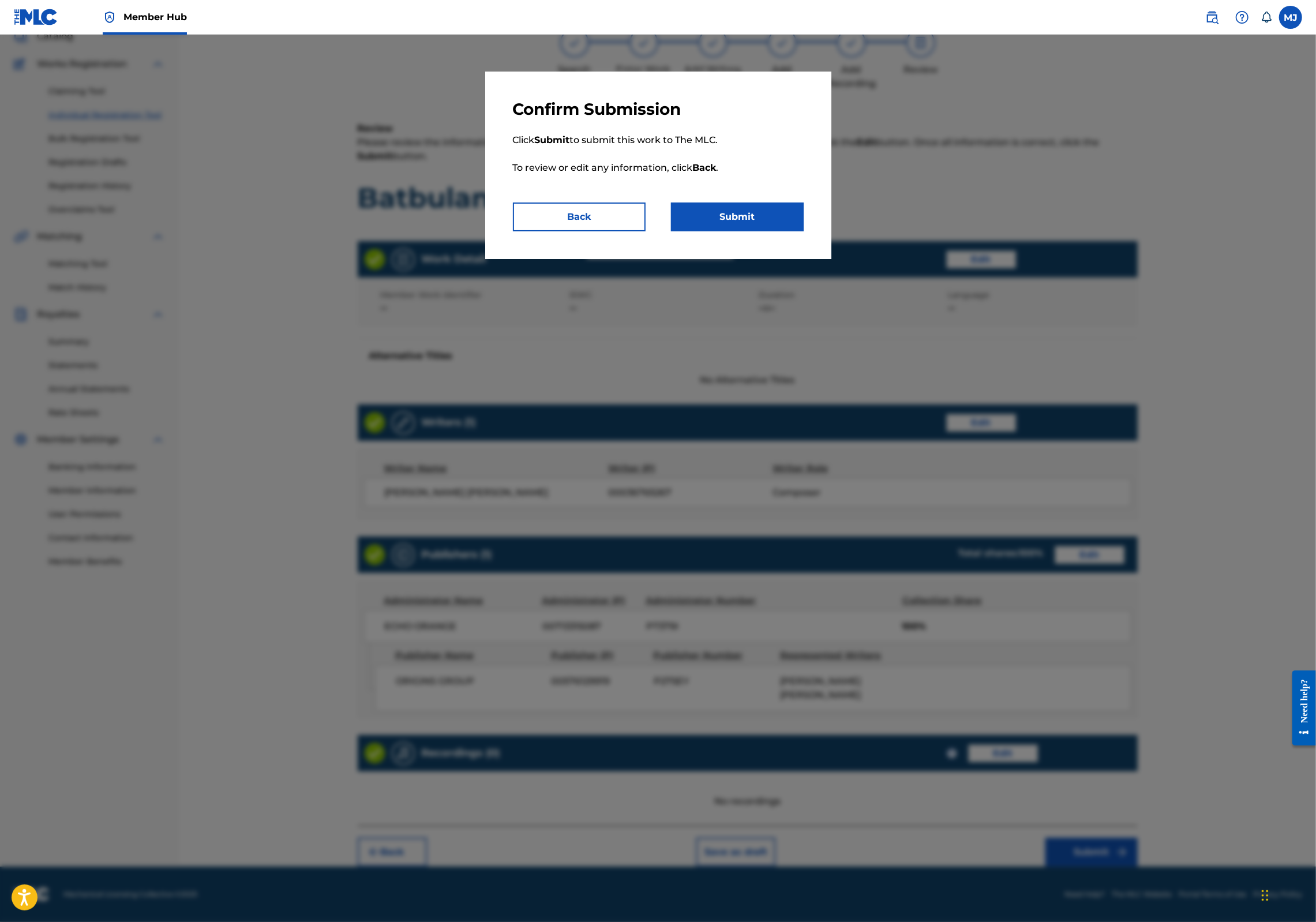
click at [785, 259] on div "Confirm Submission Click Submit to submit this work to The MLC. To review or ed…" at bounding box center [658, 165] width 347 height 187
click at [788, 231] on button "Submit" at bounding box center [737, 217] width 133 height 29
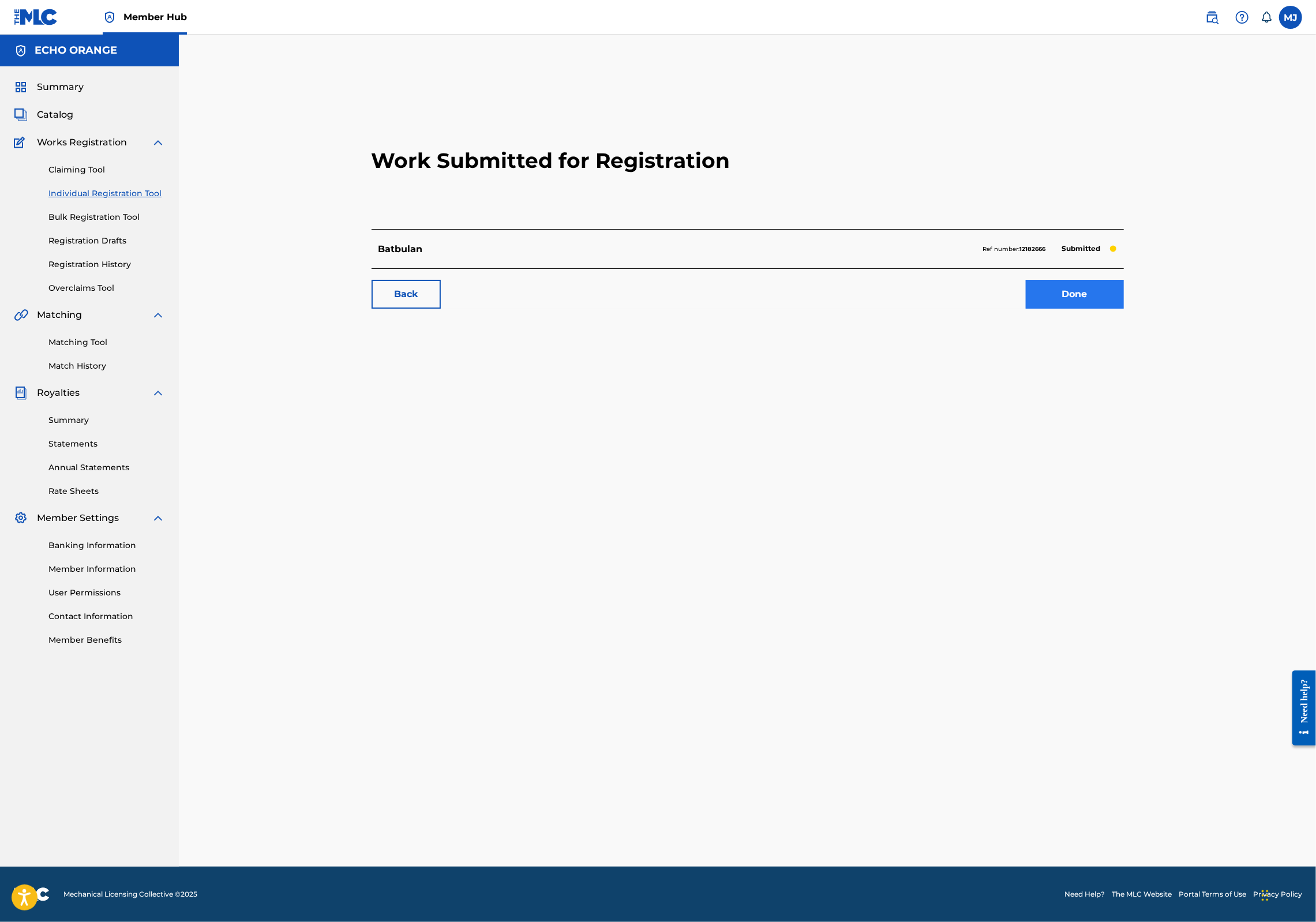
click at [1124, 309] on link "Done" at bounding box center [1074, 294] width 98 height 29
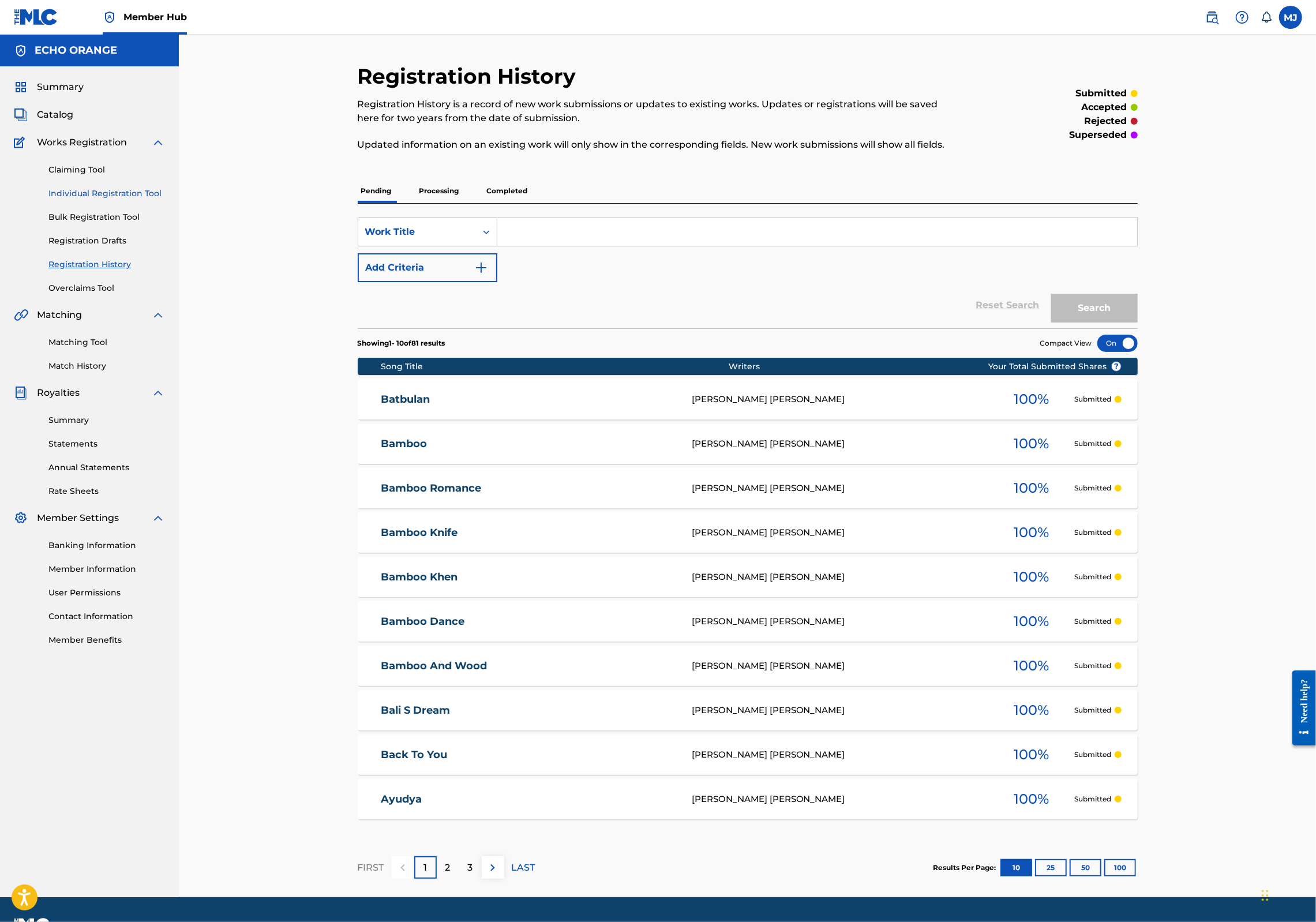
click at [134, 200] on link "Individual Registration Tool" at bounding box center [107, 193] width 116 height 12
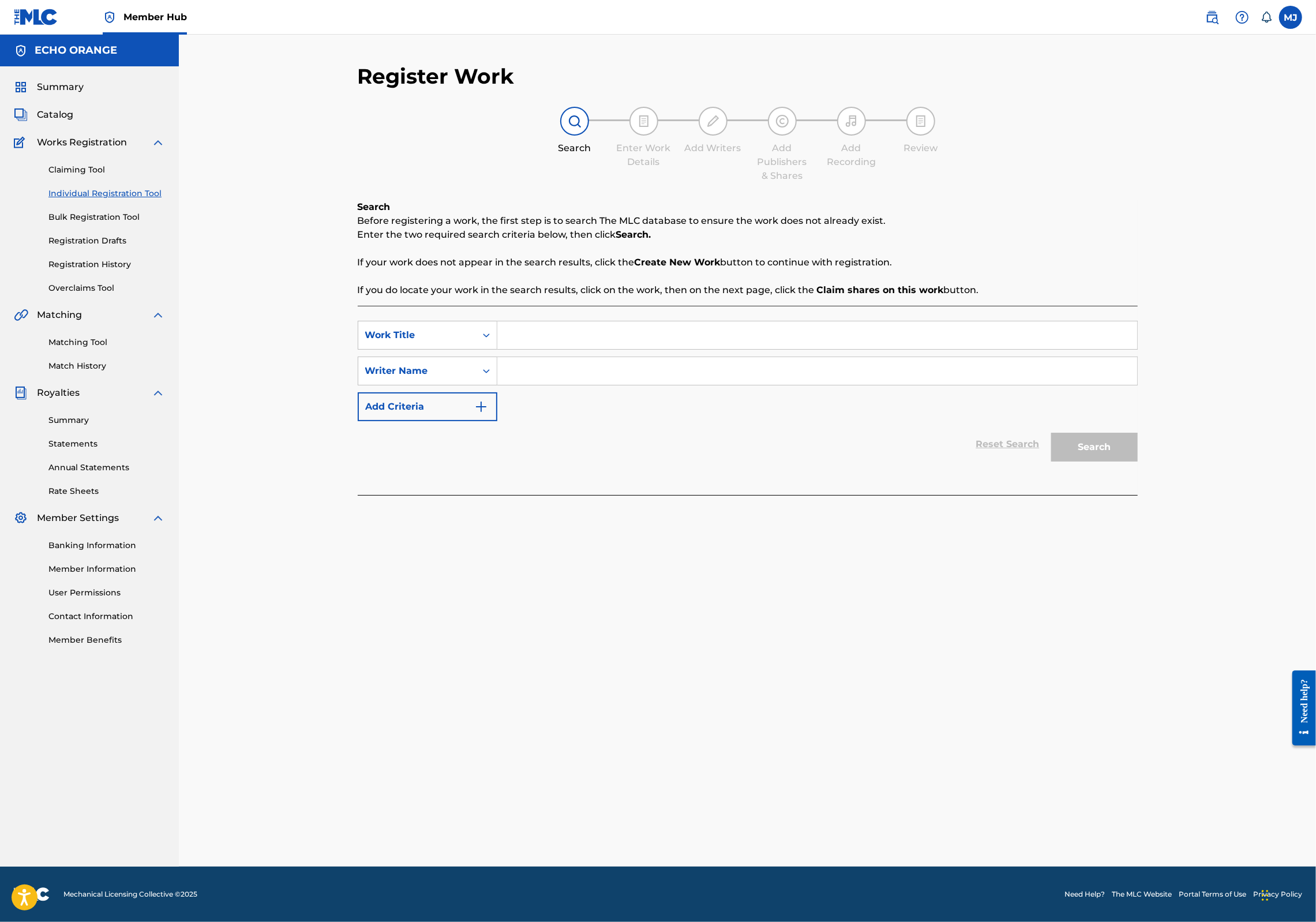
click at [498, 349] on input "Search Form" at bounding box center [818, 335] width 640 height 28
type input "beautiful lake toba"
paste input "[PERSON_NAME]"
type input "[PERSON_NAME]"
click at [1138, 461] on button "Search" at bounding box center [1094, 447] width 86 height 29
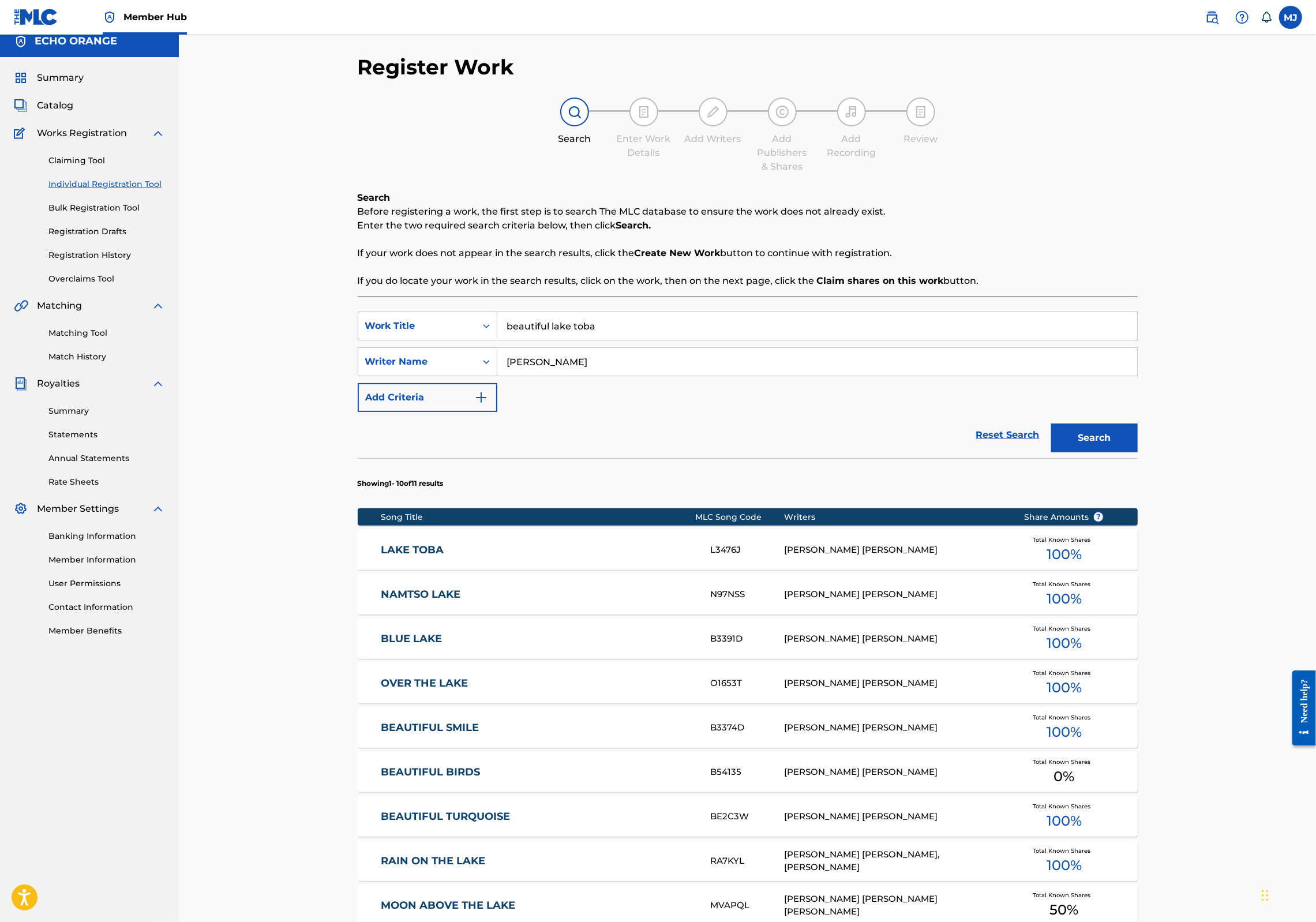
scroll to position [19, 0]
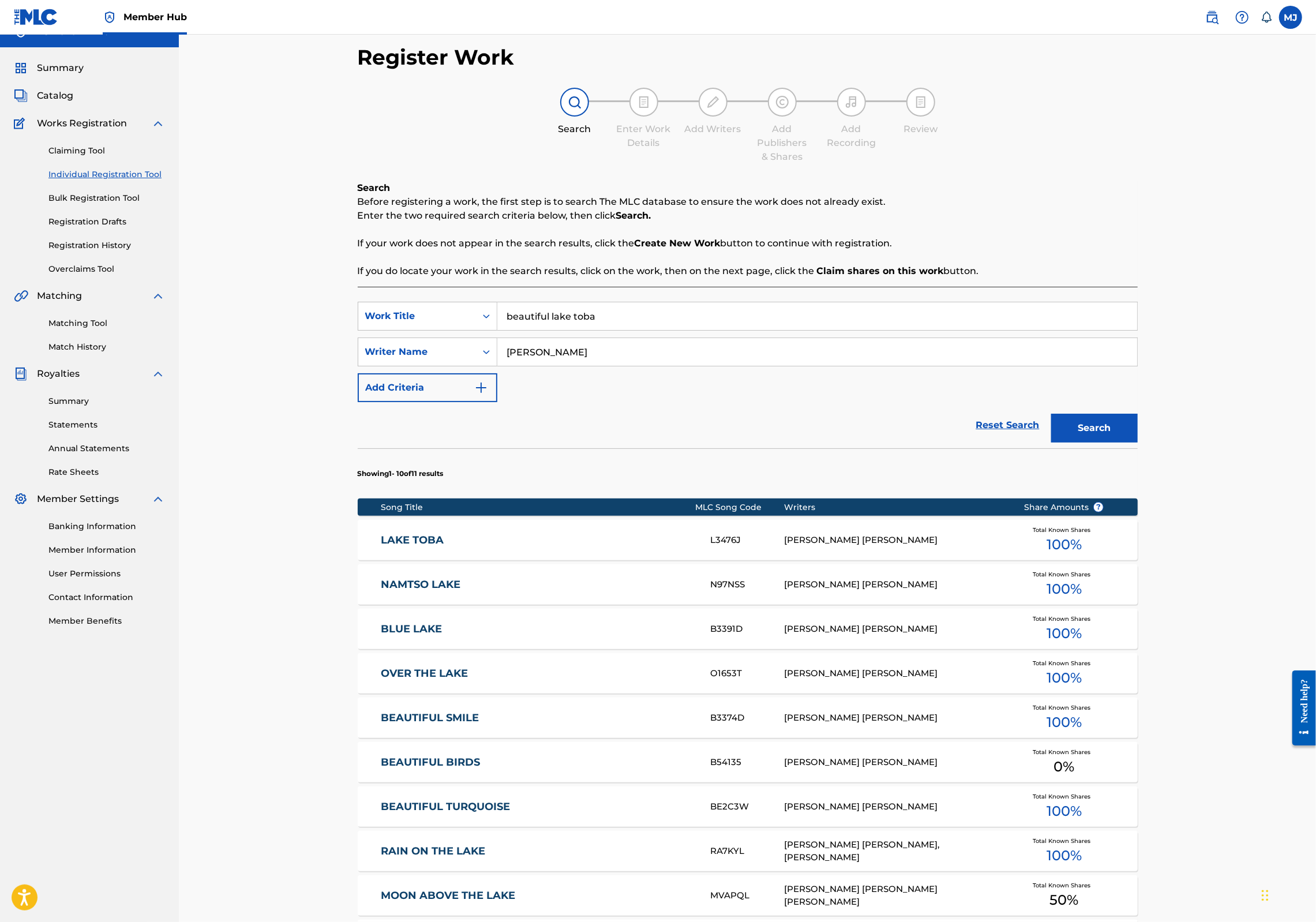
click at [380, 547] on link "LAKE TOBA" at bounding box center [537, 540] width 314 height 13
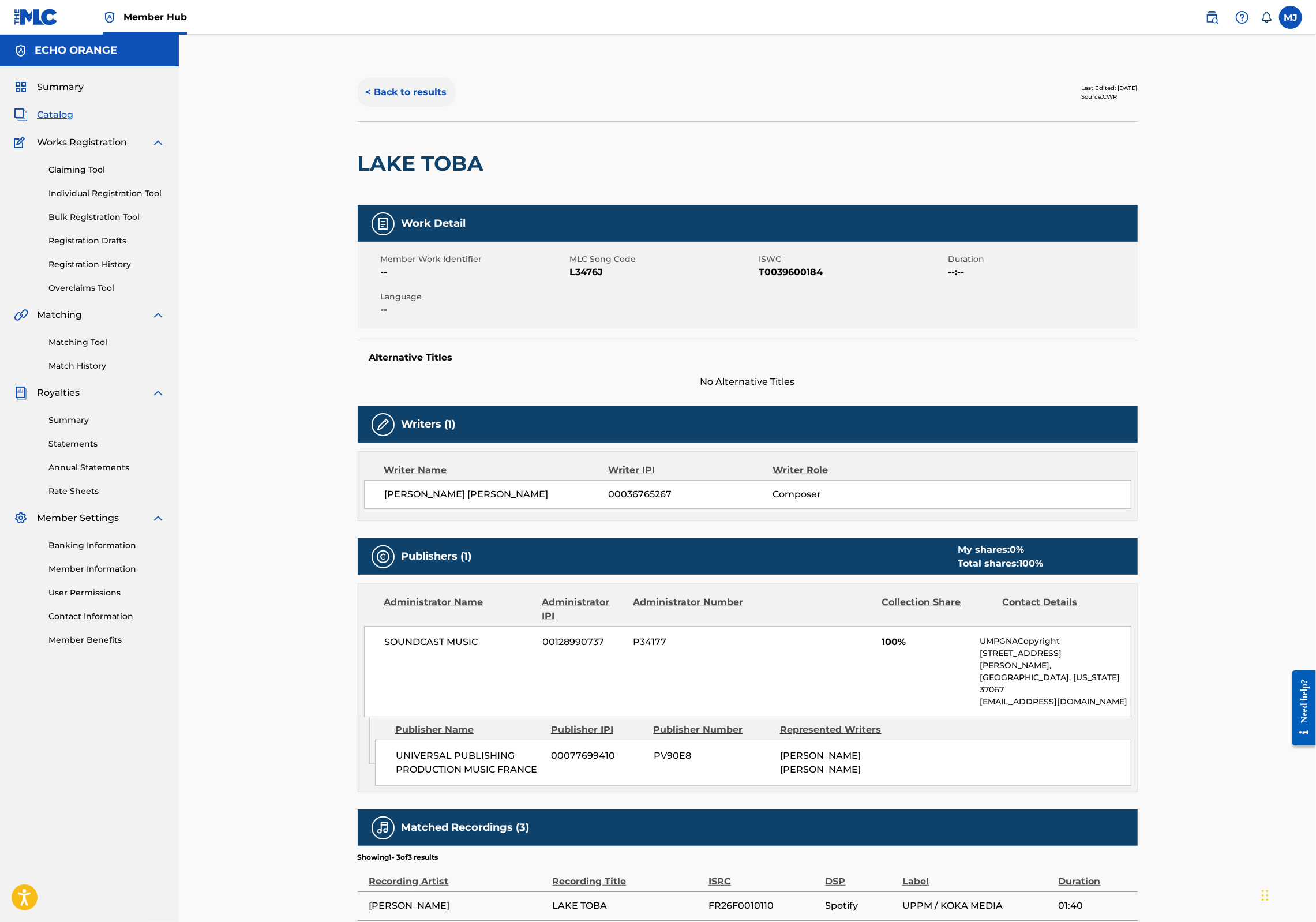
click at [358, 107] on button "< Back to results" at bounding box center [406, 92] width 97 height 29
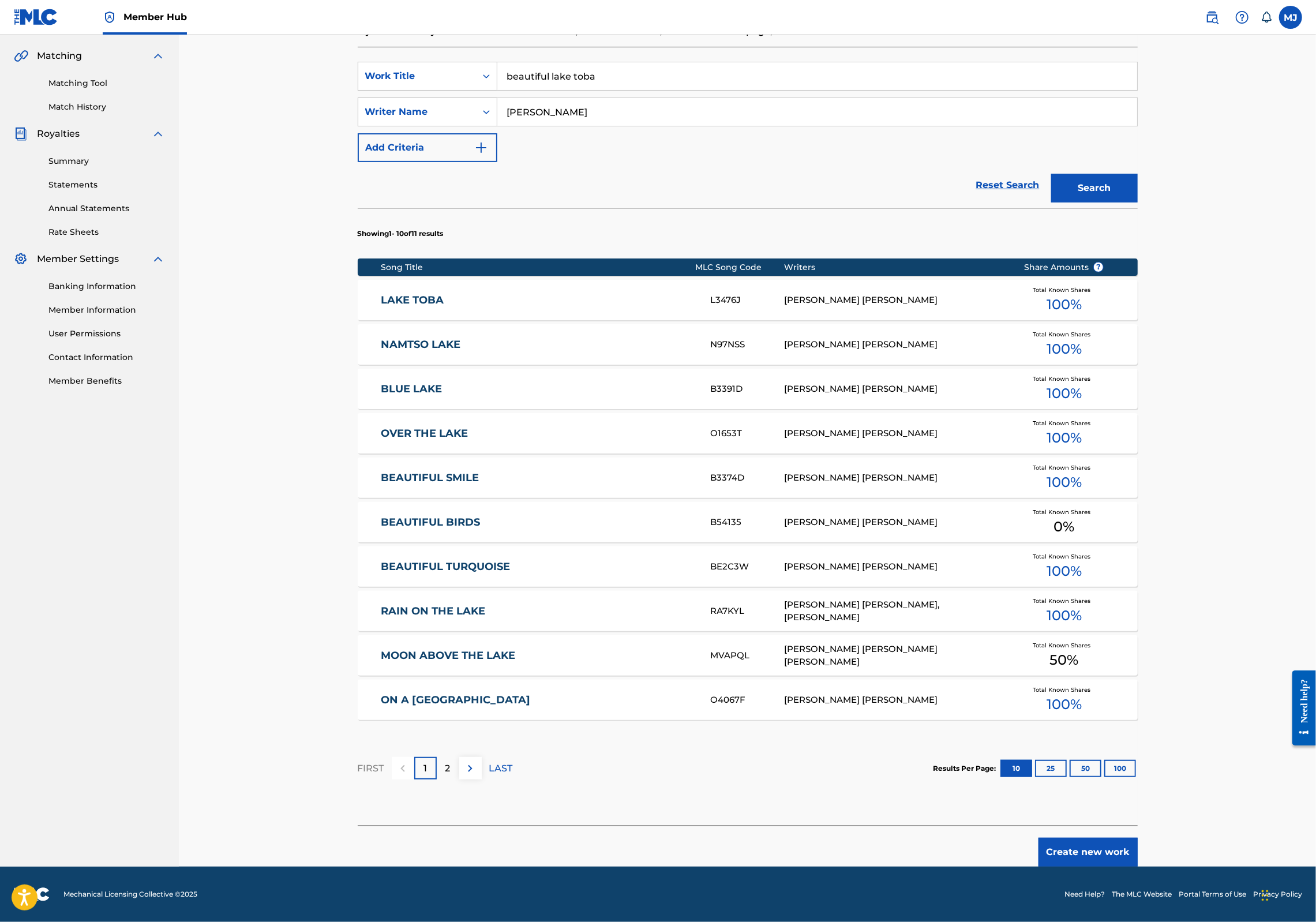
scroll to position [358, 0]
drag, startPoint x: 1124, startPoint y: 820, endPoint x: 1180, endPoint y: 838, distance: 58.8
click at [1124, 825] on div "Create new work" at bounding box center [748, 846] width 780 height 41
click at [1138, 838] on button "Create new work" at bounding box center [1088, 851] width 100 height 29
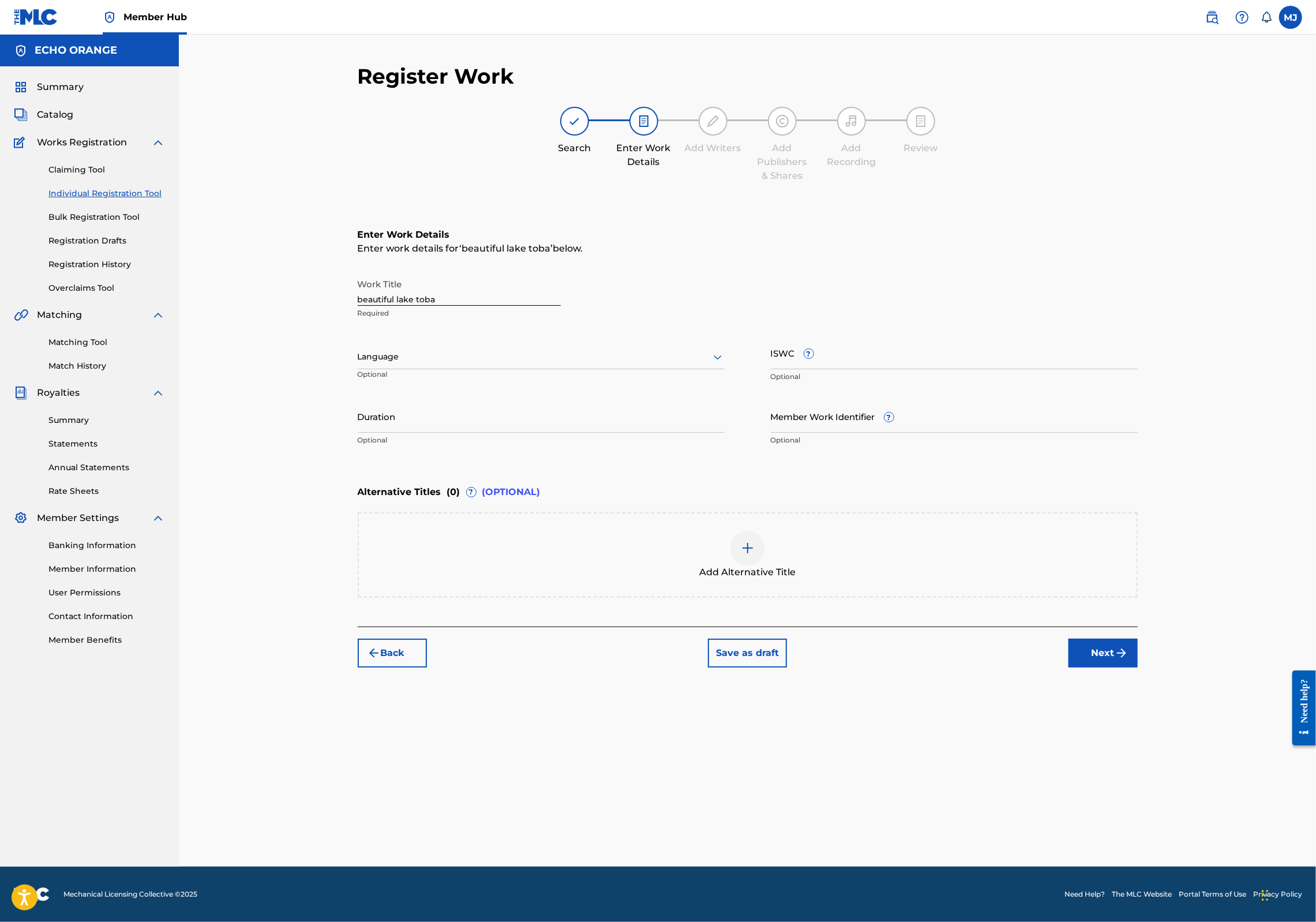
click at [1152, 771] on div "Register Work Search Enter Work Details Add Writers Add Publishers & Shares Add…" at bounding box center [748, 464] width 808 height 803
click at [1138, 667] on button "Next" at bounding box center [1103, 652] width 69 height 29
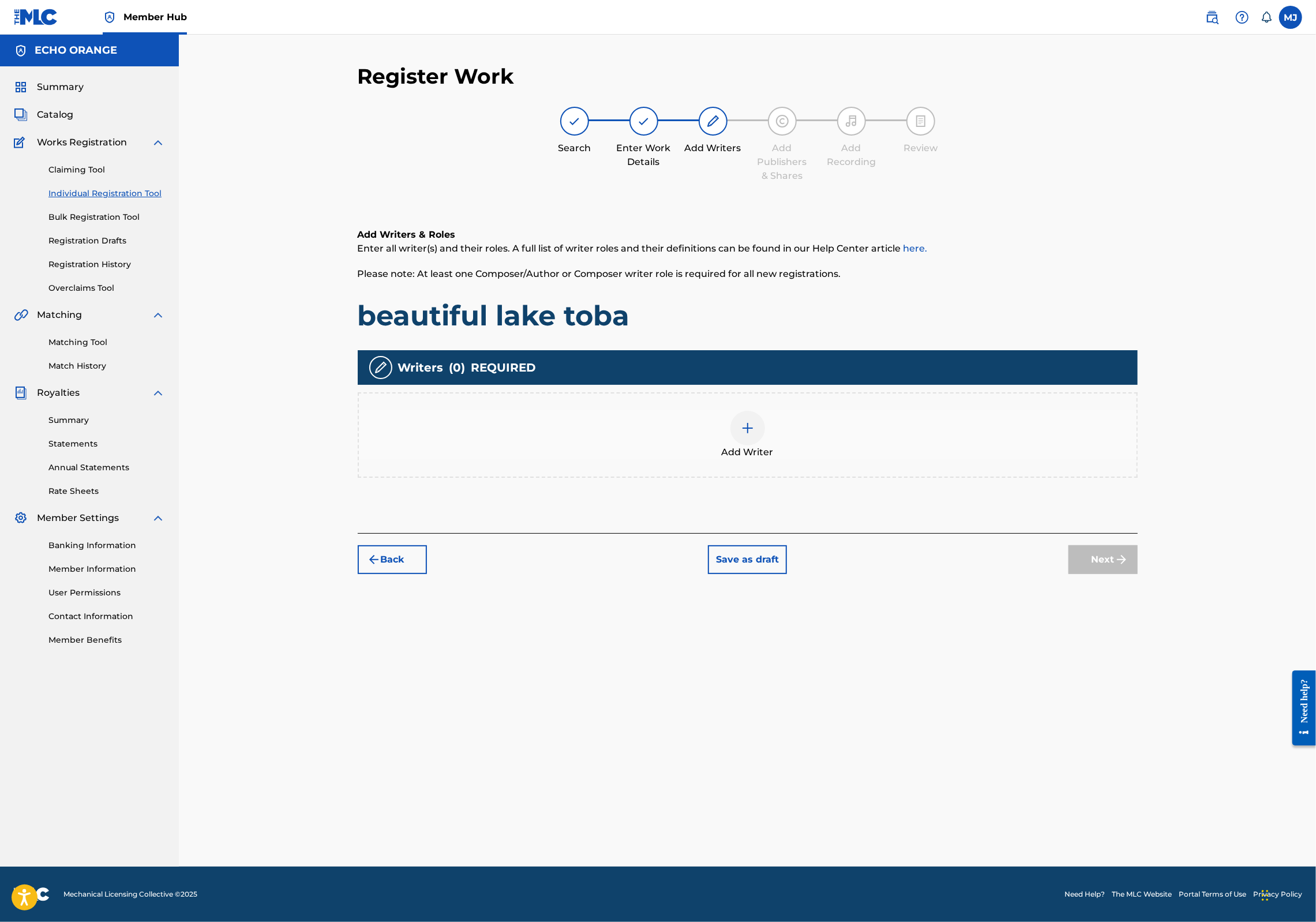
click at [821, 459] on div "Add Writer" at bounding box center [748, 435] width 778 height 49
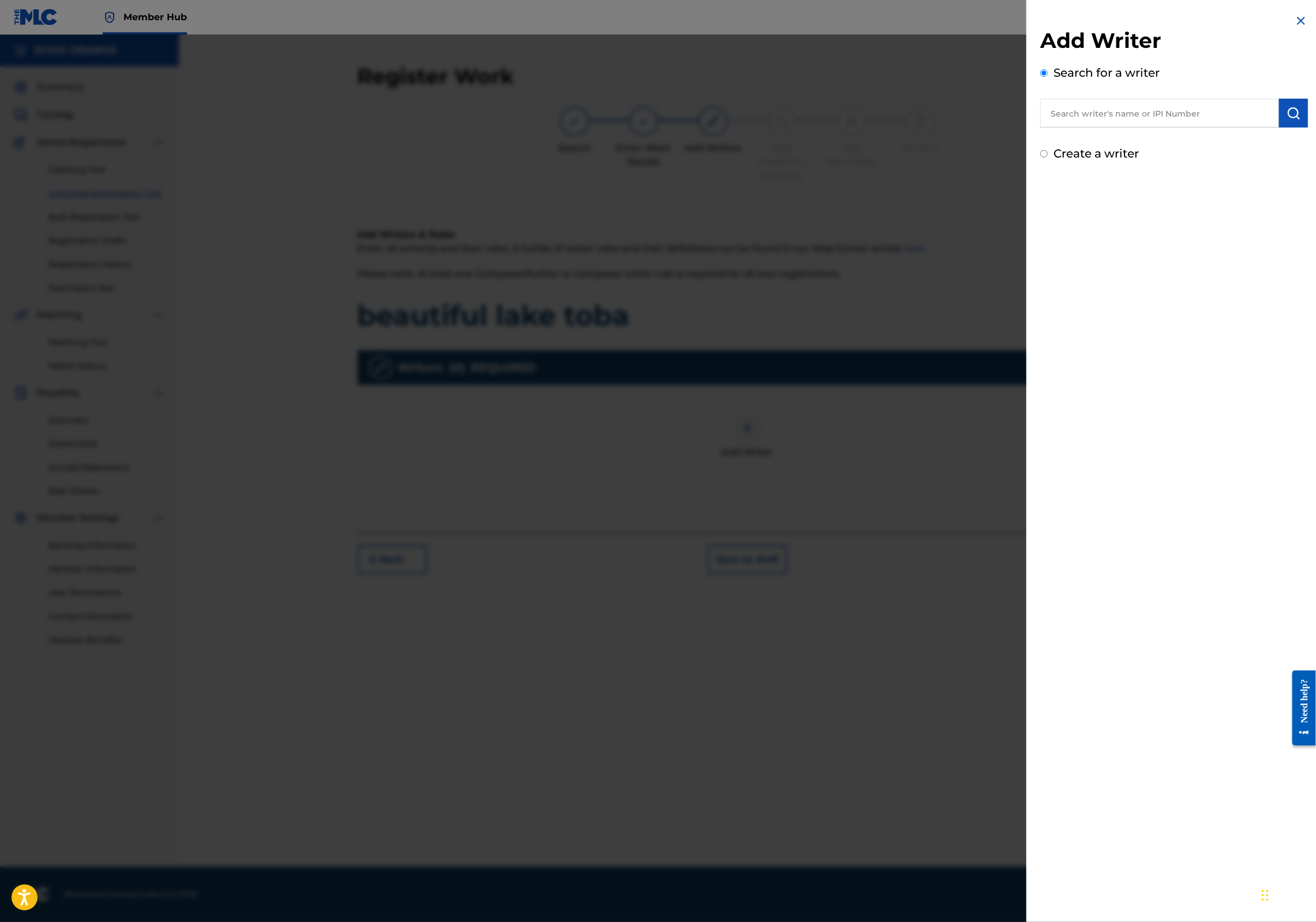
click at [1104, 125] on input "text" at bounding box center [1160, 113] width 239 height 29
paste input "[PERSON_NAME]"
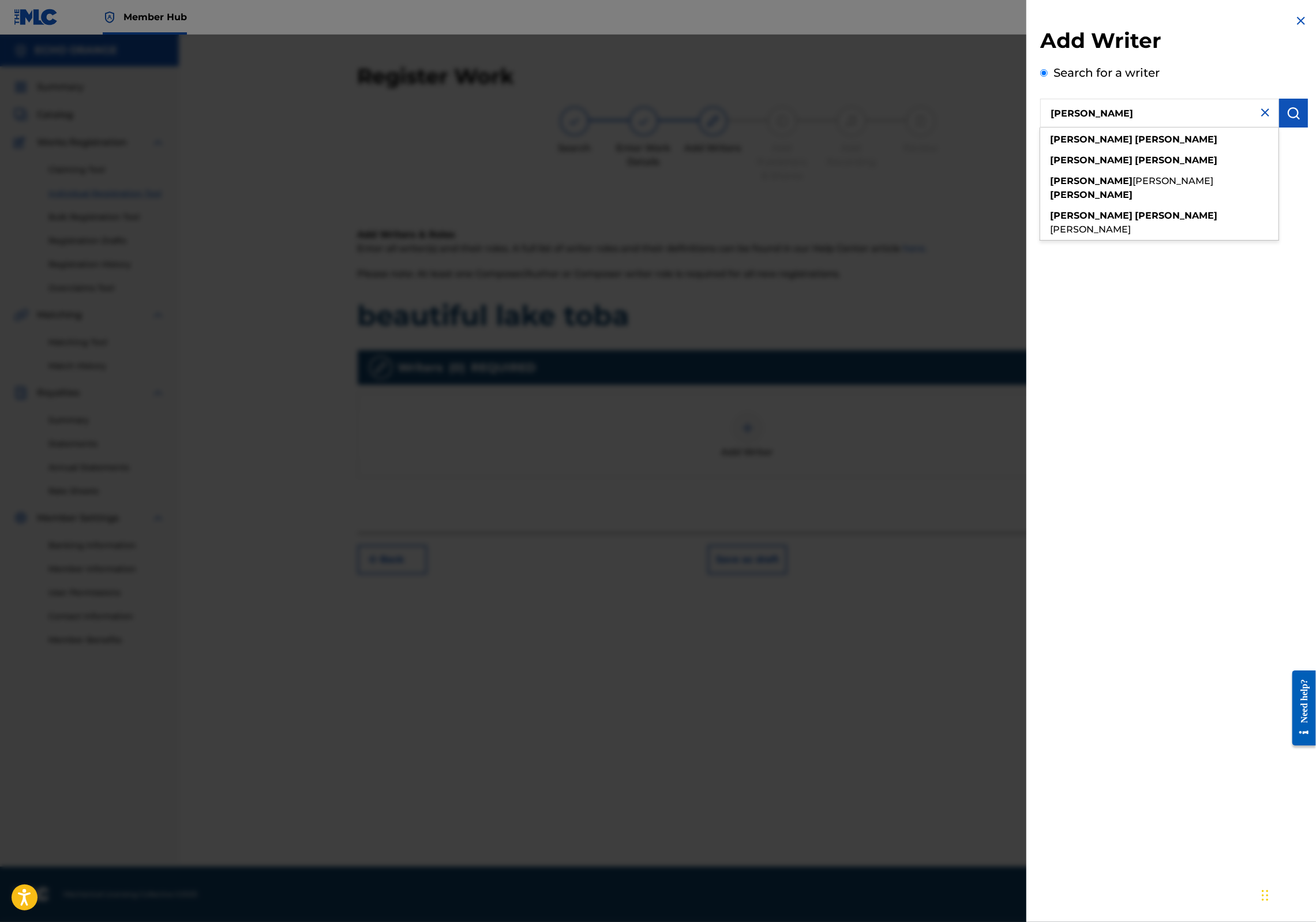
type input "[PERSON_NAME]"
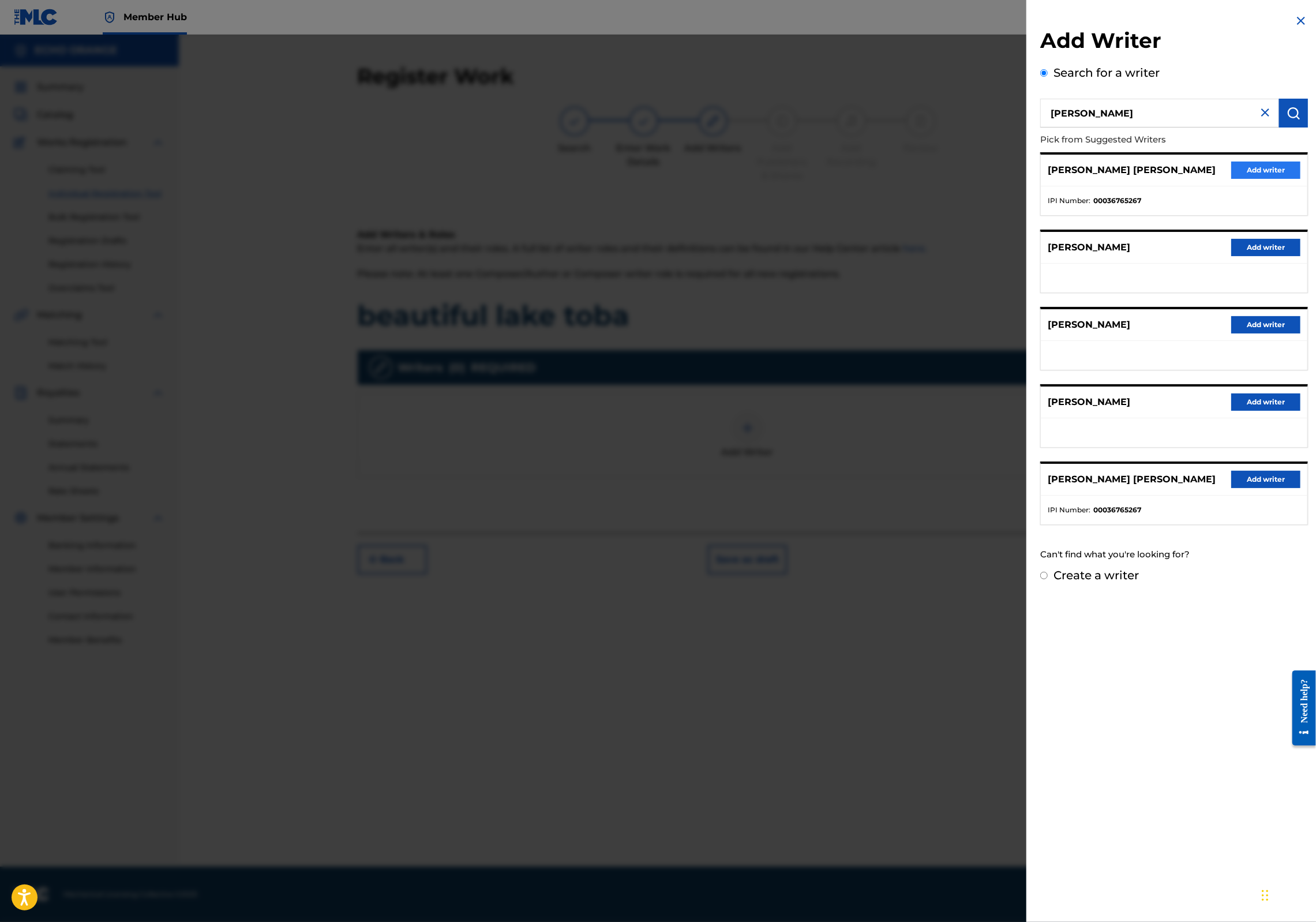
click at [1244, 179] on button "Add writer" at bounding box center [1266, 170] width 69 height 17
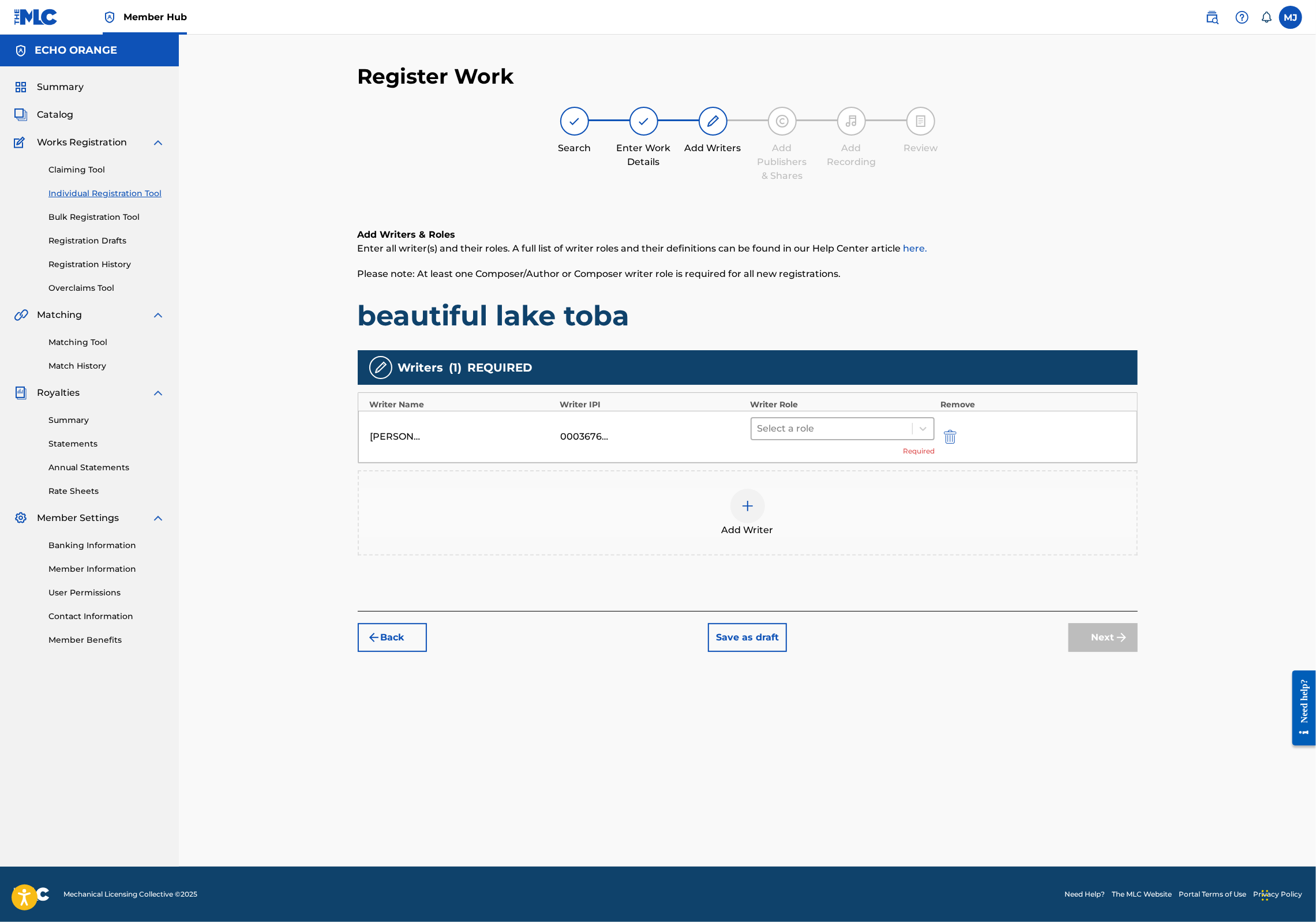
click at [902, 461] on div "[PERSON_NAME] [PERSON_NAME] 00036765267 Select a role Required" at bounding box center [748, 436] width 779 height 52
click at [900, 436] on div at bounding box center [832, 428] width 150 height 16
click at [833, 578] on div "Arranger" at bounding box center [879, 572] width 222 height 23
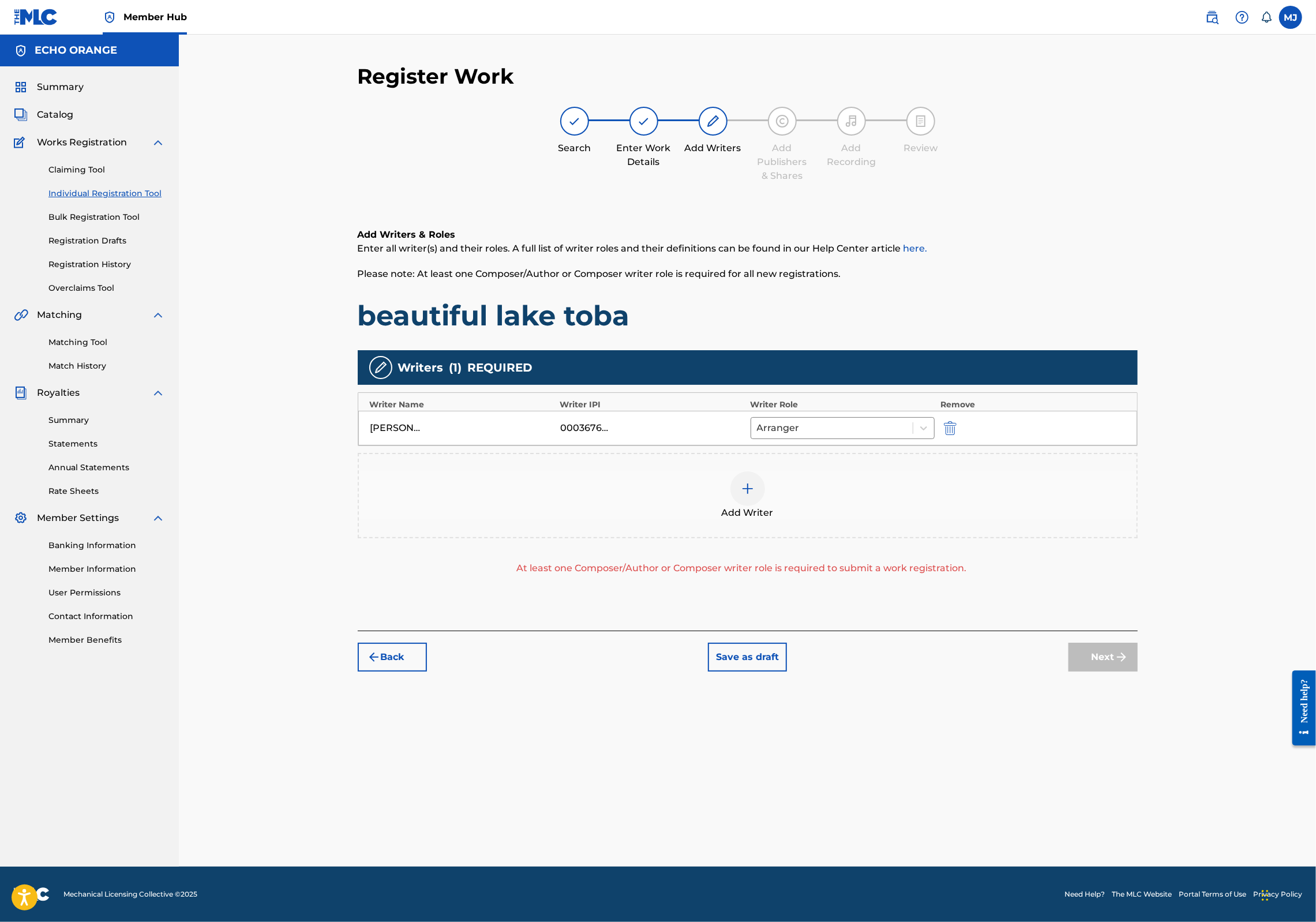
click at [845, 411] on div "Writer Role" at bounding box center [843, 405] width 184 height 12
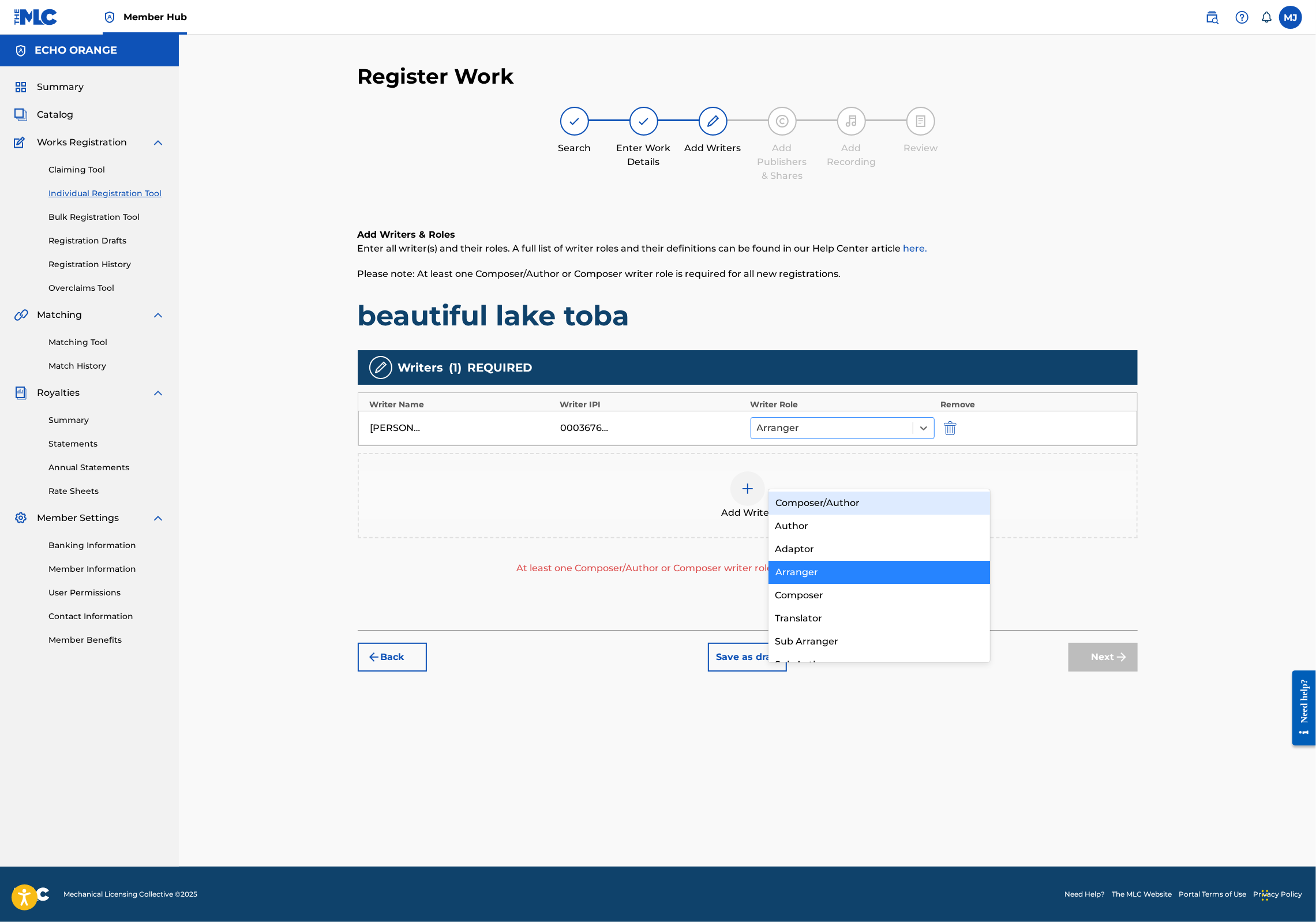
click at [850, 436] on div at bounding box center [832, 428] width 150 height 16
click at [840, 592] on div "Composer" at bounding box center [879, 595] width 222 height 23
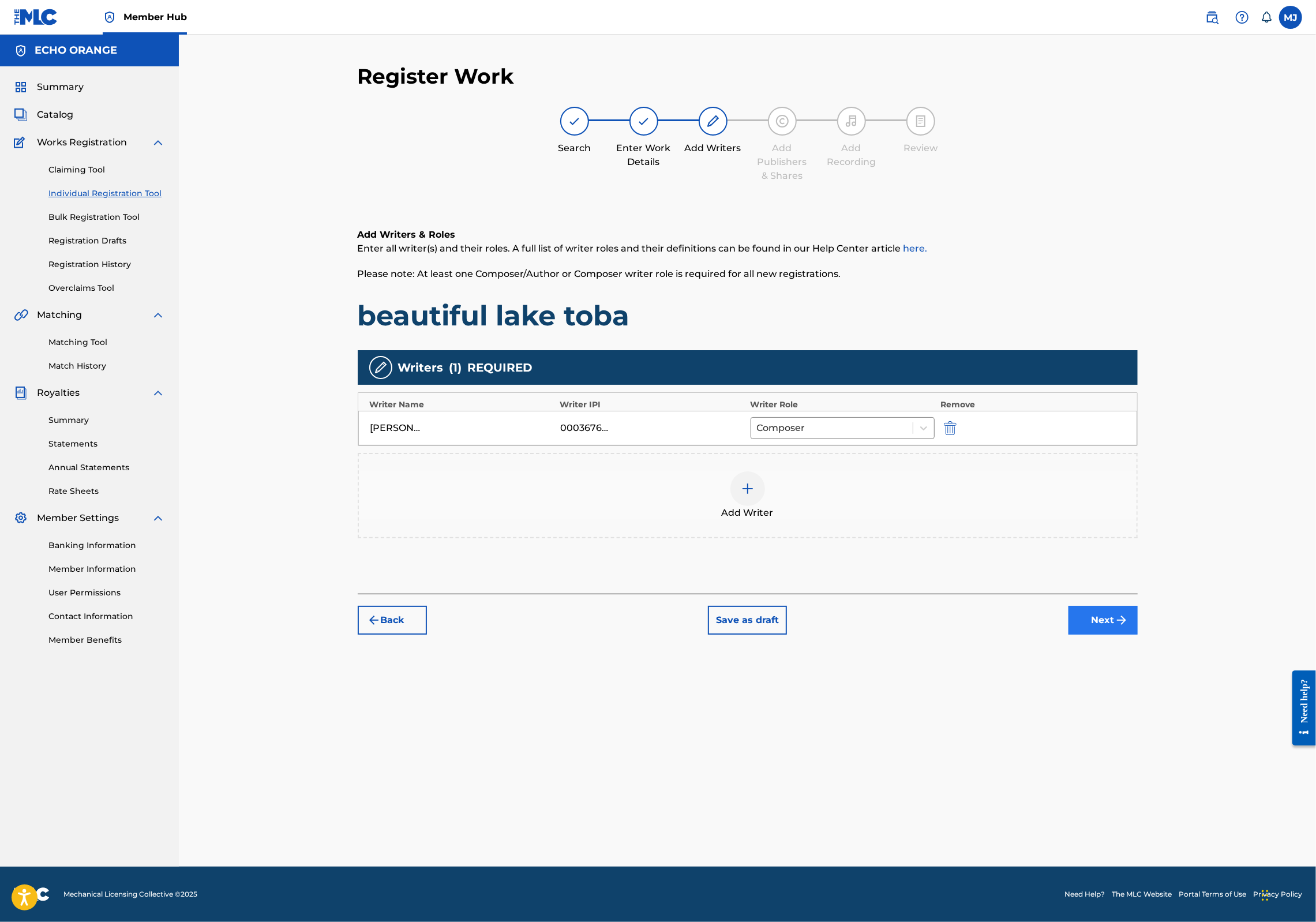
click at [1129, 627] on img "submit" at bounding box center [1121, 620] width 14 height 14
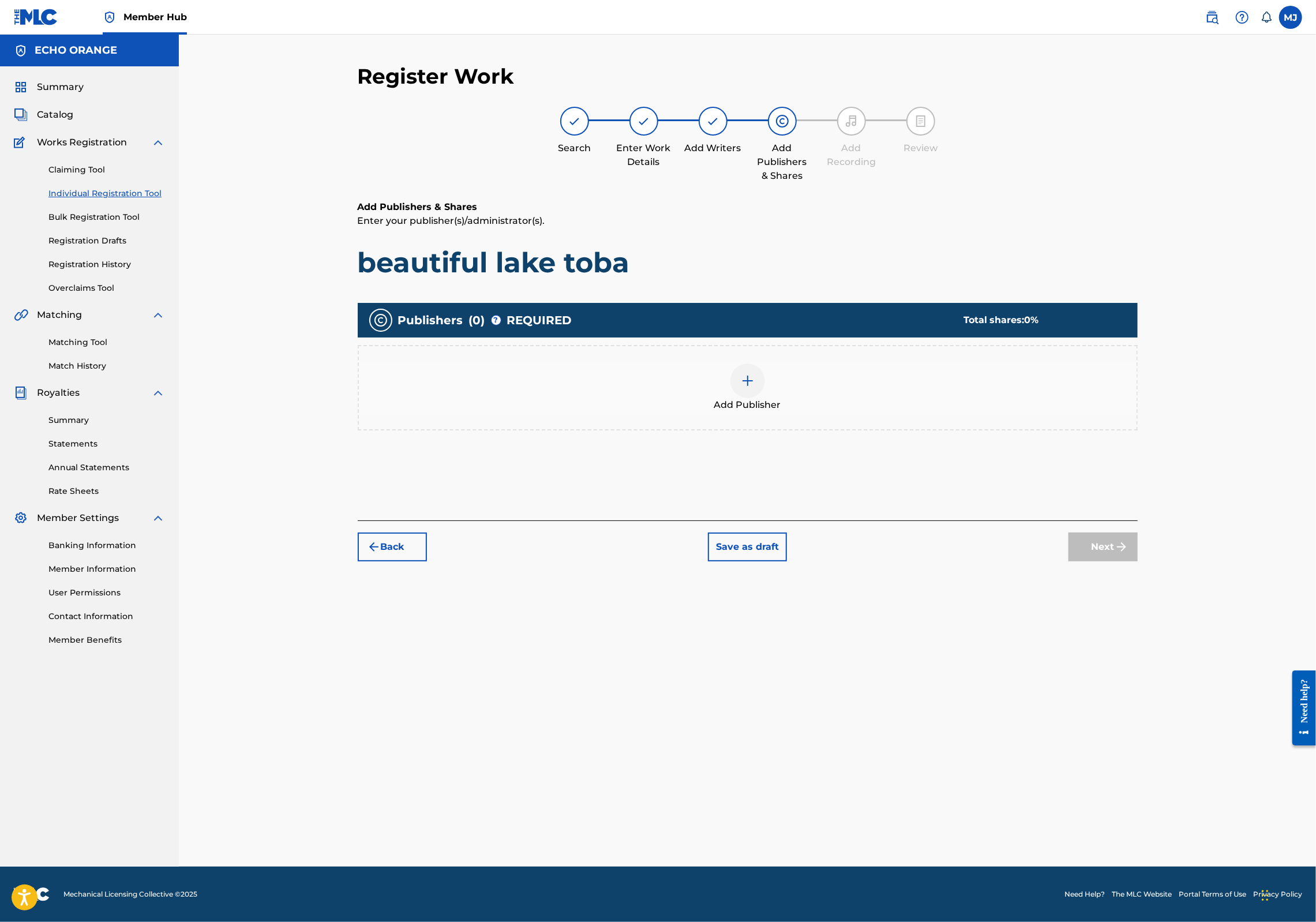
click at [836, 412] on div "Add Publisher" at bounding box center [748, 388] width 778 height 49
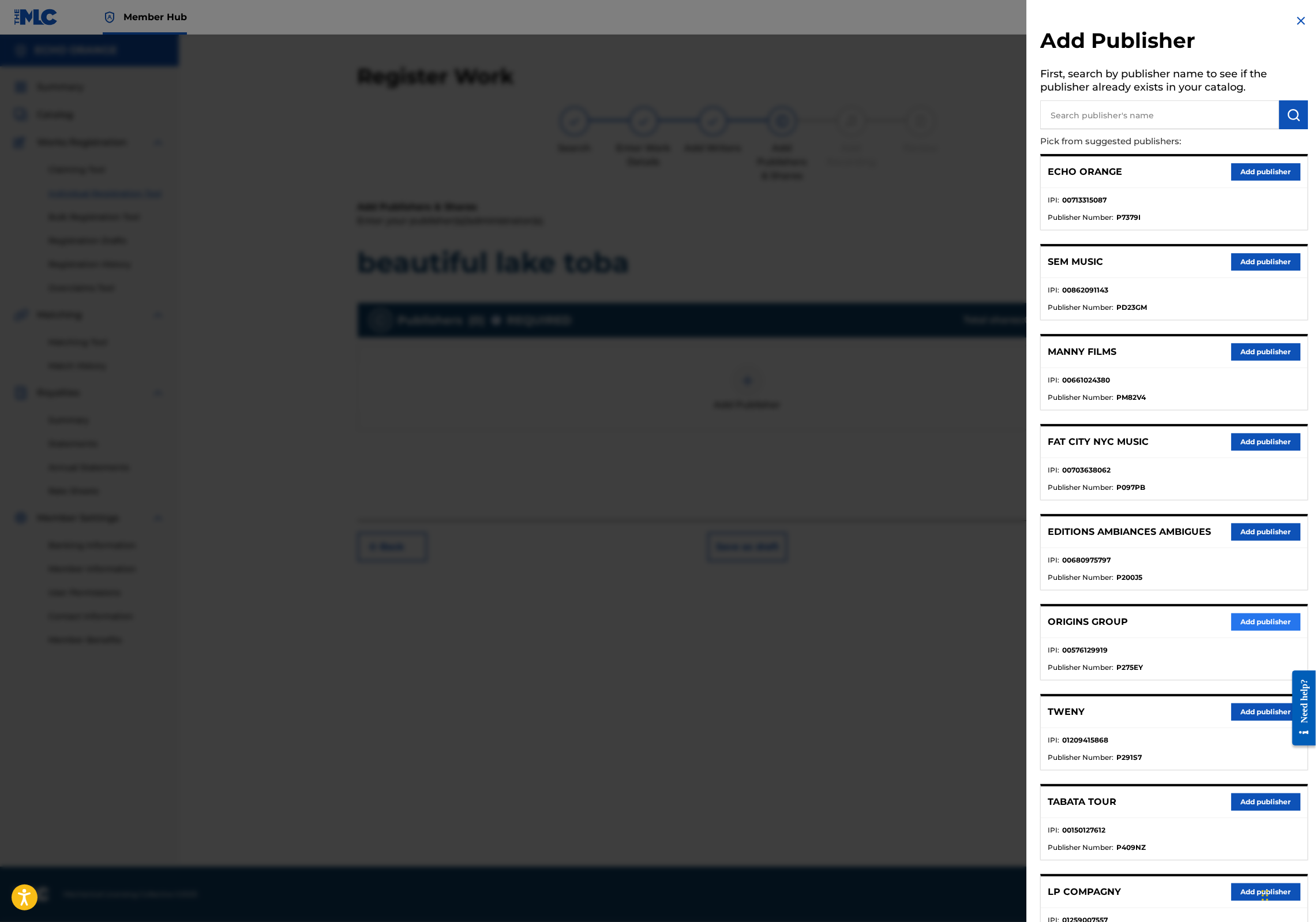
click at [1244, 630] on button "Add publisher" at bounding box center [1266, 621] width 69 height 17
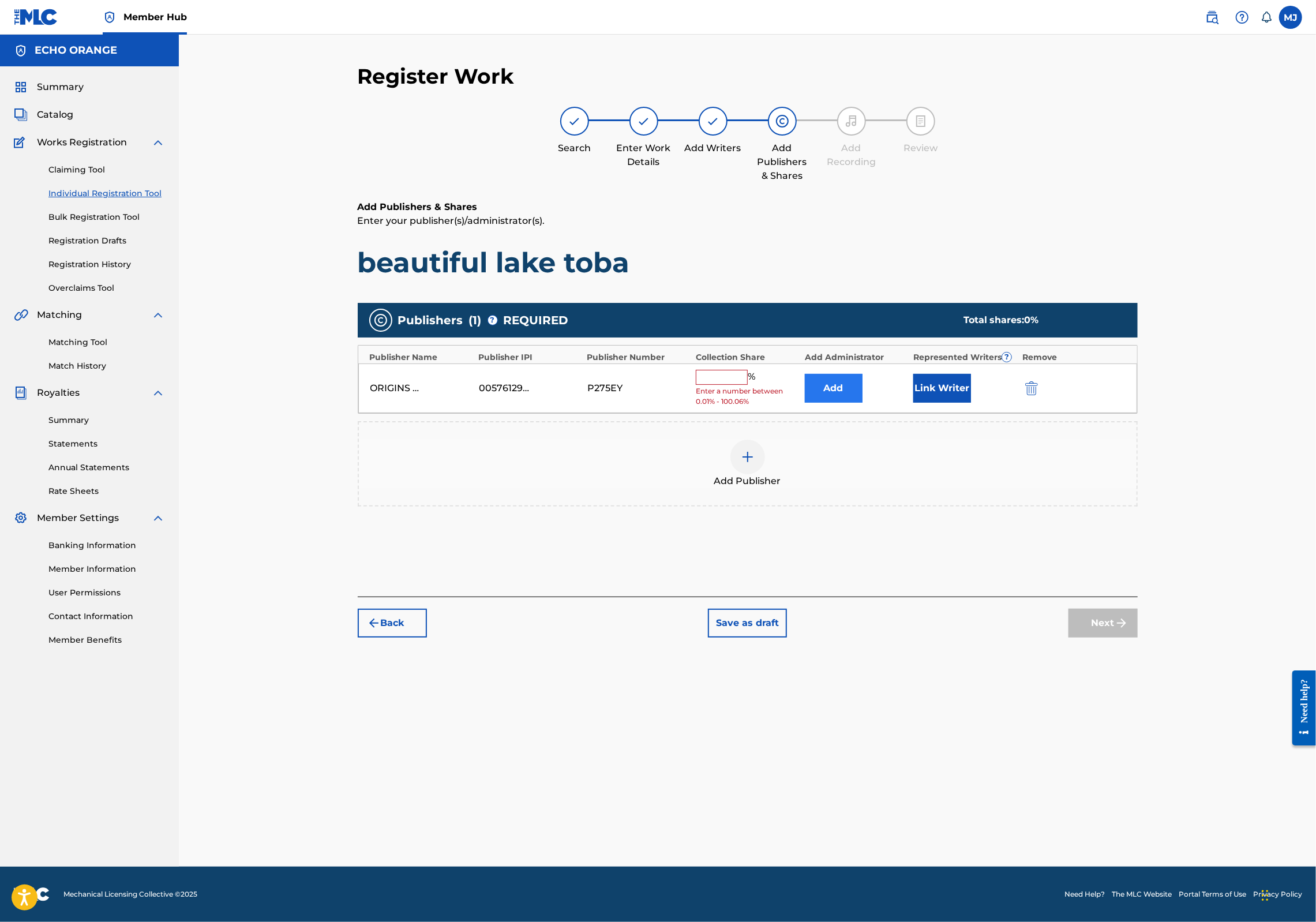
click at [863, 402] on button "Add" at bounding box center [834, 388] width 58 height 29
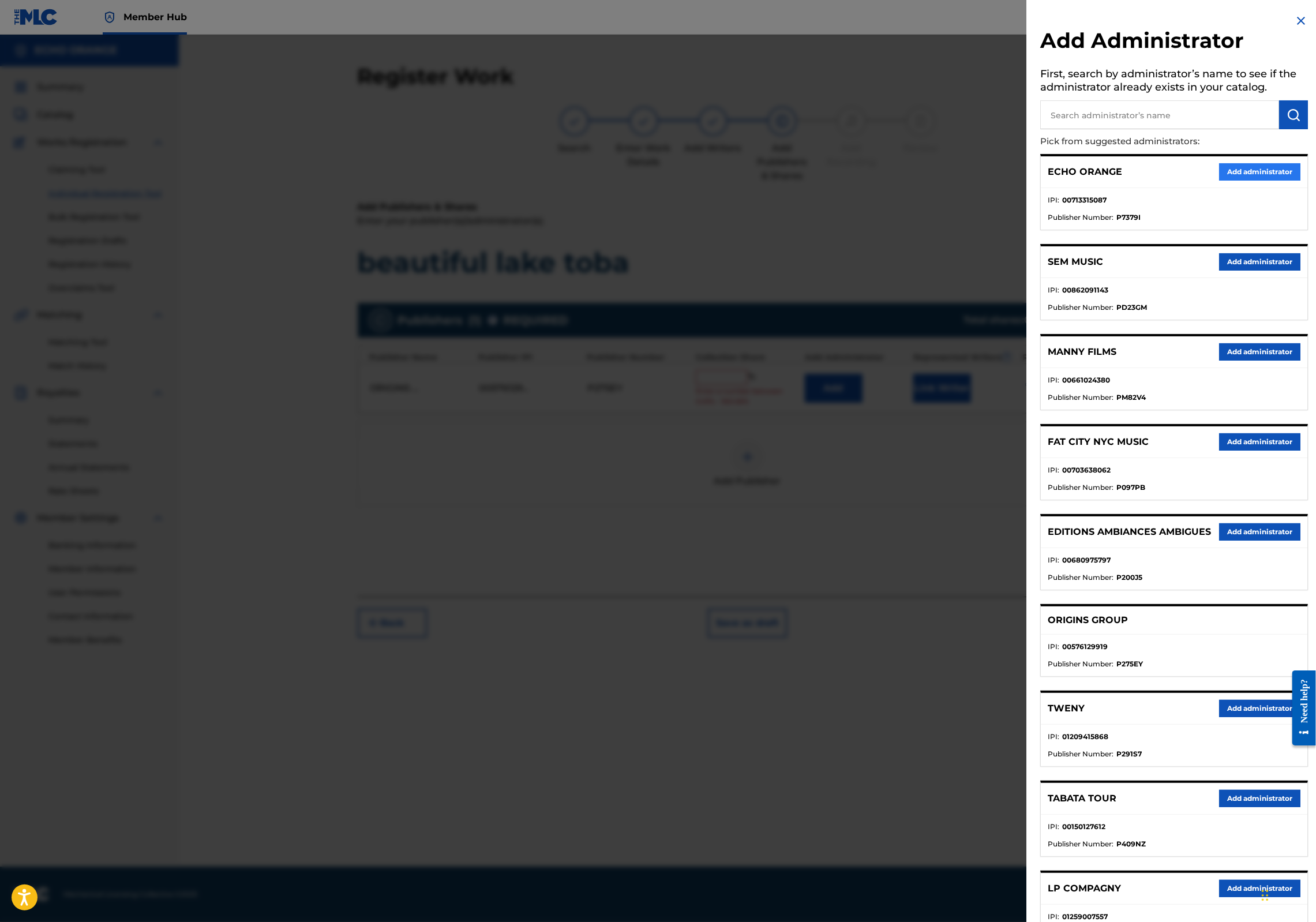
click at [1251, 178] on div "ECHO ORANGE Add administrator" at bounding box center [1174, 172] width 267 height 32
click at [1252, 181] on button "Add administrator" at bounding box center [1260, 171] width 81 height 17
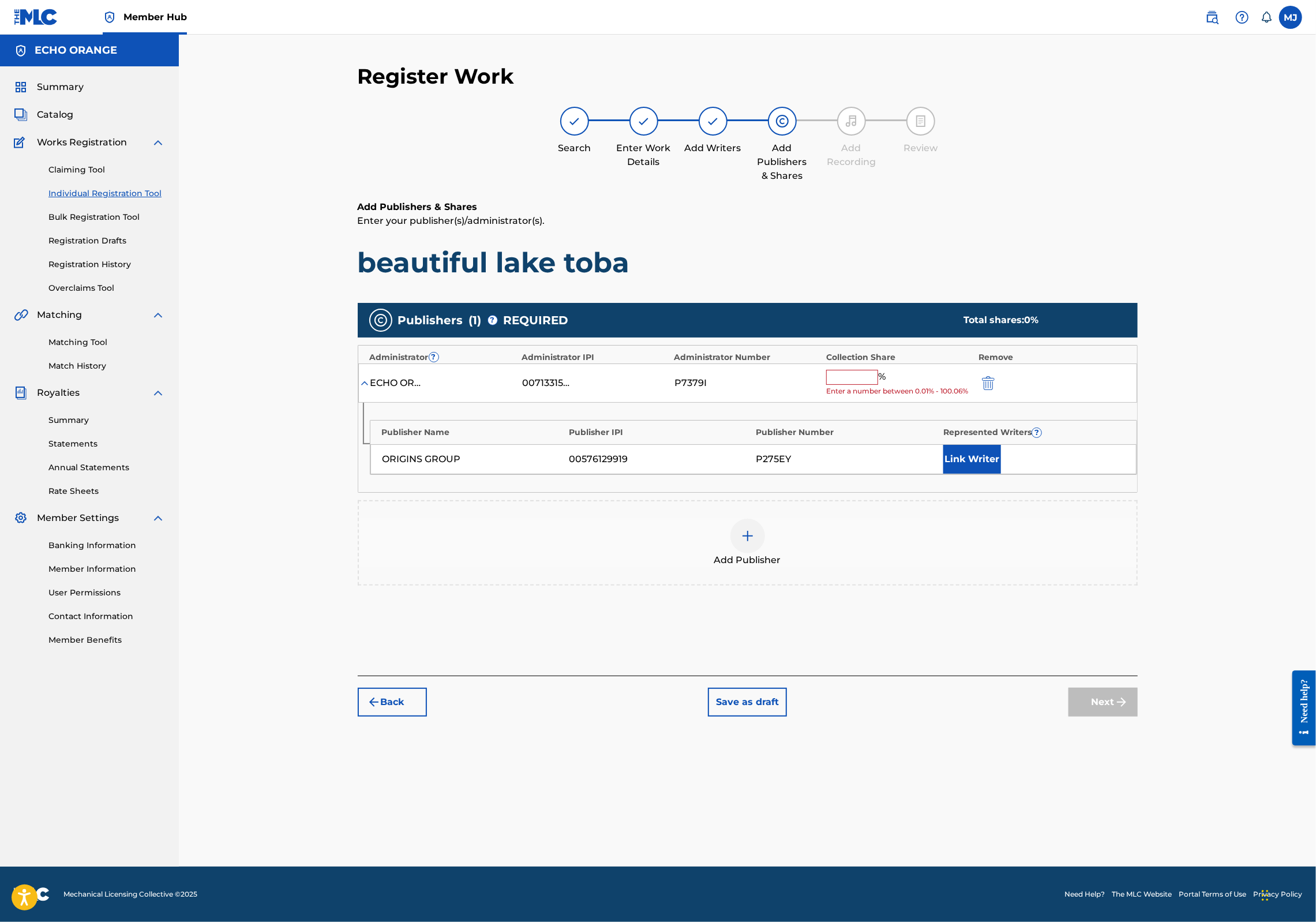
click at [869, 385] on input "text" at bounding box center [852, 377] width 52 height 15
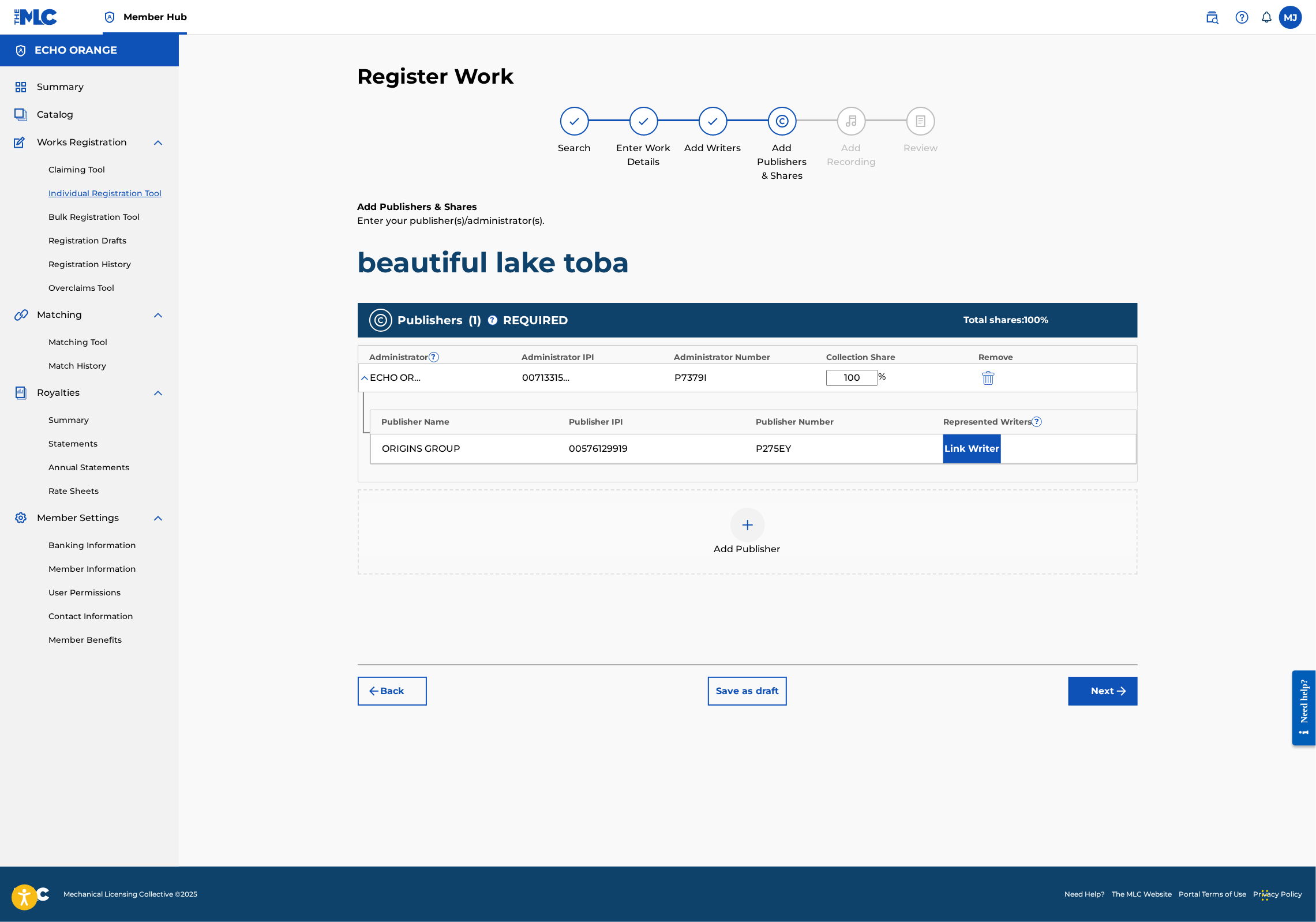
type input "100"
click at [1014, 464] on div "Publisher Name Publisher IPI Publisher Number Represented Writers ? ORIGINS GRO…" at bounding box center [753, 437] width 767 height 55
click at [1001, 463] on button "Link Writer" at bounding box center [972, 448] width 58 height 29
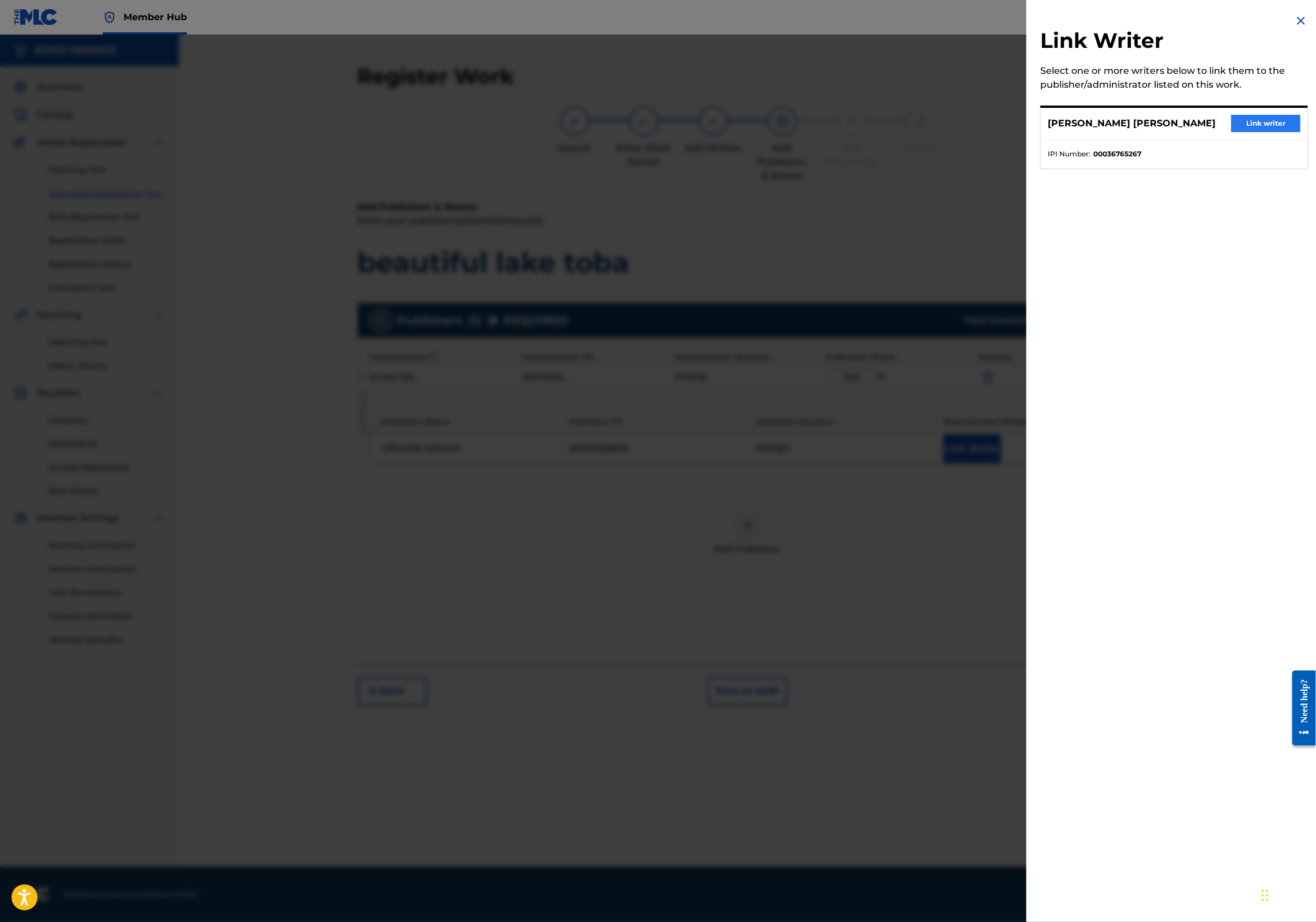
click at [1244, 132] on button "Link writer" at bounding box center [1266, 123] width 69 height 17
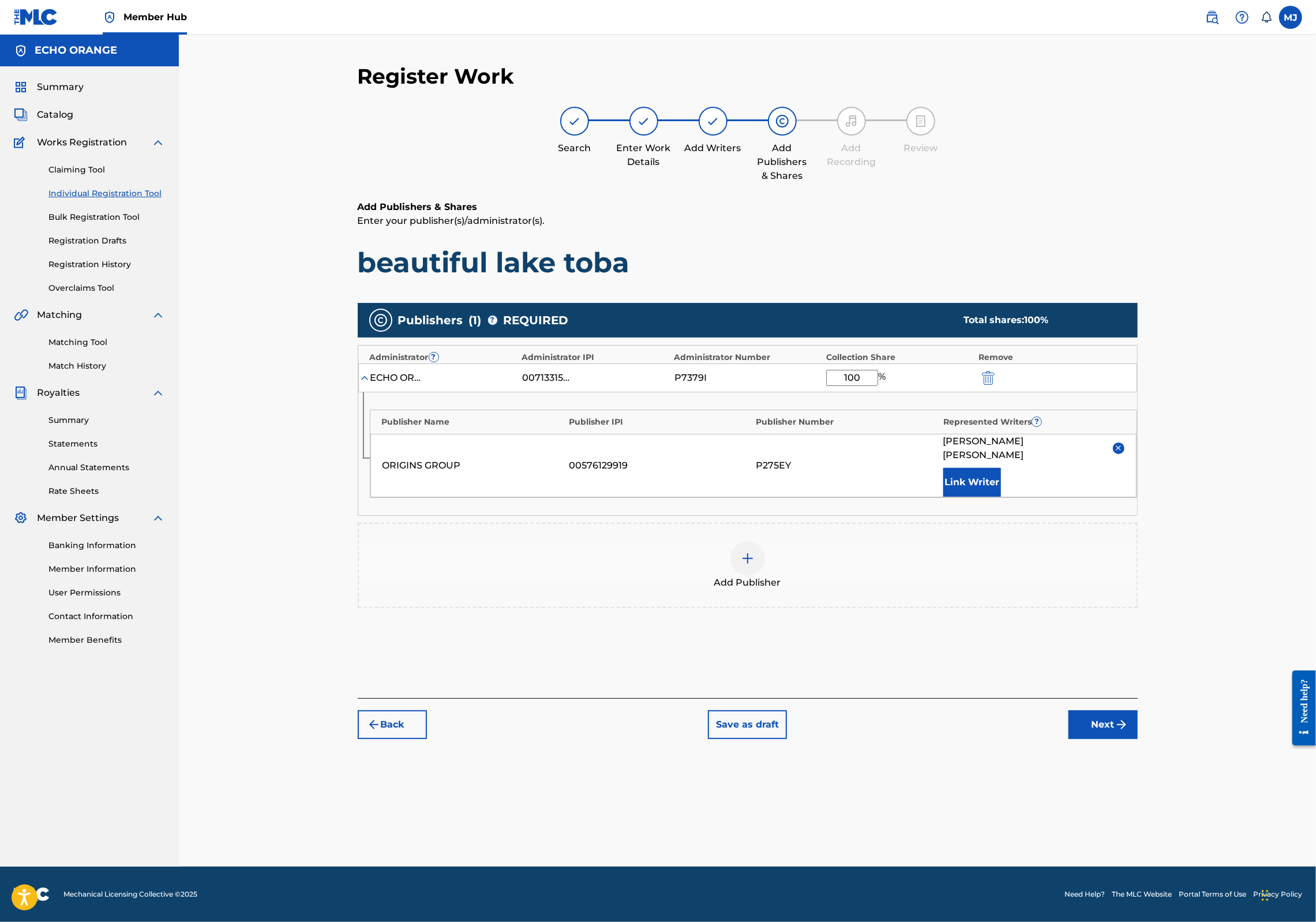
click at [1138, 738] on button "Next" at bounding box center [1103, 724] width 69 height 29
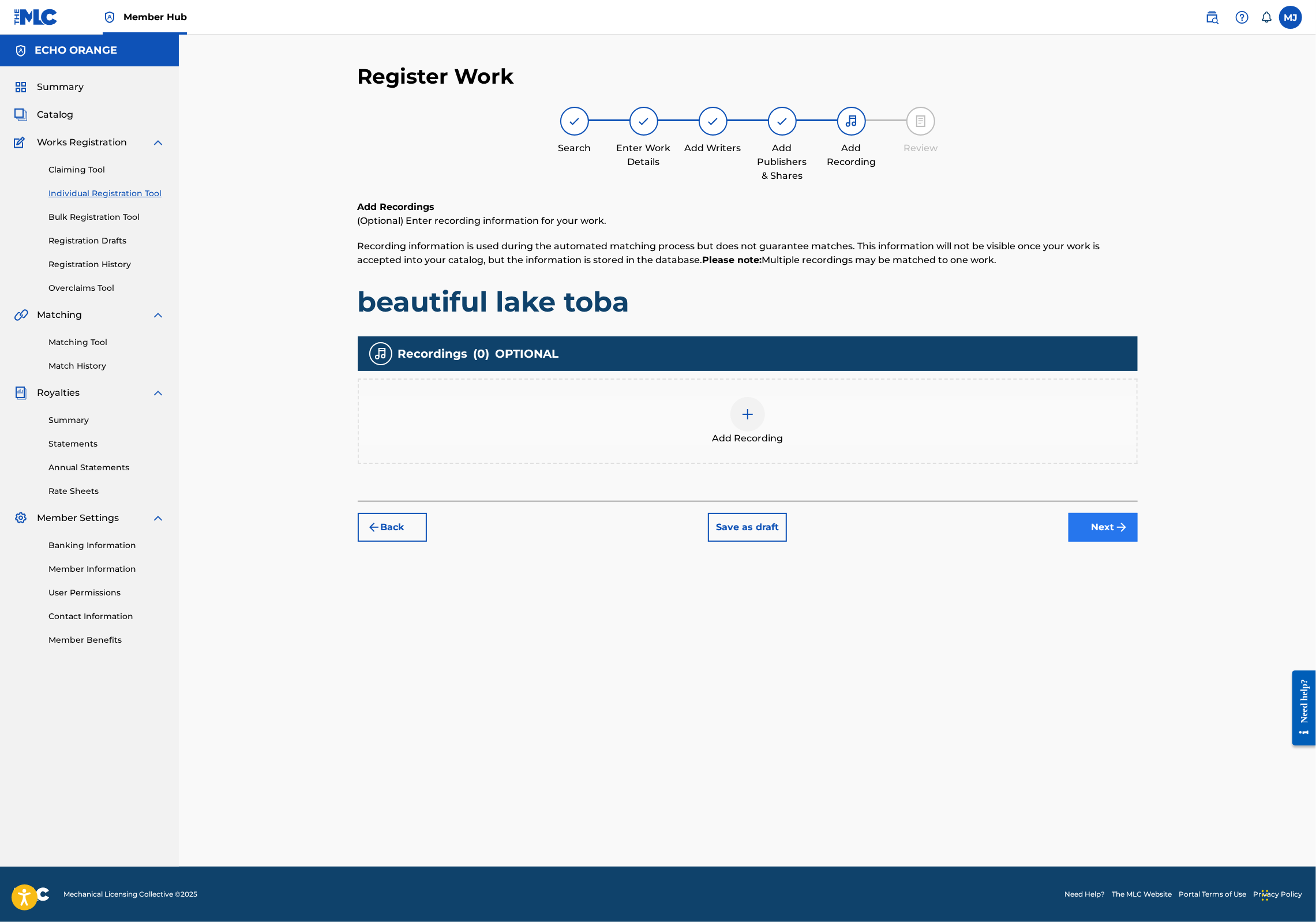
click at [1138, 542] on button "Next" at bounding box center [1103, 527] width 69 height 29
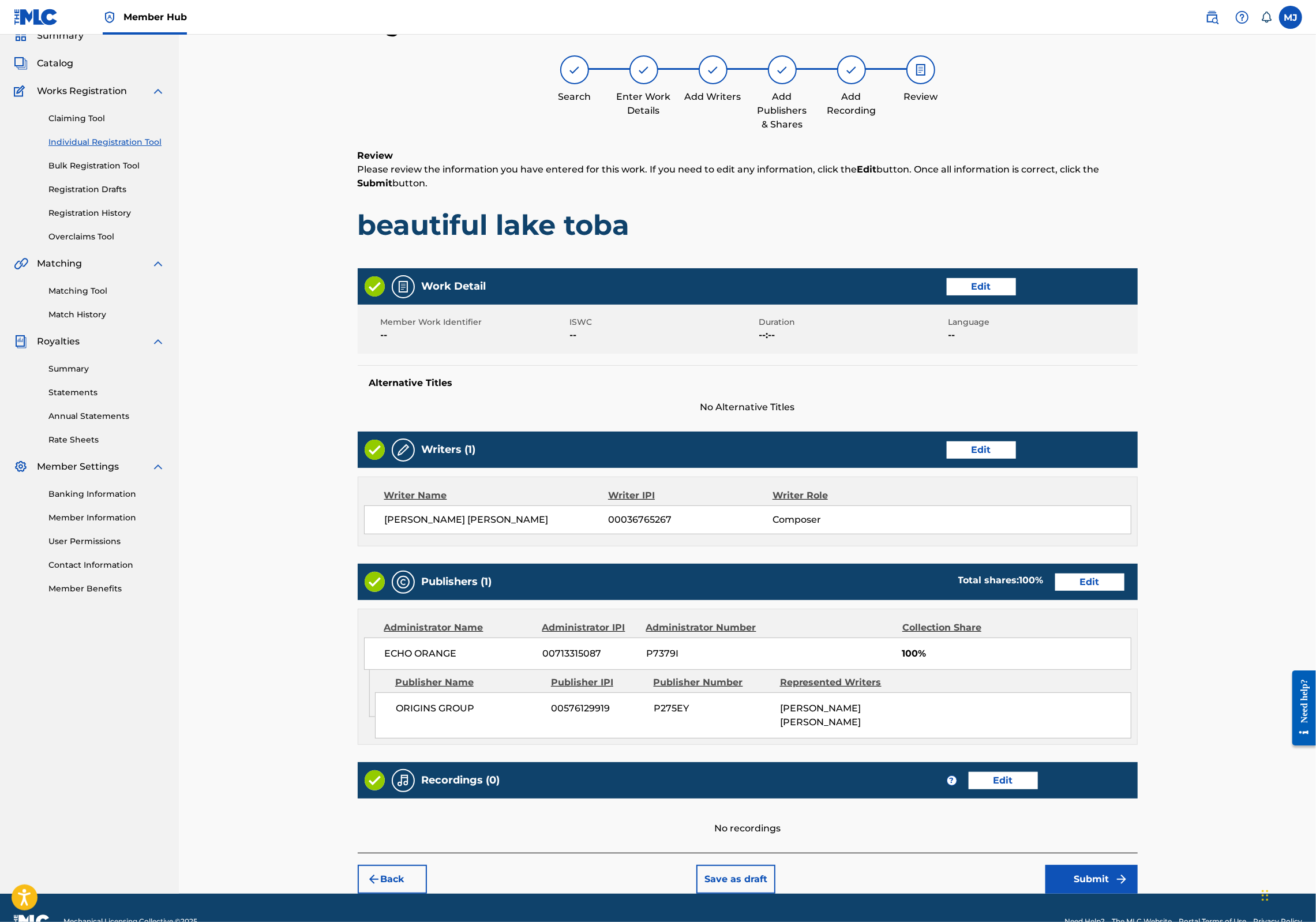
scroll to position [186, 0]
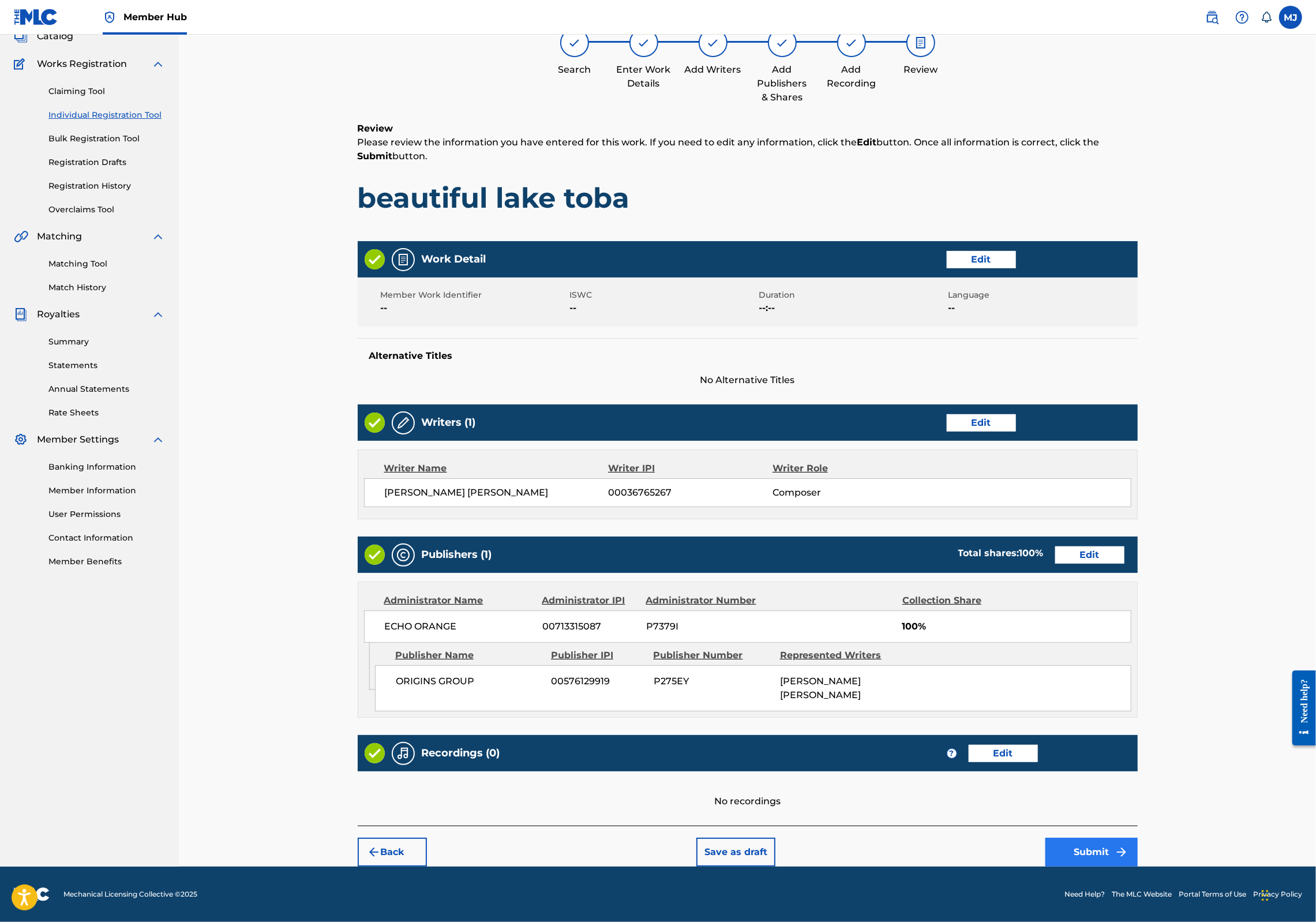
click at [1138, 837] on button "Submit" at bounding box center [1091, 851] width 92 height 29
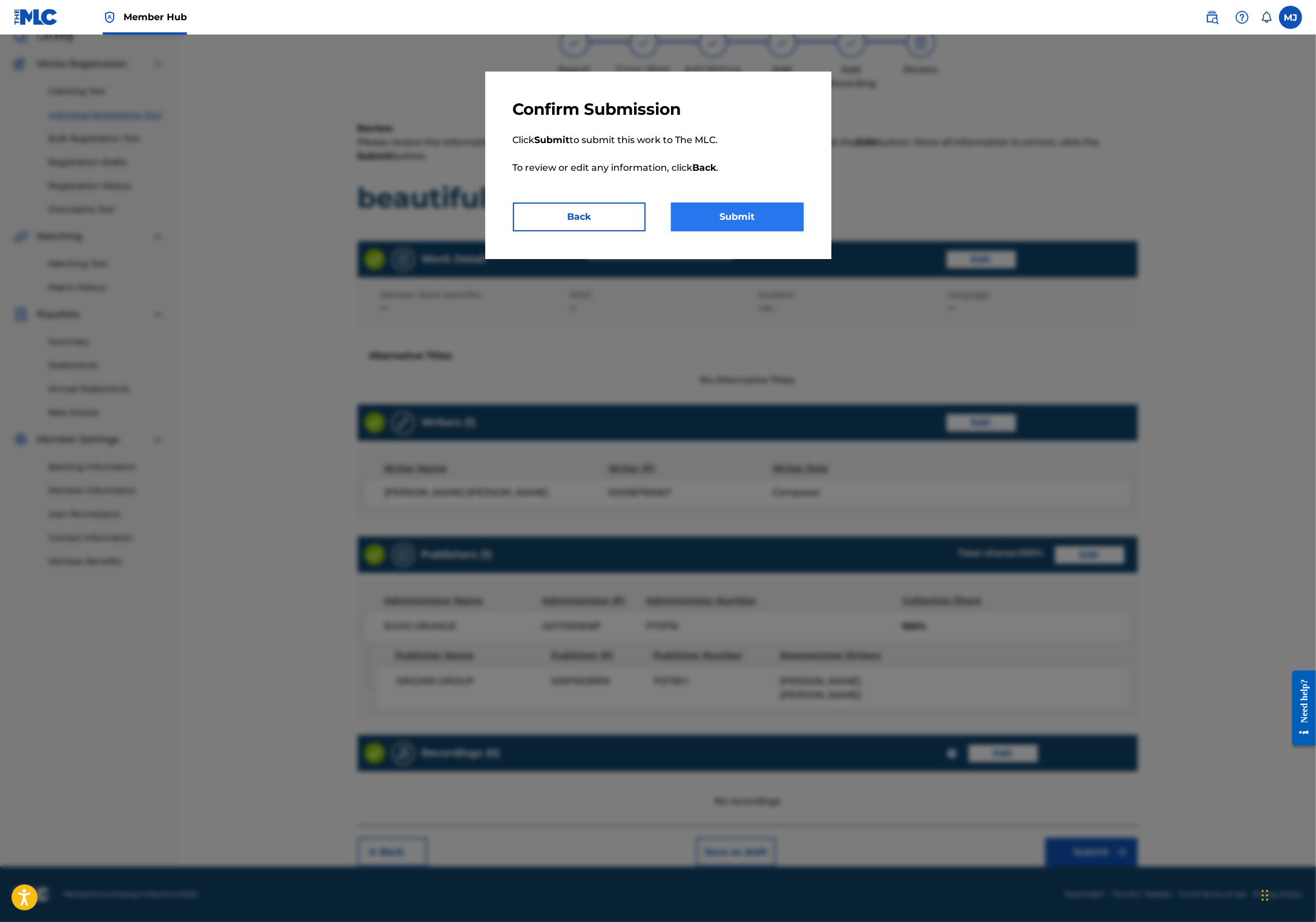
click at [784, 231] on button "Submit" at bounding box center [737, 217] width 133 height 29
